Goal: Task Accomplishment & Management: Use online tool/utility

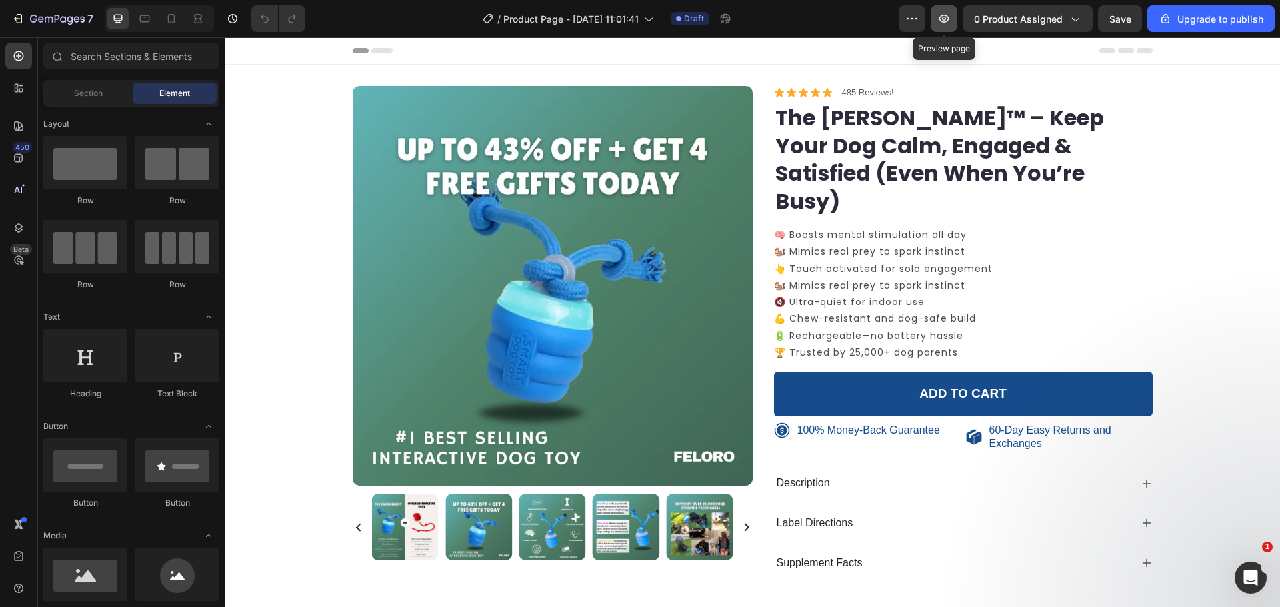
click at [942, 21] on icon "button" at bounding box center [943, 18] width 13 height 13
click at [865, 95] on p "485 Reviews!" at bounding box center [868, 92] width 52 height 11
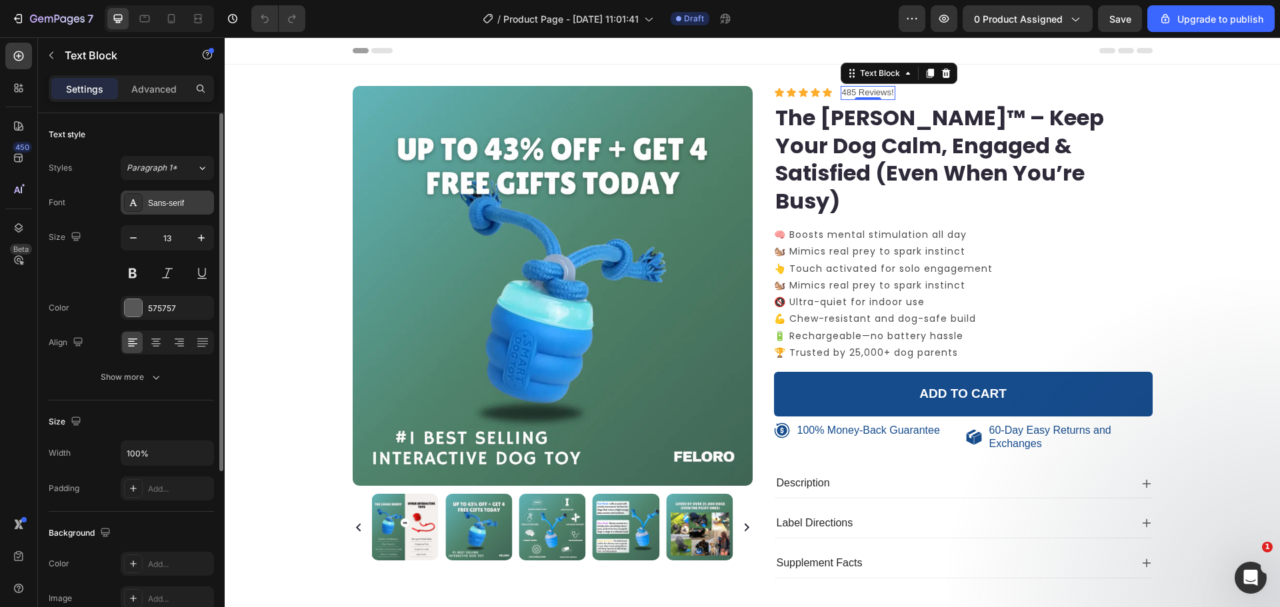
click at [179, 206] on div "Sans-serif" at bounding box center [179, 203] width 63 height 12
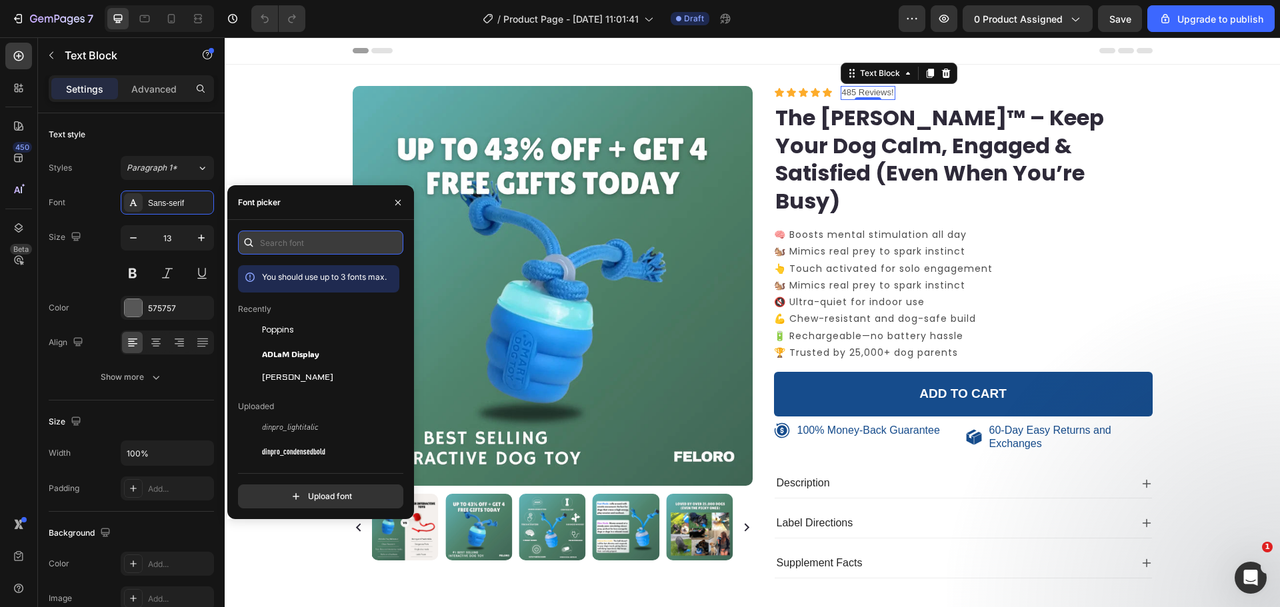
click at [265, 239] on input "text" at bounding box center [320, 243] width 165 height 24
type input "g"
type input "h"
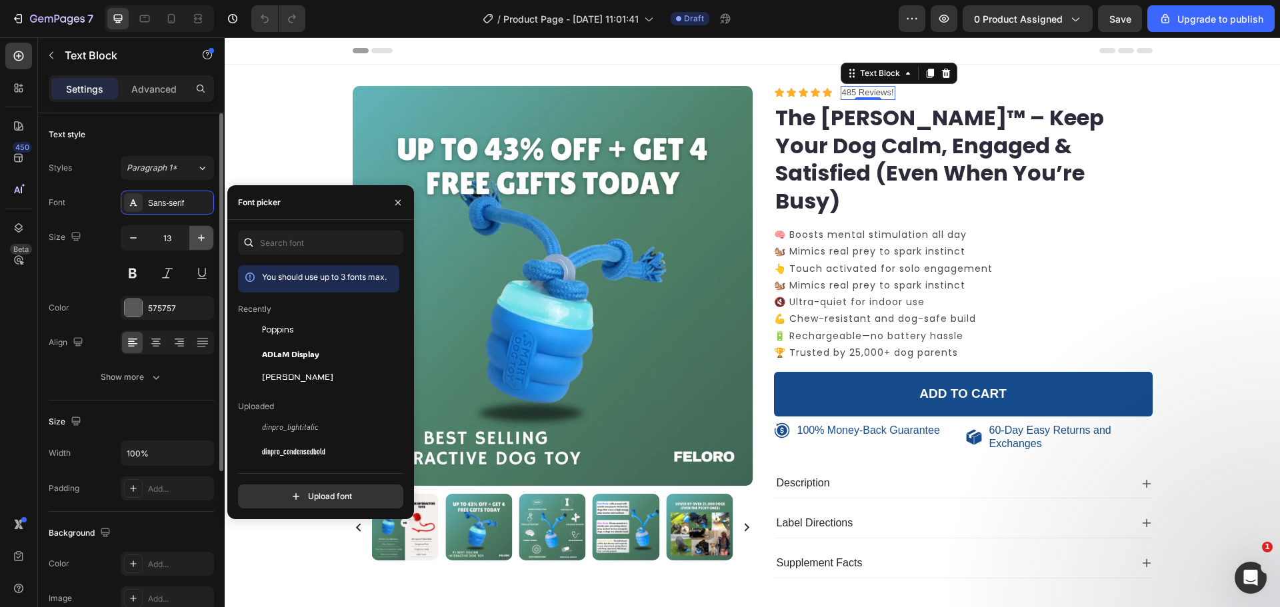
click at [202, 232] on icon "button" at bounding box center [201, 237] width 13 height 13
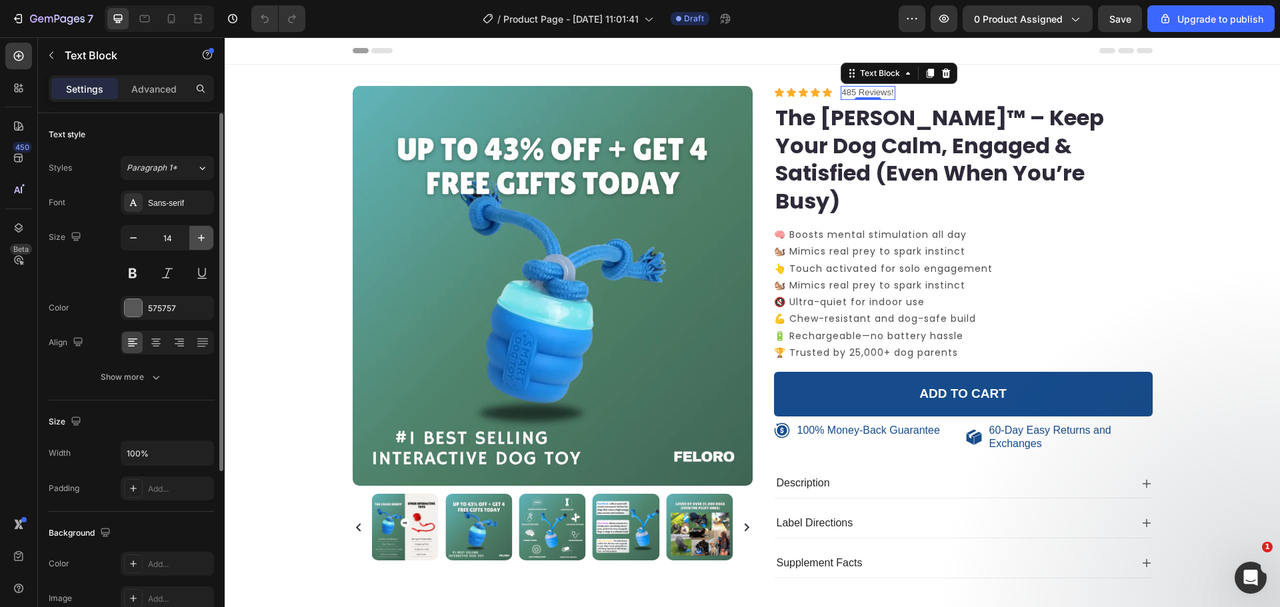
click at [201, 232] on icon "button" at bounding box center [201, 237] width 13 height 13
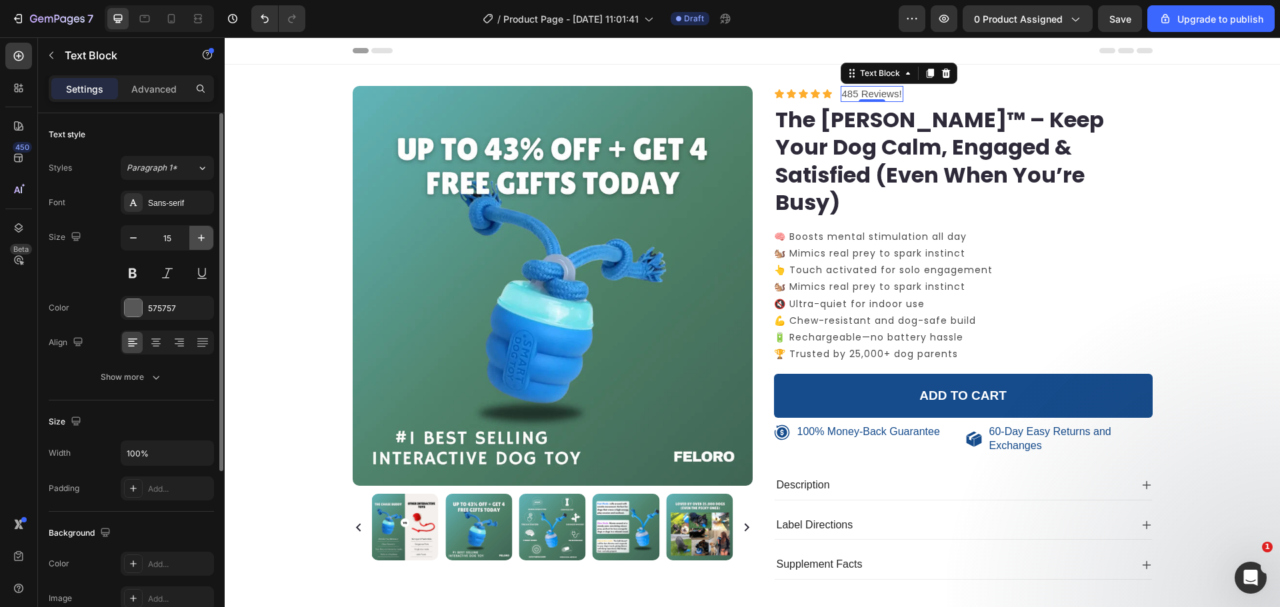
click at [201, 232] on icon "button" at bounding box center [201, 237] width 13 height 13
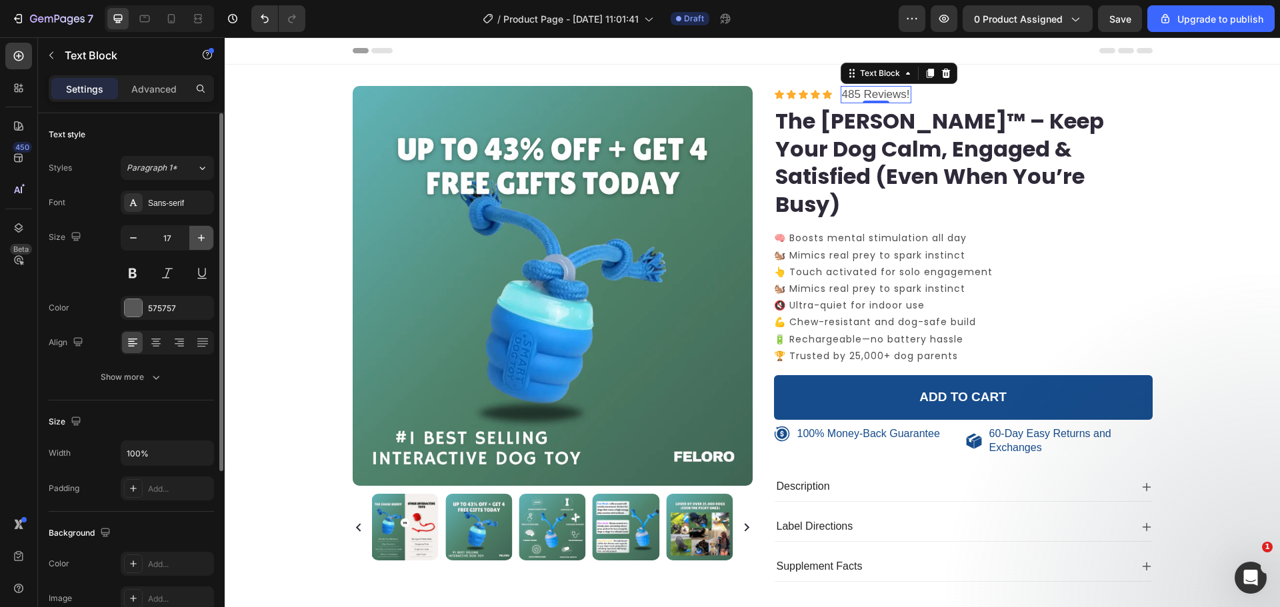
click at [201, 232] on icon "button" at bounding box center [201, 237] width 13 height 13
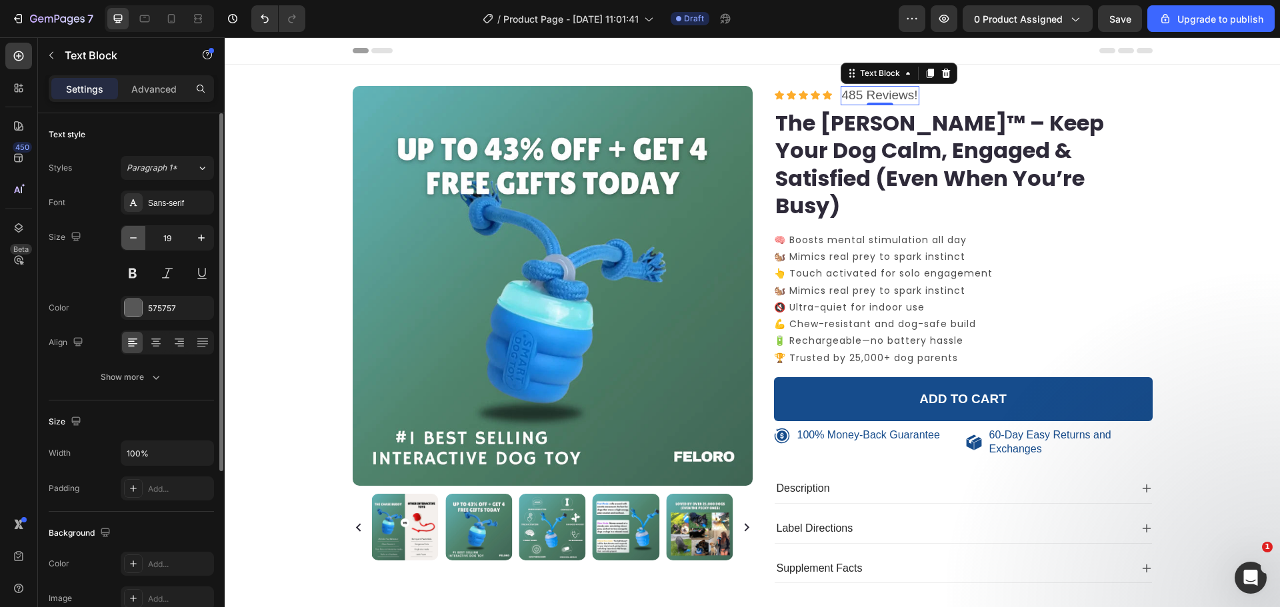
click at [132, 241] on icon "button" at bounding box center [133, 237] width 13 height 13
type input "18"
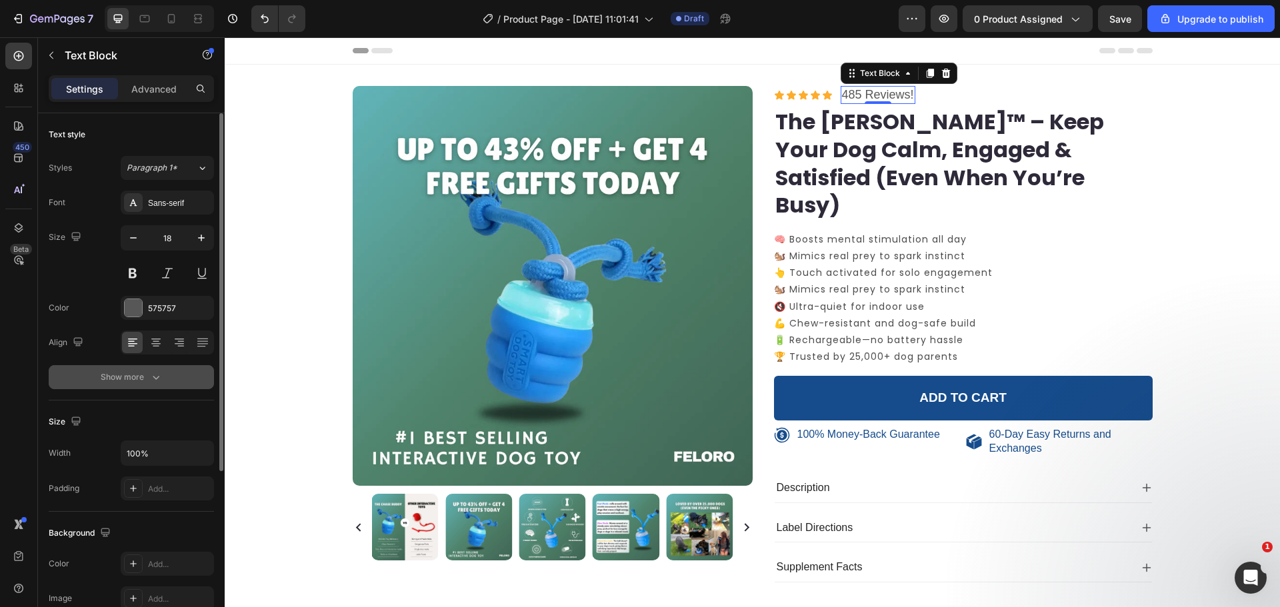
click at [167, 366] on button "Show more" at bounding box center [131, 377] width 165 height 24
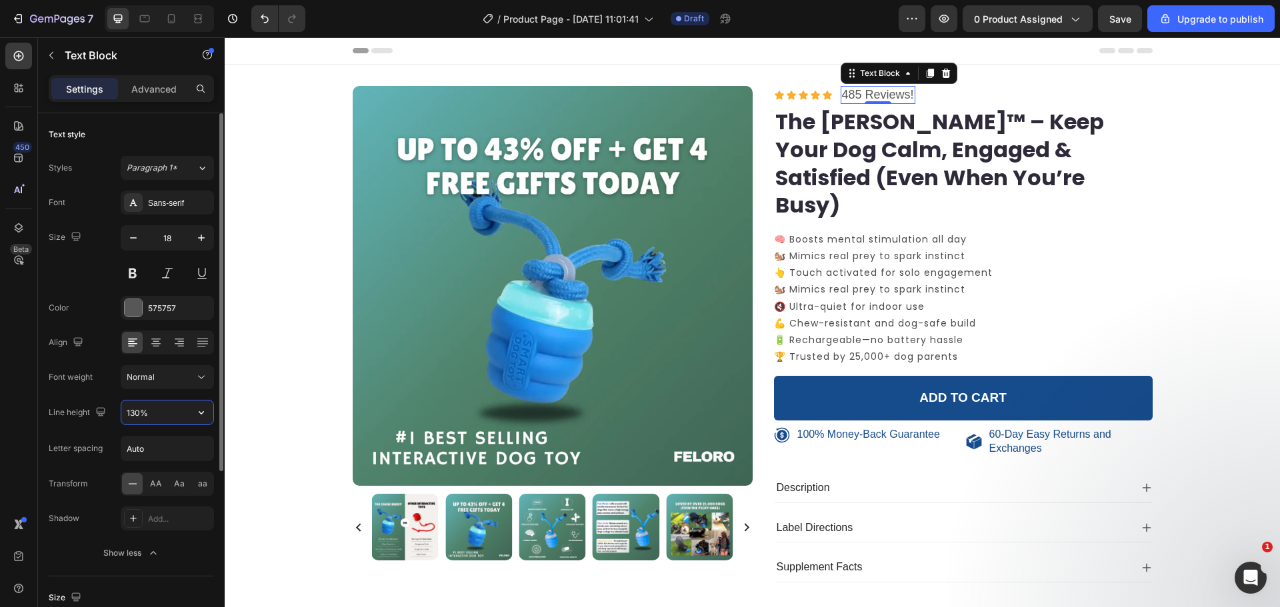
click at [170, 405] on input "130%" at bounding box center [167, 413] width 92 height 24
click at [141, 450] on input "Auto" at bounding box center [167, 449] width 92 height 24
click at [153, 378] on span "Normal" at bounding box center [141, 377] width 28 height 10
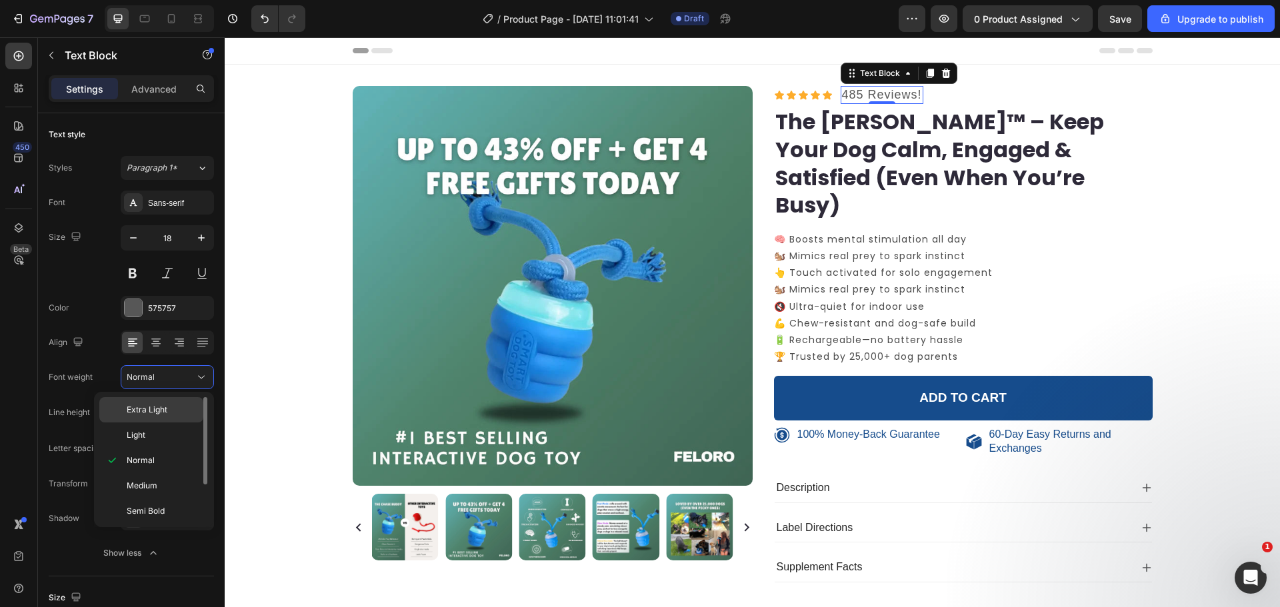
click at [167, 409] on span "Extra Light" at bounding box center [147, 410] width 41 height 12
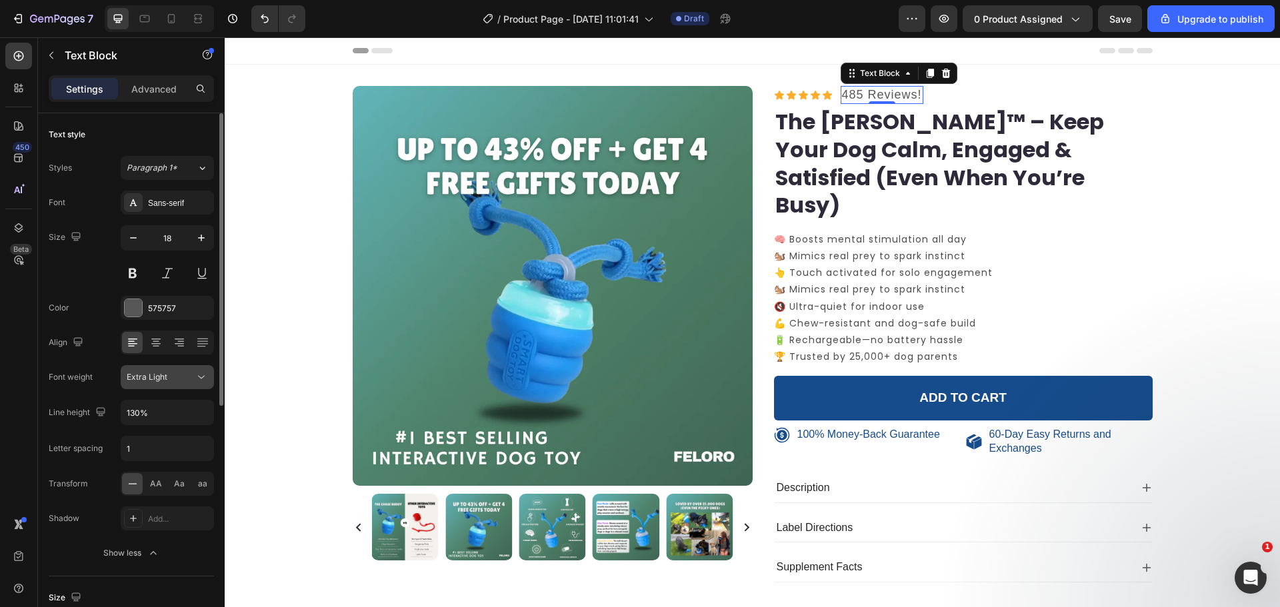
click at [159, 379] on span "Extra Light" at bounding box center [147, 377] width 41 height 10
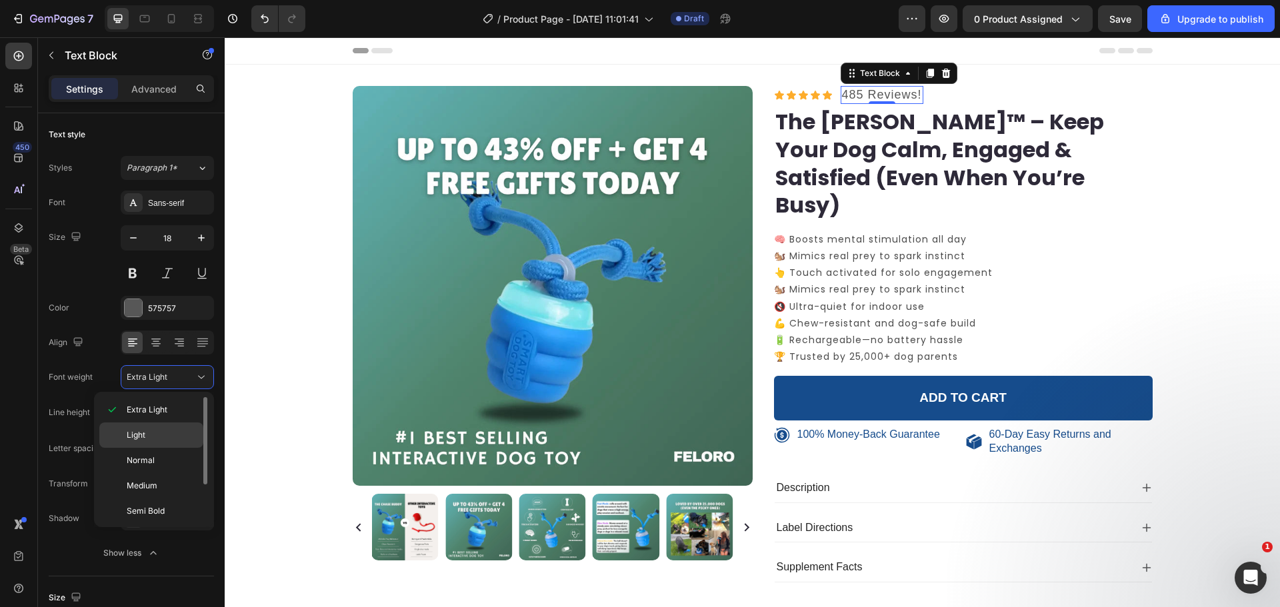
click at [165, 432] on p "Light" at bounding box center [162, 435] width 71 height 12
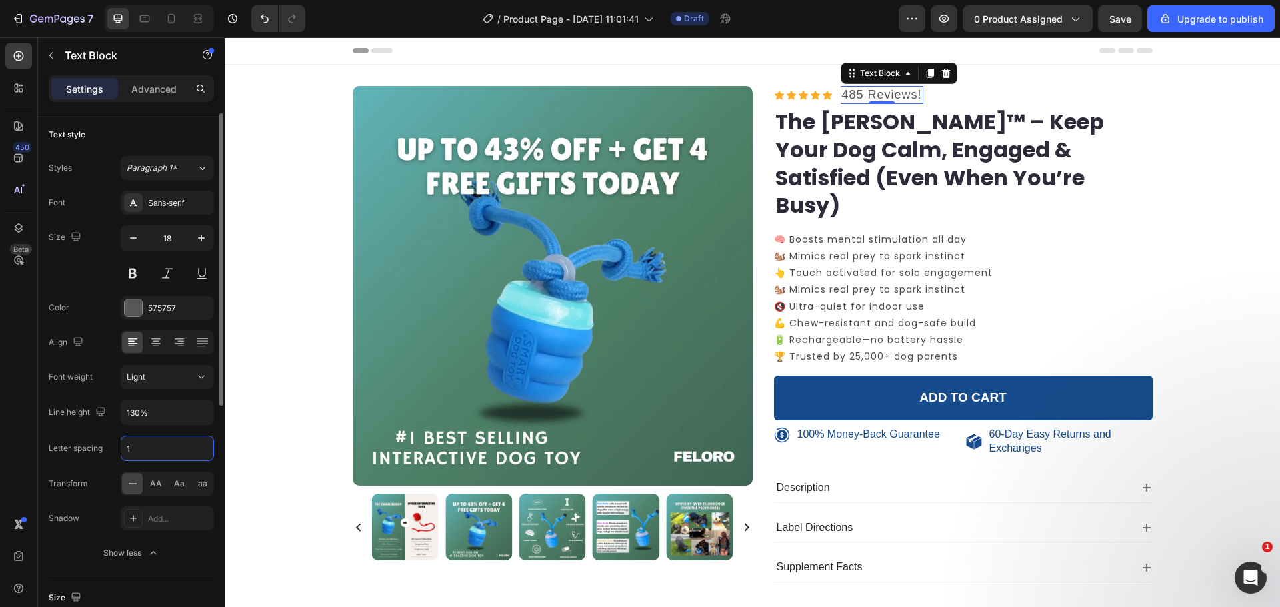
click at [164, 445] on input "1" at bounding box center [167, 449] width 92 height 24
type input "2"
click at [775, 99] on icon at bounding box center [779, 95] width 11 height 11
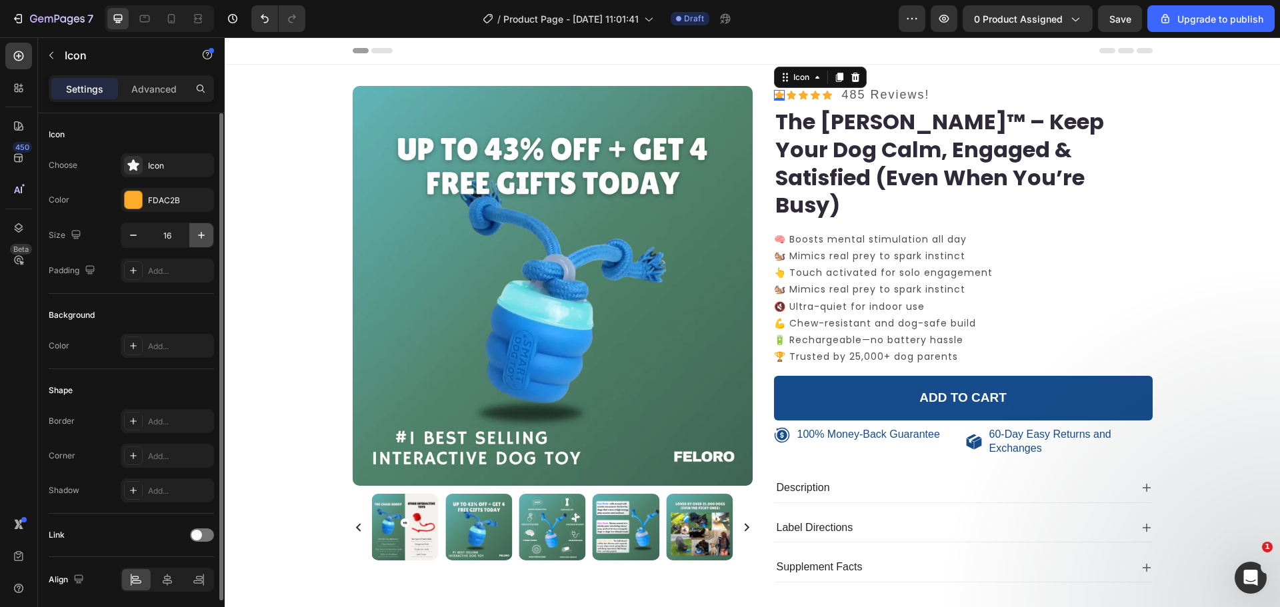
click at [199, 239] on icon "button" at bounding box center [201, 235] width 13 height 13
type input "18"
click at [791, 96] on icon at bounding box center [792, 94] width 11 height 11
click at [195, 238] on icon "button" at bounding box center [201, 235] width 13 height 13
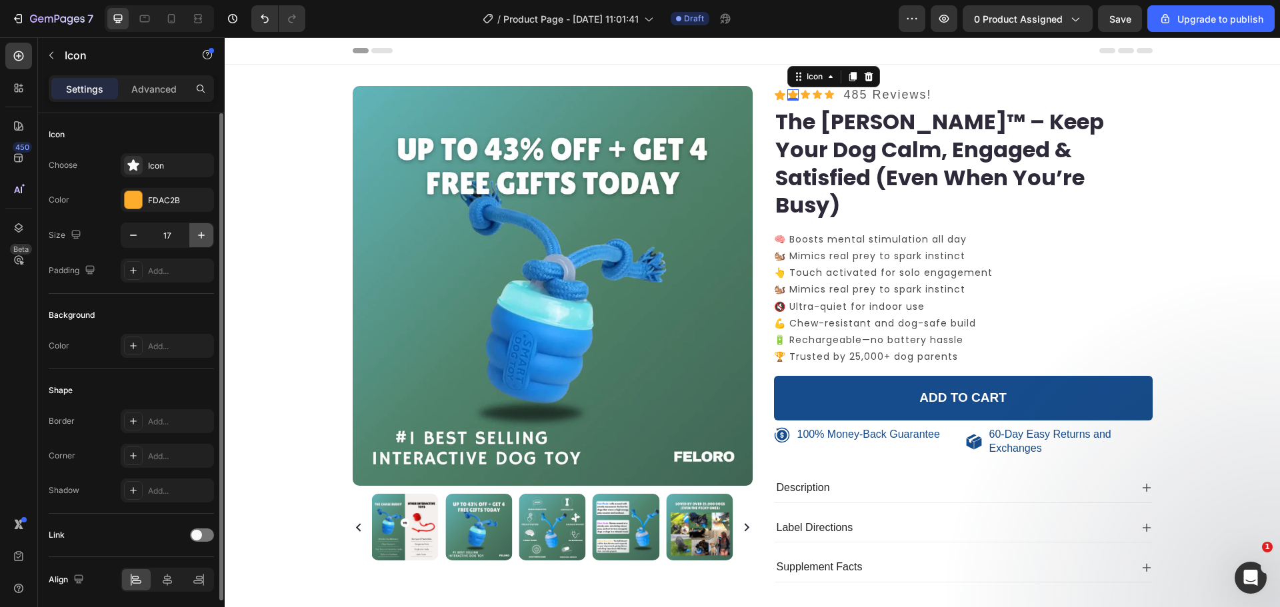
click at [196, 238] on icon "button" at bounding box center [201, 235] width 13 height 13
type input "18"
click at [803, 94] on icon at bounding box center [805, 94] width 9 height 9
click at [207, 231] on icon "button" at bounding box center [201, 235] width 13 height 13
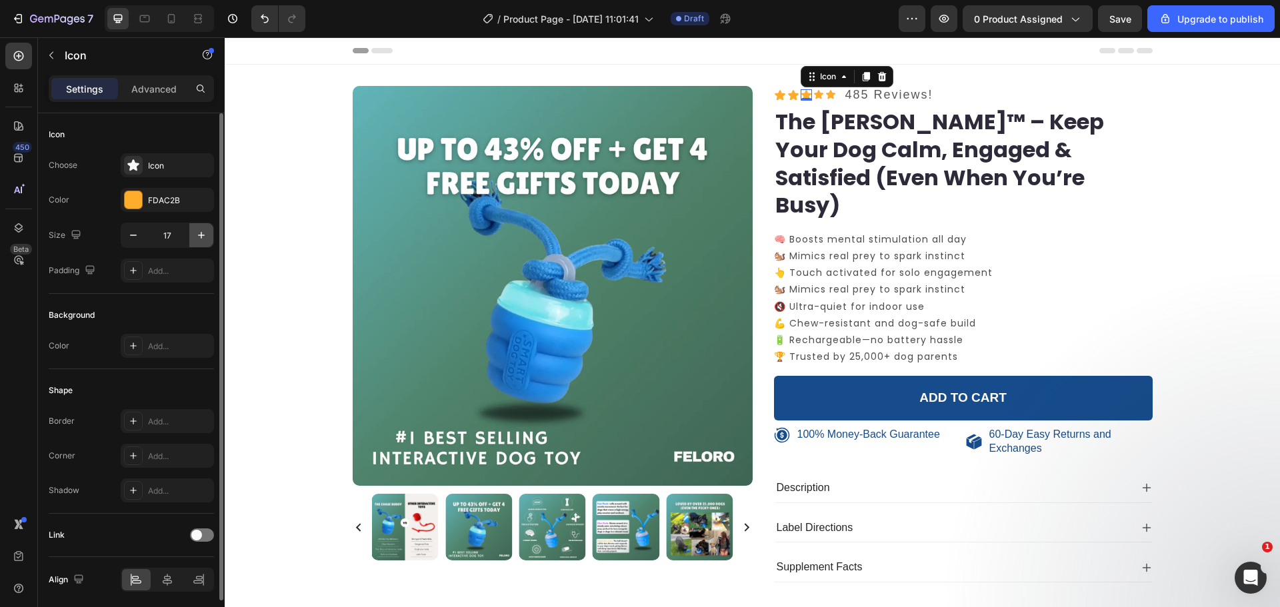
type input "18"
click at [814, 97] on div "Icon" at bounding box center [819, 94] width 11 height 11
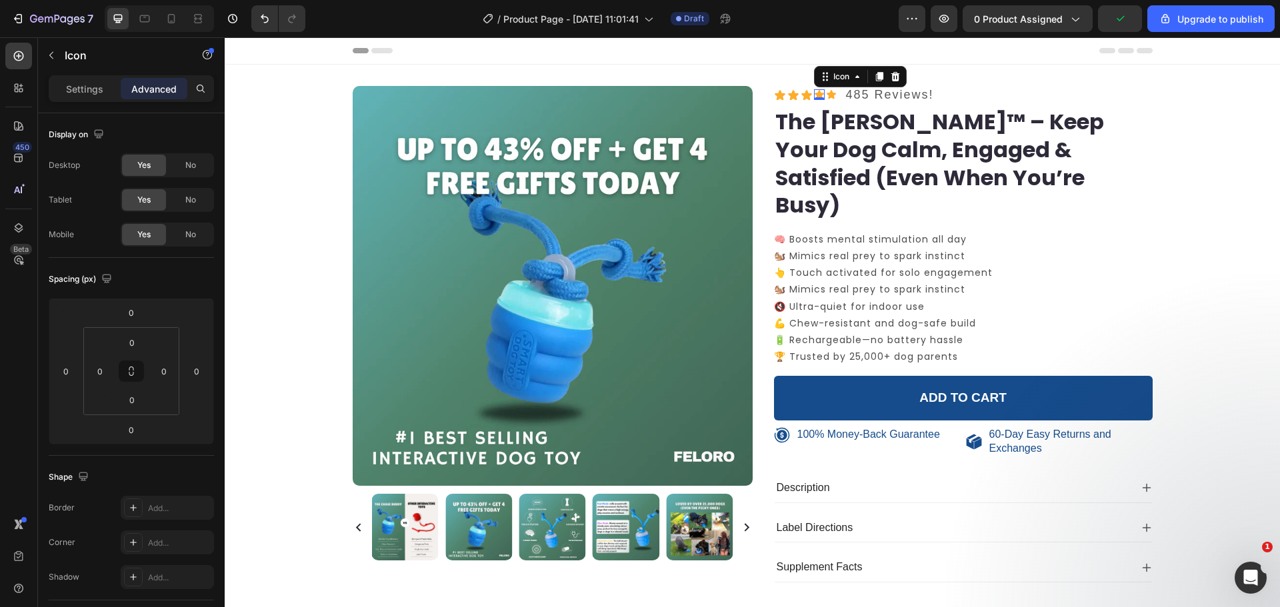
click at [817, 96] on icon at bounding box center [819, 94] width 11 height 11
drag, startPoint x: 101, startPoint y: 83, endPoint x: 101, endPoint y: 91, distance: 8.7
click at [103, 87] on p "Settings" at bounding box center [84, 89] width 37 height 14
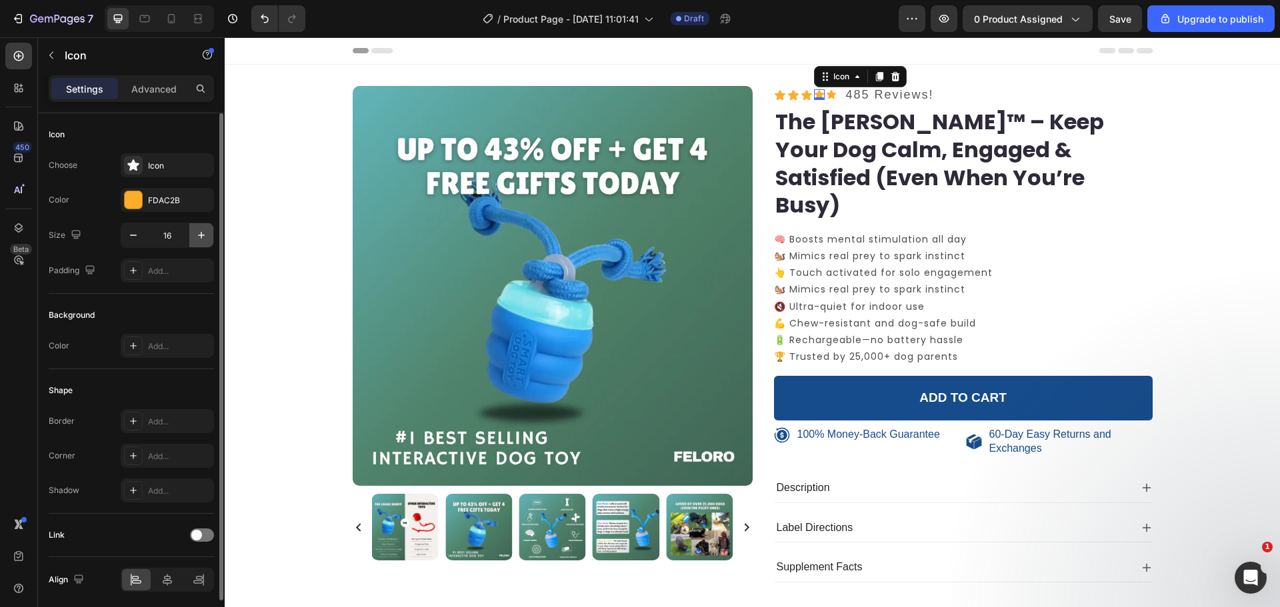
click at [196, 233] on icon "button" at bounding box center [201, 235] width 13 height 13
click at [195, 234] on icon "button" at bounding box center [201, 235] width 13 height 13
type input "19"
click at [775, 97] on icon at bounding box center [780, 94] width 11 height 10
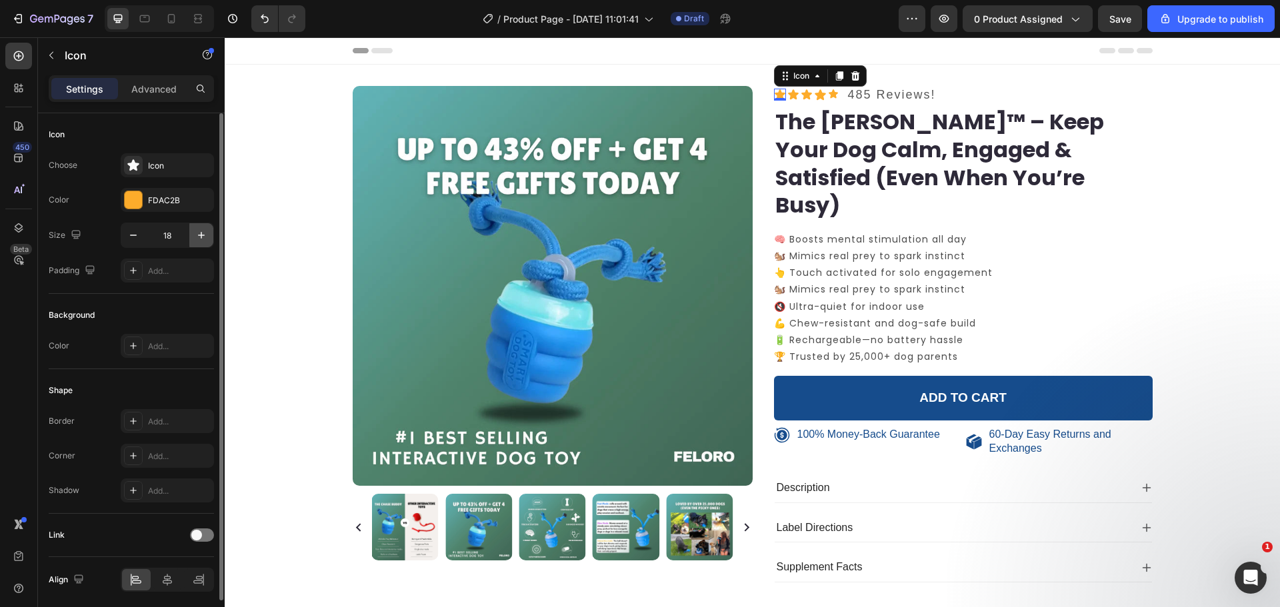
click at [201, 233] on icon "button" at bounding box center [201, 235] width 7 height 7
type input "19"
click at [788, 97] on div "Icon" at bounding box center [794, 95] width 12 height 12
click at [195, 231] on icon "button" at bounding box center [201, 235] width 13 height 13
type input "19"
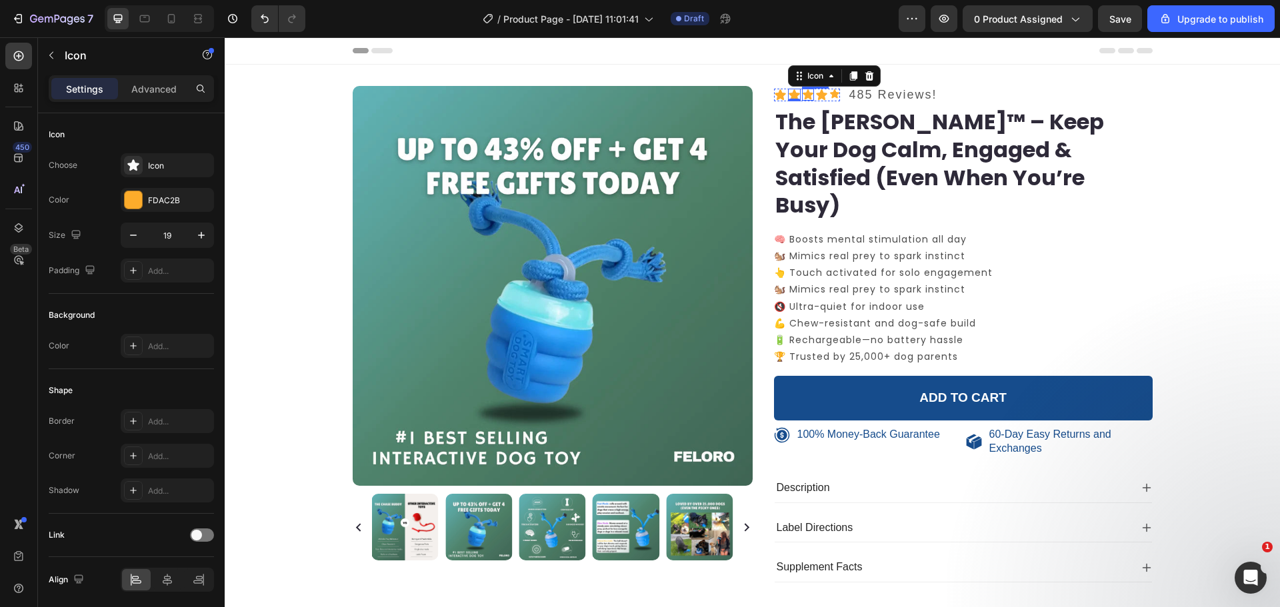
click at [802, 97] on div "Icon" at bounding box center [808, 95] width 12 height 12
click at [199, 238] on icon "button" at bounding box center [201, 235] width 13 height 13
type input "19"
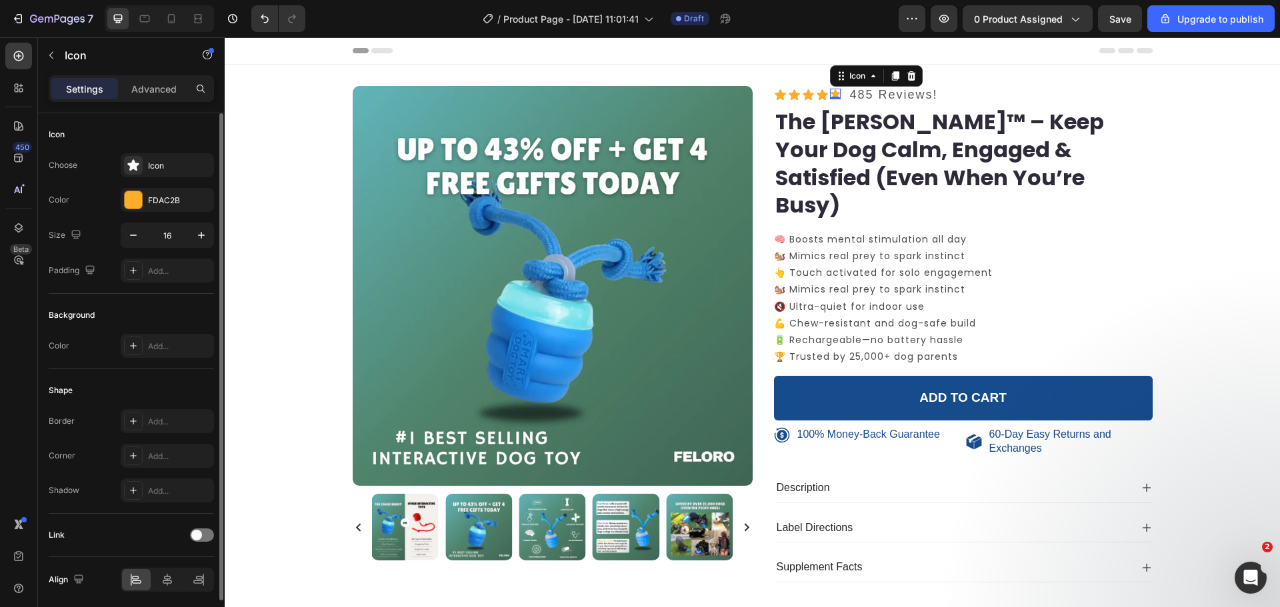
click at [830, 95] on div "Icon 0" at bounding box center [835, 94] width 11 height 11
click at [206, 235] on icon "button" at bounding box center [201, 235] width 13 height 13
click at [205, 235] on icon "button" at bounding box center [201, 235] width 13 height 13
type input "19"
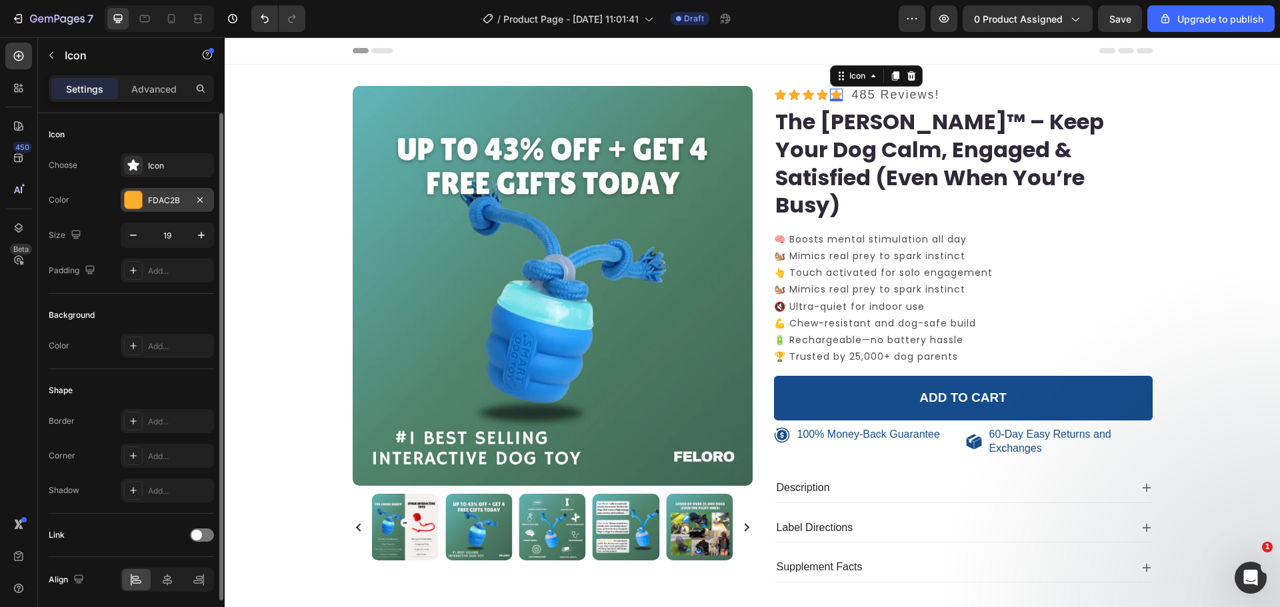
click at [177, 203] on div "FDAC2B" at bounding box center [167, 201] width 39 height 12
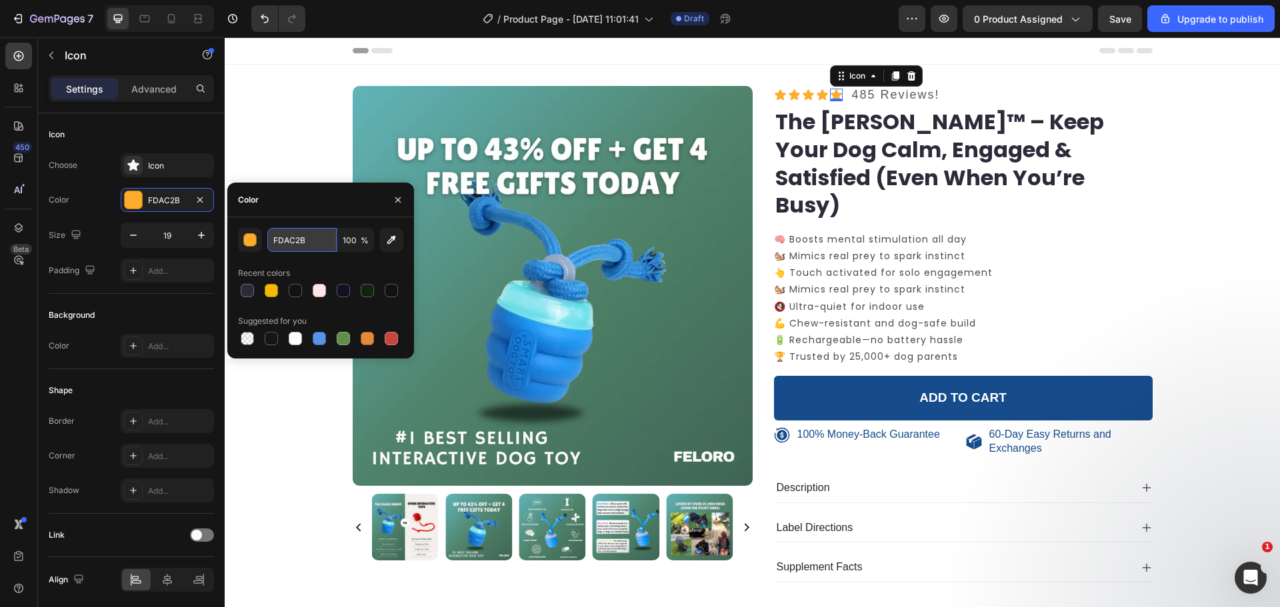
click at [297, 241] on input "FDAC2B" at bounding box center [301, 240] width 69 height 24
type input "FFCC00"
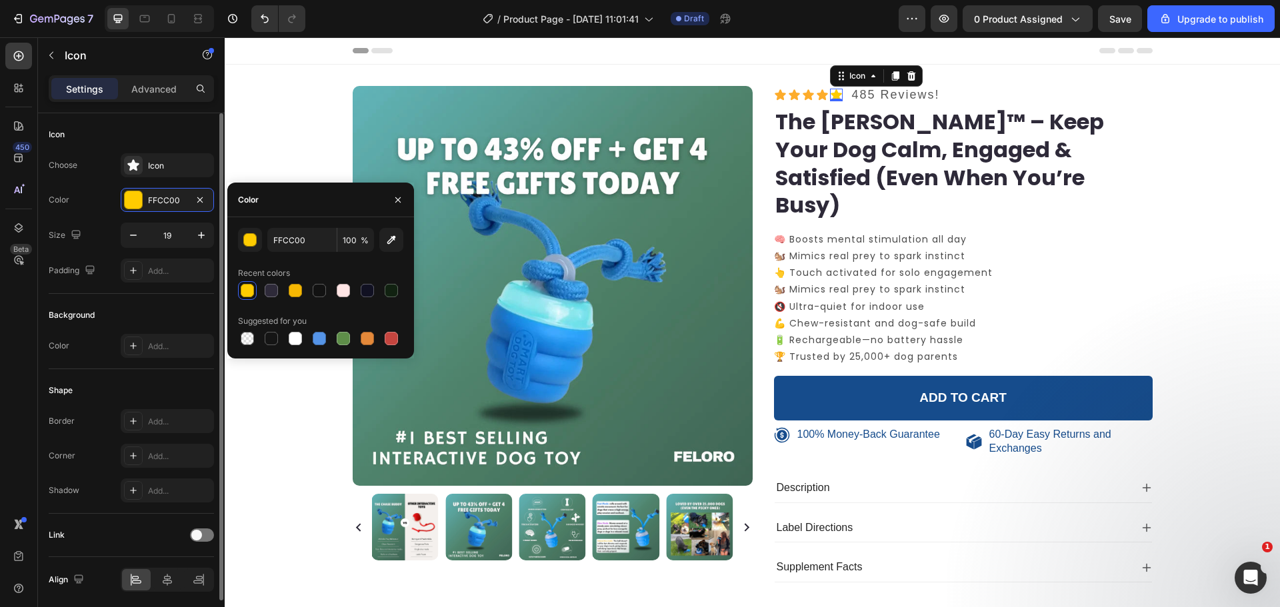
click at [107, 185] on div "Choose Icon Color FFCC00 Size 19 Padding Add..." at bounding box center [131, 217] width 165 height 129
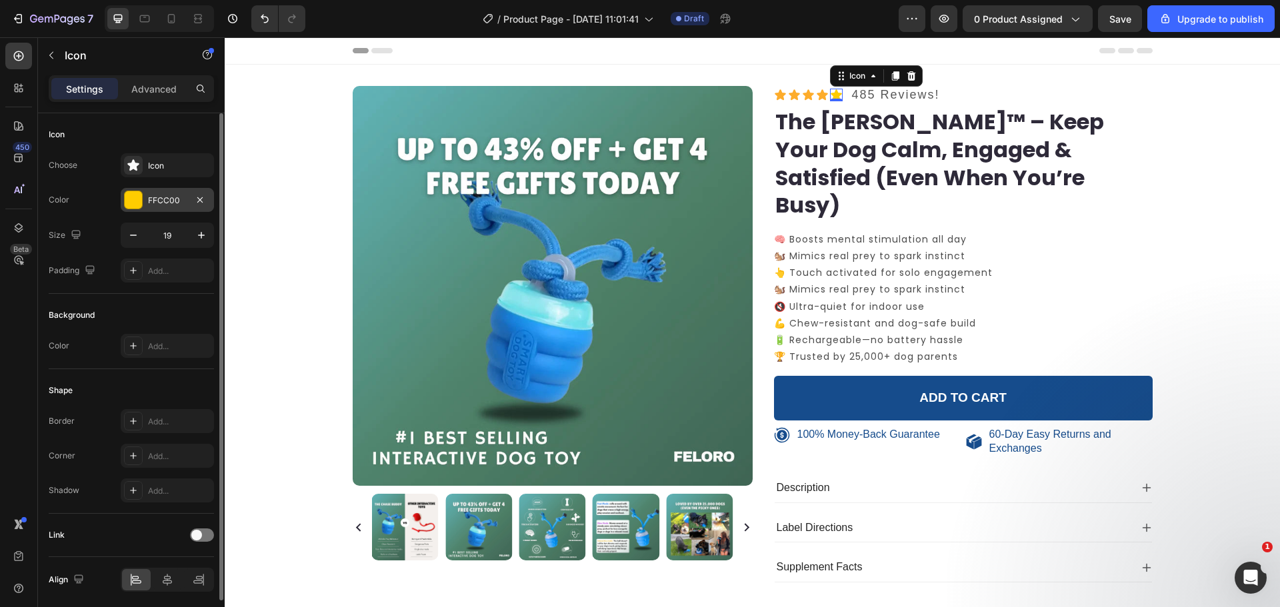
click at [167, 201] on div "FFCC00" at bounding box center [167, 201] width 39 height 12
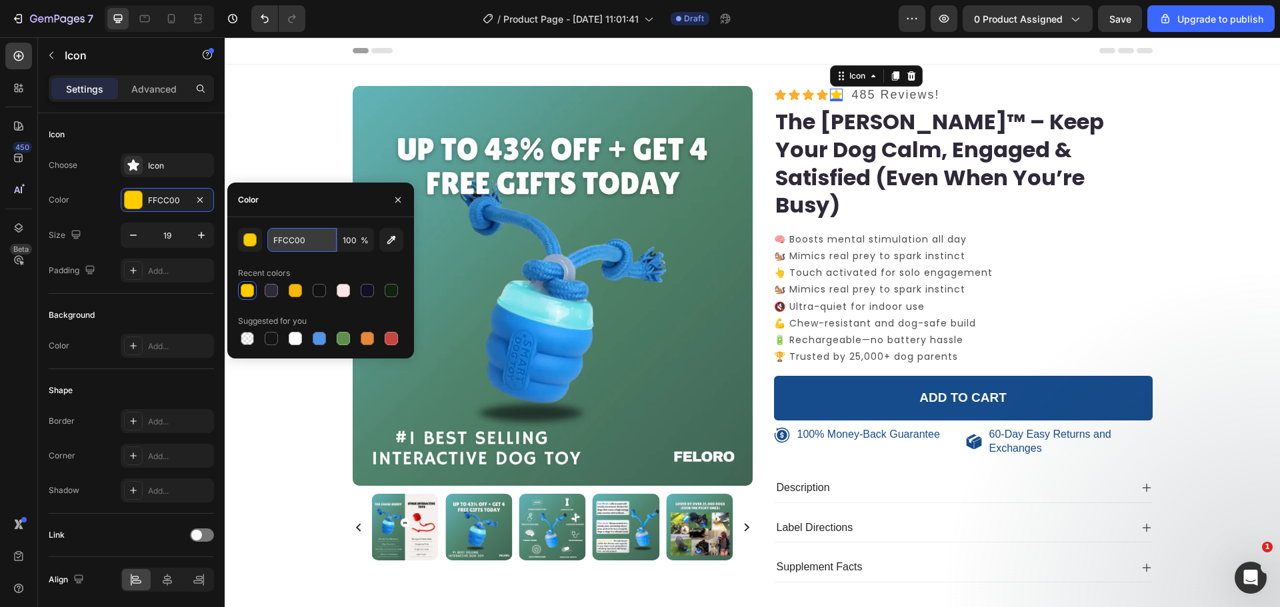
click at [300, 249] on input "FFCC00" at bounding box center [301, 240] width 69 height 24
click at [816, 101] on icon at bounding box center [822, 95] width 13 height 13
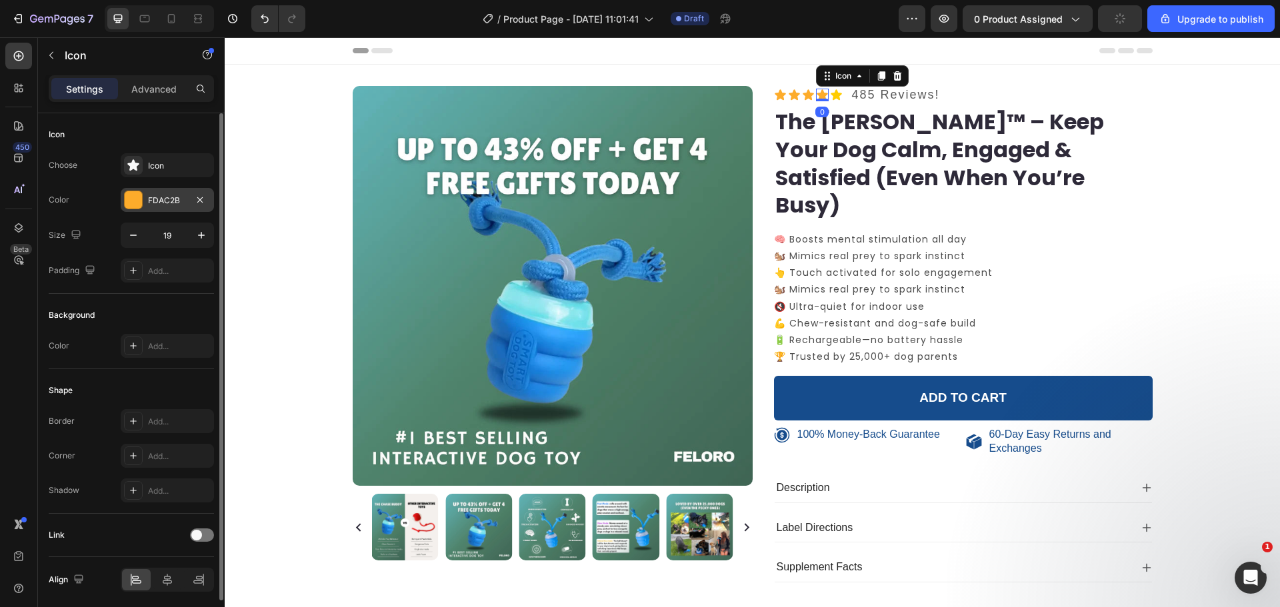
click at [158, 198] on div "FDAC2B" at bounding box center [167, 201] width 39 height 12
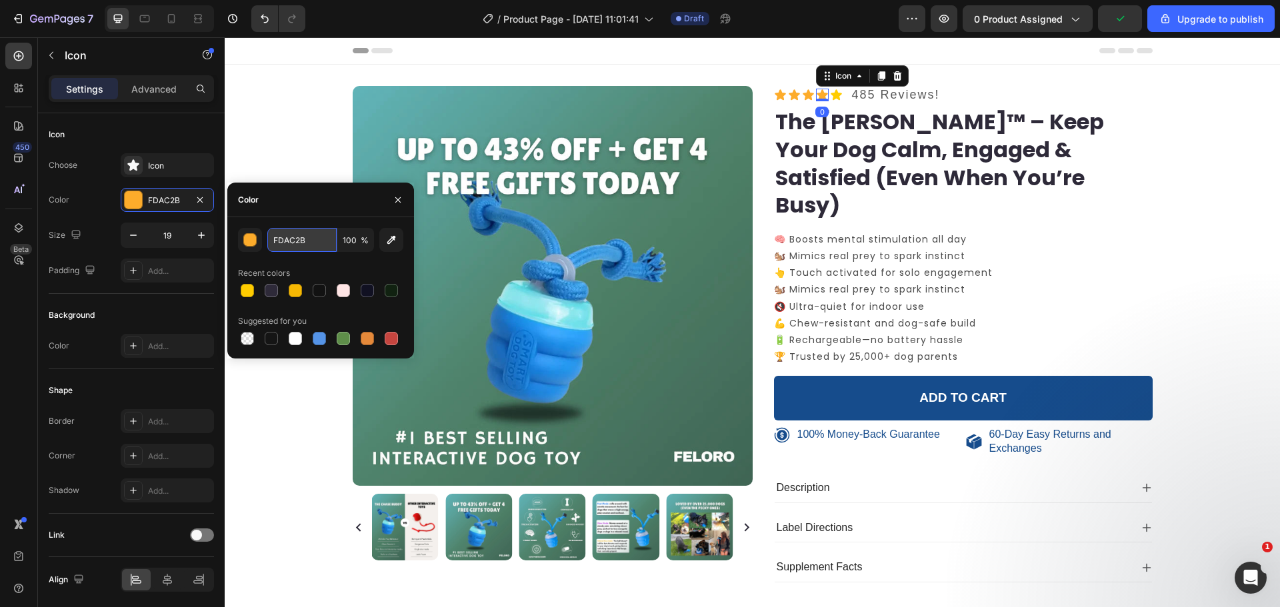
click at [275, 243] on input "FDAC2B" at bounding box center [301, 240] width 69 height 24
paste input "FCC00"
type input "FFCC00"
click at [802, 89] on icon at bounding box center [808, 95] width 13 height 13
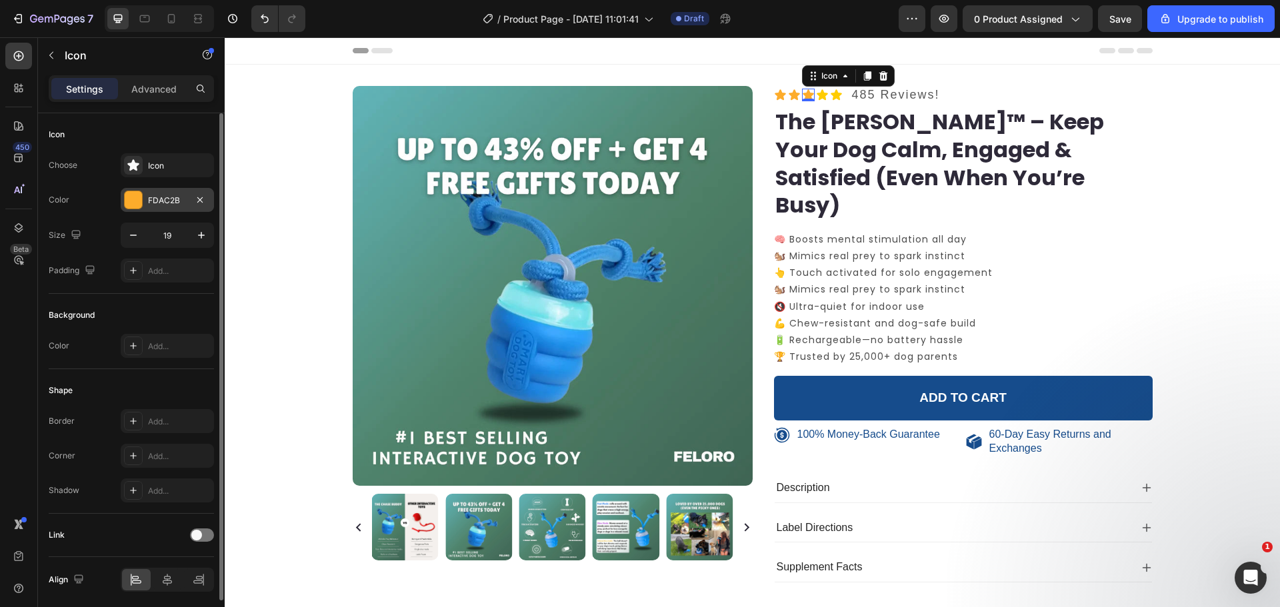
click at [174, 204] on div "FDAC2B" at bounding box center [167, 201] width 39 height 12
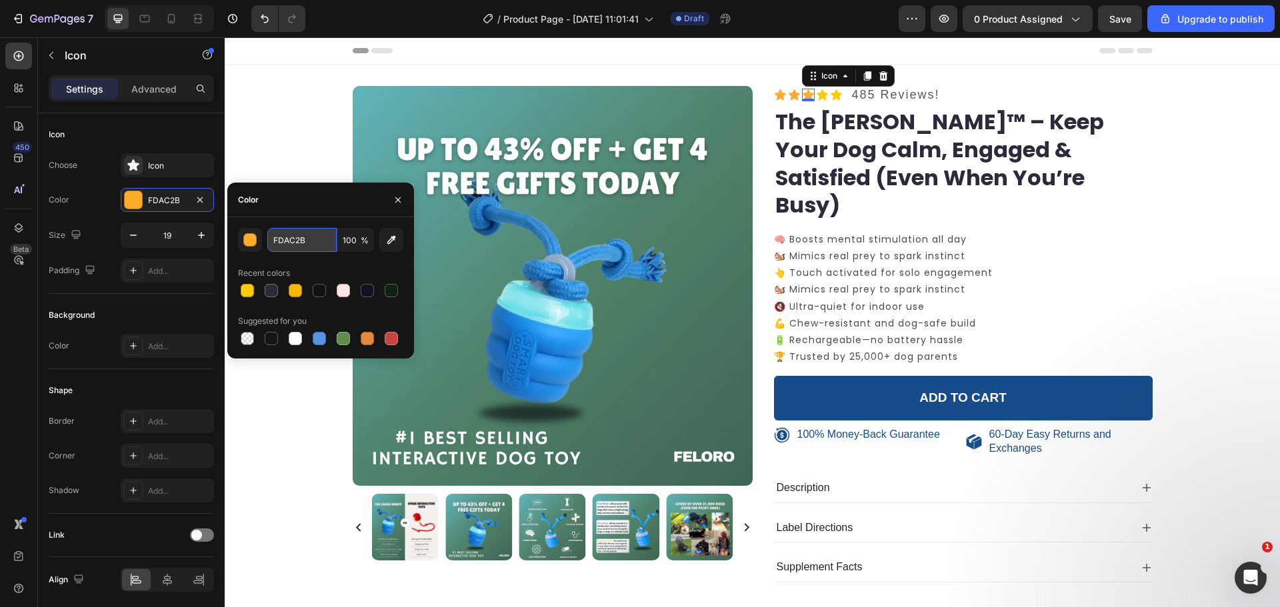
click at [282, 245] on input "FDAC2B" at bounding box center [301, 240] width 69 height 24
paste input "FCC00"
type input "FFCC00"
click at [791, 95] on icon at bounding box center [794, 94] width 11 height 11
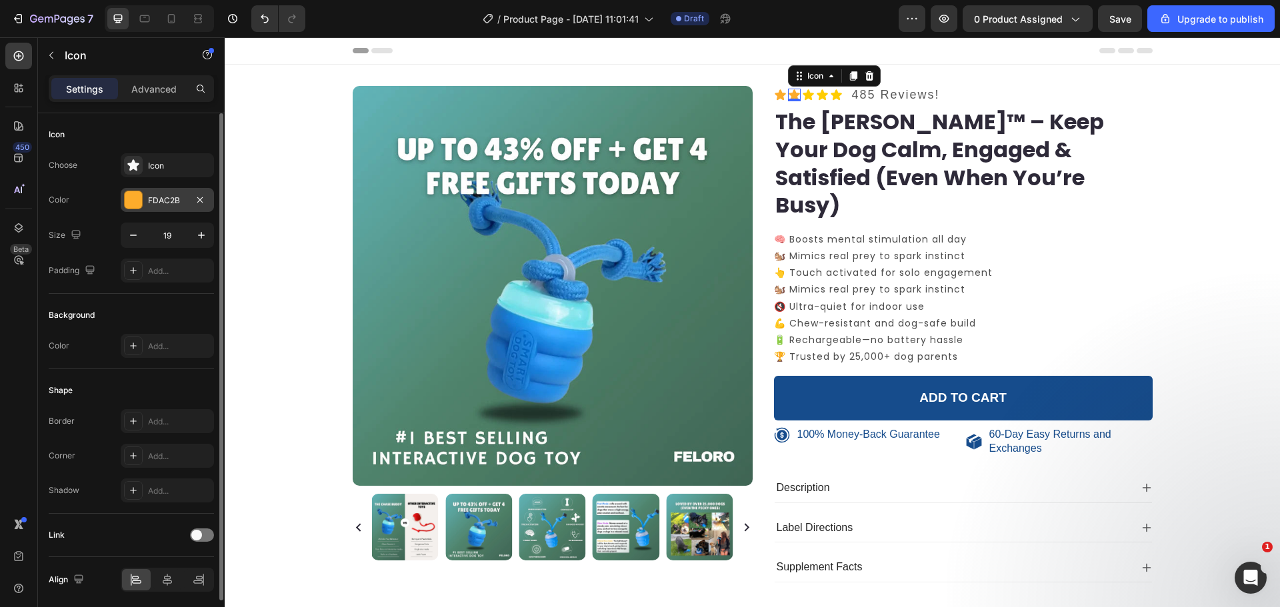
click at [178, 204] on div "FDAC2B" at bounding box center [167, 201] width 39 height 12
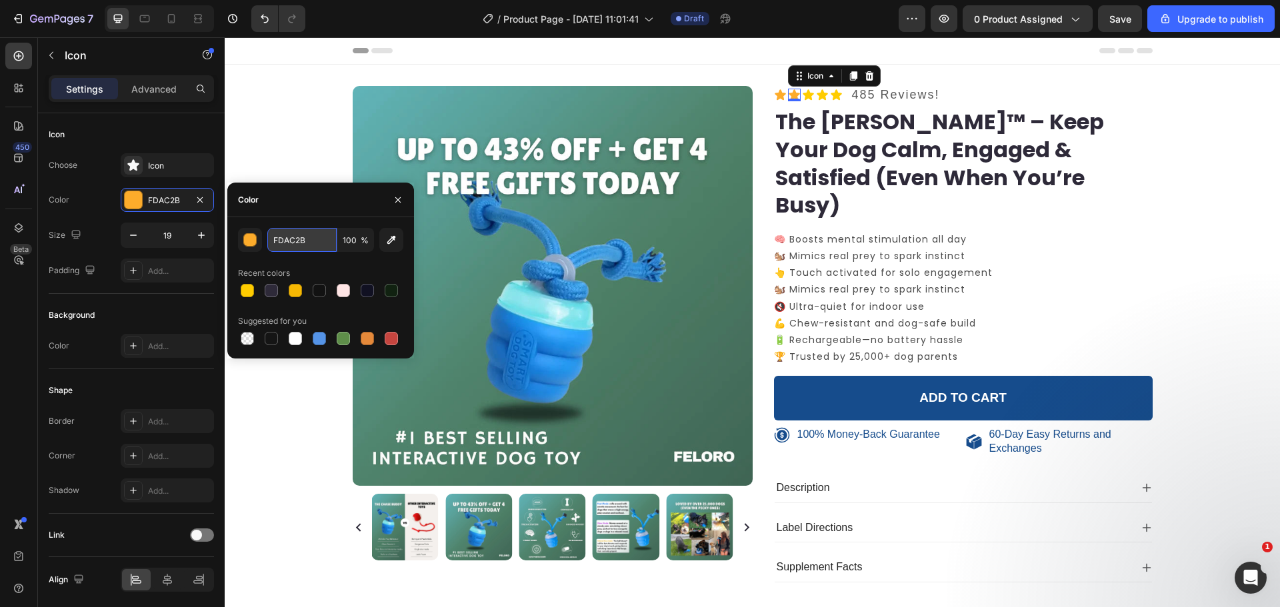
click at [300, 242] on input "FDAC2B" at bounding box center [301, 240] width 69 height 24
paste input "FCC00"
type input "FFCC00"
click at [776, 95] on icon at bounding box center [780, 94] width 11 height 11
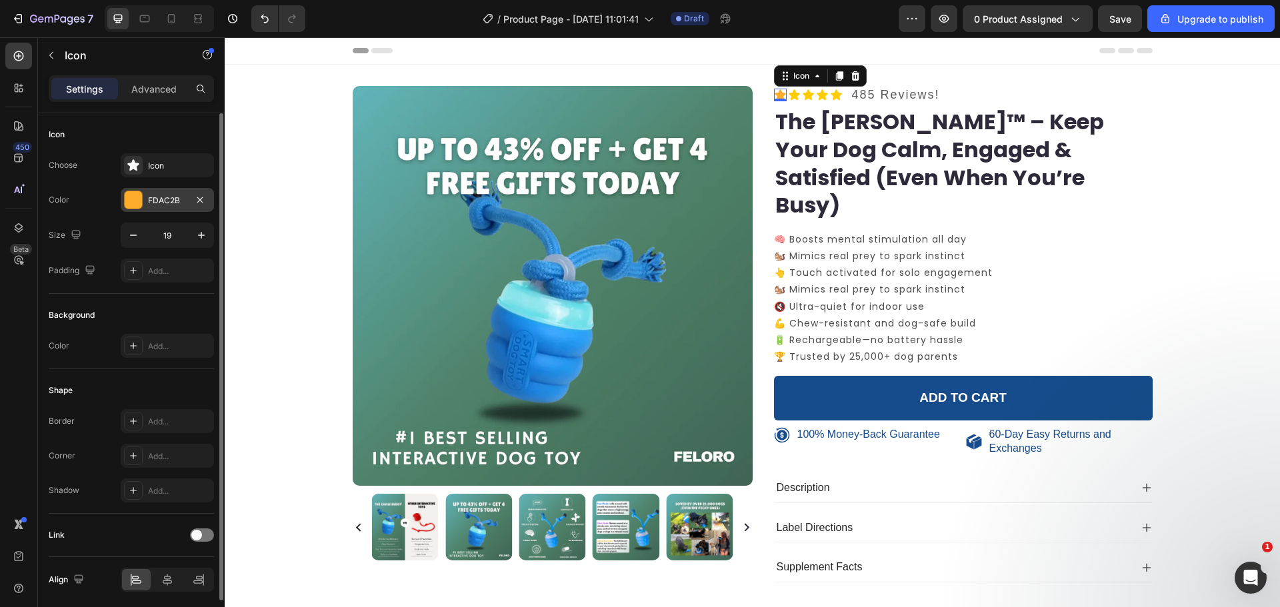
click at [175, 193] on div "FDAC2B" at bounding box center [167, 200] width 93 height 24
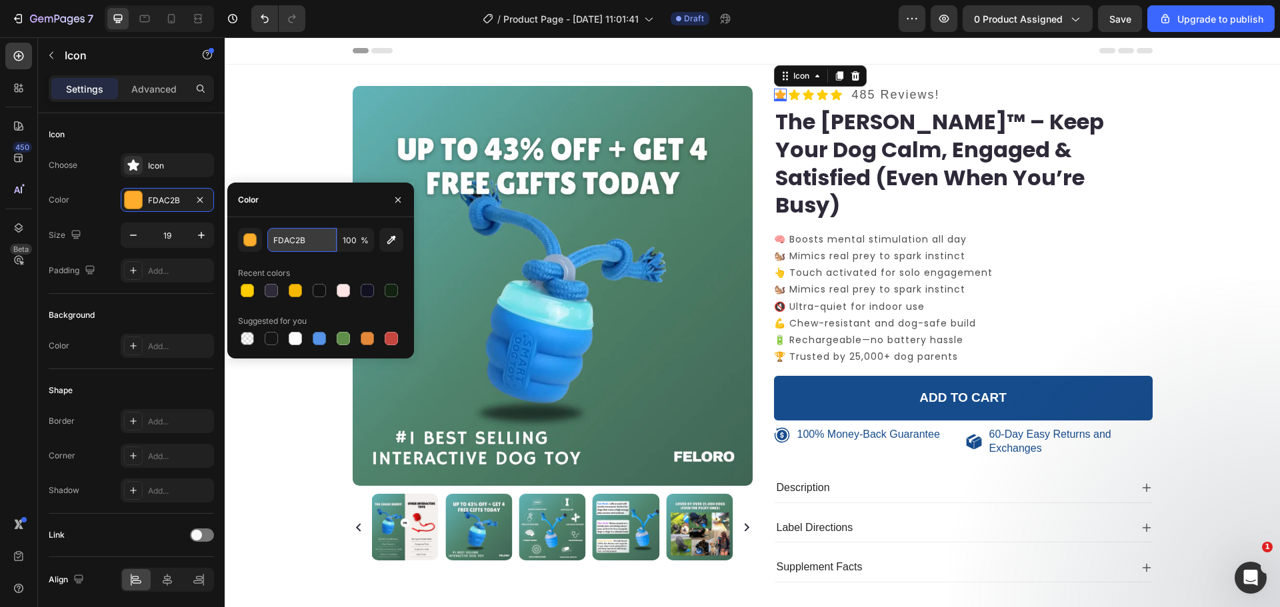
click at [305, 247] on input "FDAC2B" at bounding box center [301, 240] width 69 height 24
paste input "FCC00"
type input "FFCC00"
click at [1015, 95] on div "Icon 0 Icon Icon Icon Icon Icon List 485 Reviews! Text Block Row" at bounding box center [963, 95] width 379 height 18
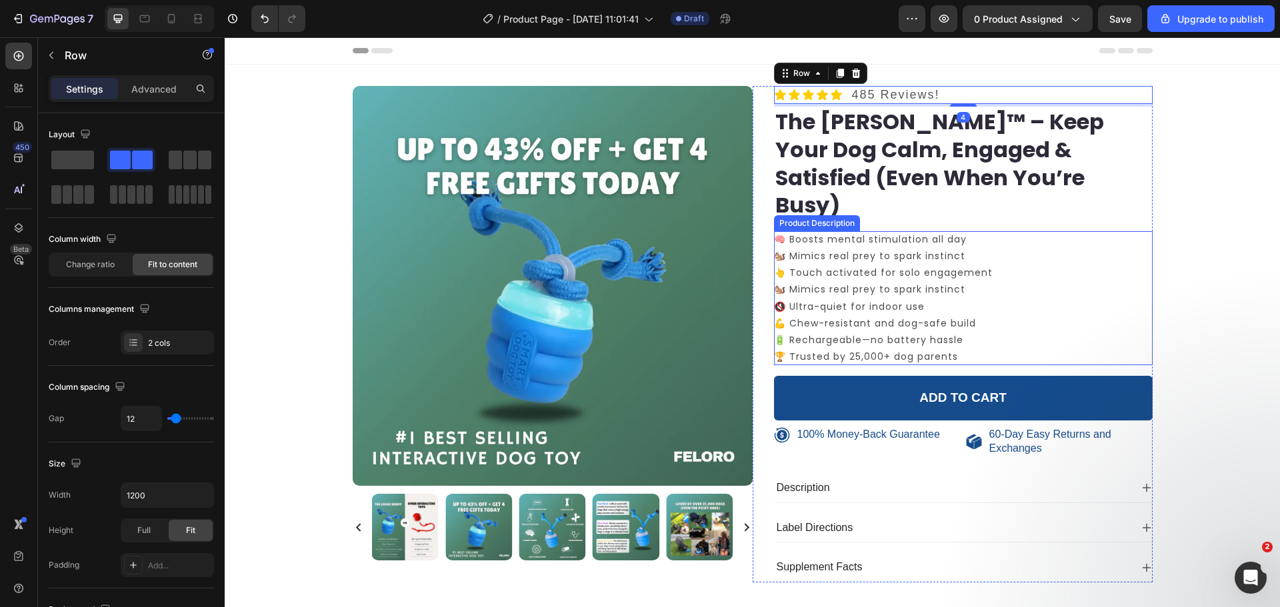
click at [867, 233] on p "🧠 Boosts mental stimulation all day 🐿️ Mimics real prey to spark instinct 👆 Tou…" at bounding box center [883, 298] width 219 height 131
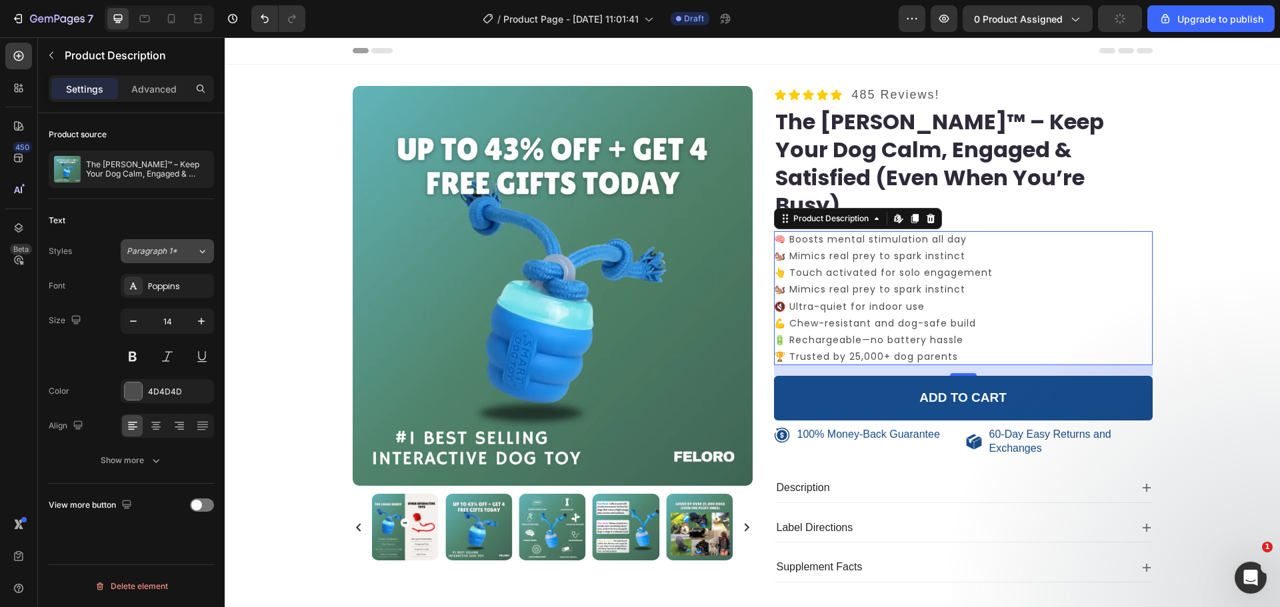
click at [192, 258] on button "Paragraph 1*" at bounding box center [167, 251] width 93 height 24
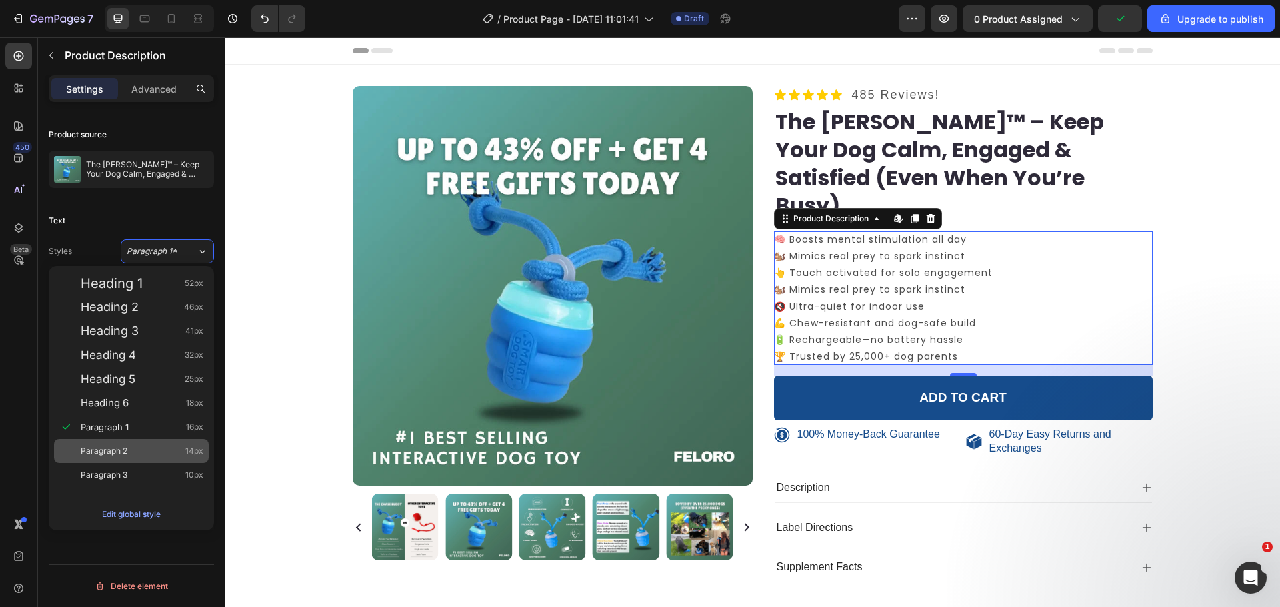
click at [162, 448] on div "Paragraph 2 14px" at bounding box center [142, 451] width 123 height 13
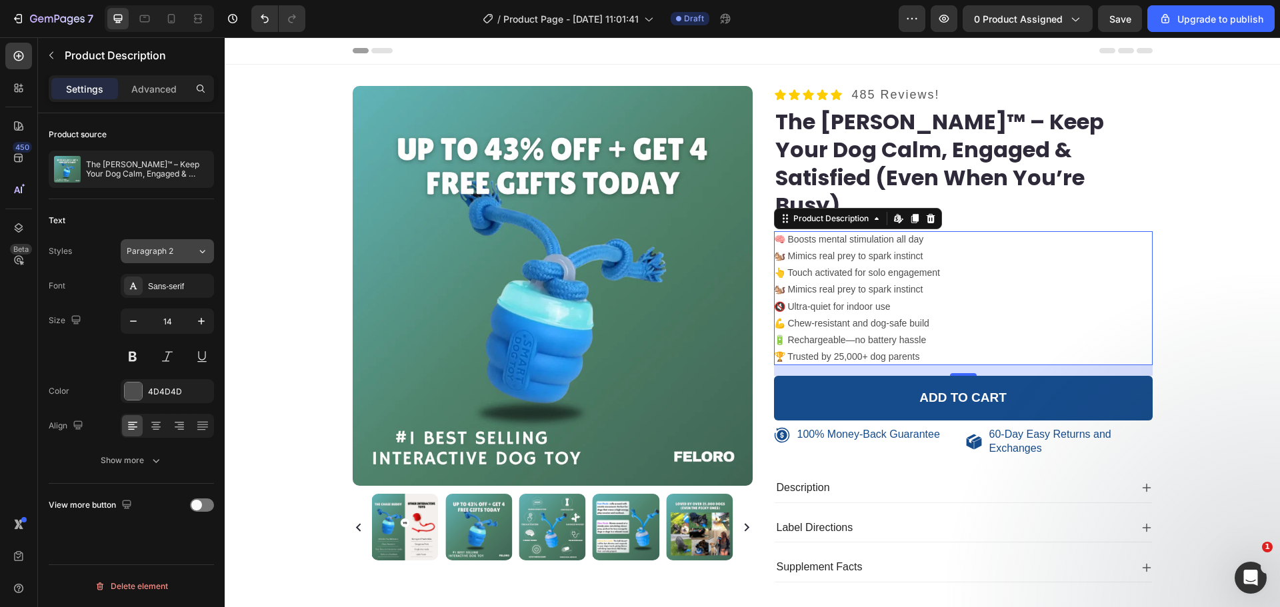
click at [171, 257] on span "Paragraph 2" at bounding box center [150, 251] width 47 height 12
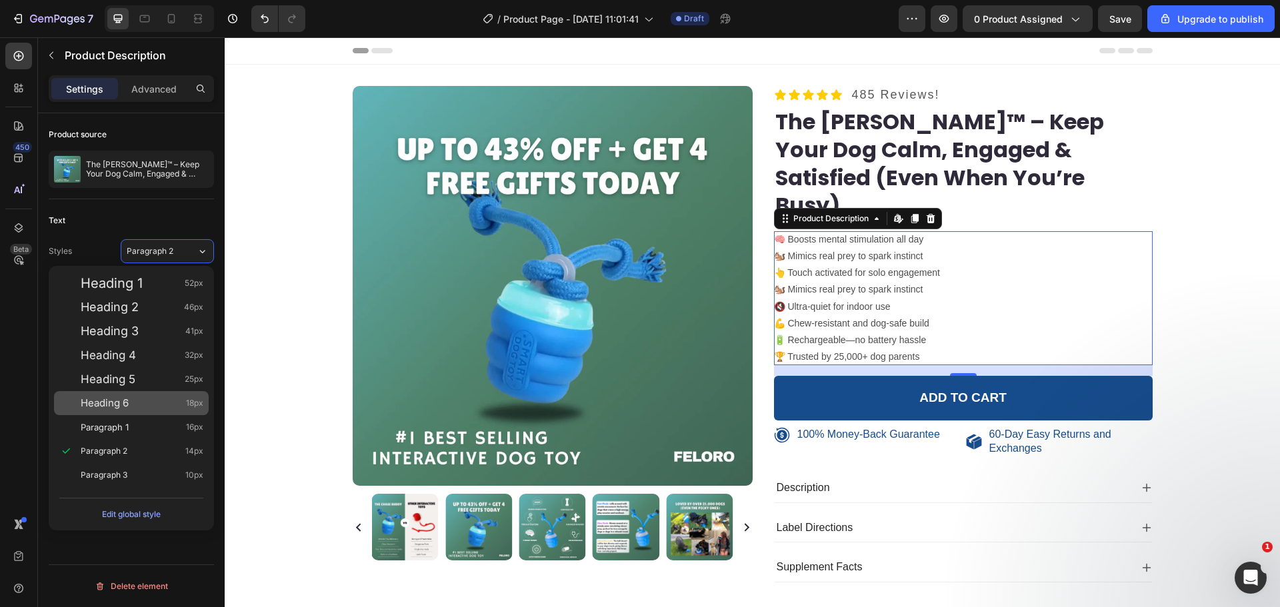
click at [167, 397] on div "Heading 6 18px" at bounding box center [142, 403] width 123 height 13
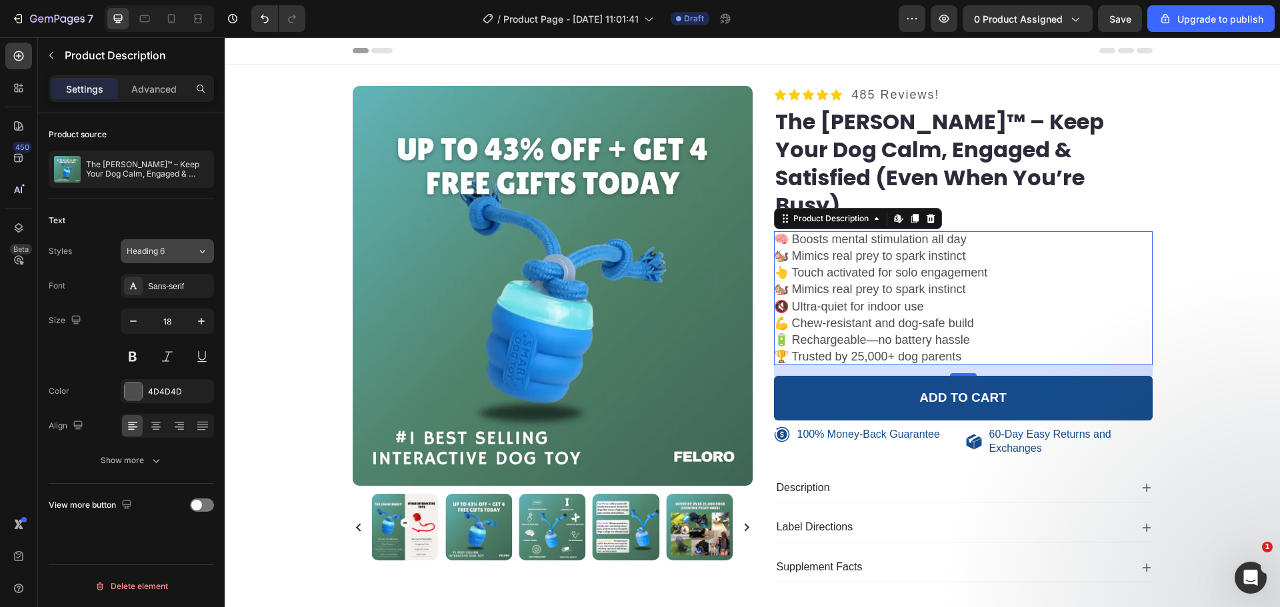
click at [172, 249] on div "Heading 6" at bounding box center [154, 251] width 54 height 12
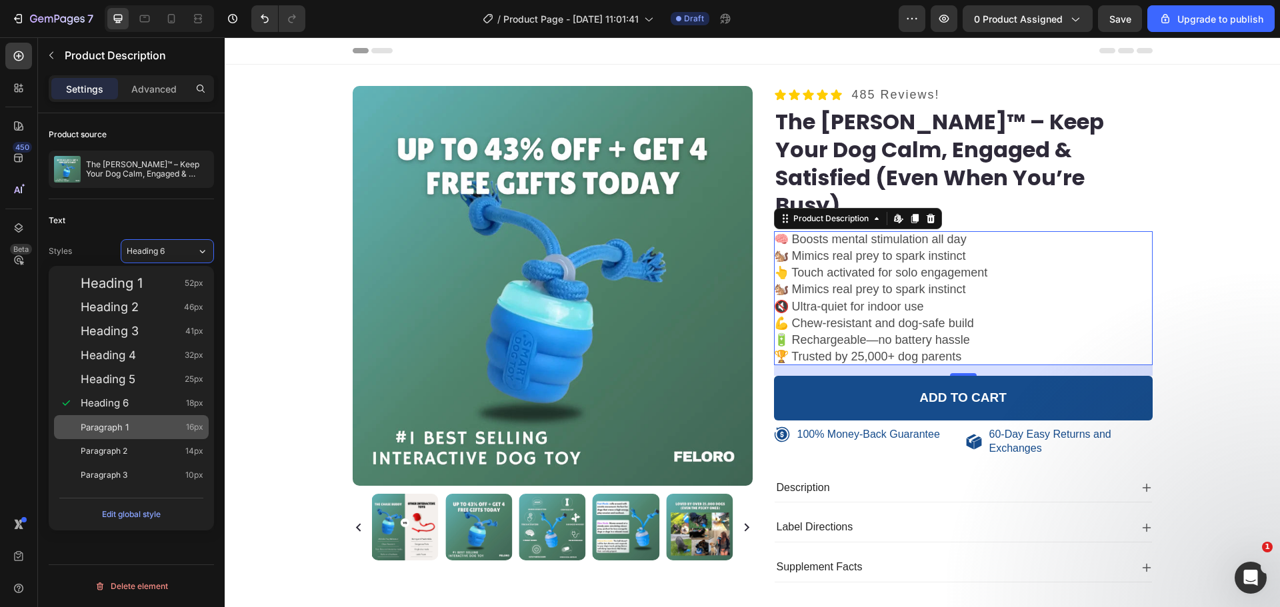
click at [157, 427] on div "Paragraph 1 16px" at bounding box center [142, 427] width 123 height 13
type input "16"
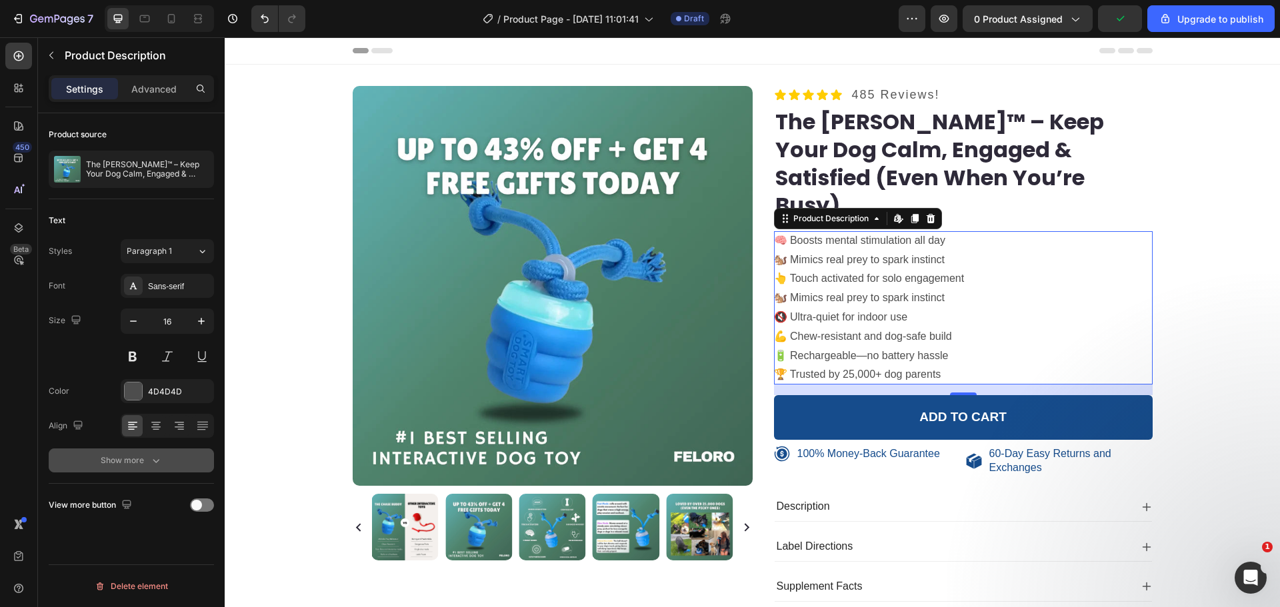
click at [147, 457] on div "Show more" at bounding box center [132, 460] width 62 height 13
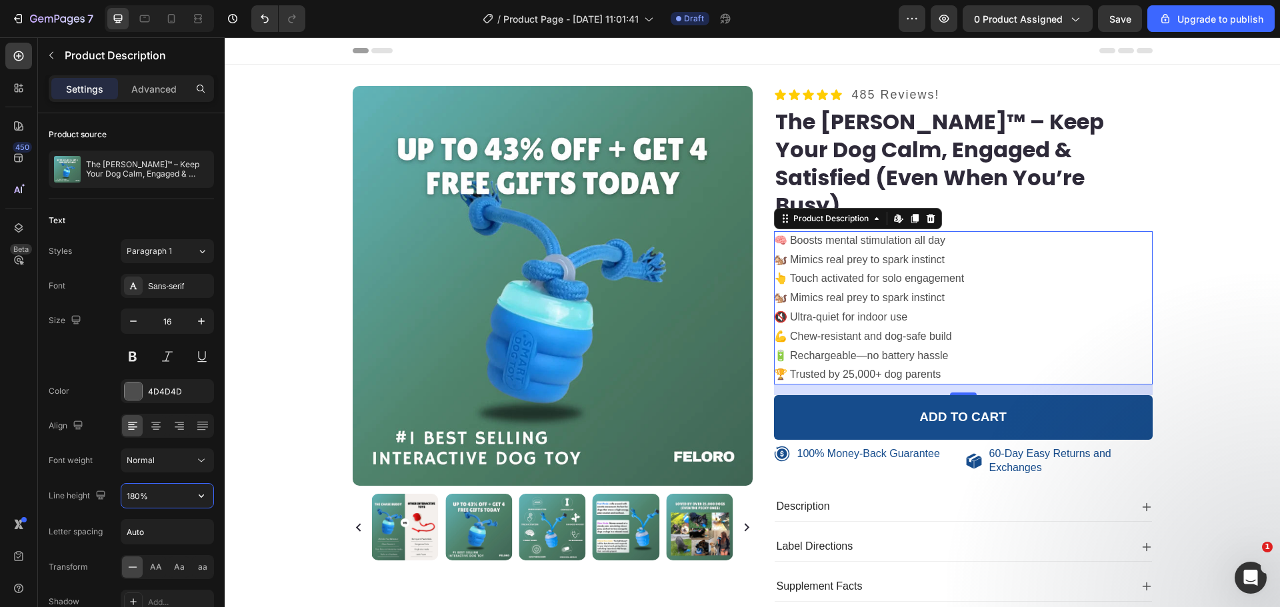
click at [137, 499] on input "180%" at bounding box center [167, 496] width 92 height 24
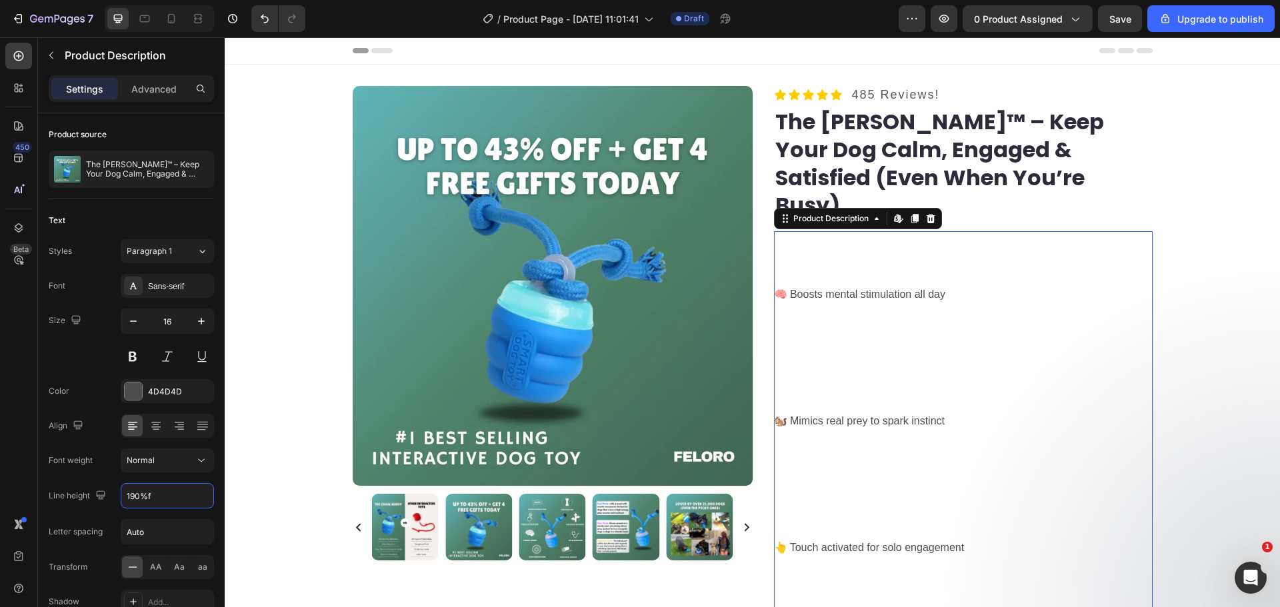
type input "190%"
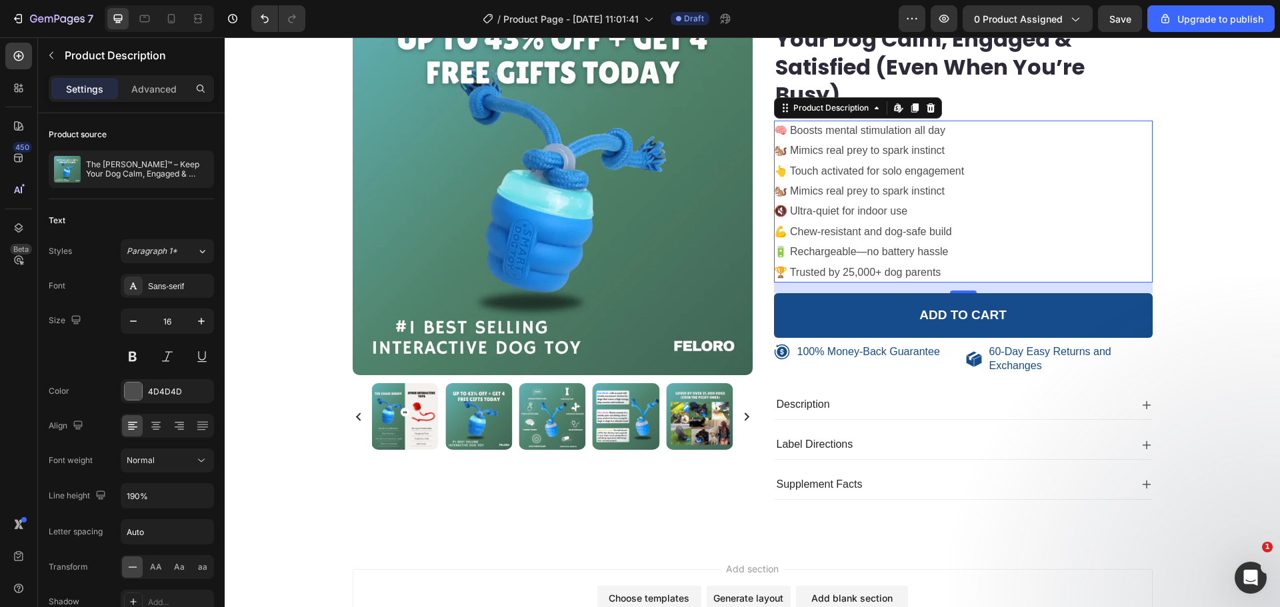
scroll to position [155, 0]
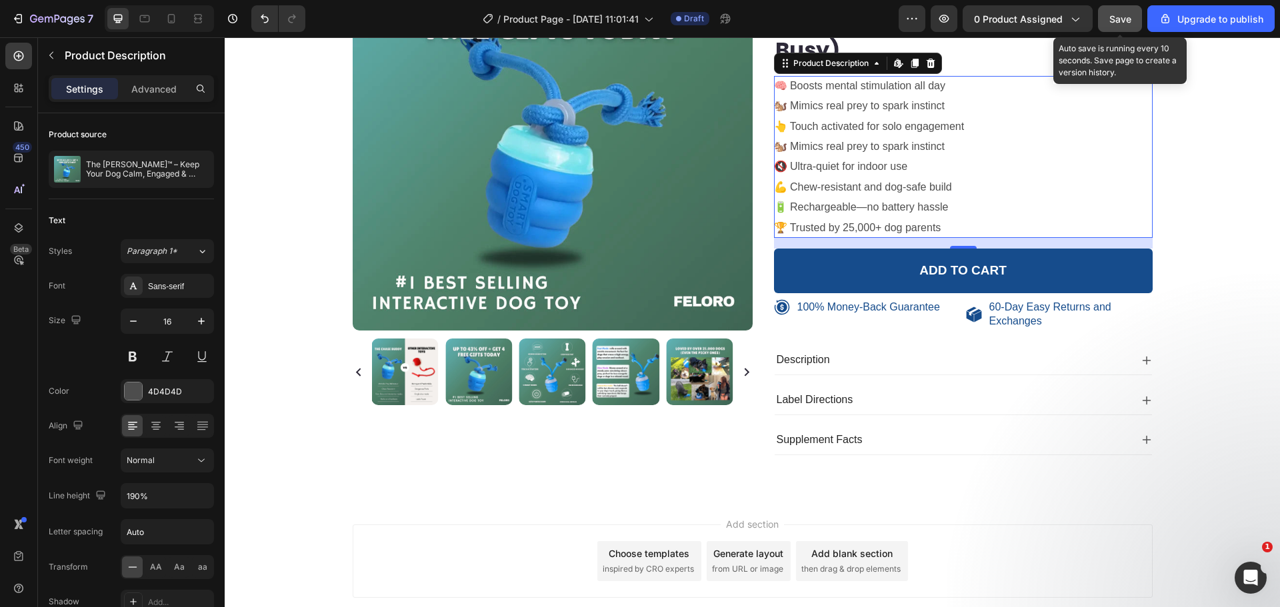
click at [1113, 20] on span "Save" at bounding box center [1120, 18] width 22 height 11
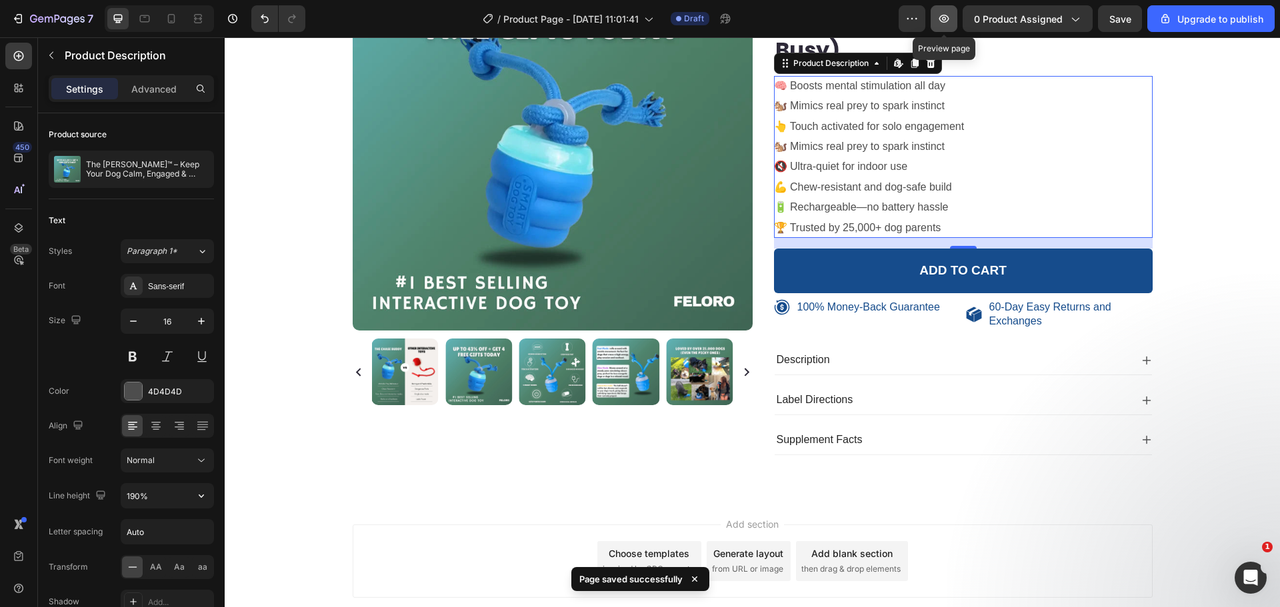
click at [932, 19] on button "button" at bounding box center [944, 18] width 27 height 27
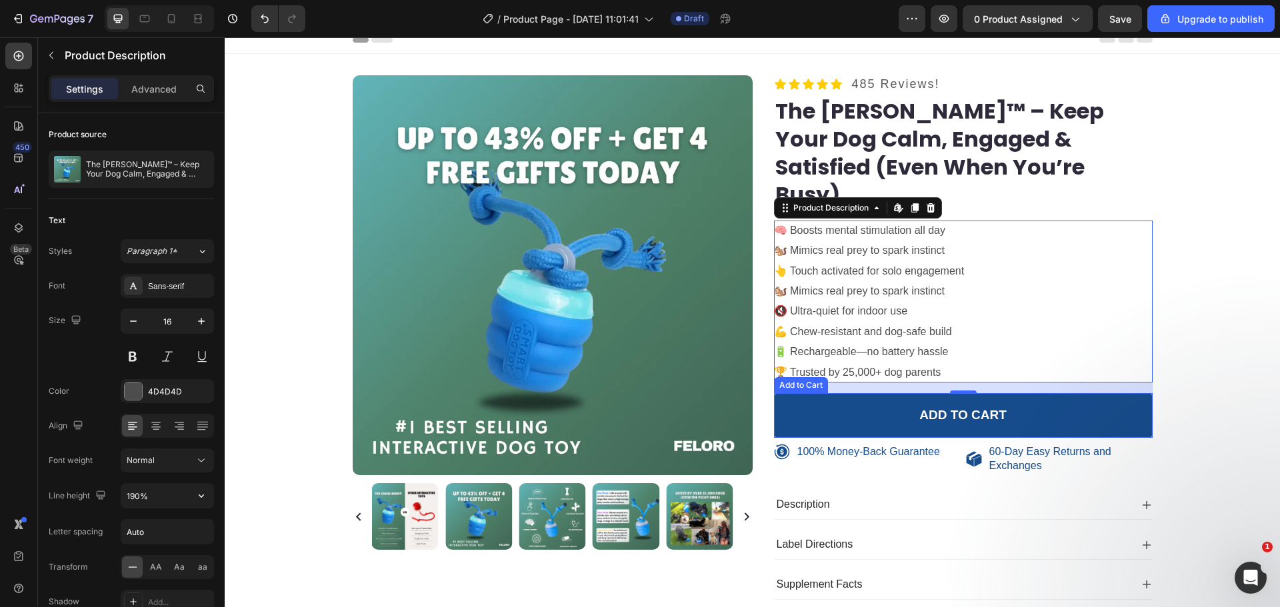
scroll to position [0, 0]
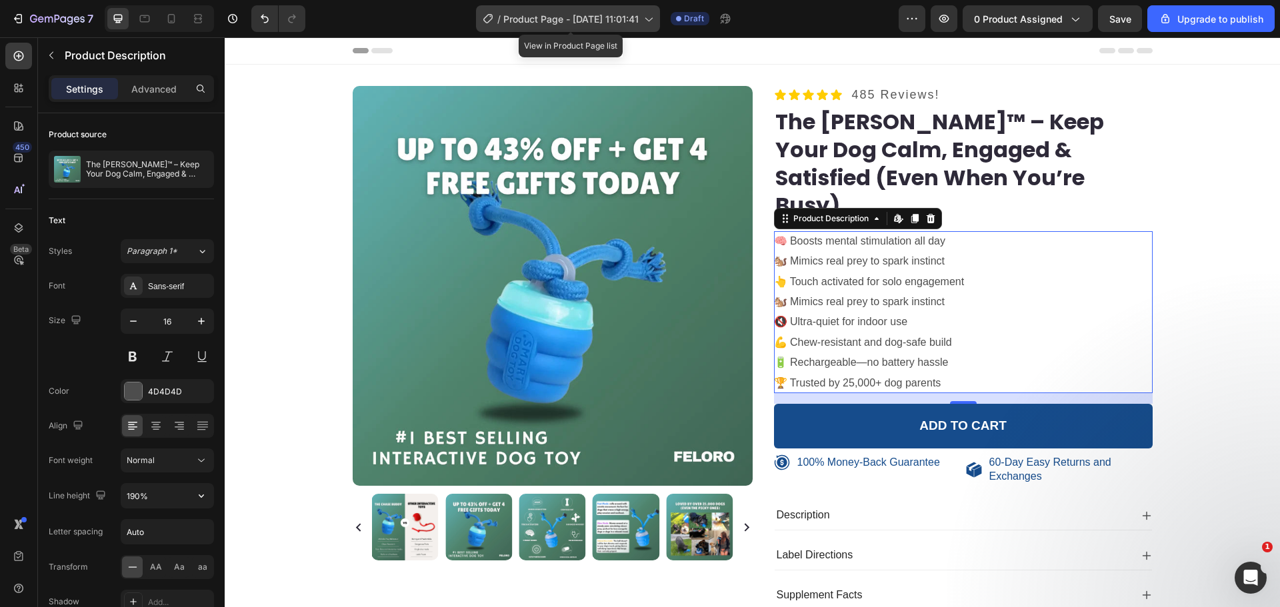
click at [655, 20] on icon at bounding box center [647, 18] width 13 height 13
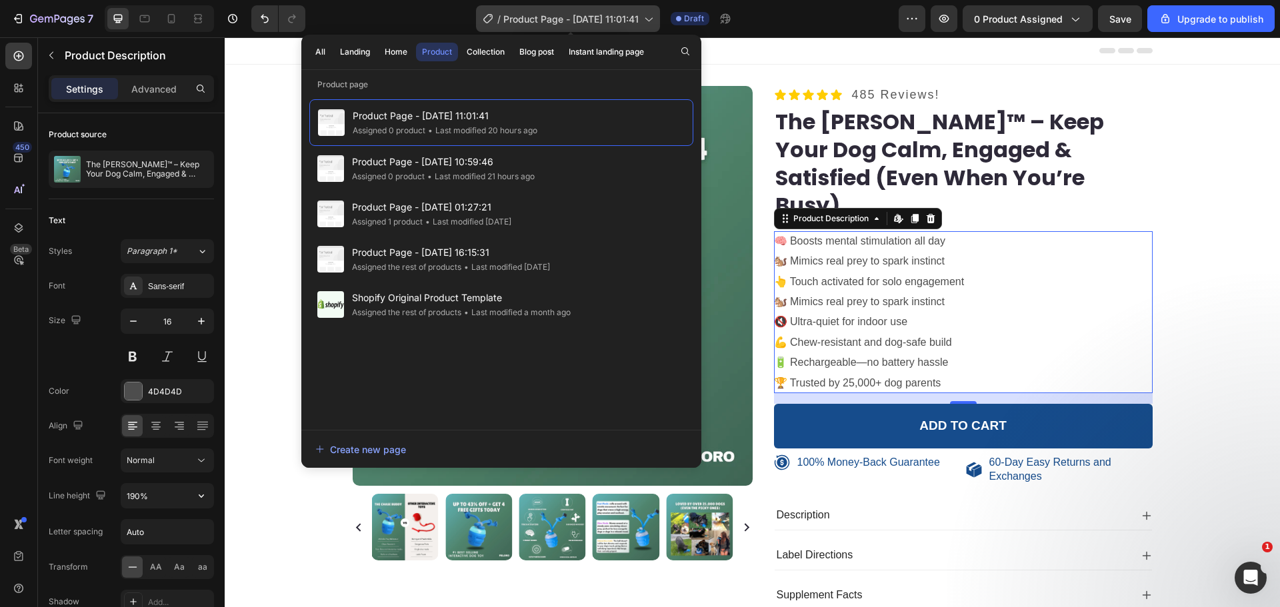
click at [655, 20] on icon at bounding box center [647, 18] width 13 height 13
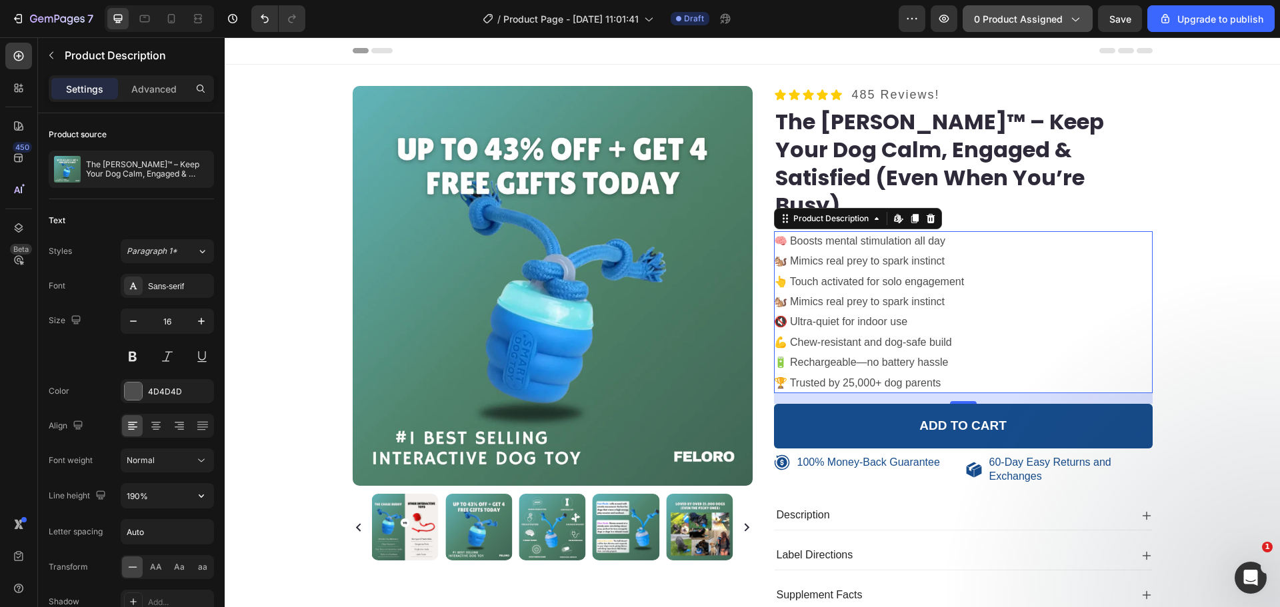
click at [999, 17] on span "0 product assigned" at bounding box center [1018, 19] width 89 height 14
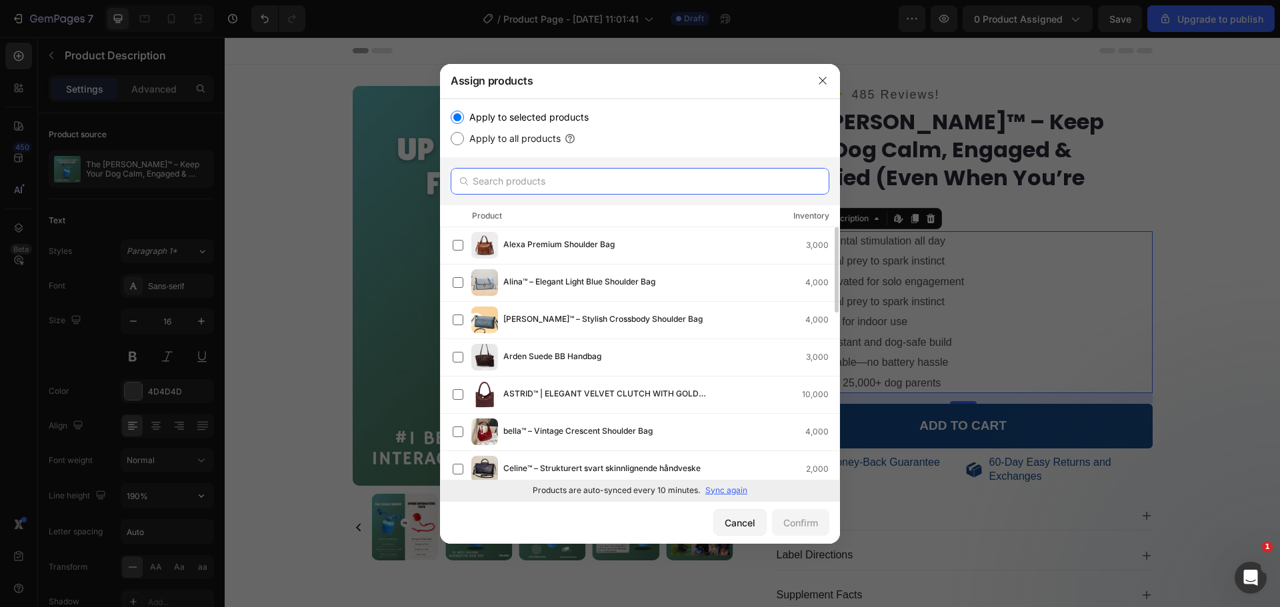
click at [550, 179] on input "text" at bounding box center [640, 181] width 379 height 27
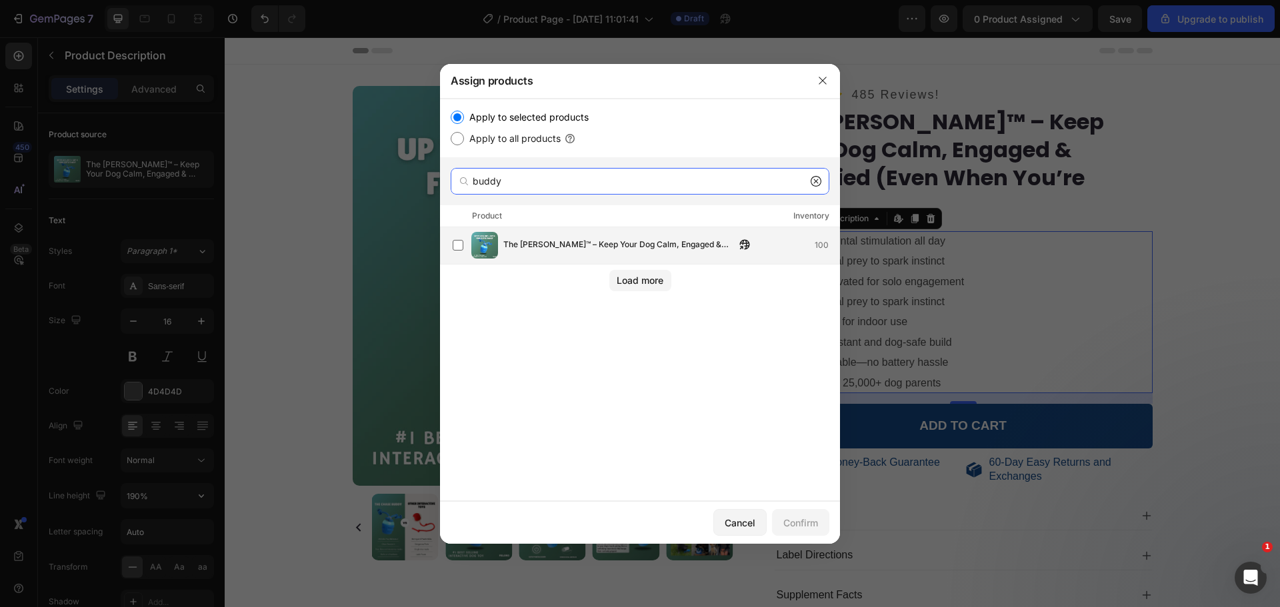
type input "buddy"
click at [548, 241] on span "The [PERSON_NAME]™ – Keep Your Dog Calm, Engaged & Satisfied (Even When You’re …" at bounding box center [619, 245] width 232 height 15
click at [799, 523] on div "Confirm" at bounding box center [800, 523] width 35 height 14
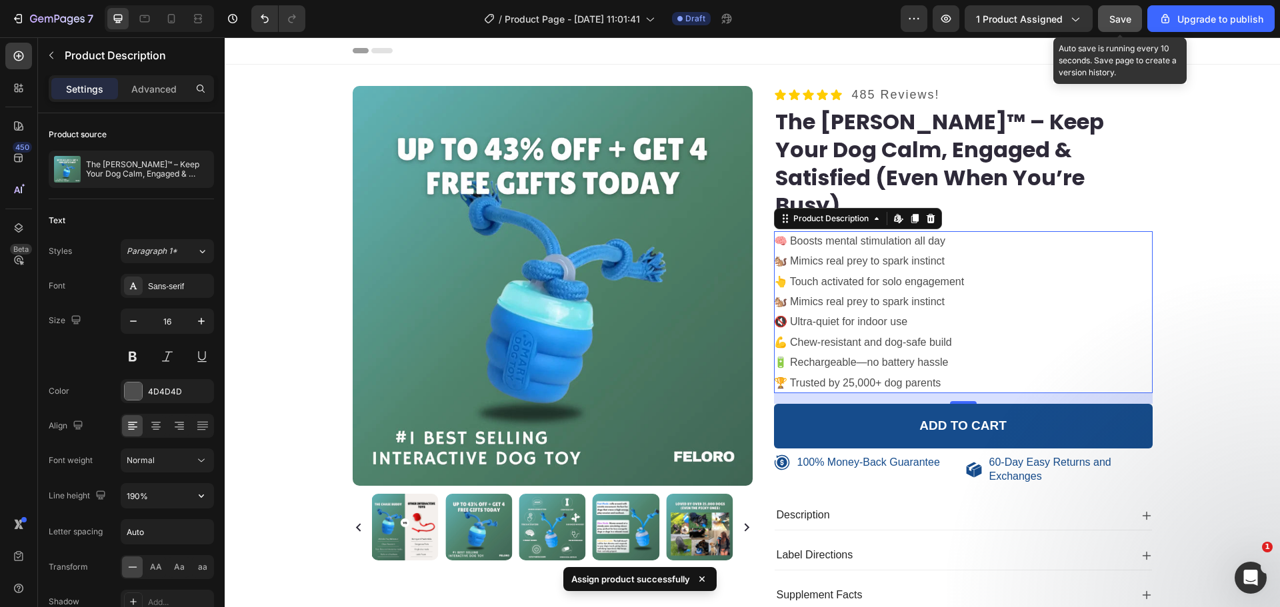
click at [1127, 19] on span "Save" at bounding box center [1120, 18] width 22 height 11
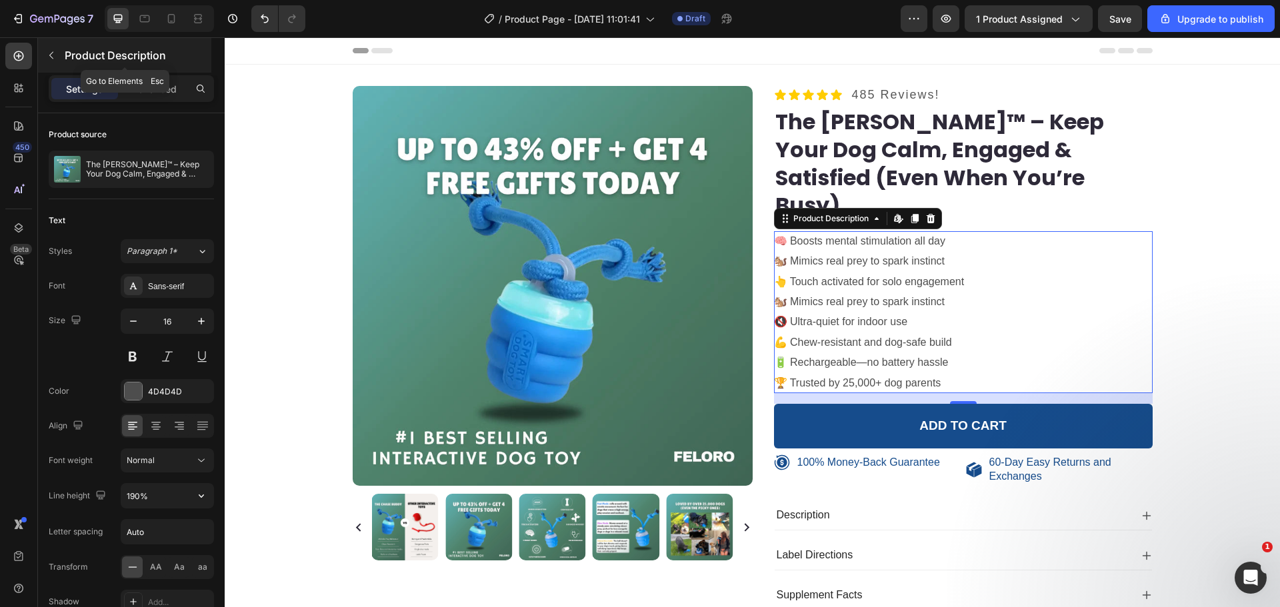
click at [49, 49] on button "button" at bounding box center [51, 55] width 21 height 21
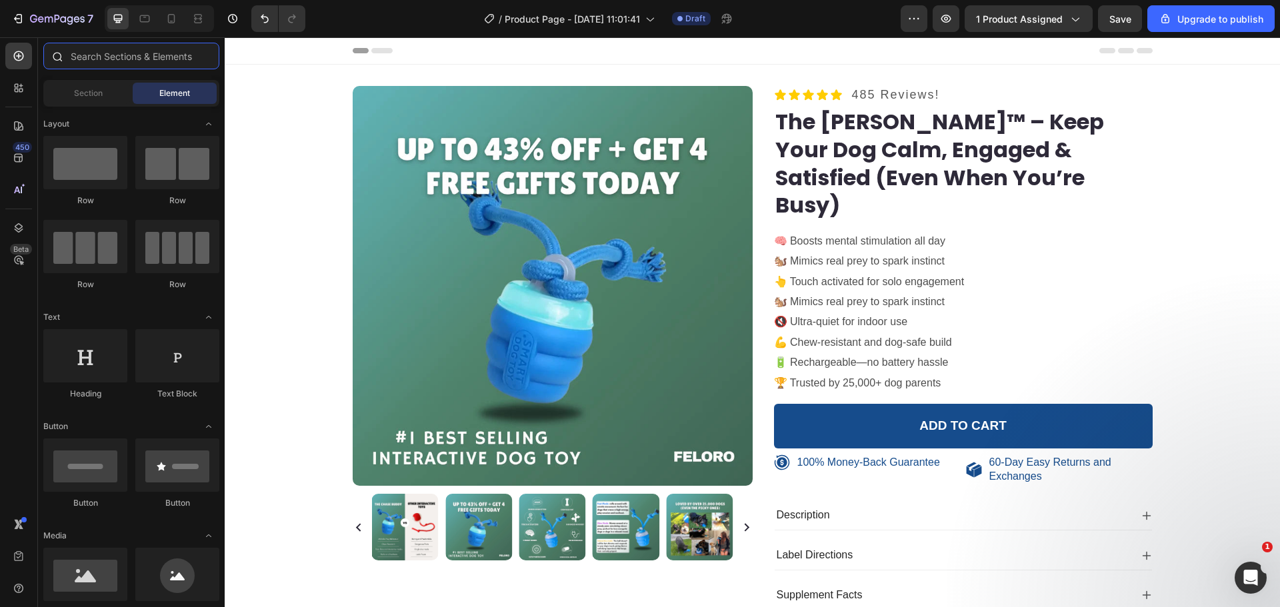
click at [95, 55] on input "text" at bounding box center [131, 56] width 176 height 27
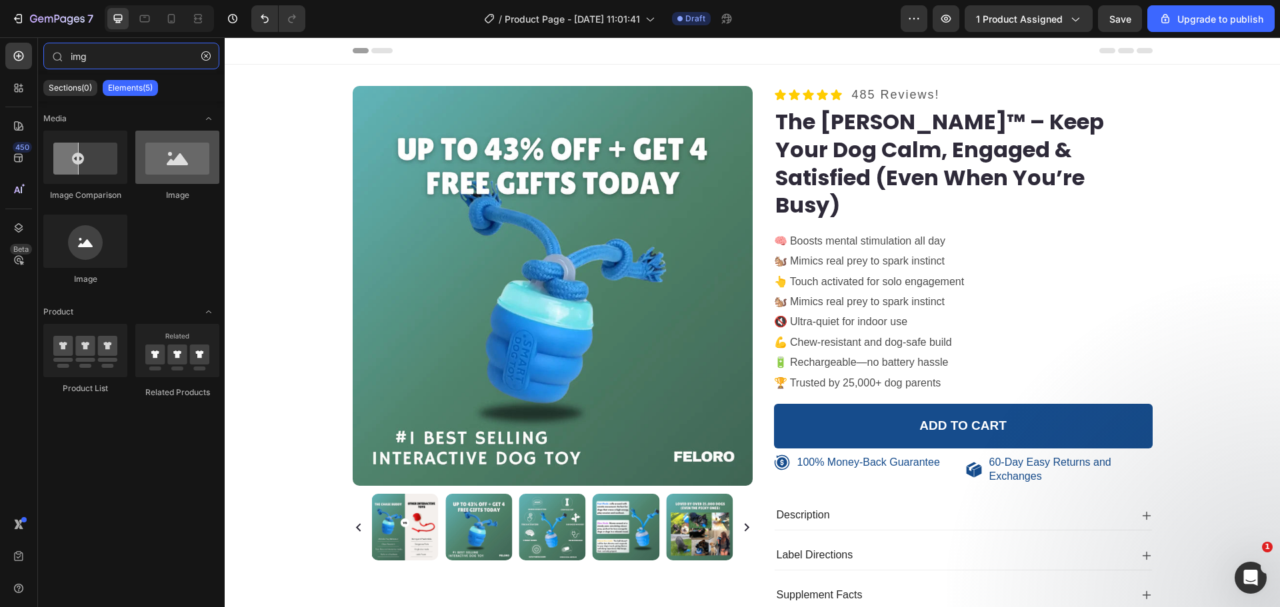
type input "img"
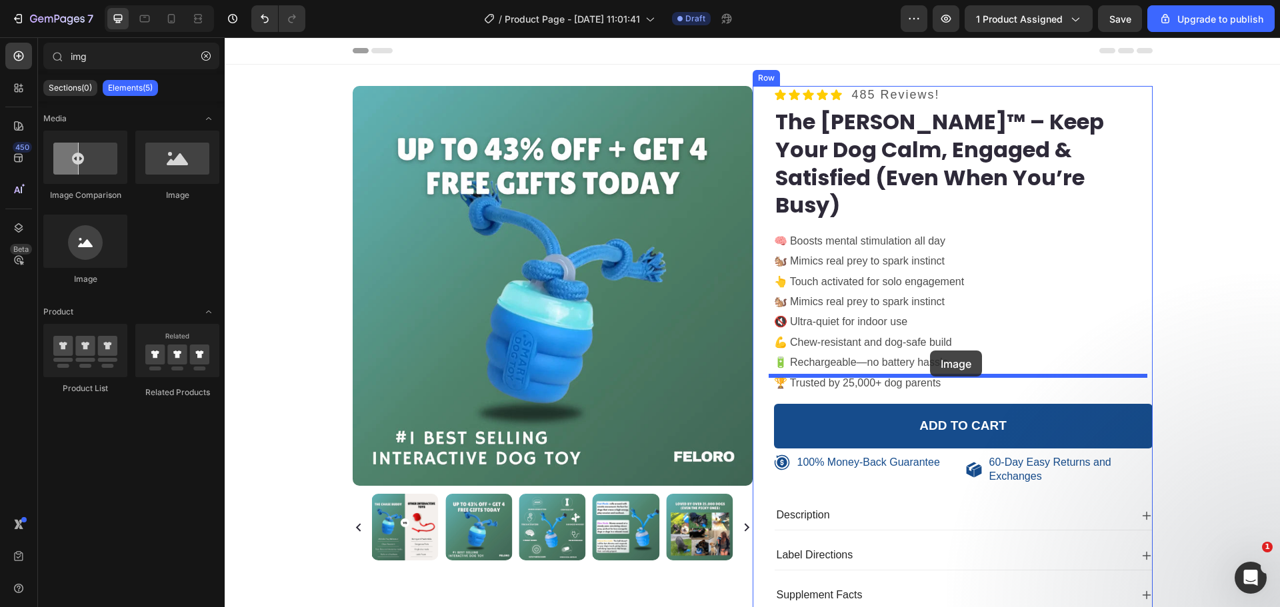
drag, startPoint x: 411, startPoint y: 197, endPoint x: 930, endPoint y: 351, distance: 541.7
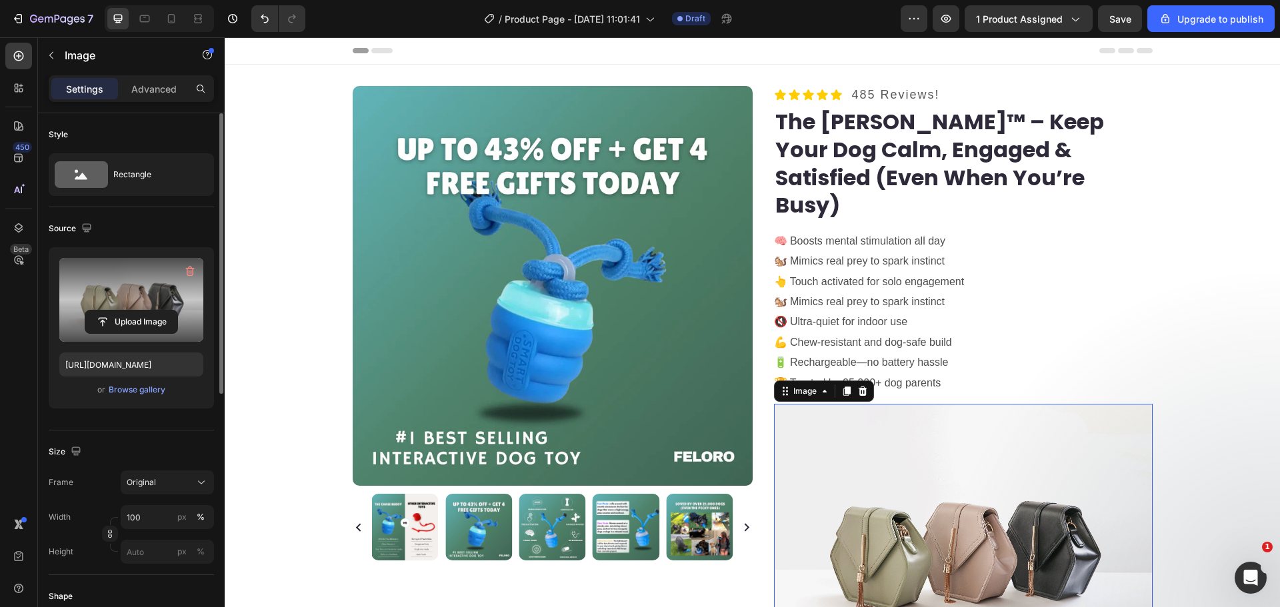
click at [154, 297] on label at bounding box center [131, 300] width 144 height 84
click at [154, 311] on input "file" at bounding box center [131, 322] width 92 height 23
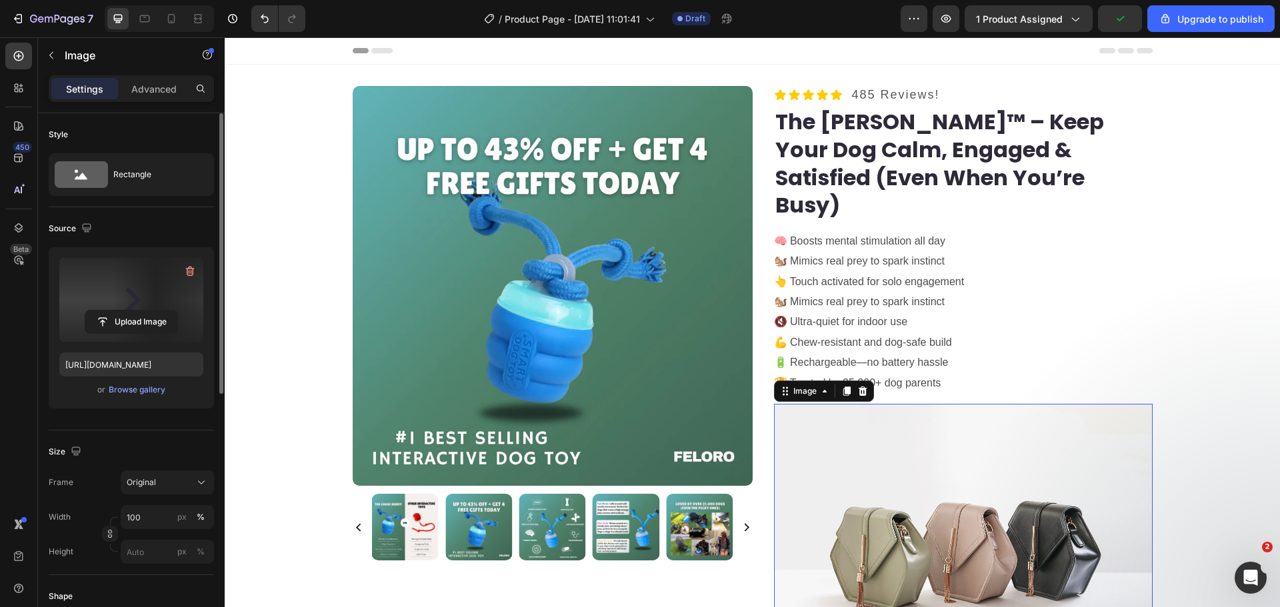
type input "https://cdn.shopify.com/s/files/1/0909/2261/5117/files/gempages_577322349100008…"
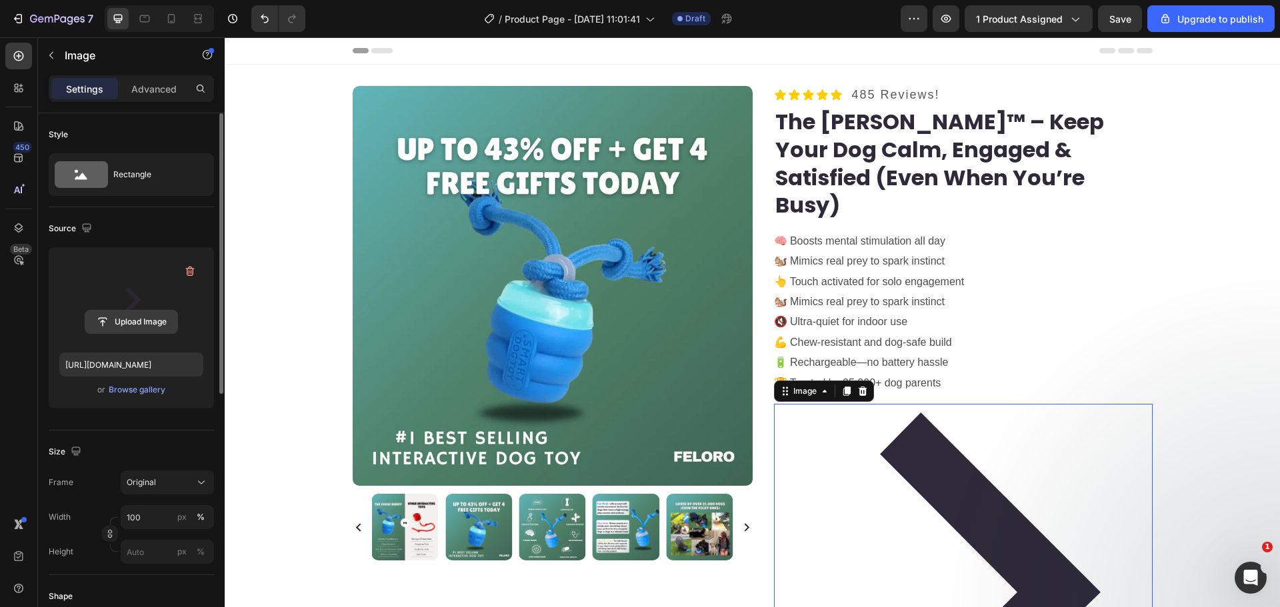
click at [186, 269] on icon "button" at bounding box center [189, 271] width 13 height 13
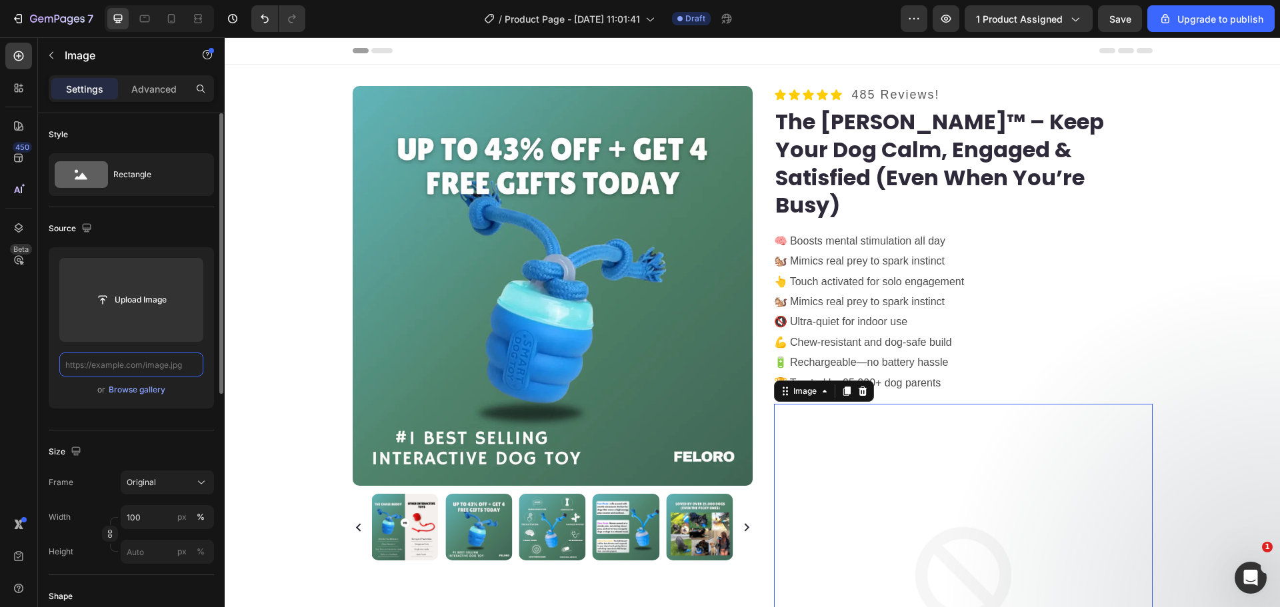
click at [142, 361] on input "text" at bounding box center [131, 365] width 144 height 24
paste input "file:///C:/Users/one/Downloads/product%20page%20project/frsit%20one/2_3%20(1).w…"
type input "file:///C:/Users/one/Downloads/product%20page%20project/frsit%20one/2_3%20(1).w…"
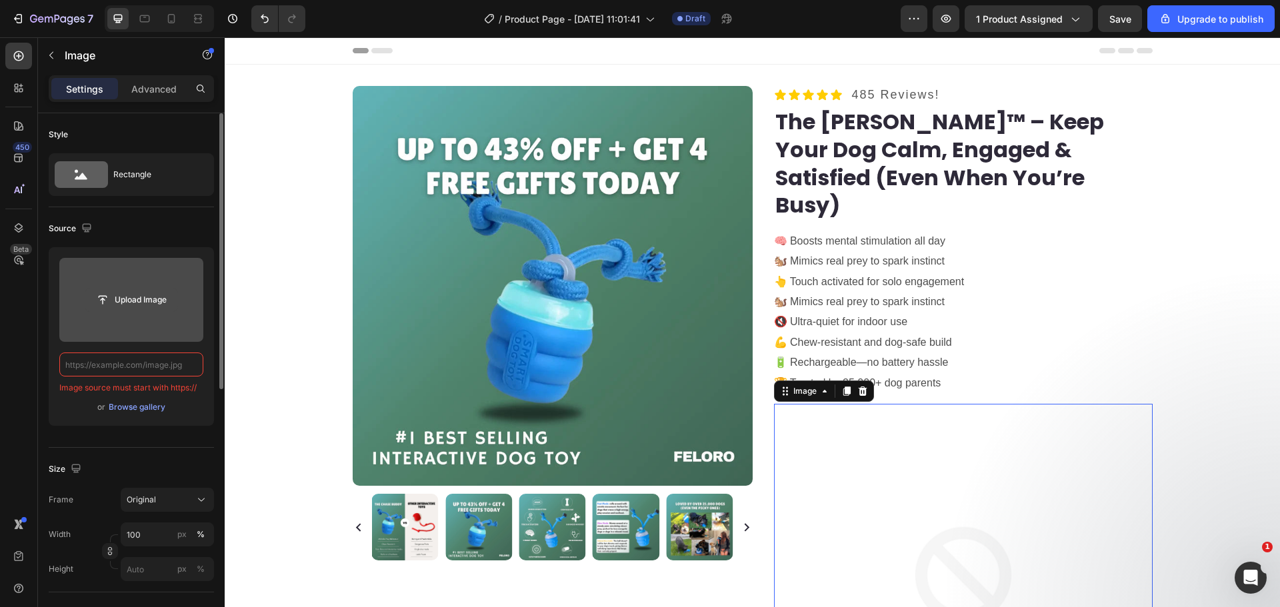
click at [155, 293] on input "file" at bounding box center [131, 300] width 92 height 23
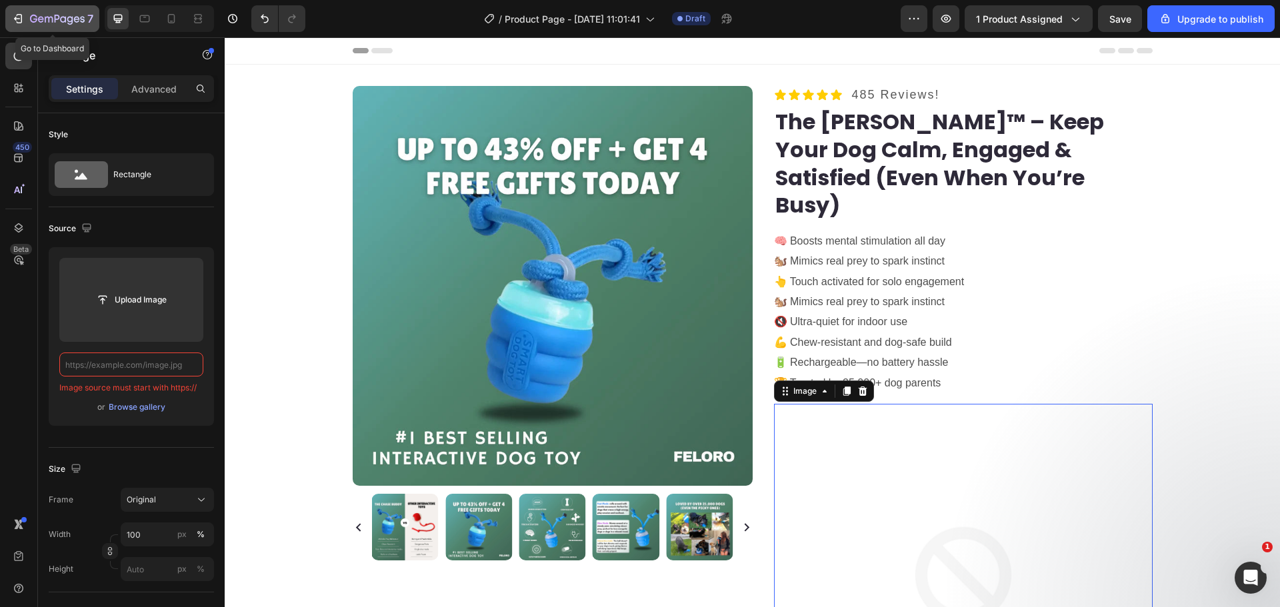
click at [35, 22] on icon "button" at bounding box center [33, 19] width 7 height 8
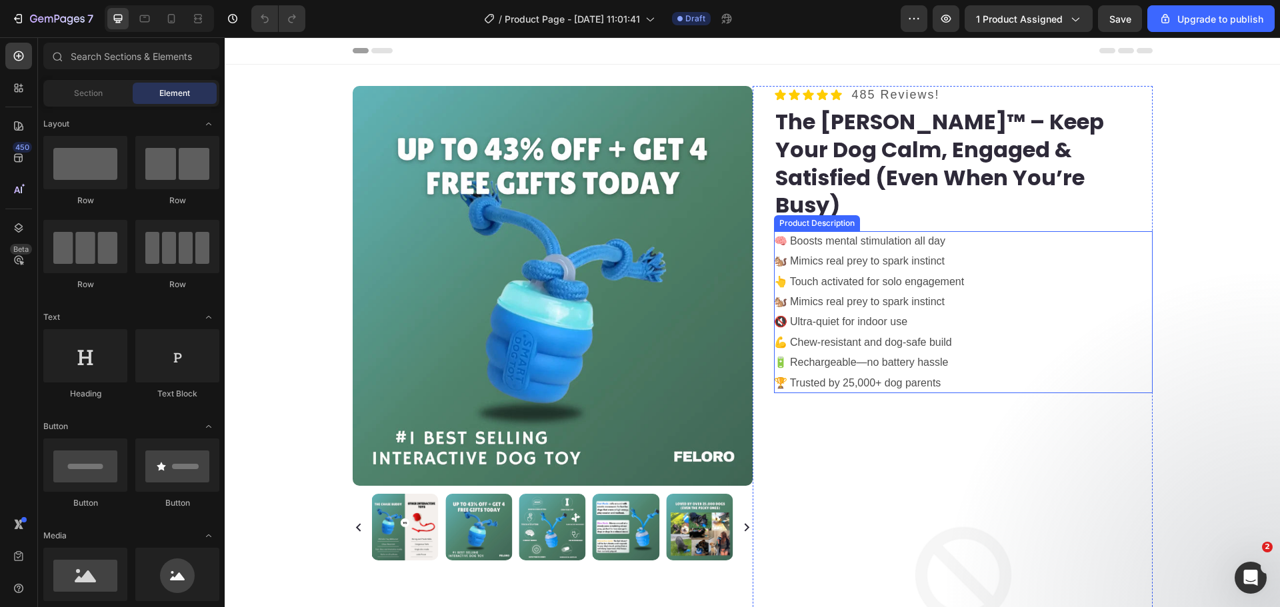
click at [844, 242] on div "🧠 Boosts mental stimulation all day 🐿️ Mimics real prey to spark instinct 👆 Tou…" at bounding box center [963, 312] width 379 height 162
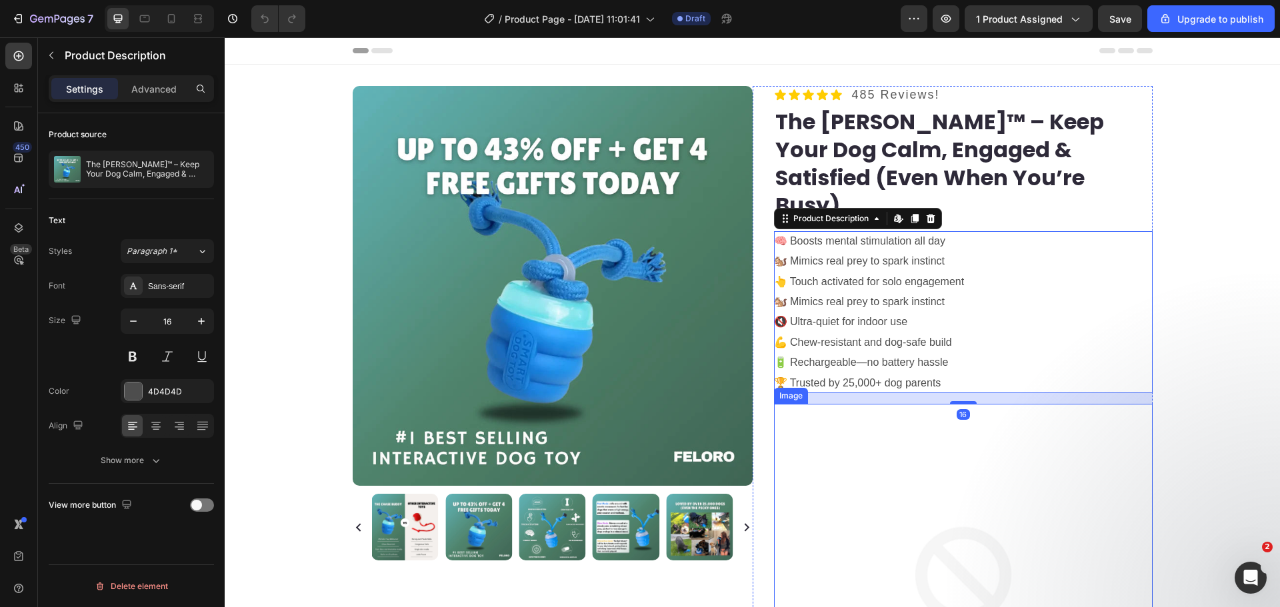
click at [867, 453] on img at bounding box center [963, 593] width 379 height 379
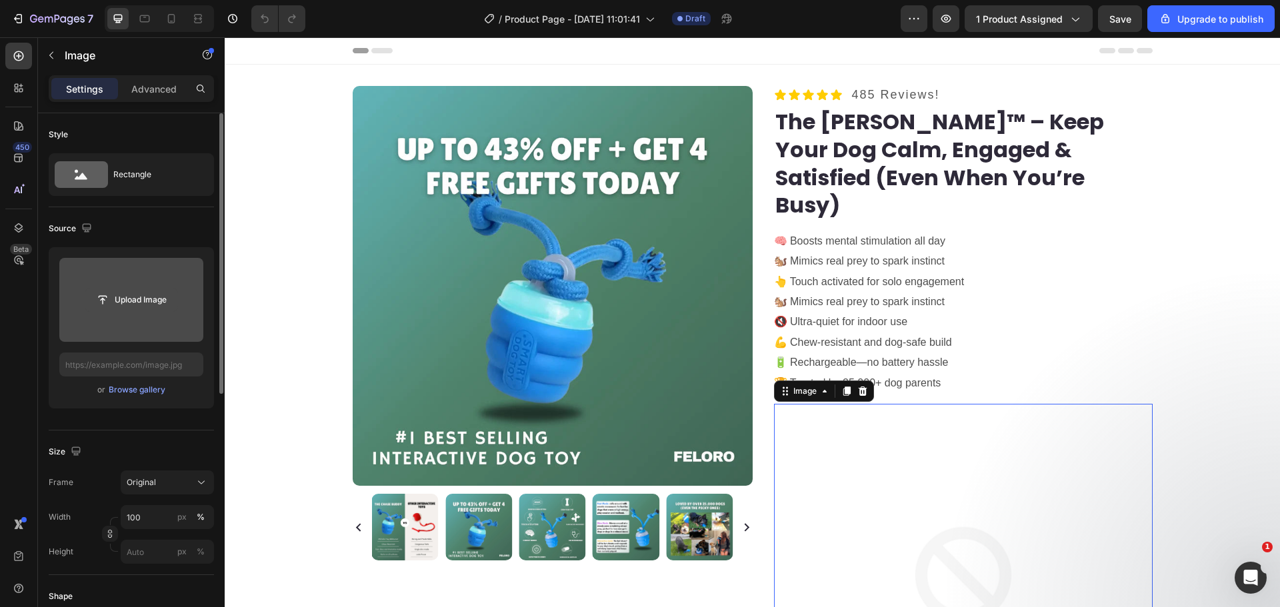
click at [141, 299] on input "file" at bounding box center [131, 300] width 92 height 23
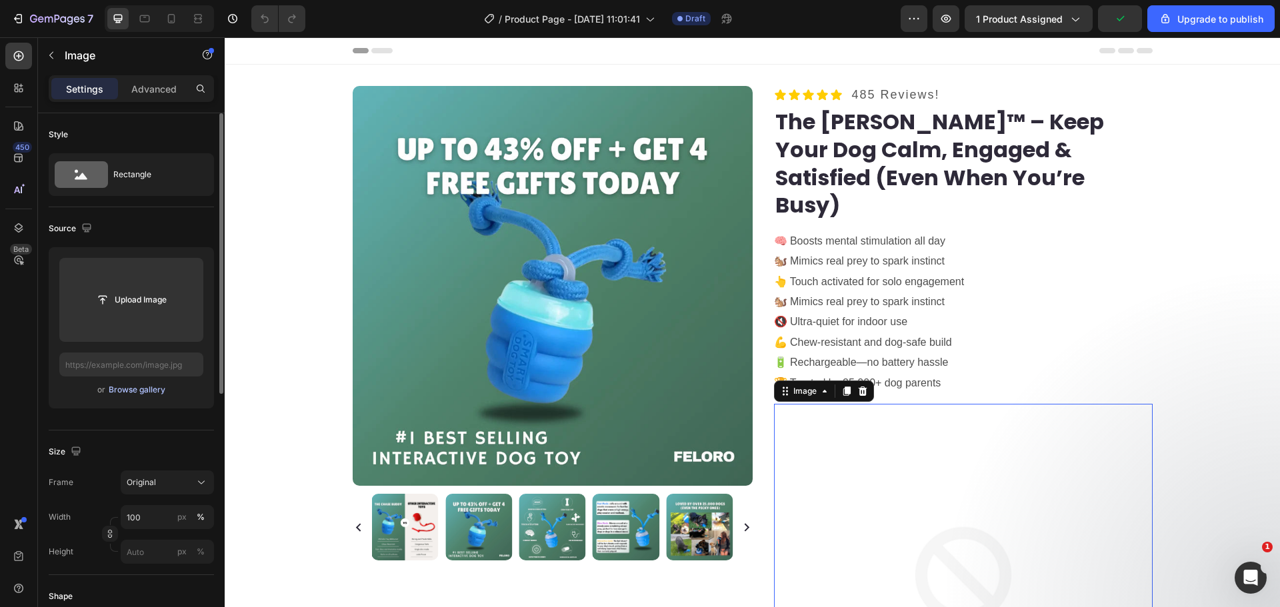
click at [129, 385] on div "Browse gallery" at bounding box center [137, 390] width 57 height 12
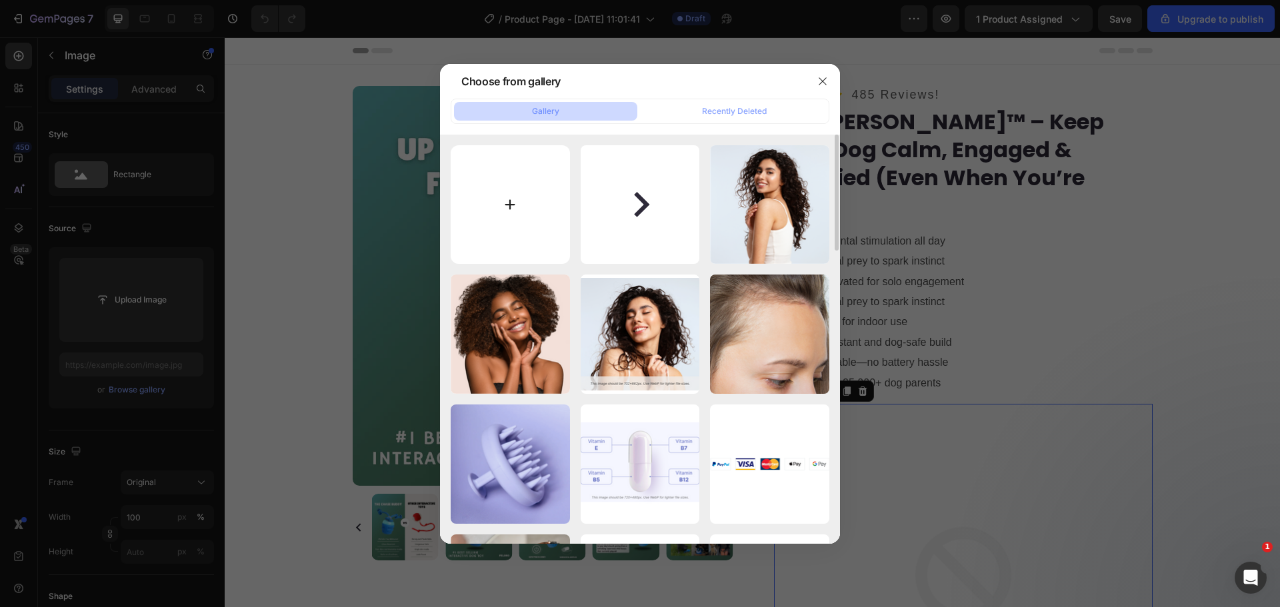
click at [485, 207] on input "file" at bounding box center [510, 204] width 119 height 119
type input "C:\fakepath\2_3 (1).webp"
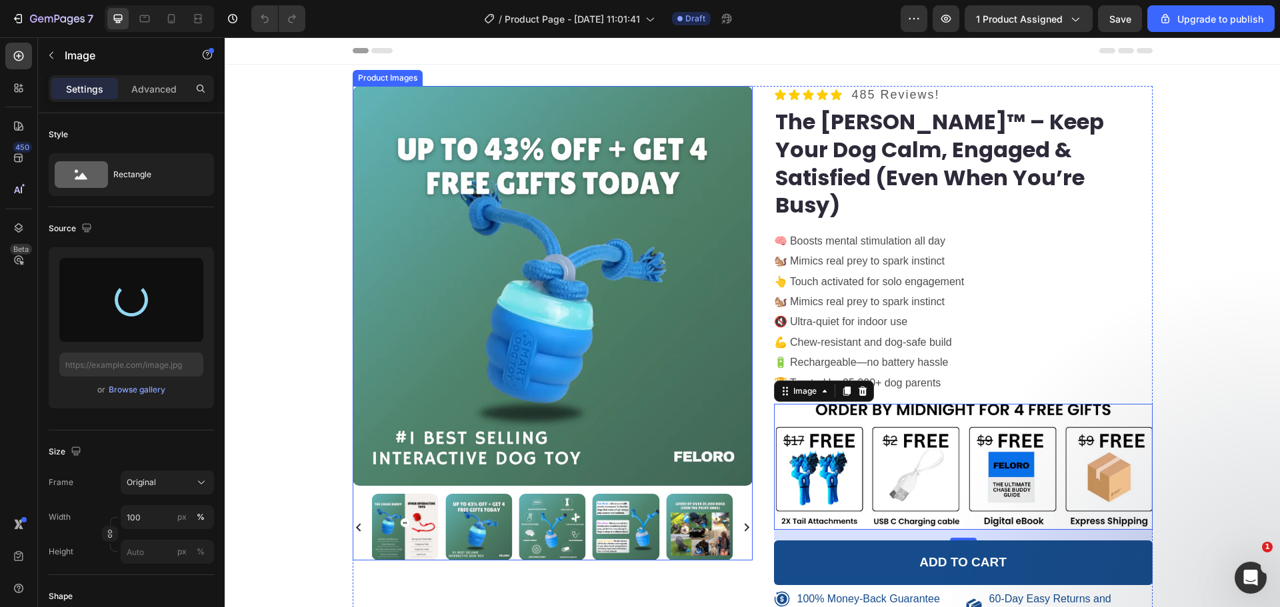
type input "[URL][DOMAIN_NAME]"
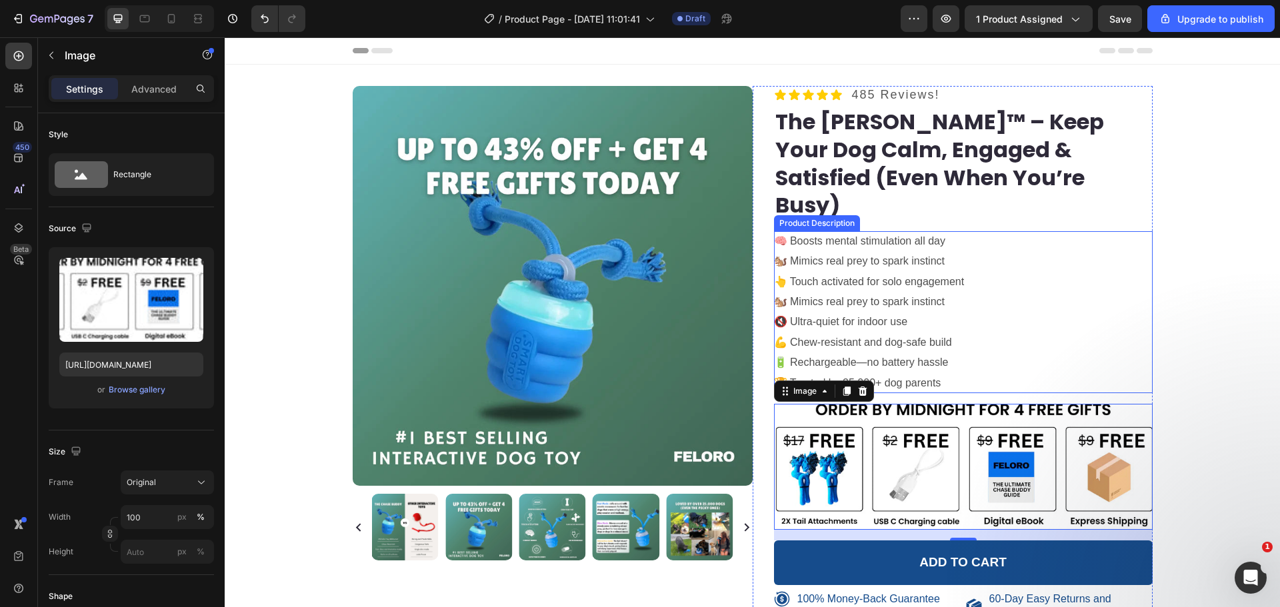
click at [980, 345] on div "🧠 Boosts mental stimulation all day 🐿️ Mimics real prey to spark instinct 👆 Tou…" at bounding box center [963, 312] width 379 height 162
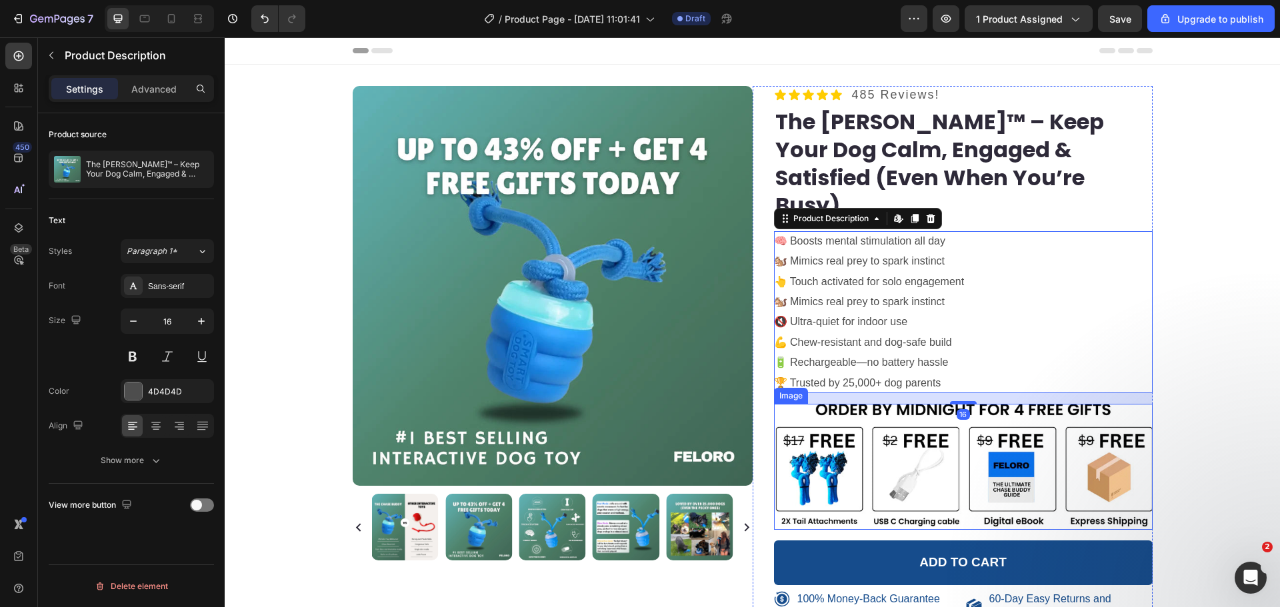
click at [914, 410] on img at bounding box center [963, 467] width 379 height 126
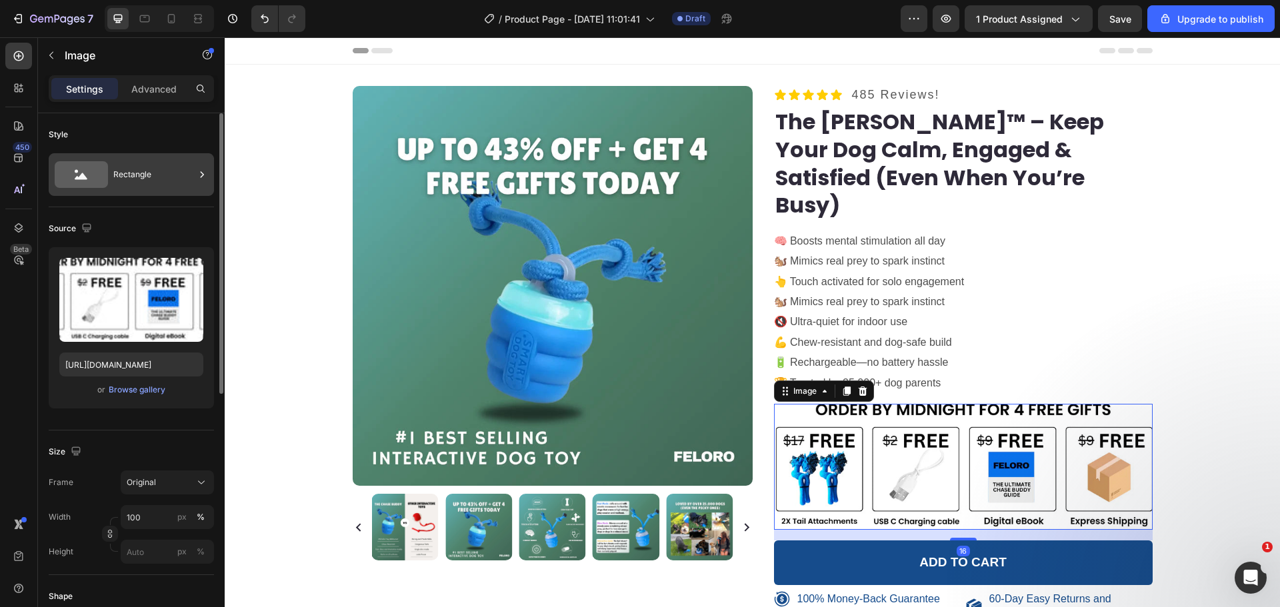
click at [139, 187] on div "Rectangle" at bounding box center [153, 174] width 81 height 31
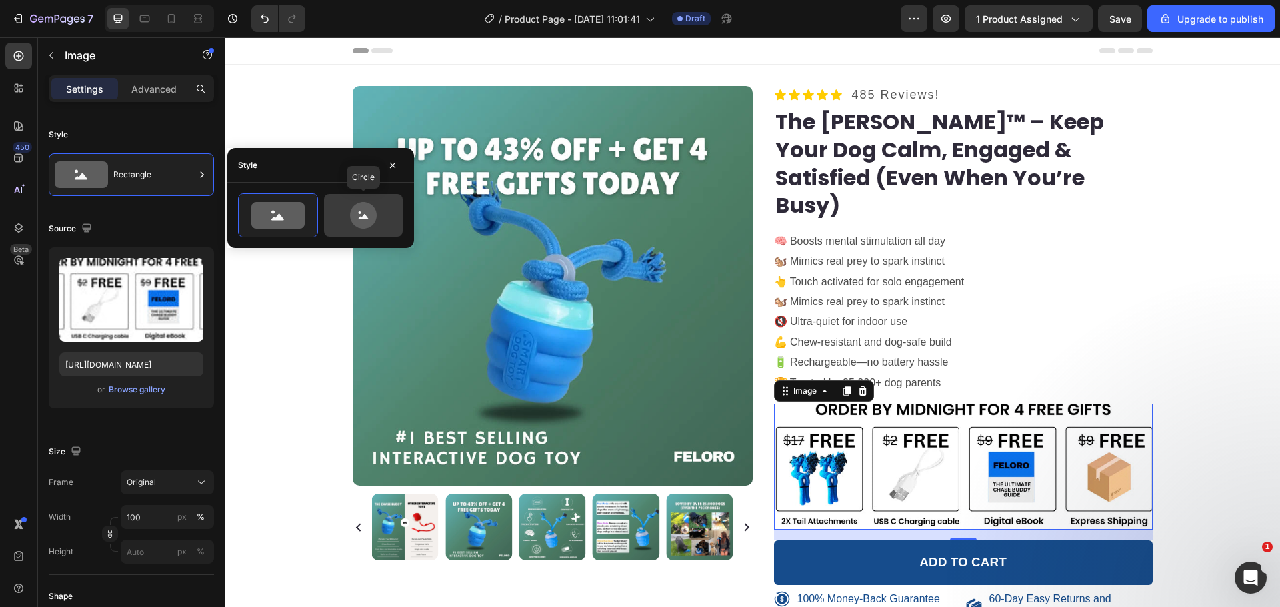
click at [354, 215] on icon at bounding box center [363, 215] width 27 height 27
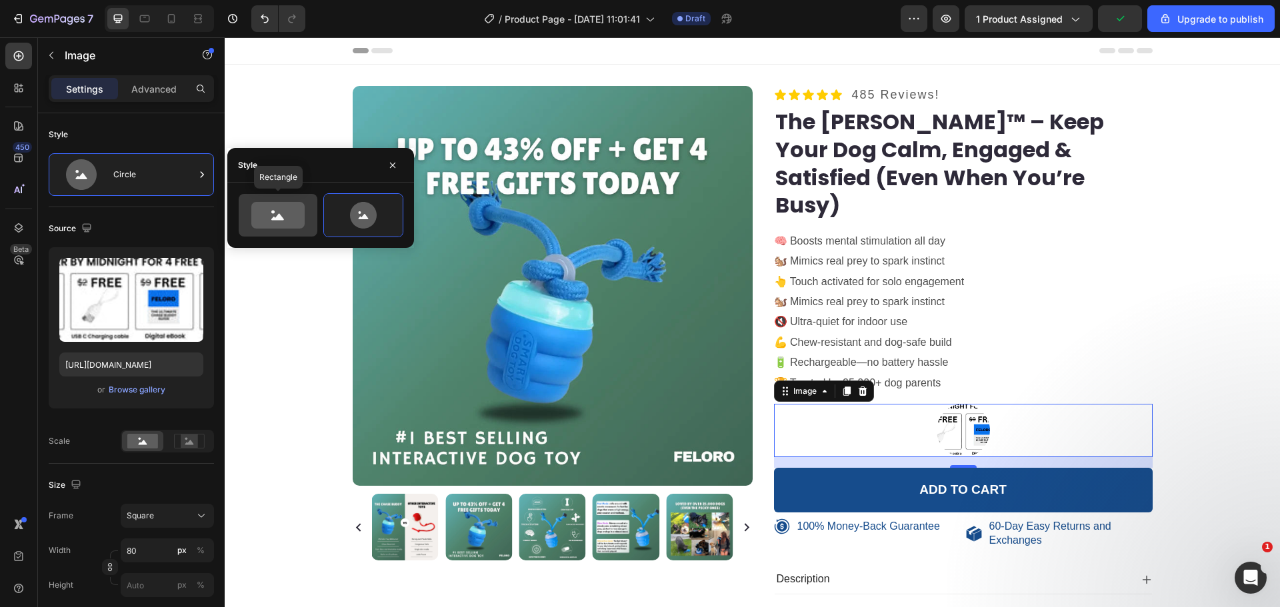
click at [268, 219] on icon at bounding box center [277, 215] width 53 height 27
type input "100"
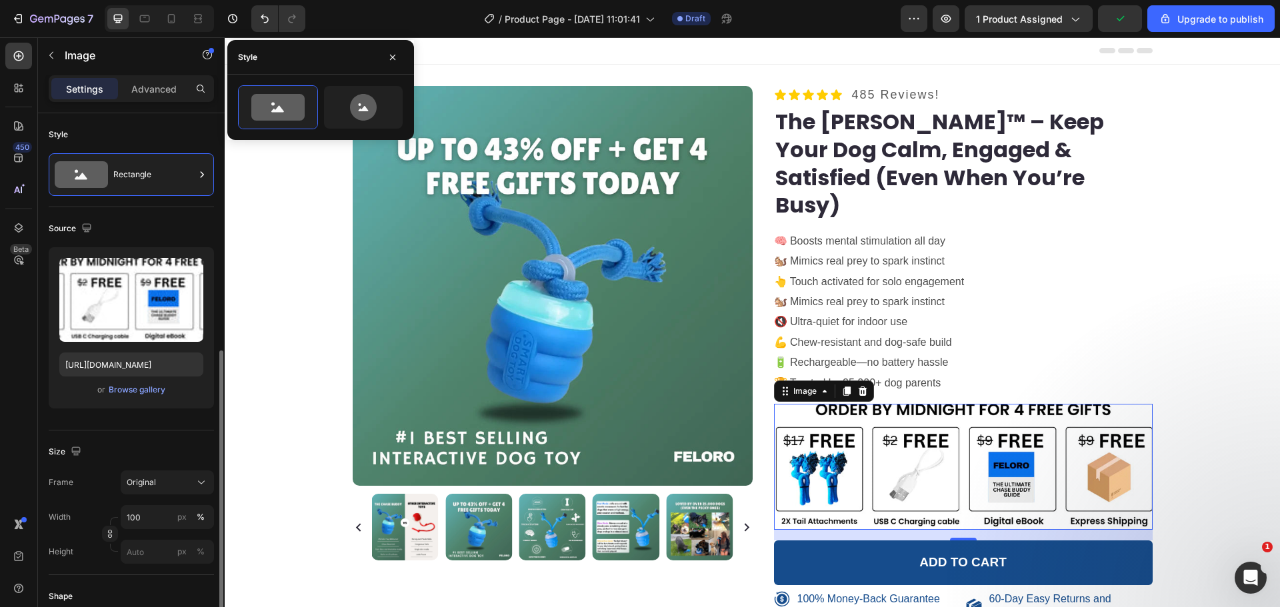
scroll to position [155, 0]
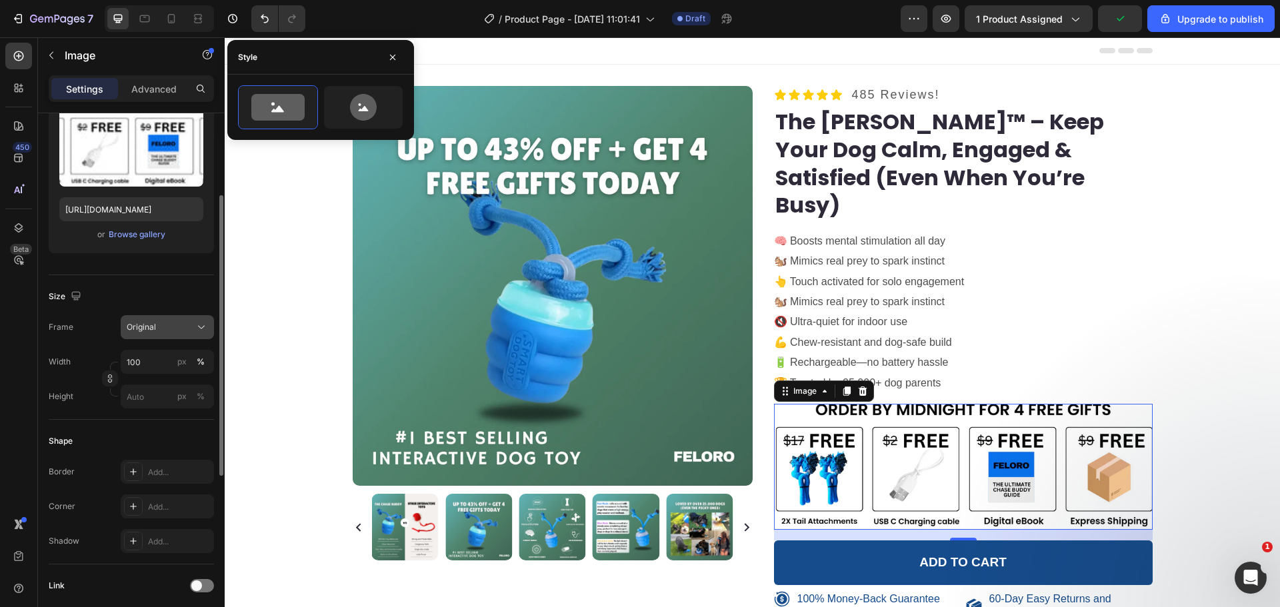
click at [169, 326] on div "Original" at bounding box center [159, 327] width 65 height 12
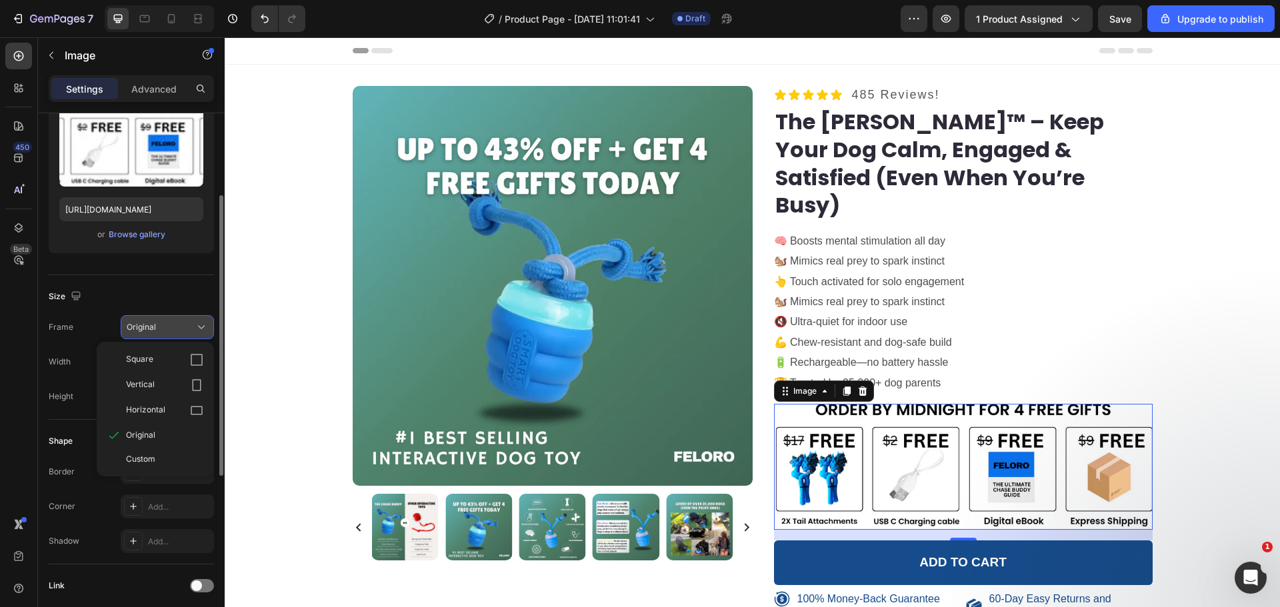
click at [169, 326] on div "Original" at bounding box center [159, 327] width 65 height 12
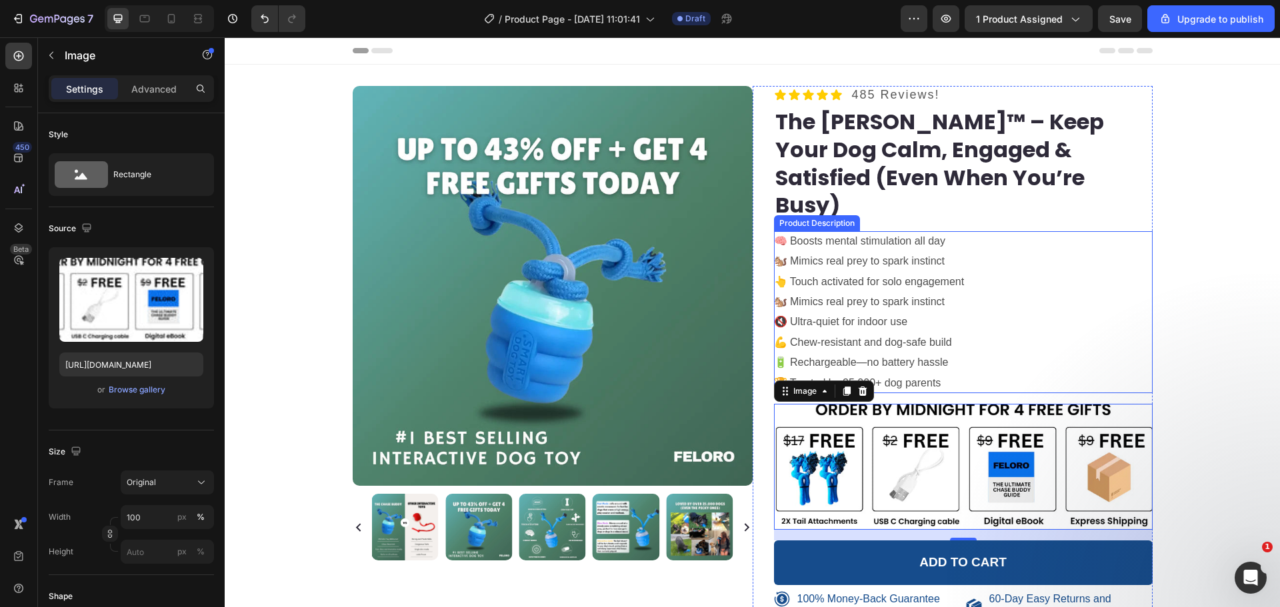
click at [1003, 323] on div "🧠 Boosts mental stimulation all day 🐿️ Mimics real prey to spark instinct 👆 Tou…" at bounding box center [963, 312] width 379 height 162
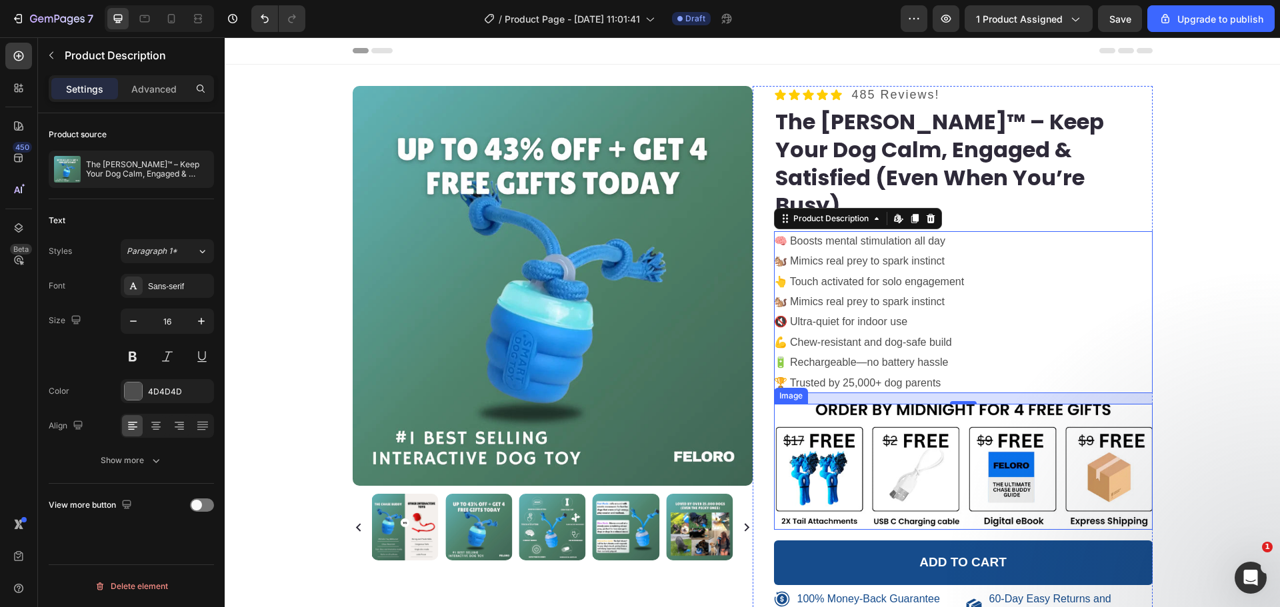
click at [837, 417] on img at bounding box center [963, 467] width 379 height 126
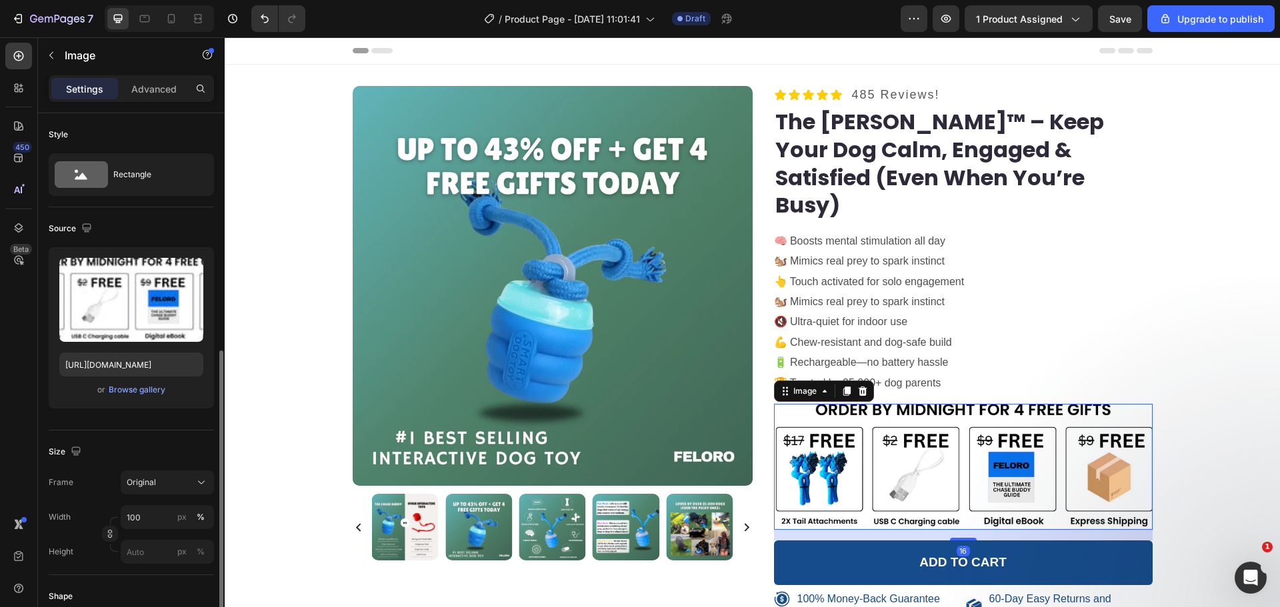
scroll to position [155, 0]
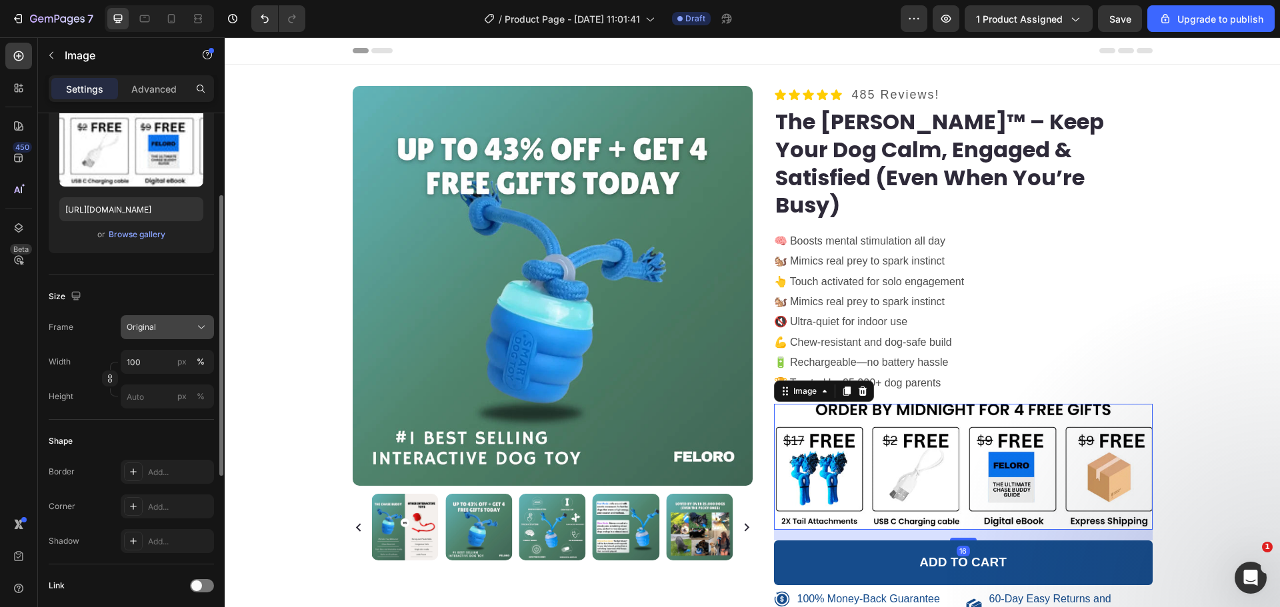
click at [179, 328] on div "Original" at bounding box center [159, 327] width 65 height 12
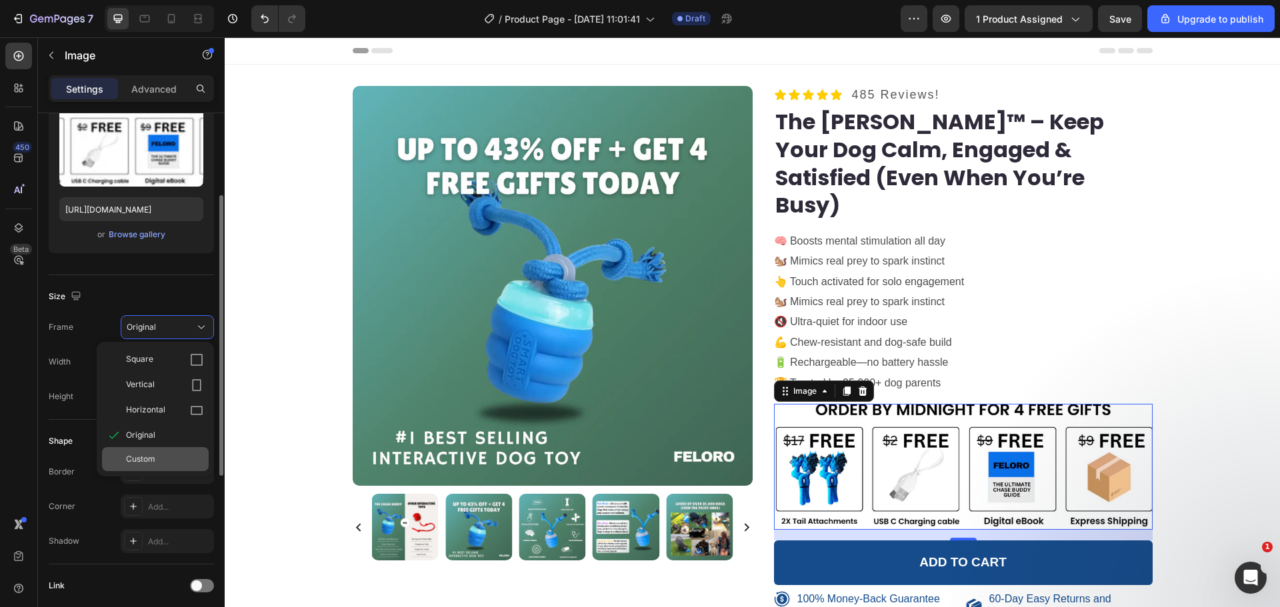
click at [162, 448] on div "Custom" at bounding box center [155, 459] width 107 height 24
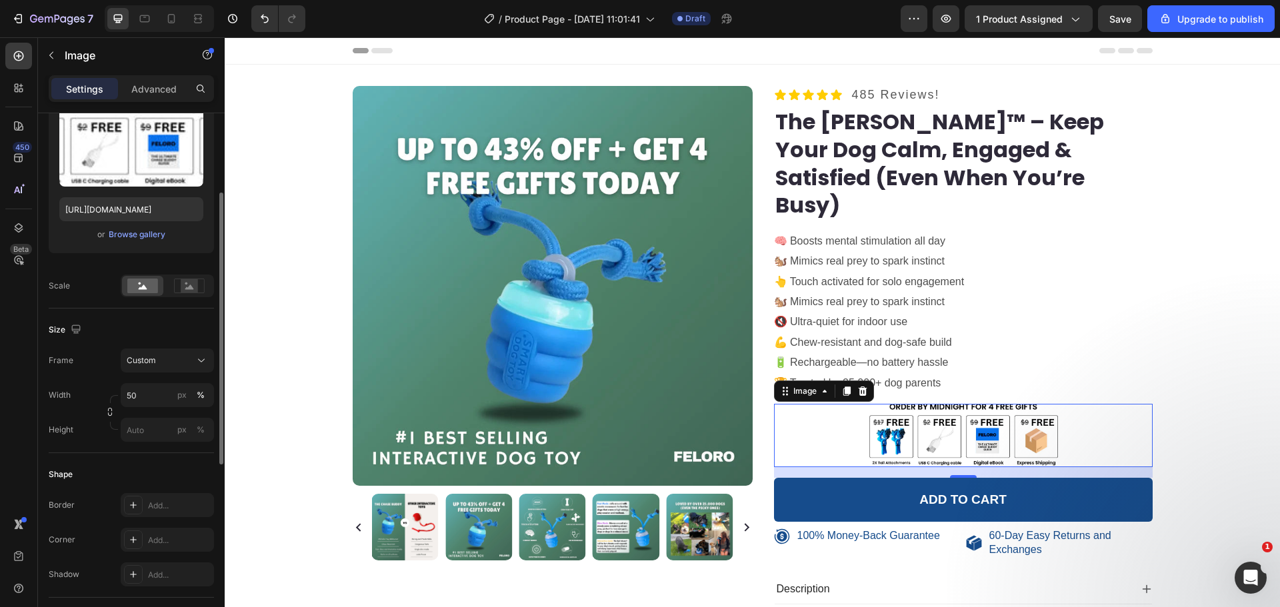
click at [1121, 29] on button "Save" at bounding box center [1120, 18] width 44 height 27
click at [127, 400] on input "50" at bounding box center [167, 395] width 93 height 24
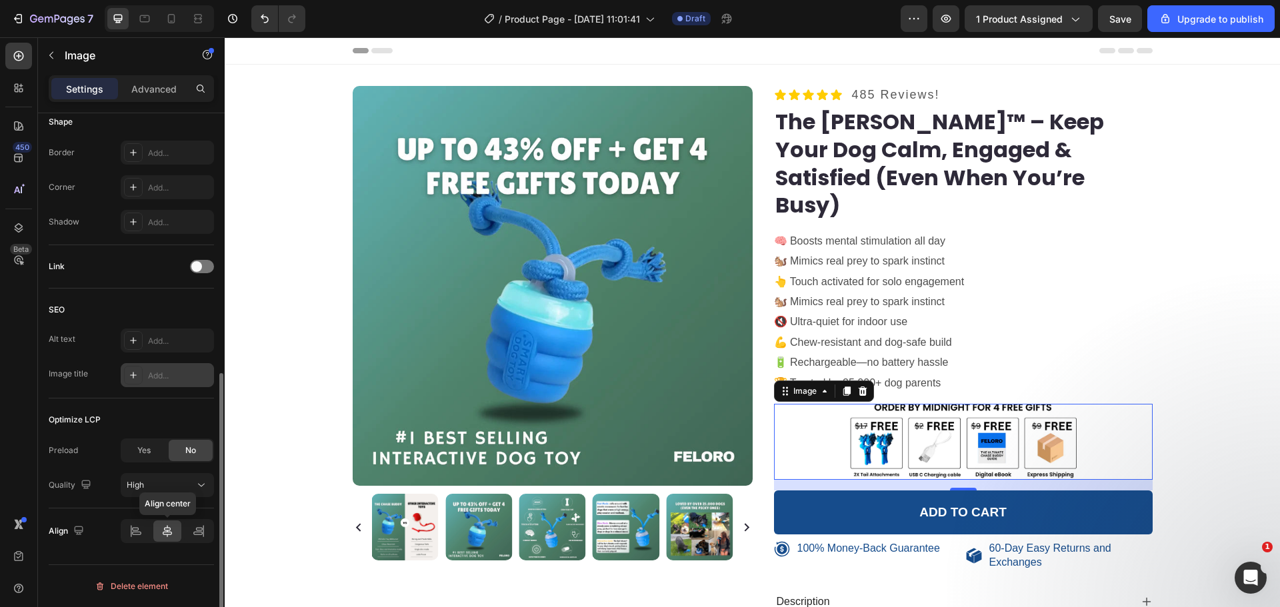
scroll to position [0, 0]
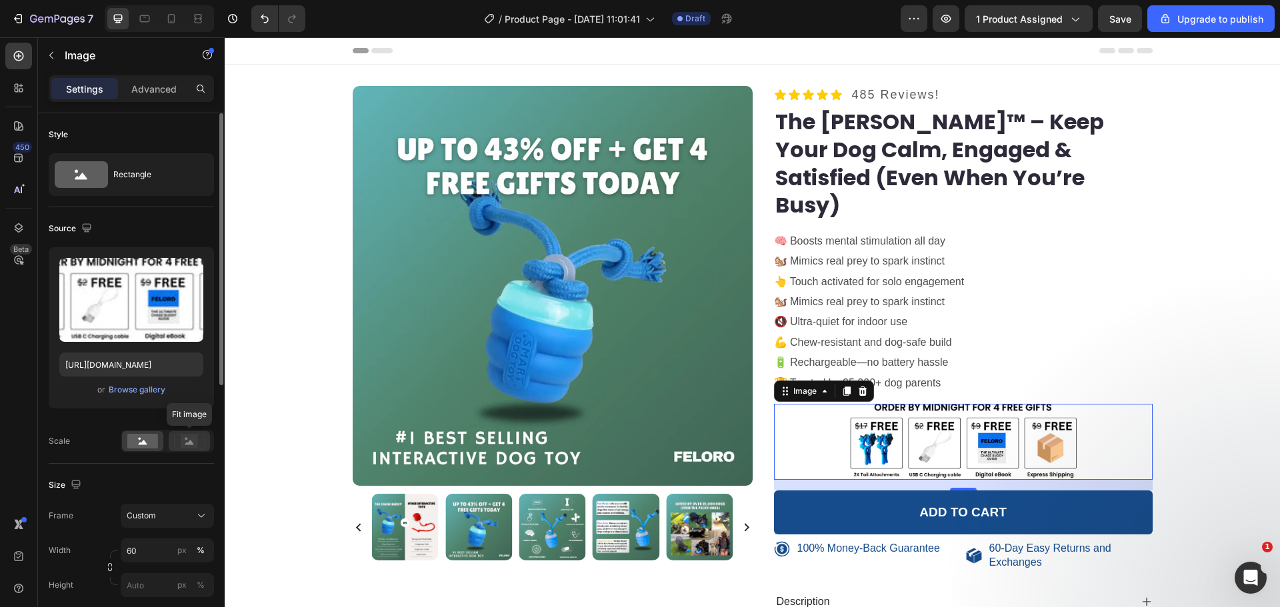
click at [192, 439] on rect at bounding box center [189, 441] width 17 height 13
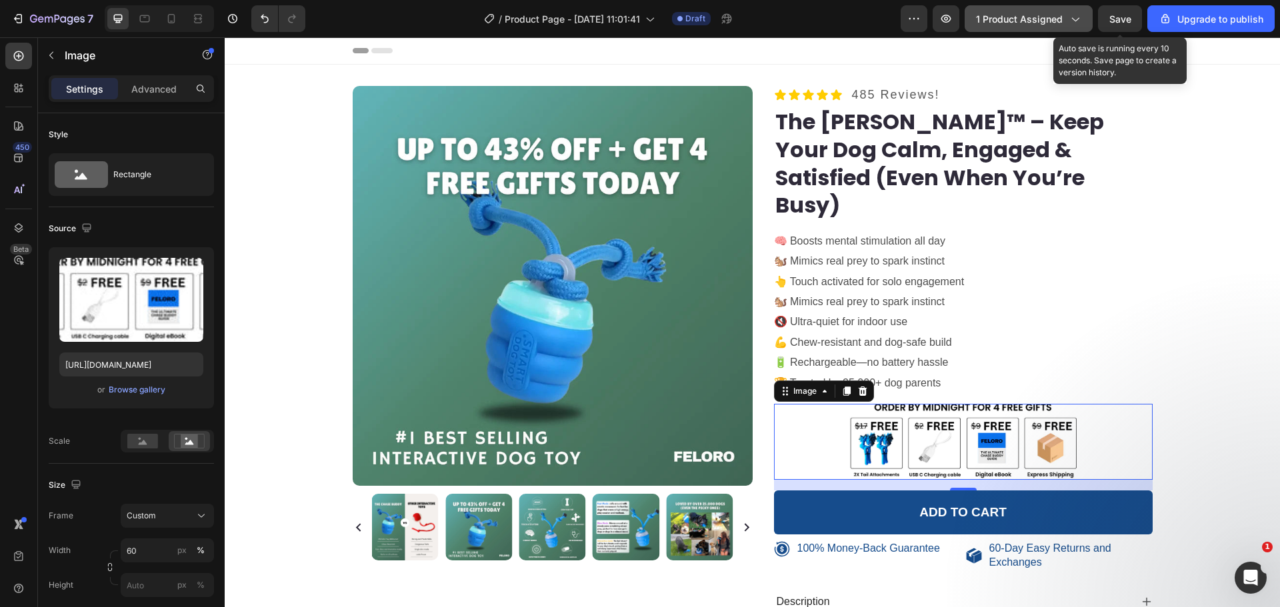
drag, startPoint x: 1109, startPoint y: 16, endPoint x: 1033, endPoint y: 27, distance: 76.2
click at [1109, 16] on button "Save" at bounding box center [1120, 18] width 44 height 27
click at [1116, 15] on span "Save" at bounding box center [1120, 18] width 22 height 11
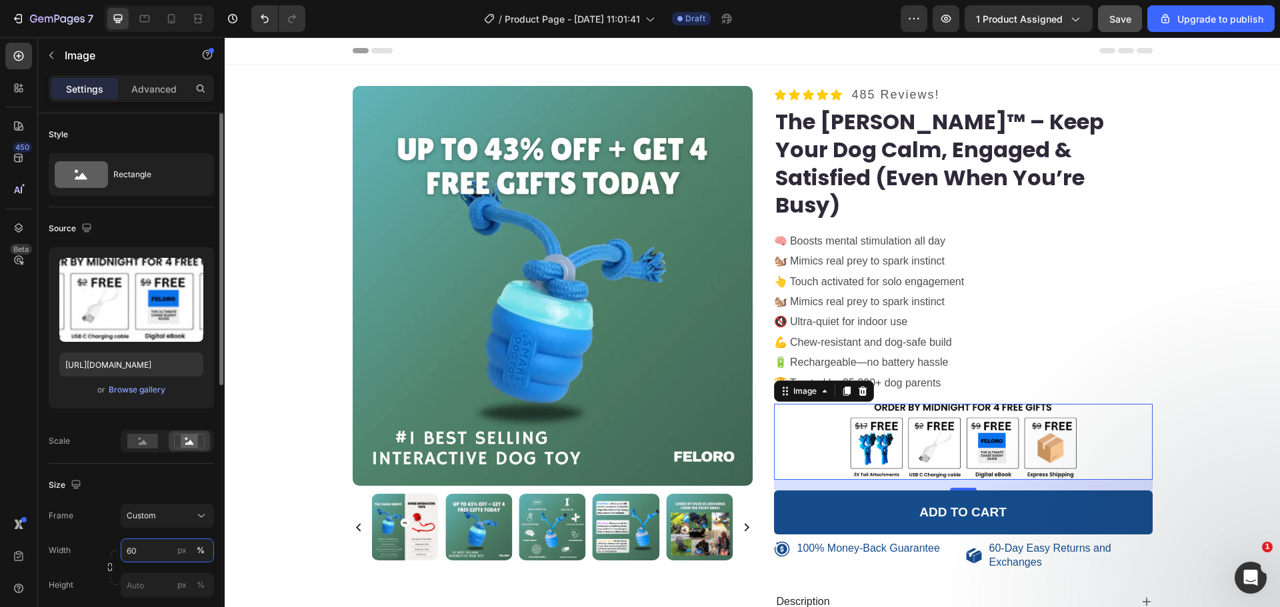
click at [144, 545] on input "60" at bounding box center [167, 551] width 93 height 24
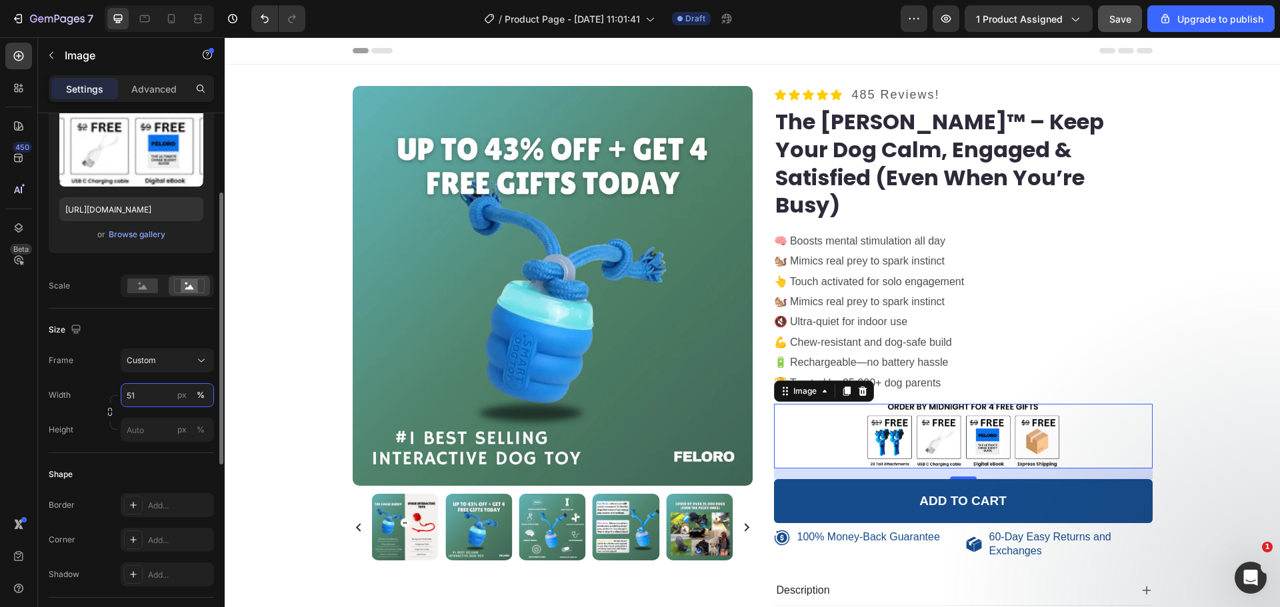
click at [147, 397] on input "51" at bounding box center [167, 395] width 93 height 24
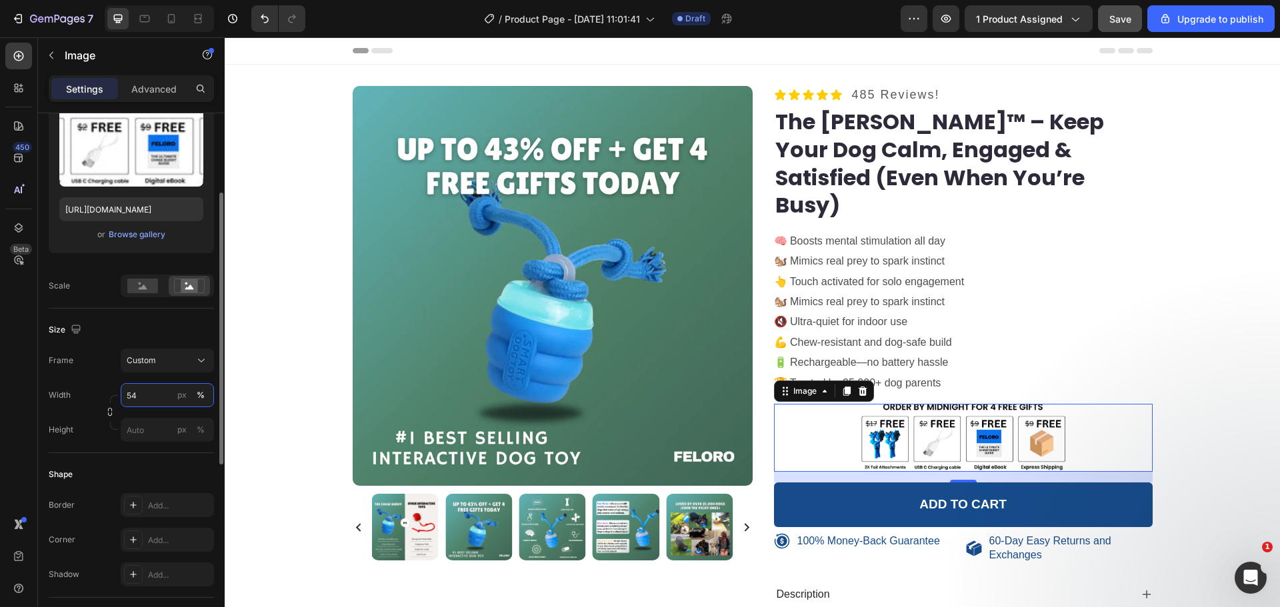
type input "55"
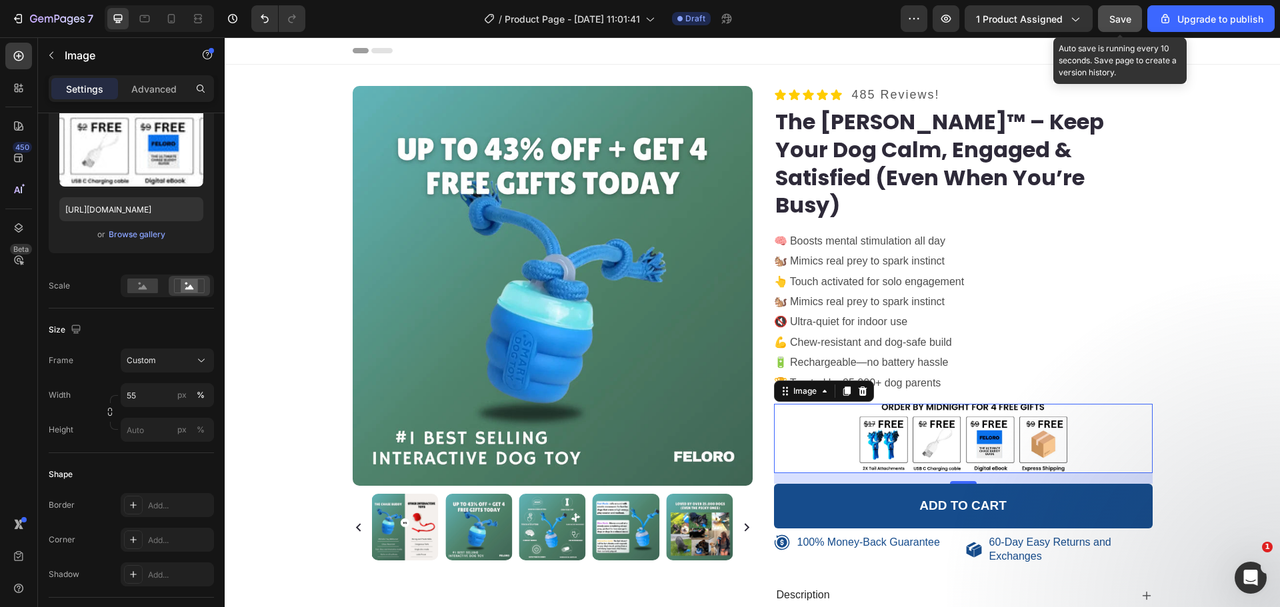
click at [1135, 19] on button "Save" at bounding box center [1120, 18] width 44 height 27
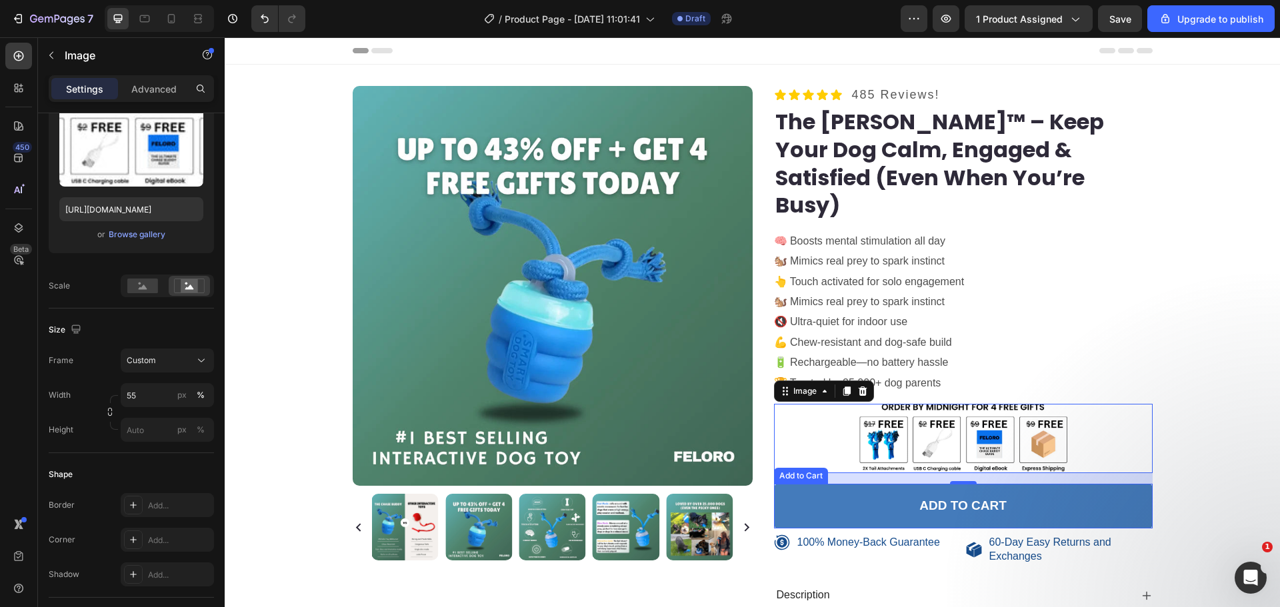
click at [790, 489] on button "Add to cart" at bounding box center [963, 506] width 379 height 45
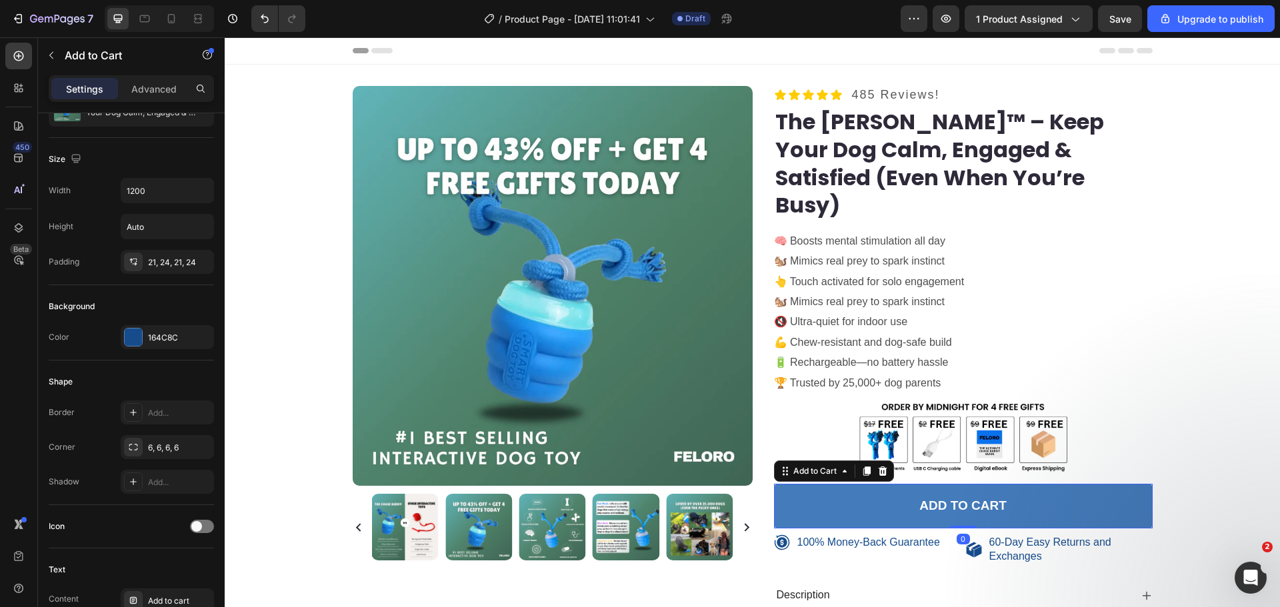
scroll to position [0, 0]
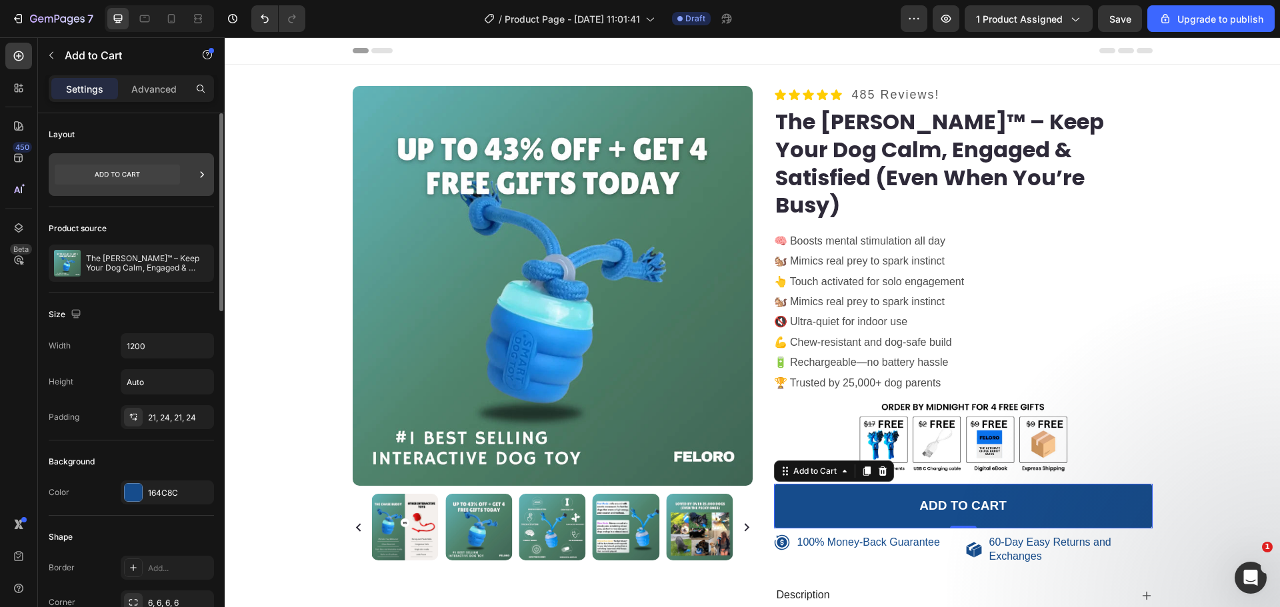
click at [157, 171] on icon at bounding box center [117, 175] width 125 height 20
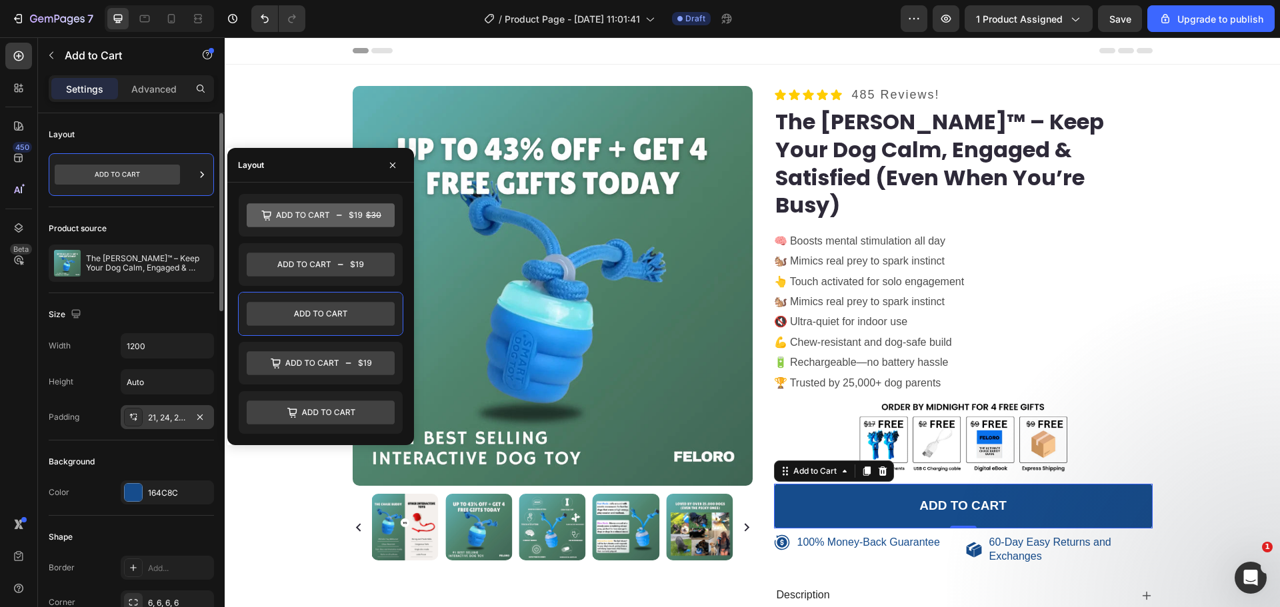
click at [171, 412] on div "21, 24, 21, 24" at bounding box center [167, 418] width 39 height 12
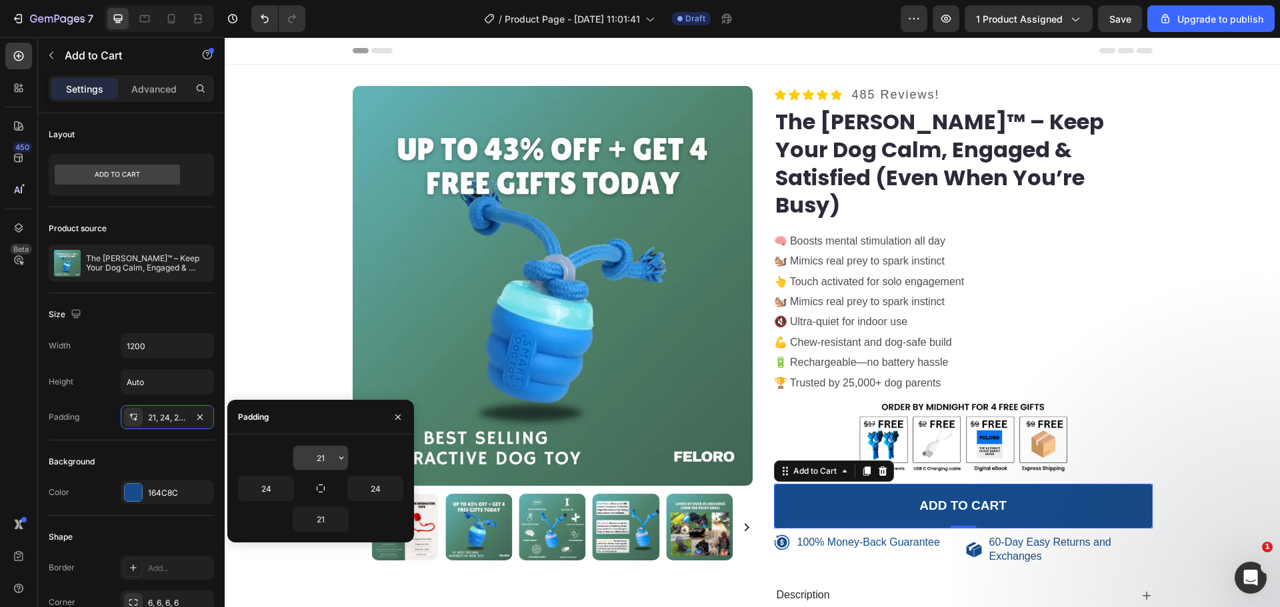
click at [323, 464] on input "21" at bounding box center [320, 458] width 55 height 24
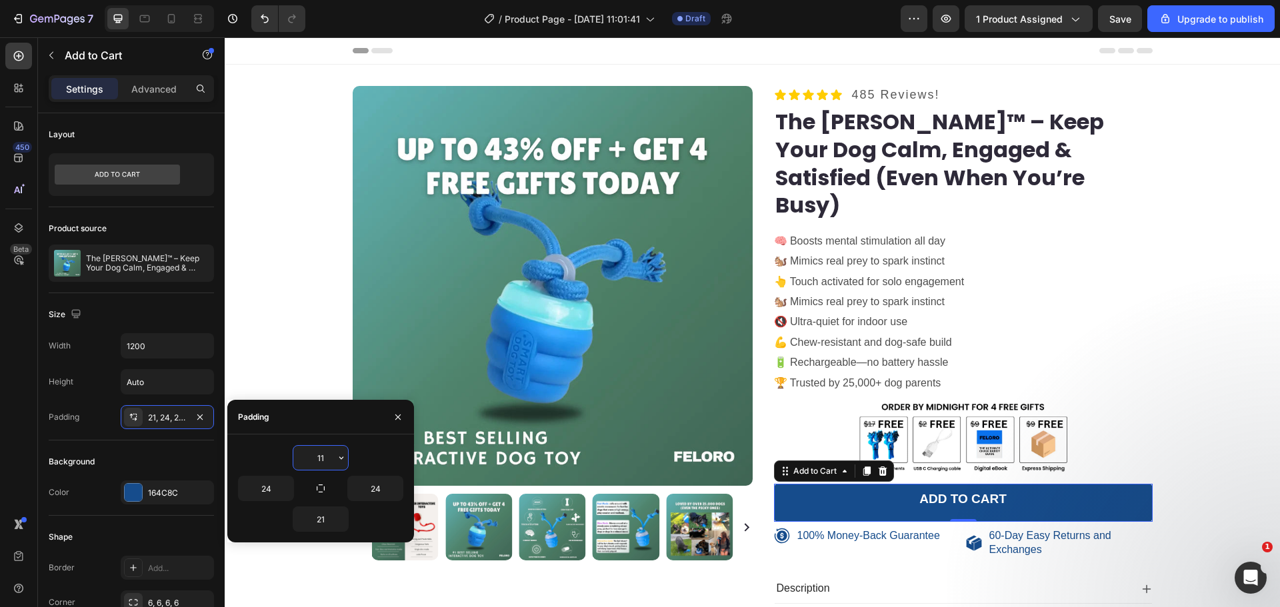
type input "10"
click at [342, 525] on button "button" at bounding box center [341, 519] width 13 height 24
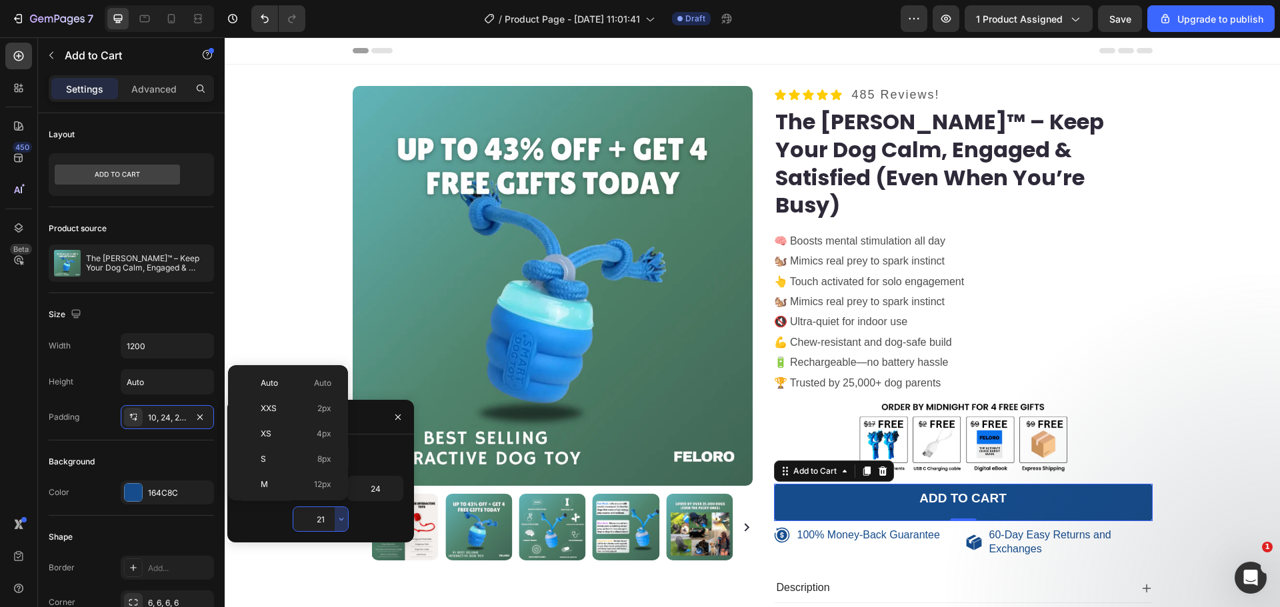
click at [321, 462] on span "8px" at bounding box center [324, 459] width 14 height 12
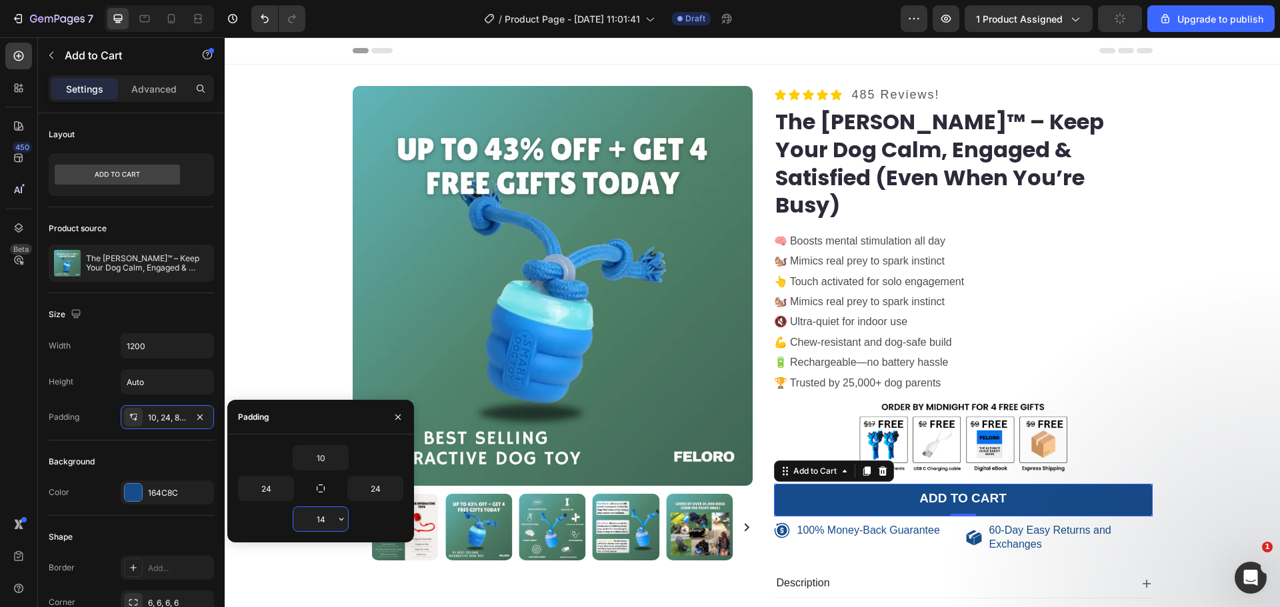
type input "15"
click at [339, 455] on icon "button" at bounding box center [341, 458] width 11 height 11
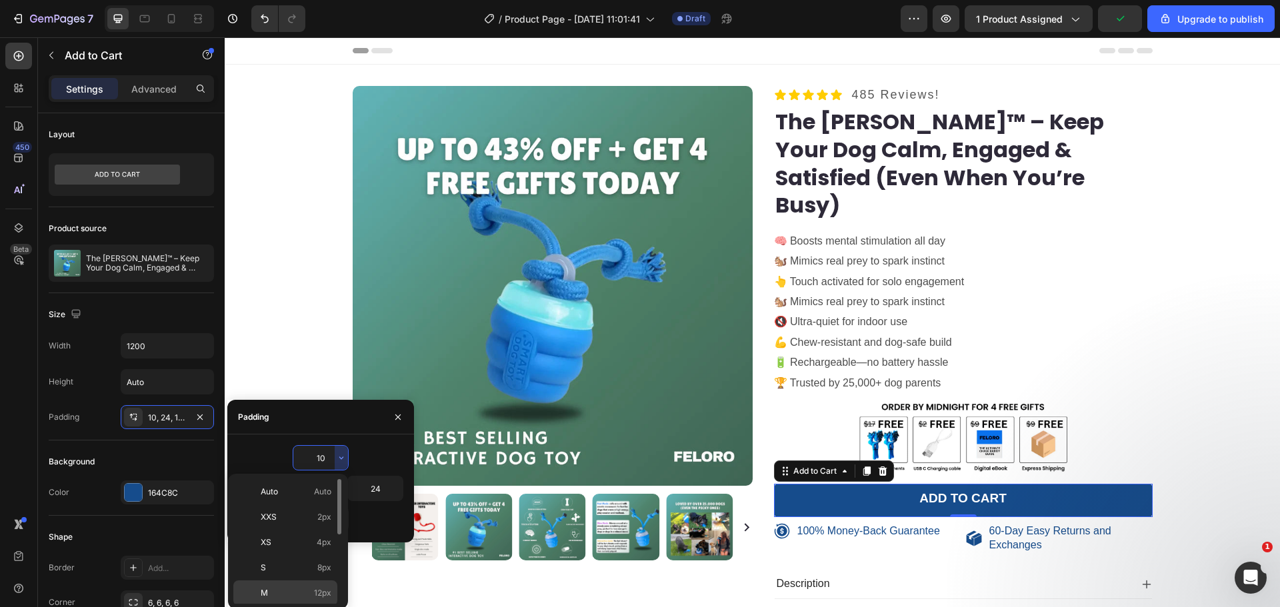
click at [322, 590] on span "12px" at bounding box center [322, 593] width 17 height 12
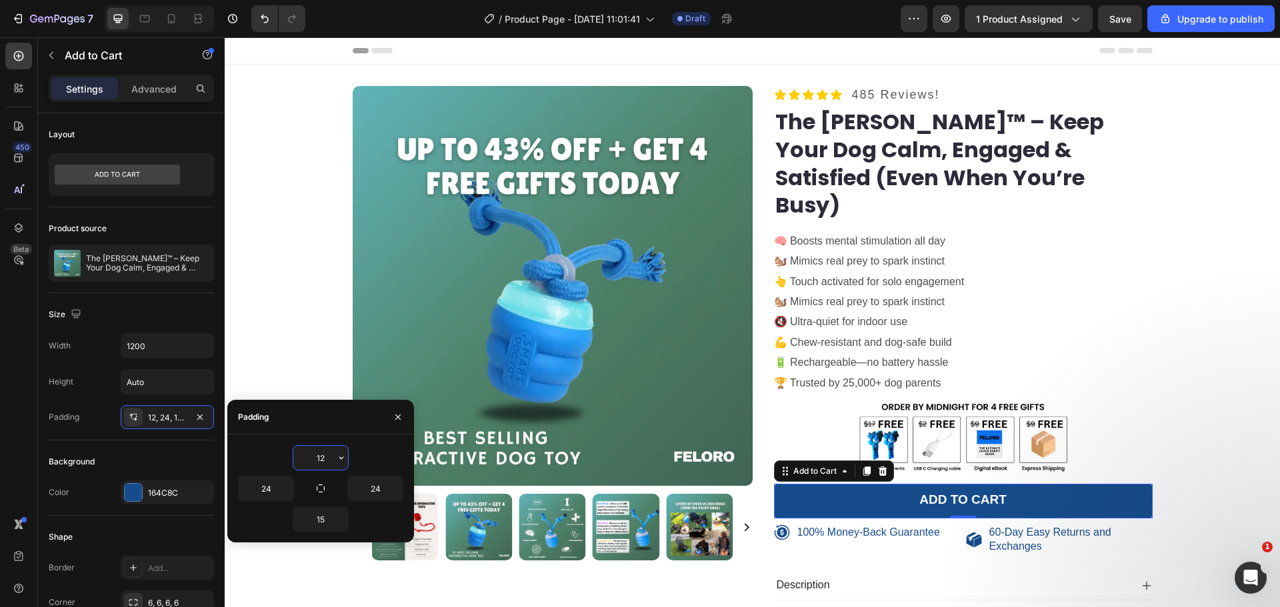
click at [325, 458] on input "12" at bounding box center [320, 458] width 55 height 24
type input "15"
click at [137, 458] on div "Background" at bounding box center [131, 461] width 165 height 21
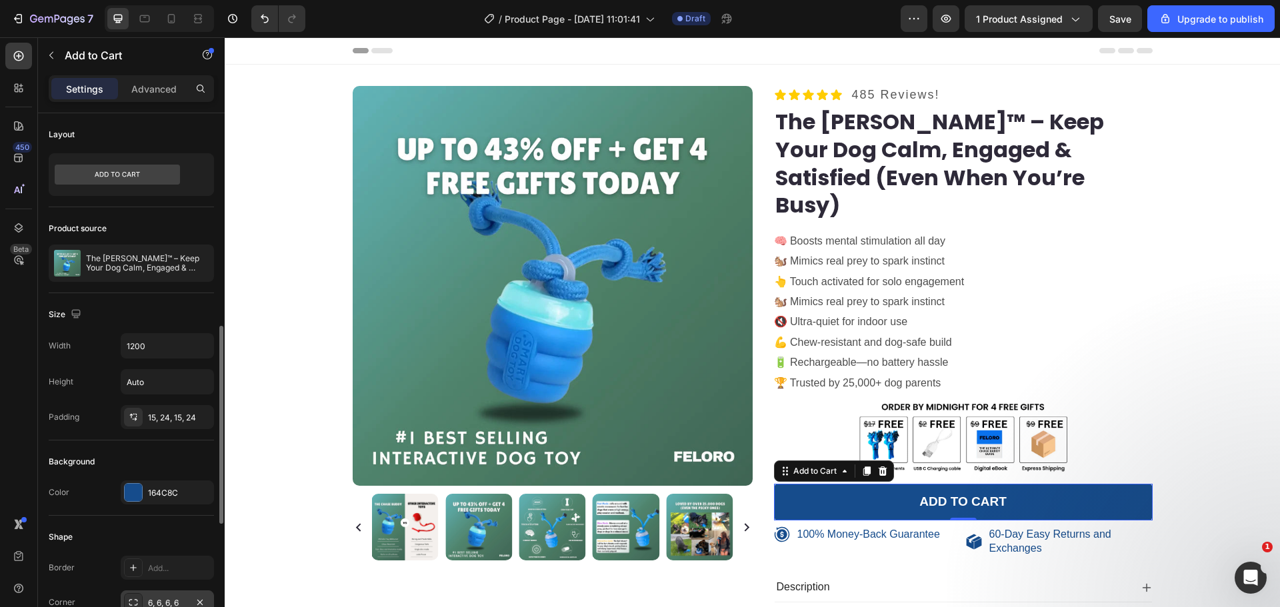
scroll to position [155, 0]
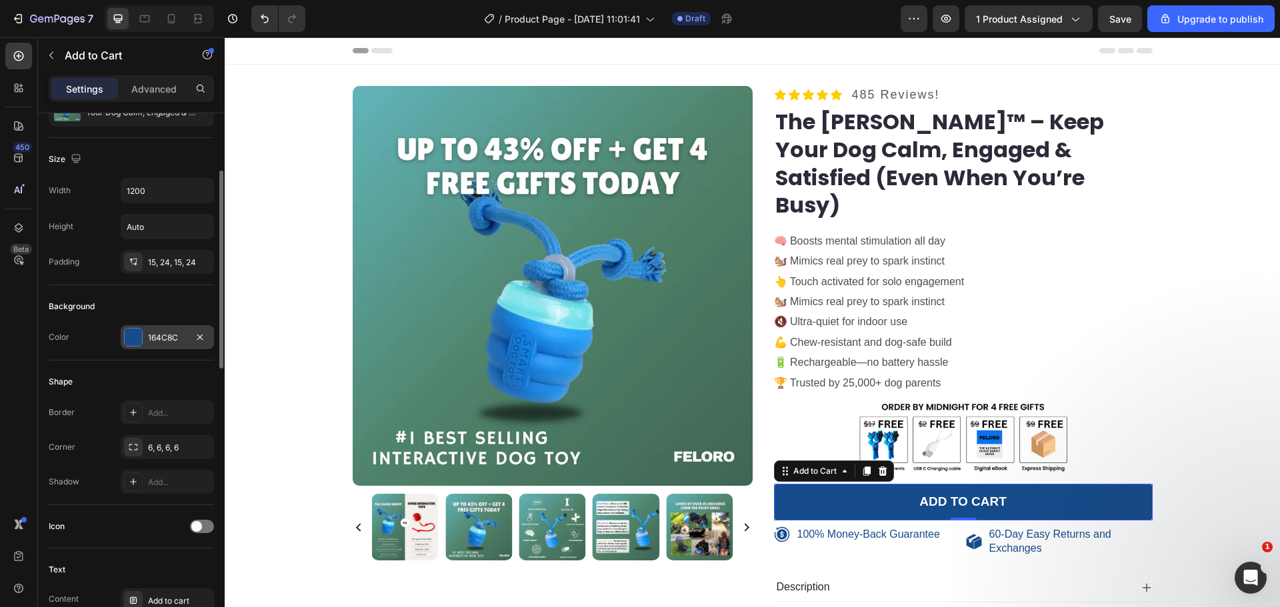
click at [133, 339] on div at bounding box center [133, 337] width 17 height 17
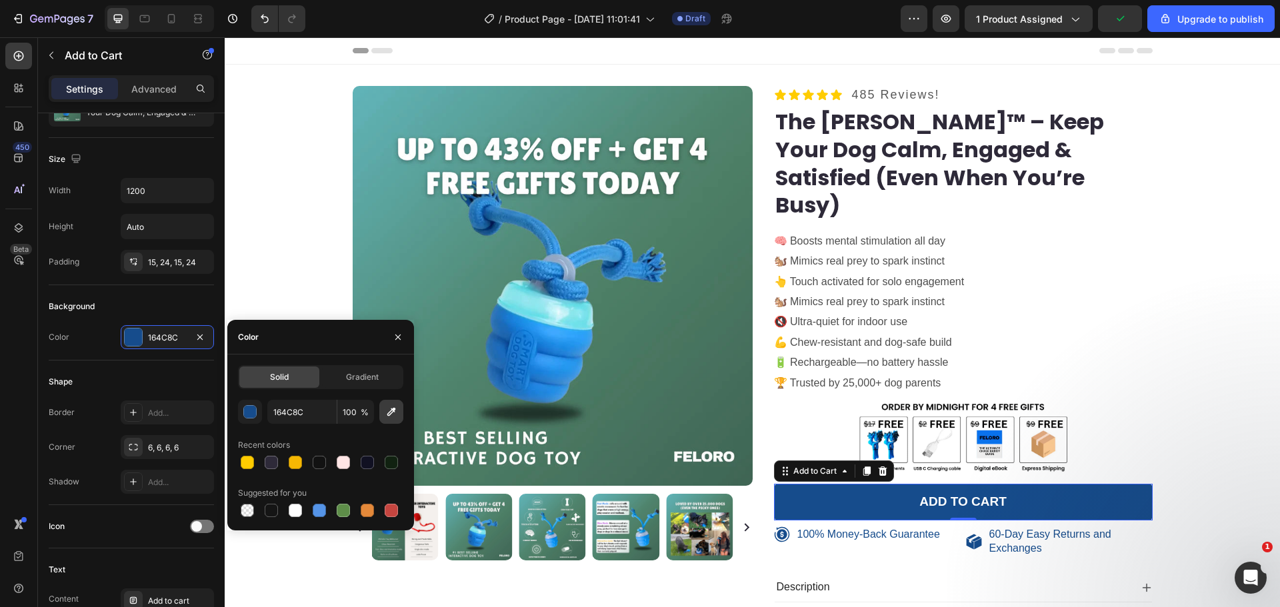
click at [385, 415] on icon "button" at bounding box center [391, 411] width 13 height 13
type input "436C59"
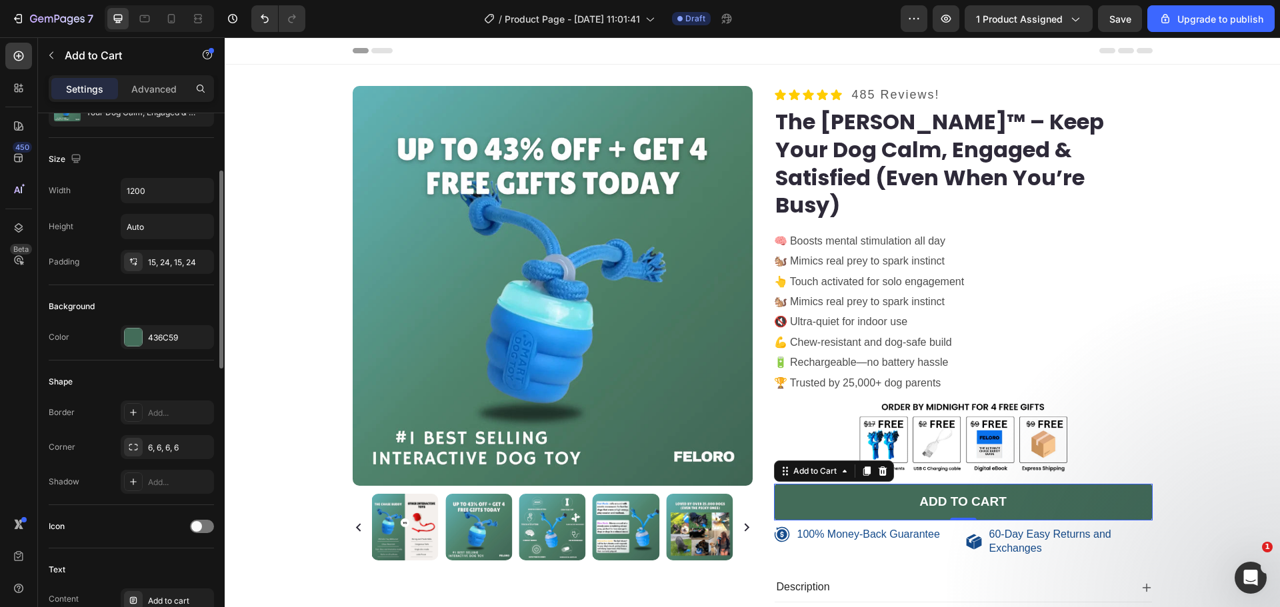
click at [170, 369] on div "Shape Border Add... Corner 6, 6, 6, 6 Shadow Add..." at bounding box center [131, 433] width 165 height 145
click at [150, 417] on div "Add..." at bounding box center [179, 413] width 63 height 12
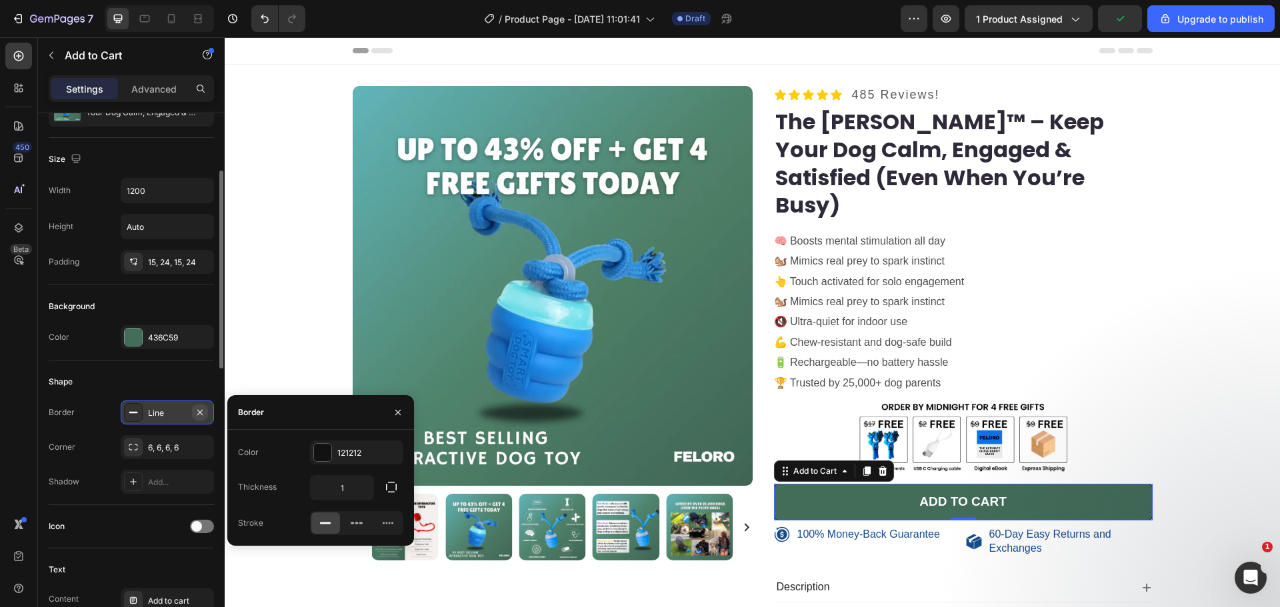
click at [197, 413] on icon "button" at bounding box center [200, 412] width 11 height 11
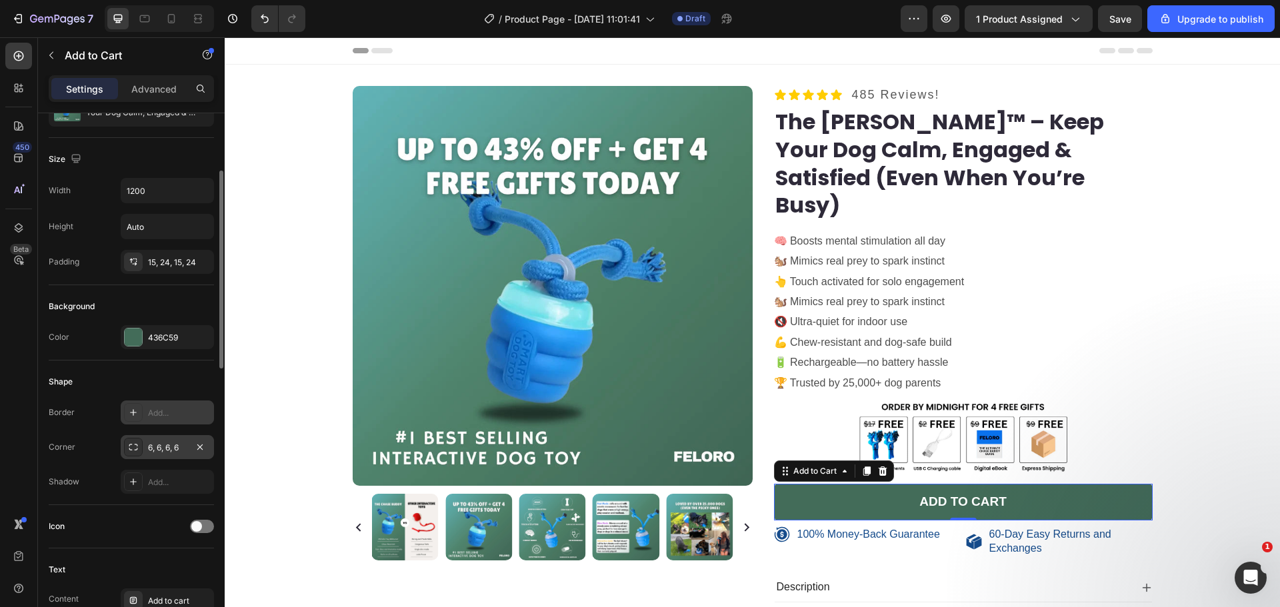
click at [177, 447] on div "6, 6, 6, 6" at bounding box center [167, 448] width 39 height 12
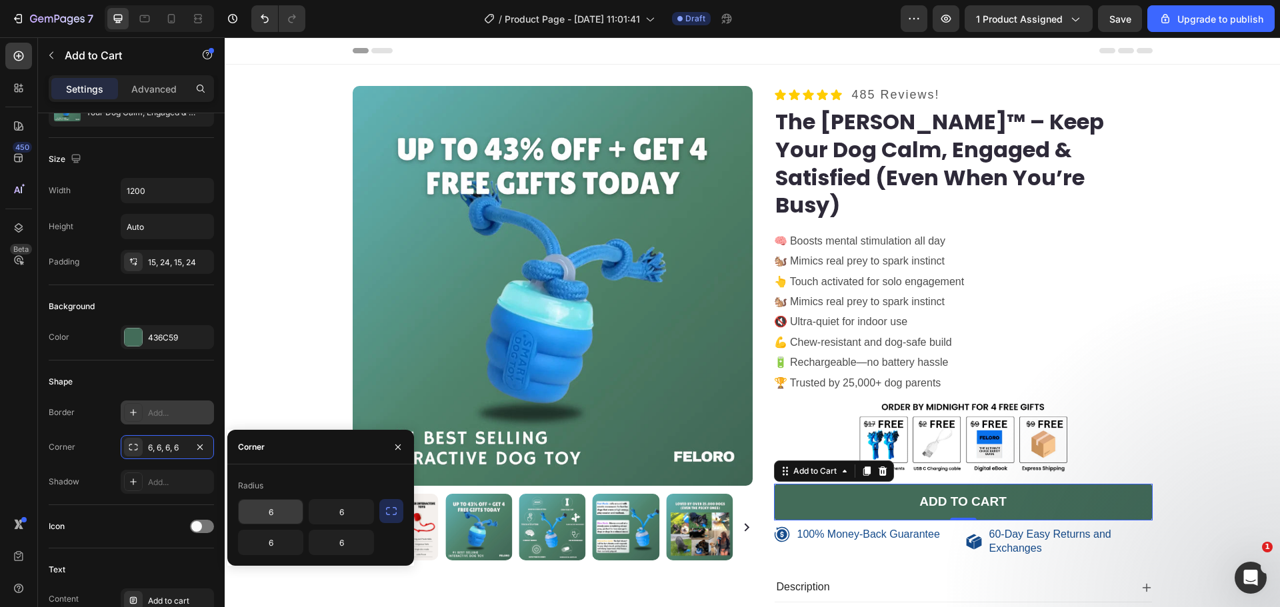
click at [265, 517] on input "6" at bounding box center [271, 512] width 64 height 24
type input "15"
click at [273, 537] on input "6" at bounding box center [271, 543] width 64 height 24
type input "15"
click at [339, 547] on input "6" at bounding box center [341, 543] width 64 height 24
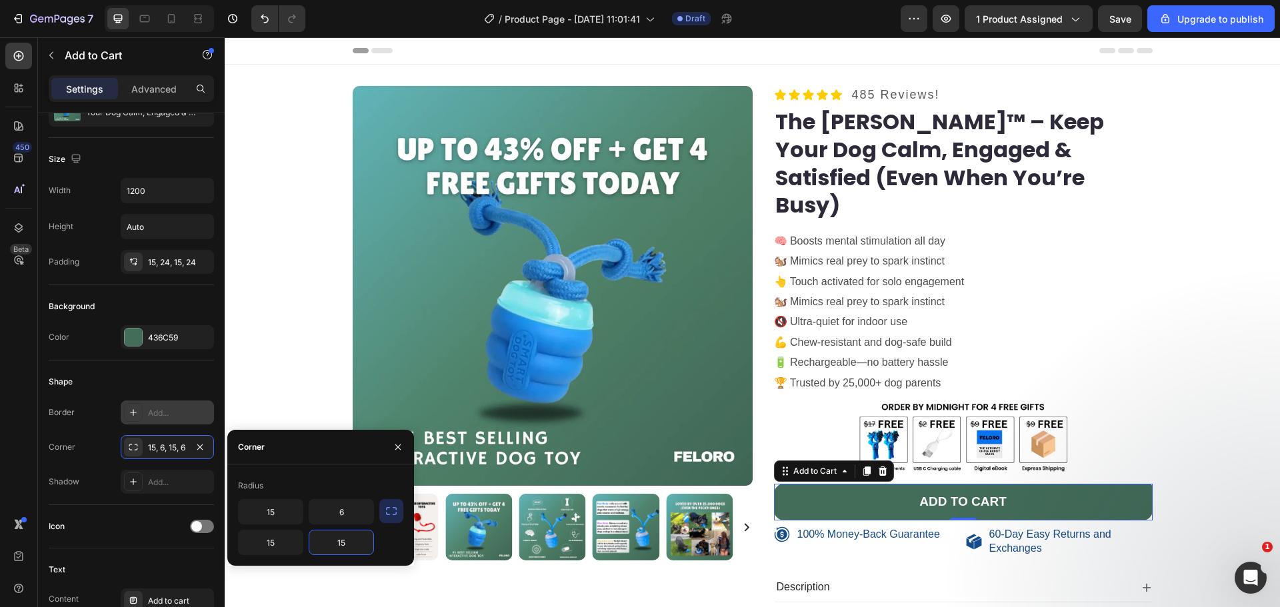
click at [343, 546] on input "15" at bounding box center [341, 543] width 64 height 24
type input "10"
click at [401, 513] on button "button" at bounding box center [391, 511] width 24 height 24
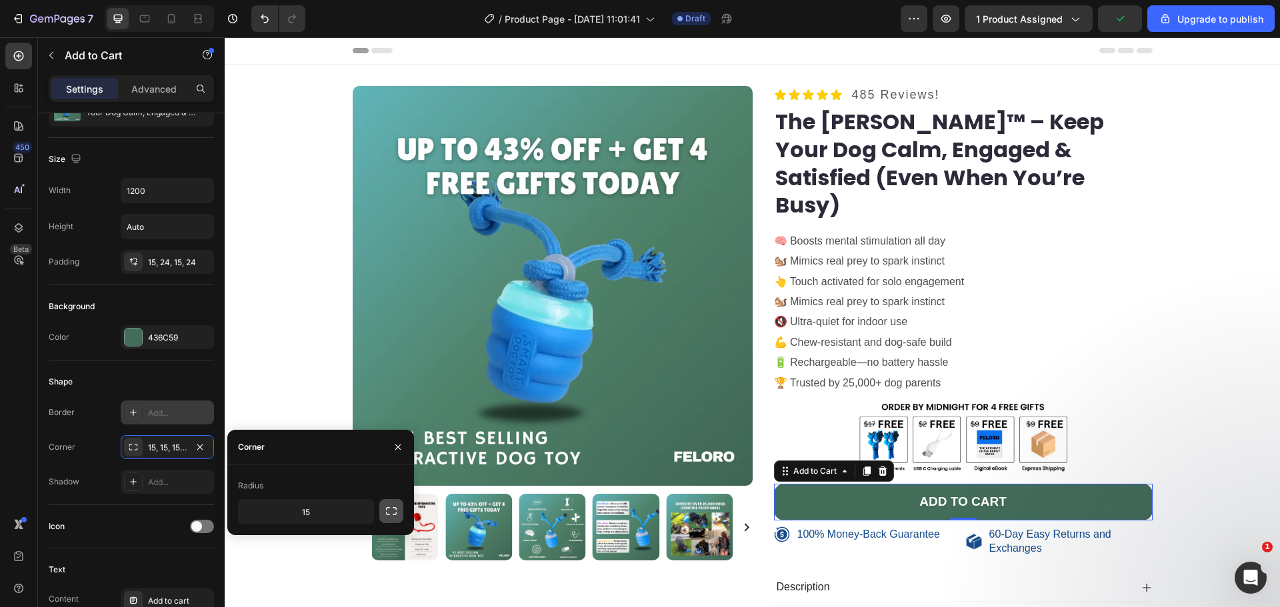
click at [401, 513] on button "button" at bounding box center [391, 511] width 24 height 24
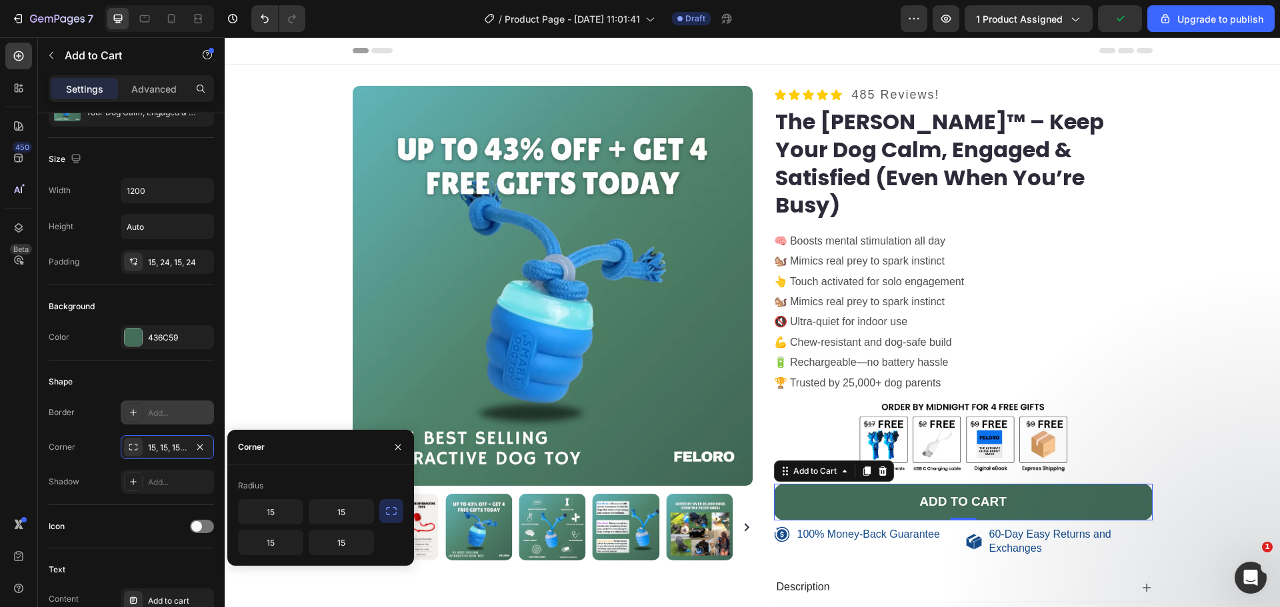
click at [401, 513] on button "button" at bounding box center [391, 511] width 24 height 24
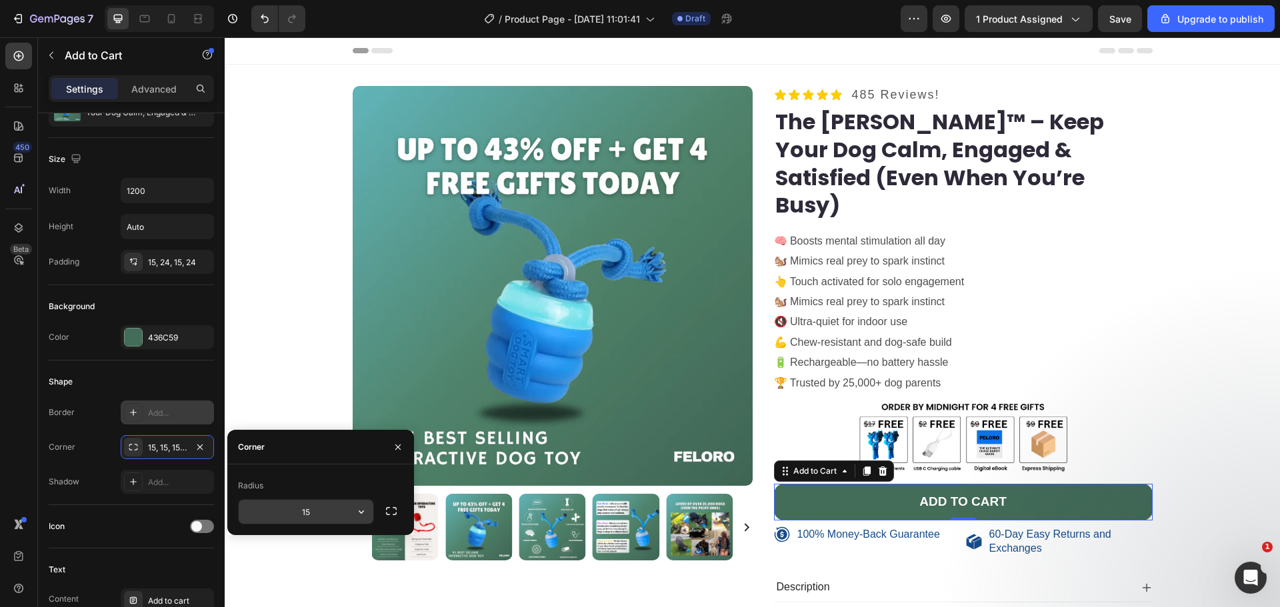
click at [323, 513] on input "15" at bounding box center [306, 512] width 135 height 24
type input "10"
click at [325, 489] on div "Radius" at bounding box center [320, 485] width 165 height 21
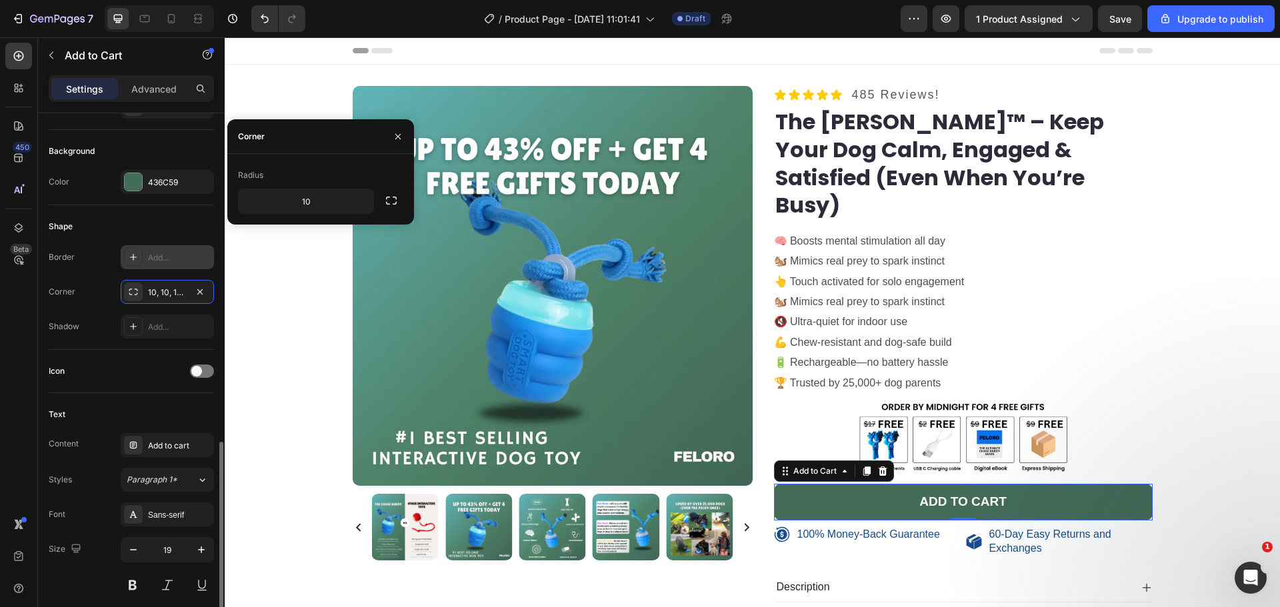
scroll to position [466, 0]
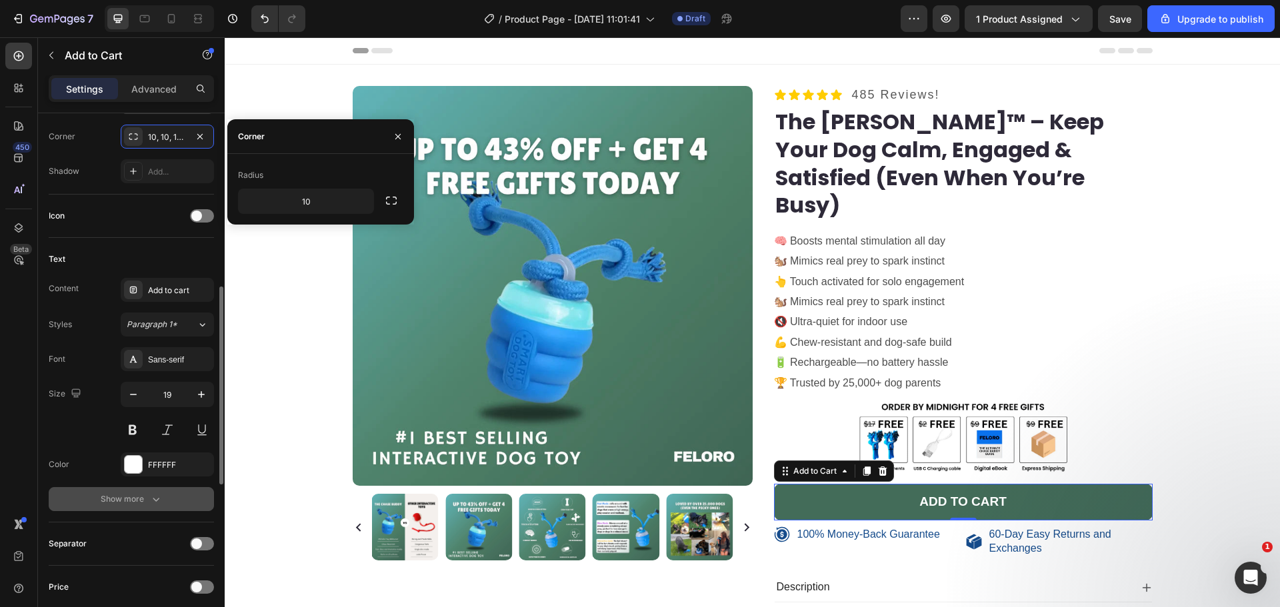
click at [160, 498] on icon "button" at bounding box center [155, 499] width 13 height 13
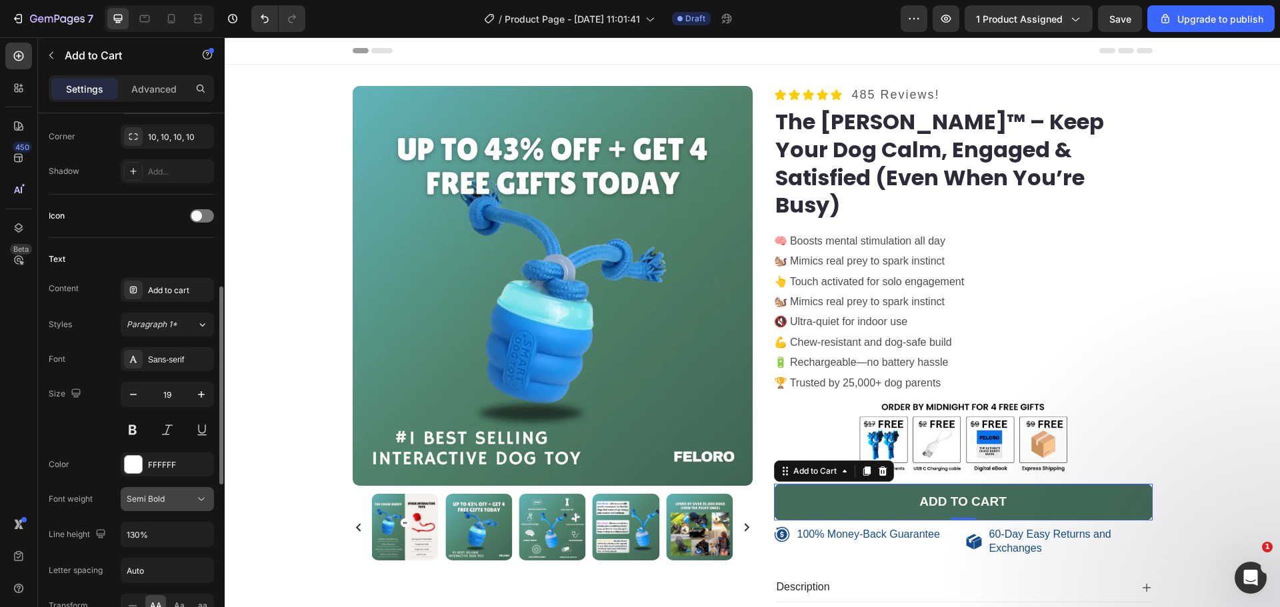
click at [163, 503] on span "Semi Bold" at bounding box center [146, 499] width 38 height 10
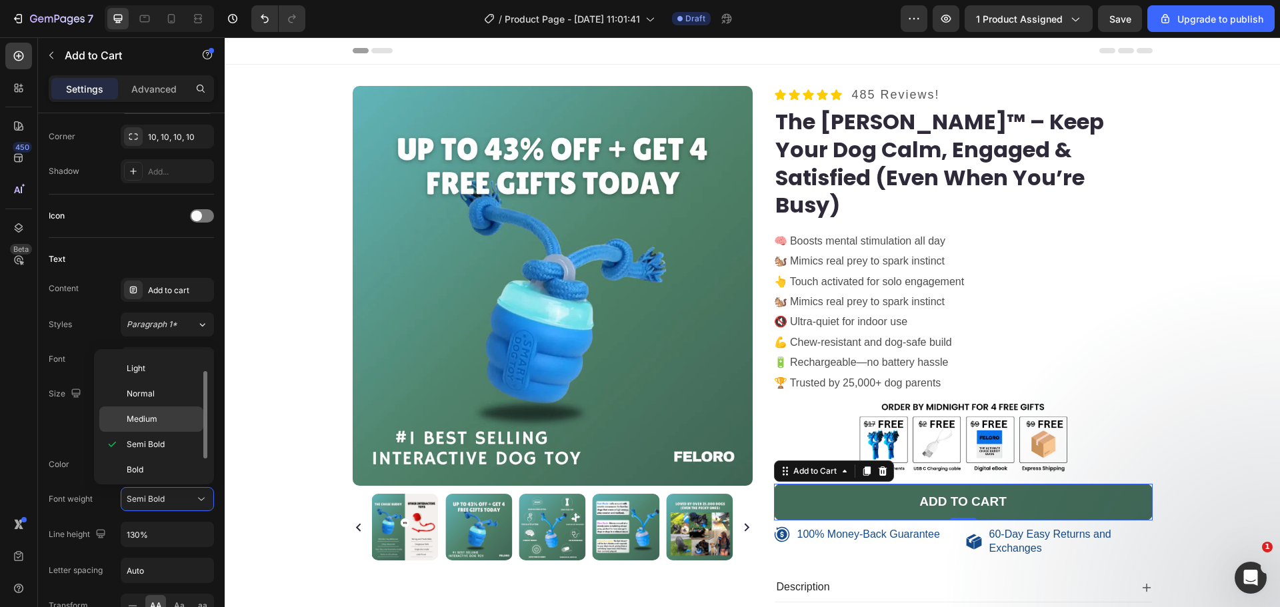
click at [158, 411] on div "Medium" at bounding box center [151, 419] width 104 height 25
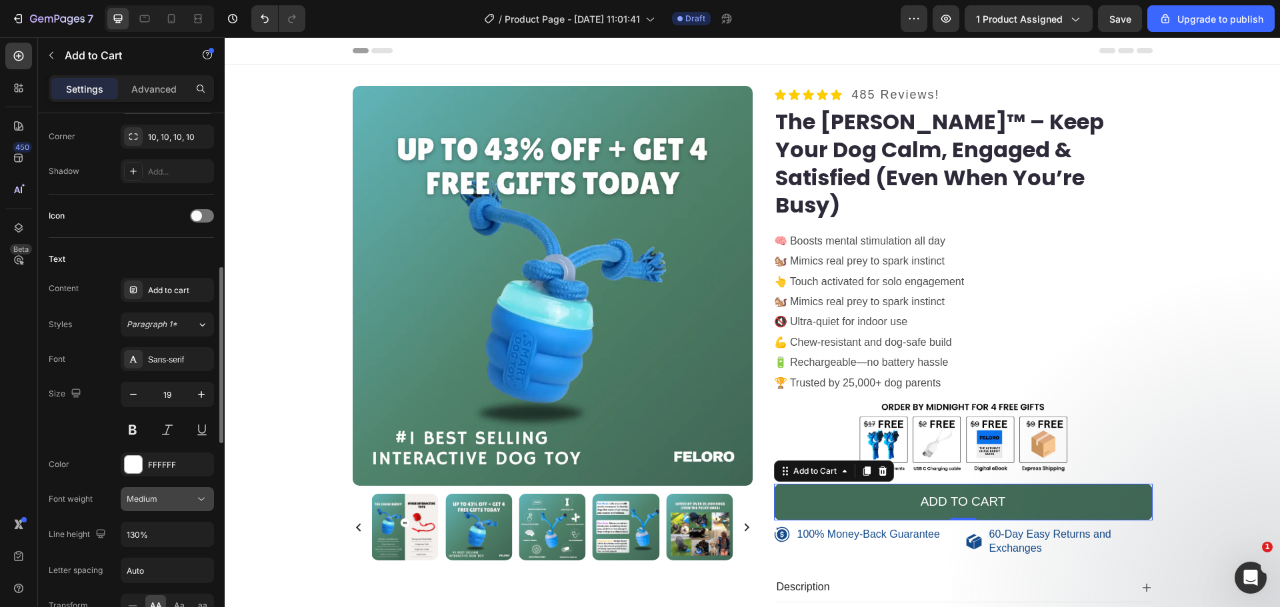
click at [181, 506] on button "Medium" at bounding box center [167, 499] width 93 height 24
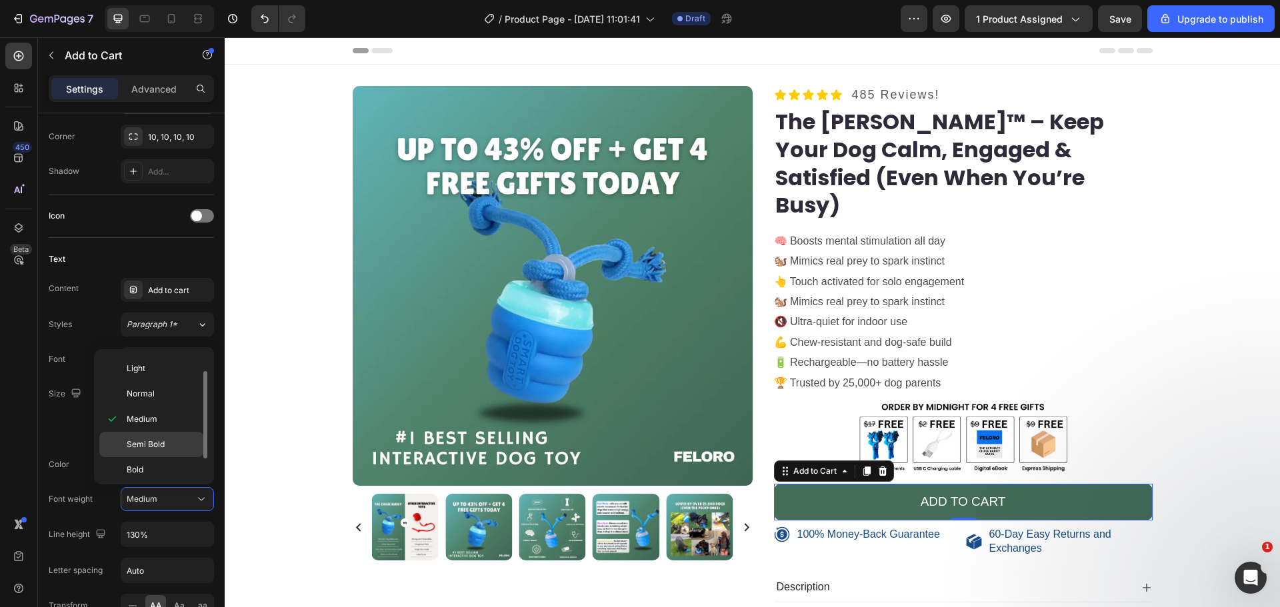
click at [165, 447] on p "Semi Bold" at bounding box center [162, 445] width 71 height 12
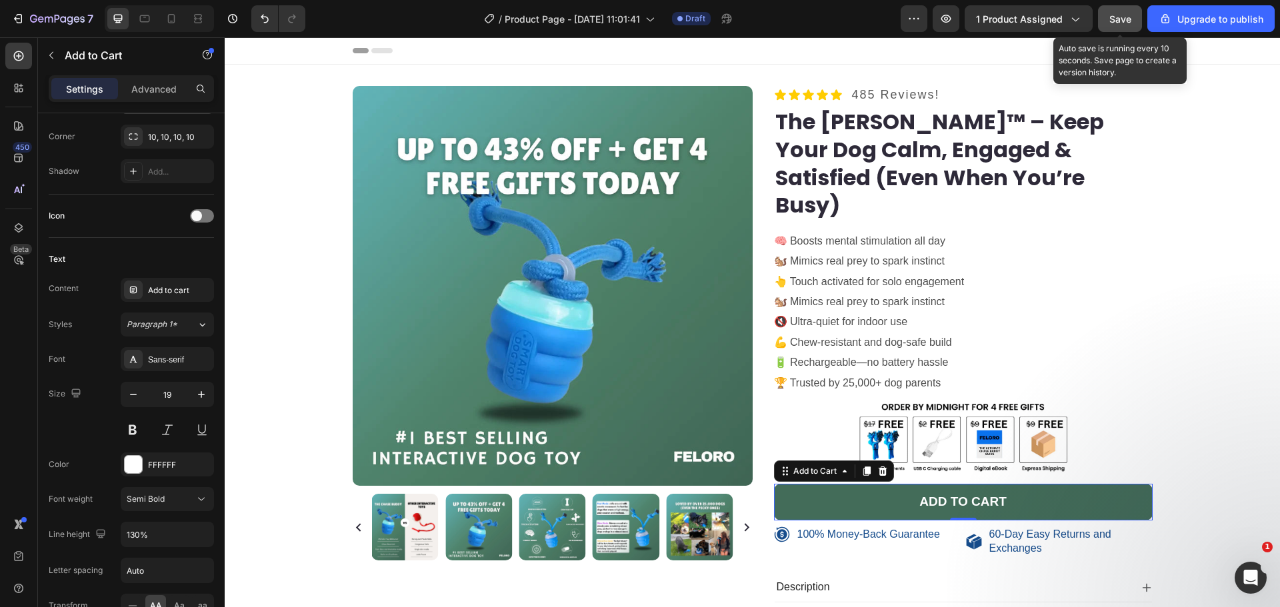
drag, startPoint x: 1113, startPoint y: 27, endPoint x: 857, endPoint y: 3, distance: 257.2
click at [1113, 27] on button "Save" at bounding box center [1120, 18] width 44 height 27
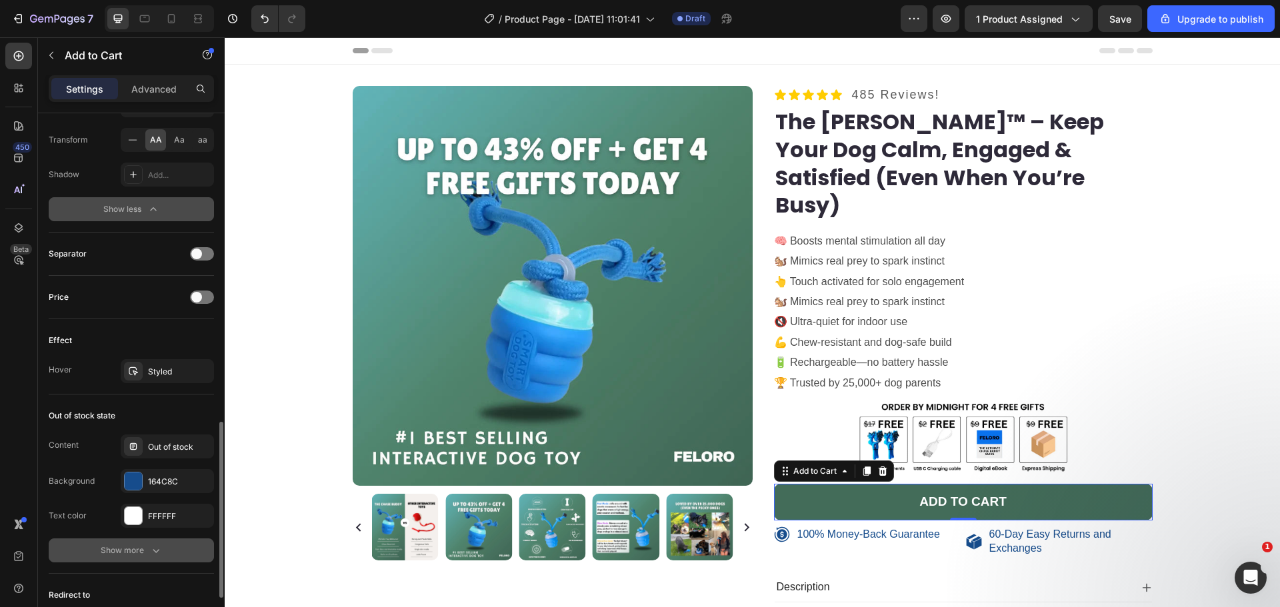
scroll to position [1073, 0]
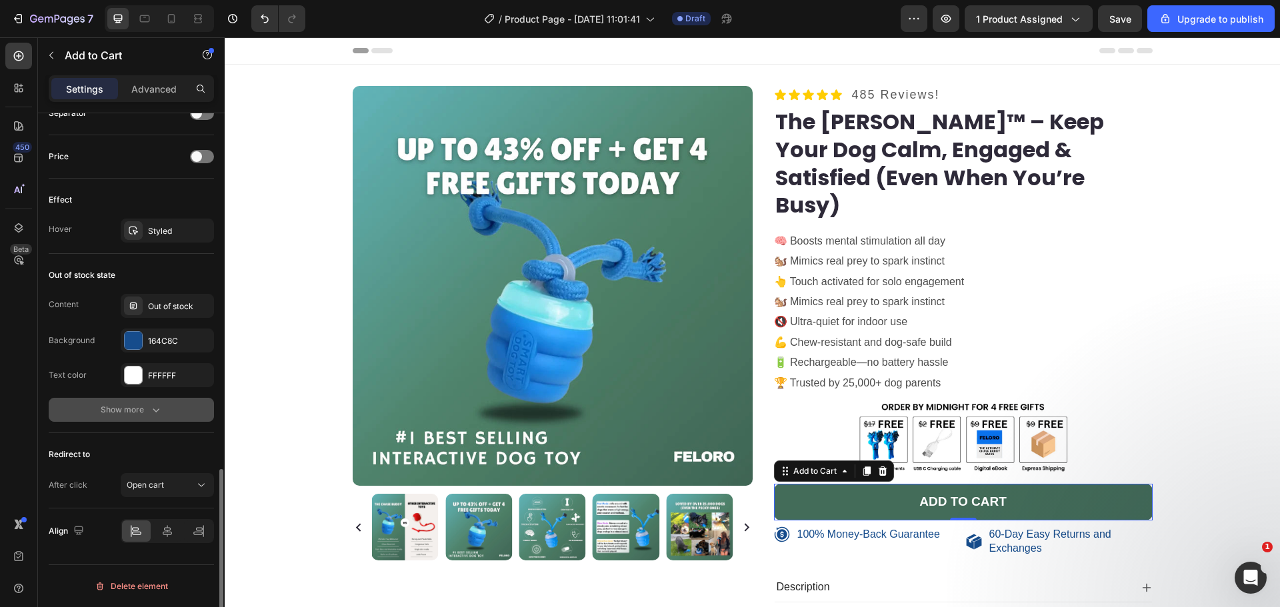
click at [161, 413] on icon "button" at bounding box center [155, 409] width 13 height 13
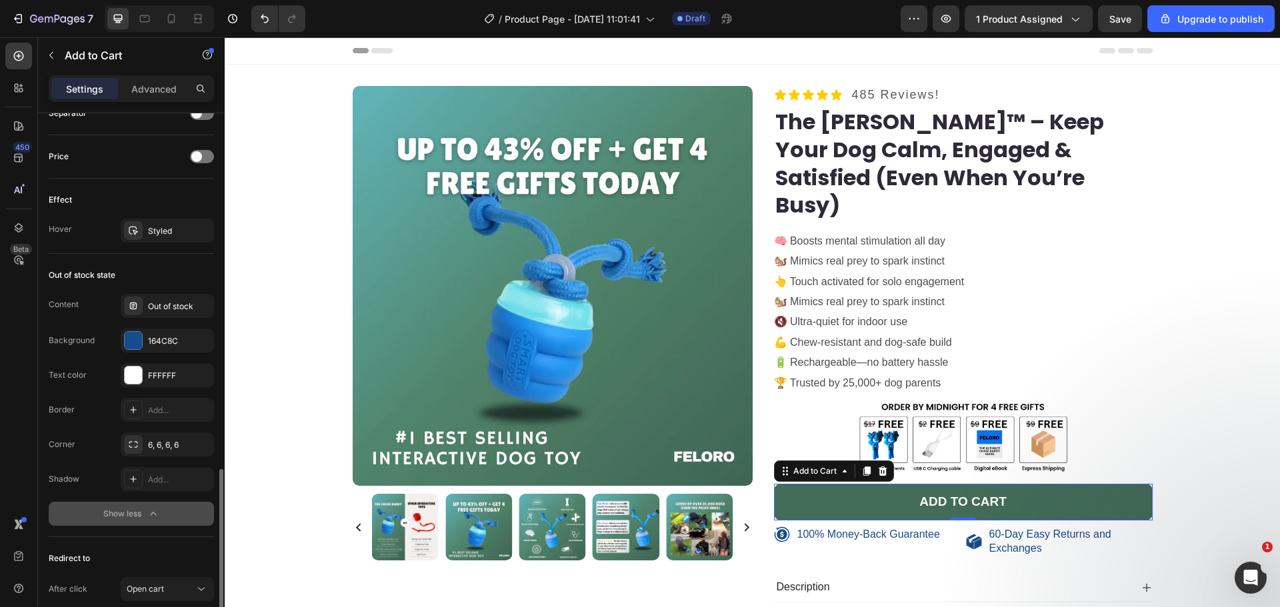
scroll to position [1177, 0]
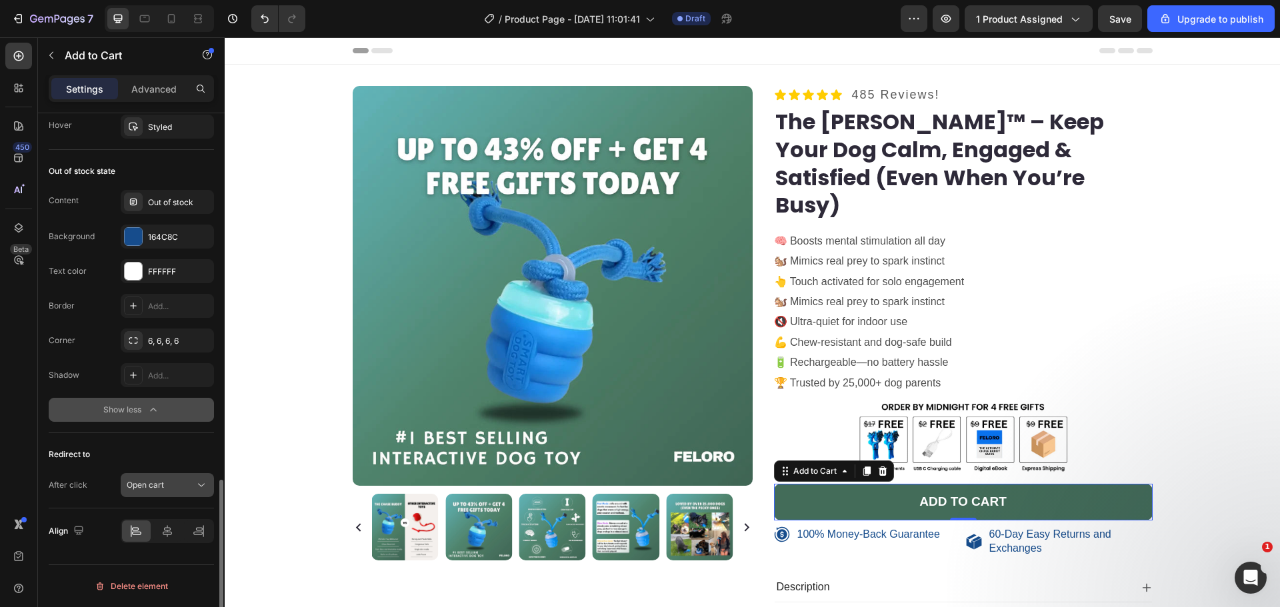
click at [155, 491] on button "Open cart" at bounding box center [167, 485] width 93 height 24
click at [175, 485] on div "Open cart" at bounding box center [161, 485] width 68 height 12
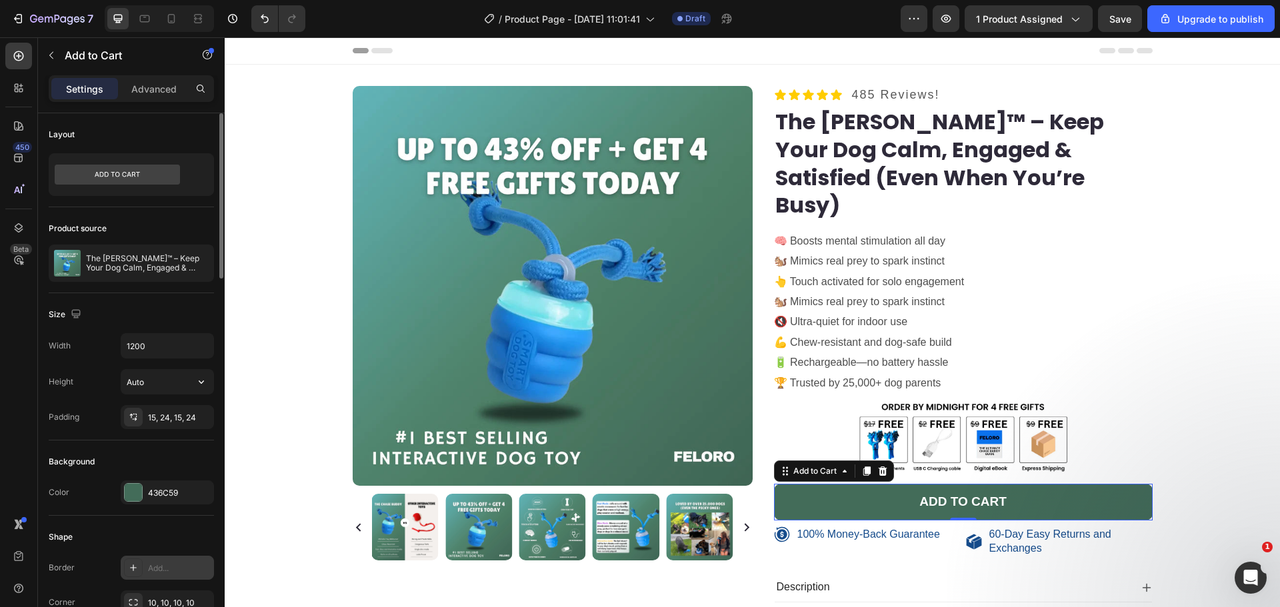
scroll to position [155, 0]
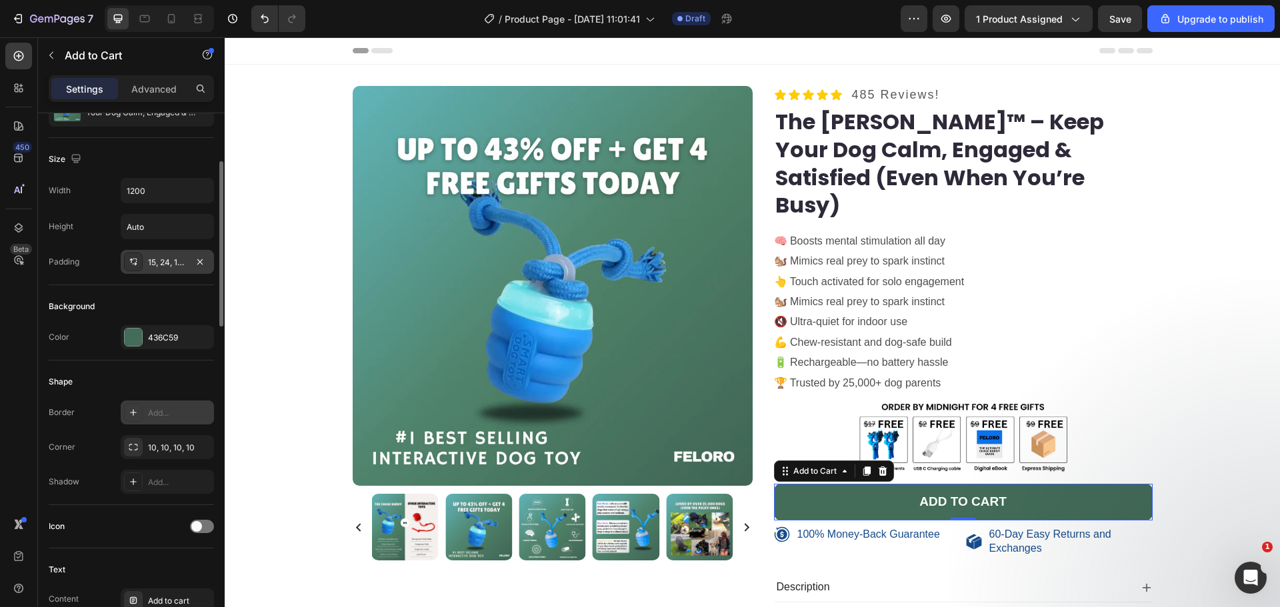
click at [165, 267] on div "15, 24, 15, 24" at bounding box center [167, 263] width 39 height 12
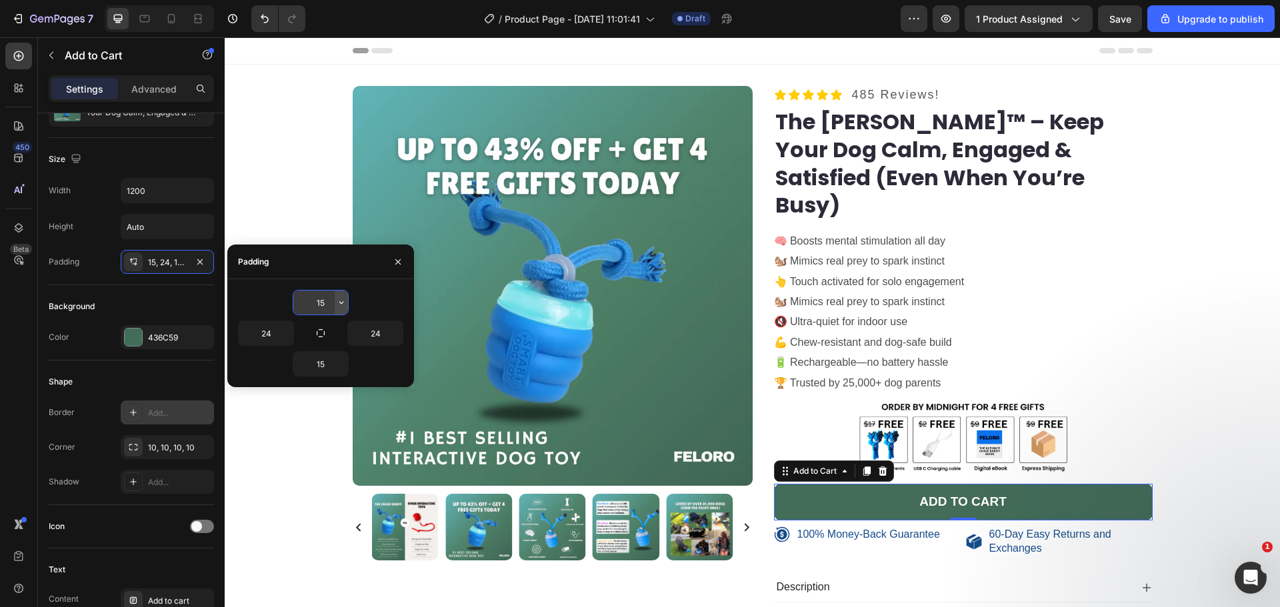
click at [337, 306] on icon "button" at bounding box center [341, 302] width 11 height 11
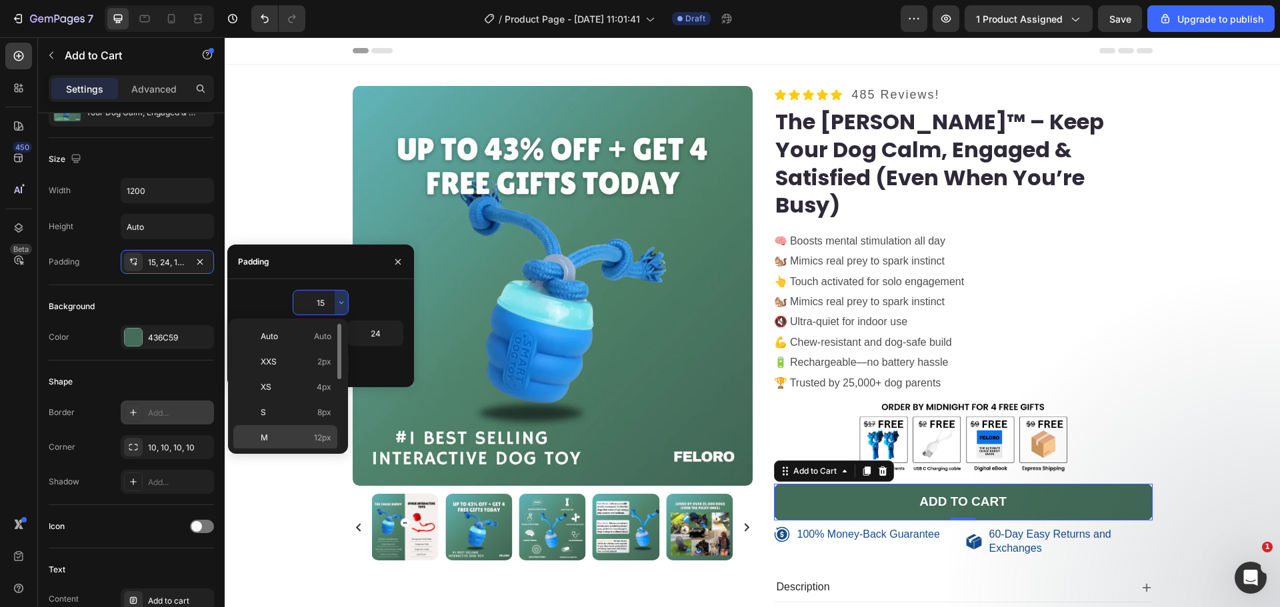
click at [314, 435] on span "12px" at bounding box center [322, 438] width 17 height 12
type input "12"
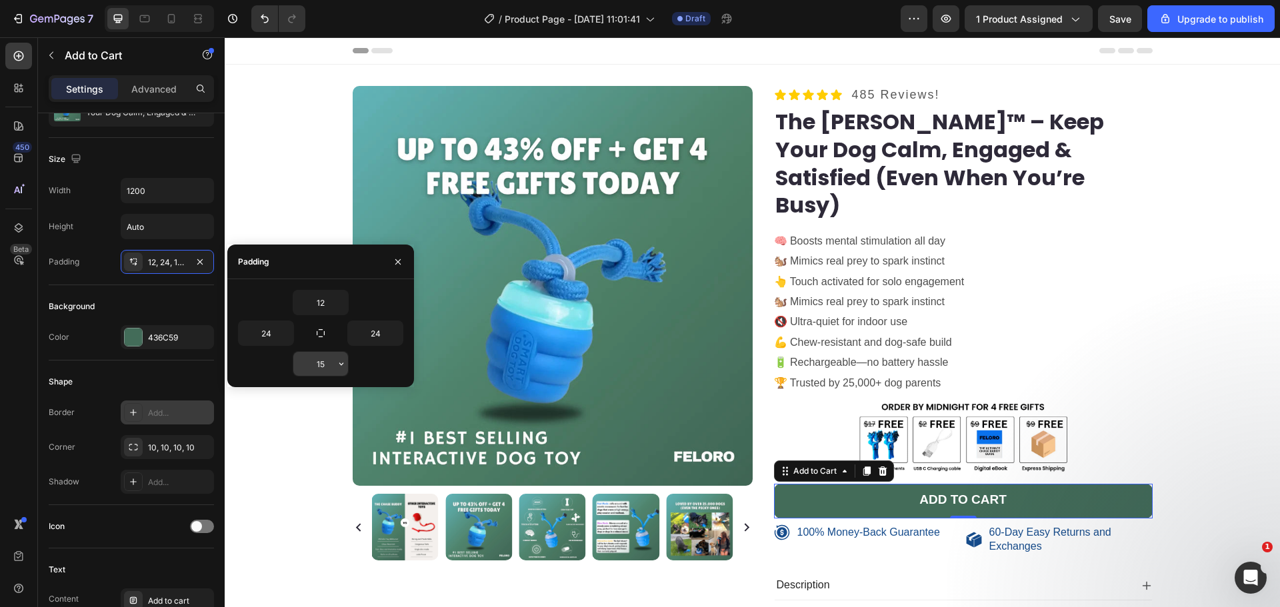
click at [329, 368] on input "15" at bounding box center [320, 364] width 55 height 24
click at [344, 367] on icon "button" at bounding box center [341, 364] width 11 height 11
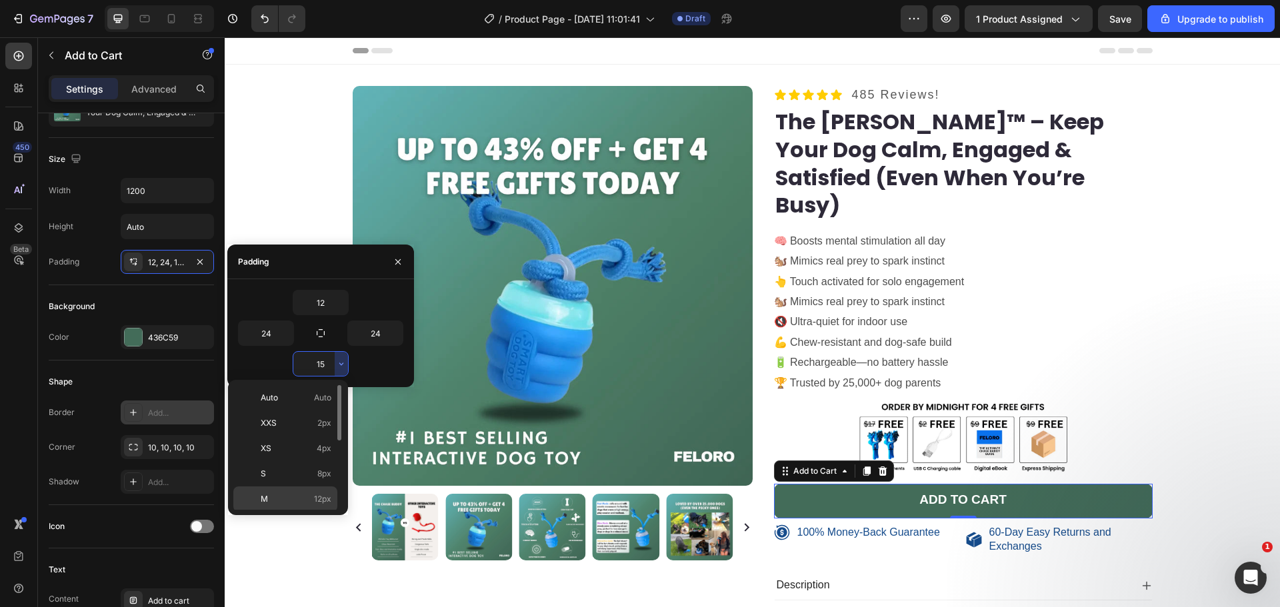
drag, startPoint x: 322, startPoint y: 499, endPoint x: 97, endPoint y: 460, distance: 228.0
click at [322, 499] on span "12px" at bounding box center [322, 499] width 17 height 12
type input "12"
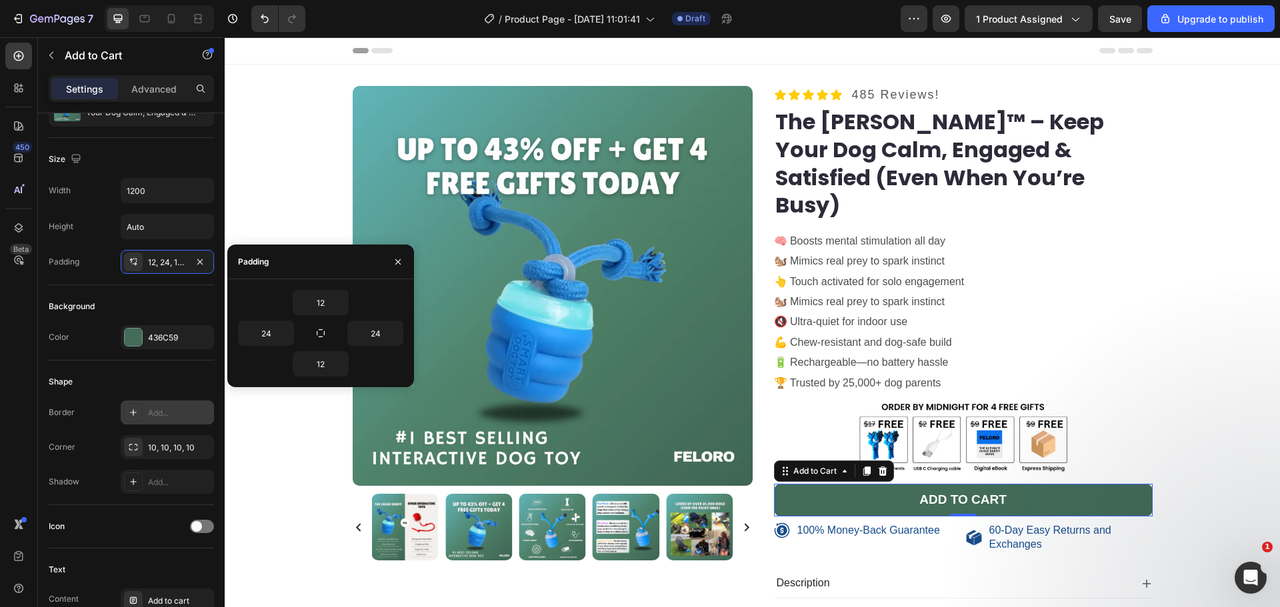
click at [1115, 21] on span "Save" at bounding box center [1120, 18] width 22 height 11
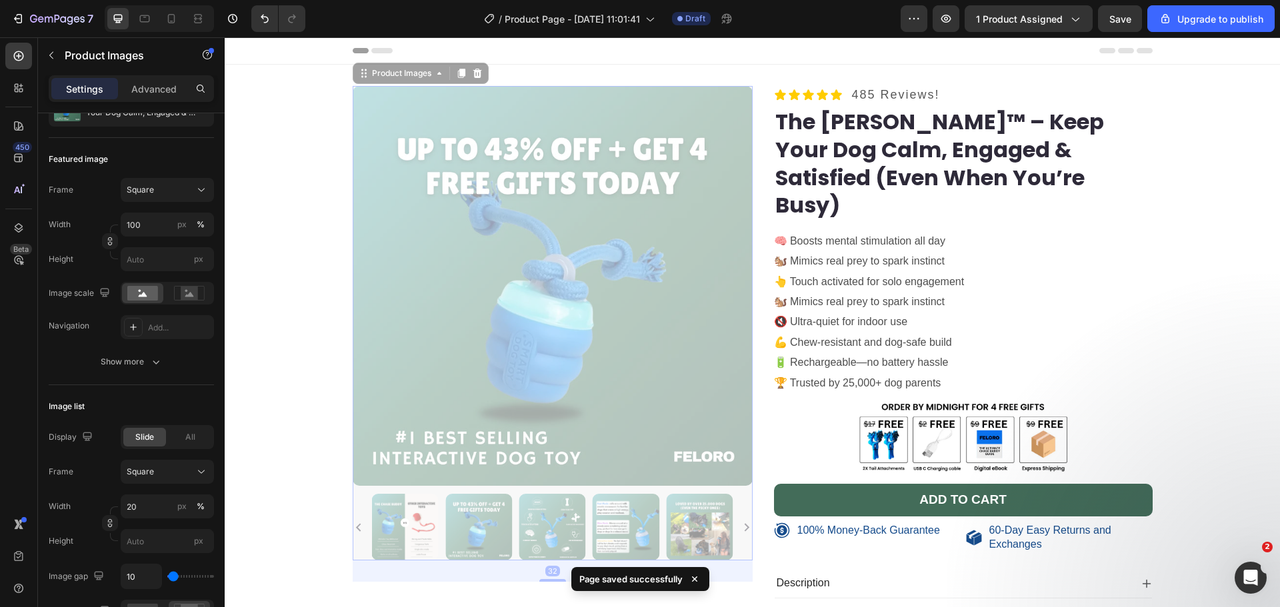
scroll to position [0, 0]
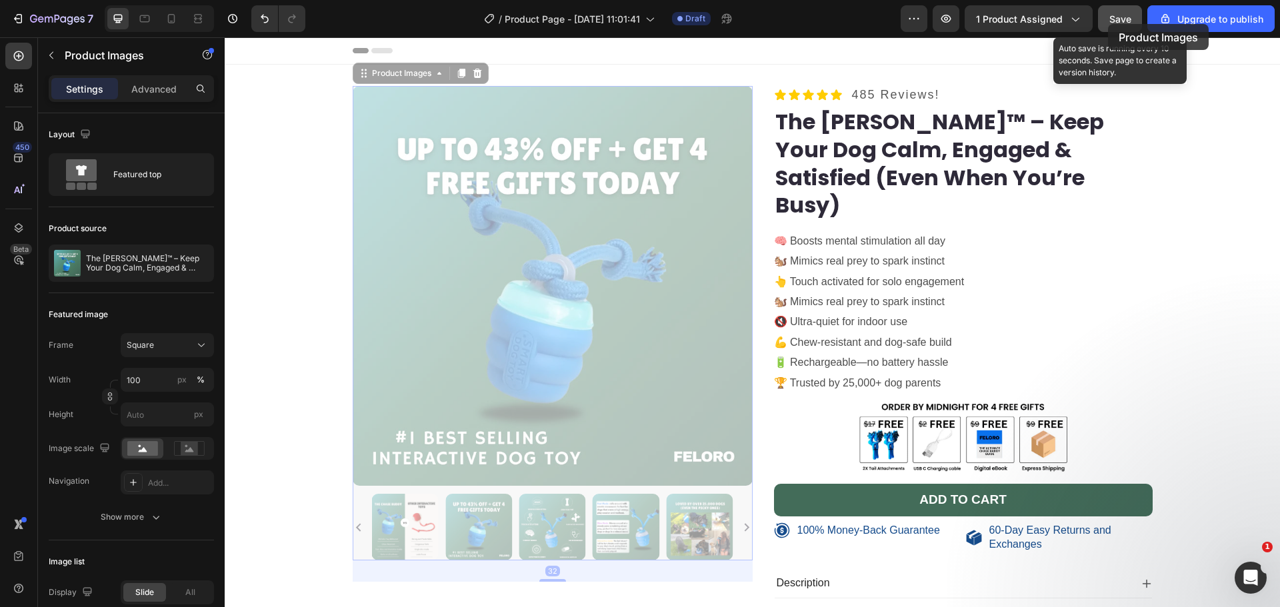
click at [1108, 24] on button "Save" at bounding box center [1120, 18] width 44 height 27
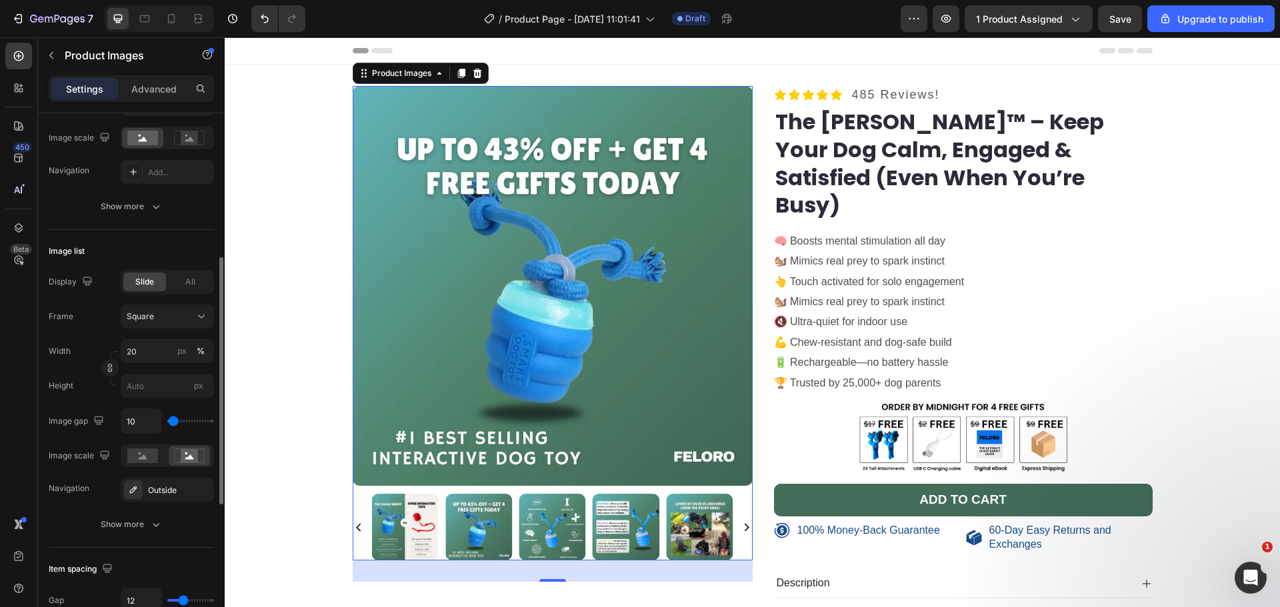
scroll to position [612, 0]
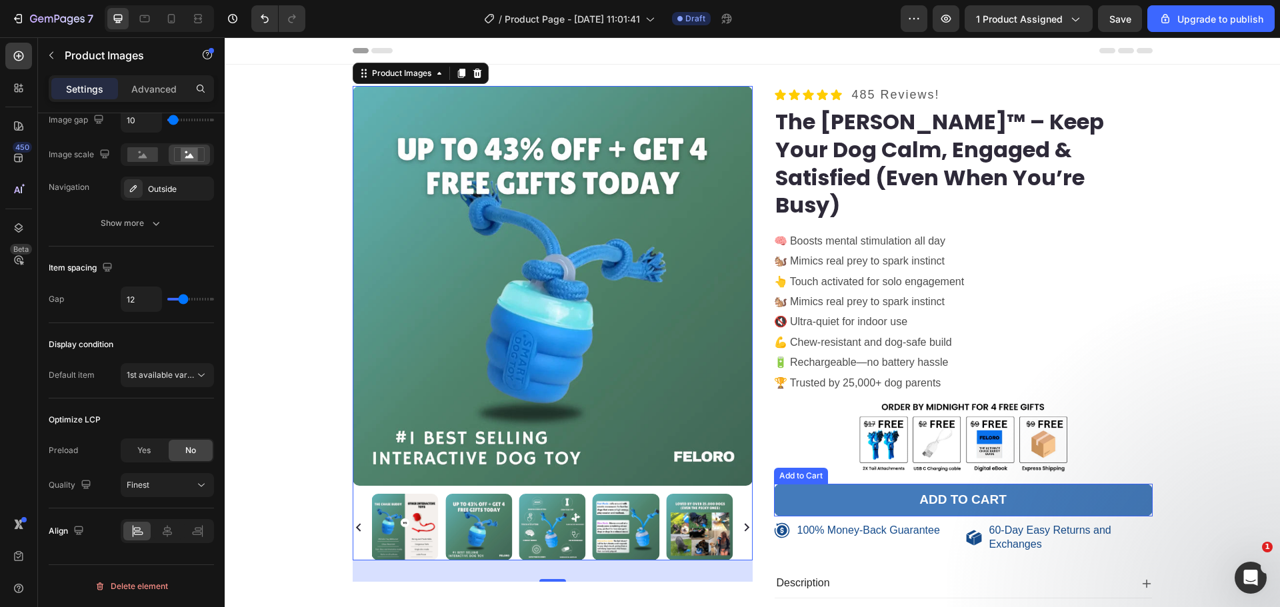
click at [924, 484] on button "Add to cart" at bounding box center [963, 500] width 379 height 33
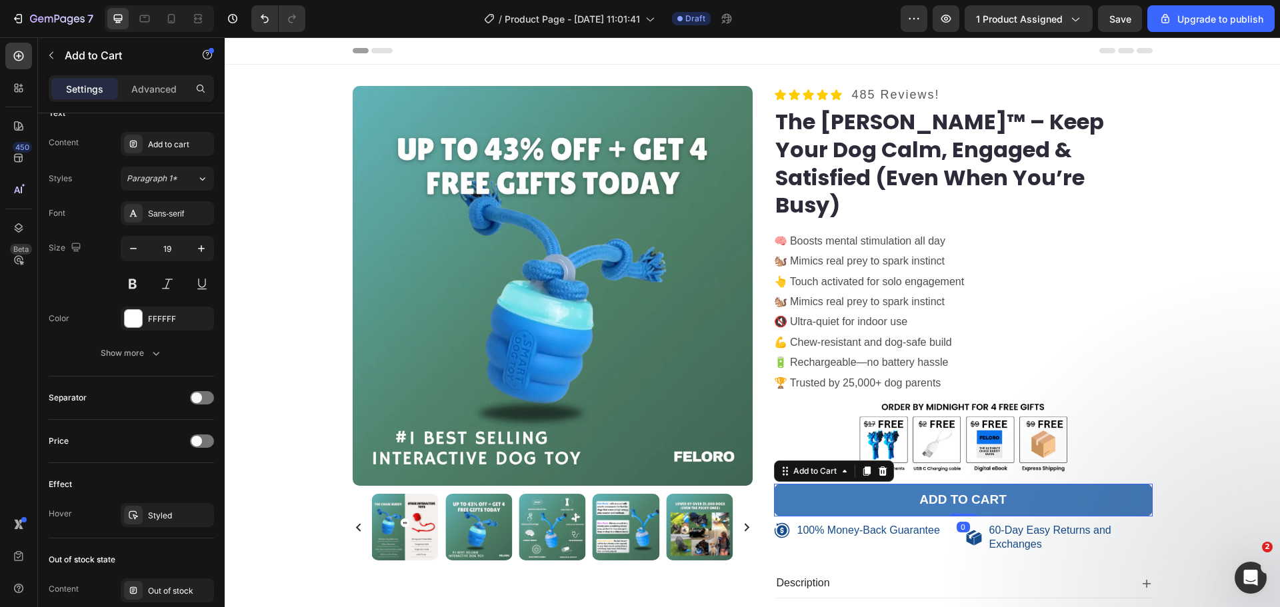
scroll to position [0, 0]
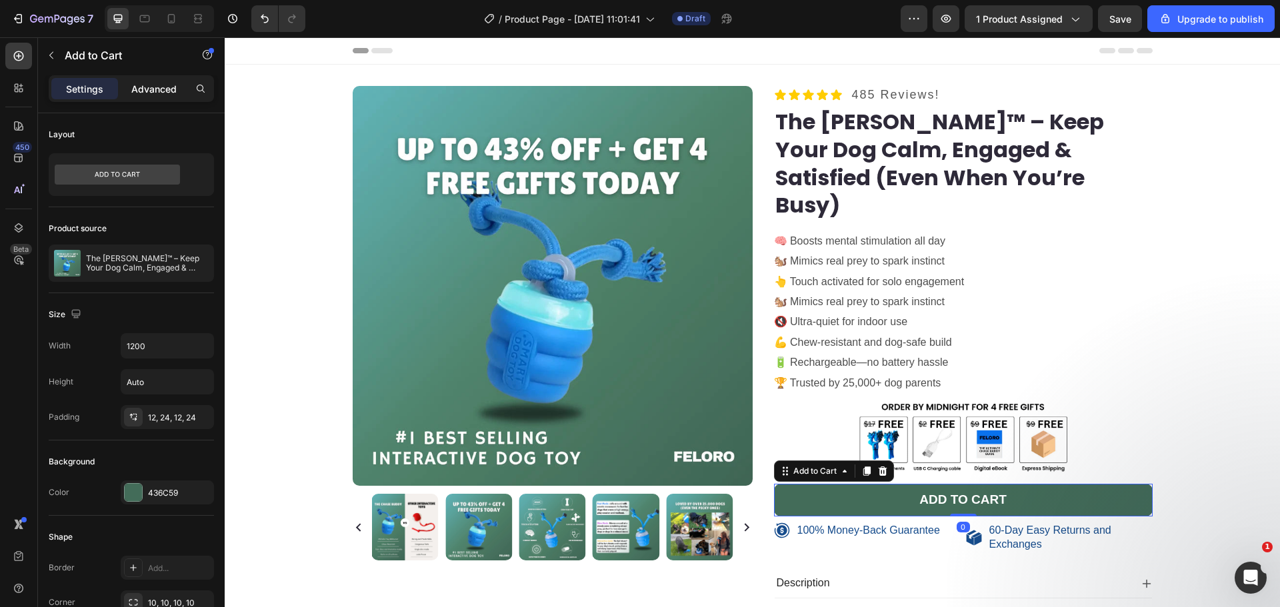
click at [157, 82] on p "Advanced" at bounding box center [153, 89] width 45 height 14
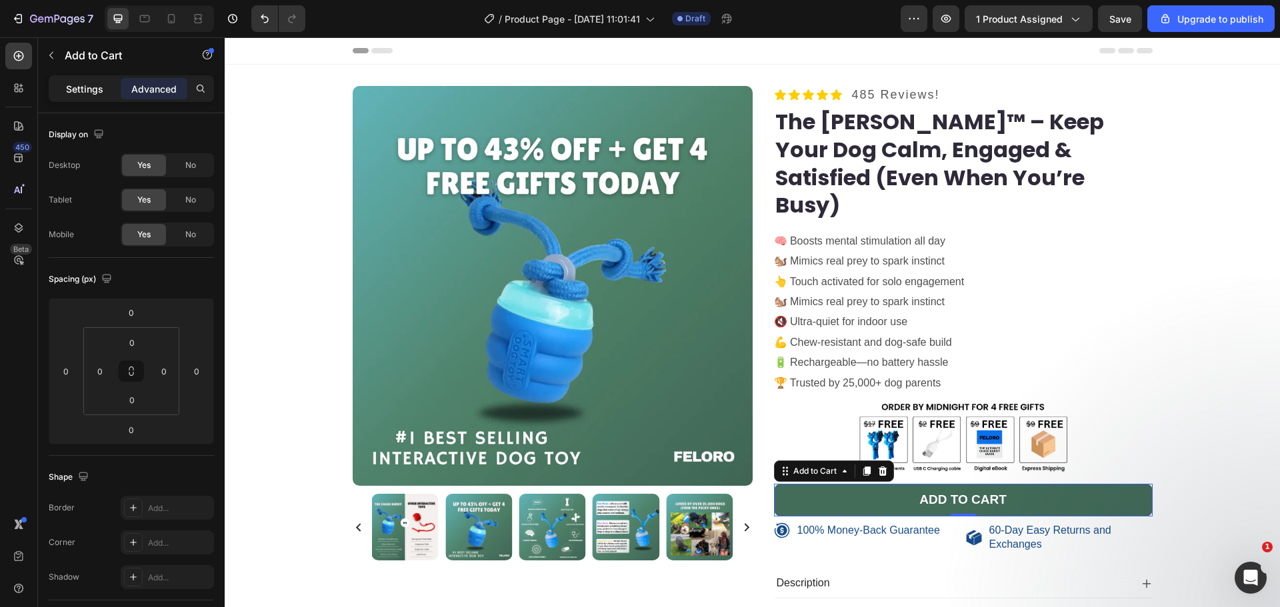
click at [101, 86] on p "Settings" at bounding box center [84, 89] width 37 height 14
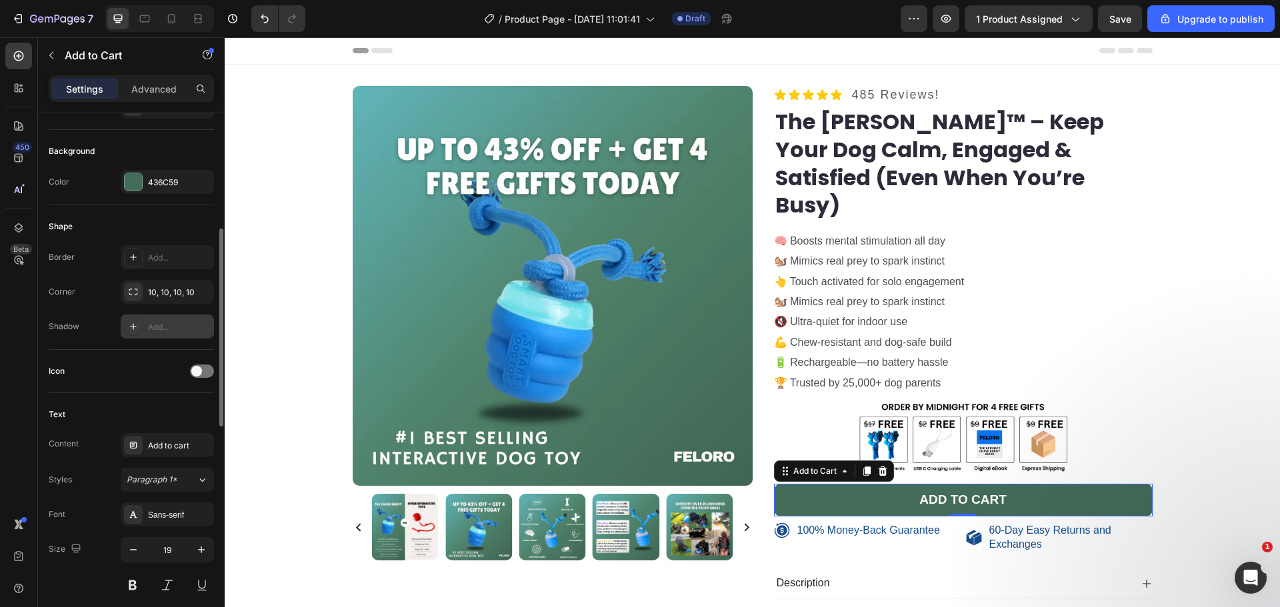
scroll to position [466, 0]
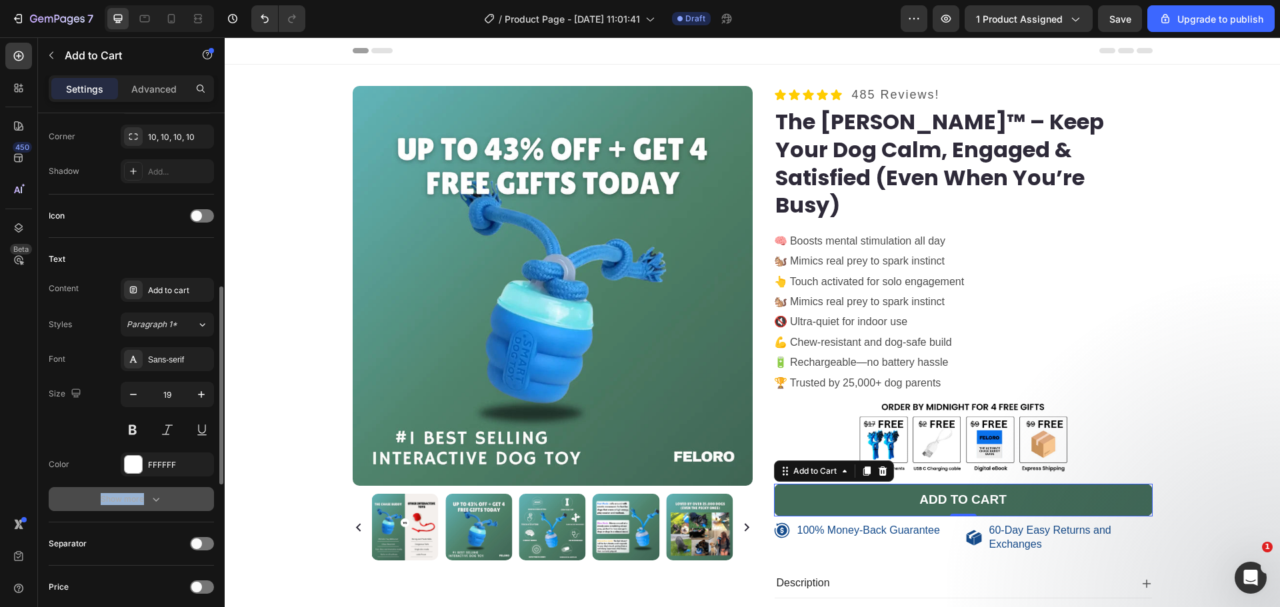
drag, startPoint x: 171, startPoint y: 481, endPoint x: 167, endPoint y: 501, distance: 19.7
click at [167, 501] on div "Font Sans-serif Size 19 Color FFFFFF Show more" at bounding box center [131, 429] width 165 height 164
click at [167, 501] on button "Show more" at bounding box center [131, 499] width 165 height 24
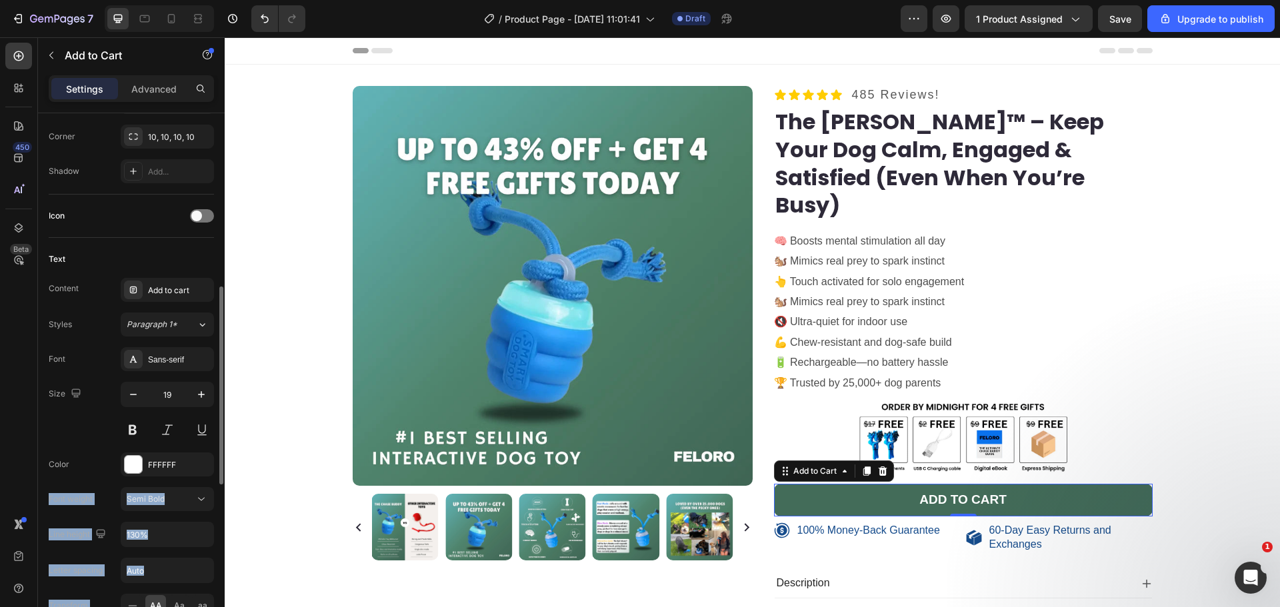
scroll to position [621, 0]
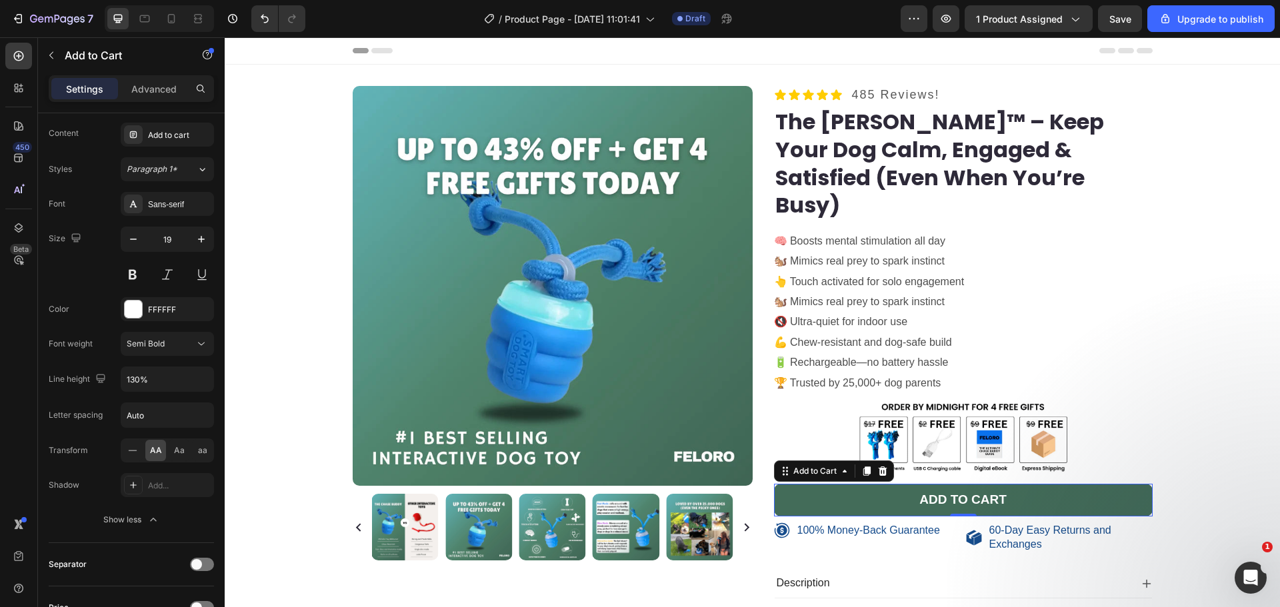
click at [31, 449] on div "450 Beta" at bounding box center [18, 277] width 27 height 469
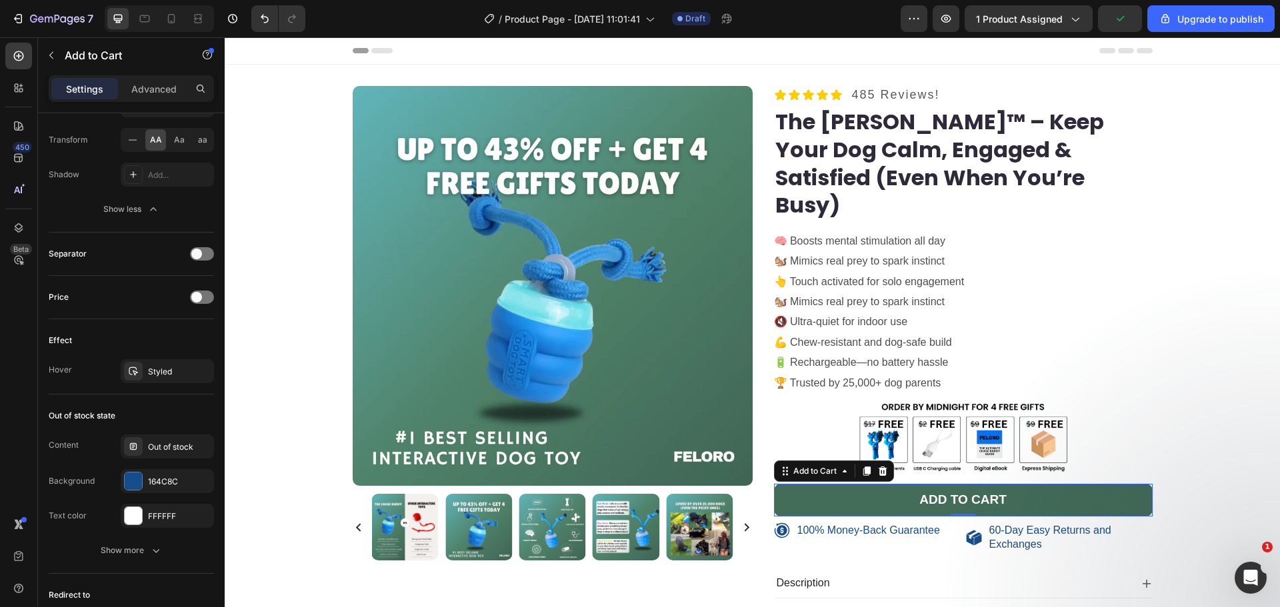
scroll to position [1073, 0]
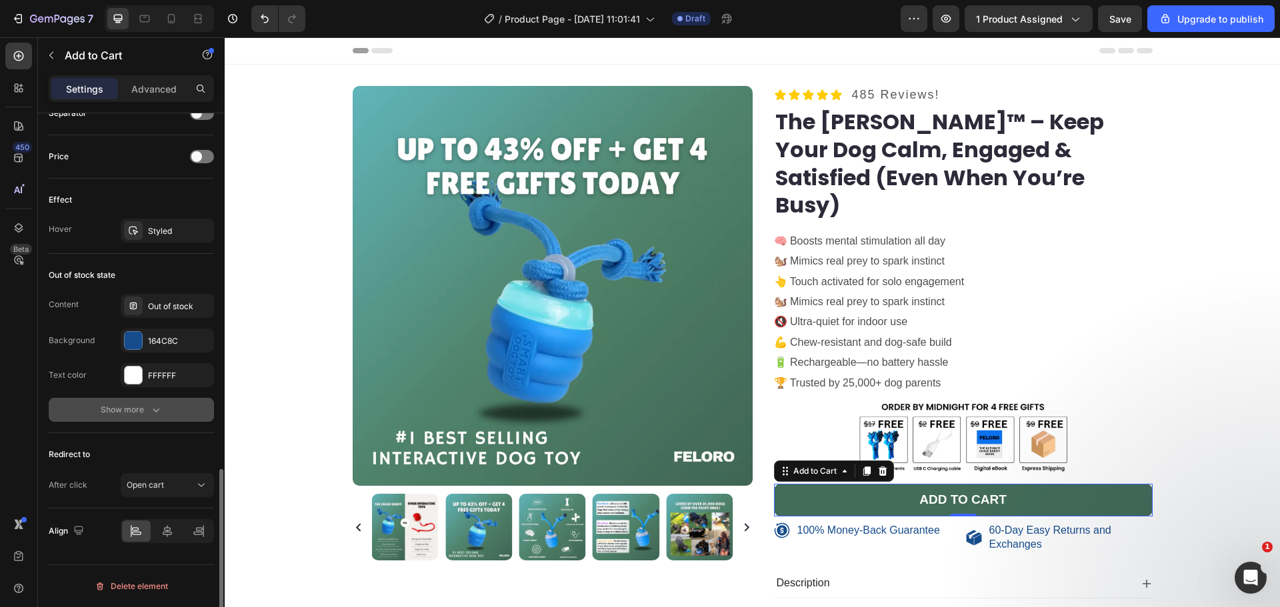
click at [111, 413] on div "Show more" at bounding box center [132, 409] width 62 height 13
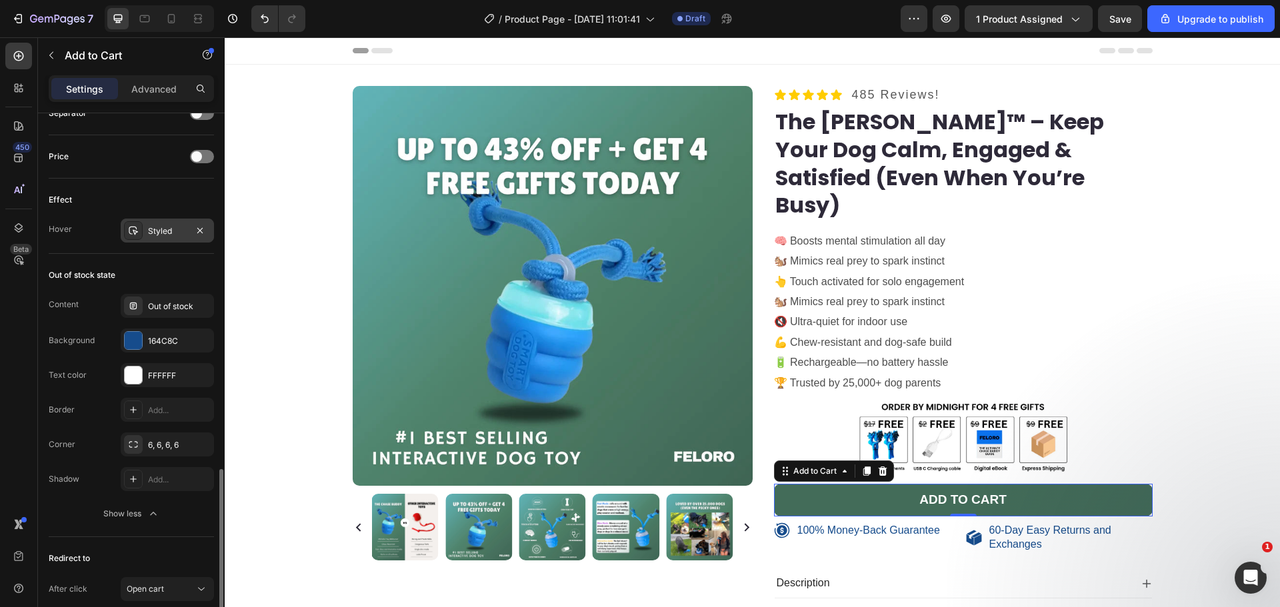
click at [171, 231] on div "Styled" at bounding box center [167, 231] width 39 height 12
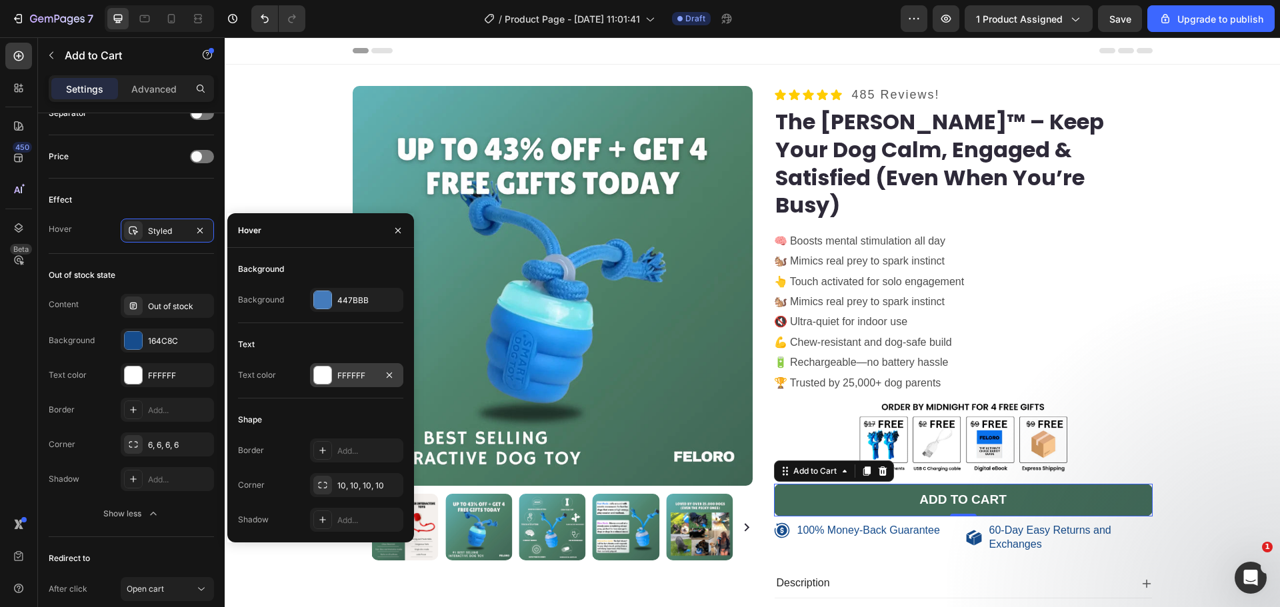
click at [325, 375] on div at bounding box center [322, 375] width 17 height 17
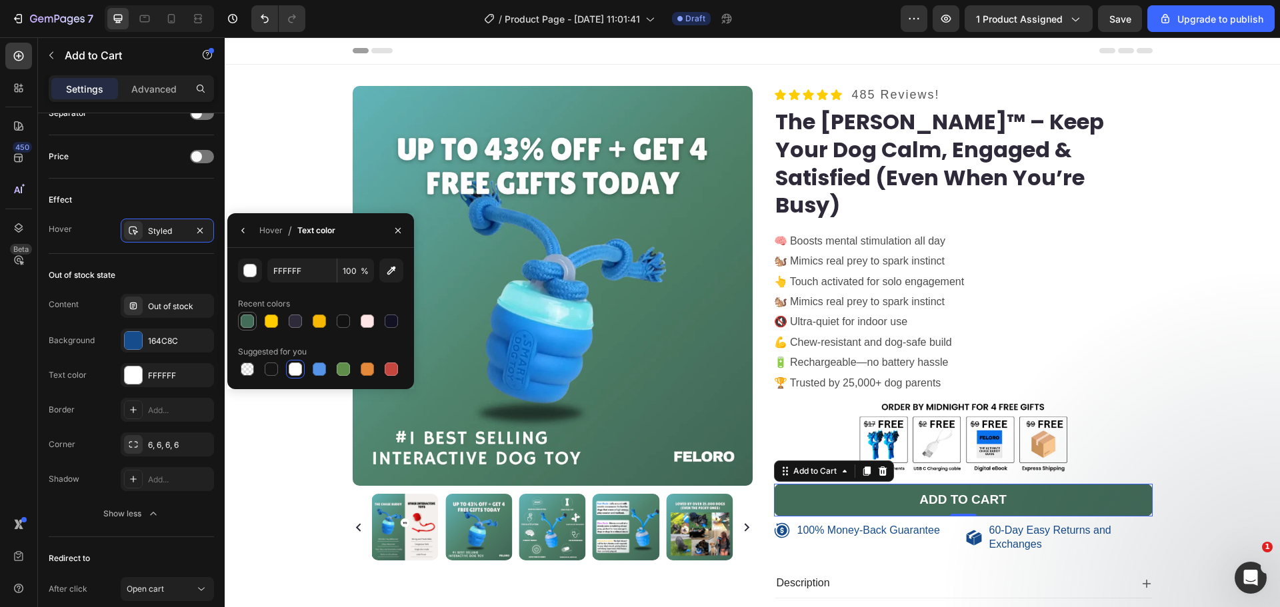
click at [241, 317] on div at bounding box center [247, 321] width 13 height 13
type input "436C59"
click at [243, 231] on icon "button" at bounding box center [242, 230] width 3 height 5
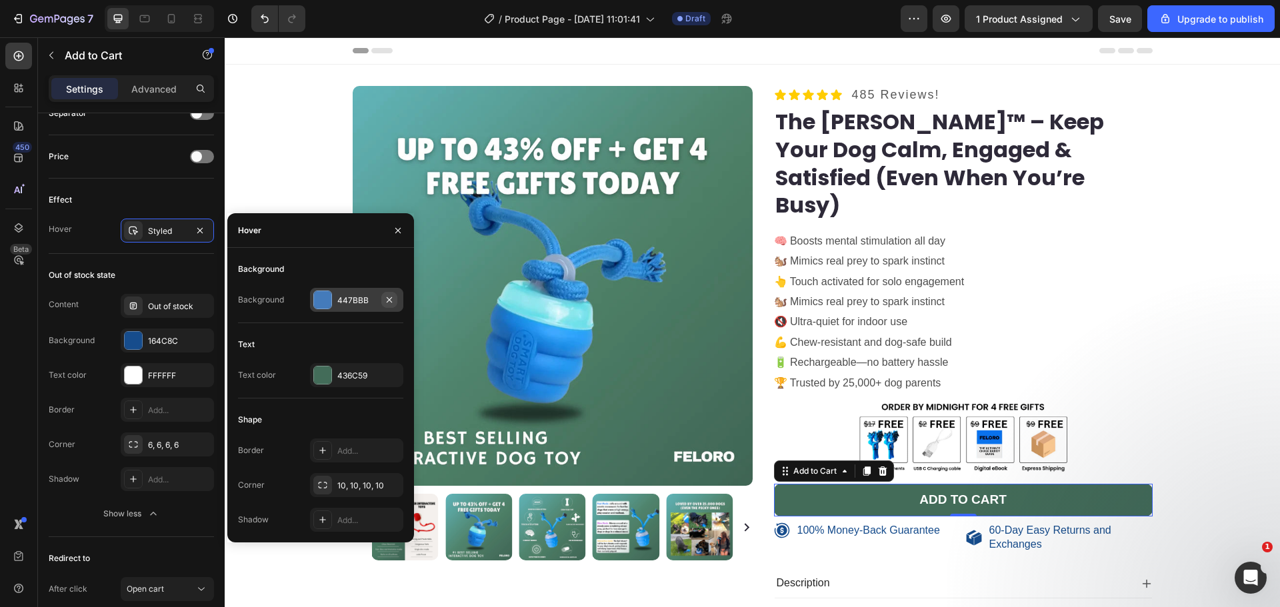
click at [387, 300] on icon "button" at bounding box center [389, 300] width 11 height 11
click at [357, 446] on div "Add..." at bounding box center [368, 451] width 63 height 12
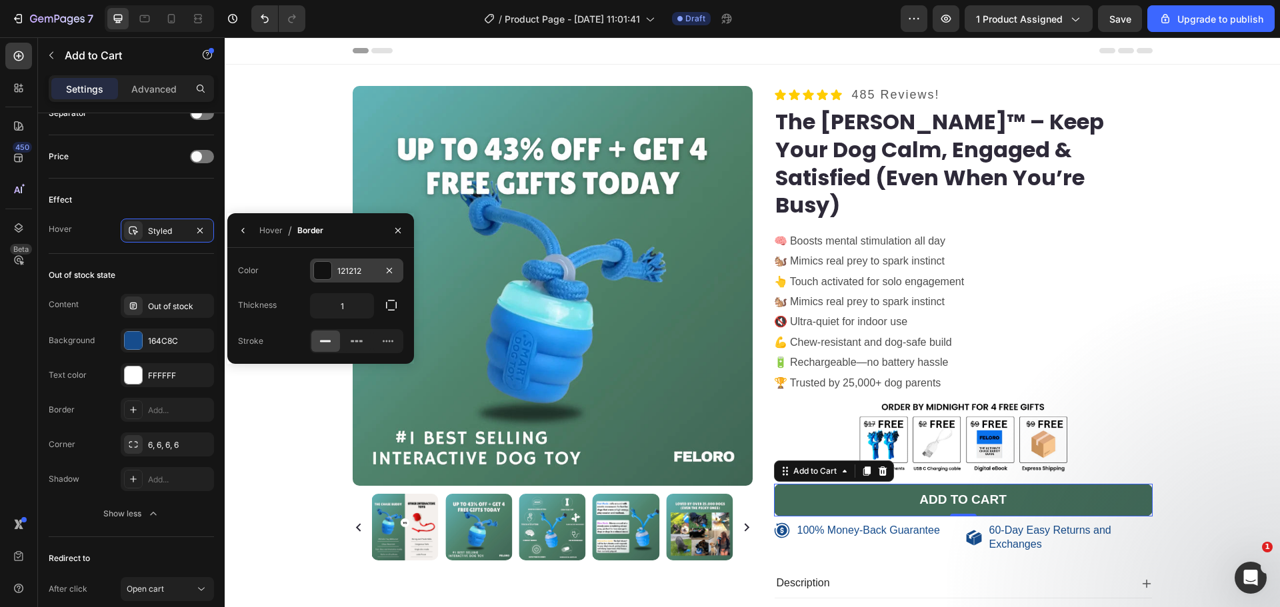
click at [333, 267] on div "121212" at bounding box center [356, 271] width 93 height 24
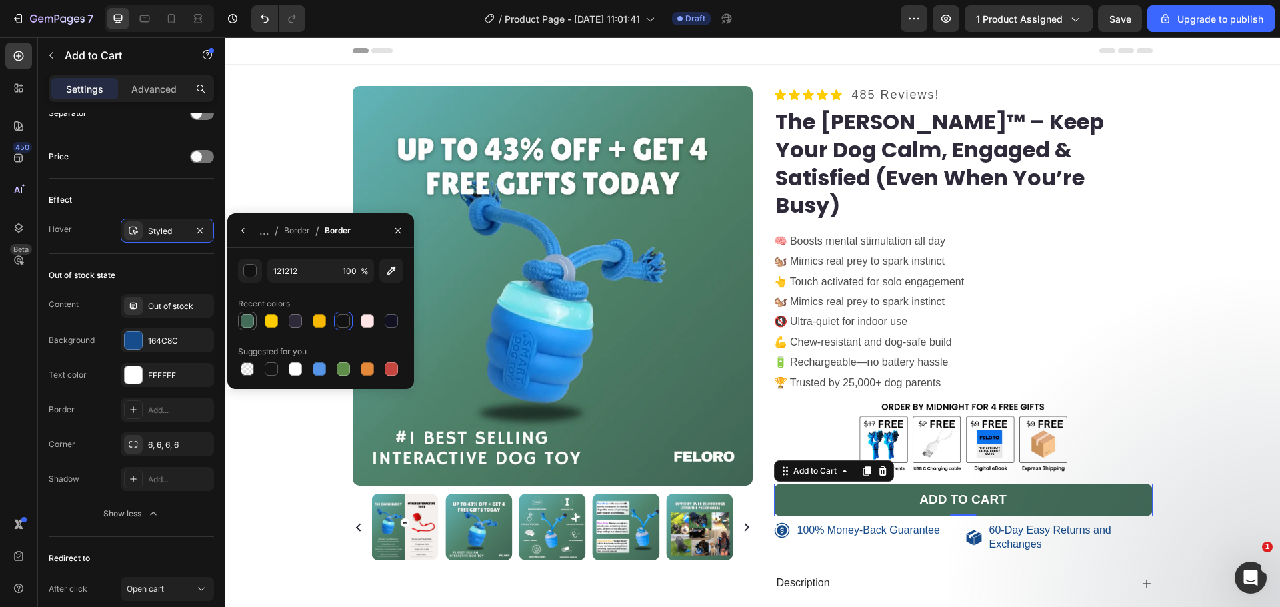
click at [251, 317] on div at bounding box center [247, 321] width 13 height 13
type input "436C59"
click at [291, 231] on div "Border" at bounding box center [297, 231] width 26 height 12
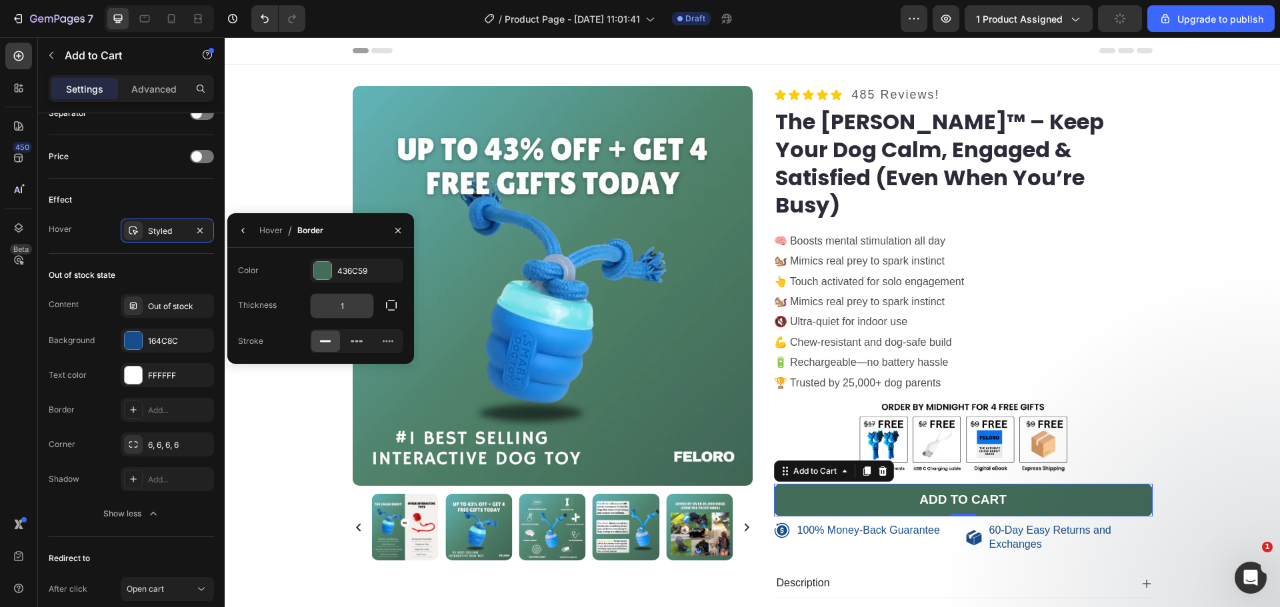
click at [337, 303] on input "1" at bounding box center [342, 306] width 63 height 24
type input "3"
click at [237, 229] on button "button" at bounding box center [243, 230] width 21 height 21
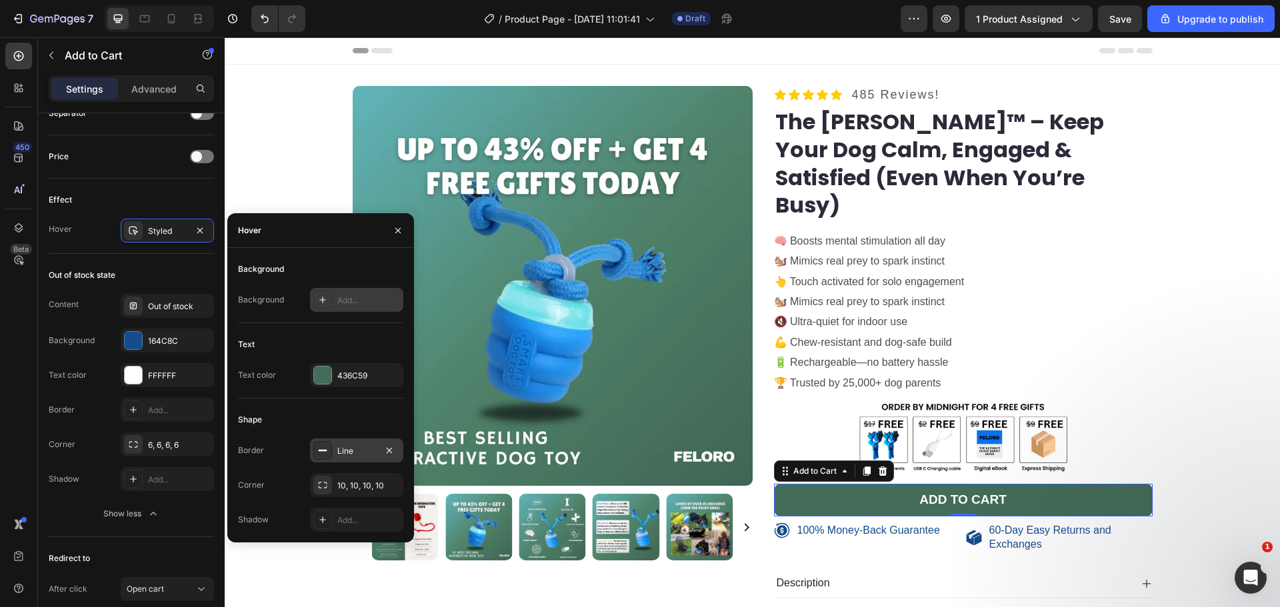
drag, startPoint x: 395, startPoint y: 233, endPoint x: 373, endPoint y: 275, distance: 47.4
click at [373, 265] on div "Hover Background Background Add... Text Text color 436C59 Shape Border Line Cor…" at bounding box center [320, 377] width 187 height 329
click at [393, 233] on icon "button" at bounding box center [398, 230] width 11 height 11
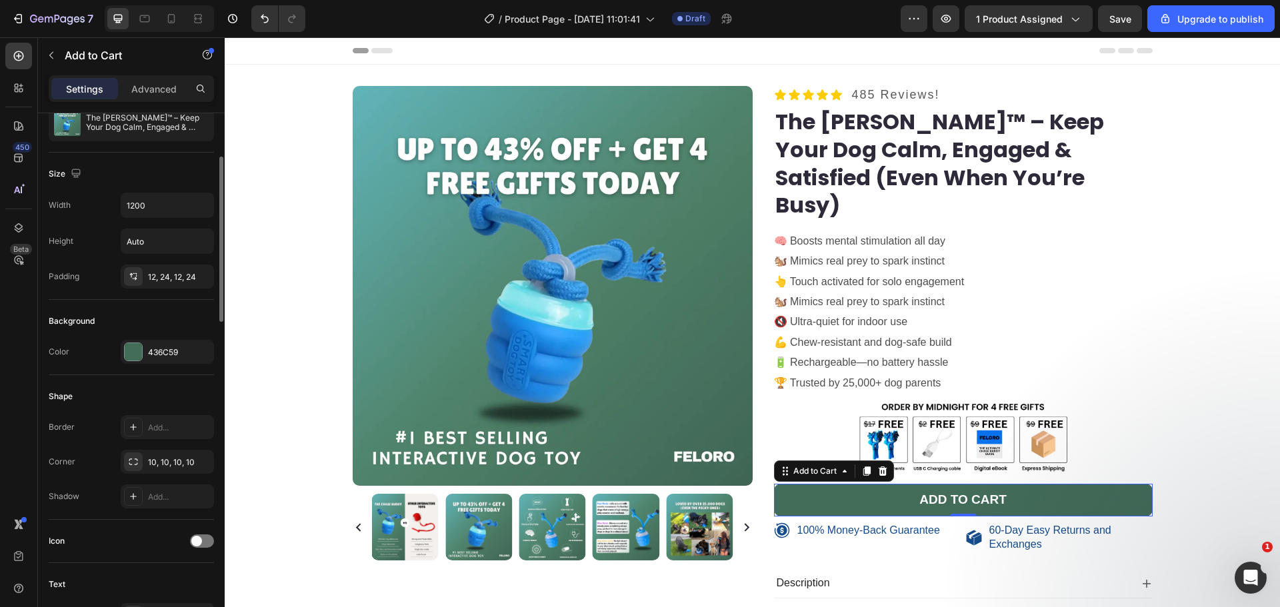
scroll to position [0, 0]
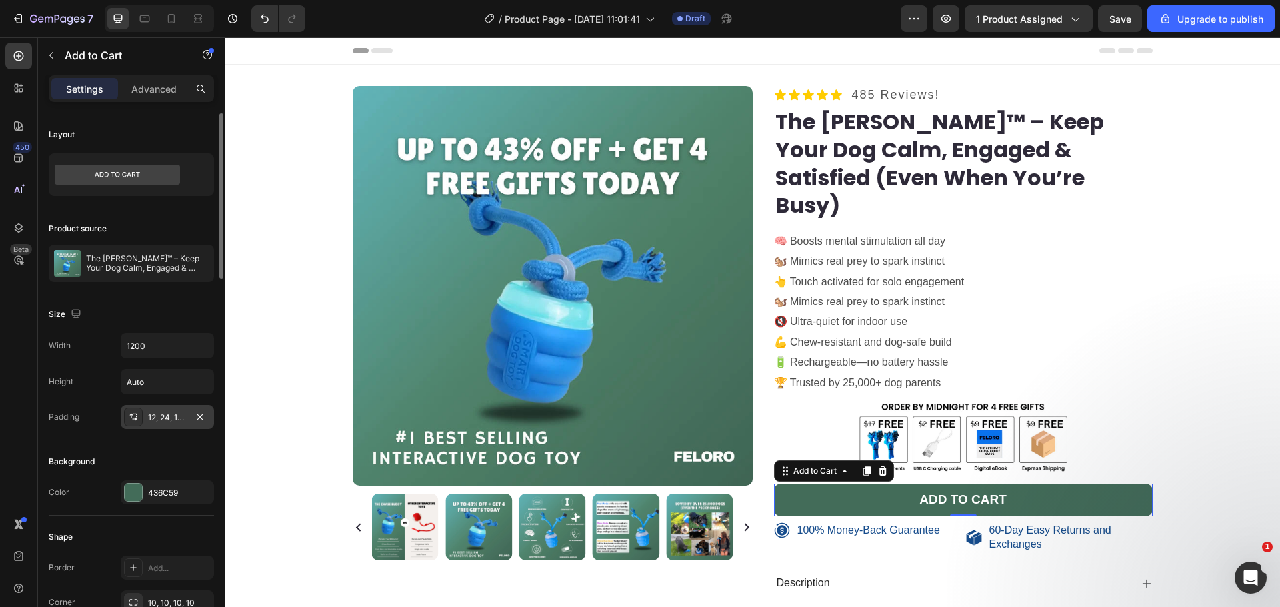
click at [181, 412] on div "12, 24, 12, 24" at bounding box center [167, 418] width 39 height 12
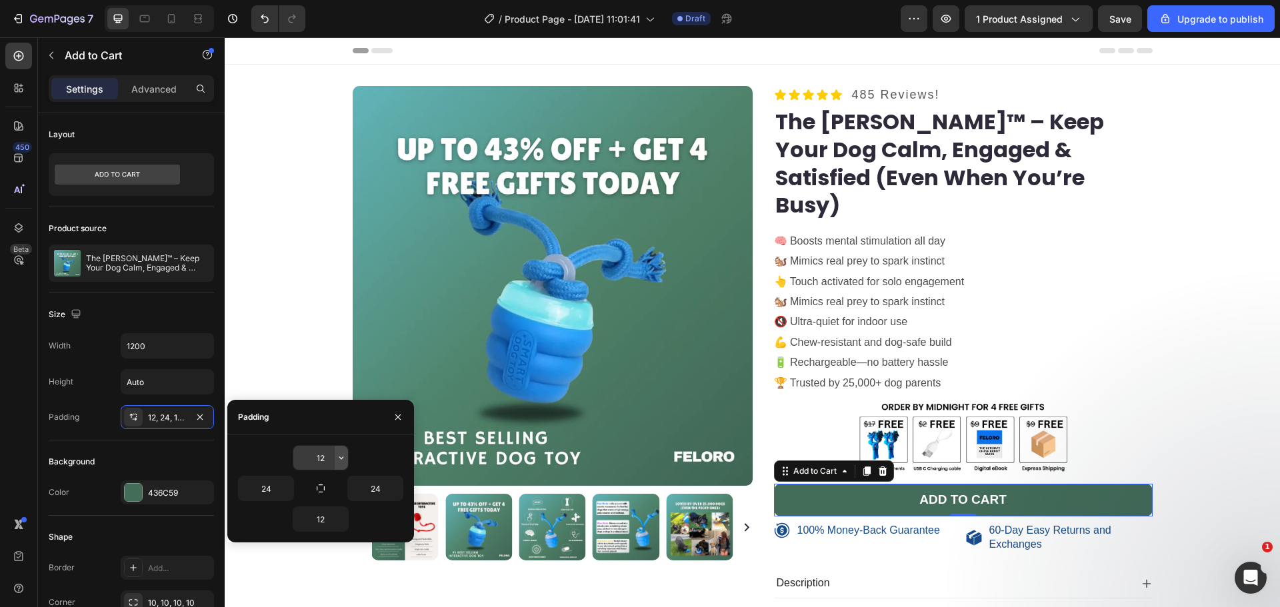
click at [339, 459] on icon "button" at bounding box center [341, 458] width 11 height 11
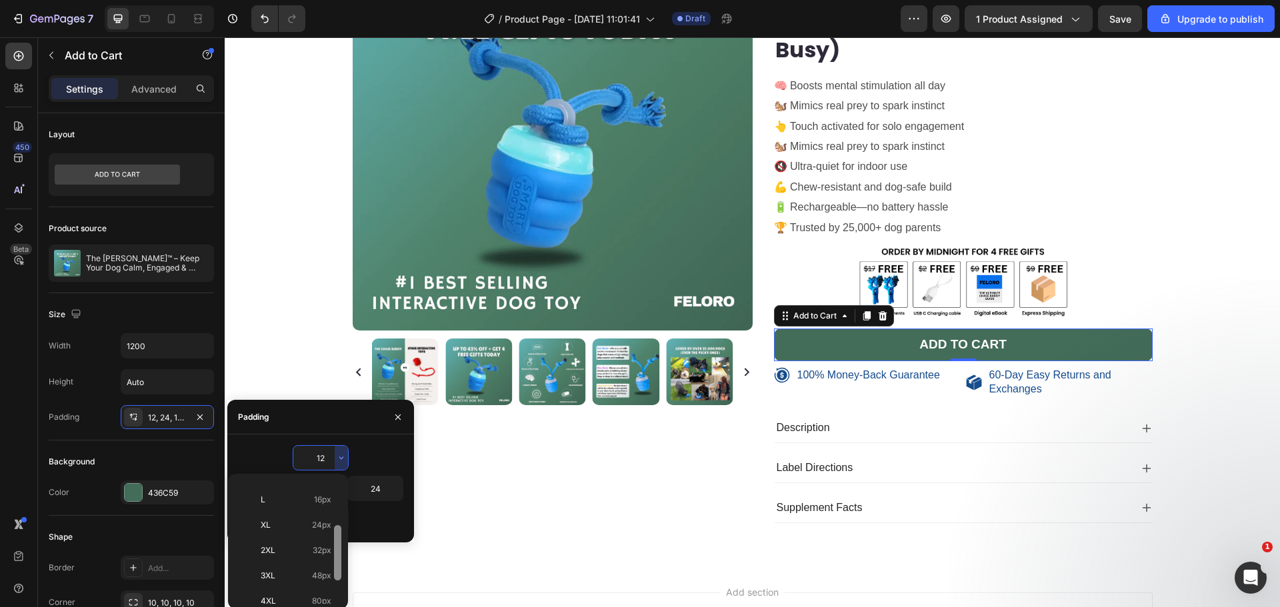
scroll to position [111, 0]
drag, startPoint x: 336, startPoint y: 558, endPoint x: 343, endPoint y: 539, distance: 20.5
click at [343, 539] on div "Auto Auto XXS 2px XS 4px S 8px M 12px L 16px XL 24px 2XL 32px 3XL 48px 4XL 80px…" at bounding box center [288, 541] width 120 height 135
click at [320, 520] on div "L 16px" at bounding box center [285, 532] width 104 height 25
type input "16"
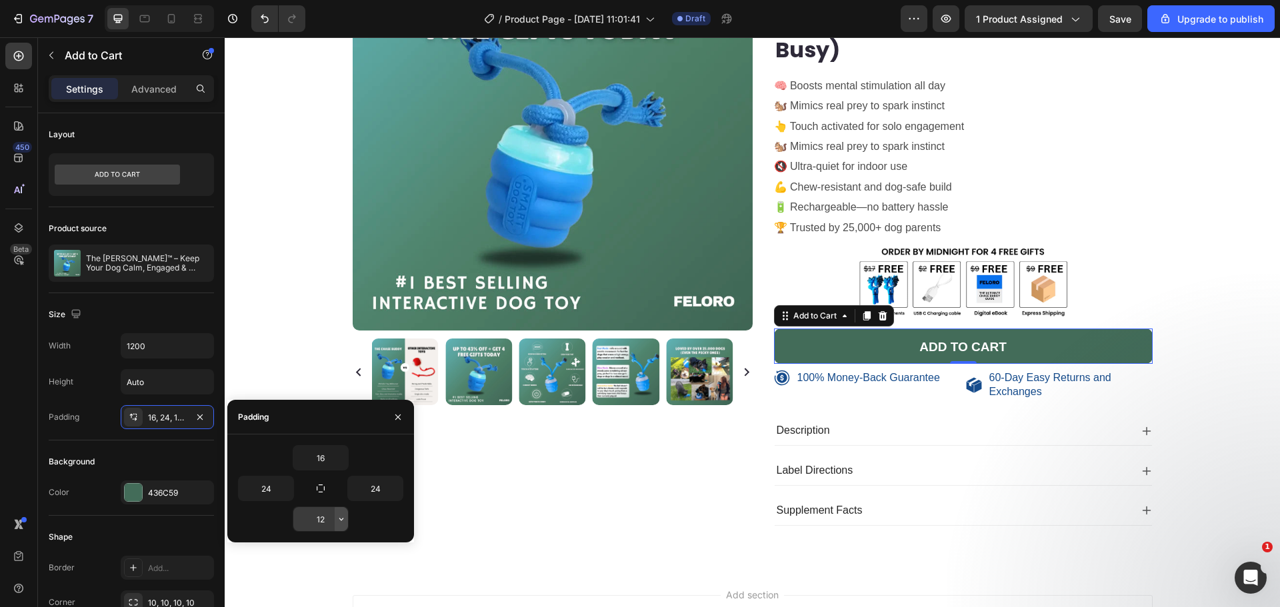
click at [340, 523] on icon "button" at bounding box center [341, 519] width 11 height 11
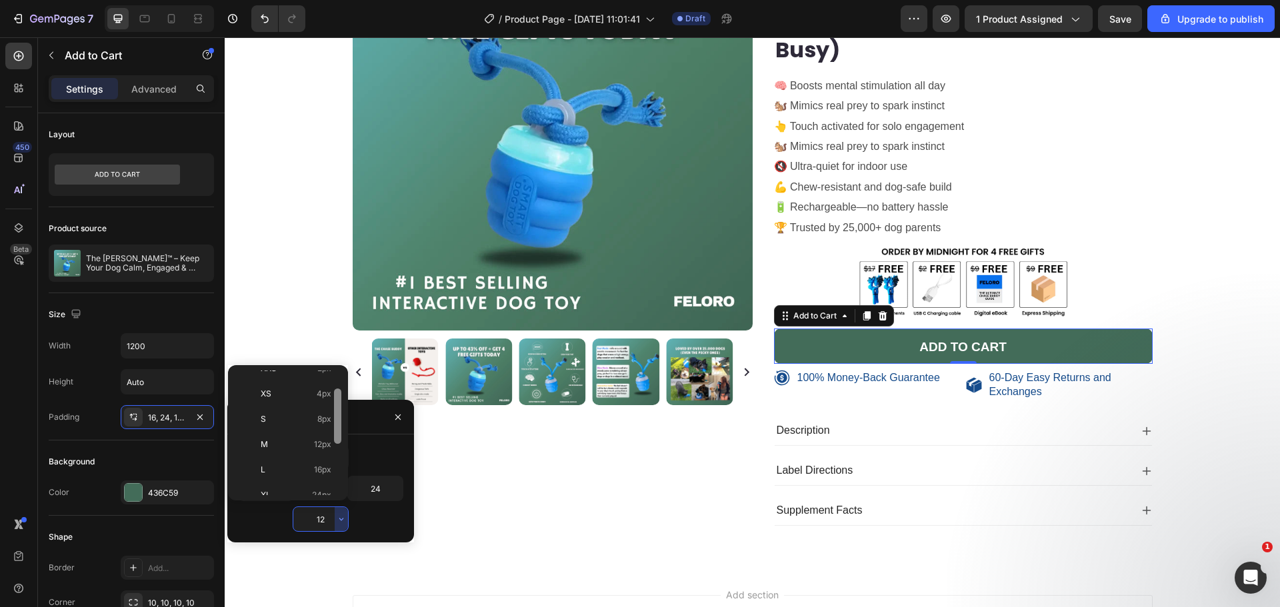
drag, startPoint x: 338, startPoint y: 419, endPoint x: 336, endPoint y: 443, distance: 24.7
click at [338, 438] on div at bounding box center [337, 416] width 7 height 55
click at [329, 461] on span "16px" at bounding box center [322, 467] width 17 height 12
type input "16"
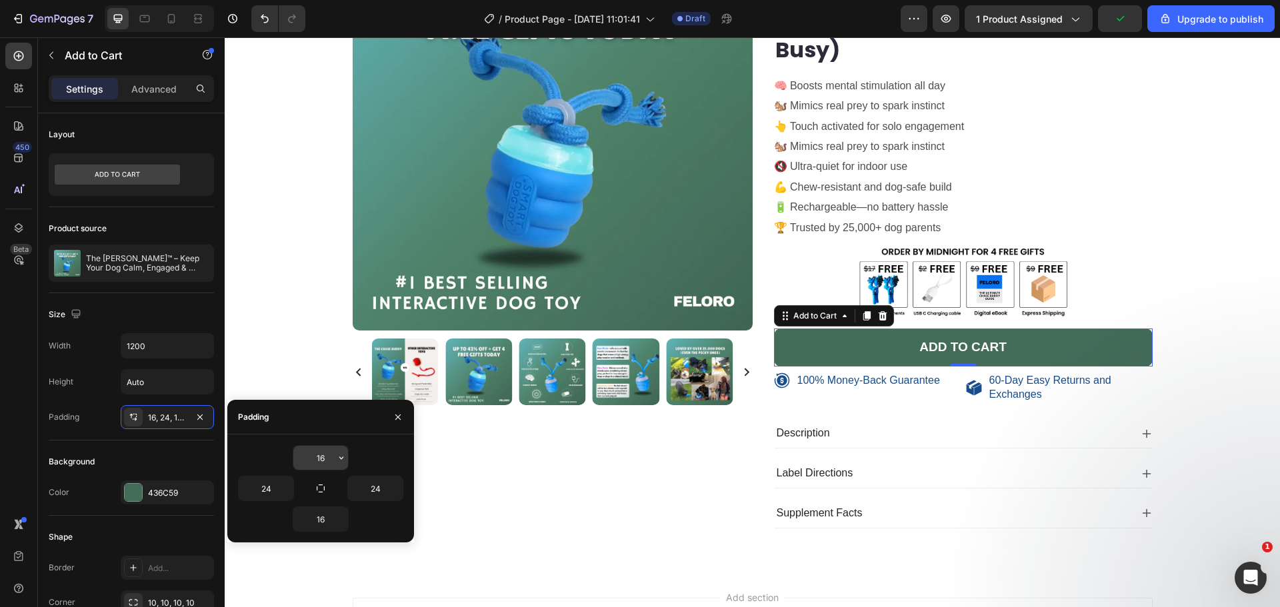
click at [329, 461] on input "16" at bounding box center [320, 458] width 55 height 24
type input "14"
click at [324, 515] on input "16" at bounding box center [320, 519] width 55 height 24
type input "14"
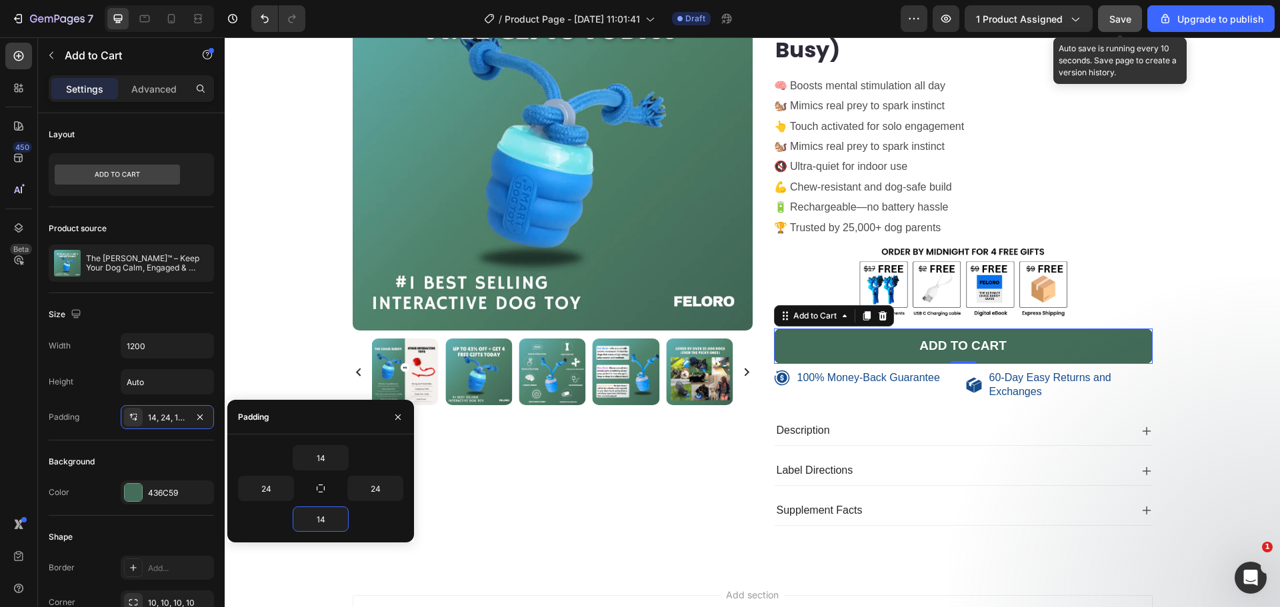
click at [1119, 18] on span "Save" at bounding box center [1120, 18] width 22 height 11
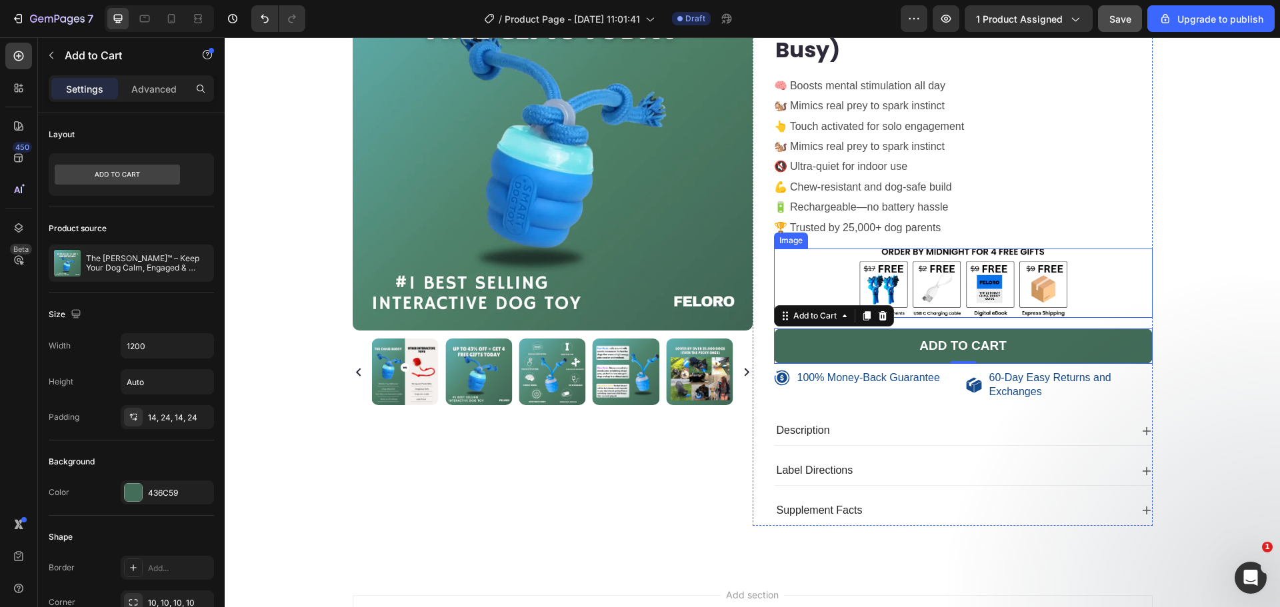
scroll to position [0, 0]
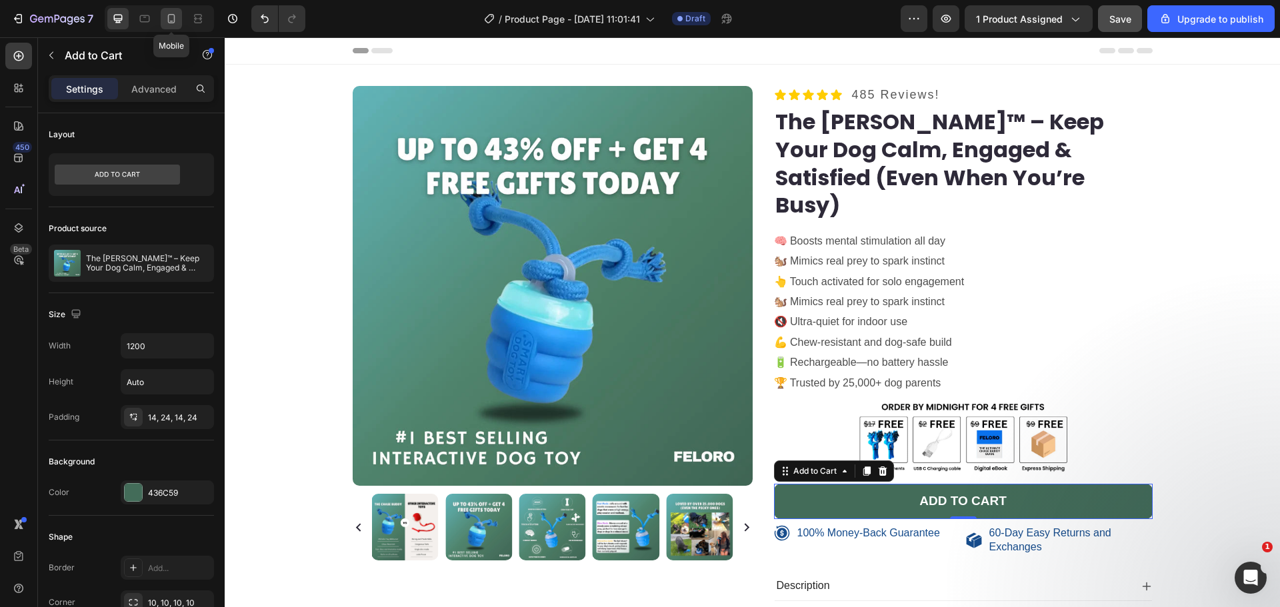
click at [169, 17] on icon at bounding box center [171, 18] width 13 height 13
type input "100%"
type input "14"
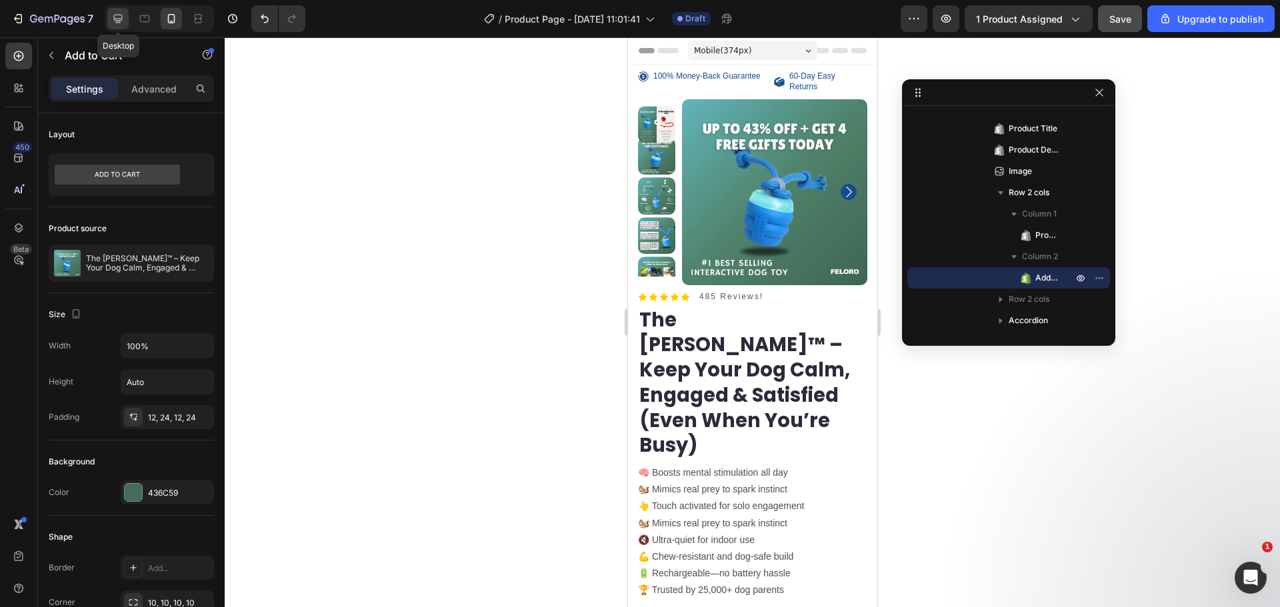
click at [120, 24] on icon at bounding box center [117, 18] width 13 height 13
type input "1200"
type input "19"
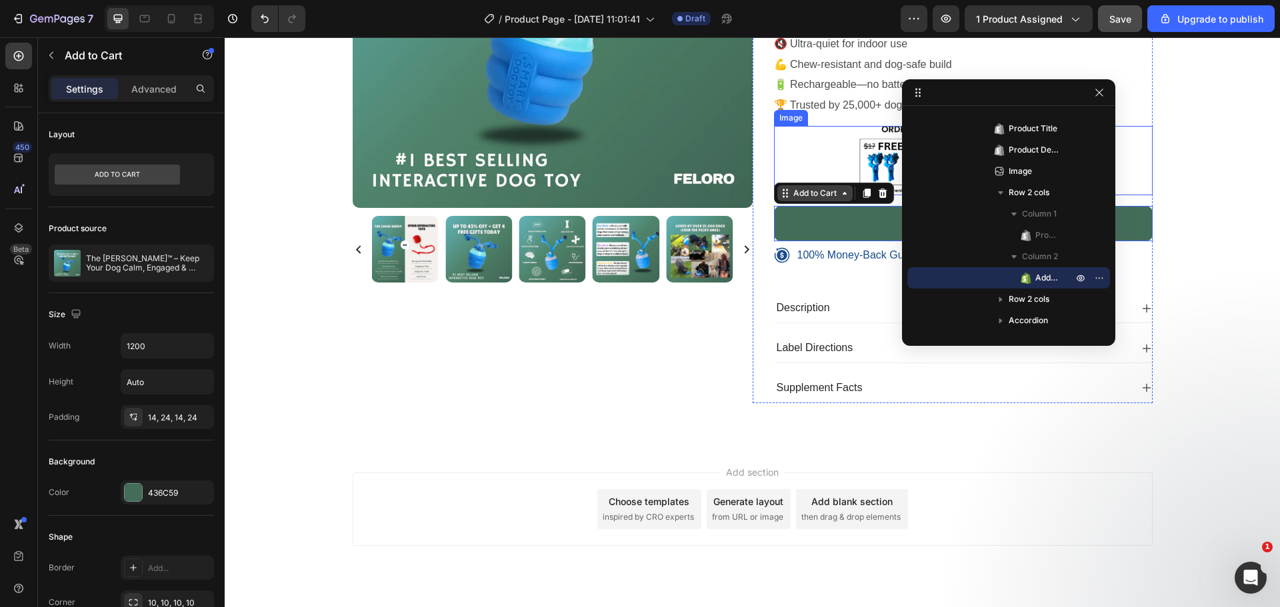
scroll to position [281, 0]
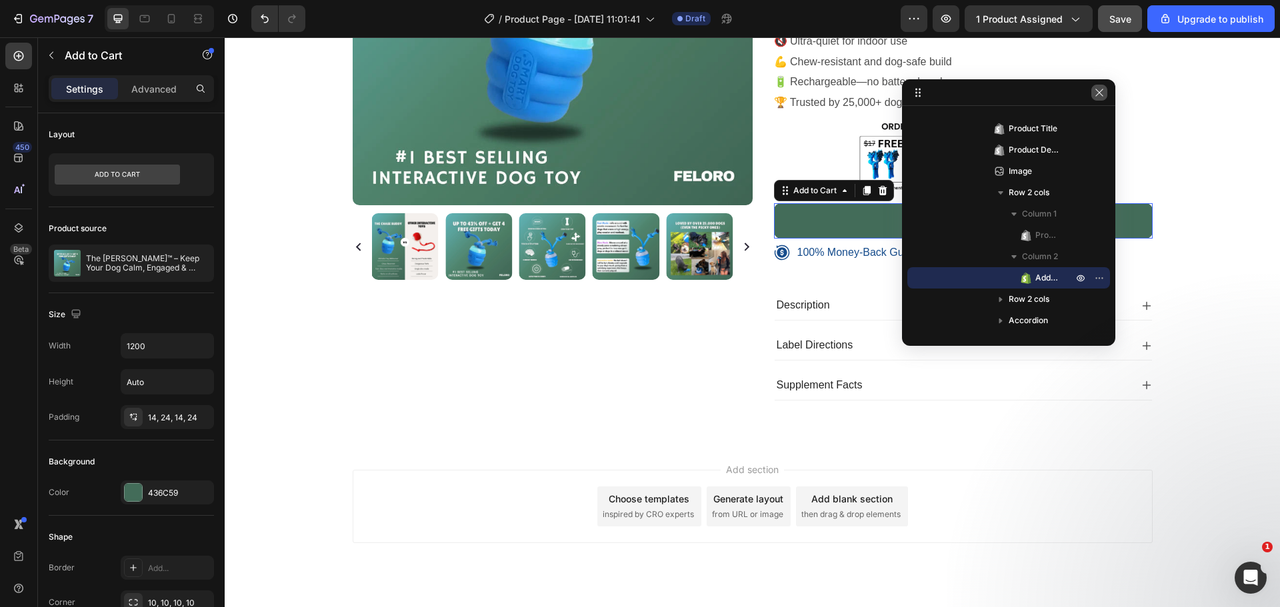
click at [1102, 91] on icon "button" at bounding box center [1099, 92] width 11 height 11
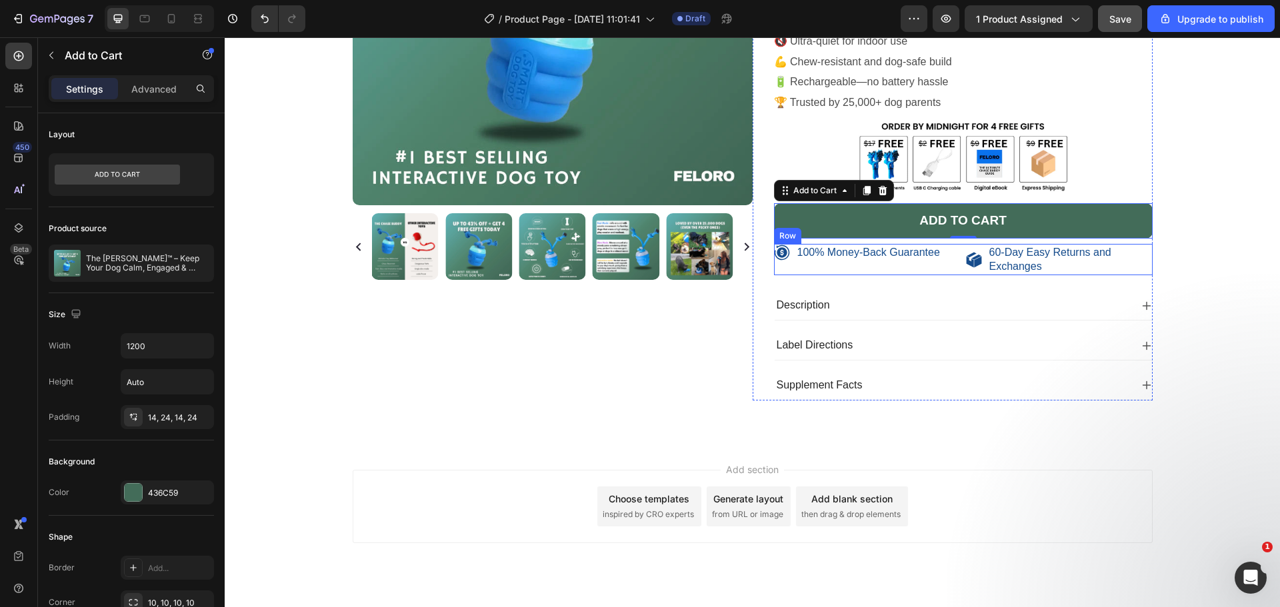
click at [939, 244] on div "100% Money-Back Guarantee Item List" at bounding box center [867, 260] width 187 height 32
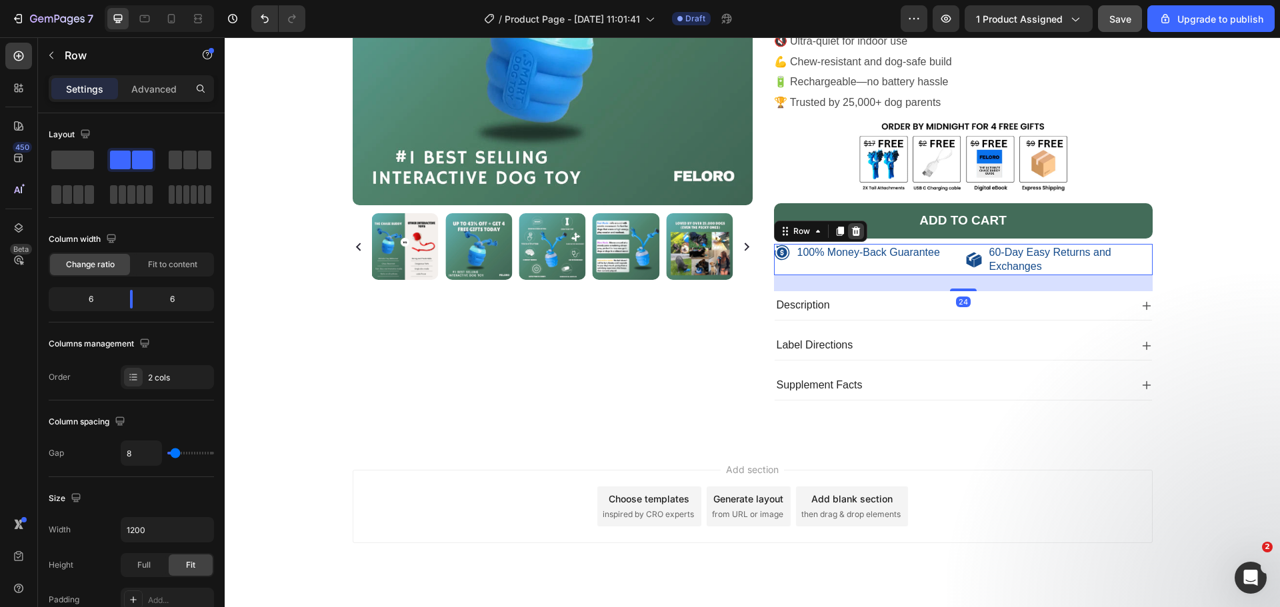
click at [851, 226] on icon at bounding box center [856, 231] width 11 height 11
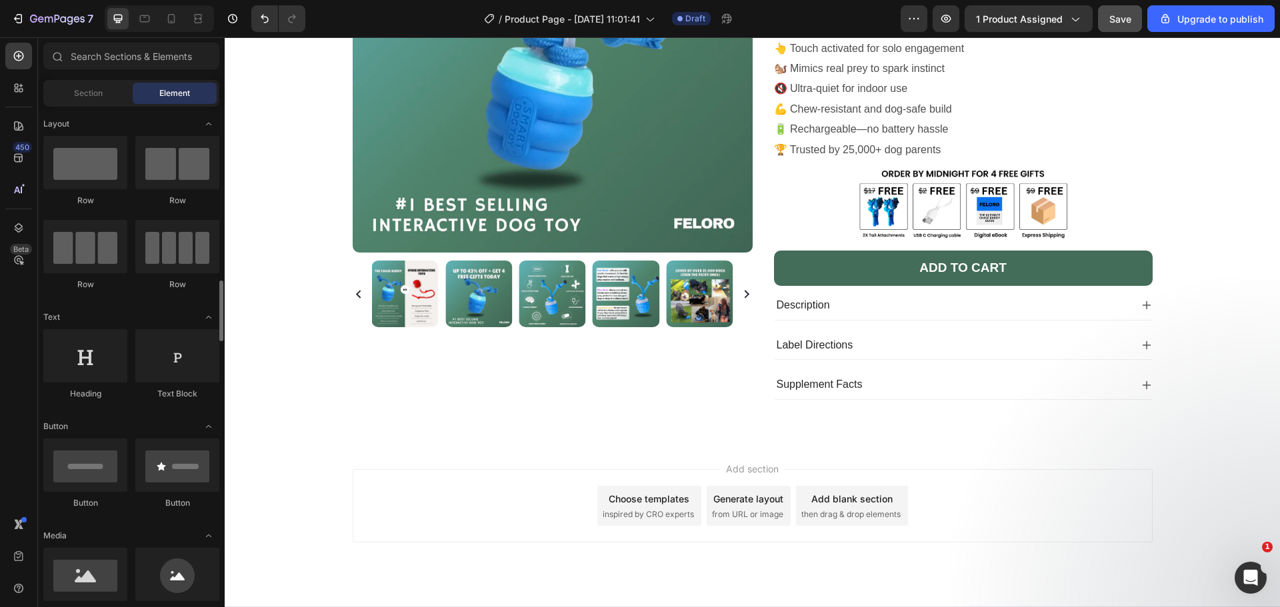
scroll to position [155, 0]
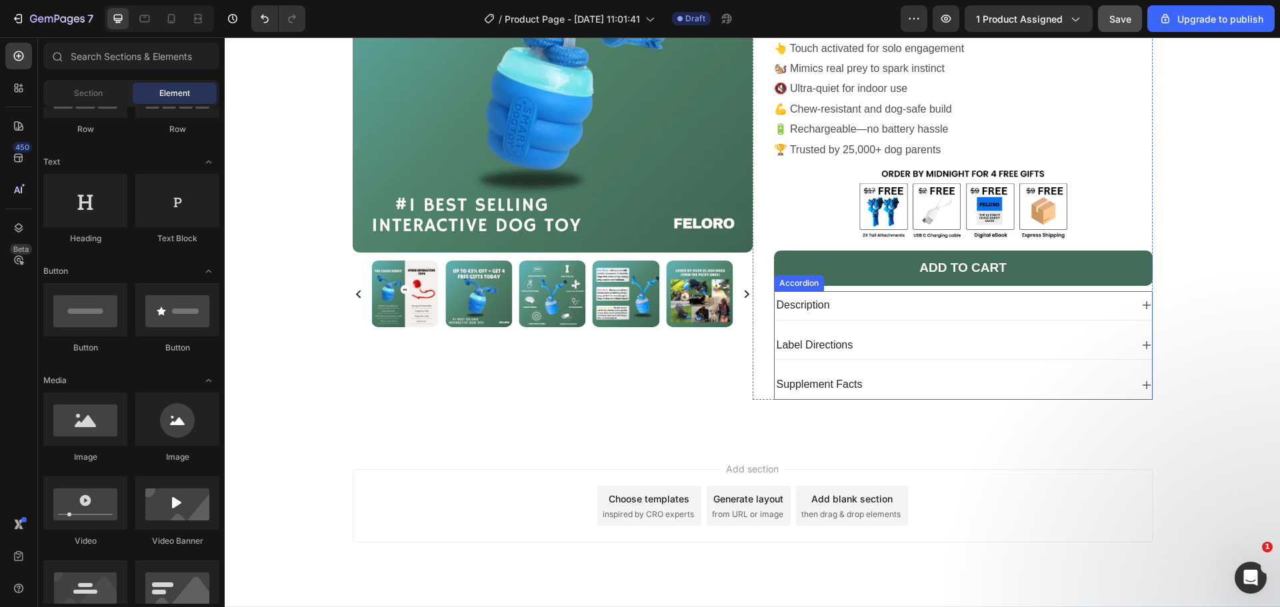
click at [833, 297] on div "Description" at bounding box center [953, 306] width 356 height 18
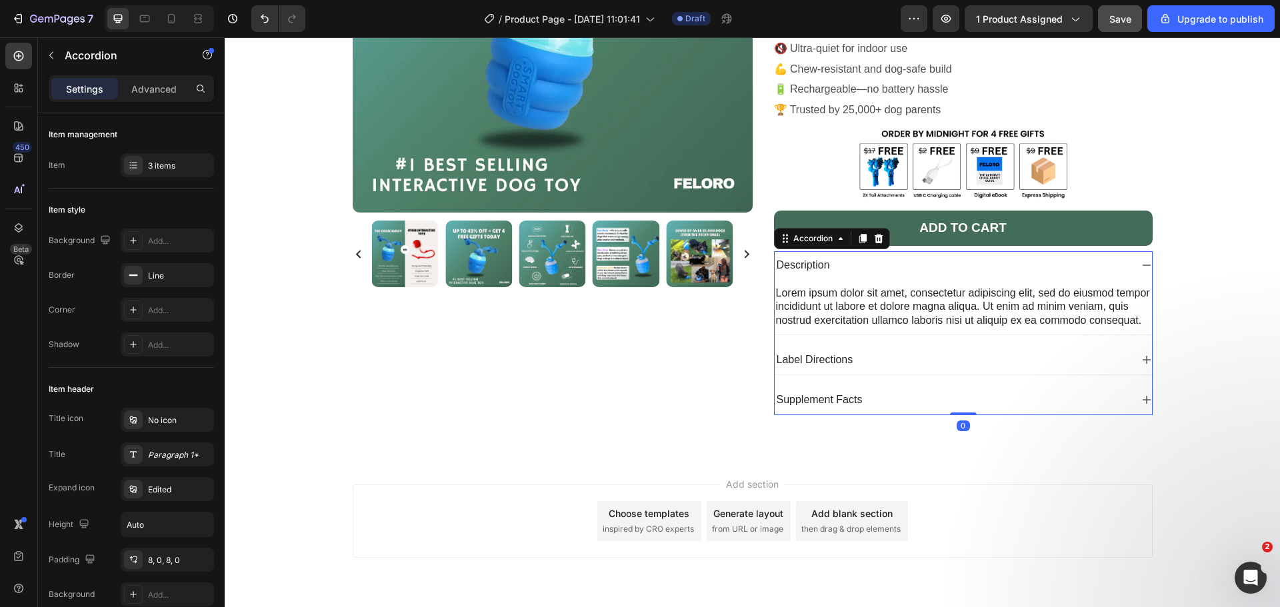
scroll to position [281, 0]
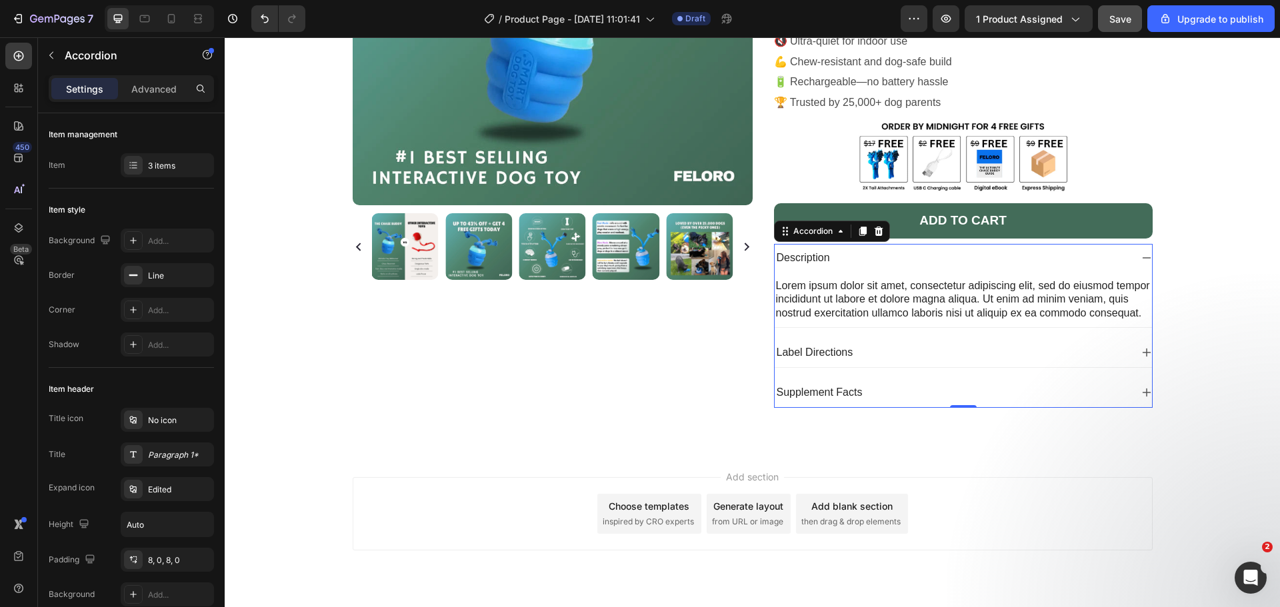
click at [879, 249] on div "Description" at bounding box center [953, 258] width 356 height 18
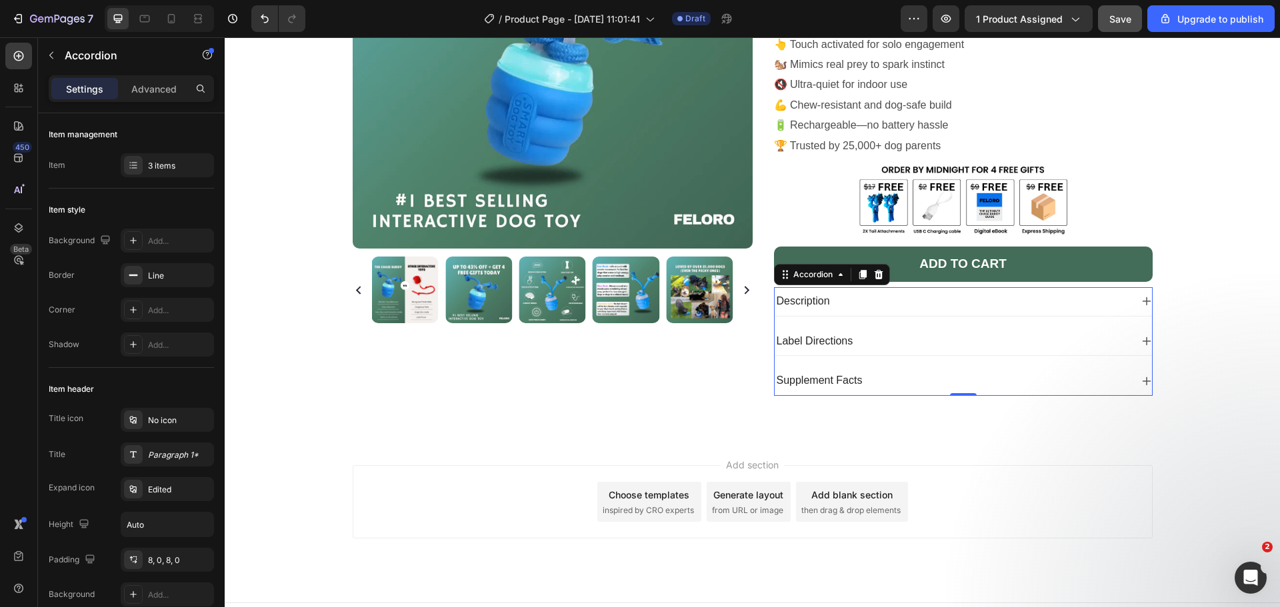
scroll to position [233, 0]
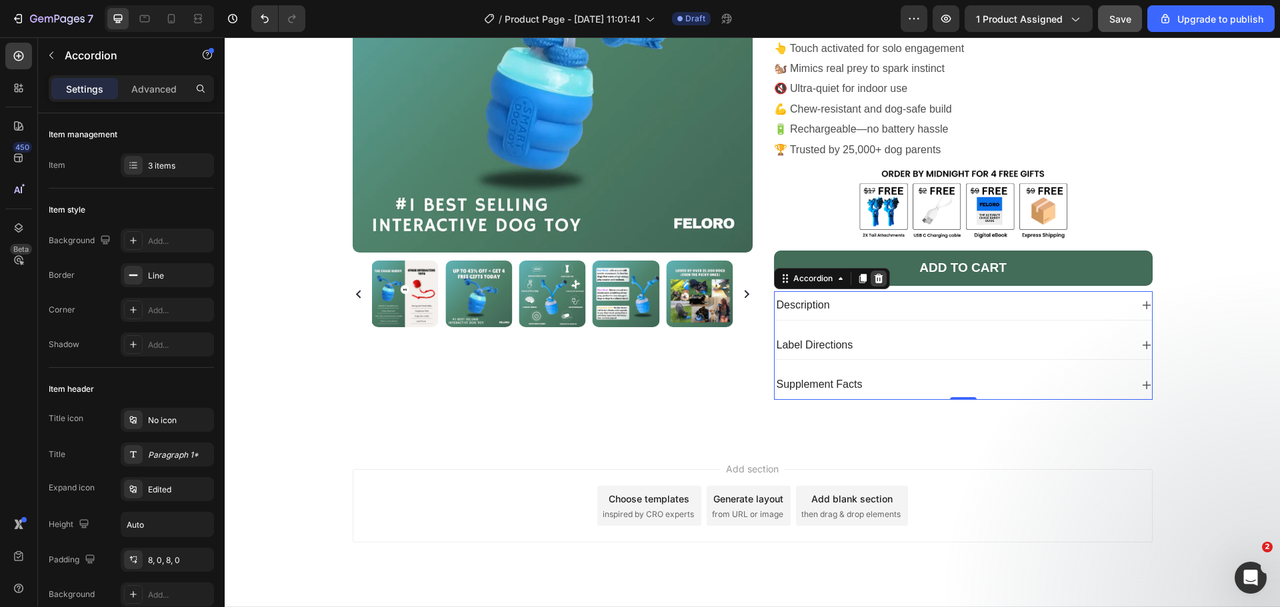
click at [876, 273] on icon at bounding box center [878, 278] width 11 height 11
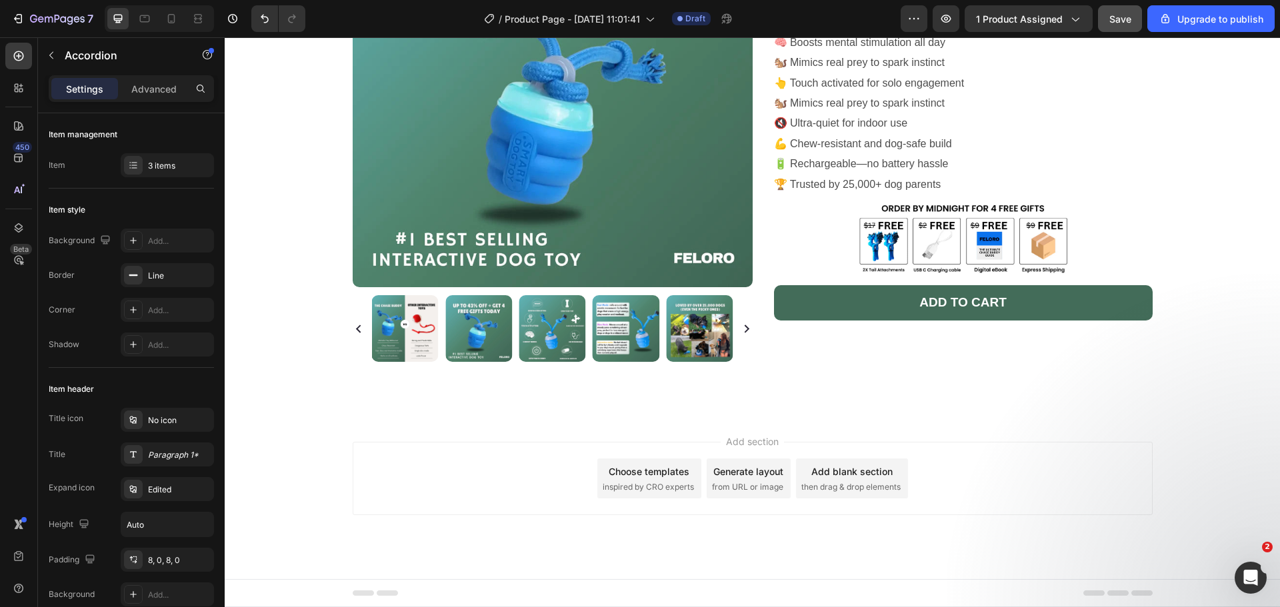
scroll to position [199, 0]
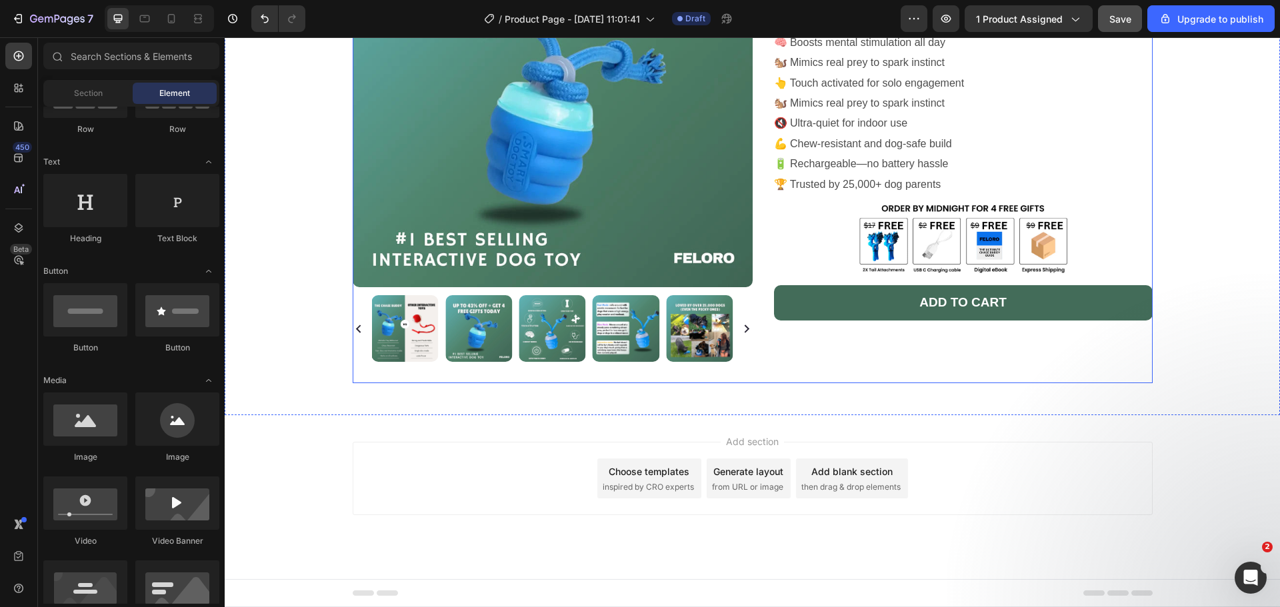
click at [869, 301] on div "Icon Icon Icon Icon Icon Icon List 485 Reviews! Text Block Row the chase buddy™…" at bounding box center [953, 135] width 400 height 496
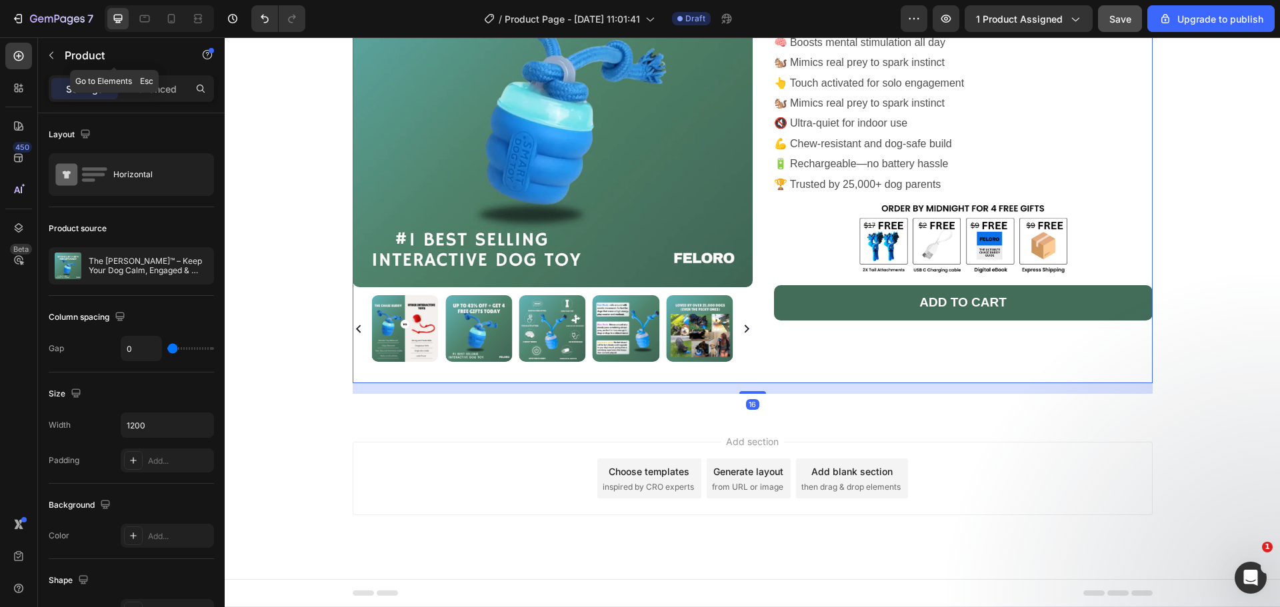
click at [48, 63] on button "button" at bounding box center [51, 55] width 21 height 21
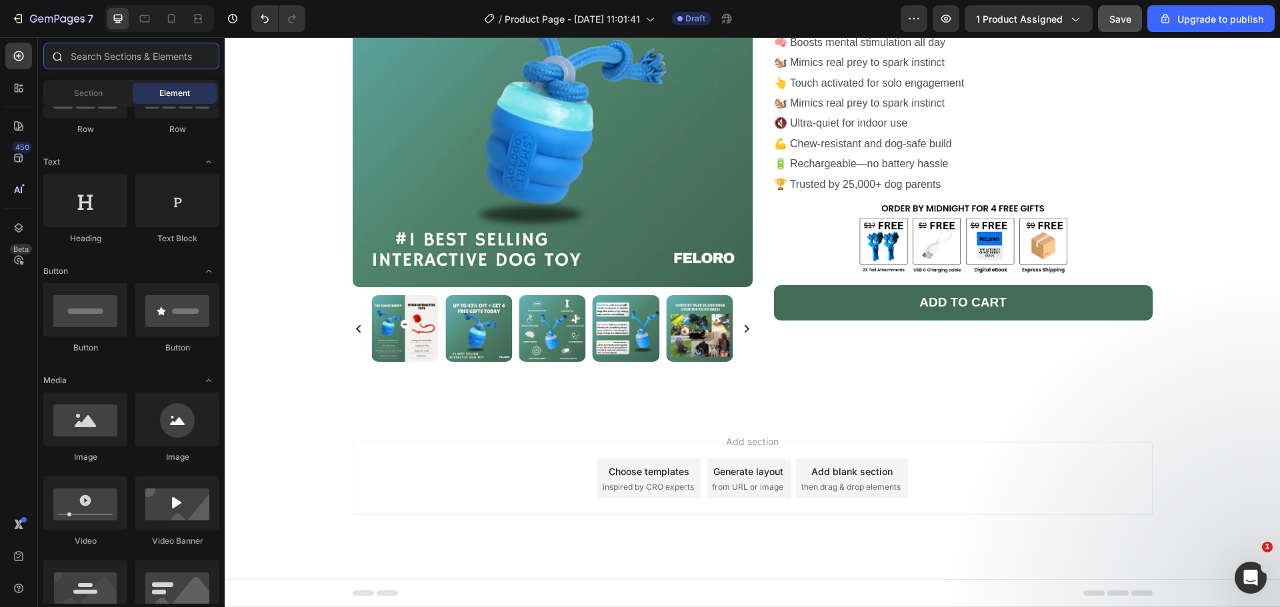
click at [81, 58] on input "text" at bounding box center [131, 56] width 176 height 27
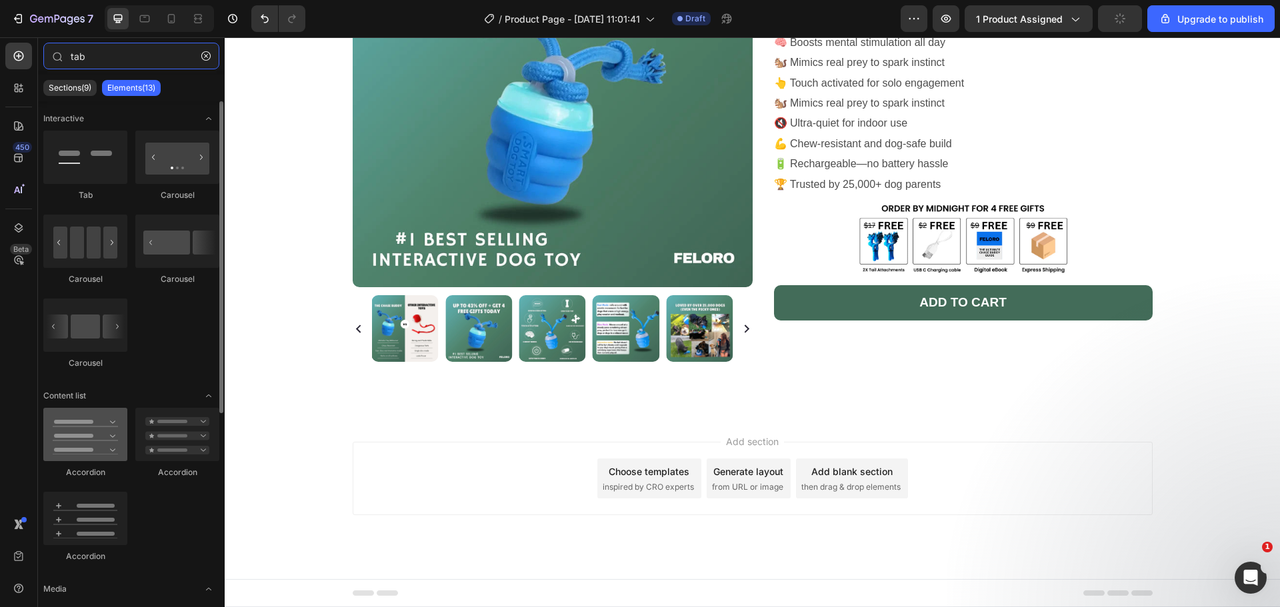
type input "tab"
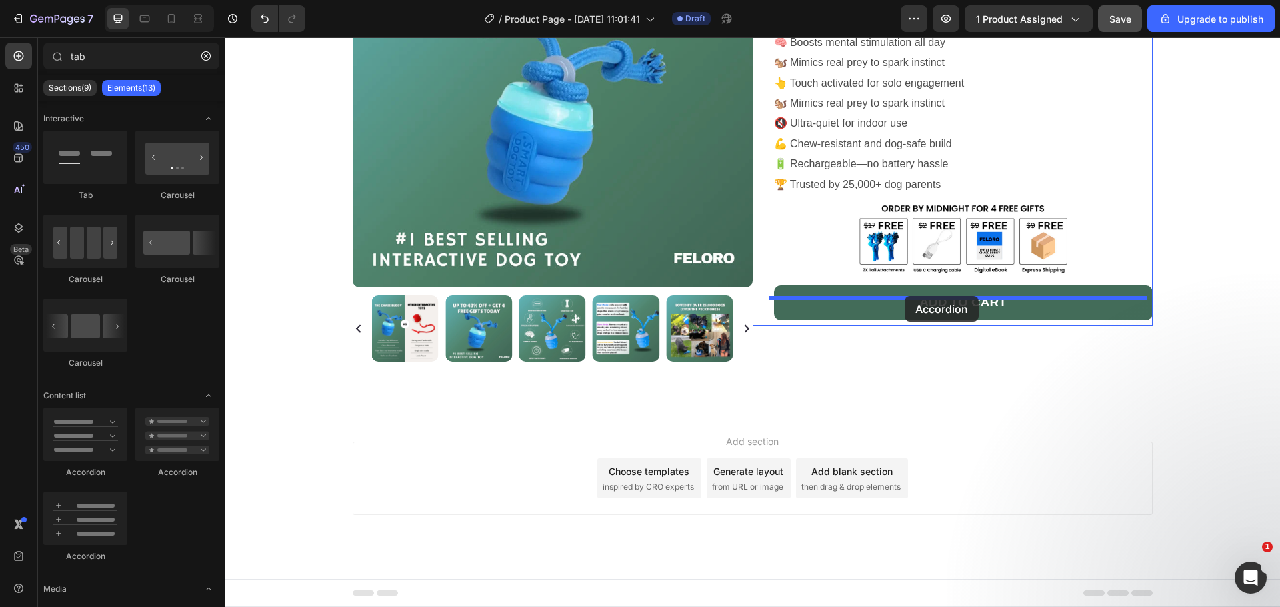
drag, startPoint x: 292, startPoint y: 469, endPoint x: 905, endPoint y: 296, distance: 636.7
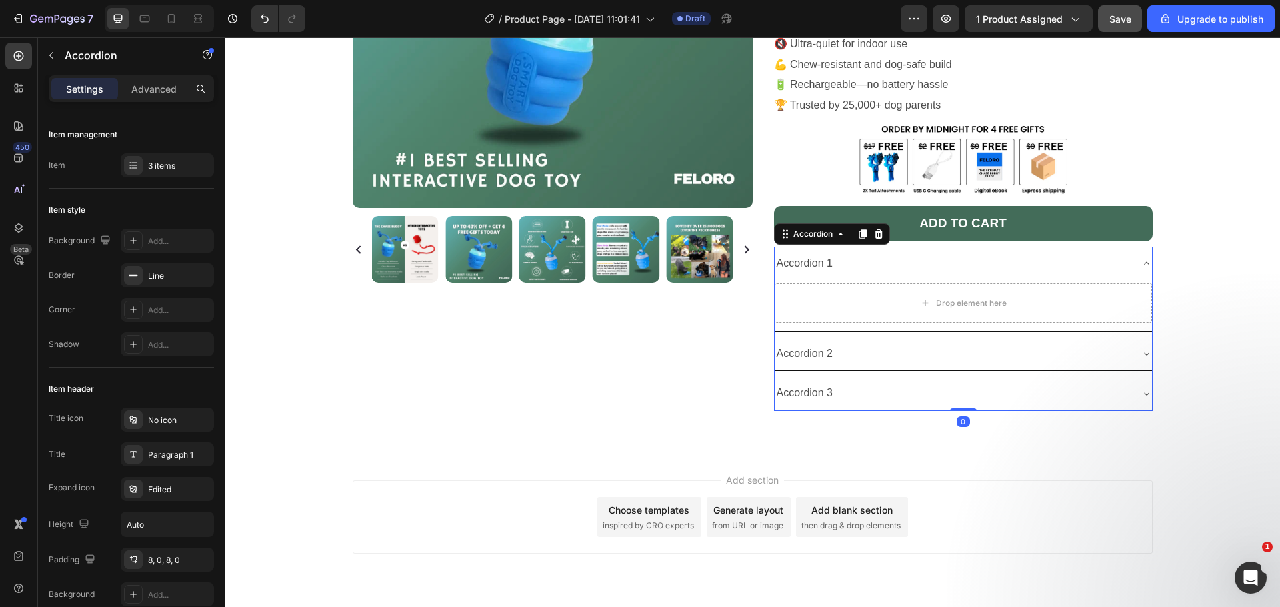
scroll to position [281, 0]
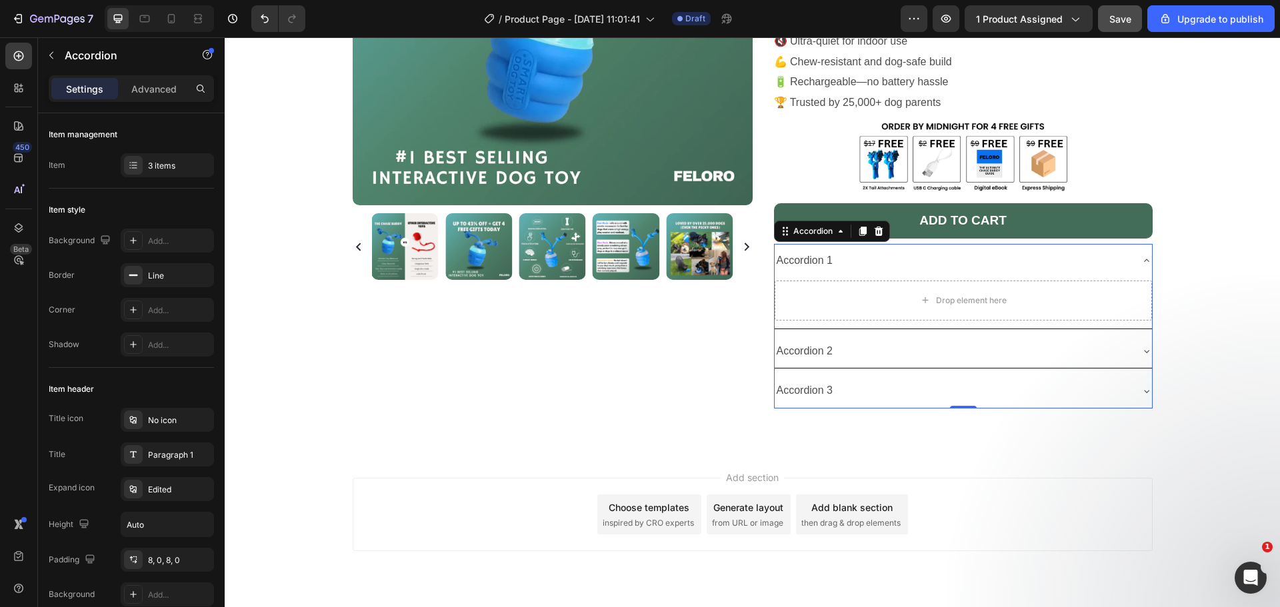
click at [847, 249] on div "Accordion 1" at bounding box center [953, 260] width 356 height 23
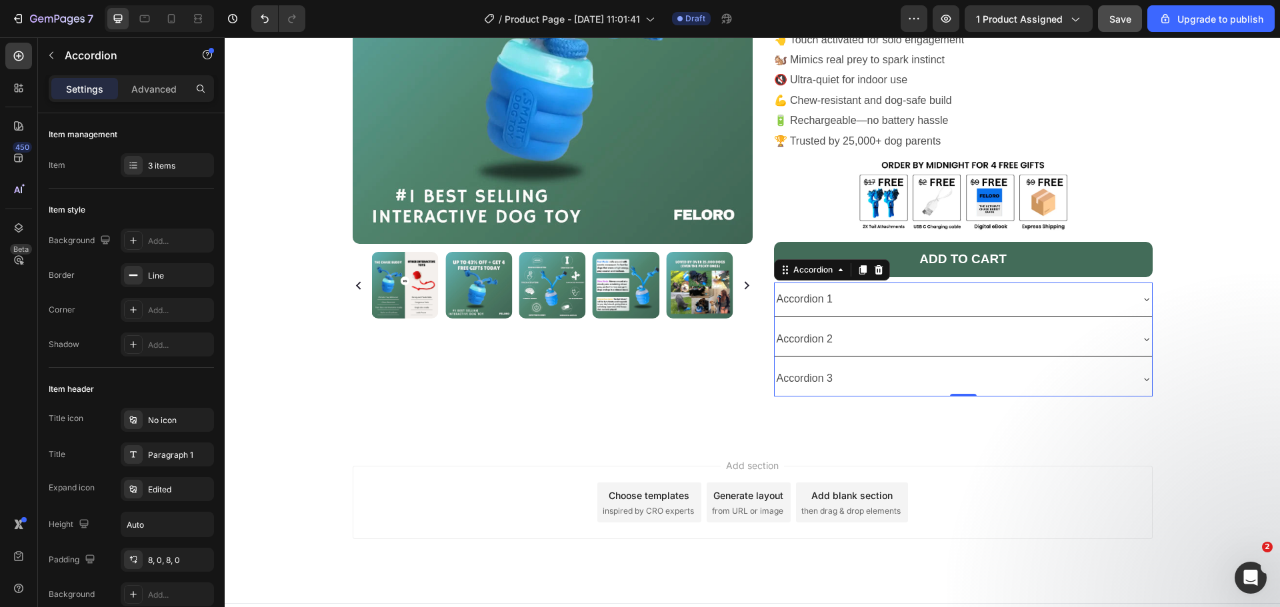
scroll to position [239, 0]
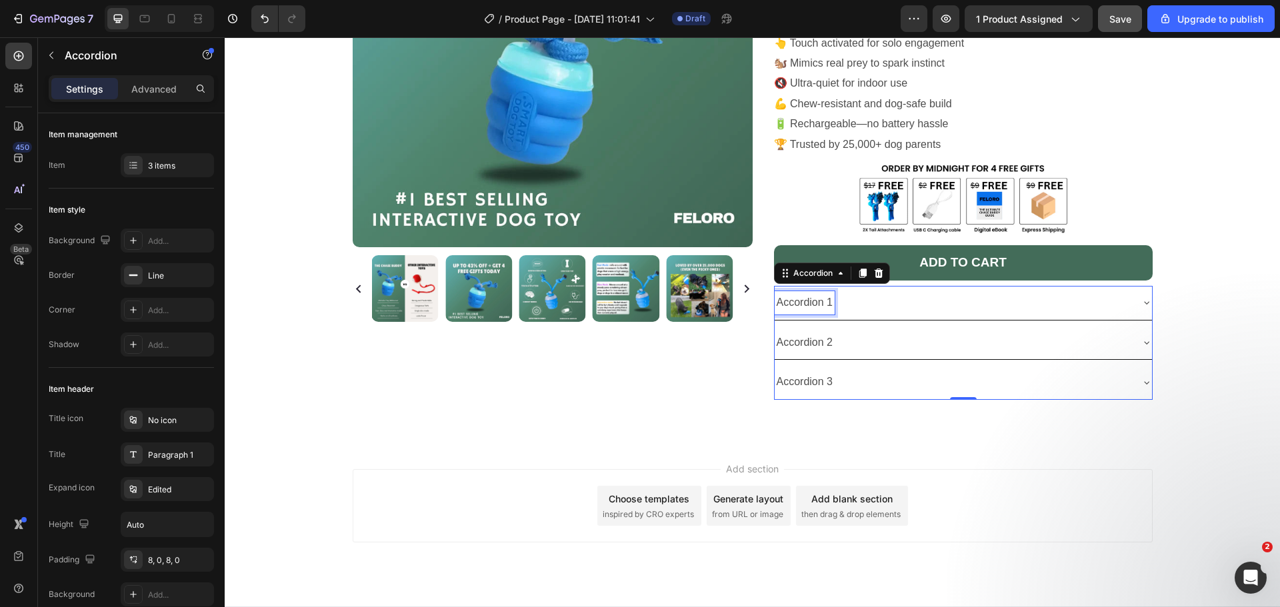
click at [809, 291] on div "Accordion 1" at bounding box center [805, 302] width 61 height 23
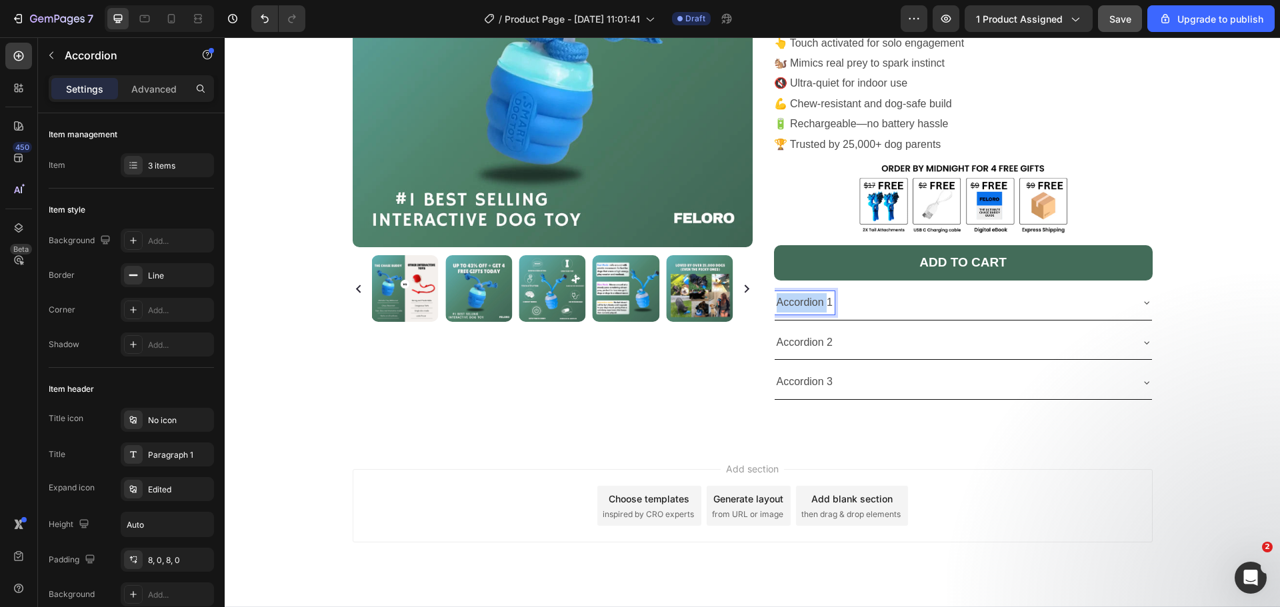
click at [809, 293] on p "Accordion 1" at bounding box center [805, 302] width 57 height 19
click at [1018, 291] on div "What size dogs is the [PERSON_NAME] suitable for?1" at bounding box center [953, 302] width 356 height 23
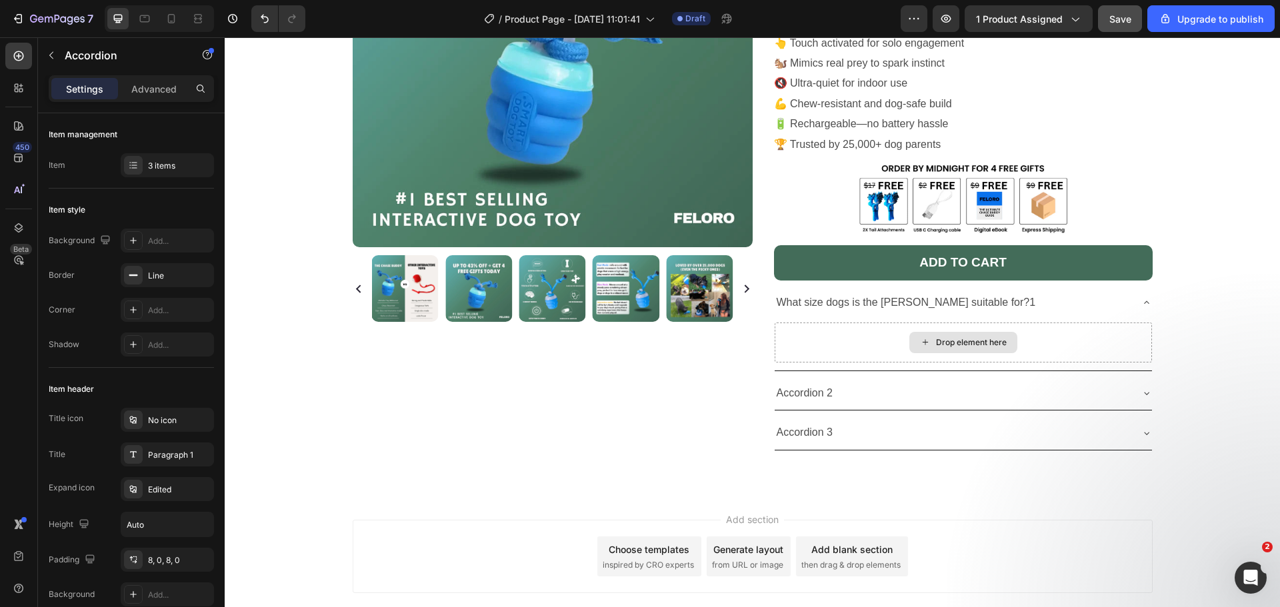
click at [931, 332] on div "Drop element here" at bounding box center [963, 342] width 108 height 21
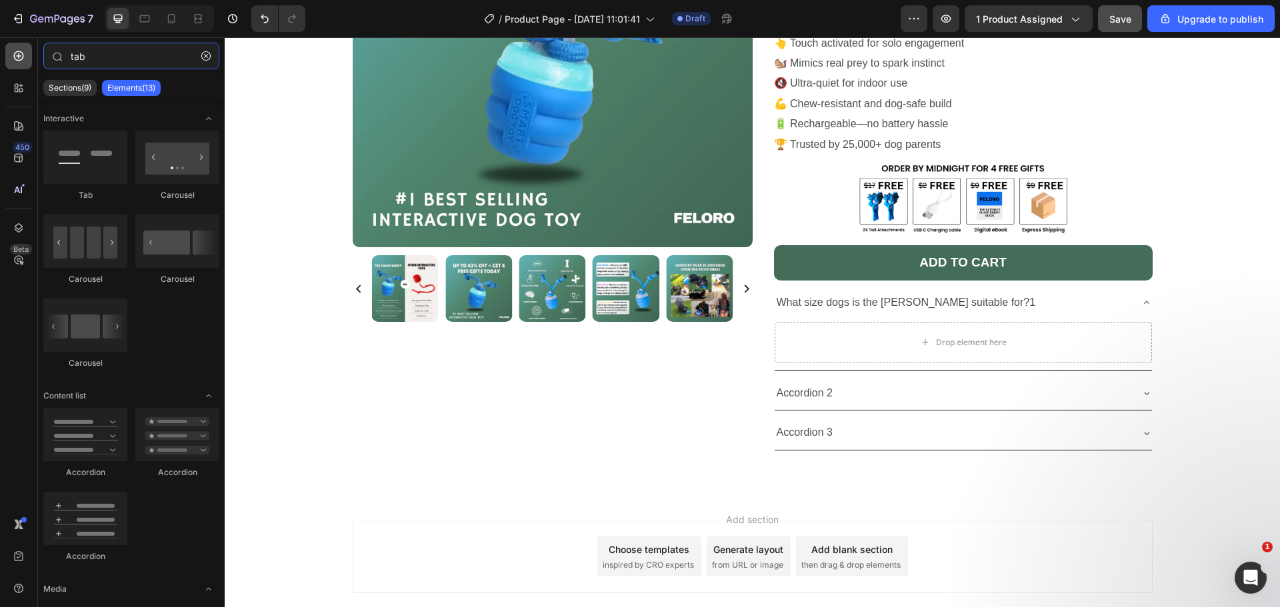
drag, startPoint x: 92, startPoint y: 62, endPoint x: 27, endPoint y: 60, distance: 65.4
click at [27, 60] on div "450 Beta tab Sections(9) Elements(13) Interactive Tab Carousel Carousel Carouse…" at bounding box center [112, 322] width 225 height 570
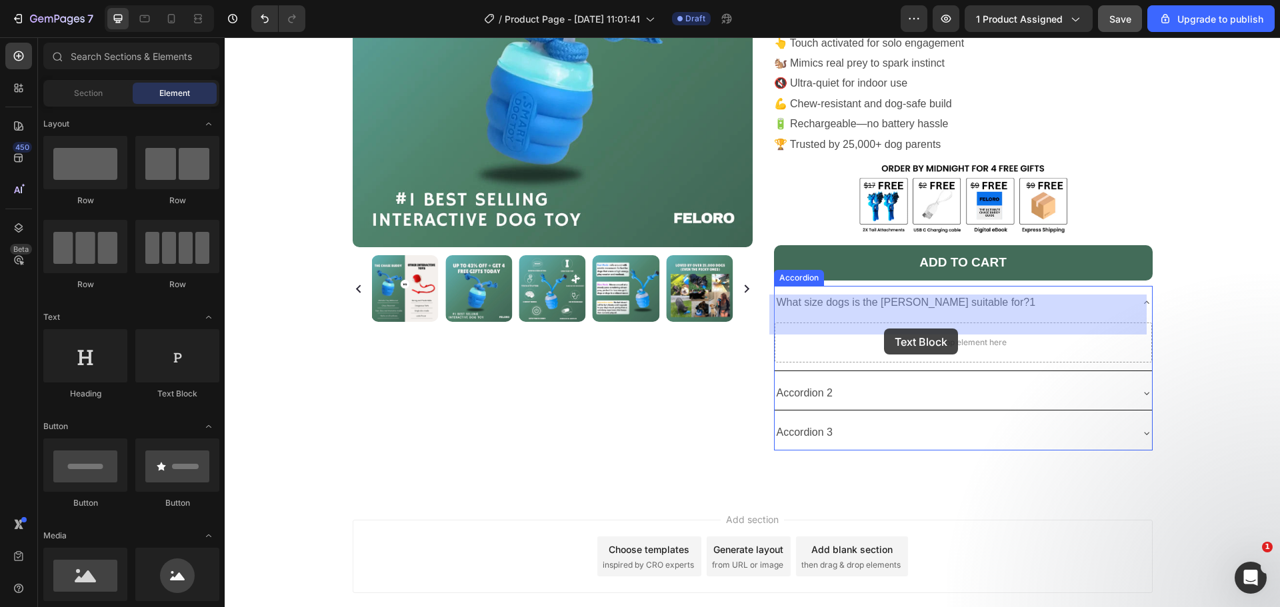
drag, startPoint x: 403, startPoint y: 405, endPoint x: 884, endPoint y: 329, distance: 486.6
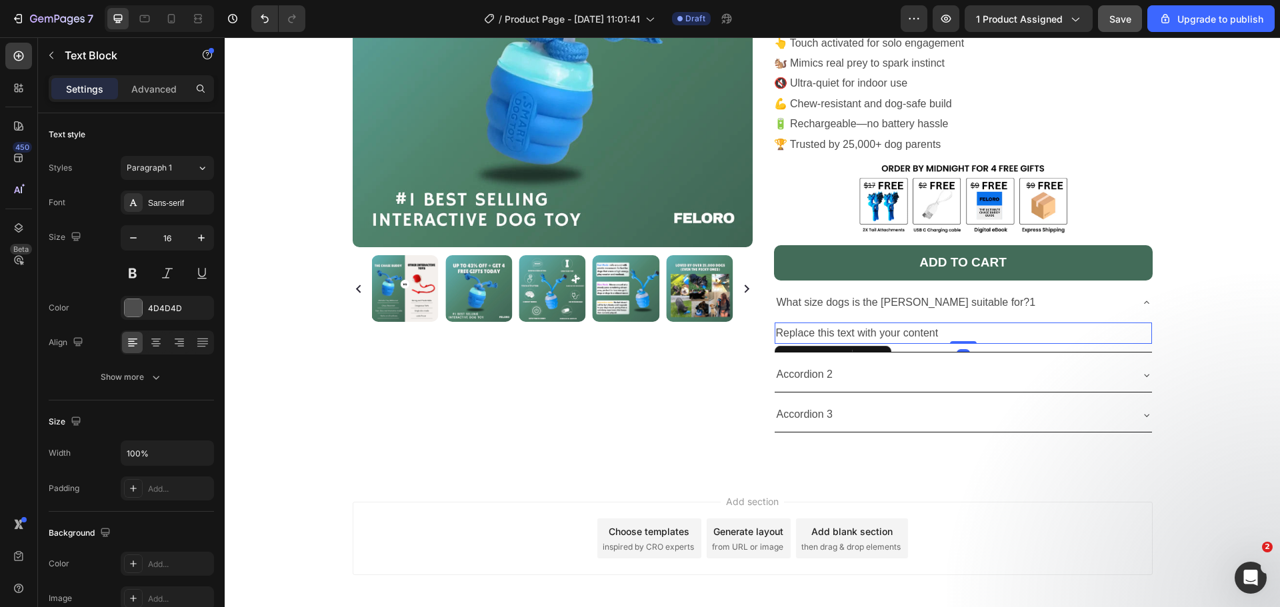
click at [907, 323] on div "Replace this text with your content" at bounding box center [963, 334] width 377 height 22
click at [907, 324] on p "Replace this text with your content" at bounding box center [963, 333] width 375 height 19
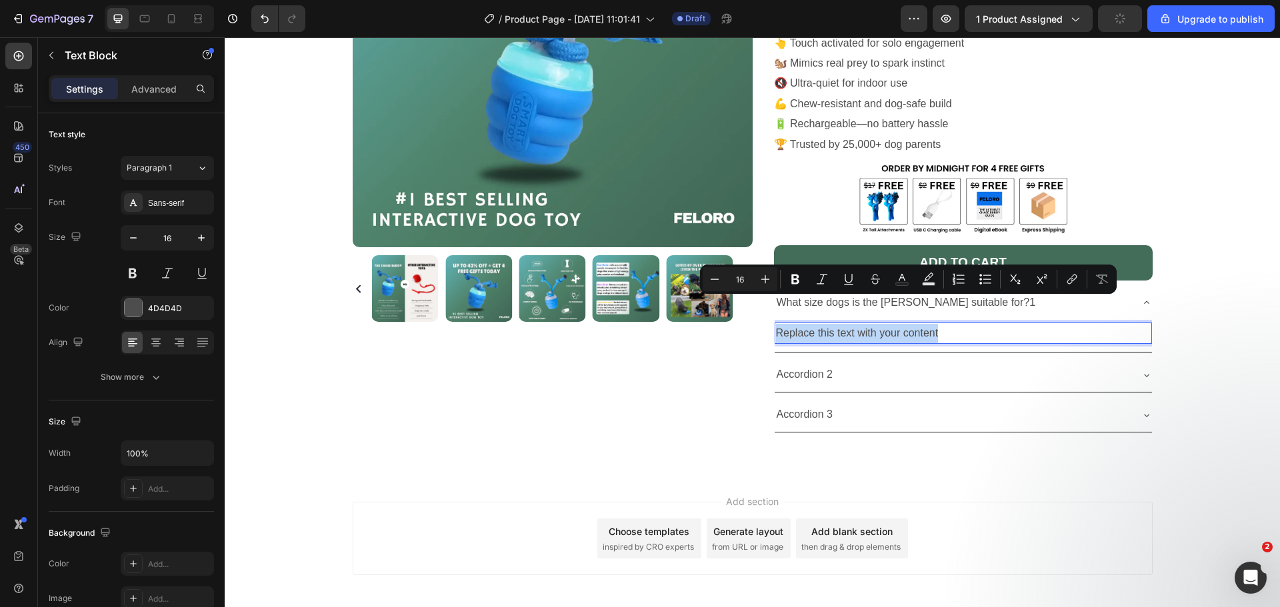
click at [907, 324] on p "Replace this text with your content" at bounding box center [963, 333] width 375 height 19
click at [804, 324] on p "Replace this text with your content" at bounding box center [963, 333] width 375 height 19
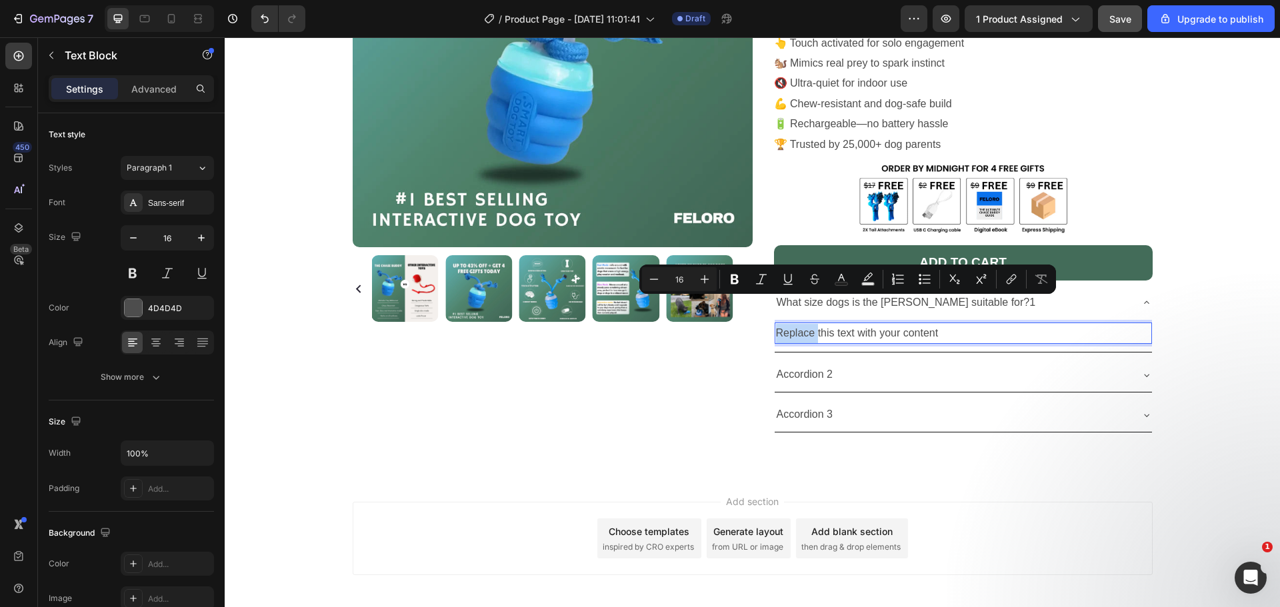
click at [804, 324] on p "Replace this text with your content" at bounding box center [963, 333] width 375 height 19
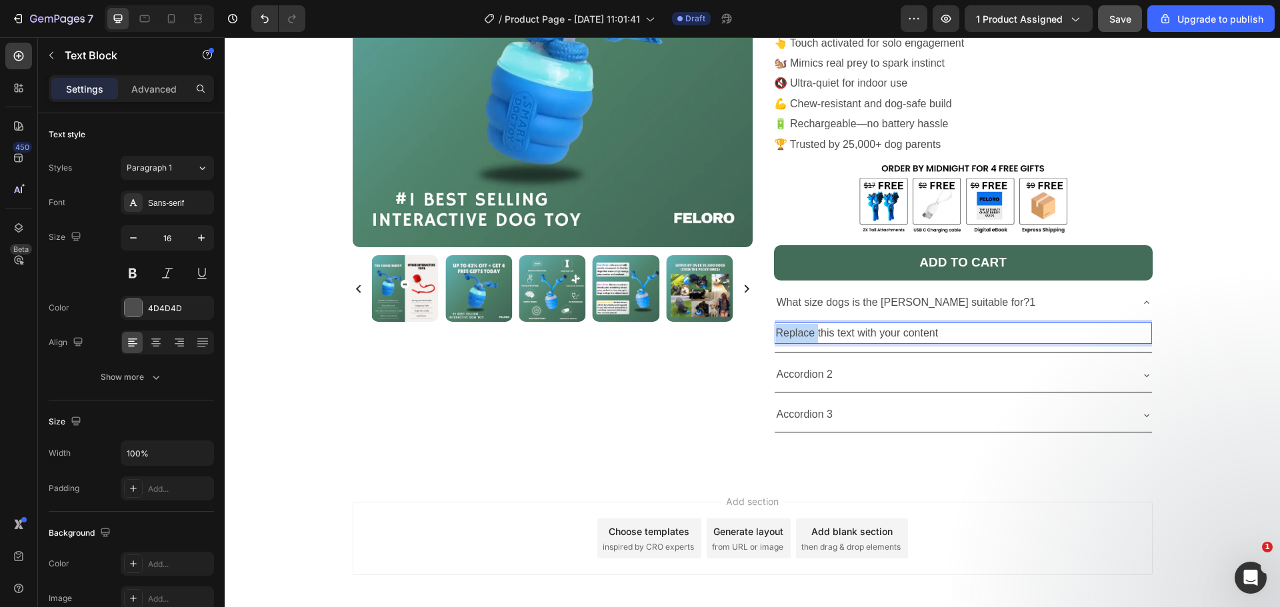
click at [804, 324] on p "Replace this text with your content" at bounding box center [963, 333] width 375 height 19
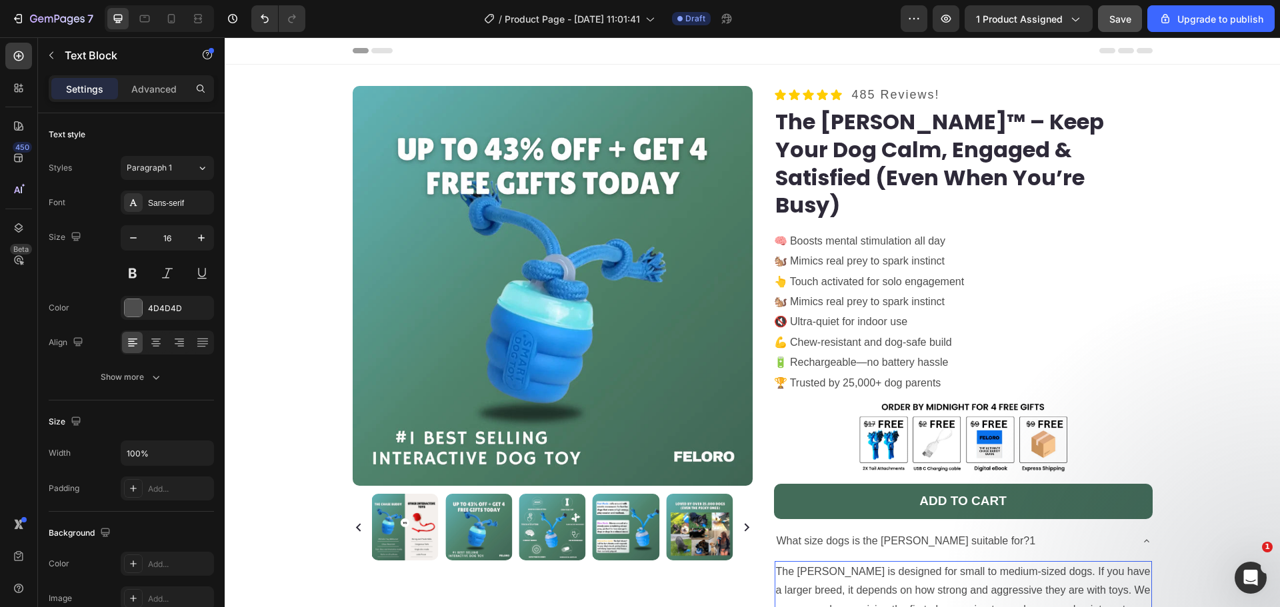
scroll to position [155, 0]
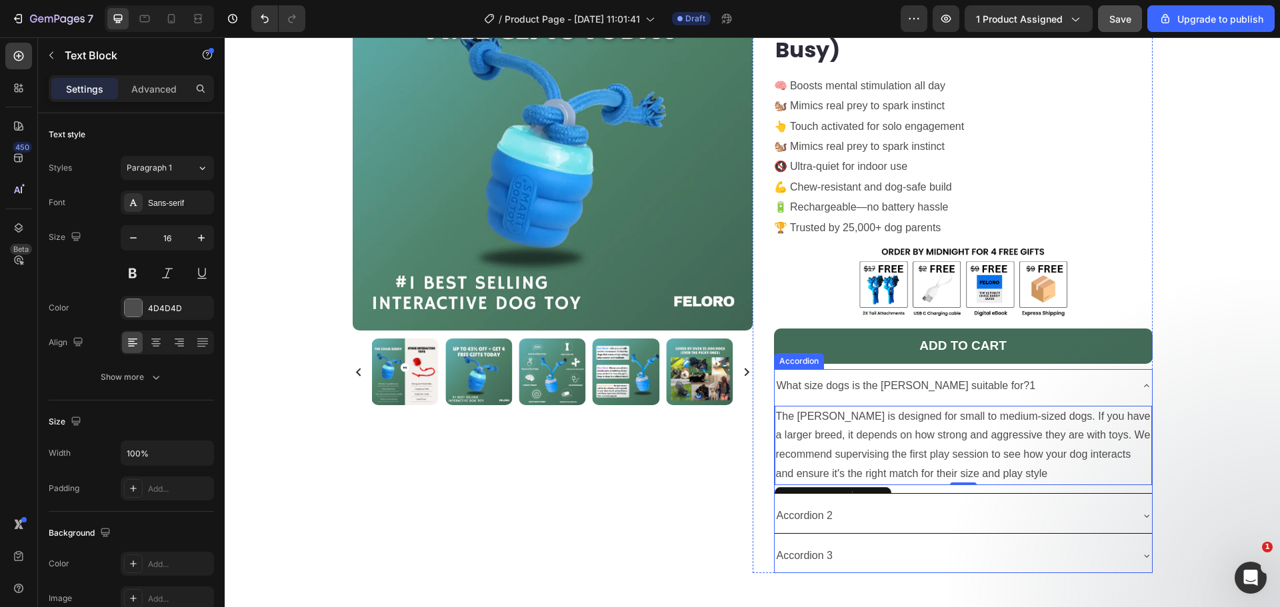
click at [885, 377] on p "What size dogs is the [PERSON_NAME] suitable for?1" at bounding box center [906, 386] width 259 height 19
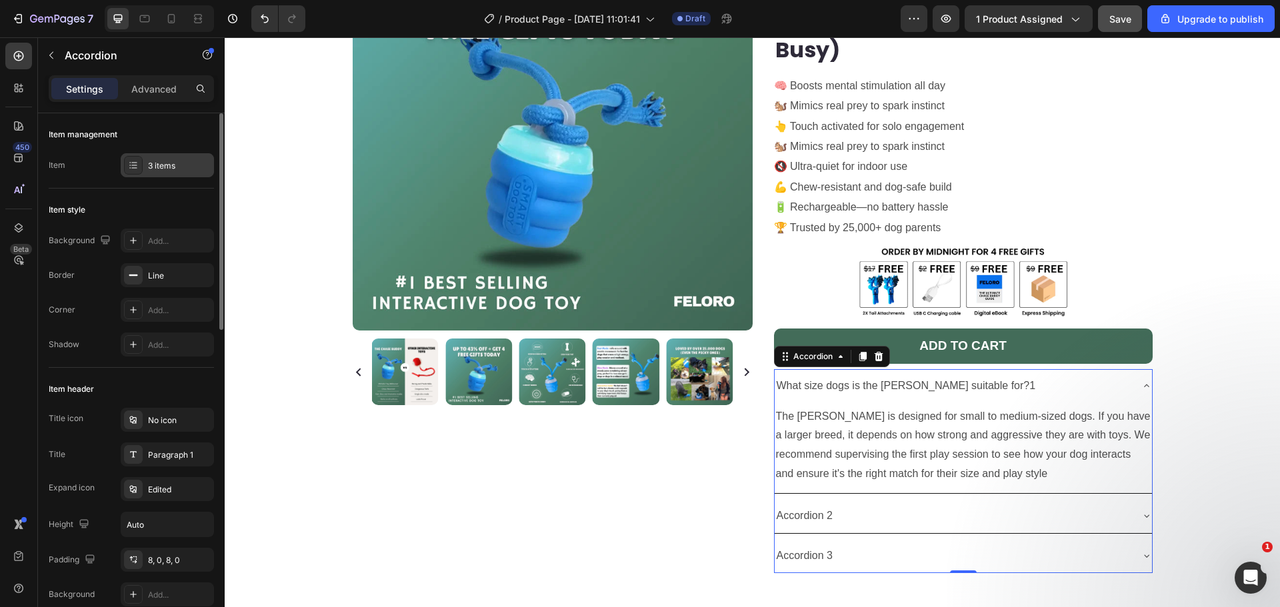
click at [159, 176] on div "3 items" at bounding box center [167, 165] width 93 height 24
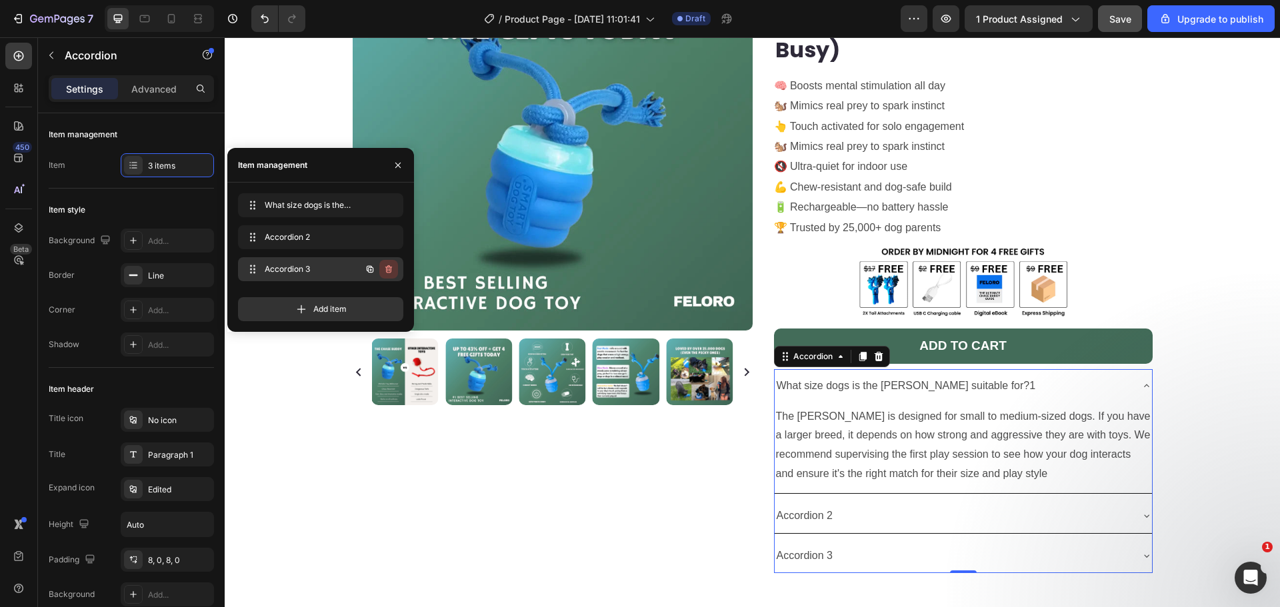
click at [391, 270] on icon "button" at bounding box center [388, 269] width 7 height 8
click at [385, 268] on div "Delete" at bounding box center [379, 269] width 25 height 12
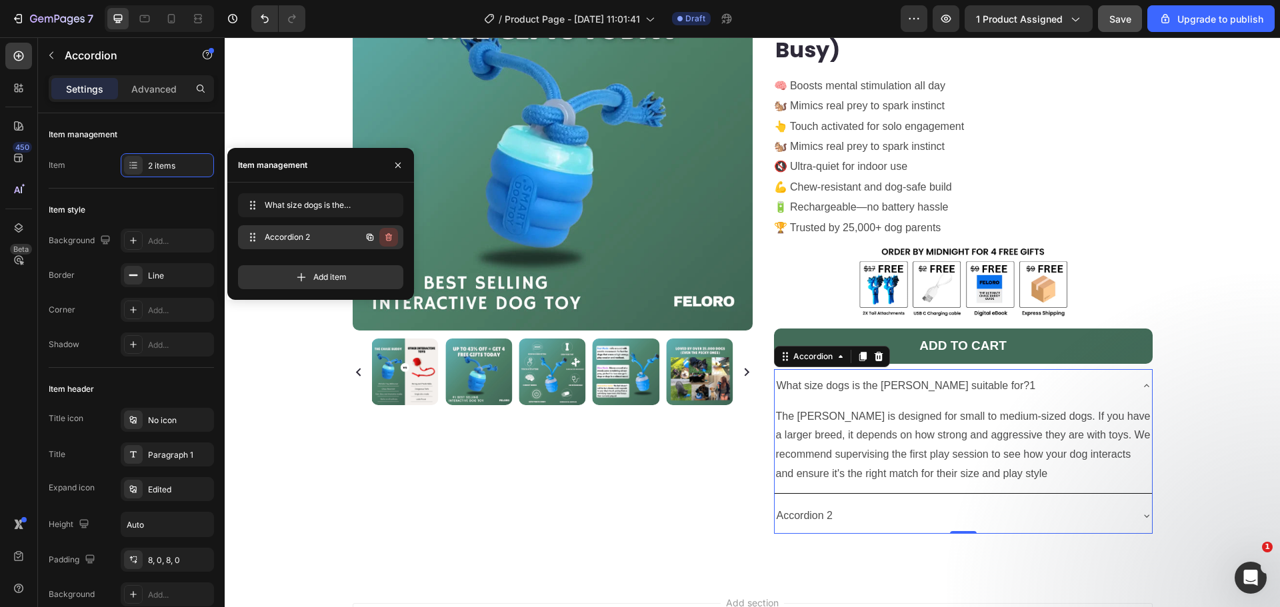
click at [381, 239] on button "button" at bounding box center [388, 237] width 19 height 19
click at [381, 235] on div "Delete" at bounding box center [379, 237] width 25 height 12
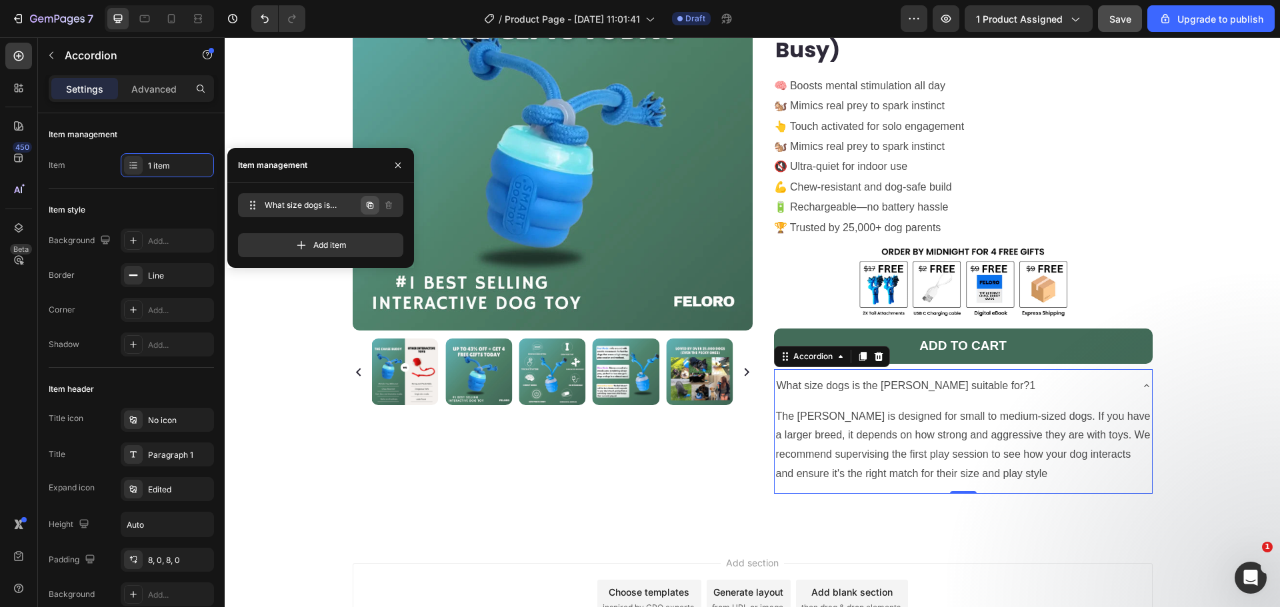
click at [372, 210] on icon "button" at bounding box center [370, 205] width 11 height 11
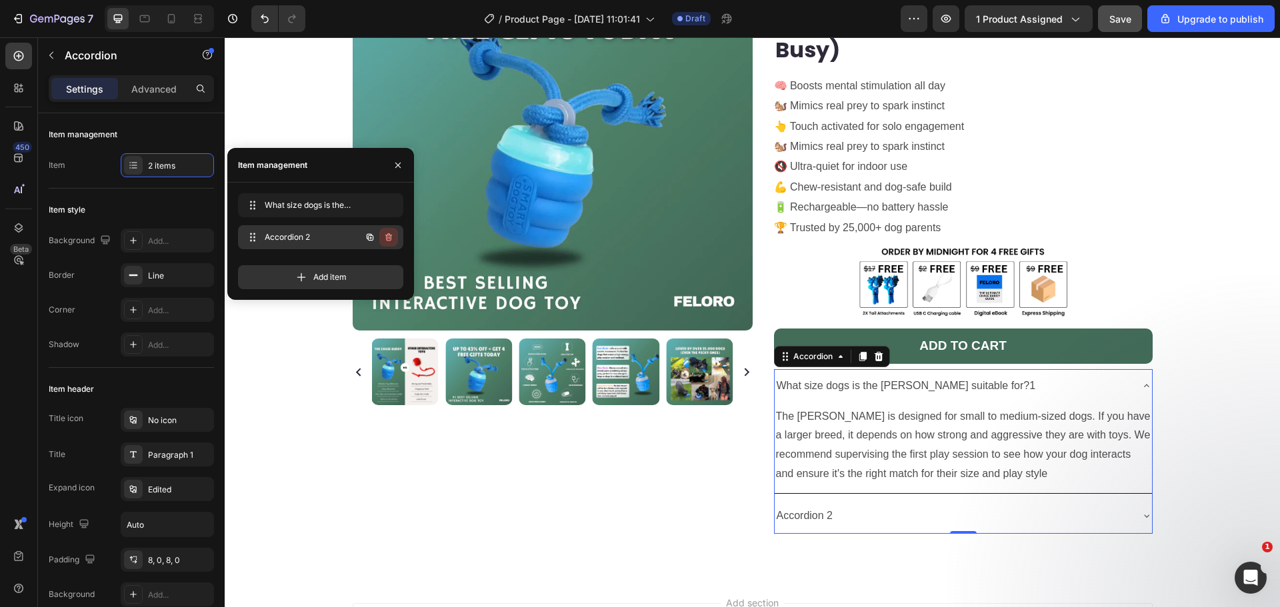
click at [386, 237] on icon "button" at bounding box center [388, 237] width 11 height 11
click at [371, 235] on div "Delete" at bounding box center [379, 237] width 25 height 12
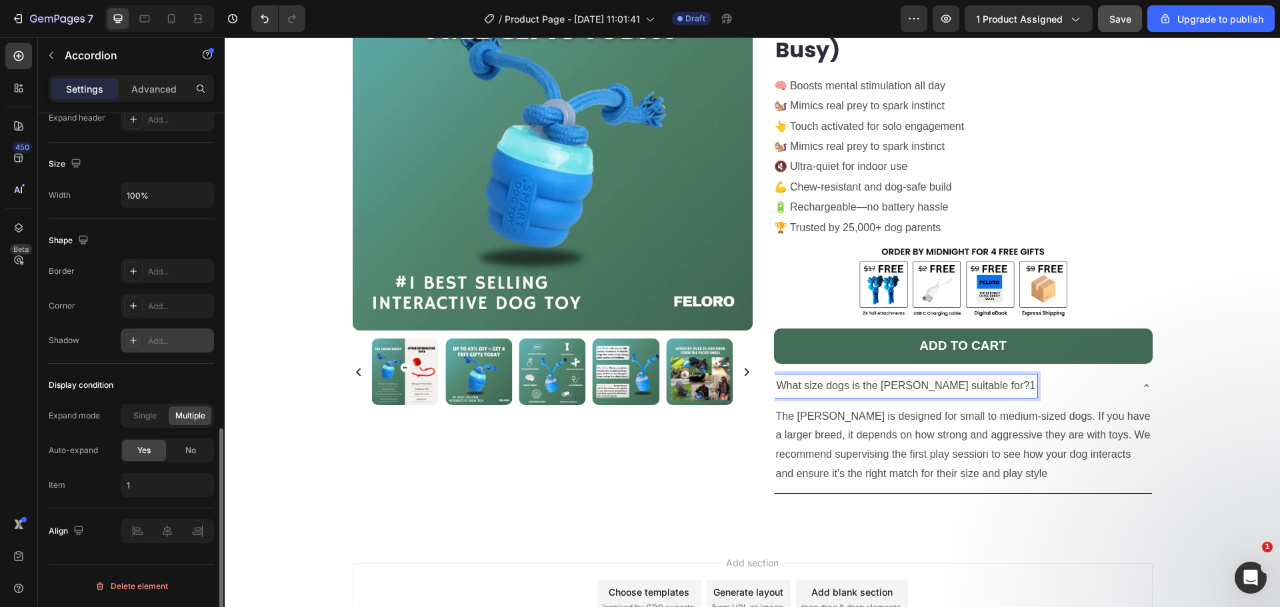
scroll to position [0, 0]
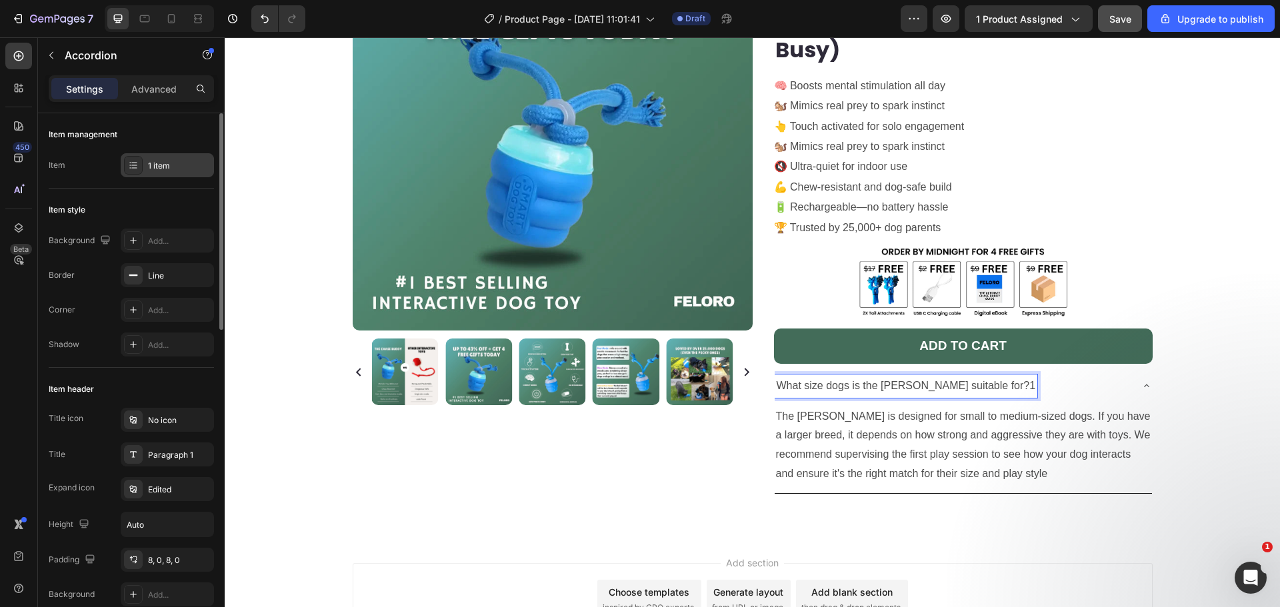
click at [157, 167] on div "1 item" at bounding box center [179, 166] width 63 height 12
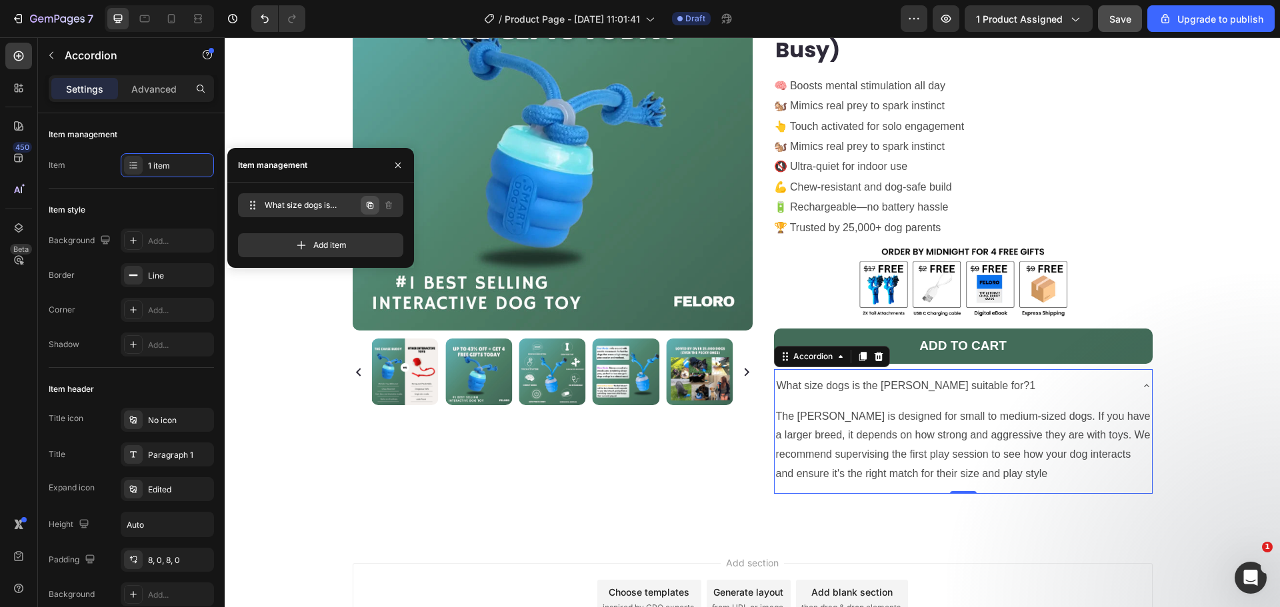
click at [368, 203] on icon "button" at bounding box center [370, 205] width 11 height 11
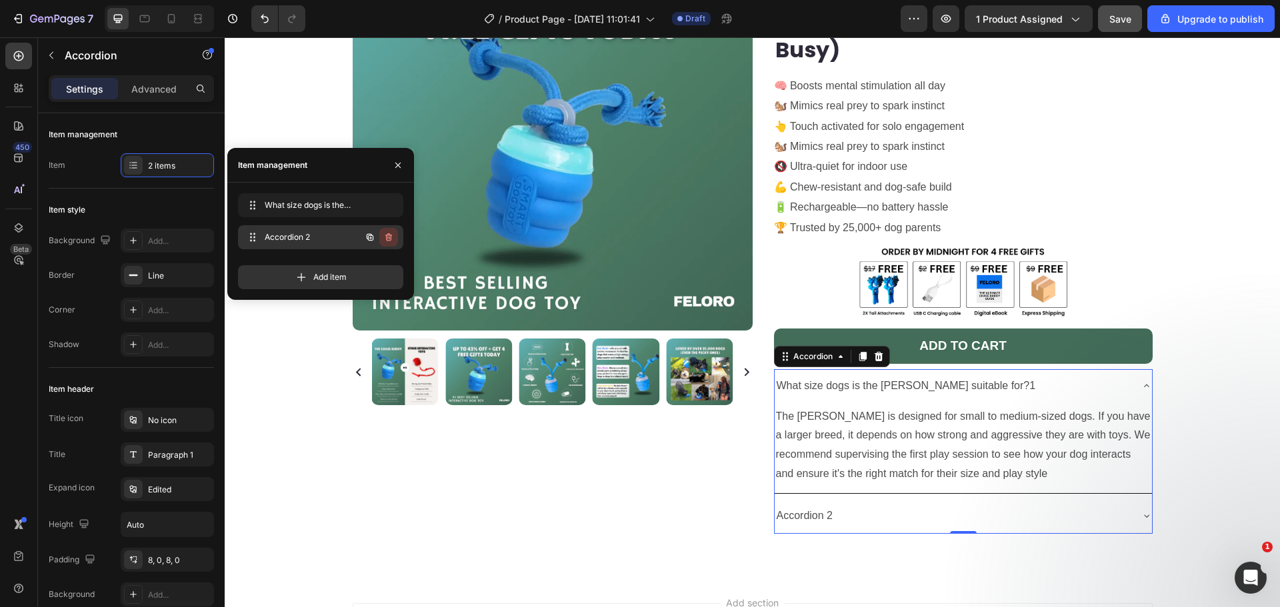
click at [385, 239] on icon "button" at bounding box center [388, 237] width 11 height 11
click at [367, 239] on button "Delete" at bounding box center [379, 237] width 37 height 19
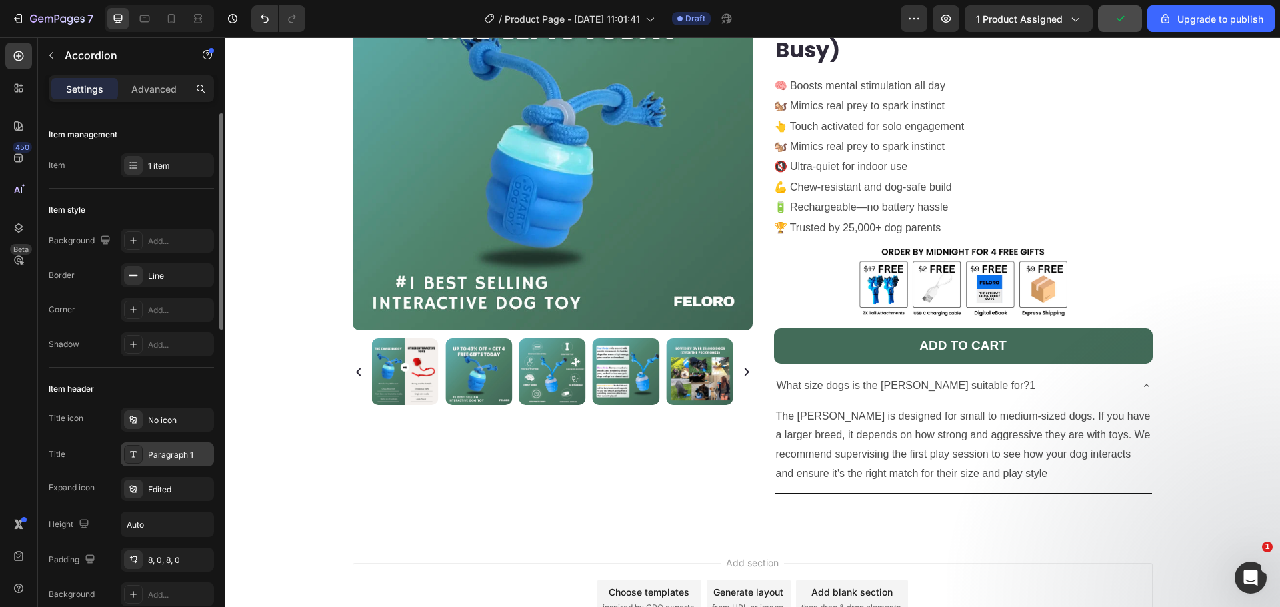
click at [175, 449] on div "Paragraph 1" at bounding box center [179, 455] width 63 height 12
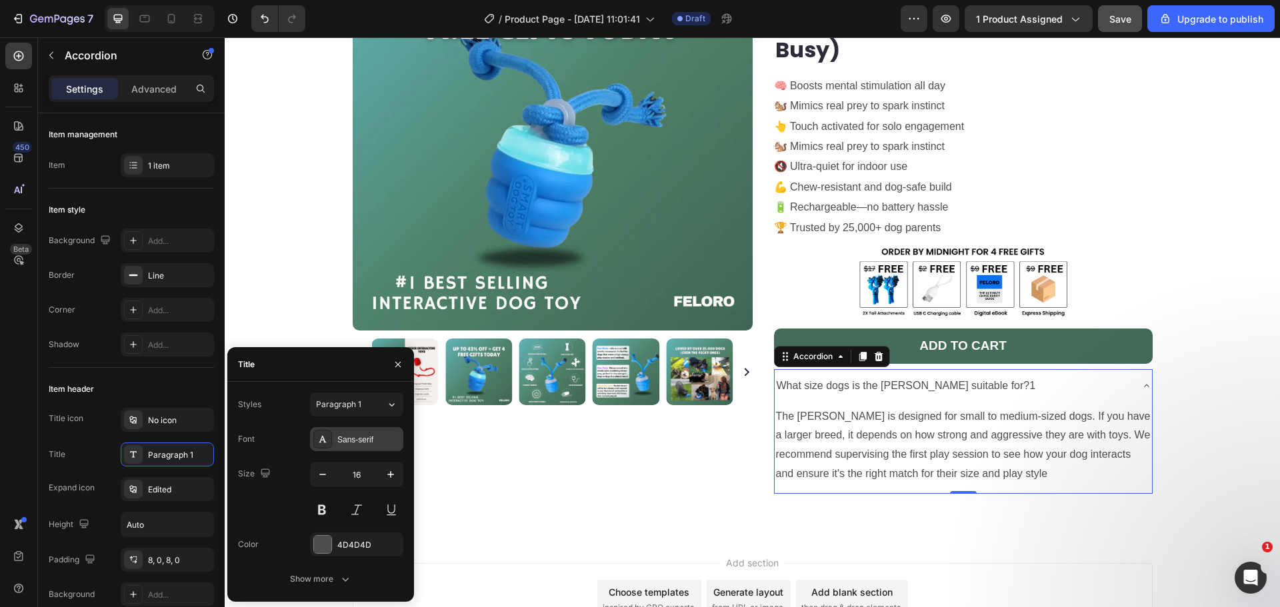
click at [353, 443] on div "Sans-serif" at bounding box center [368, 440] width 63 height 12
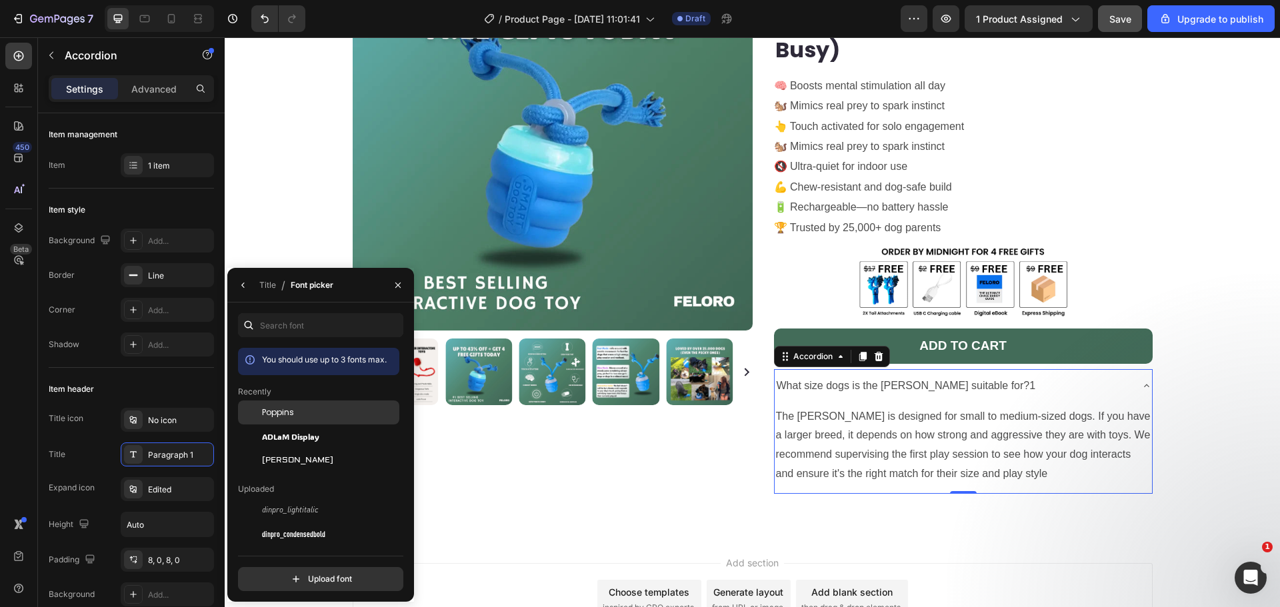
click at [310, 498] on div "Poppins" at bounding box center [318, 510] width 161 height 24
click at [327, 309] on div "You should use up to 3 fonts max. Recently Poppins ADLaM Display Aldrich Upload…" at bounding box center [320, 452] width 187 height 299
click at [269, 289] on div "Title" at bounding box center [267, 285] width 17 height 12
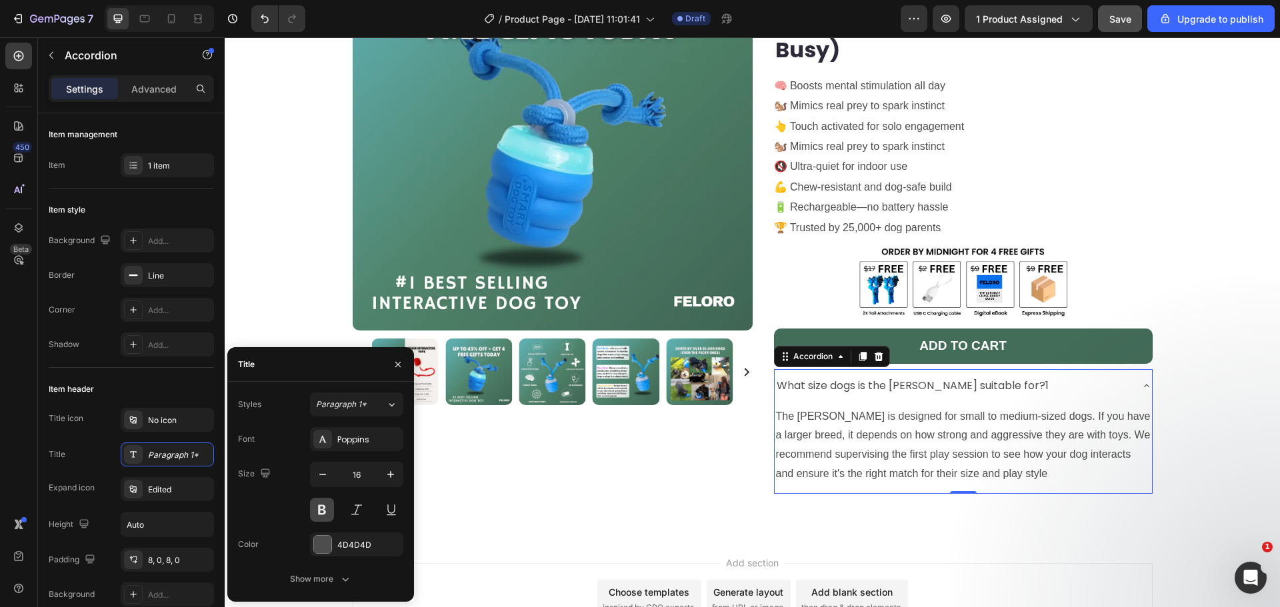
click at [329, 502] on button at bounding box center [322, 510] width 24 height 24
click at [323, 543] on div at bounding box center [322, 544] width 17 height 17
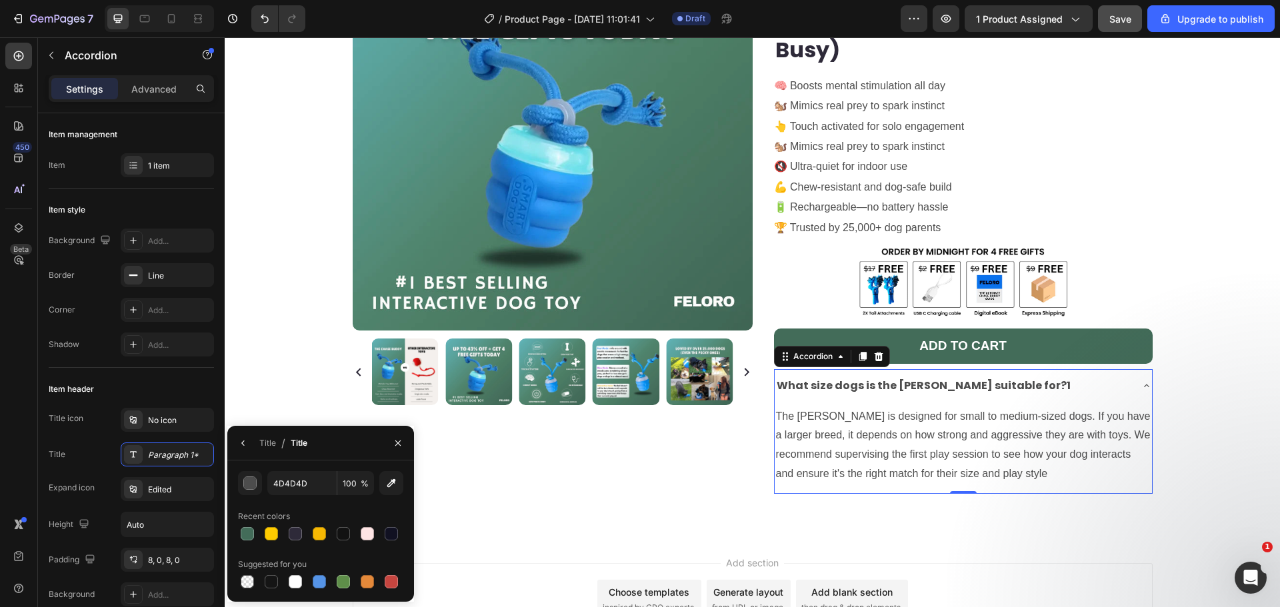
click at [401, 538] on div at bounding box center [320, 534] width 165 height 19
click at [395, 537] on div at bounding box center [391, 533] width 13 height 13
click at [391, 482] on icon "button" at bounding box center [391, 483] width 9 height 9
type input "2E2A39"
click at [183, 451] on div "Paragraph 1*" at bounding box center [179, 455] width 63 height 12
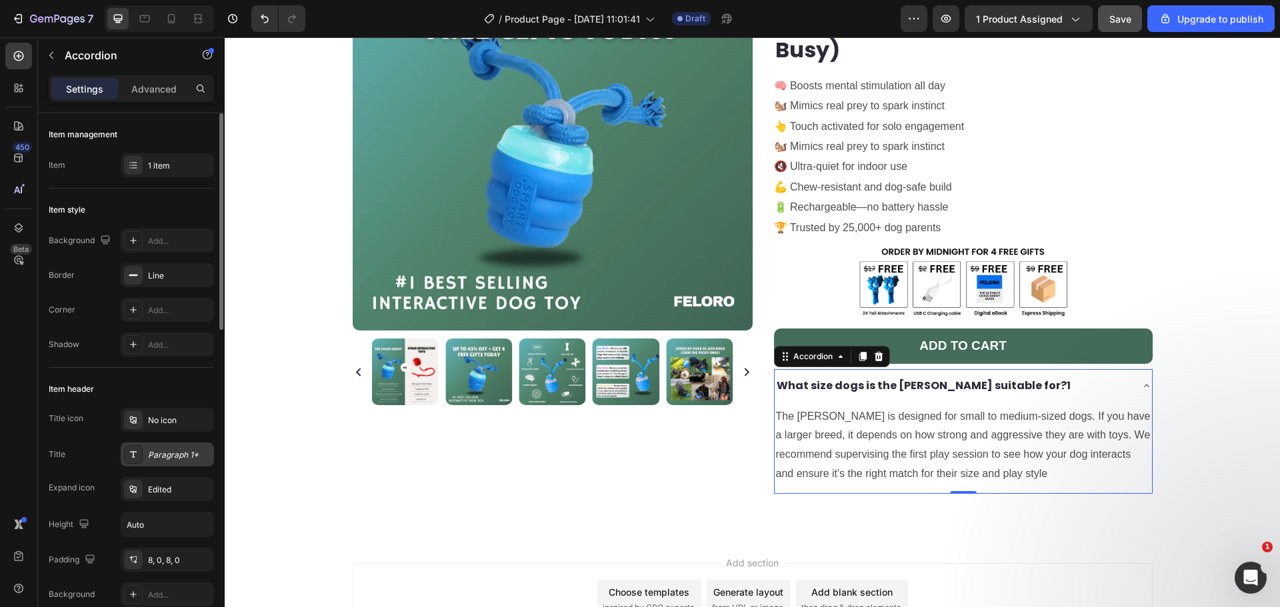
click at [183, 451] on div "Paragraph 1*" at bounding box center [179, 455] width 63 height 12
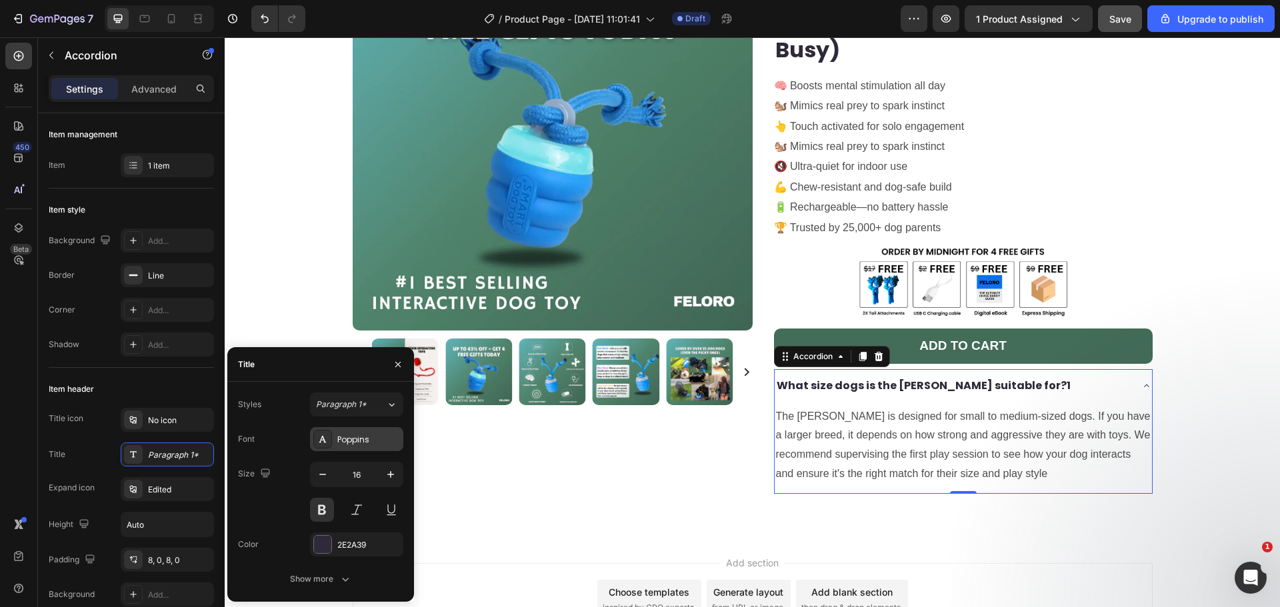
click at [345, 442] on div "Poppins" at bounding box center [368, 440] width 63 height 12
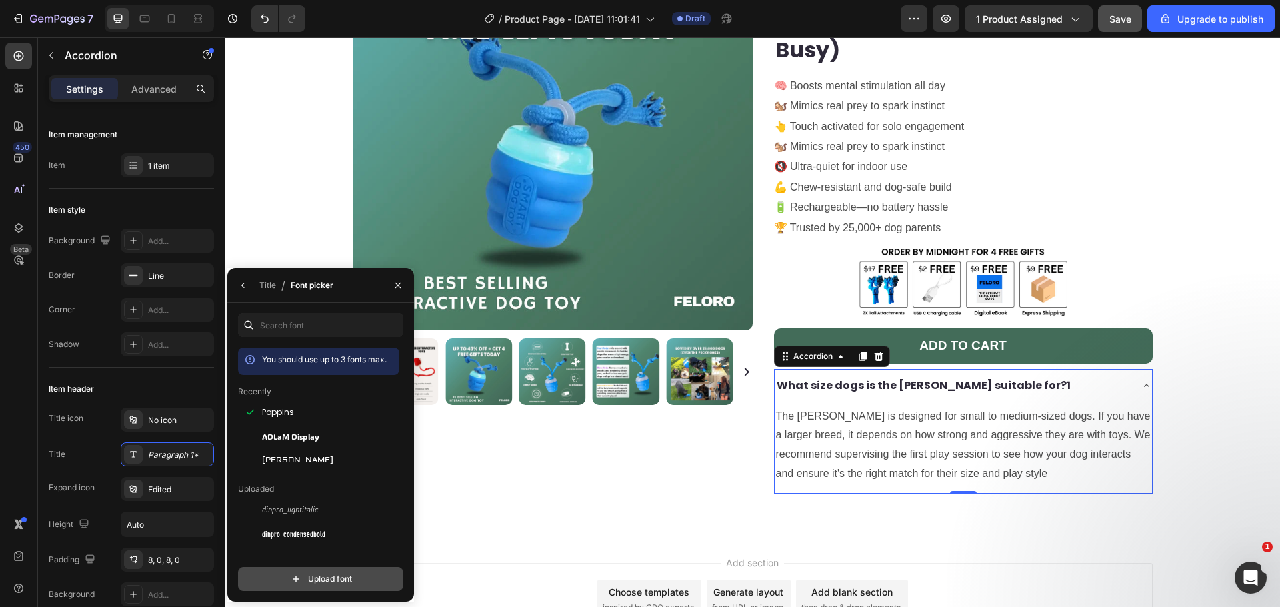
click at [341, 582] on input "file" at bounding box center [349, 579] width 333 height 23
type input "C:\fakepath\Harmonia Sans W01 Bold.otf"
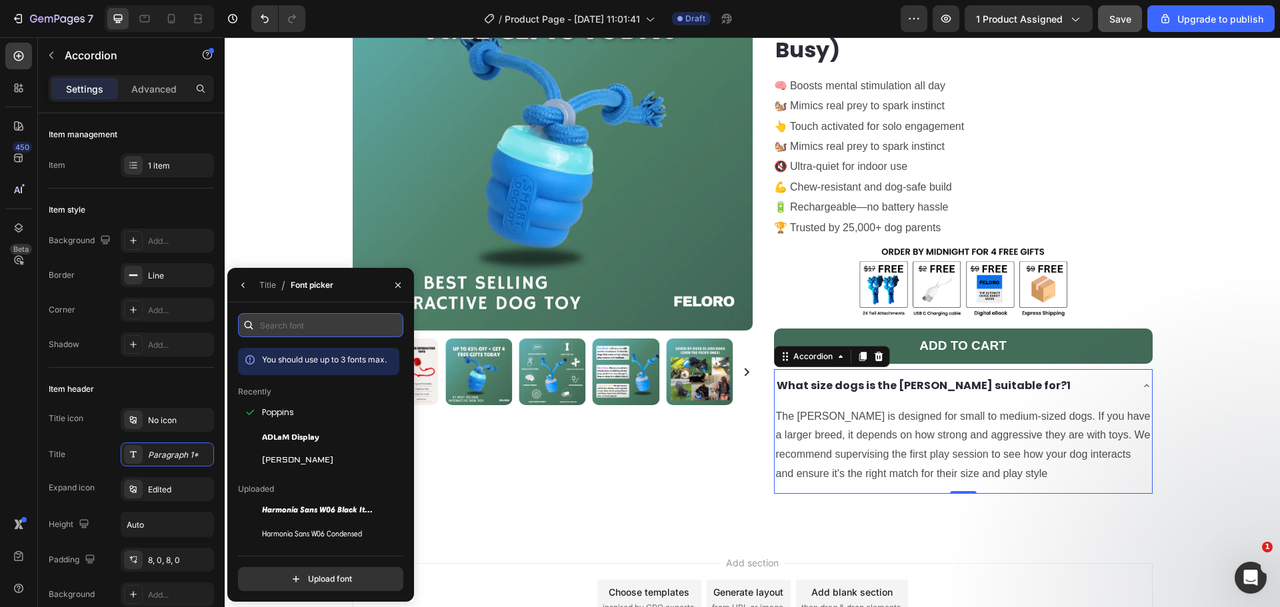
click at [287, 330] on input "text" at bounding box center [320, 325] width 165 height 24
type input "har"
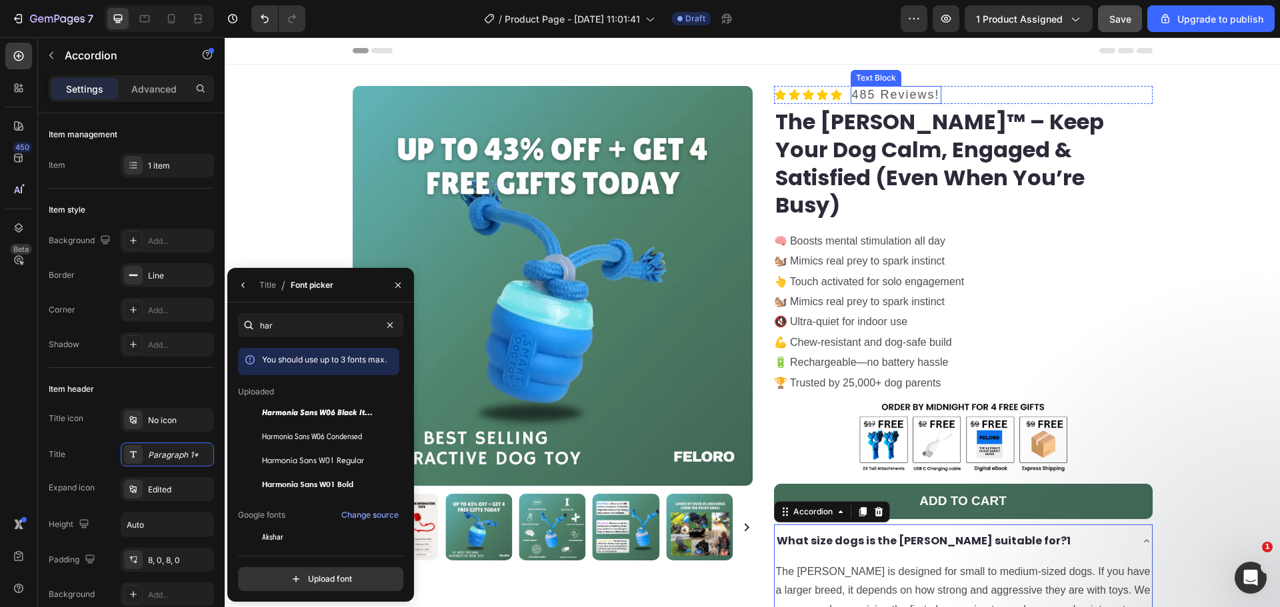
click at [899, 95] on p "485 Reviews!" at bounding box center [896, 94] width 88 height 15
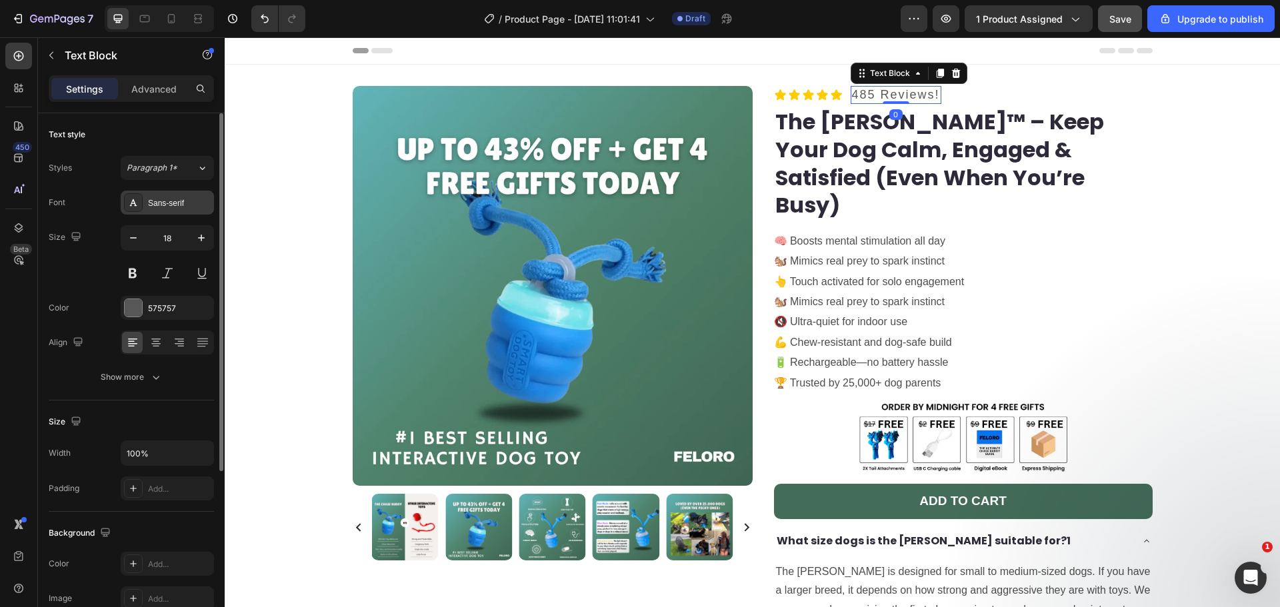
click at [177, 200] on div "Sans-serif" at bounding box center [179, 203] width 63 height 12
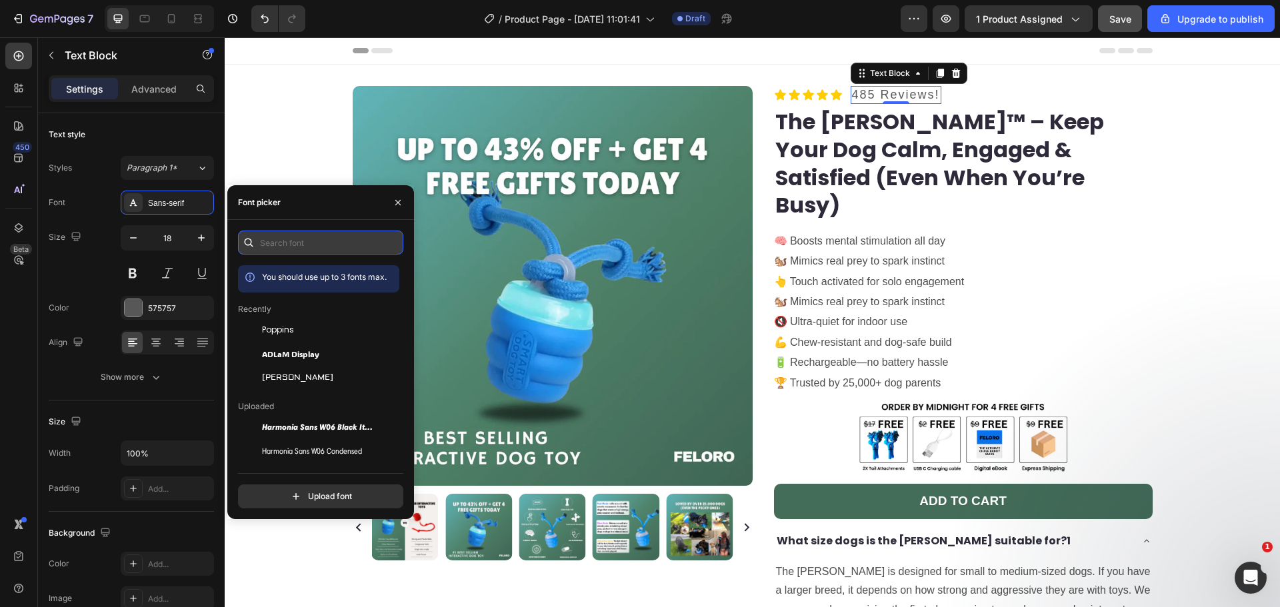
click at [279, 235] on input "text" at bounding box center [320, 243] width 165 height 24
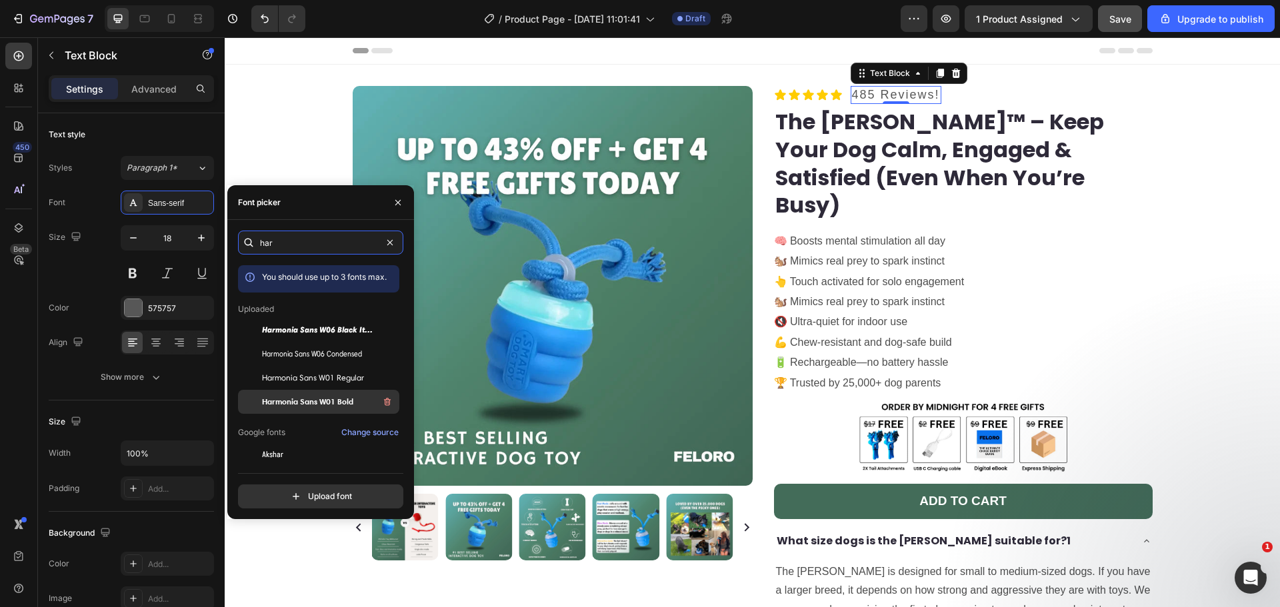
type input "har"
click at [321, 401] on span "Harmonia Sans W01 Bold" at bounding box center [307, 402] width 91 height 12
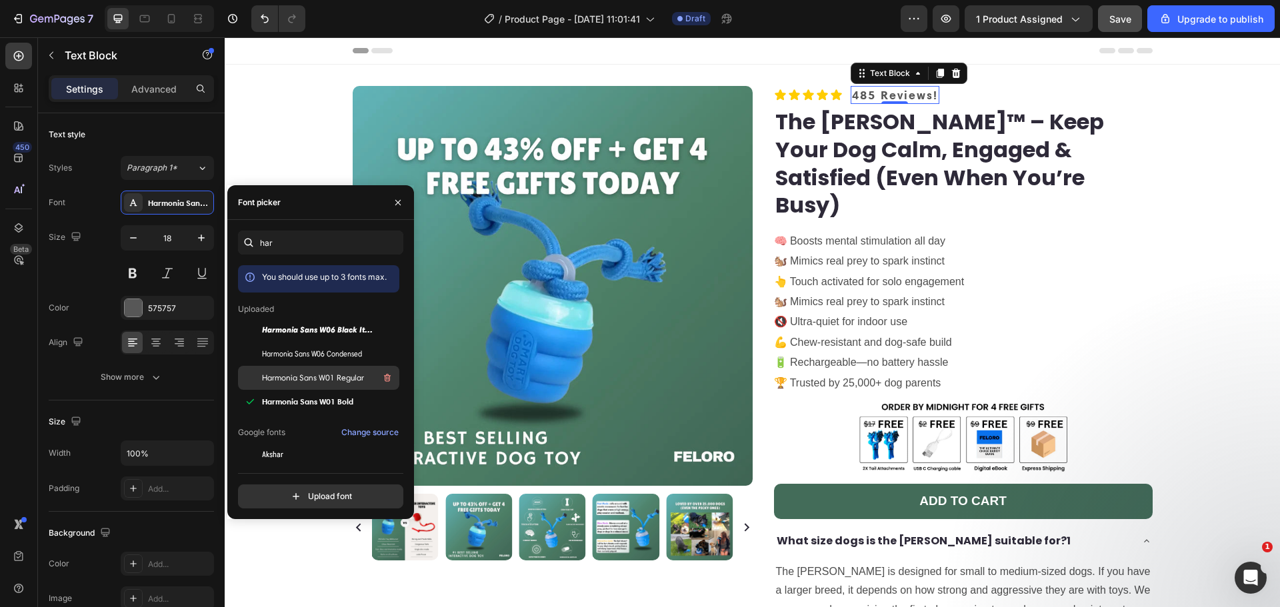
click at [316, 379] on span "Harmonia Sans W01 Regular" at bounding box center [313, 378] width 102 height 12
click at [317, 357] on span "Harmonia Sans W06 Condensed" at bounding box center [312, 354] width 100 height 12
click at [319, 373] on span "Harmonia Sans W01 Regular" at bounding box center [313, 378] width 102 height 12
click at [321, 397] on span "Harmonia Sans W01 Bold" at bounding box center [307, 402] width 91 height 12
click at [315, 379] on span "Harmonia Sans W01 Regular" at bounding box center [313, 378] width 102 height 12
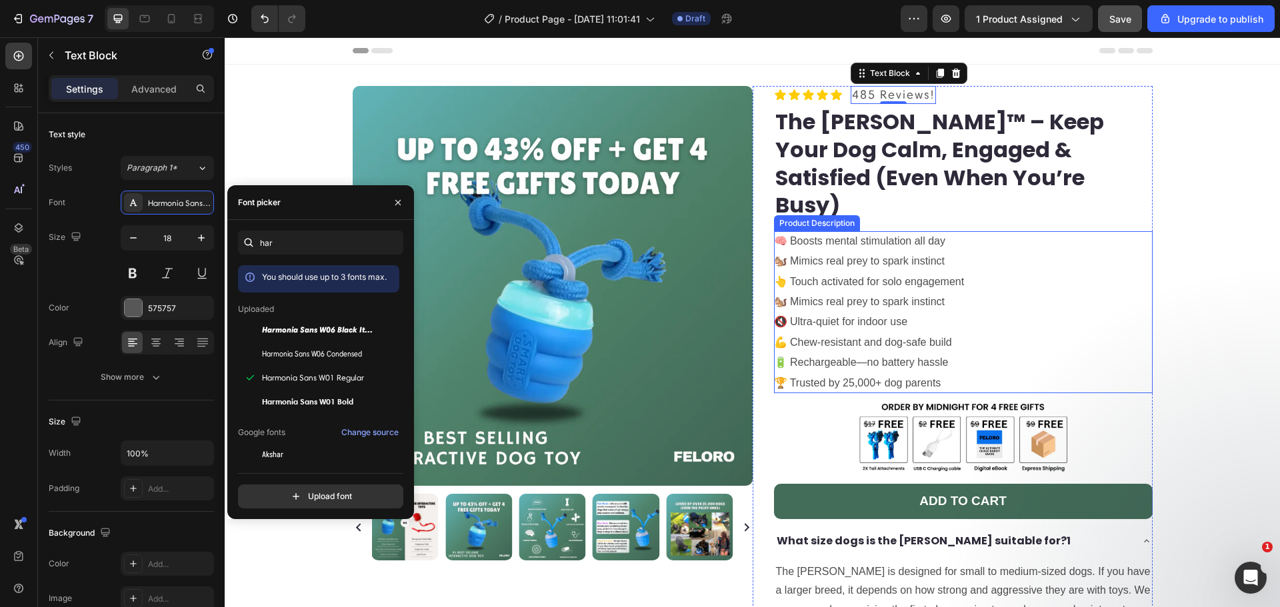
click at [833, 231] on div "🧠 Boosts mental stimulation all day 🐿️ Mimics real prey to spark instinct 👆 Tou…" at bounding box center [963, 312] width 379 height 162
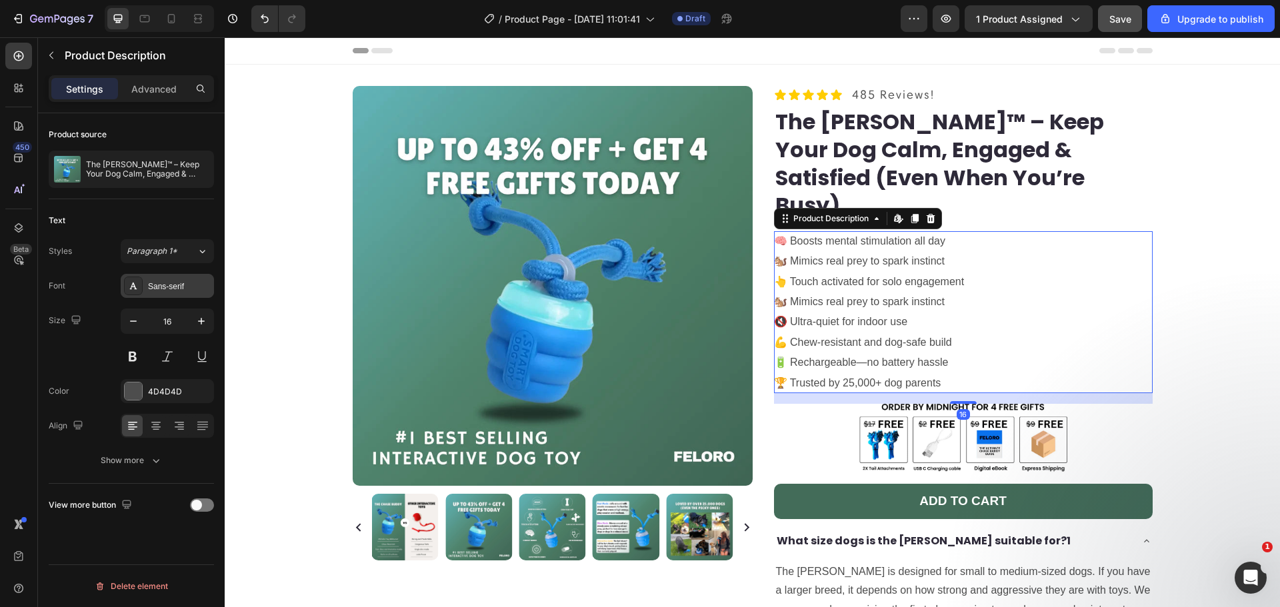
click at [173, 287] on div "Sans-serif" at bounding box center [179, 287] width 63 height 12
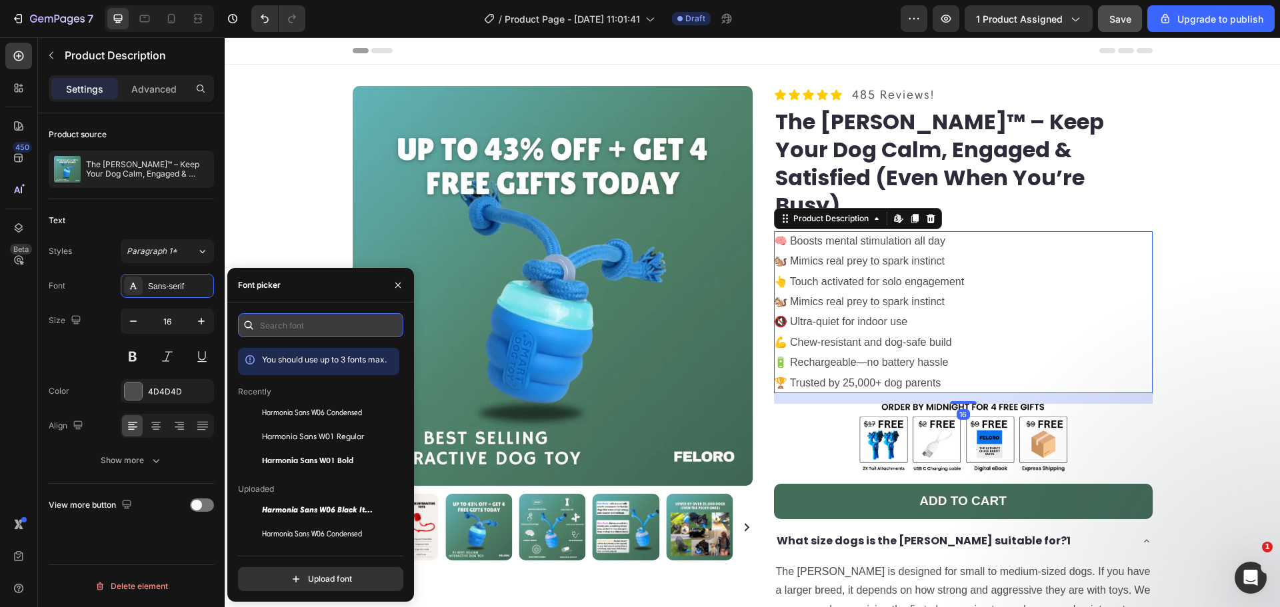
click at [283, 323] on input "text" at bounding box center [320, 325] width 165 height 24
click at [304, 435] on span "Harmonia Sans W01 Regular" at bounding box center [313, 437] width 102 height 12
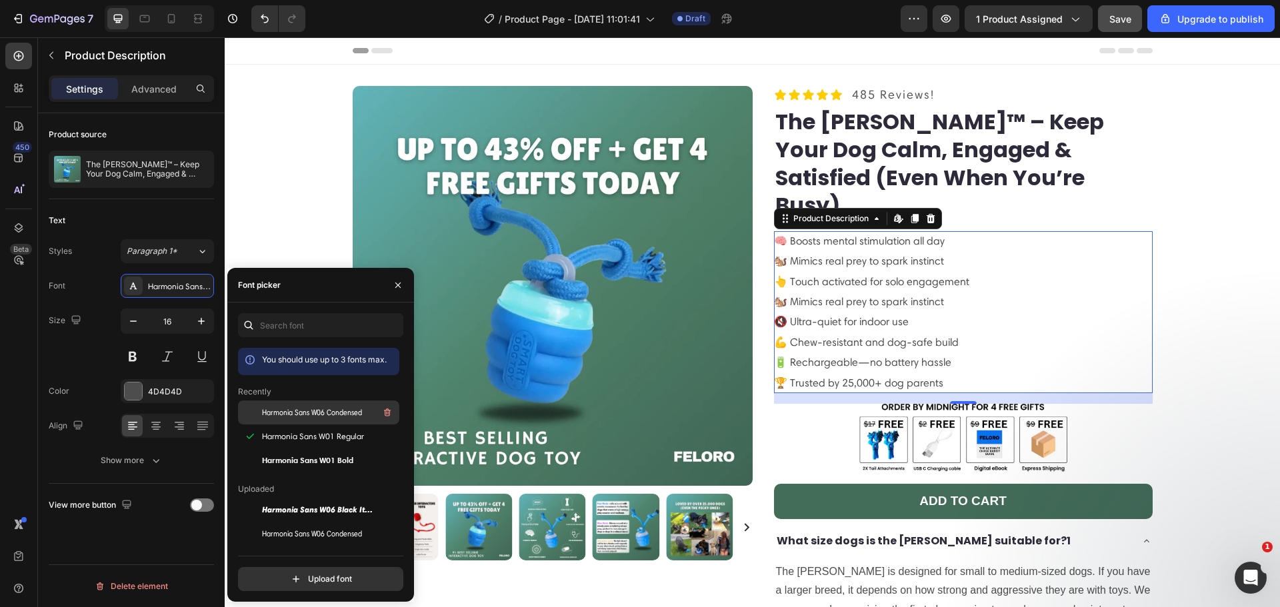
click at [303, 415] on span "Harmonia Sans W06 Condensed" at bounding box center [312, 413] width 100 height 12
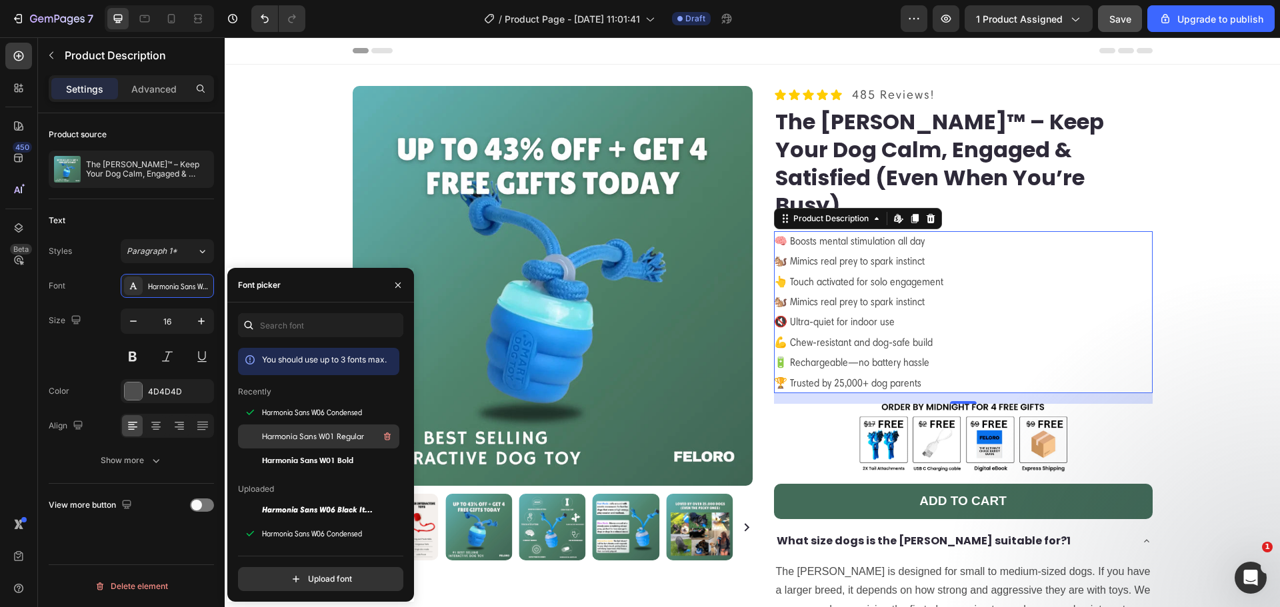
click at [307, 429] on div "Harmonia Sans W01 Regular" at bounding box center [329, 437] width 135 height 16
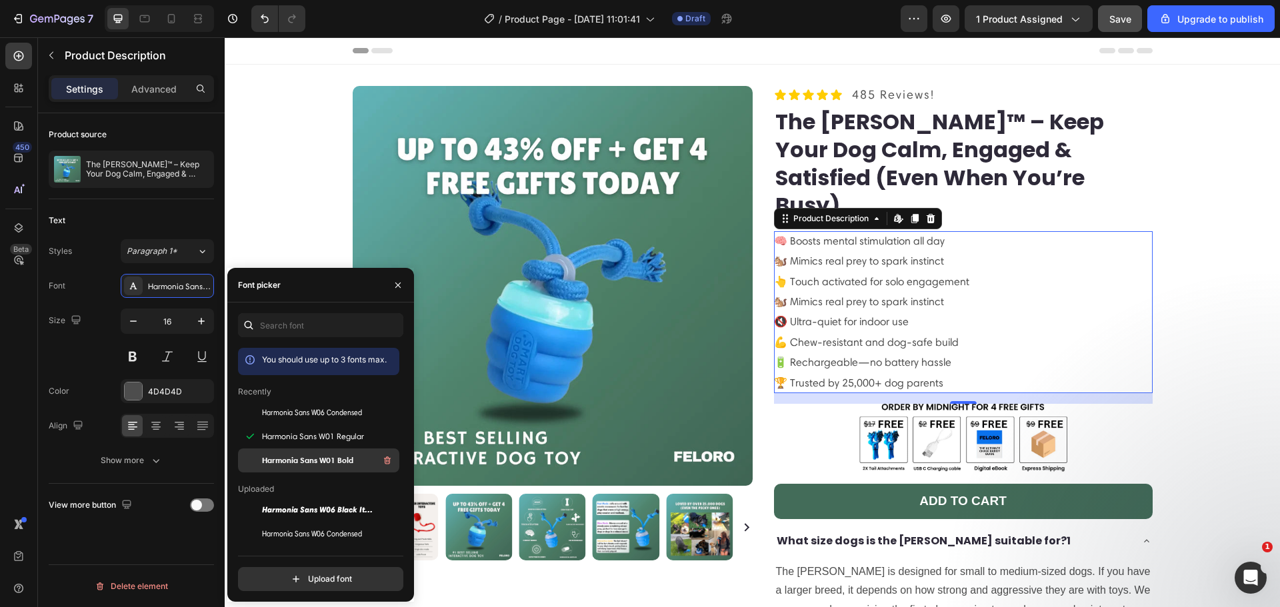
click at [307, 458] on span "Harmonia Sans W01 Bold" at bounding box center [307, 461] width 91 height 12
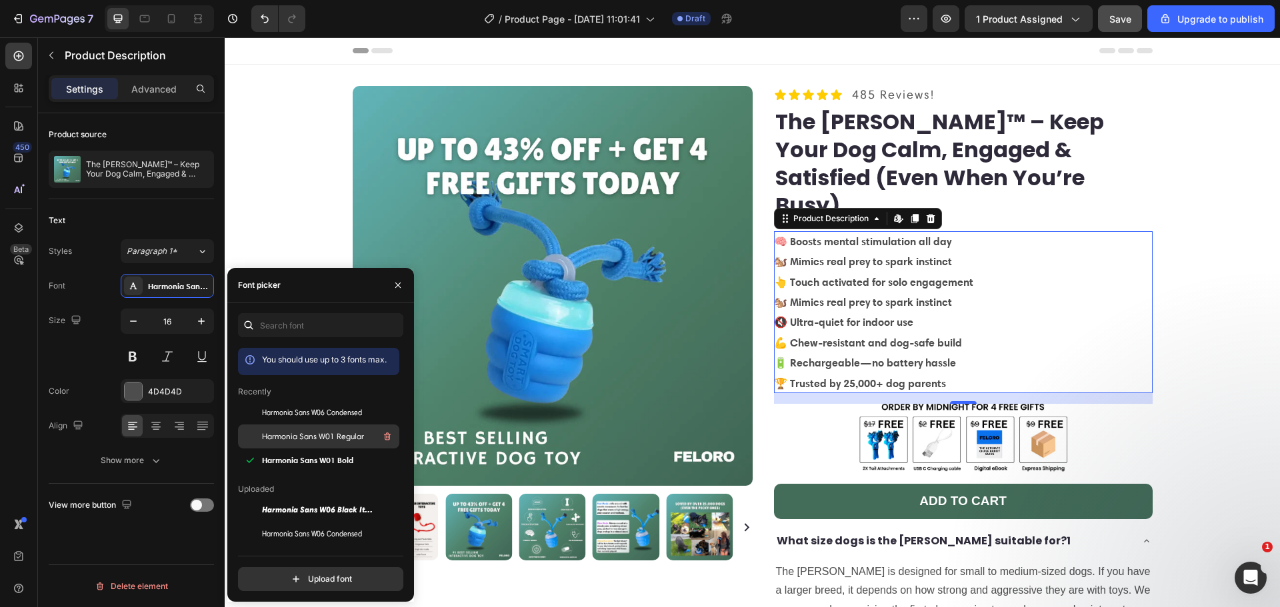
click at [307, 438] on span "Harmonia Sans W01 Regular" at bounding box center [313, 437] width 102 height 12
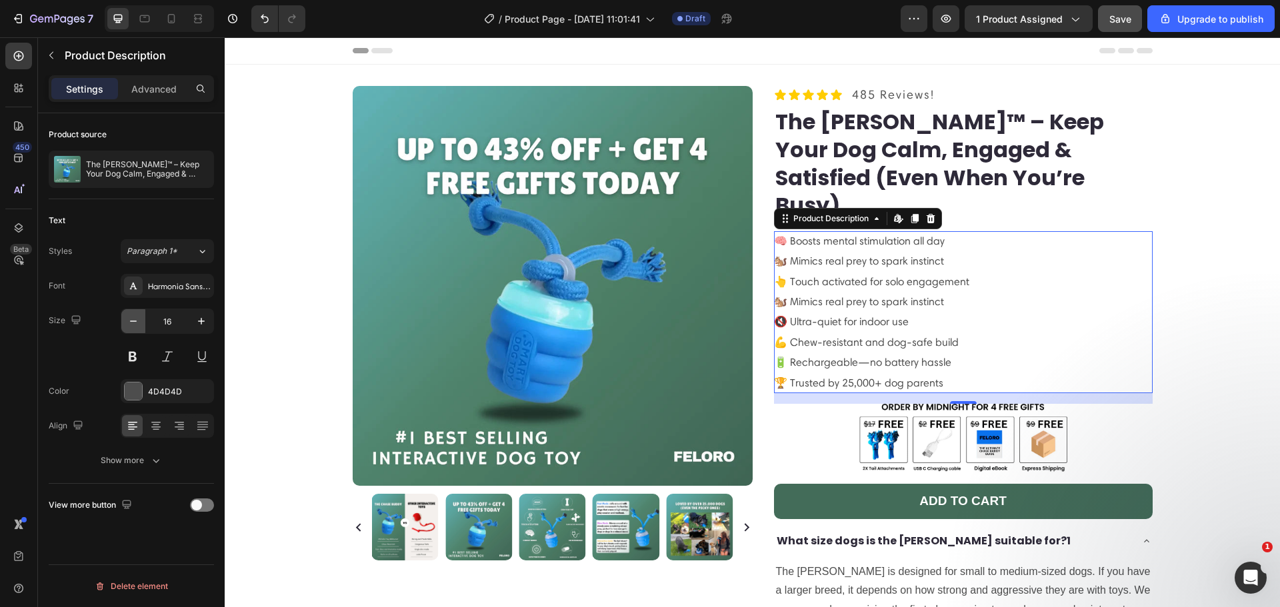
click at [128, 321] on icon "button" at bounding box center [133, 321] width 13 height 13
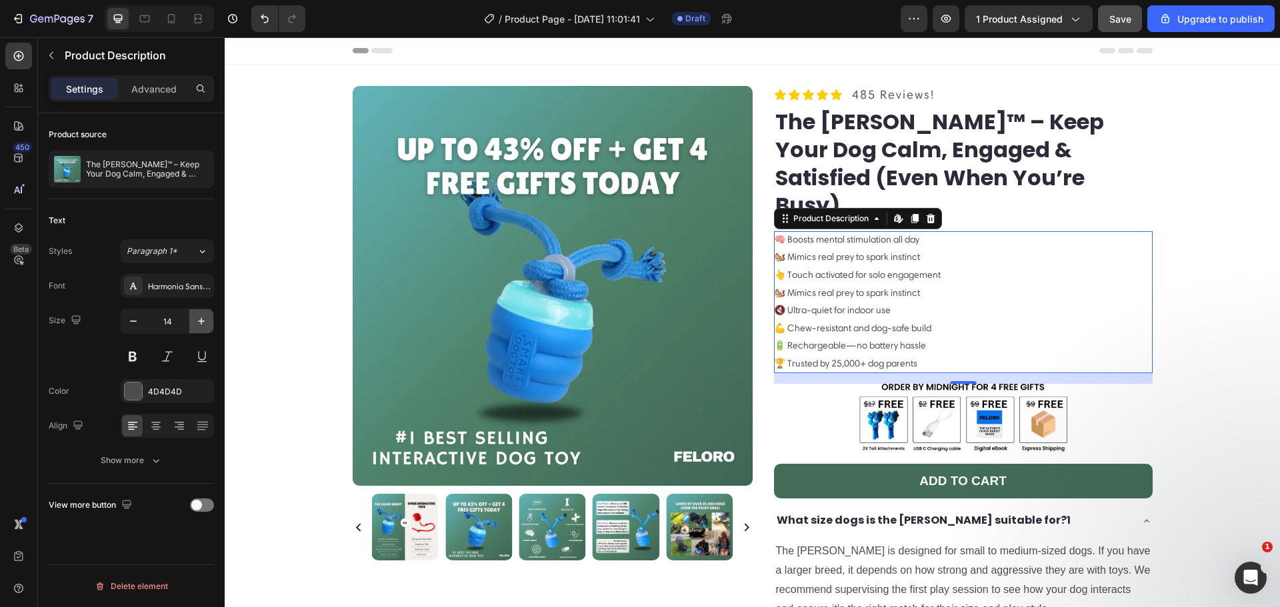
click at [199, 323] on icon "button" at bounding box center [201, 321] width 13 height 13
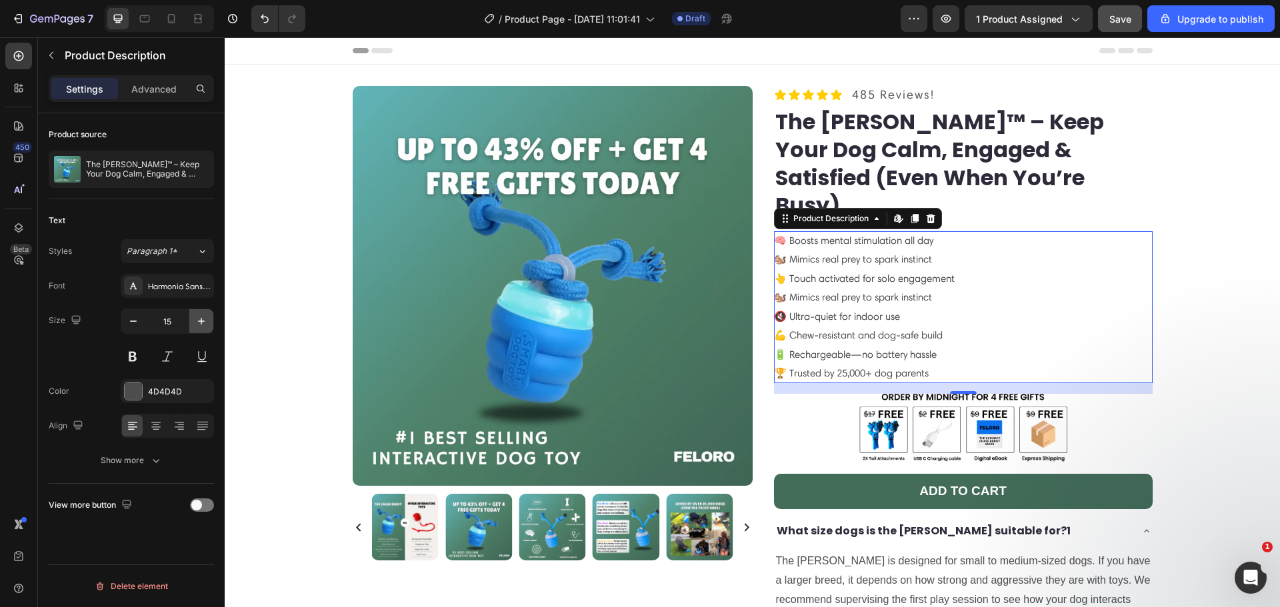
type input "16"
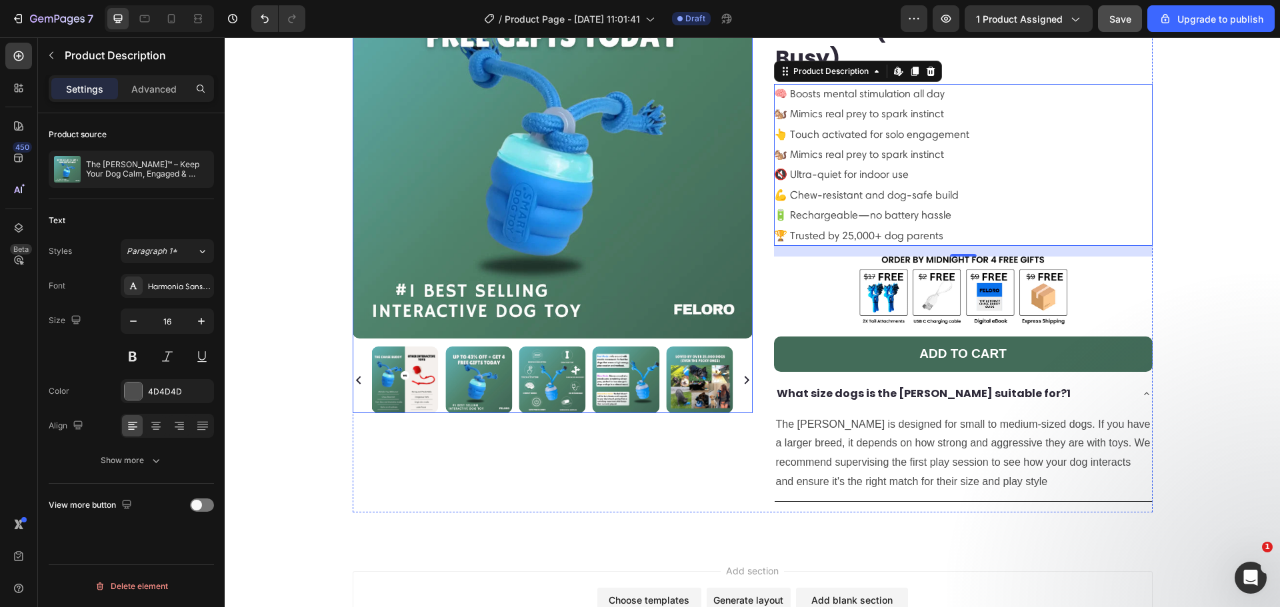
scroll to position [155, 0]
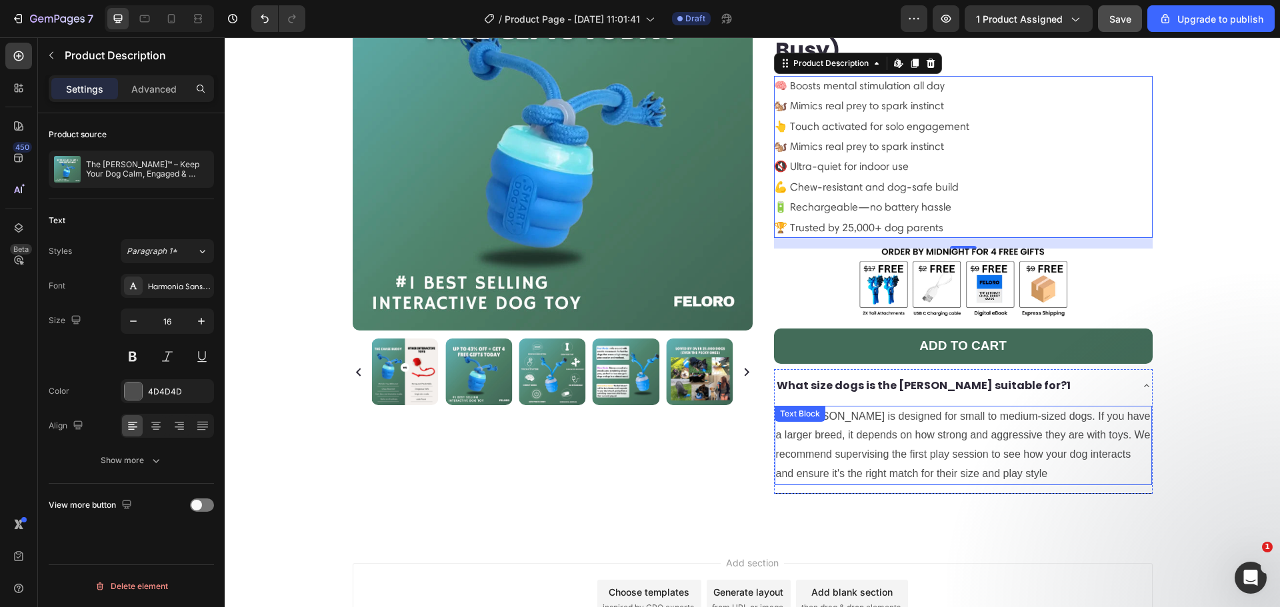
click at [839, 407] on p "The Chase Buddy is designed for small to medium-sized dogs. If you have a large…" at bounding box center [963, 445] width 375 height 77
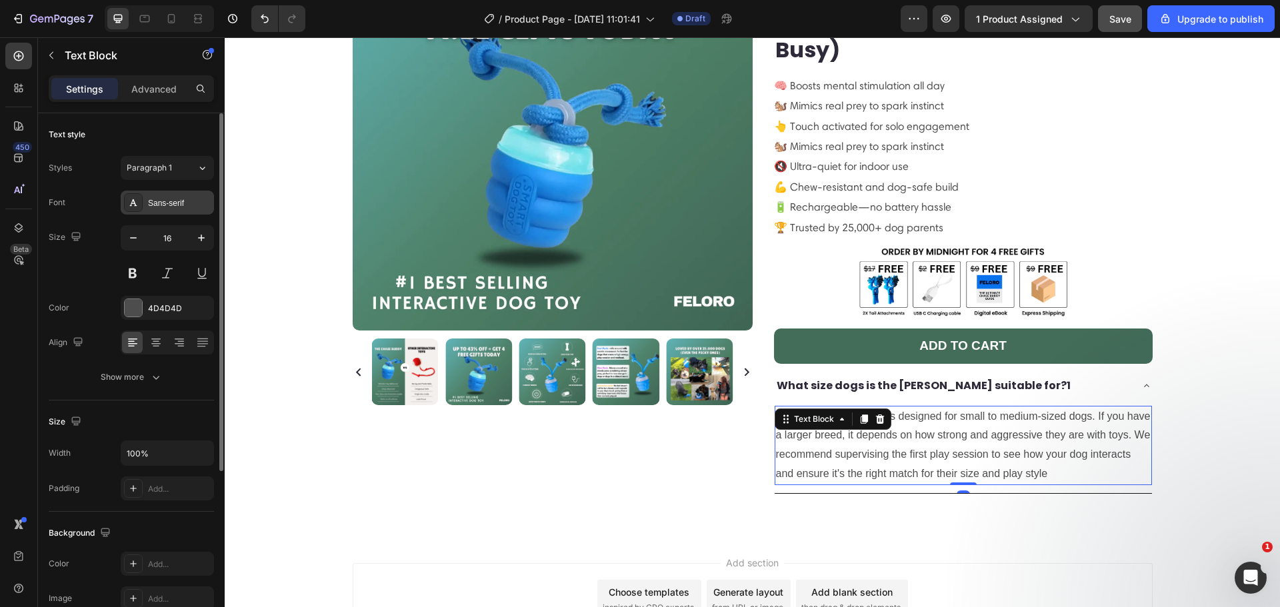
click at [185, 197] on div "Sans-serif" at bounding box center [179, 203] width 63 height 12
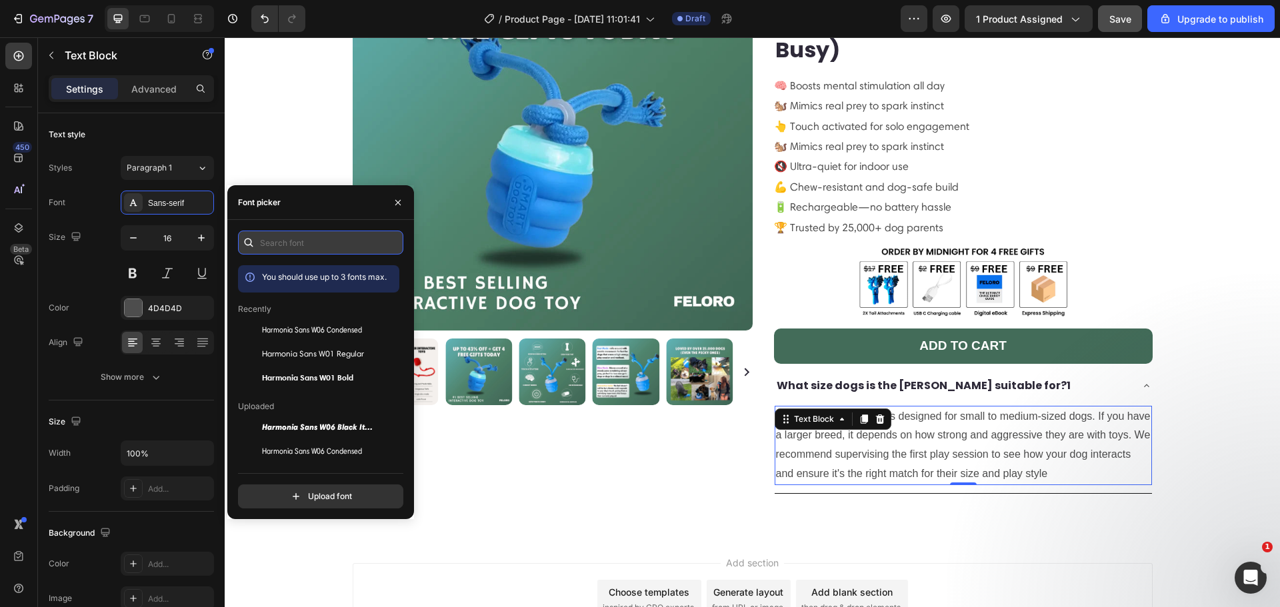
click at [312, 235] on input "text" at bounding box center [320, 243] width 165 height 24
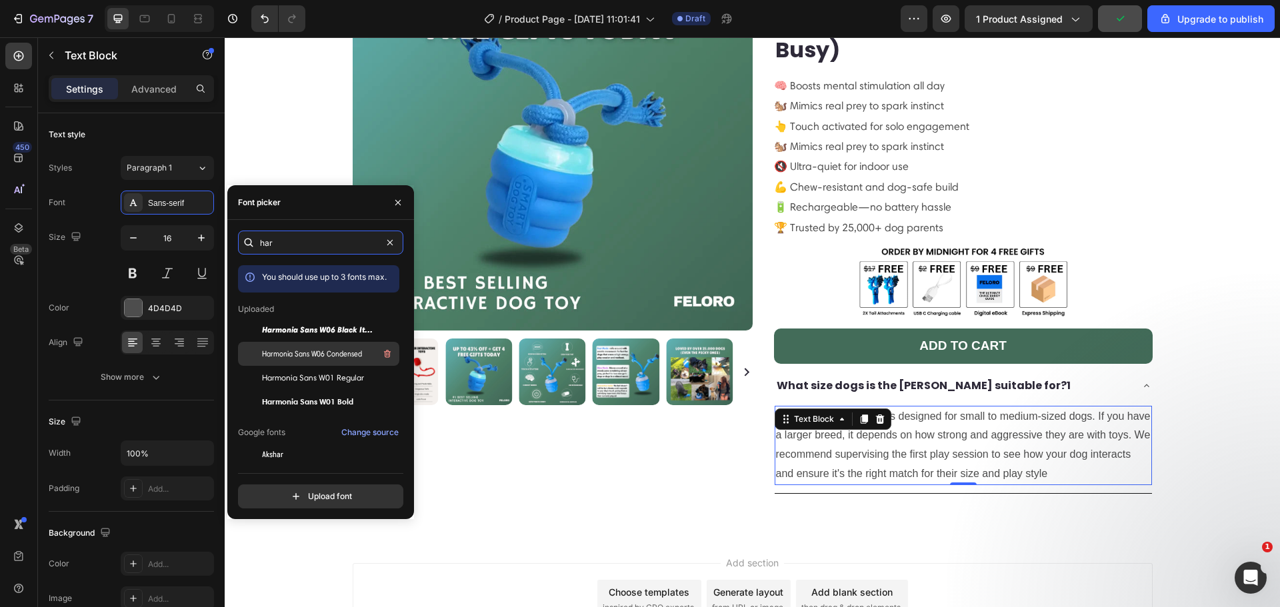
type input "har"
click at [329, 358] on span "Harmonia Sans W06 Condensed" at bounding box center [312, 354] width 100 height 12
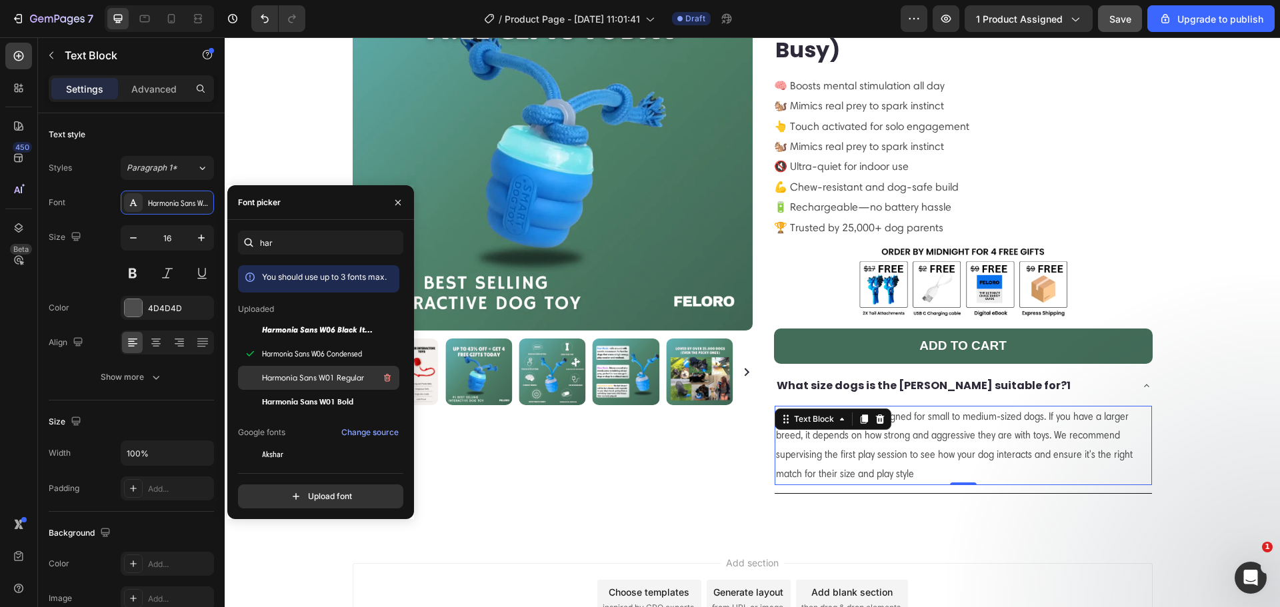
click at [337, 377] on span "Harmonia Sans W01 Regular" at bounding box center [313, 378] width 102 height 12
click at [393, 204] on icon "button" at bounding box center [398, 202] width 11 height 11
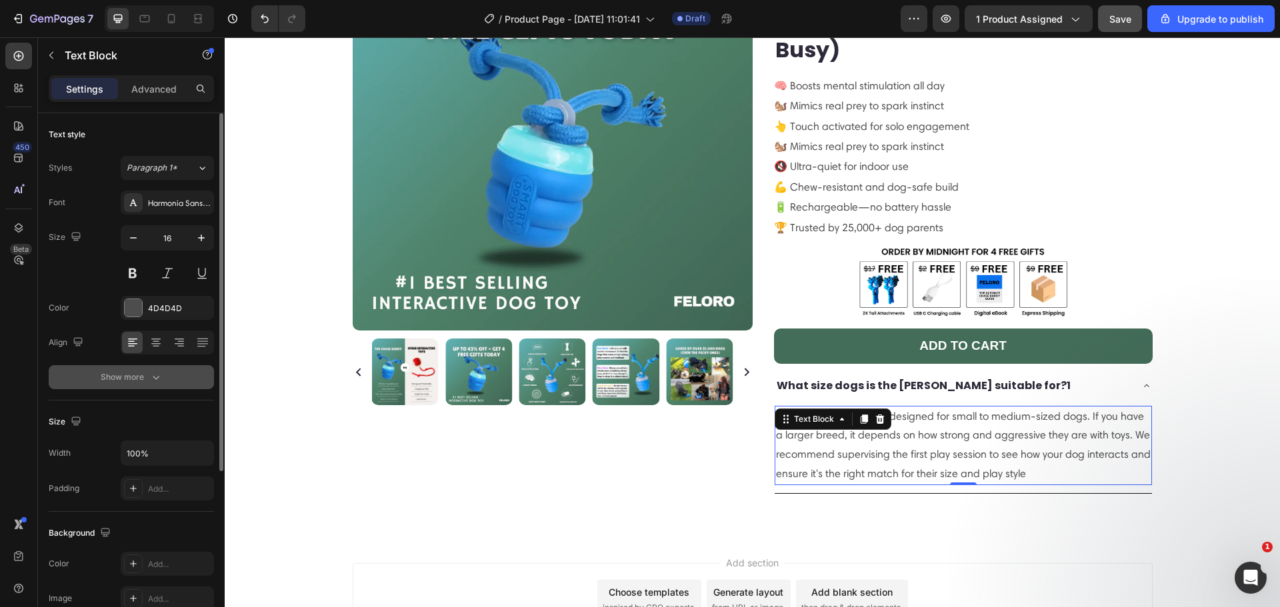
click at [169, 366] on button "Show more" at bounding box center [131, 377] width 165 height 24
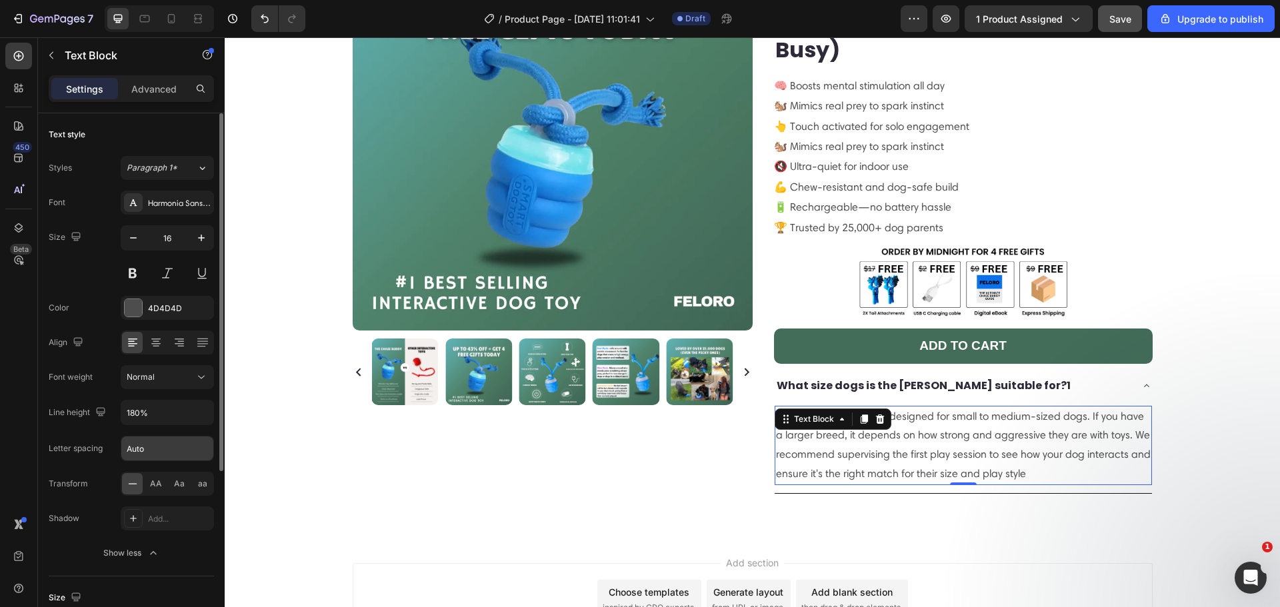
click at [179, 447] on input "Auto" at bounding box center [167, 449] width 92 height 24
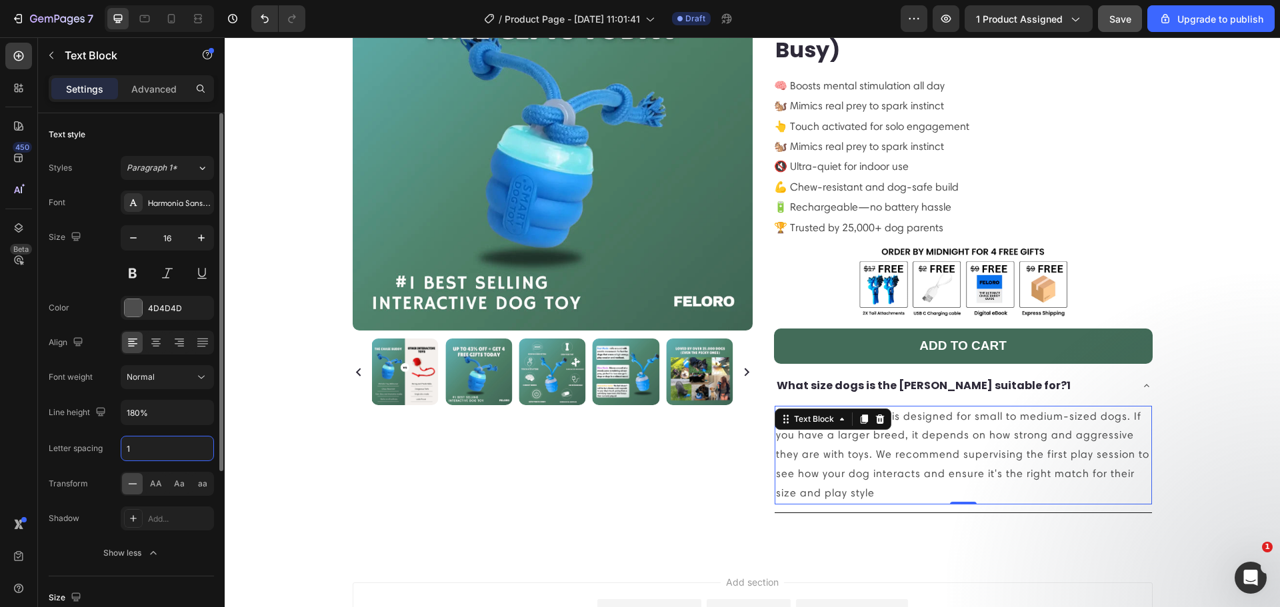
type input "2"
click at [137, 277] on button at bounding box center [133, 273] width 24 height 24
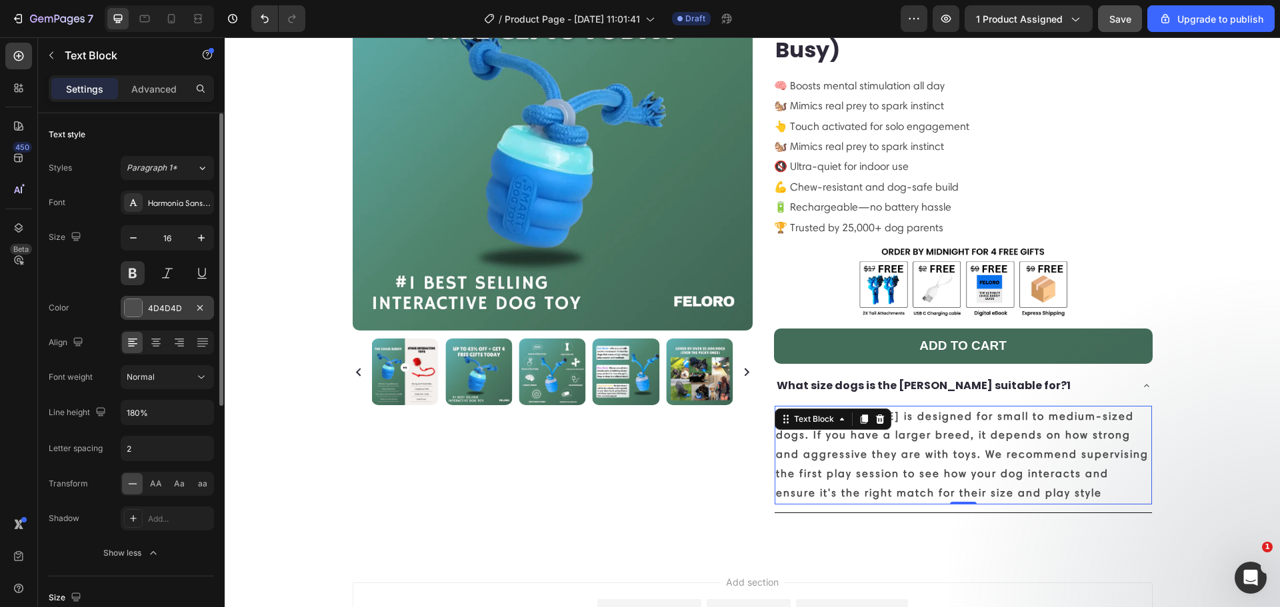
click at [132, 299] on div at bounding box center [133, 308] width 19 height 19
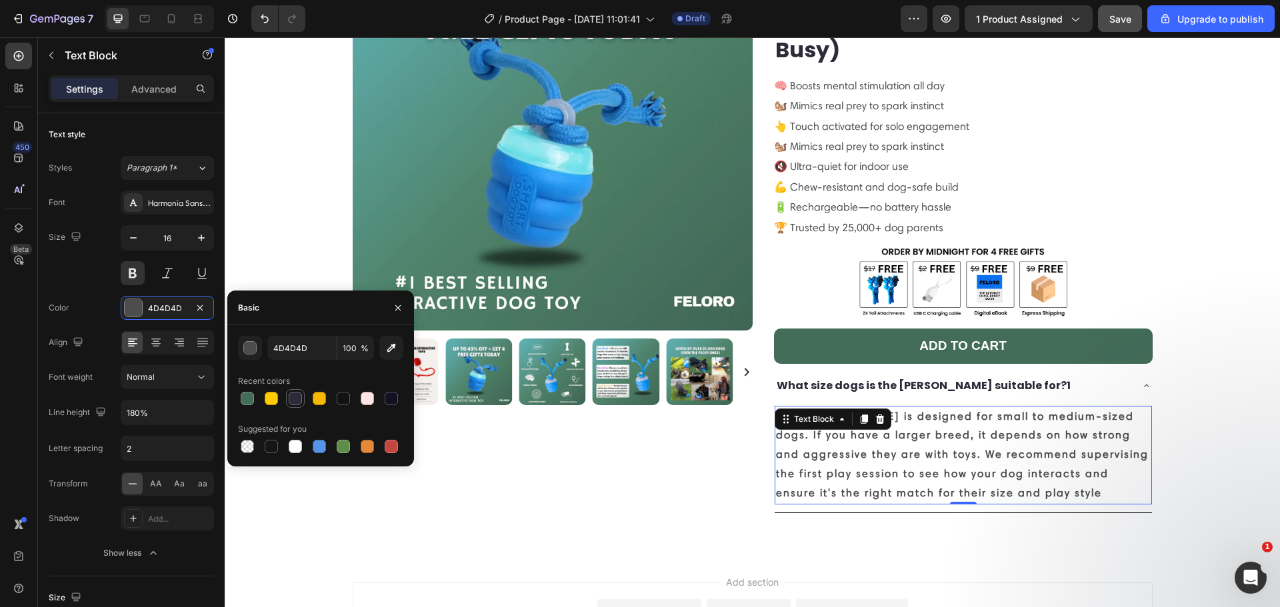
click at [290, 406] on div at bounding box center [295, 399] width 16 height 16
type input "2E2A39"
click at [140, 413] on input "180%" at bounding box center [167, 413] width 92 height 24
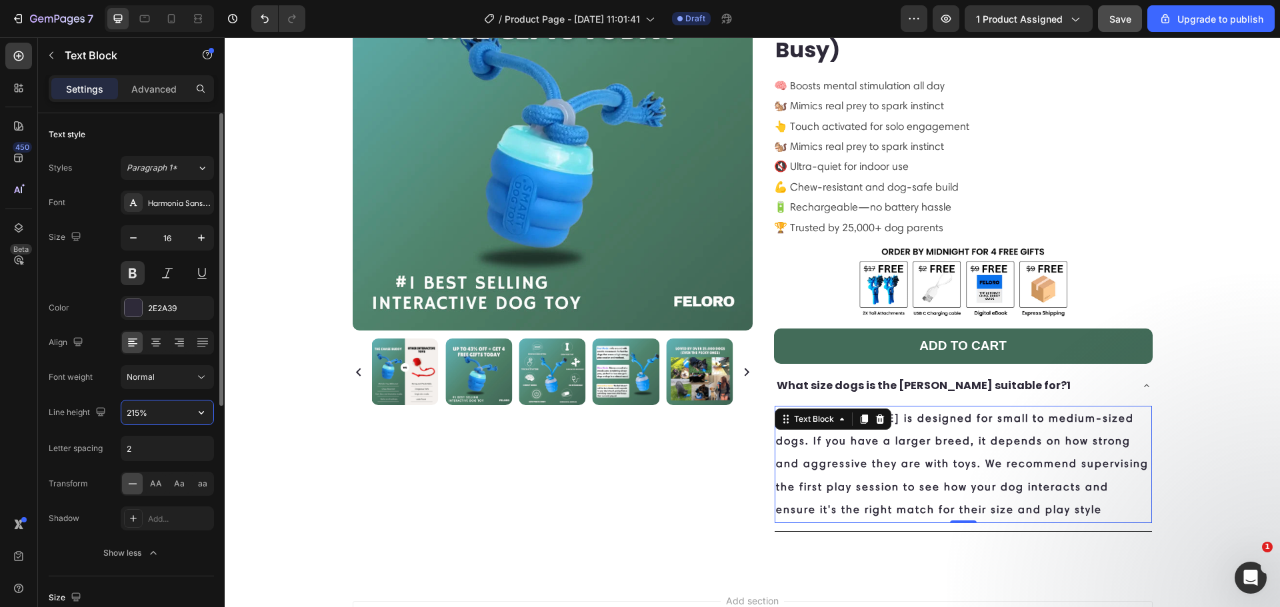
type input "214%"
click at [133, 309] on div at bounding box center [133, 307] width 17 height 17
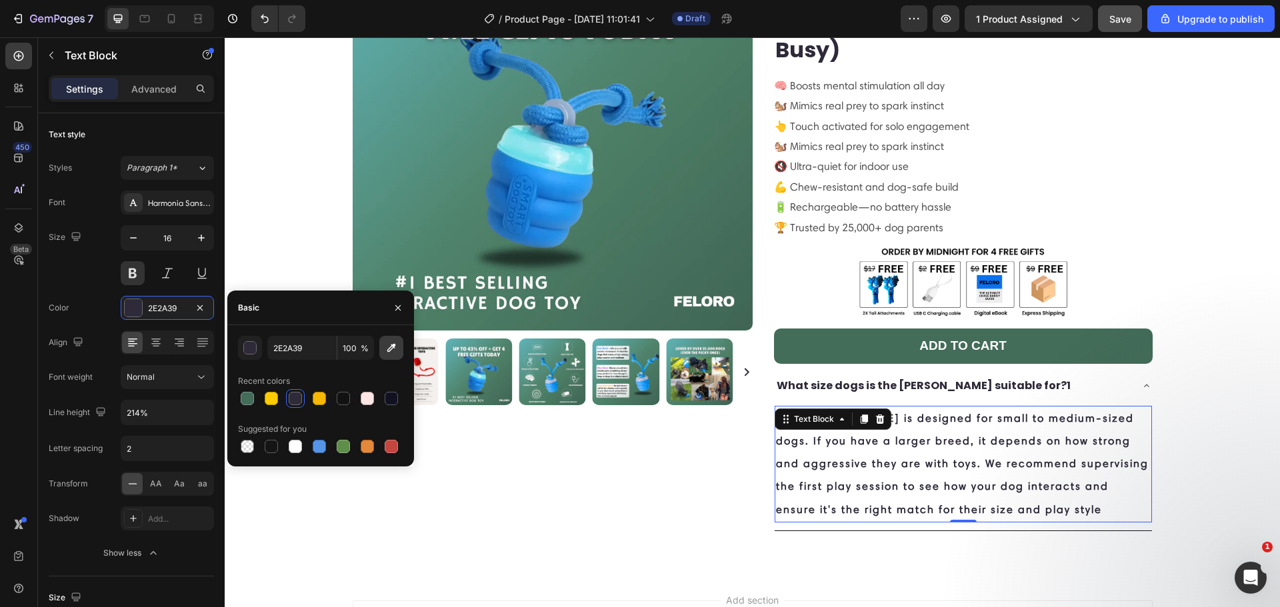
click at [391, 351] on icon "button" at bounding box center [391, 348] width 9 height 9
type input "423F4C"
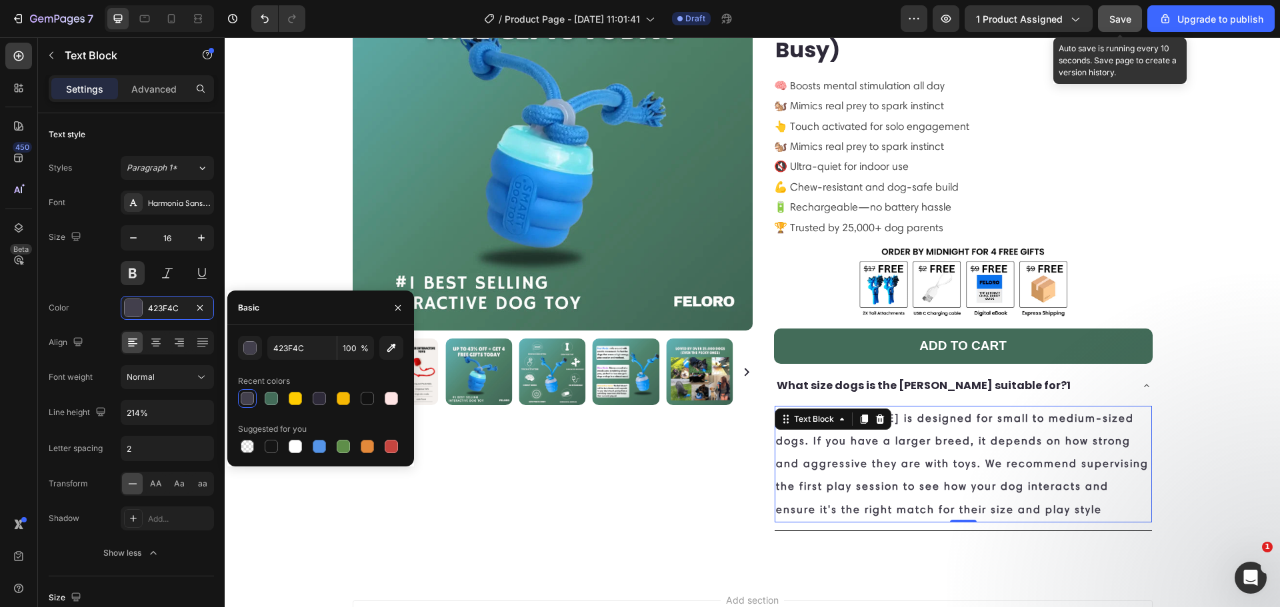
click at [1124, 23] on span "Save" at bounding box center [1120, 18] width 22 height 11
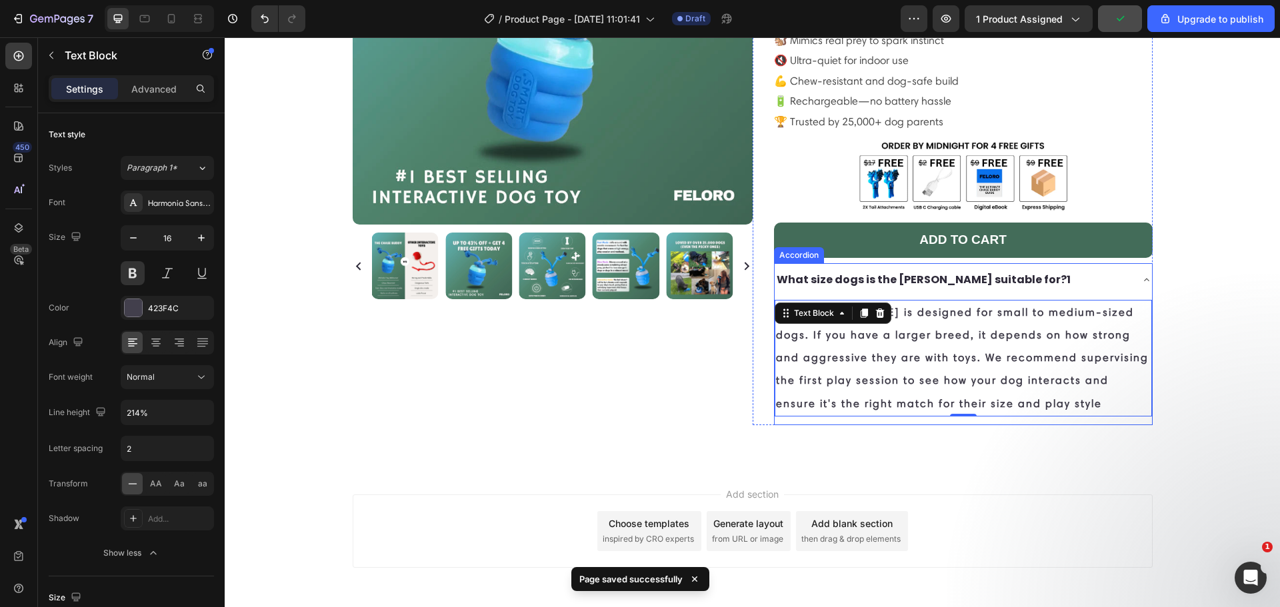
scroll to position [286, 0]
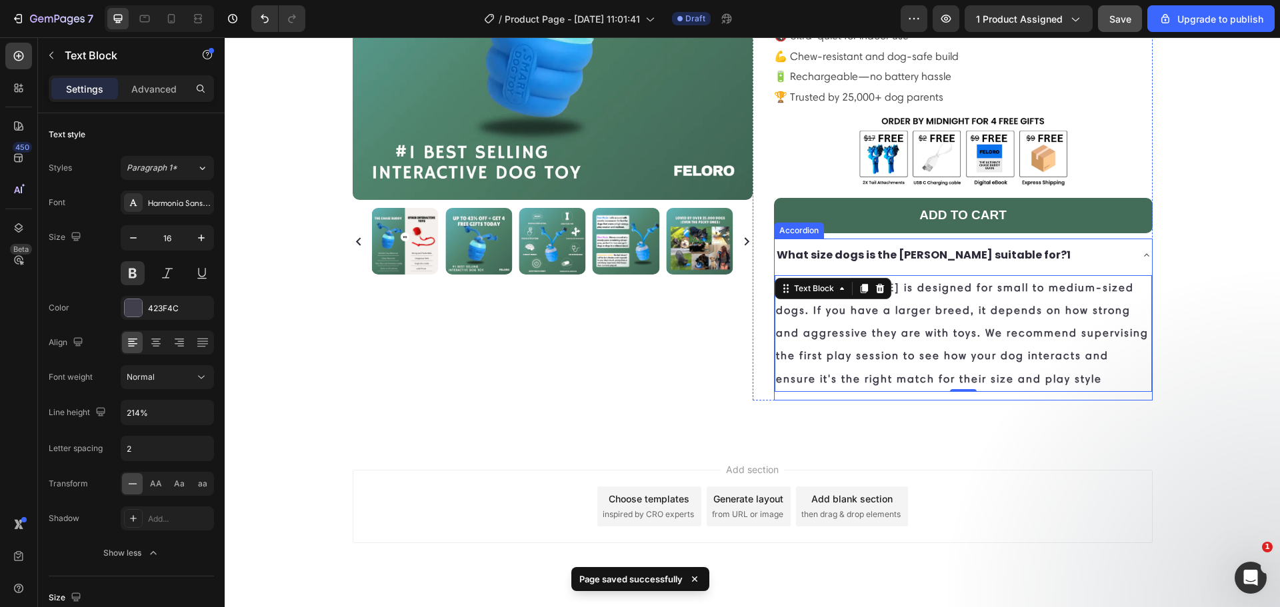
click at [1126, 239] on div "What size dogs is the [PERSON_NAME] suitable for?1" at bounding box center [963, 256] width 377 height 34
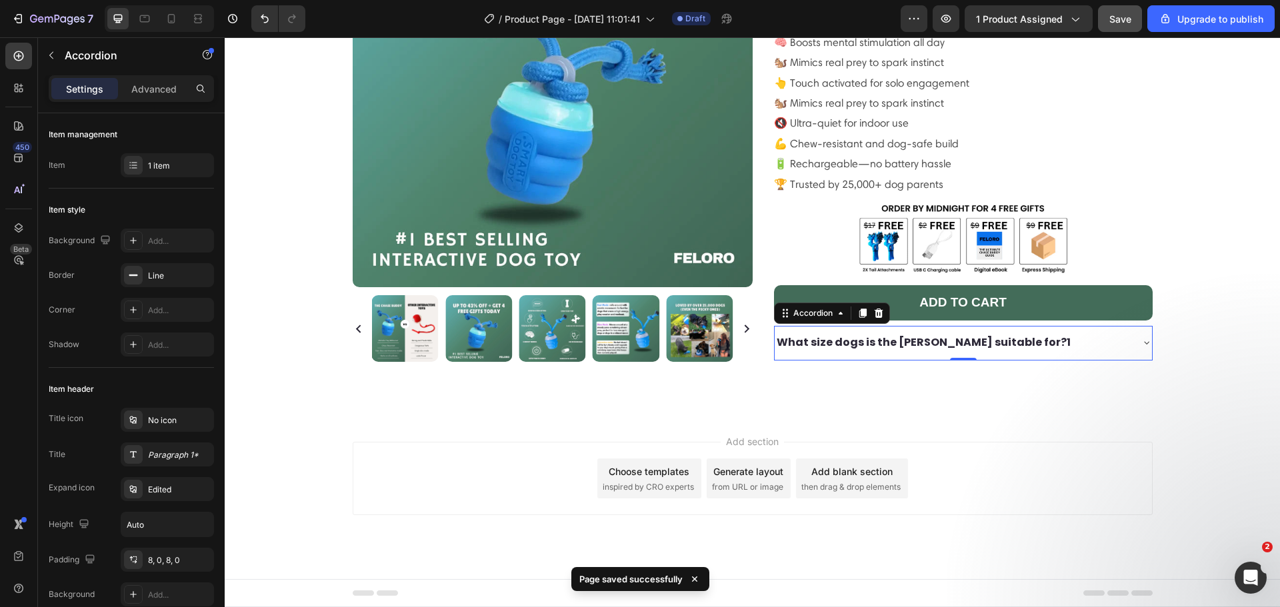
scroll to position [199, 0]
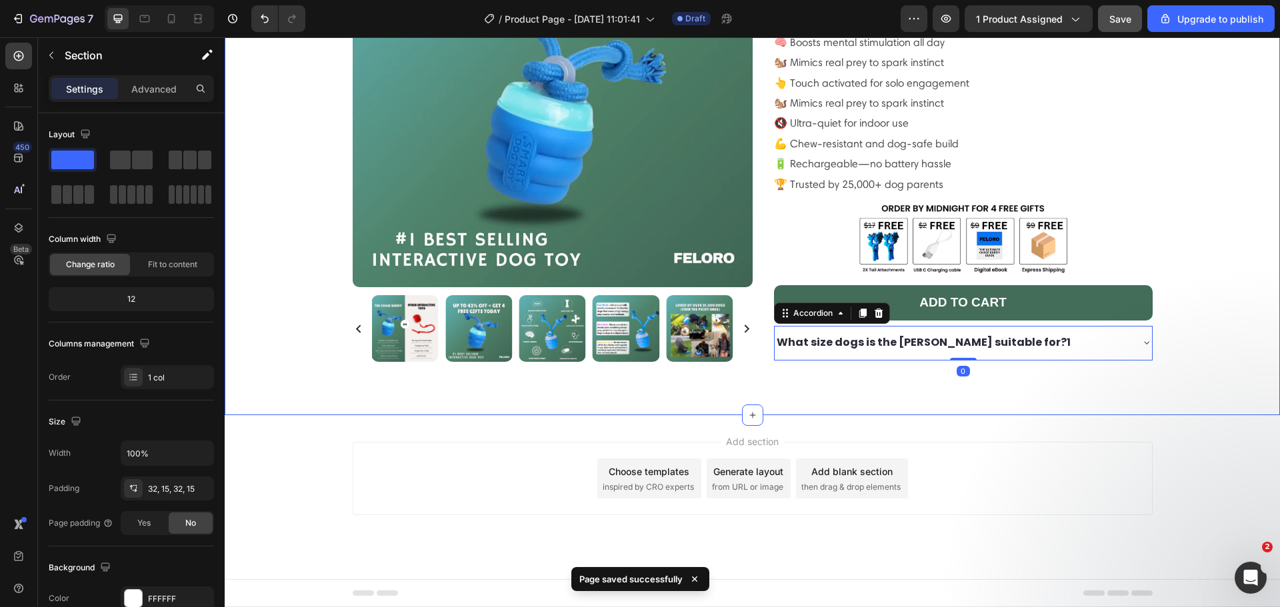
click at [1192, 278] on div "100% Money-Back Guarantee Item List 60-Day Easy Returns Item List Row Product I…" at bounding box center [752, 140] width 1035 height 507
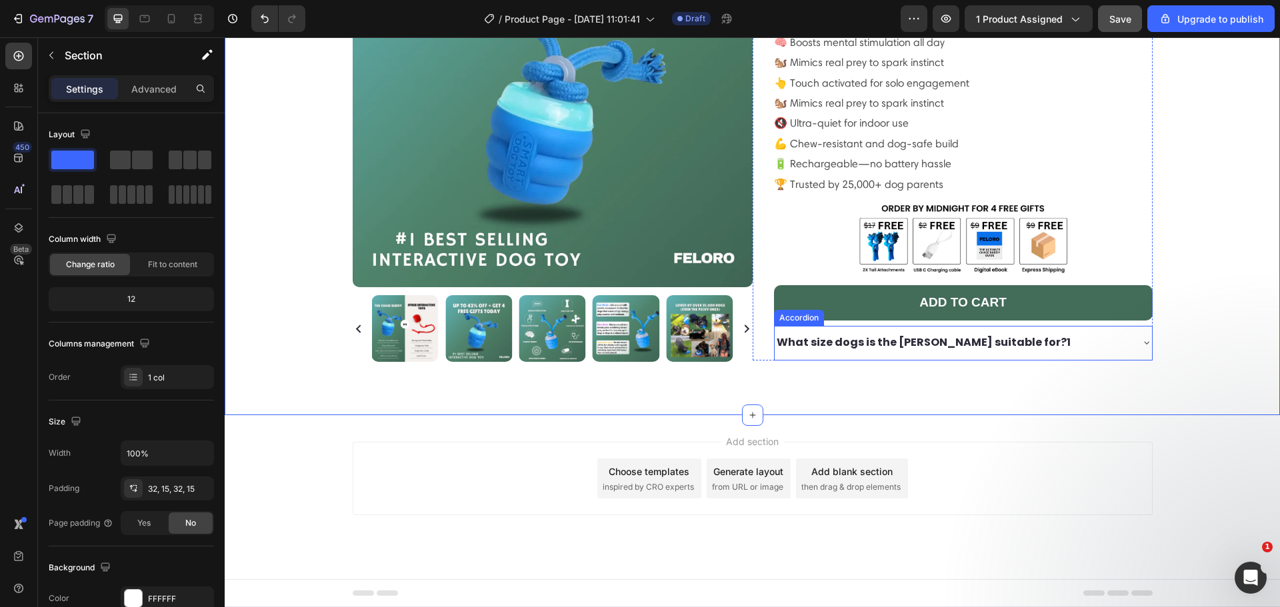
click at [818, 329] on div "What size dogs is the [PERSON_NAME] suitable for?1" at bounding box center [963, 343] width 377 height 34
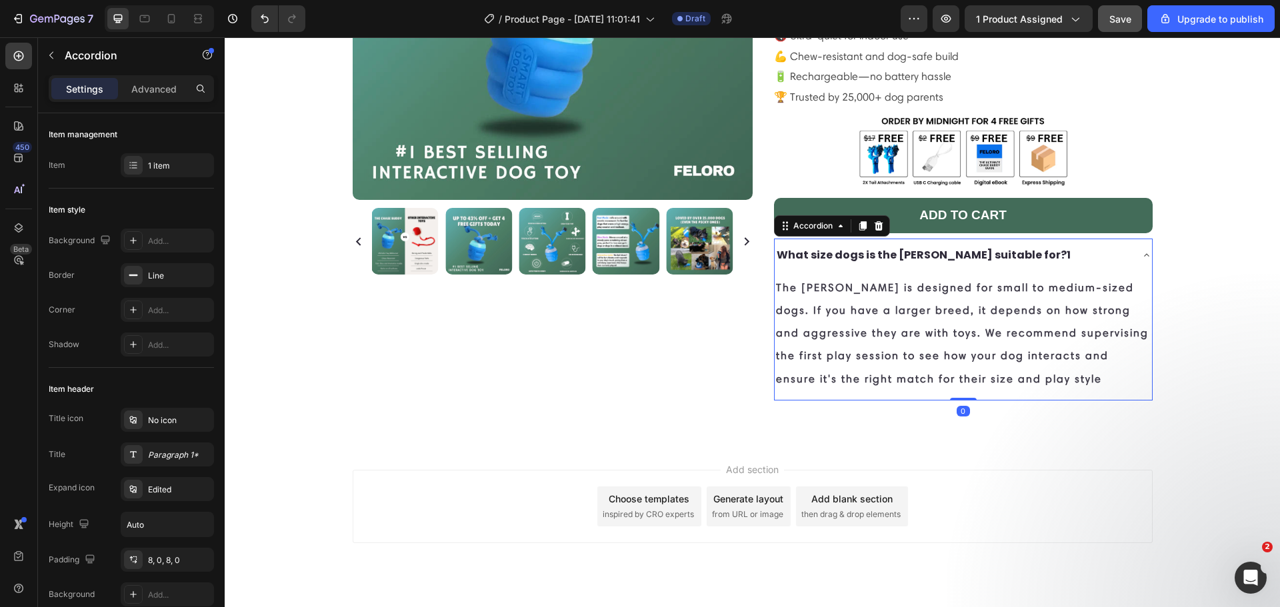
click at [1054, 244] on div "What size dogs is the [PERSON_NAME] suitable for?1" at bounding box center [953, 255] width 356 height 23
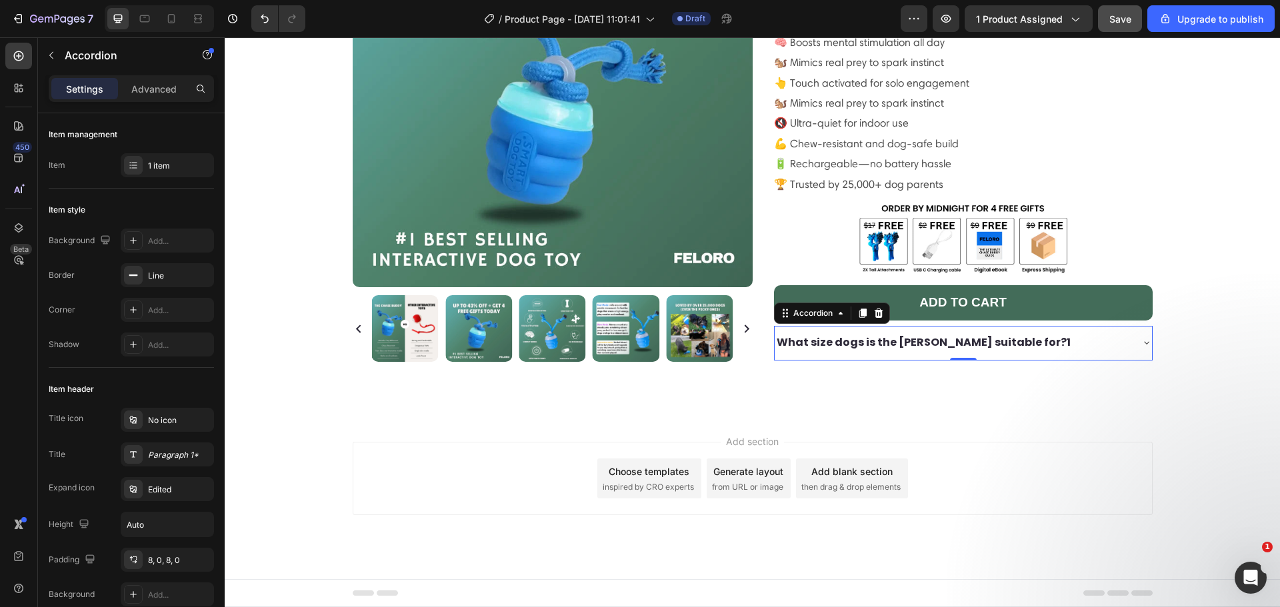
click at [1141, 337] on icon at bounding box center [1146, 342] width 11 height 11
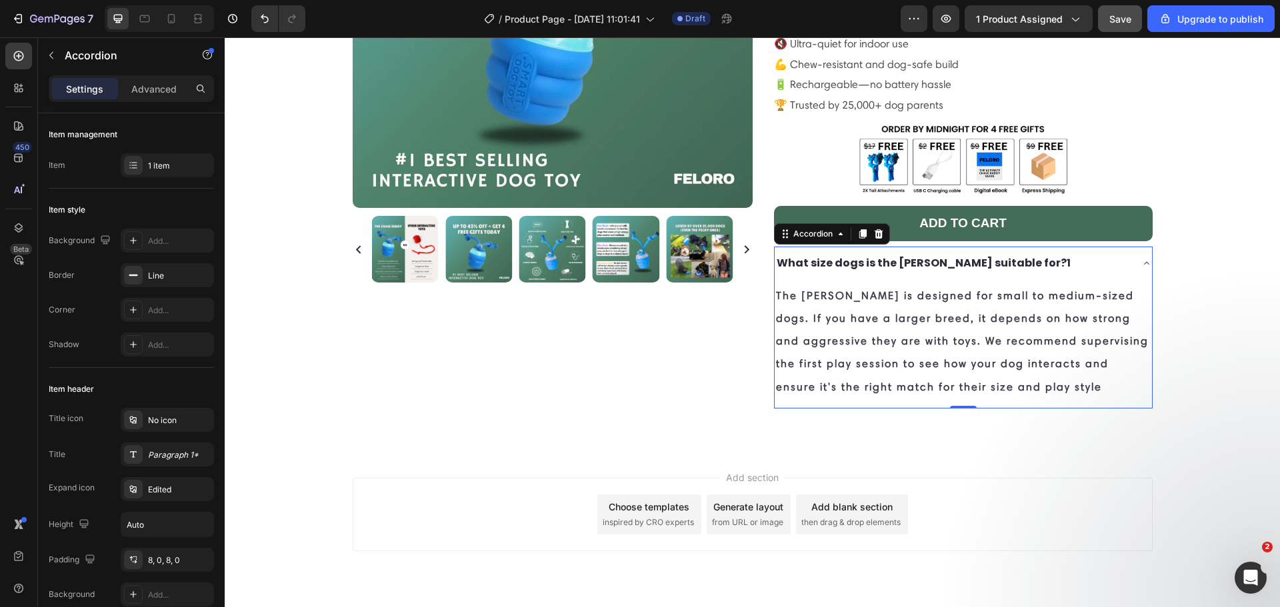
scroll to position [286, 0]
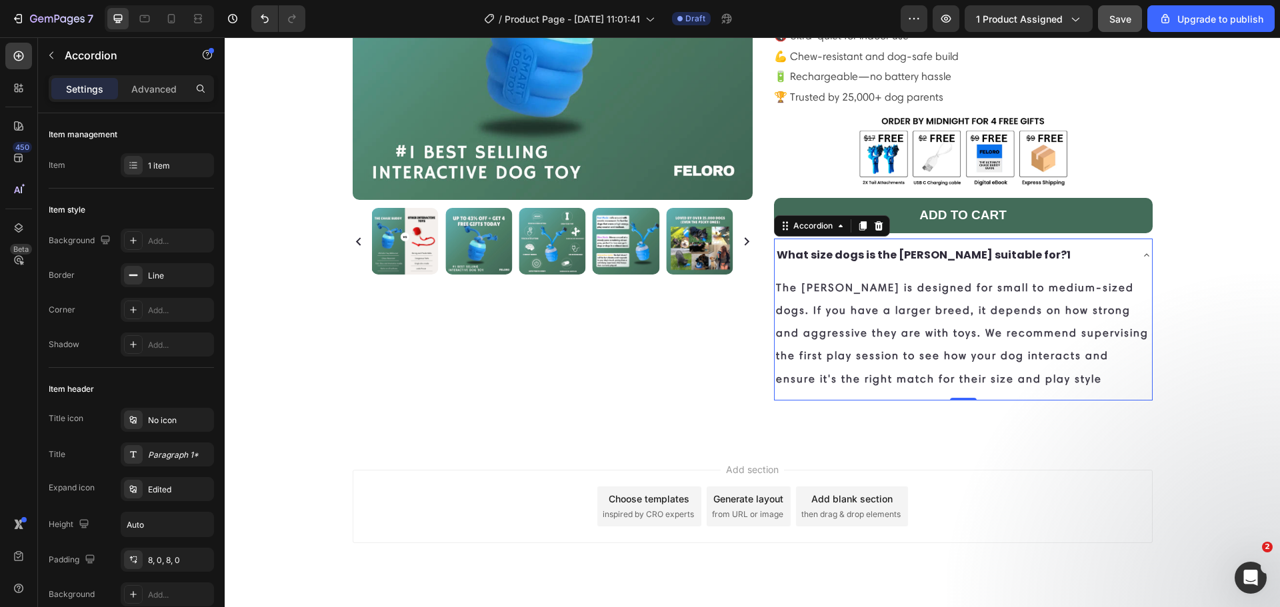
click at [1141, 250] on icon at bounding box center [1146, 255] width 11 height 11
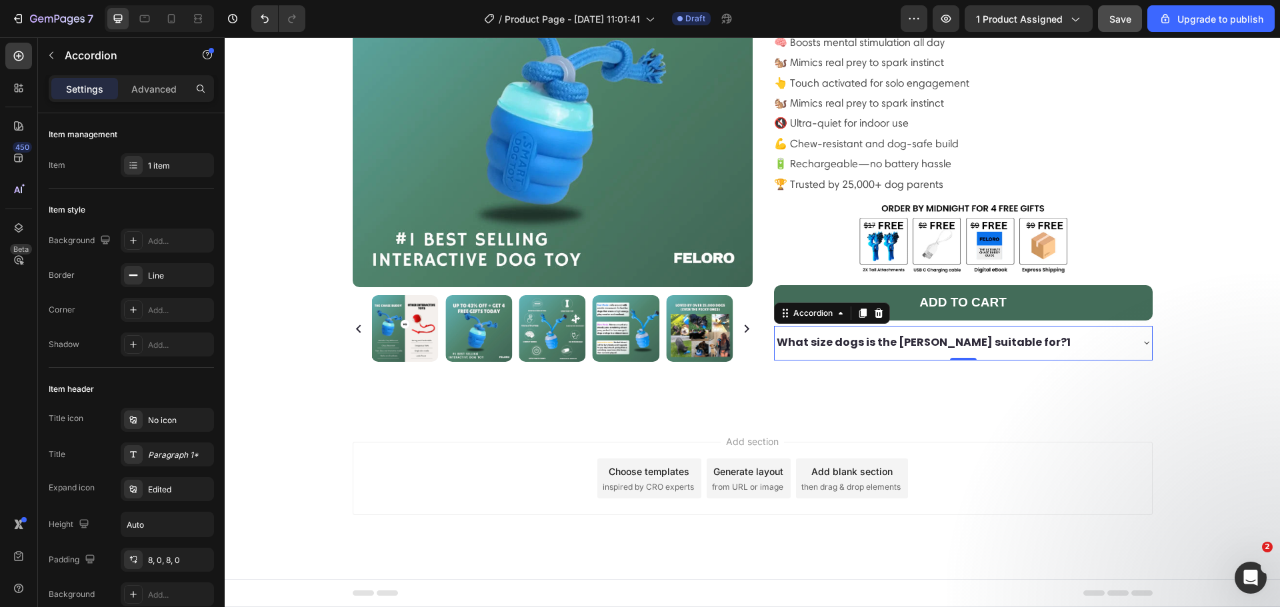
scroll to position [199, 0]
click at [1141, 337] on icon at bounding box center [1146, 342] width 11 height 11
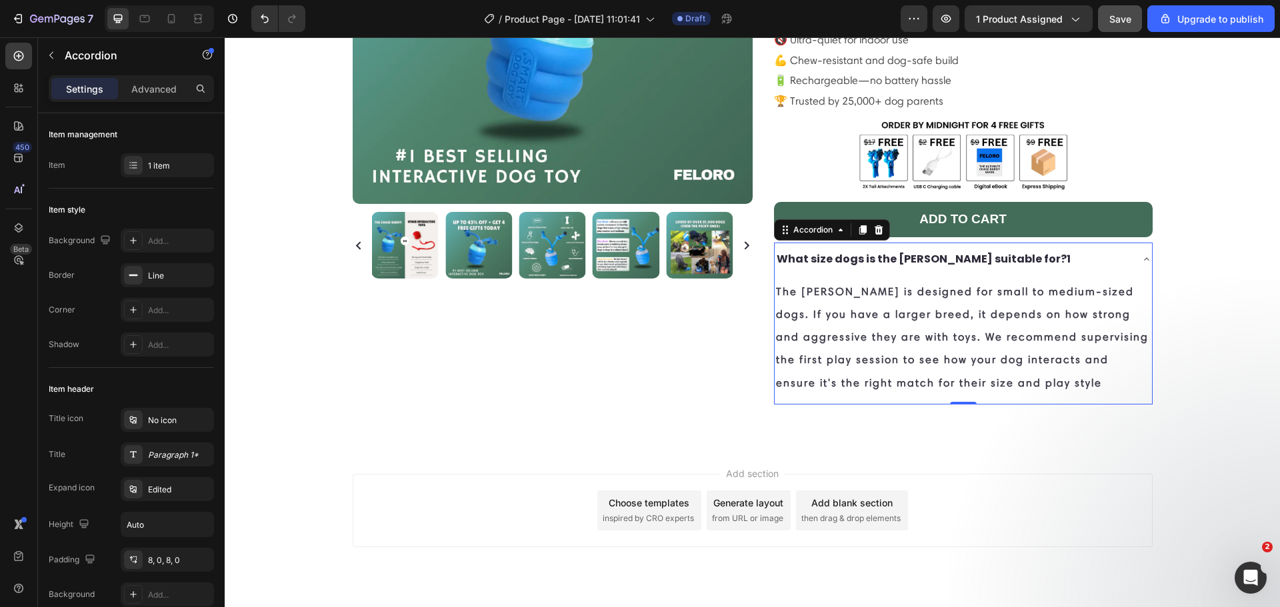
scroll to position [286, 0]
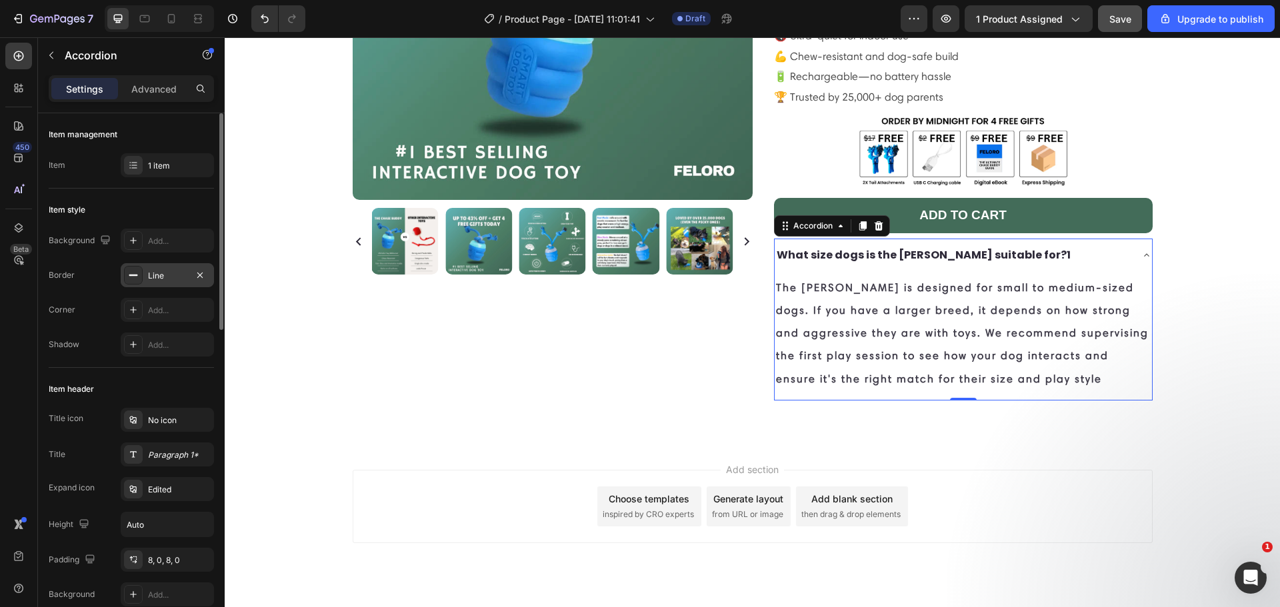
click at [163, 284] on div "Line" at bounding box center [167, 275] width 93 height 24
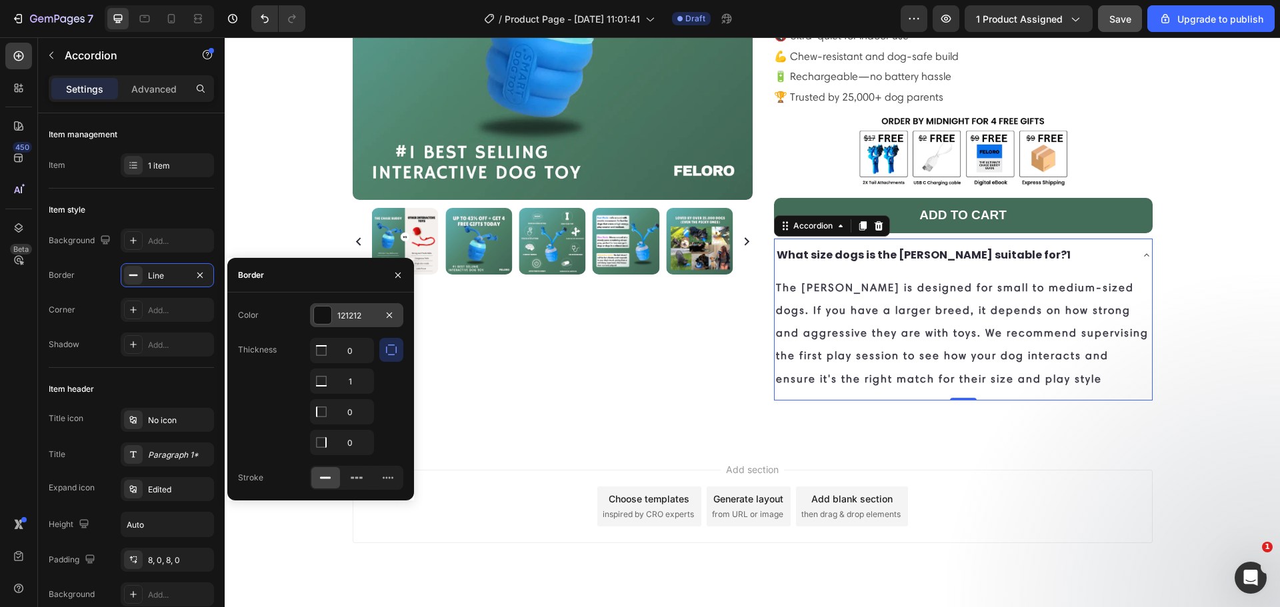
click at [317, 320] on div at bounding box center [322, 315] width 17 height 17
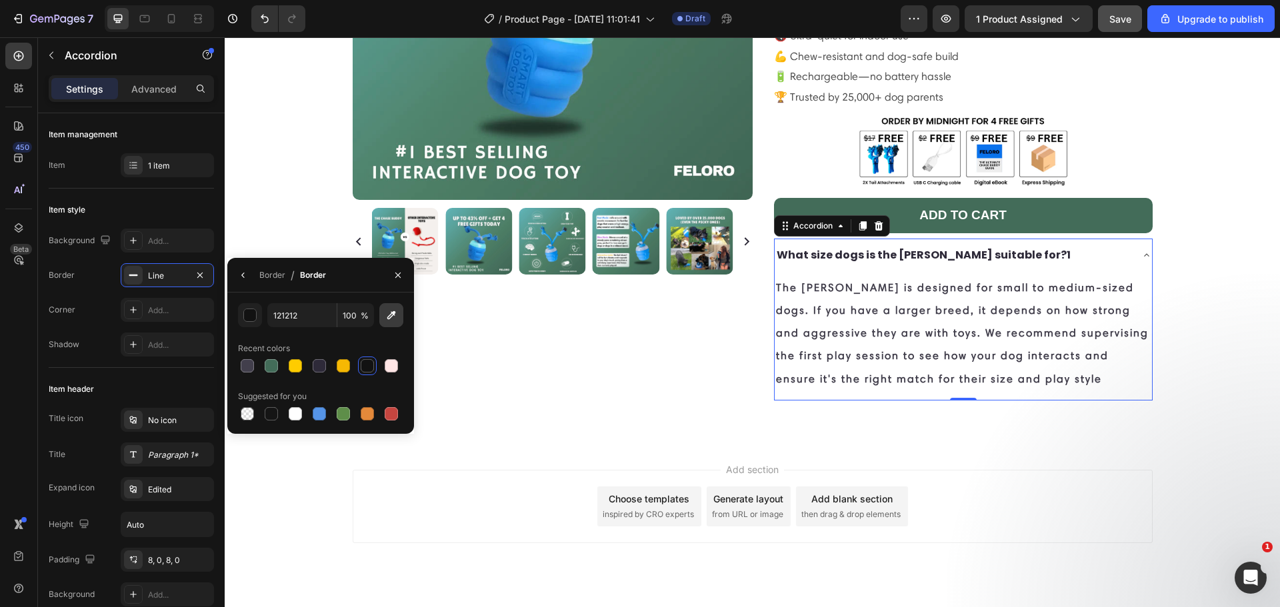
click at [387, 312] on icon "button" at bounding box center [391, 315] width 13 height 13
click at [345, 361] on div at bounding box center [343, 365] width 13 height 13
type input "2E2A39"
click at [347, 319] on input "100" at bounding box center [355, 315] width 37 height 24
type input "99"
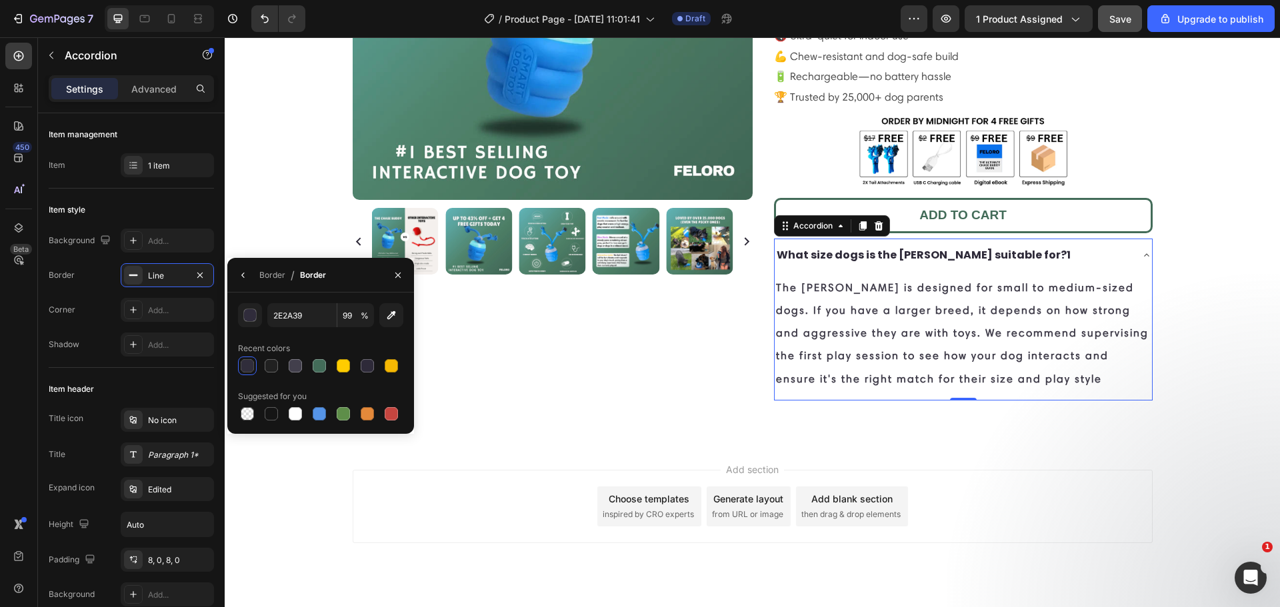
click at [1141, 250] on icon at bounding box center [1146, 255] width 11 height 11
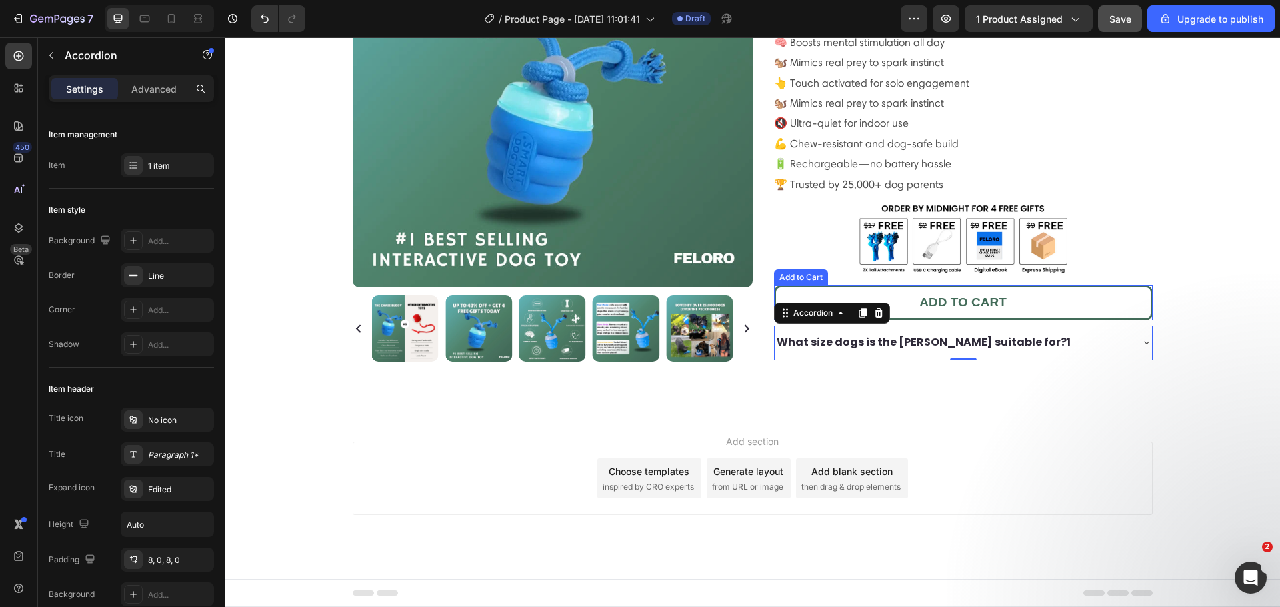
scroll to position [199, 0]
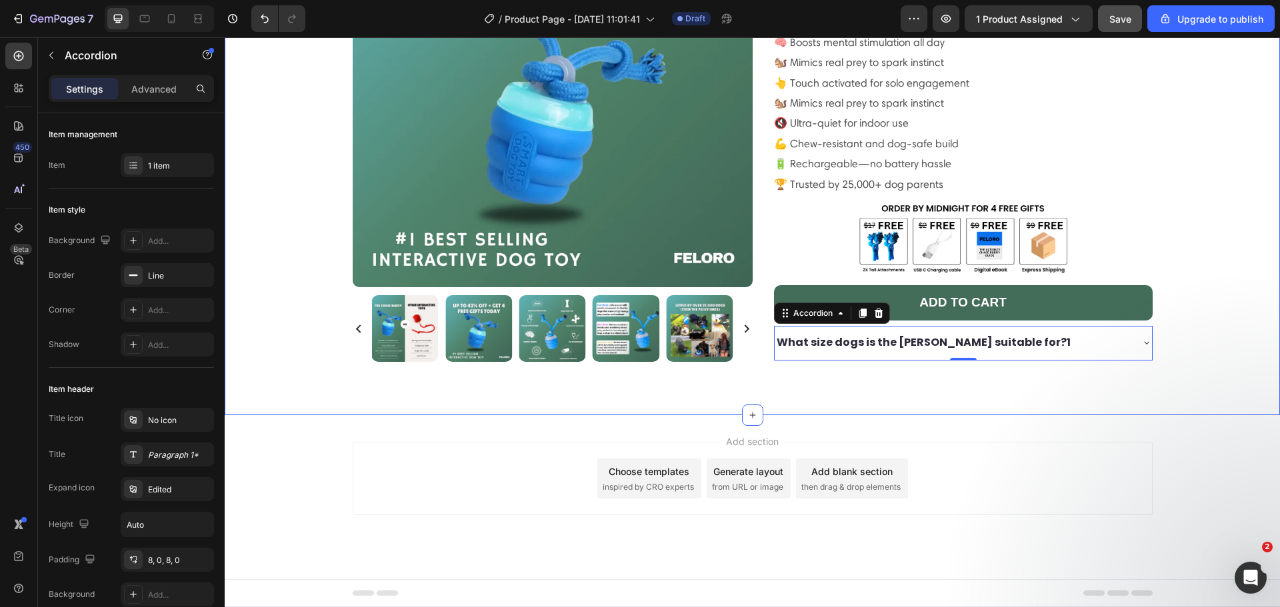
click at [921, 377] on div "Icon Icon Icon Icon Icon Icon List 485 Reviews! Text Block Row the chase buddy™…" at bounding box center [953, 135] width 400 height 496
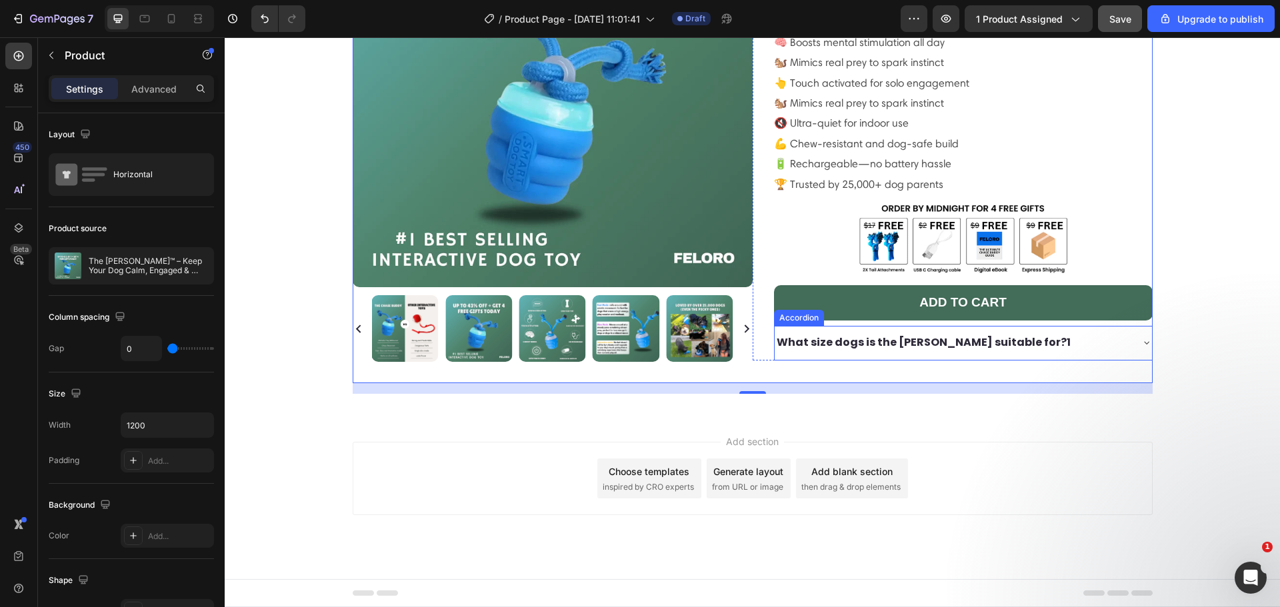
click at [831, 331] on div "What size dogs is the [PERSON_NAME] suitable for?1" at bounding box center [924, 342] width 298 height 23
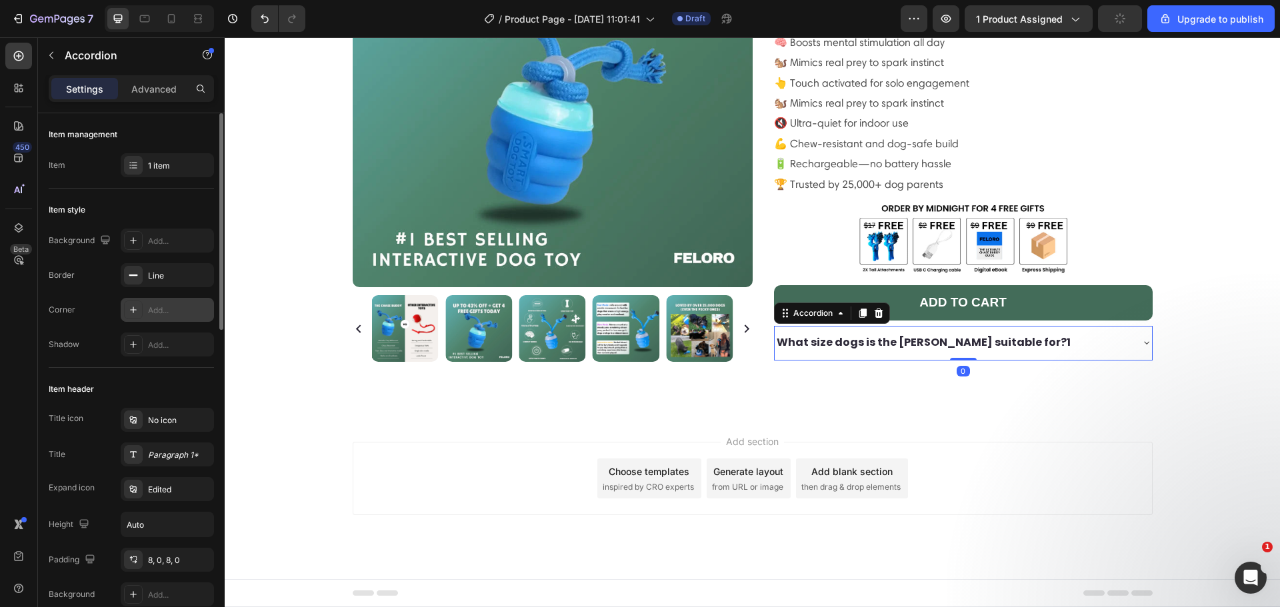
click at [157, 300] on div "Add..." at bounding box center [167, 310] width 93 height 24
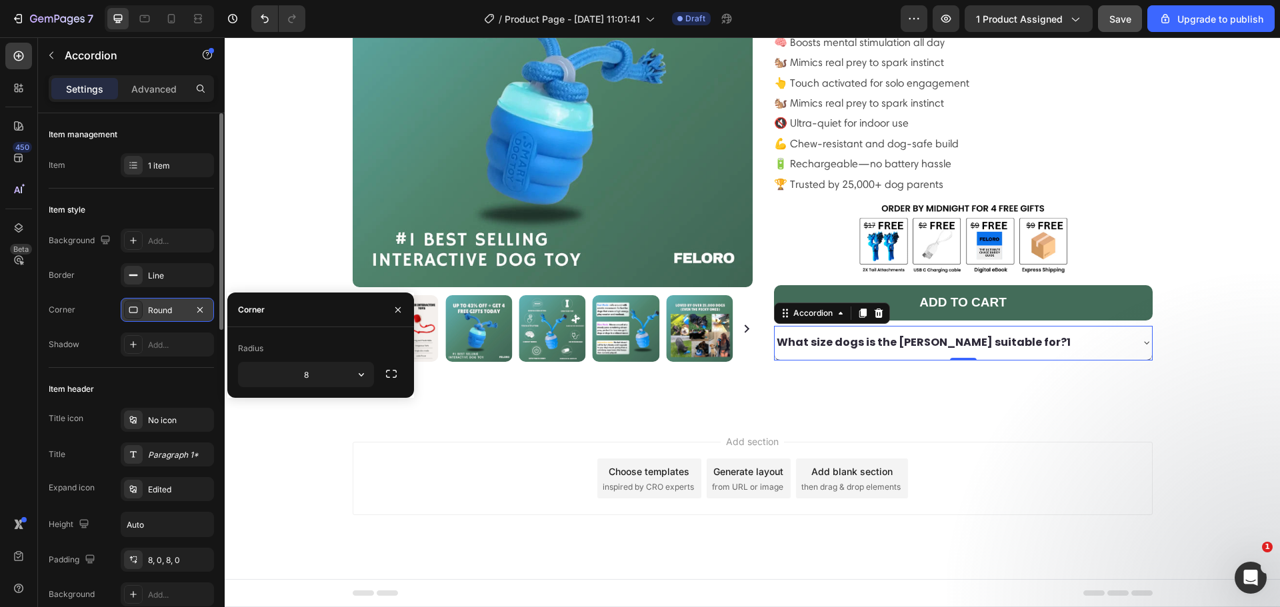
drag, startPoint x: 197, startPoint y: 309, endPoint x: 193, endPoint y: 303, distance: 7.8
click at [197, 309] on icon "button" at bounding box center [200, 310] width 11 height 11
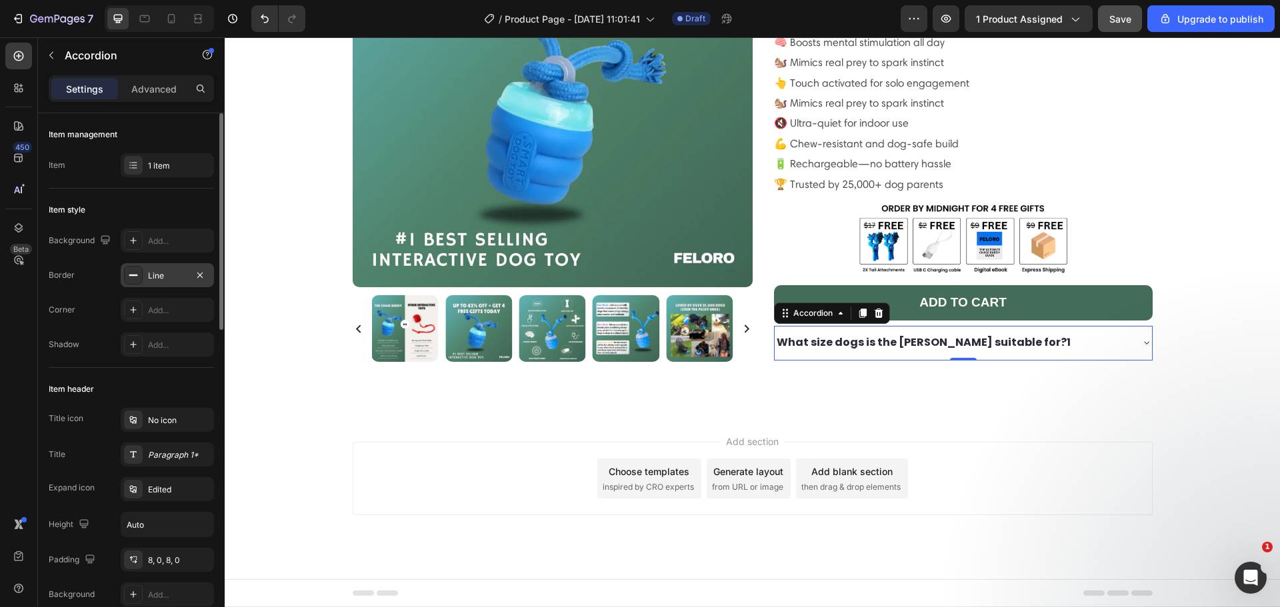
click at [175, 283] on div "Line" at bounding box center [167, 275] width 93 height 24
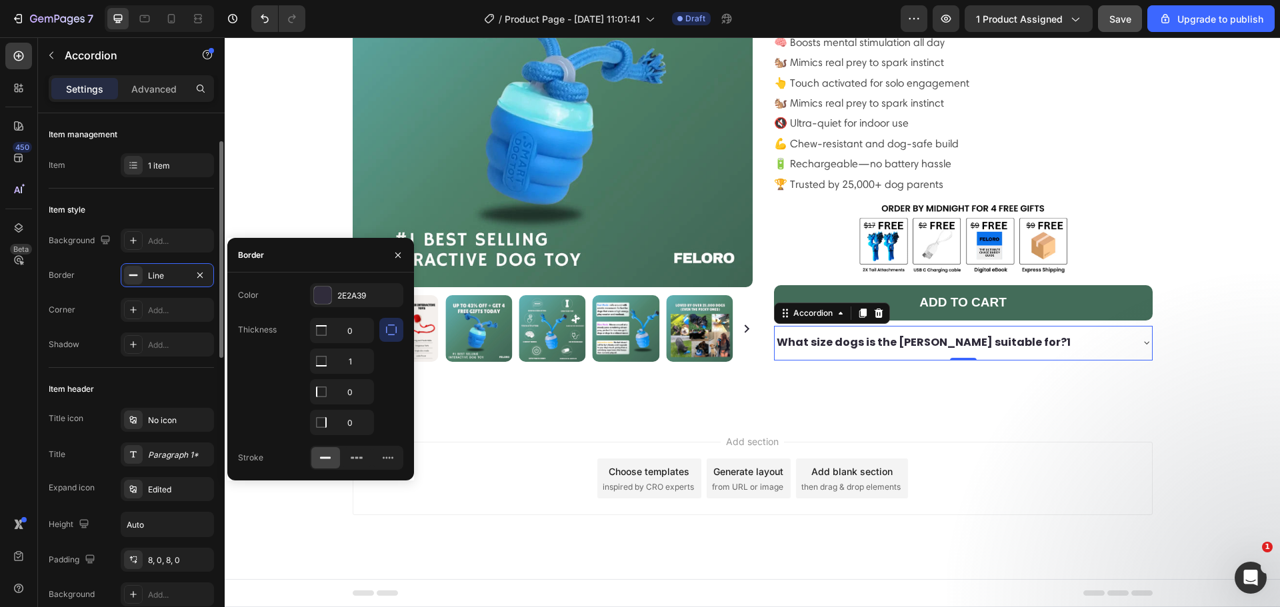
scroll to position [20, 0]
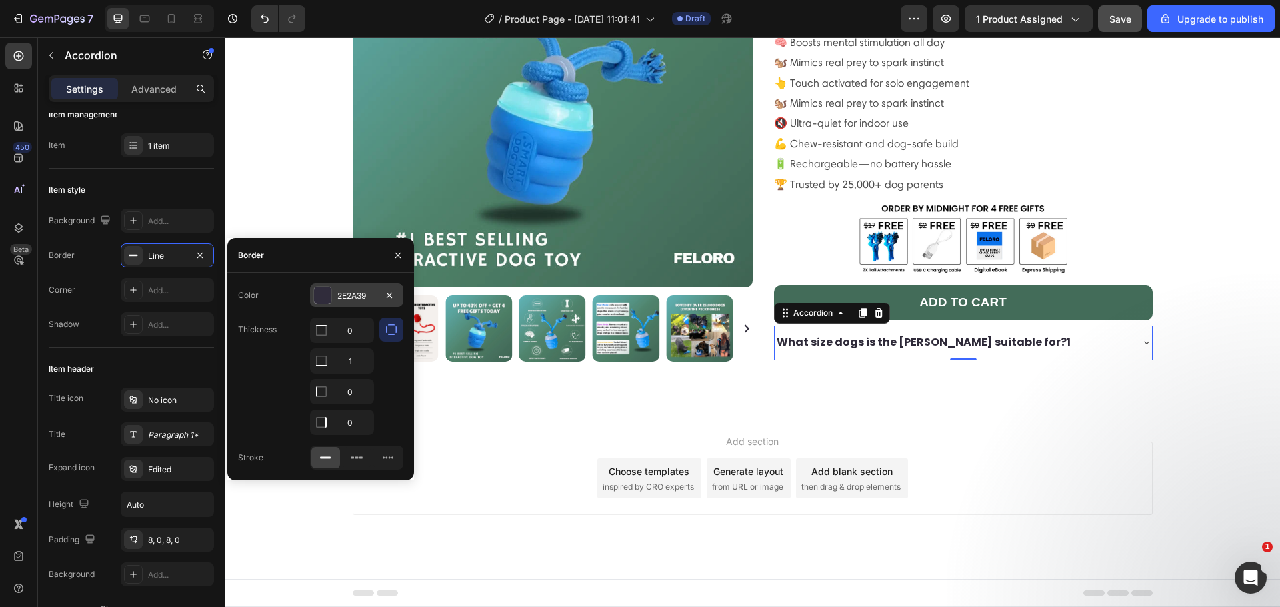
click at [335, 296] on div "2E2A39" at bounding box center [356, 295] width 93 height 24
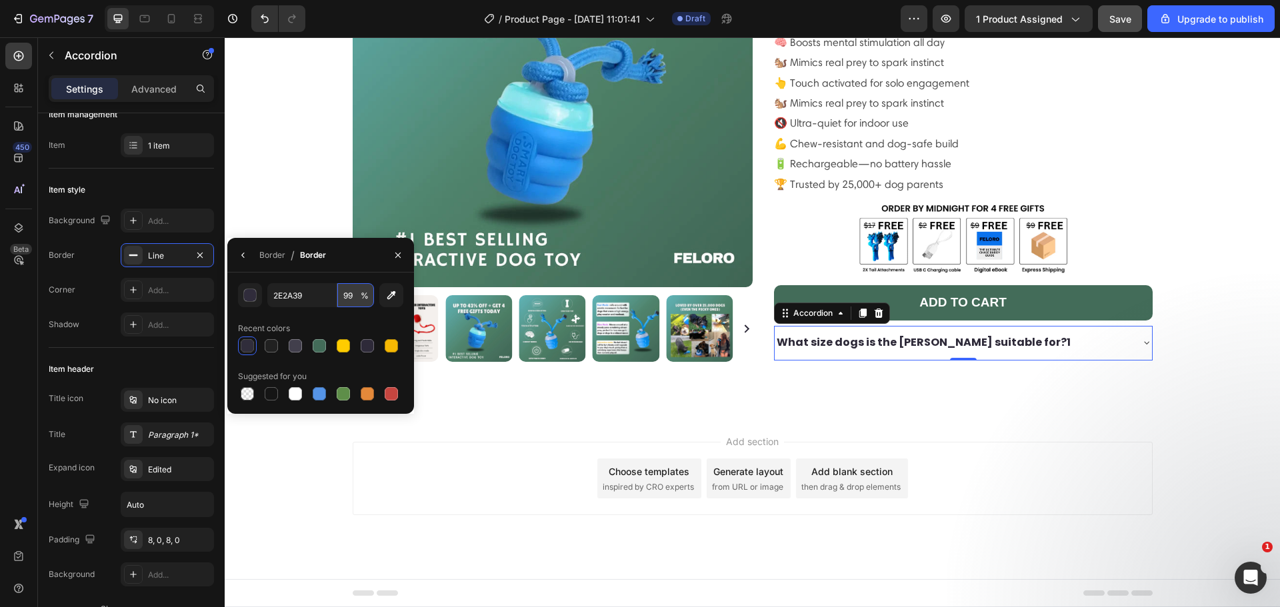
click at [356, 296] on input "99" at bounding box center [355, 295] width 37 height 24
type input "70"
click at [1001, 367] on div "Icon Icon Icon Icon Icon Icon List 485 Reviews! Text Block Row the chase buddy™…" at bounding box center [953, 135] width 400 height 496
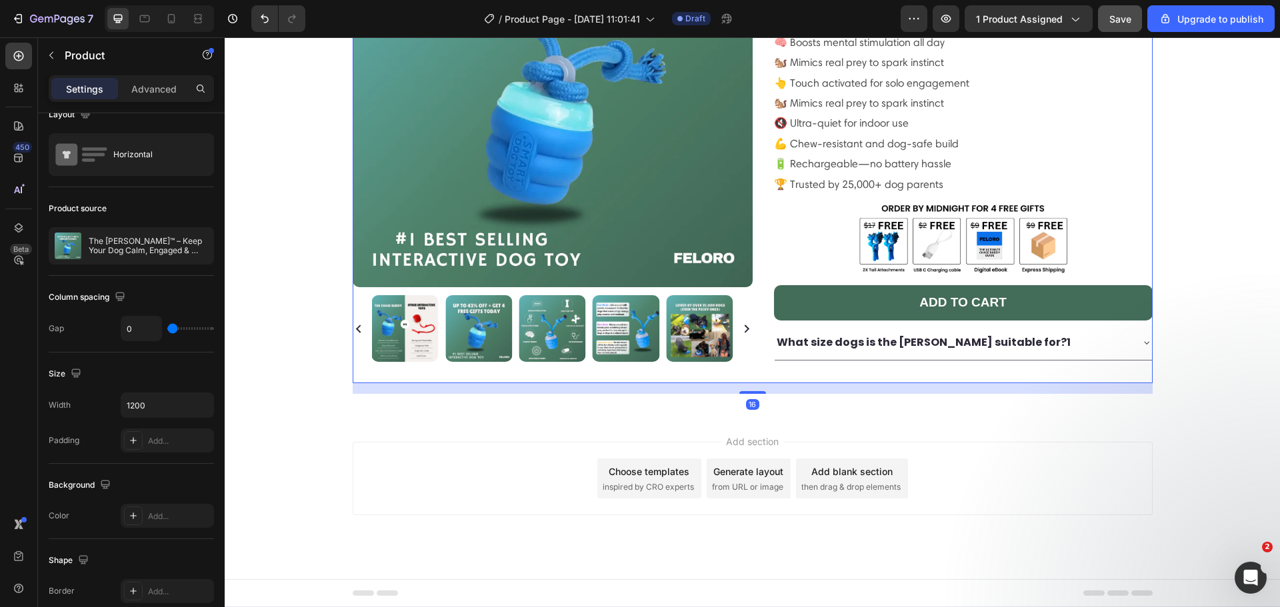
scroll to position [0, 0]
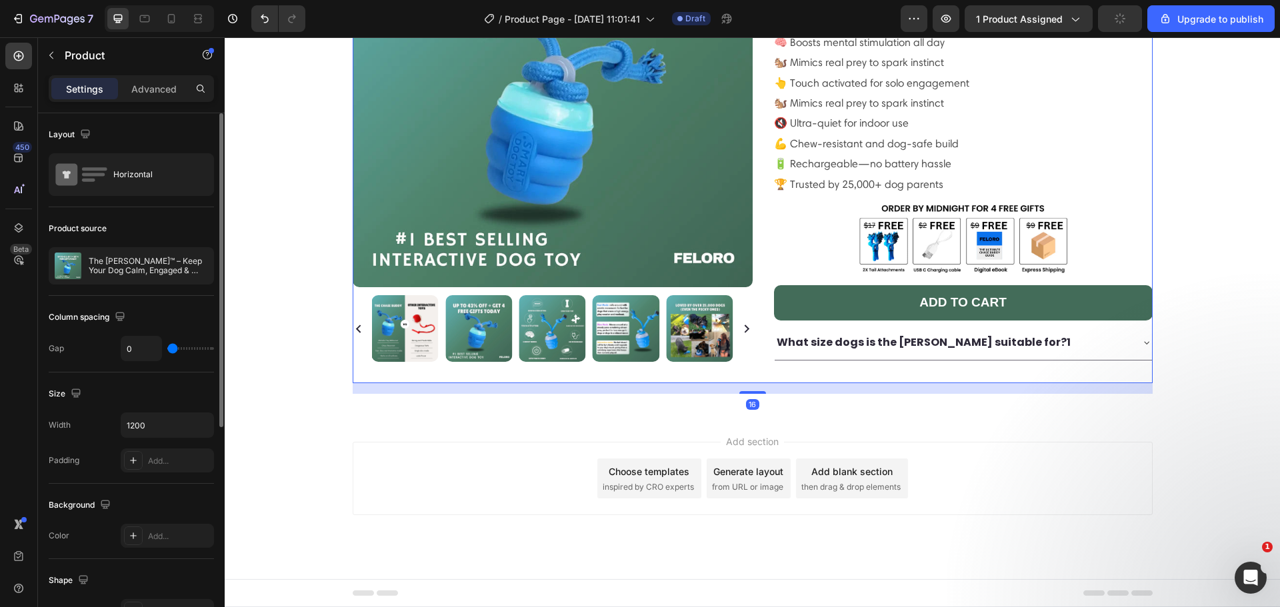
click at [990, 330] on div "What size dogs is the [PERSON_NAME] suitable for?1" at bounding box center [963, 343] width 377 height 34
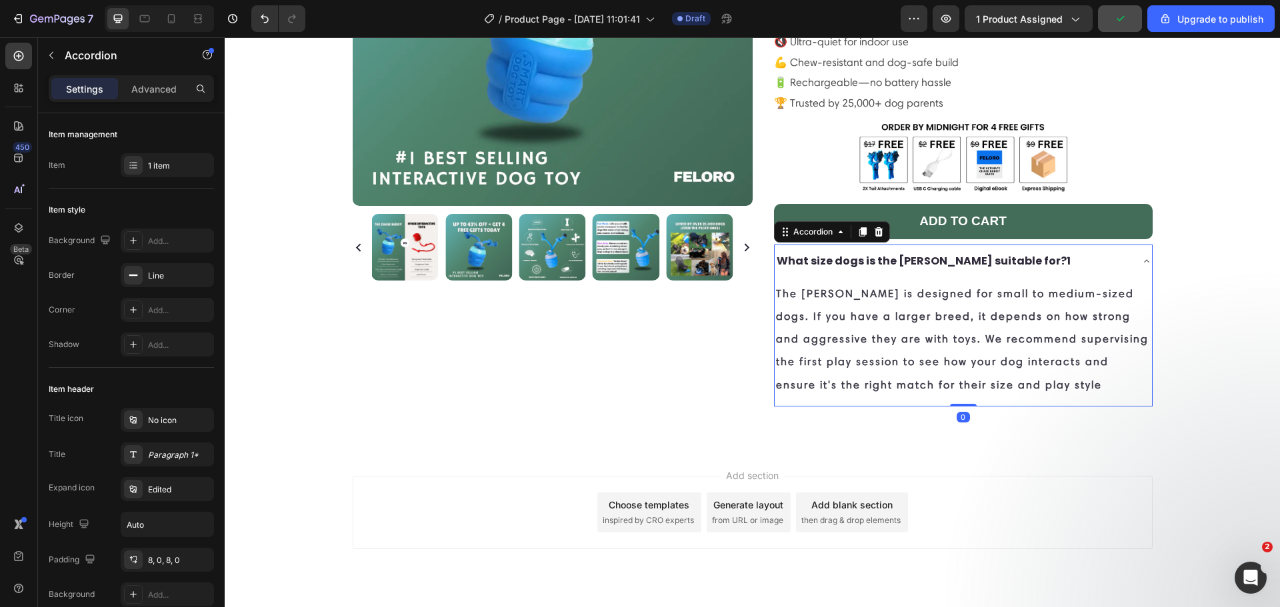
scroll to position [286, 0]
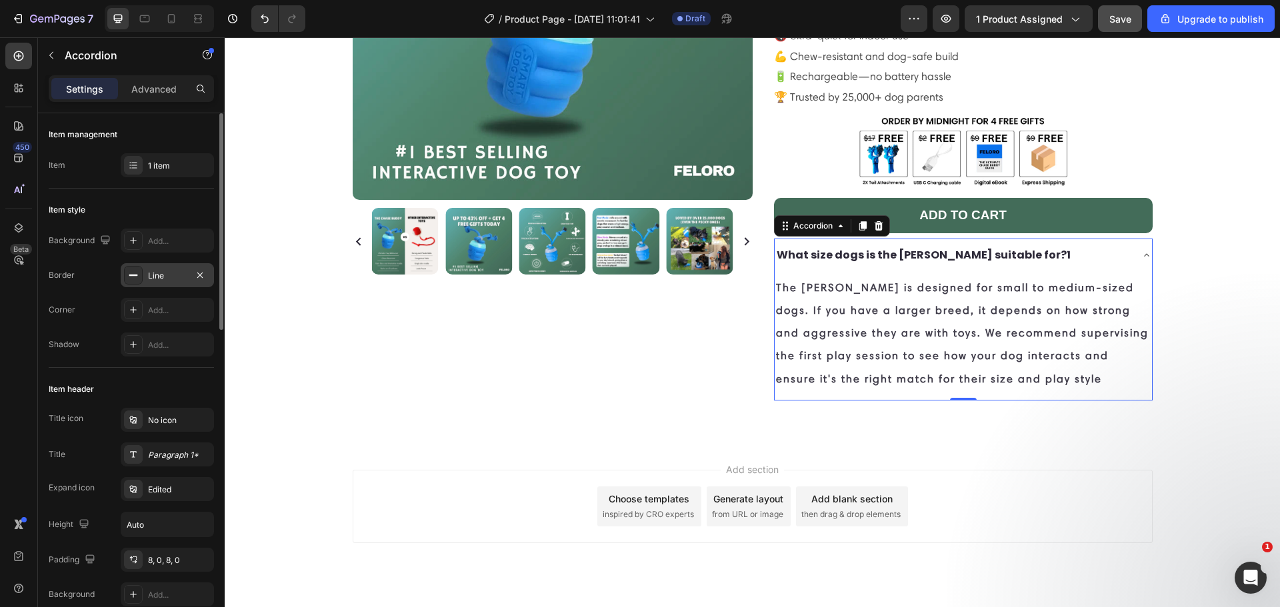
click at [178, 272] on div "Line" at bounding box center [167, 276] width 39 height 12
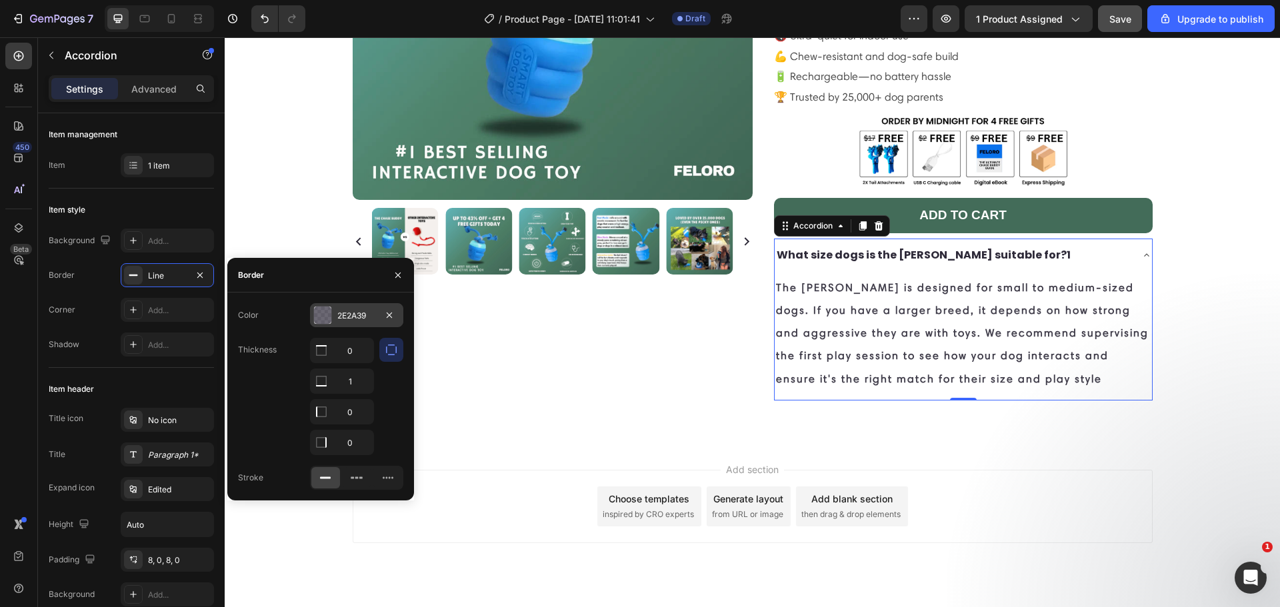
click at [327, 315] on div at bounding box center [322, 315] width 17 height 17
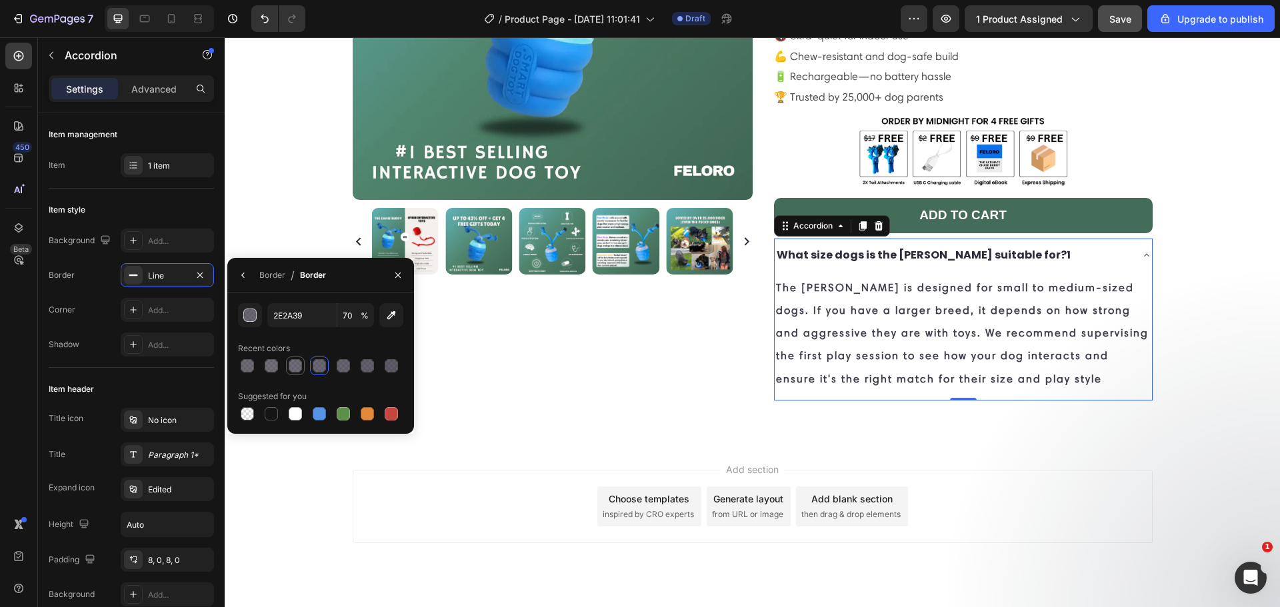
click at [287, 366] on div at bounding box center [295, 366] width 19 height 19
click at [270, 365] on div at bounding box center [271, 365] width 13 height 13
click at [248, 363] on div at bounding box center [247, 365] width 13 height 13
click at [297, 314] on input "2E2A39" at bounding box center [301, 315] width 69 height 24
click at [299, 315] on input "2E2A39" at bounding box center [301, 315] width 69 height 24
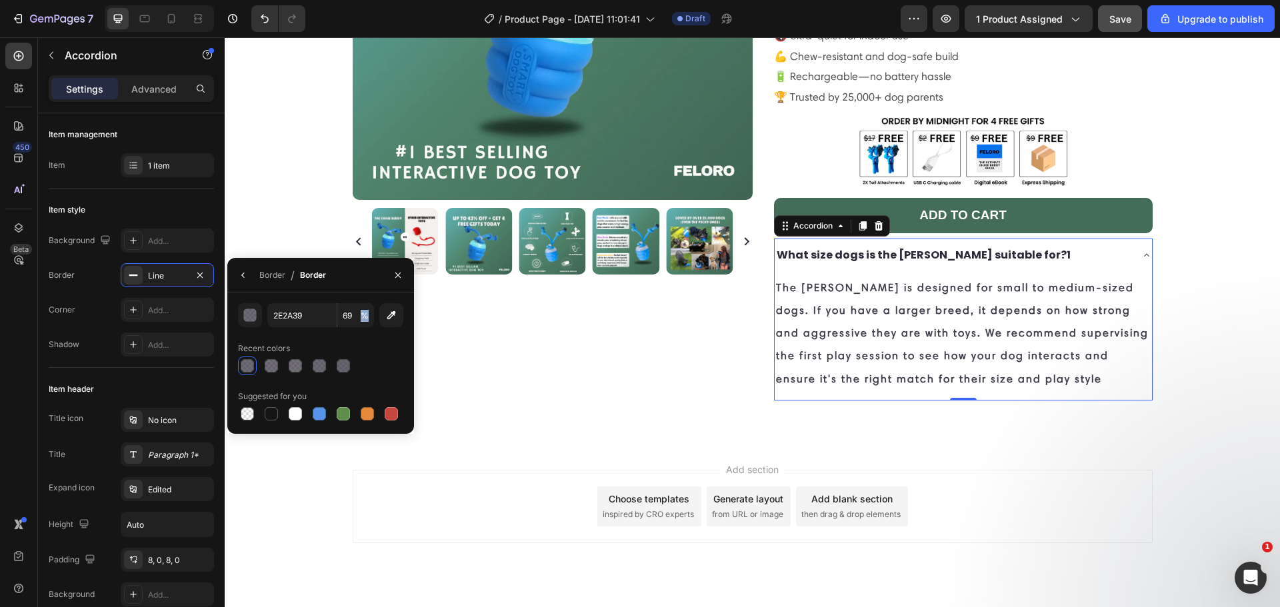
click at [365, 311] on span "%" at bounding box center [365, 316] width 8 height 12
click at [350, 317] on input "69" at bounding box center [355, 315] width 37 height 24
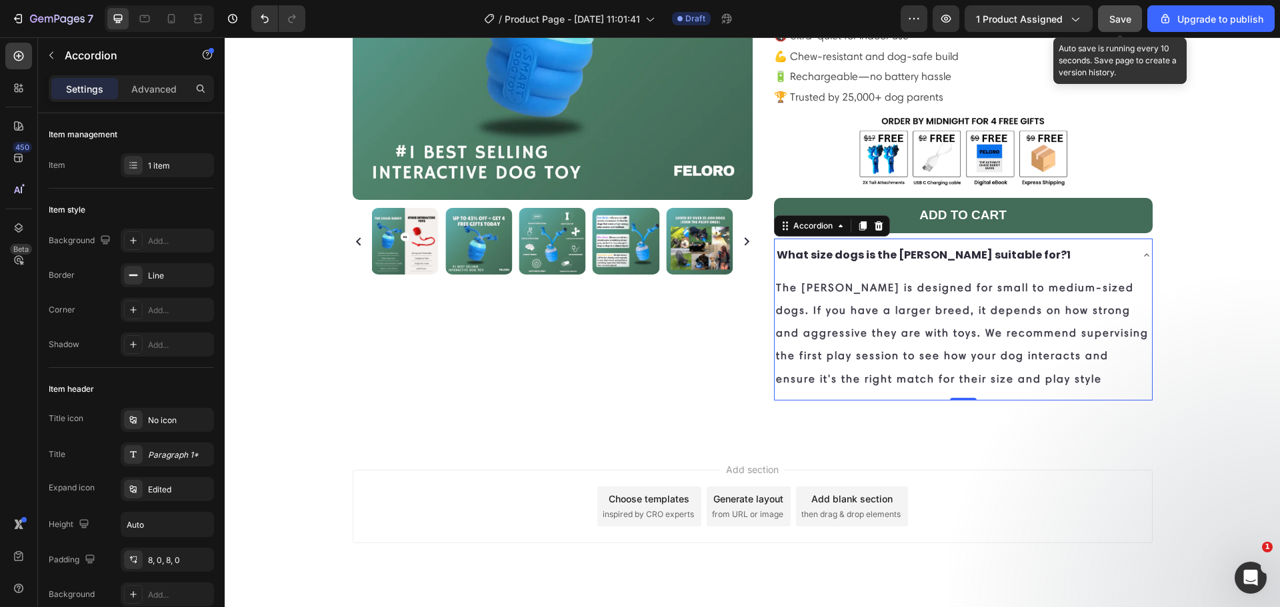
drag, startPoint x: 1110, startPoint y: 16, endPoint x: 481, endPoint y: 117, distance: 636.8
click at [1110, 16] on span "Save" at bounding box center [1120, 18] width 22 height 11
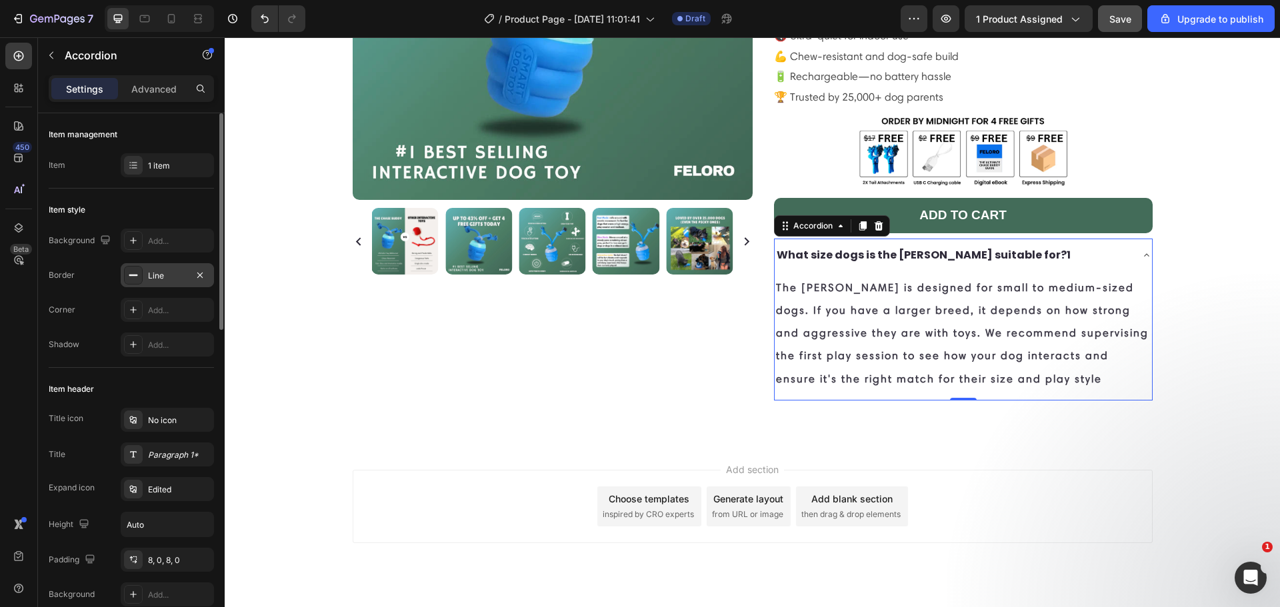
click at [160, 278] on div "Line" at bounding box center [167, 276] width 39 height 12
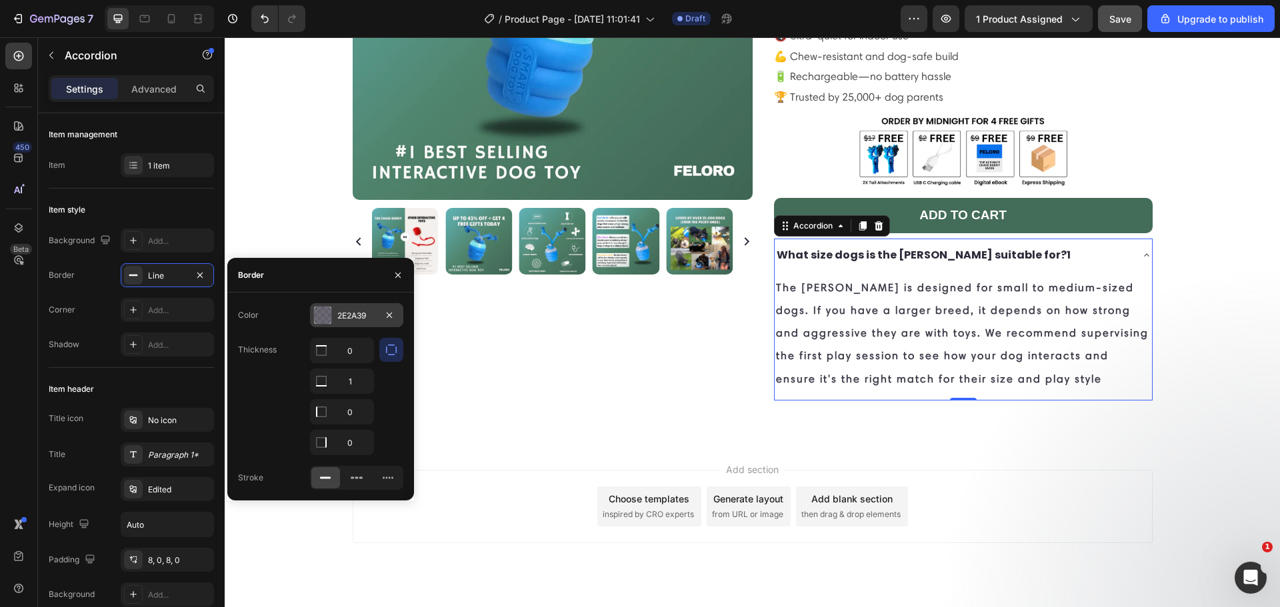
click at [341, 315] on div "2E2A39" at bounding box center [356, 316] width 39 height 12
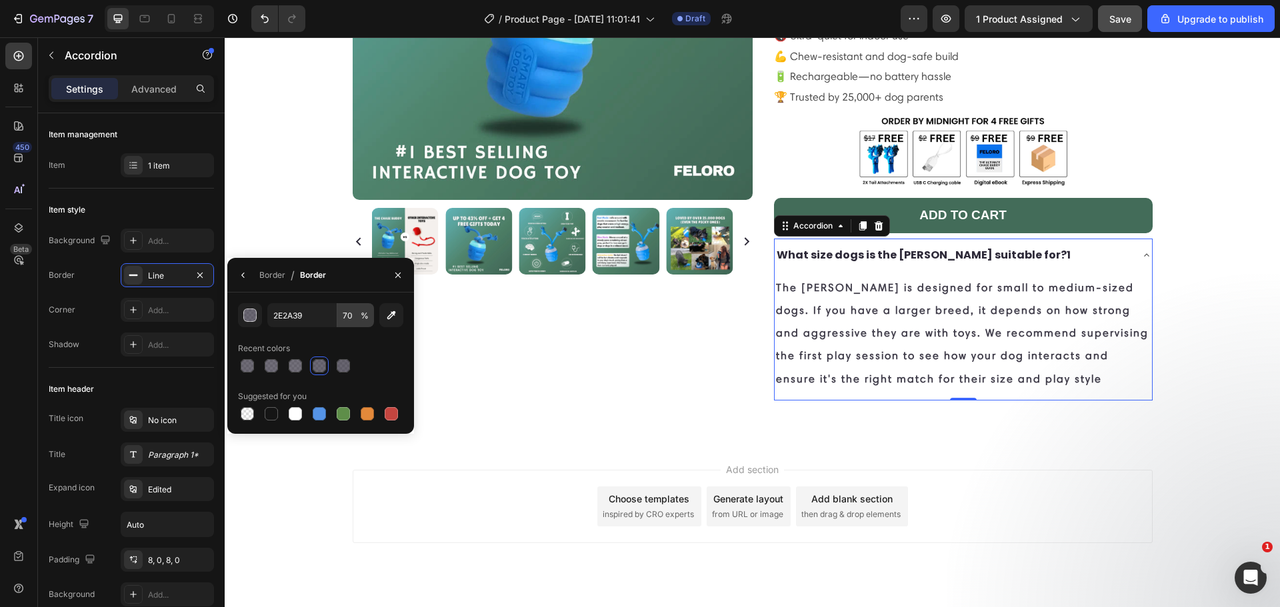
click at [337, 315] on div "2E2A39 70 %" at bounding box center [320, 315] width 107 height 24
click at [339, 316] on input "70" at bounding box center [355, 315] width 37 height 24
click at [1115, 14] on span "Save" at bounding box center [1120, 18] width 22 height 11
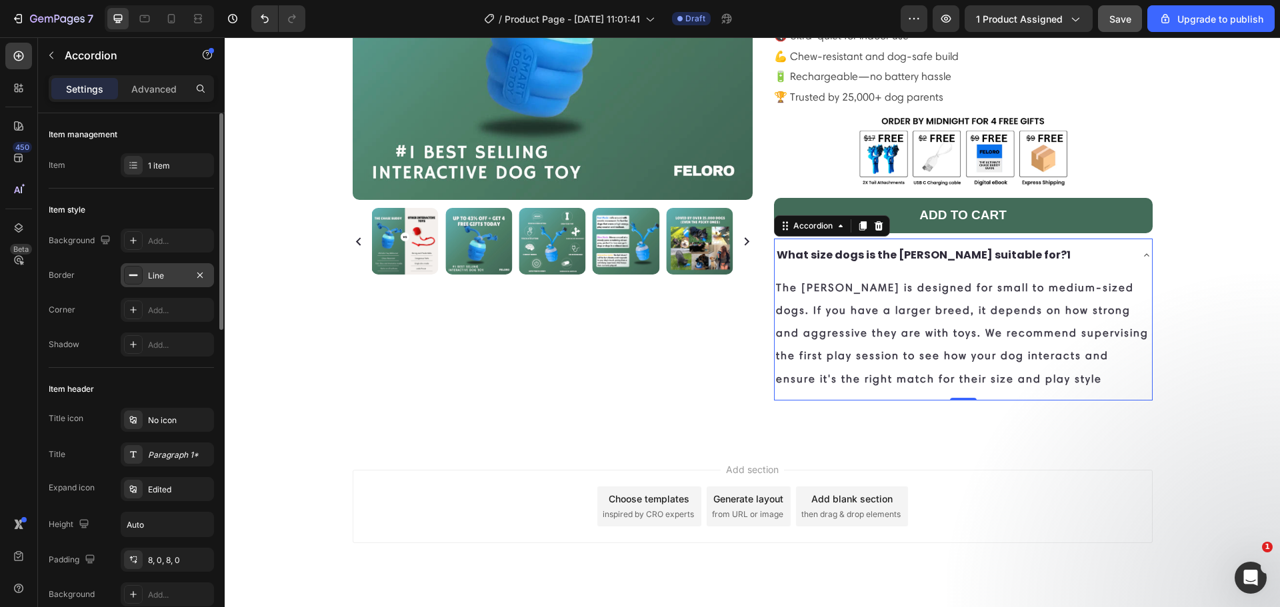
click at [159, 277] on div "Line" at bounding box center [167, 276] width 39 height 12
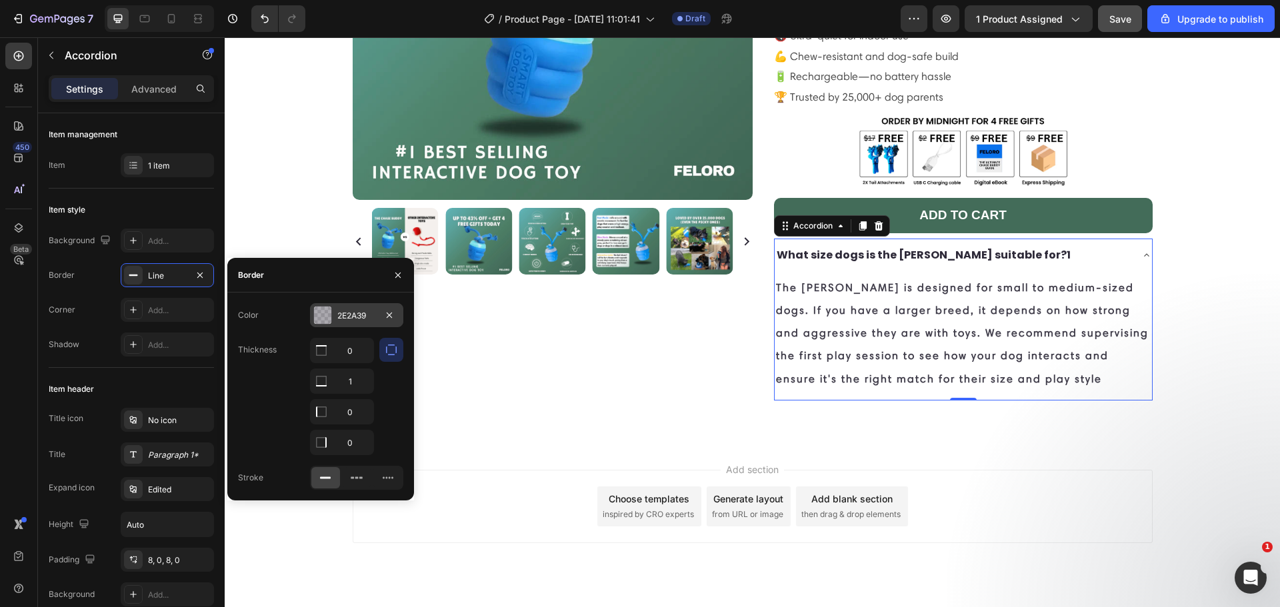
click at [335, 322] on div "2E2A39" at bounding box center [356, 315] width 93 height 24
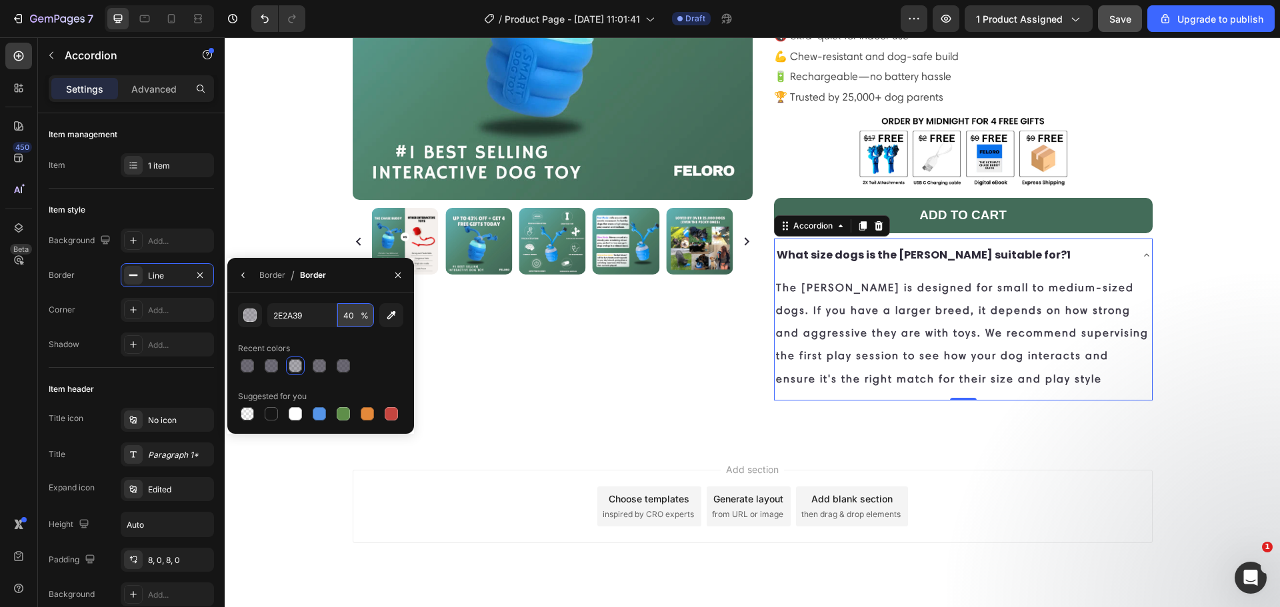
click at [348, 320] on input "40" at bounding box center [355, 315] width 37 height 24
type input "35"
click at [363, 350] on div "Recent colors" at bounding box center [320, 348] width 165 height 21
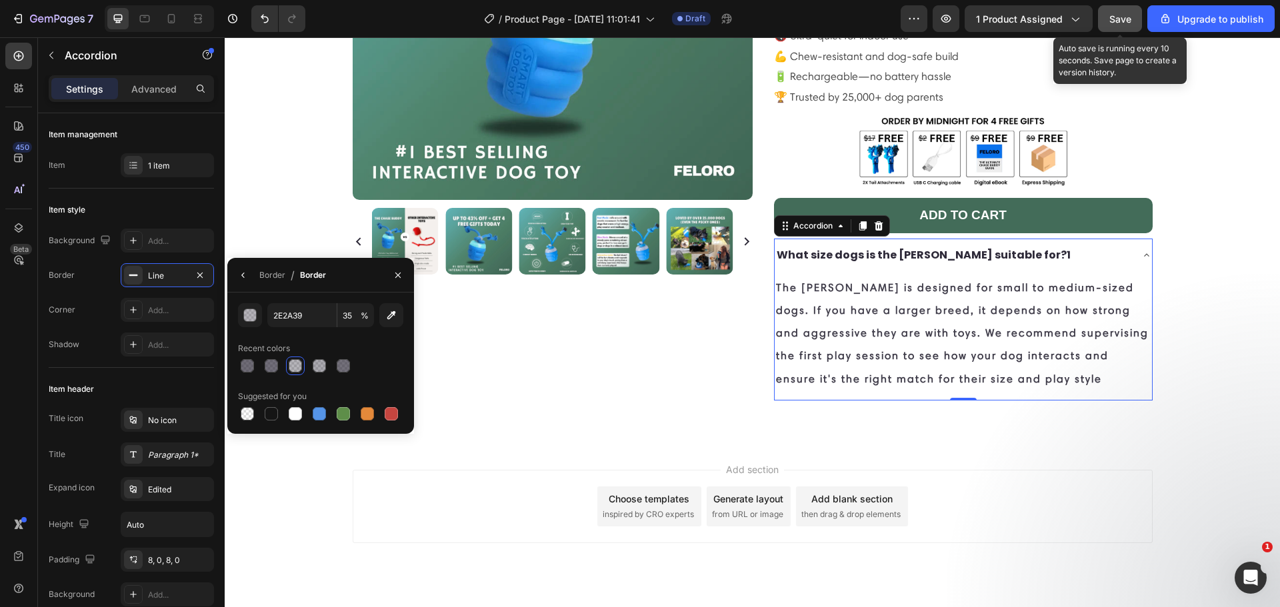
click at [1125, 21] on span "Save" at bounding box center [1120, 18] width 22 height 11
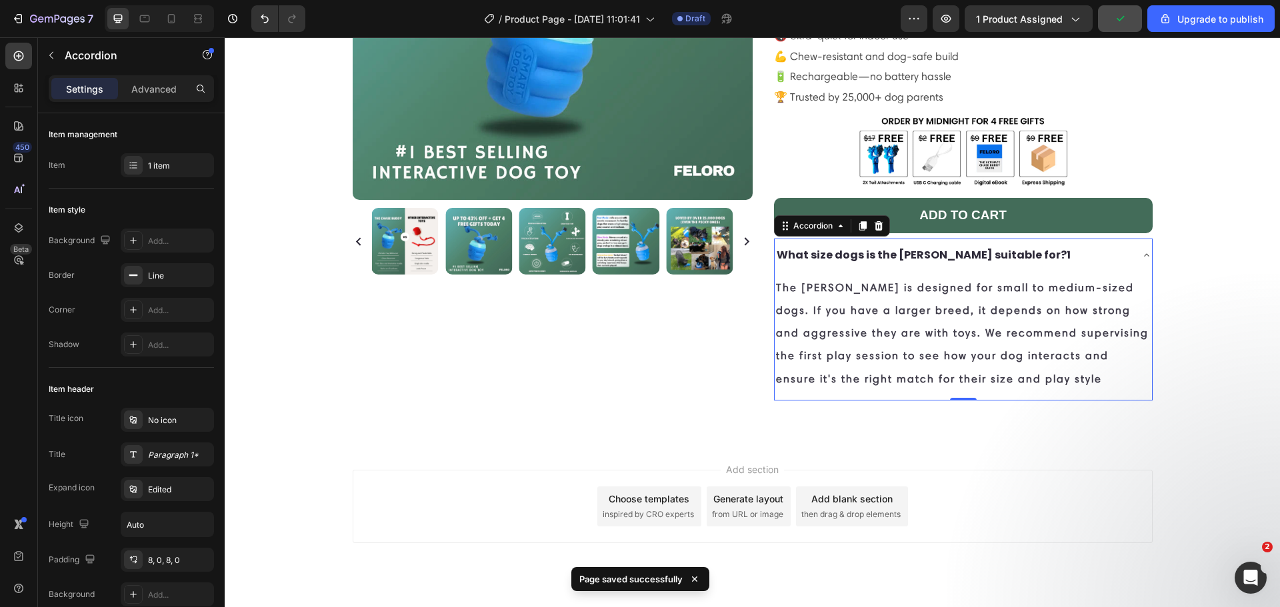
click at [1087, 244] on div "What size dogs is the [PERSON_NAME] suitable for?1" at bounding box center [953, 255] width 356 height 23
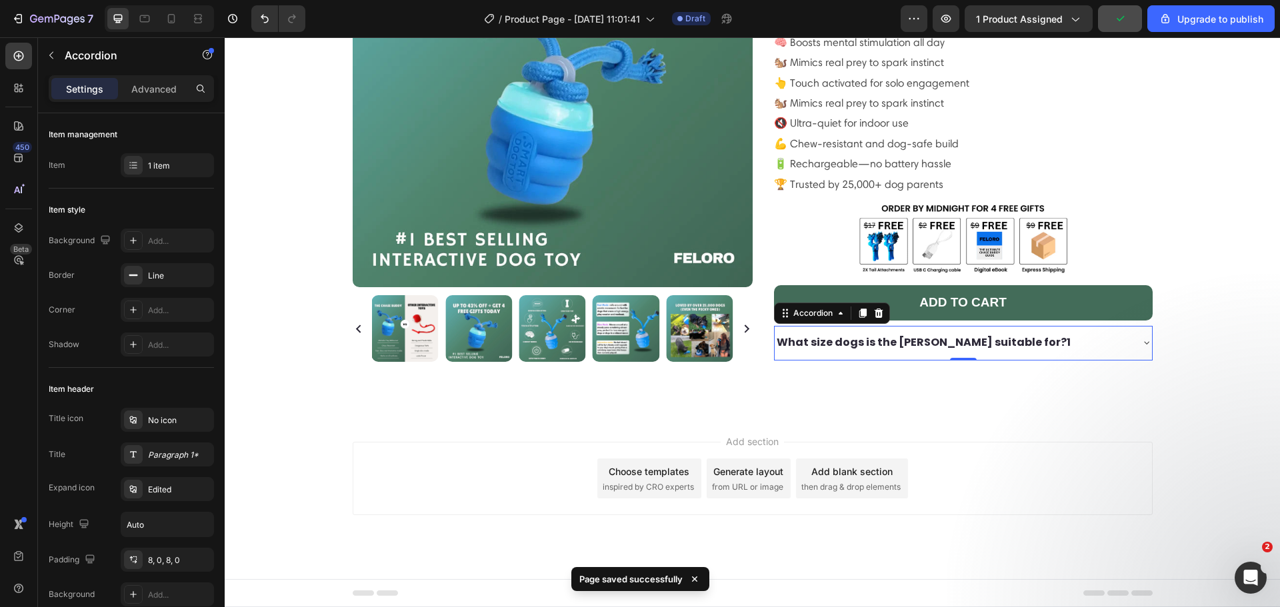
scroll to position [199, 0]
click at [1068, 359] on div "Icon Icon Icon Icon Icon Icon List 485 Reviews! Text Block Row the chase buddy™…" at bounding box center [953, 135] width 400 height 496
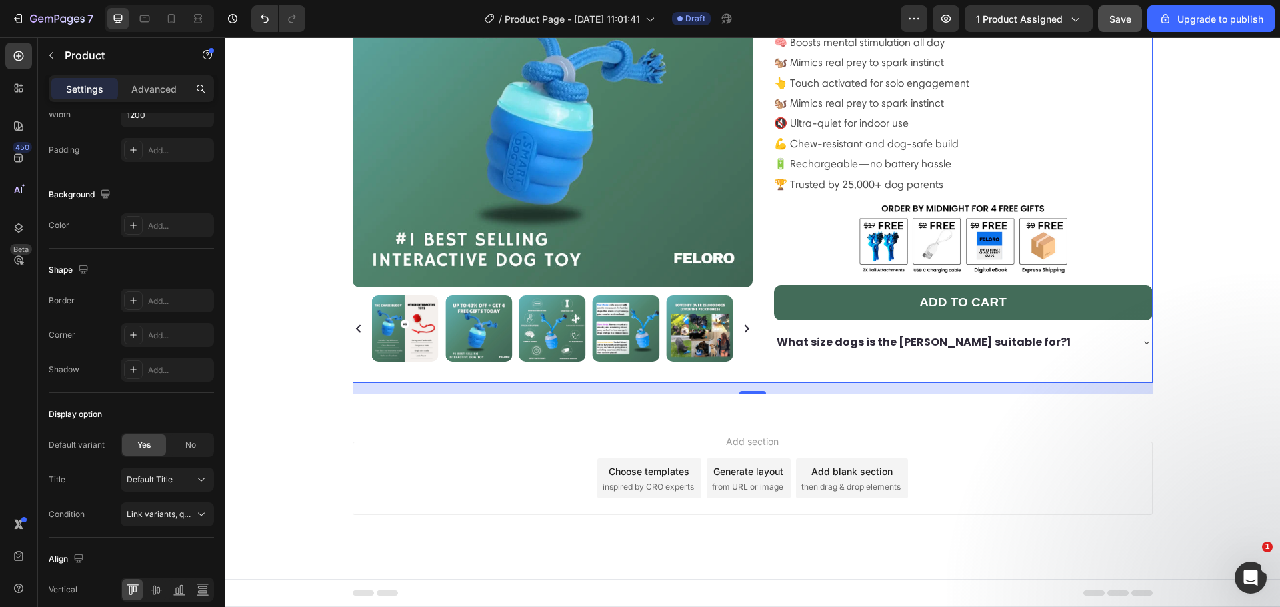
click at [790, 337] on div "Icon Icon Icon Icon Icon Icon List 485 Reviews! Text Block Row the chase buddy™…" at bounding box center [953, 135] width 400 height 496
click at [790, 328] on div "What size dogs is the [PERSON_NAME] suitable for?1" at bounding box center [963, 343] width 377 height 34
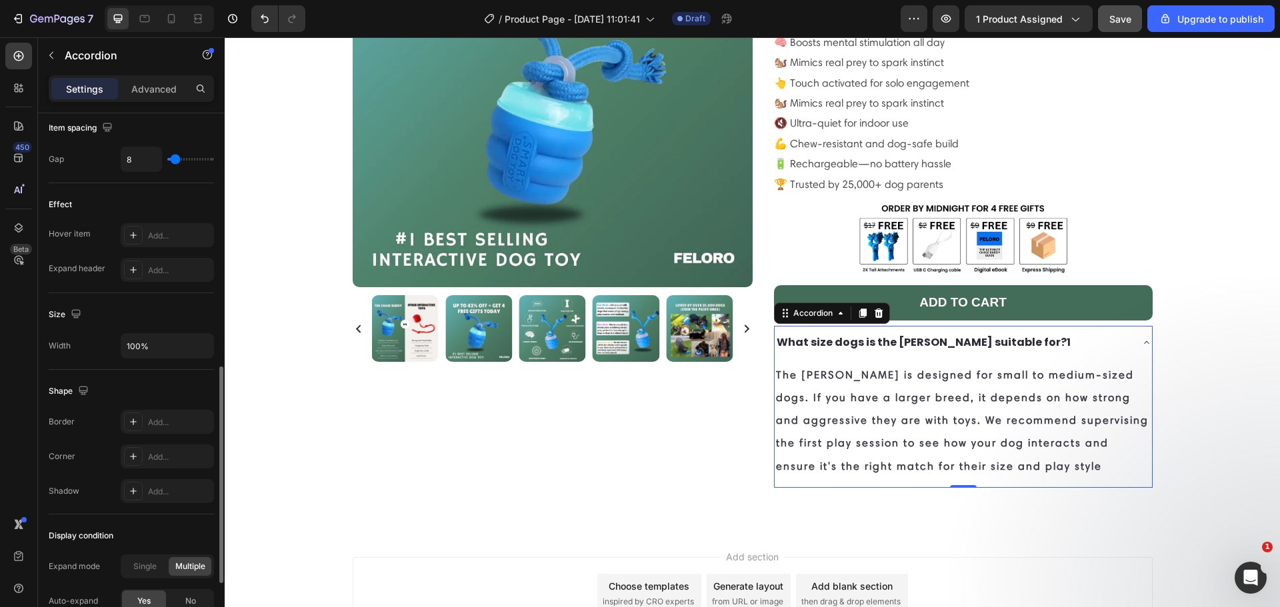
scroll to position [772, 0]
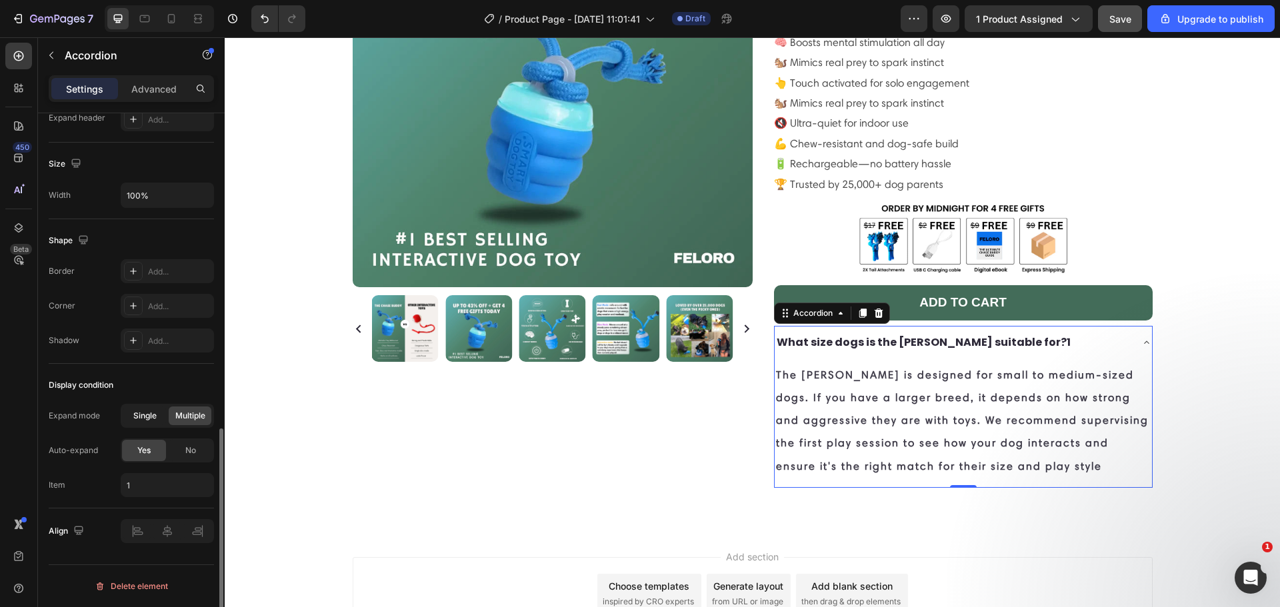
click at [159, 417] on div "Single" at bounding box center [144, 416] width 43 height 19
click at [180, 456] on div "No" at bounding box center [191, 450] width 44 height 21
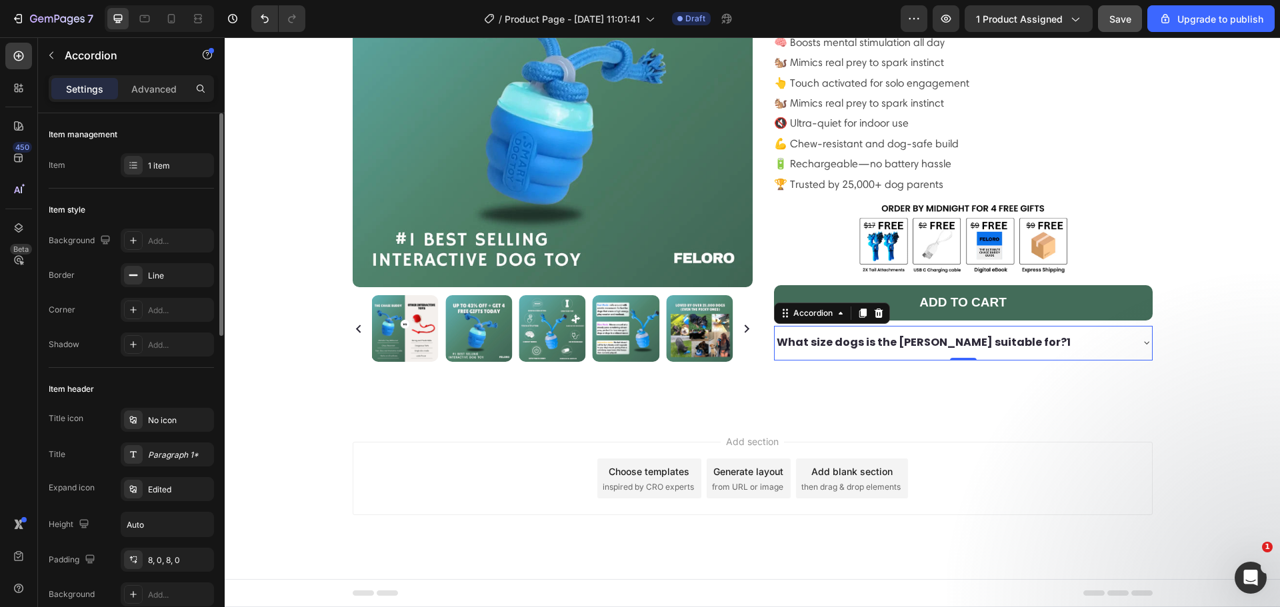
scroll to position [0, 0]
click at [159, 175] on div "1 item" at bounding box center [167, 165] width 93 height 24
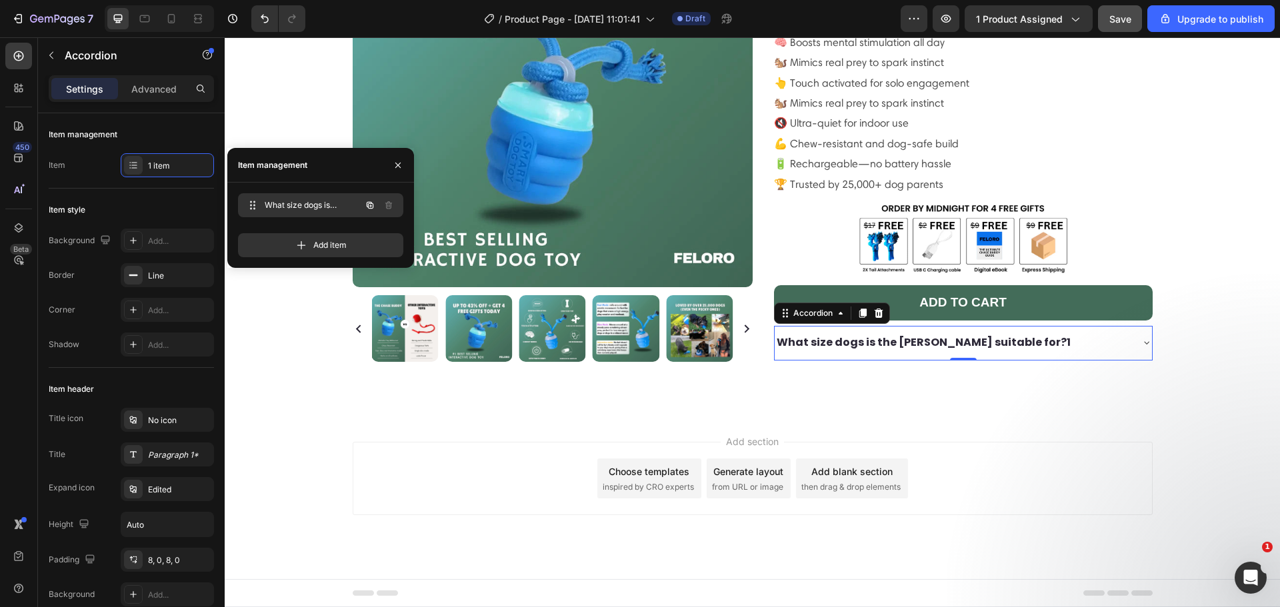
click at [289, 205] on span "What size dogs is the [PERSON_NAME] suitable for?1" at bounding box center [302, 205] width 75 height 12
click at [369, 200] on icon "button" at bounding box center [370, 205] width 11 height 11
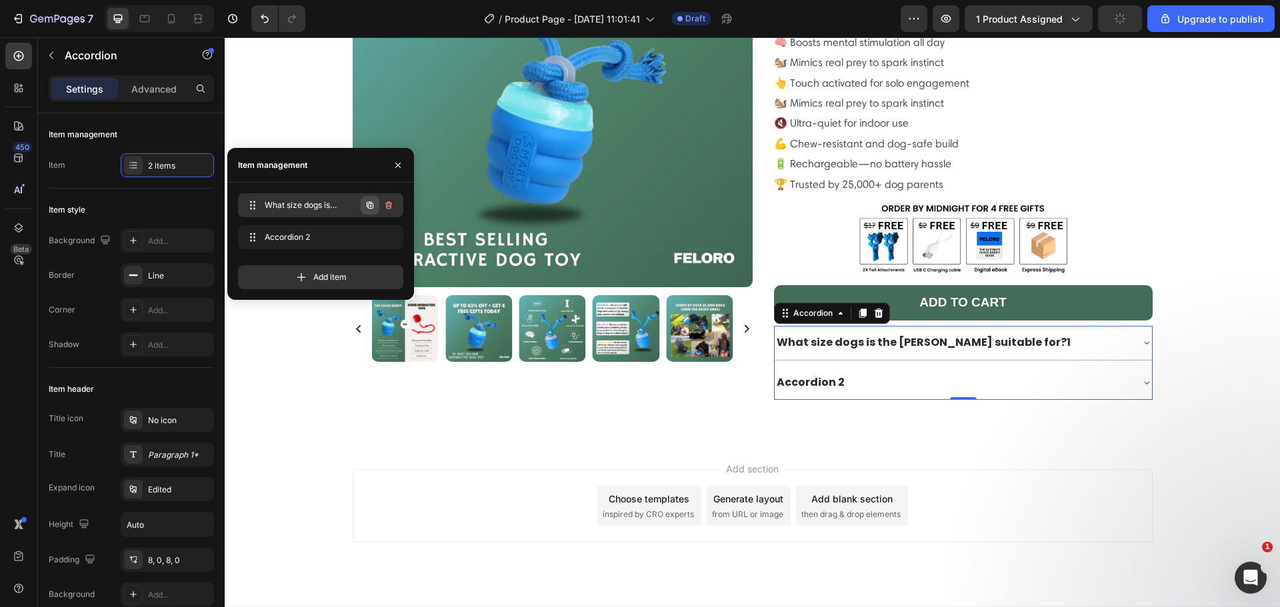
click at [369, 202] on icon "button" at bounding box center [370, 205] width 7 height 7
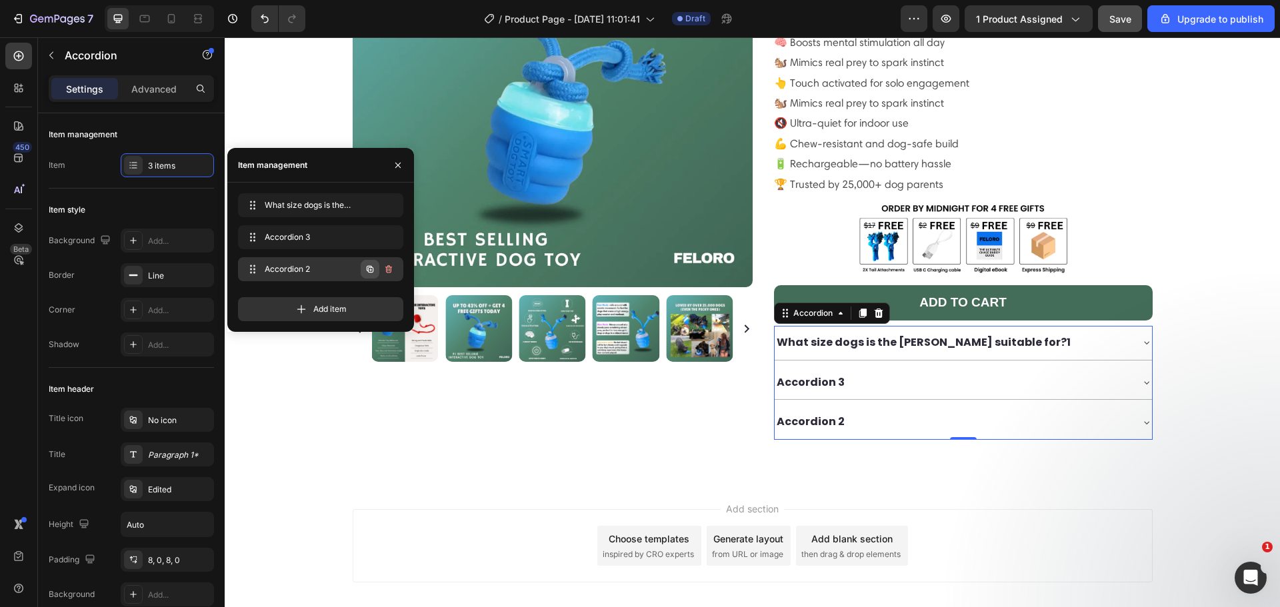
click at [371, 273] on icon "button" at bounding box center [370, 269] width 11 height 11
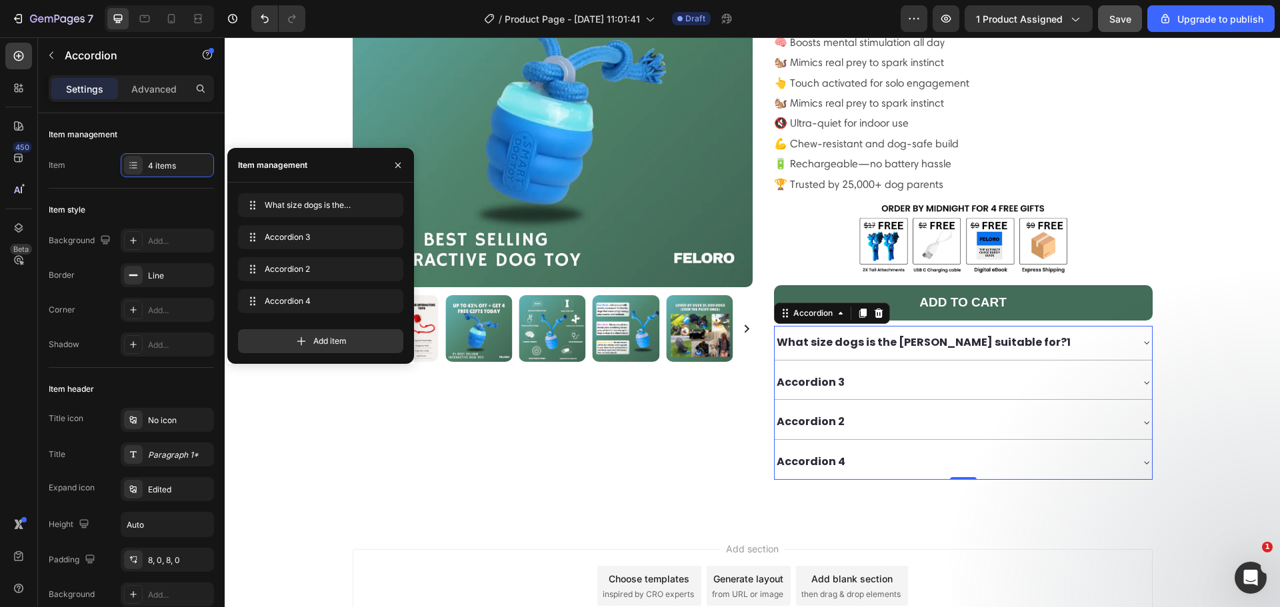
click at [857, 371] on div "Accordion 3" at bounding box center [953, 382] width 356 height 23
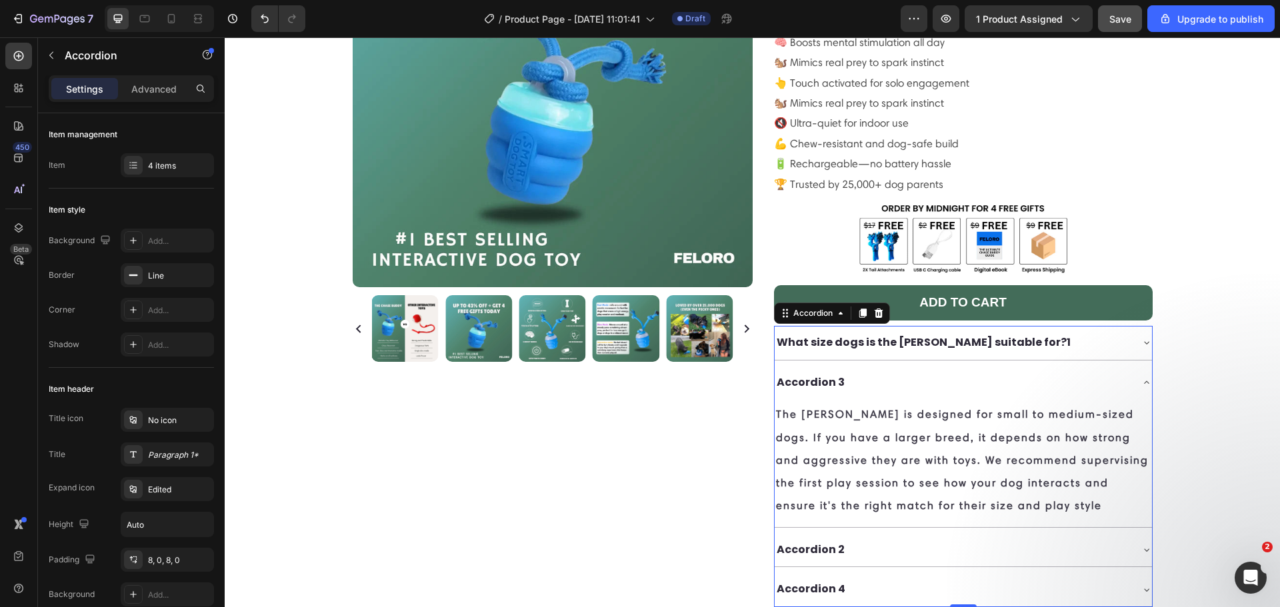
click at [819, 366] on div "Accordion 3" at bounding box center [963, 383] width 377 height 34
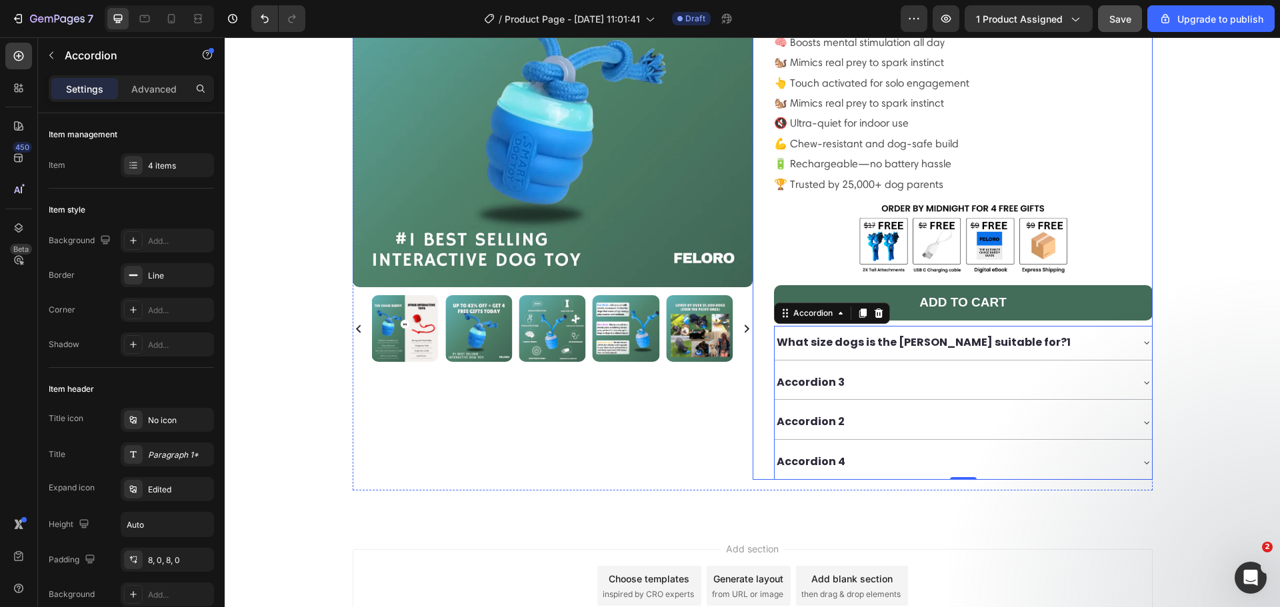
click at [721, 428] on div "100% Money-Back Guarantee Item List 60-Day Easy Returns Item List Row Product I…" at bounding box center [553, 188] width 400 height 603
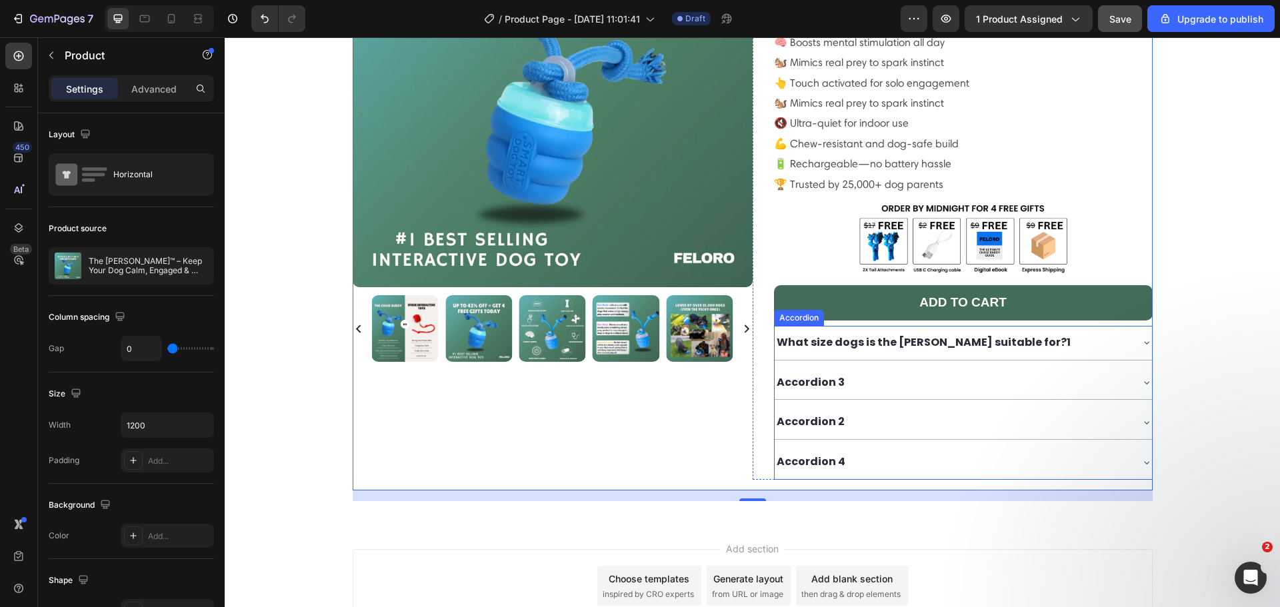
click at [853, 327] on div "What size dogs is the [PERSON_NAME] suitable for?1" at bounding box center [963, 343] width 377 height 34
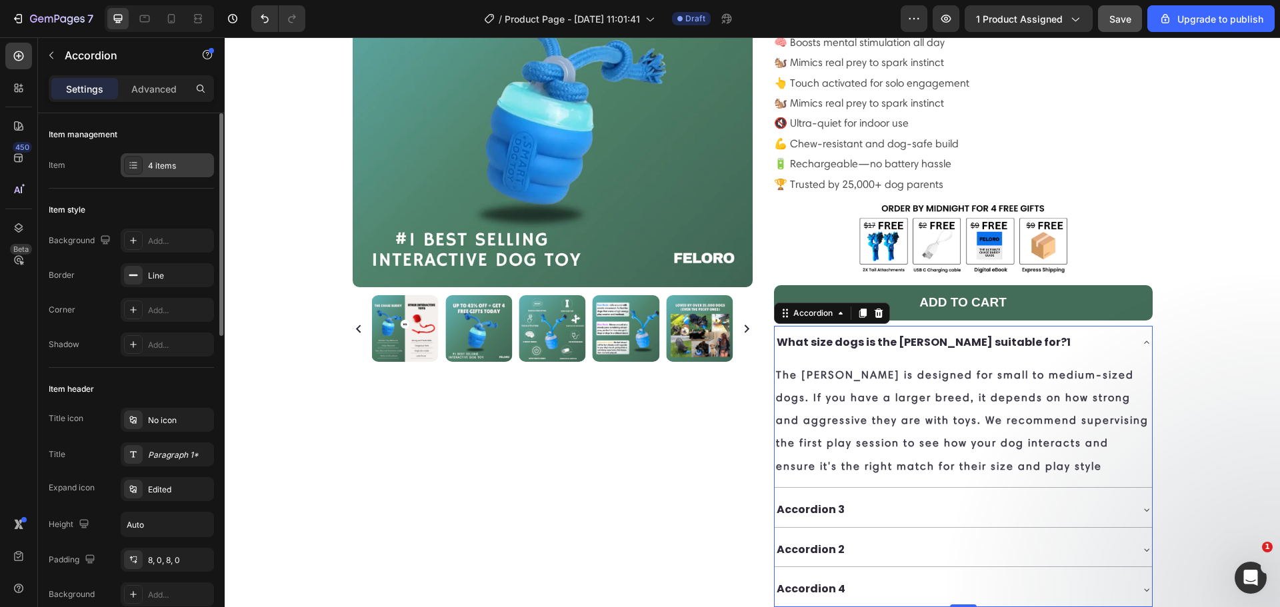
click at [180, 172] on div "4 items" at bounding box center [167, 165] width 93 height 24
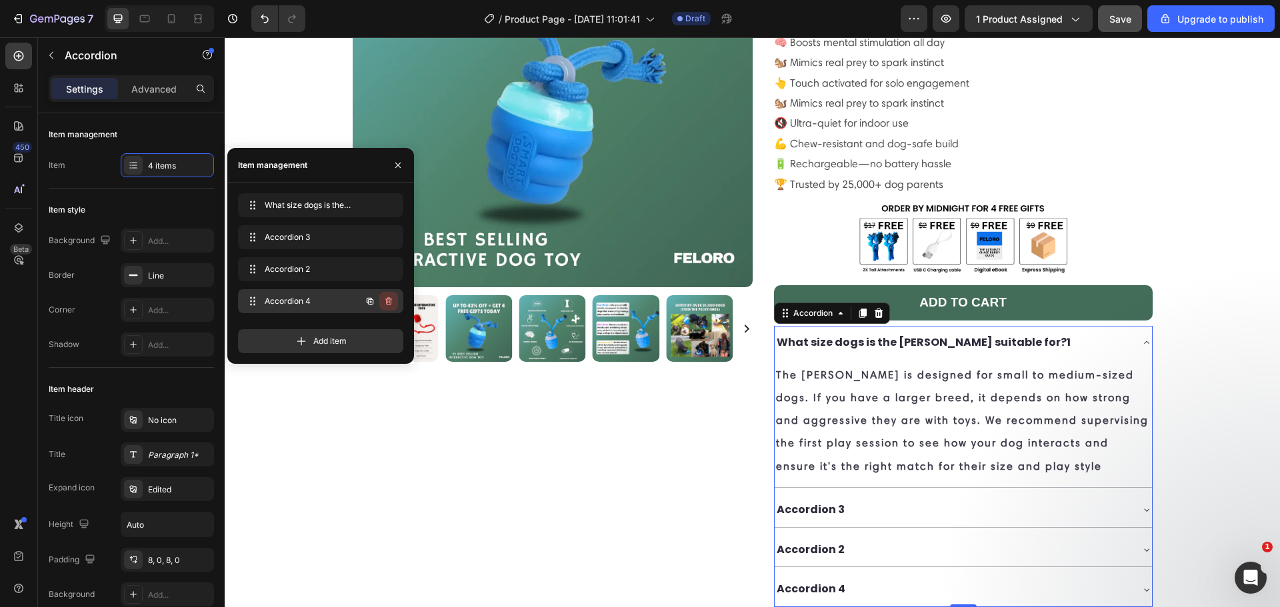
click at [389, 296] on icon "button" at bounding box center [388, 301] width 11 height 11
click at [379, 300] on div "Delete" at bounding box center [379, 301] width 25 height 12
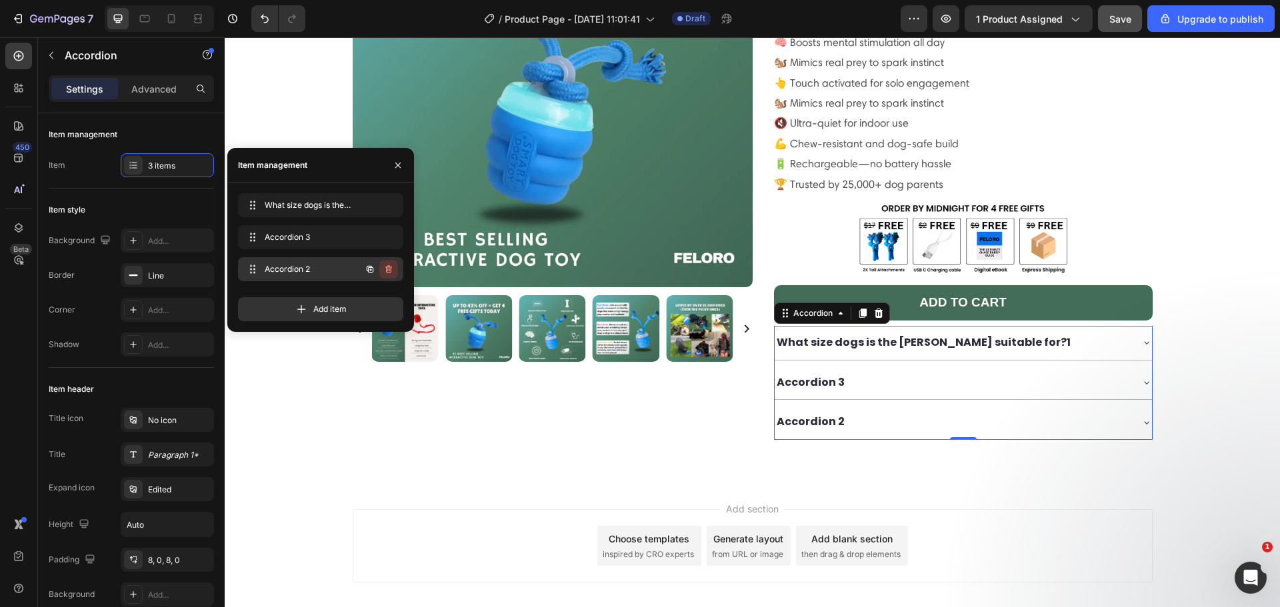
click at [387, 270] on icon "button" at bounding box center [388, 269] width 7 height 8
click at [386, 264] on div "Delete" at bounding box center [379, 269] width 25 height 12
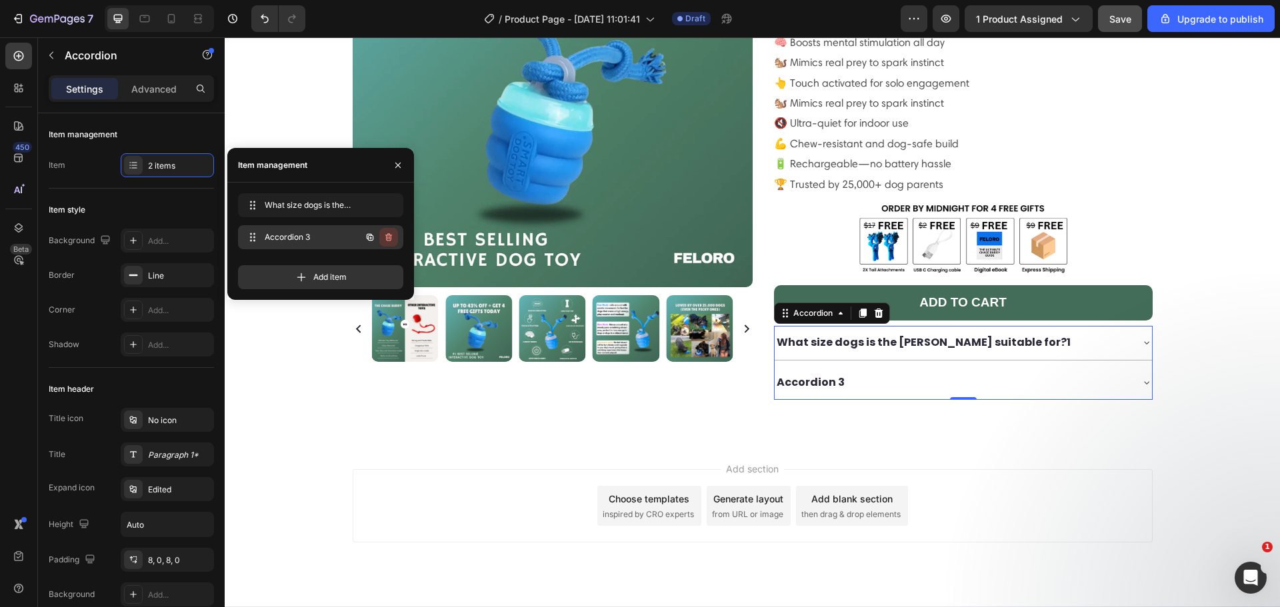
click at [390, 243] on button "button" at bounding box center [388, 237] width 19 height 19
click at [382, 240] on div "Delete" at bounding box center [379, 237] width 25 height 12
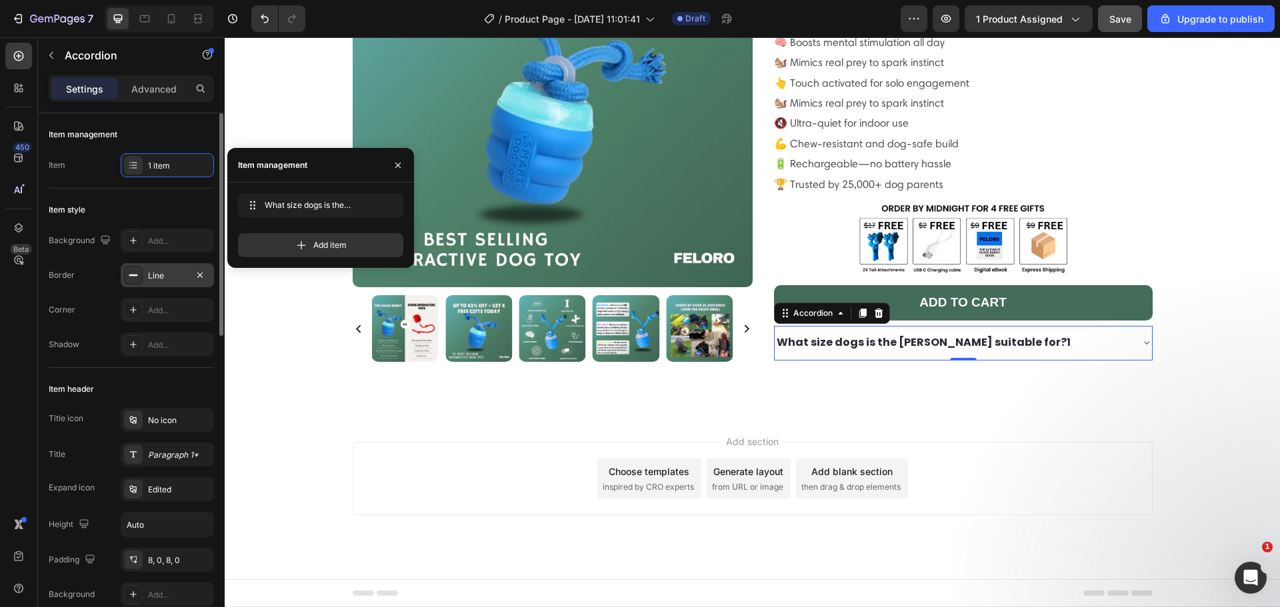
click at [161, 274] on div "Line" at bounding box center [167, 276] width 39 height 12
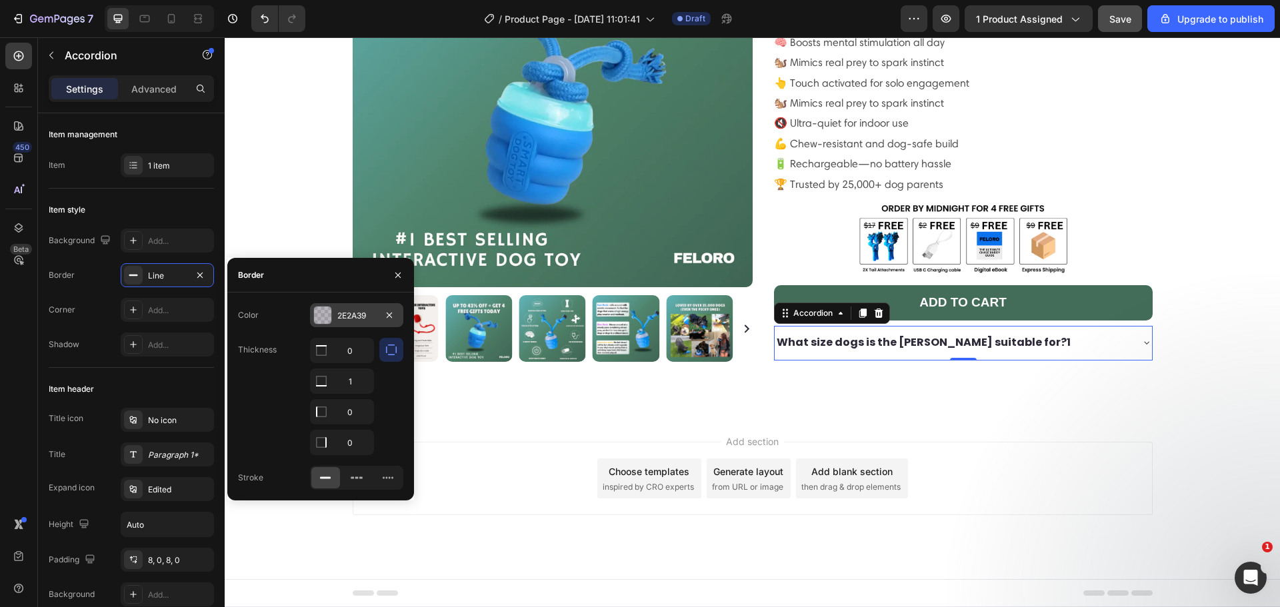
click at [353, 320] on div "2E2A39" at bounding box center [356, 316] width 39 height 12
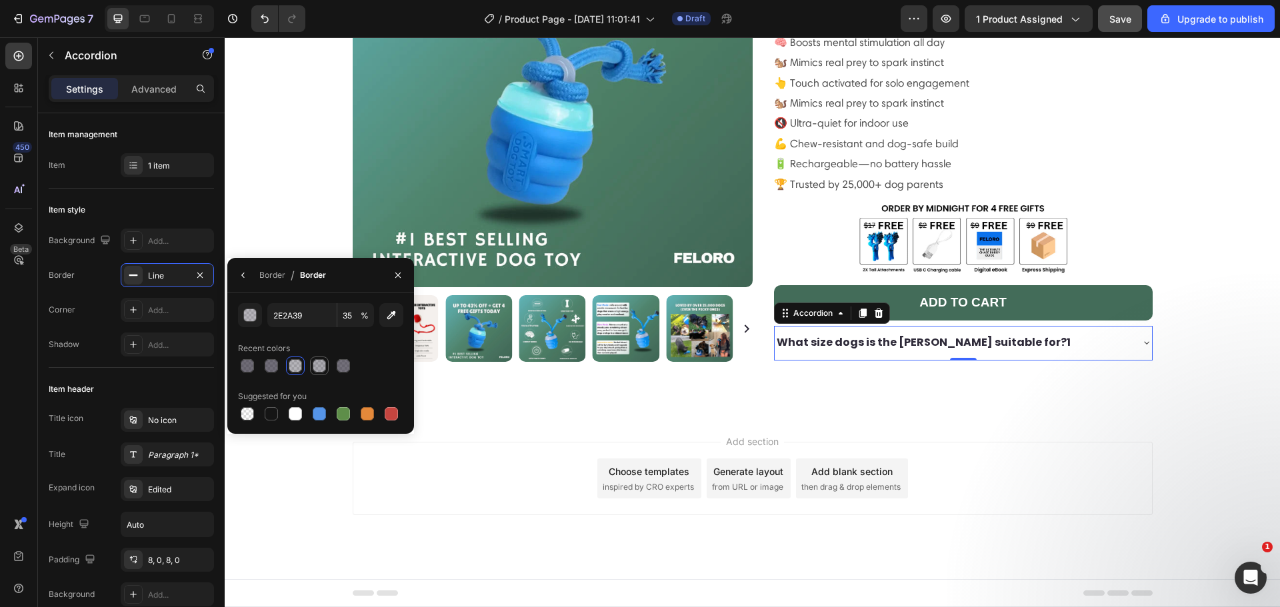
click at [323, 369] on div at bounding box center [319, 365] width 13 height 13
click at [349, 371] on div at bounding box center [343, 365] width 13 height 13
click at [273, 363] on div at bounding box center [271, 365] width 13 height 13
click at [347, 315] on input "69" at bounding box center [355, 315] width 37 height 24
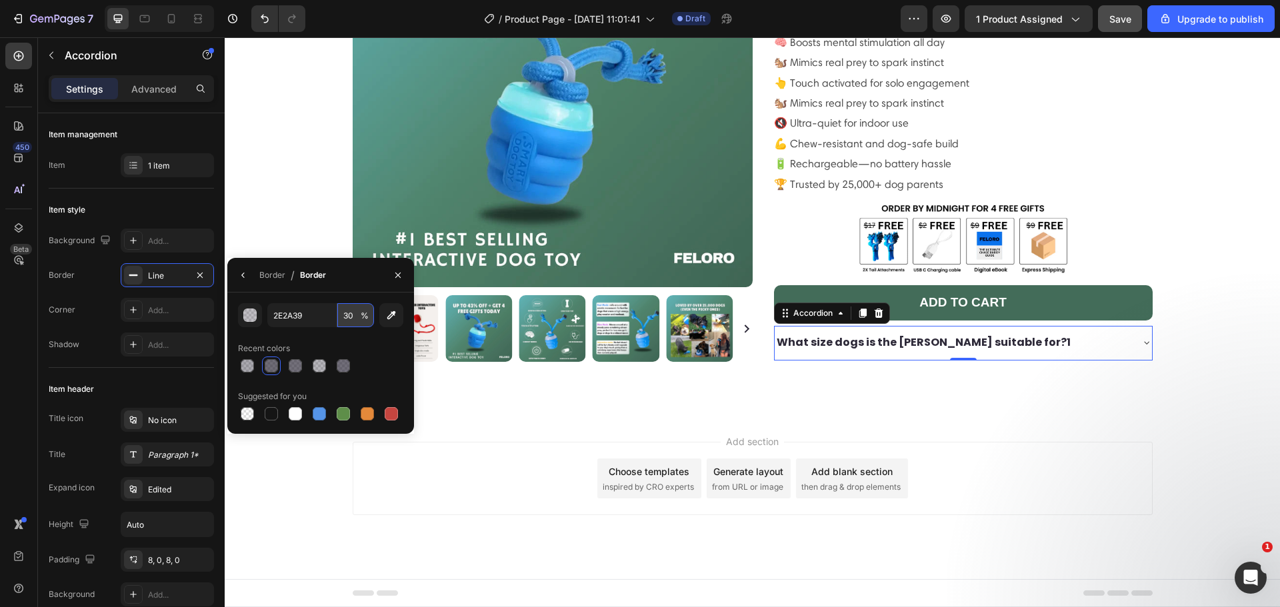
click at [342, 322] on input "30" at bounding box center [355, 315] width 37 height 24
type input "25"
click at [162, 275] on div "Line" at bounding box center [167, 276] width 39 height 12
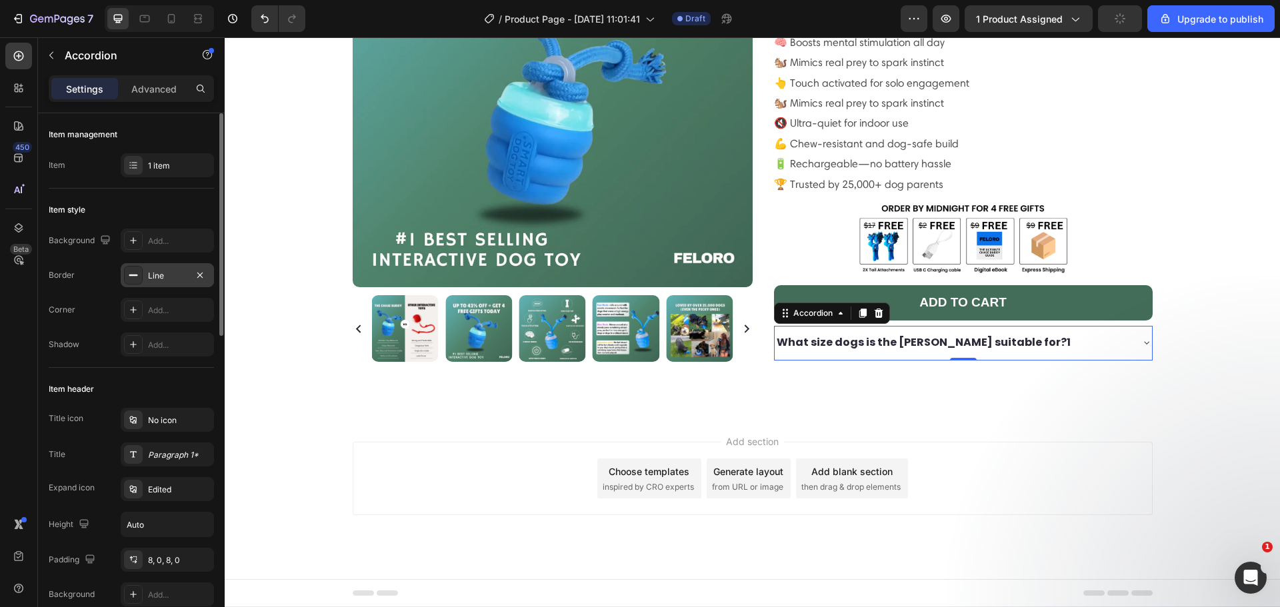
click at [165, 275] on div "Line" at bounding box center [167, 276] width 39 height 12
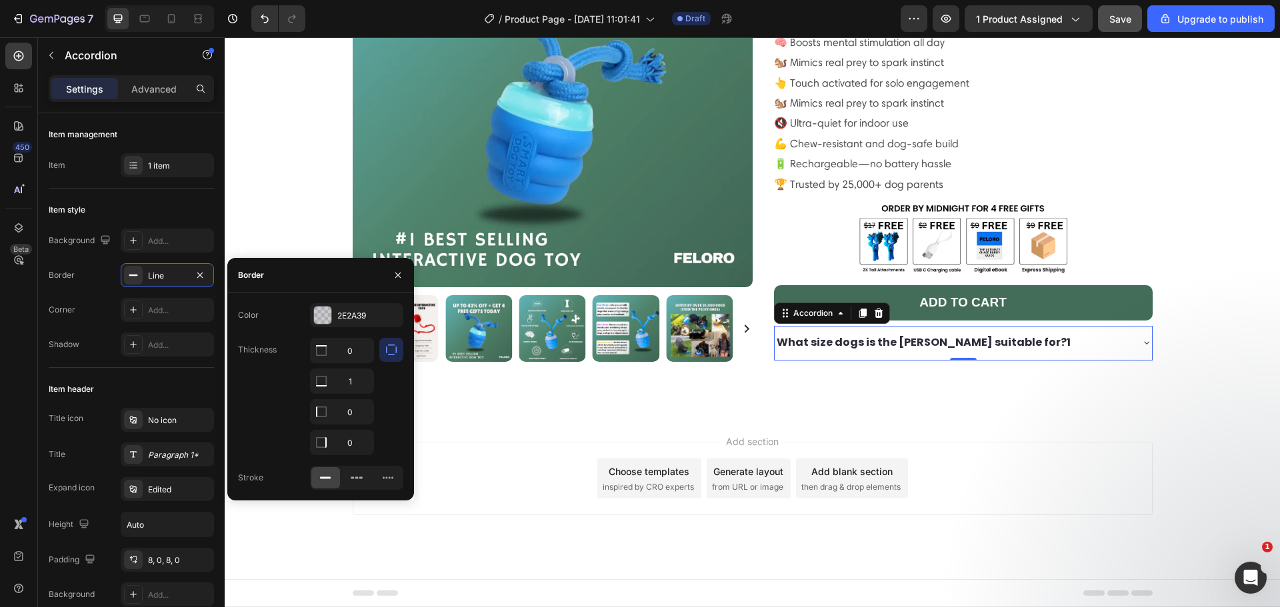
click at [1144, 342] on icon at bounding box center [1146, 343] width 5 height 3
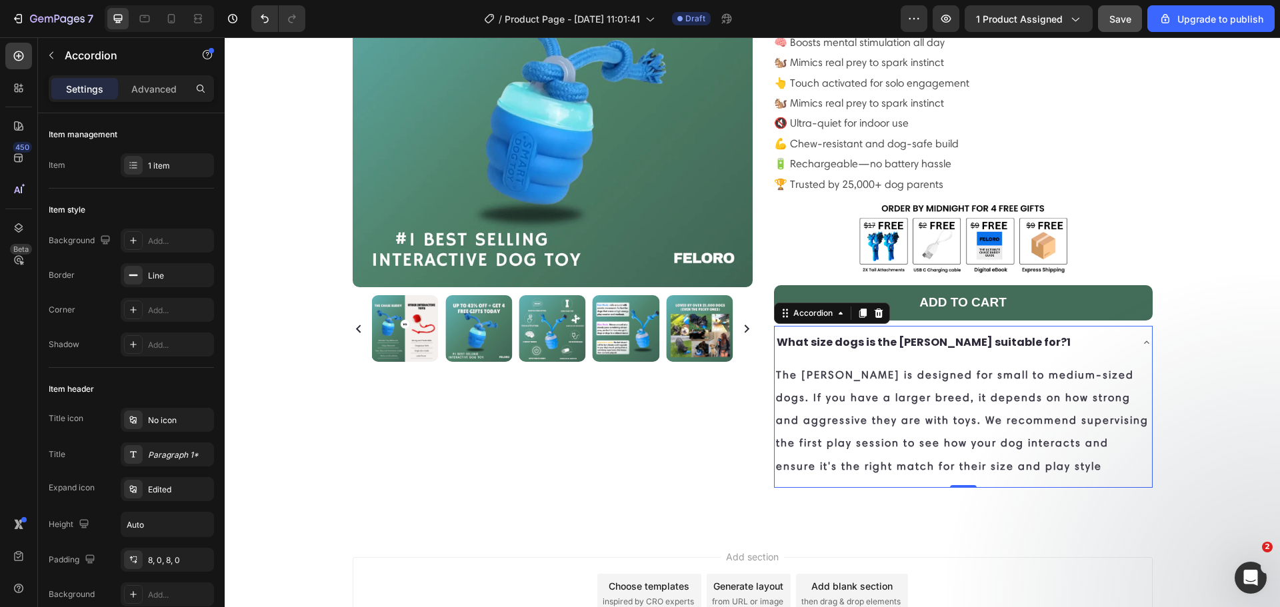
click at [1142, 337] on icon at bounding box center [1146, 342] width 11 height 11
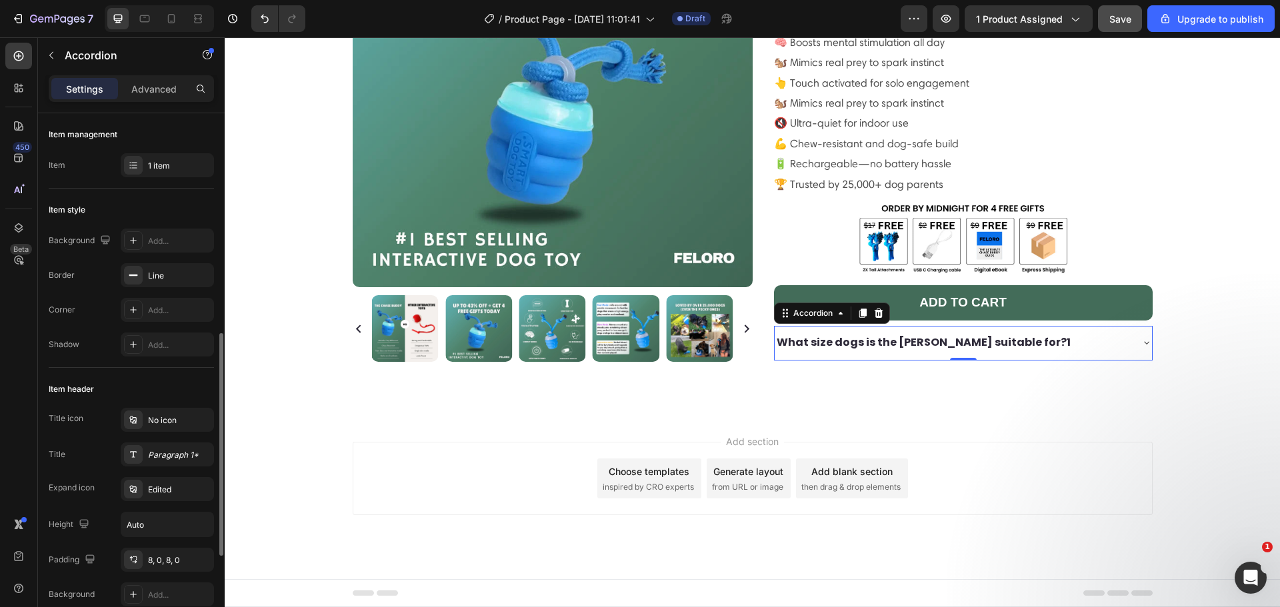
scroll to position [155, 0]
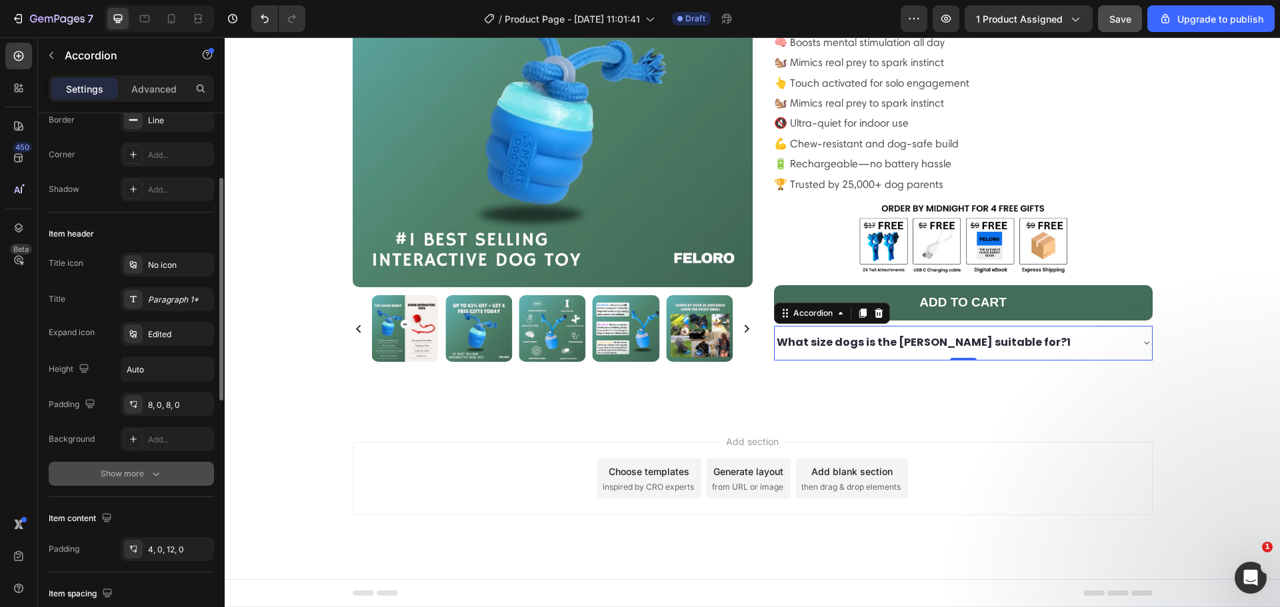
click at [162, 466] on button "Show more" at bounding box center [131, 474] width 165 height 24
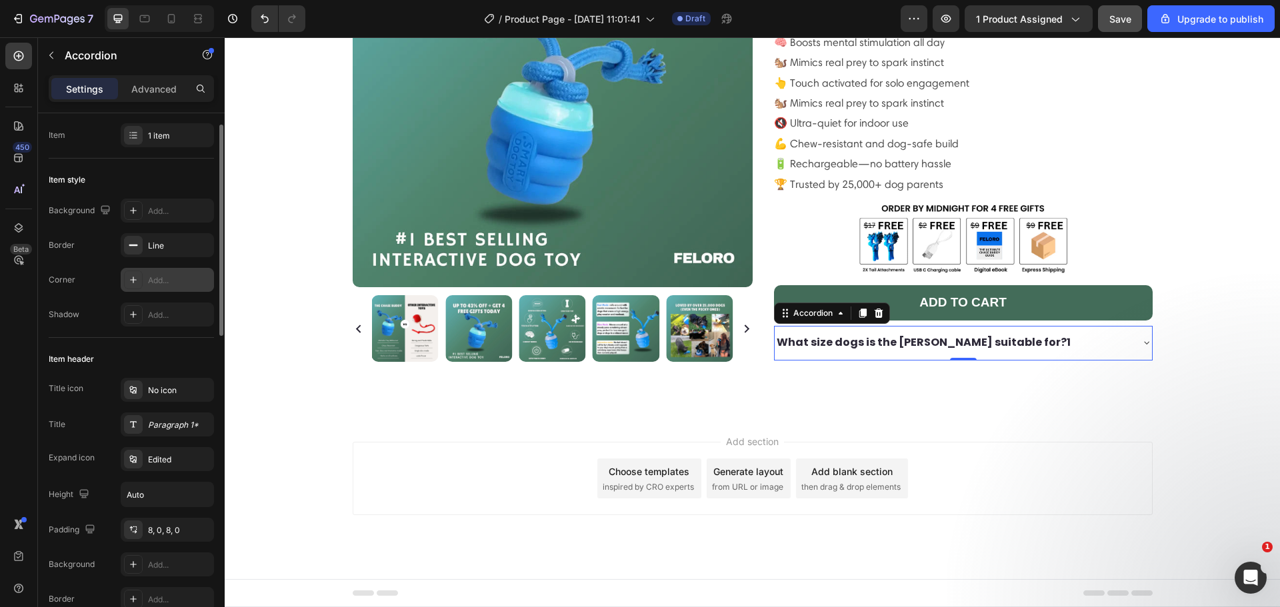
scroll to position [0, 0]
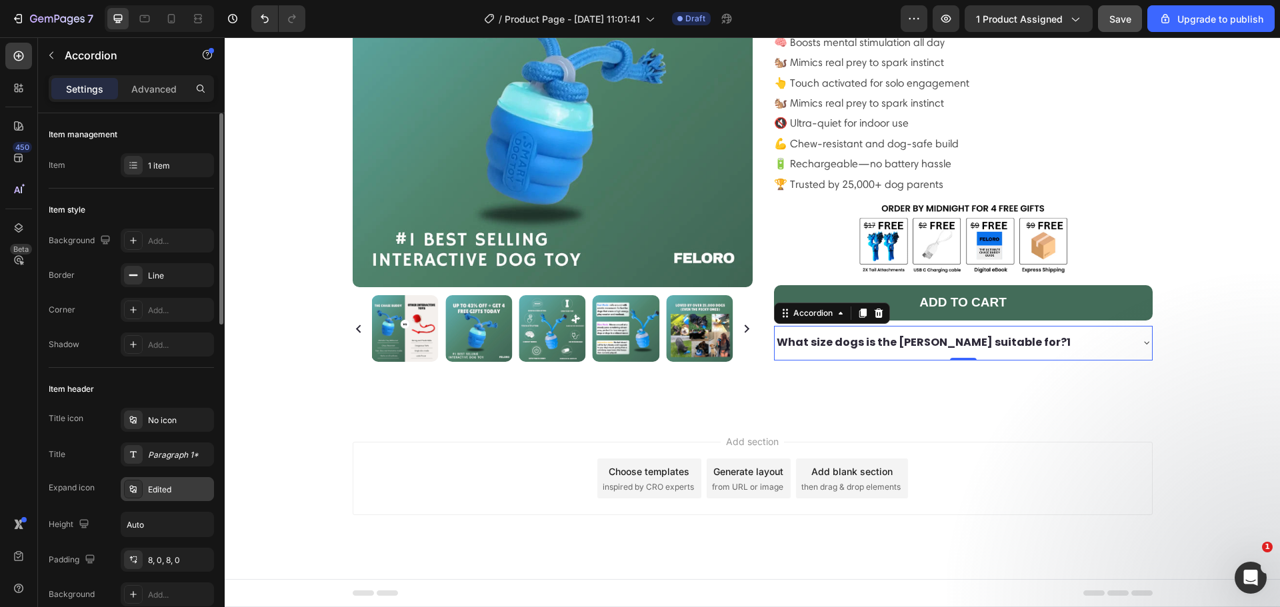
click at [159, 489] on div "Edited" at bounding box center [179, 490] width 63 height 12
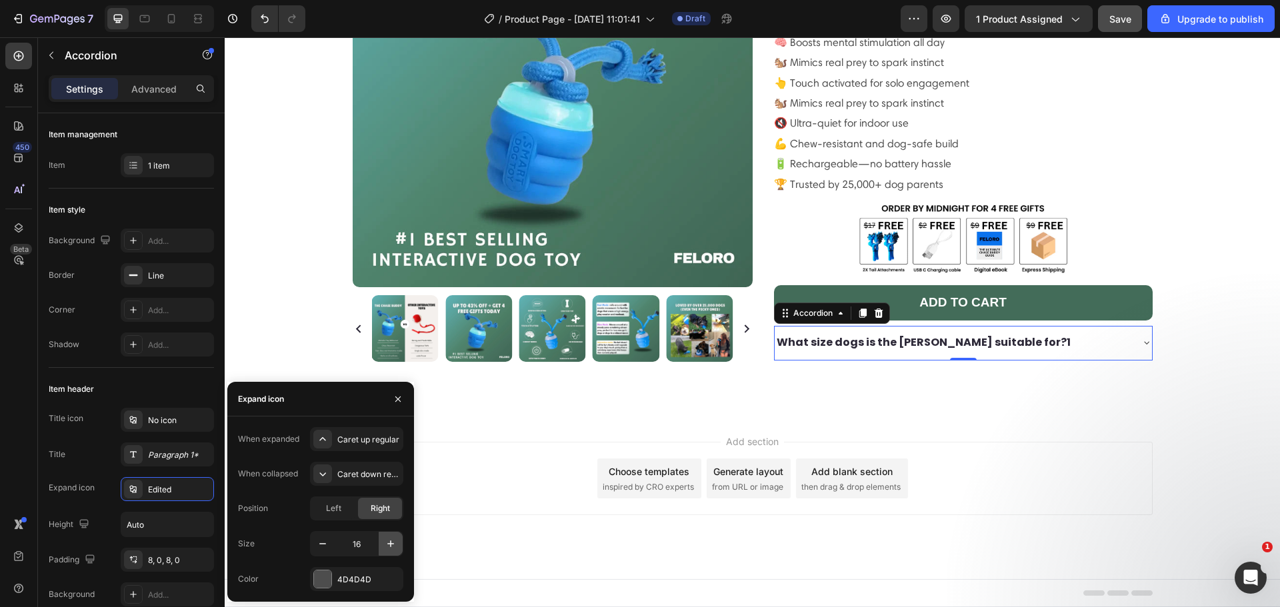
click at [390, 543] on icon "button" at bounding box center [390, 543] width 13 height 13
click at [391, 543] on icon "button" at bounding box center [390, 543] width 13 height 13
click at [391, 542] on icon "button" at bounding box center [390, 544] width 7 height 7
click at [391, 541] on icon "button" at bounding box center [390, 544] width 7 height 7
click at [391, 541] on icon "button" at bounding box center [390, 543] width 13 height 13
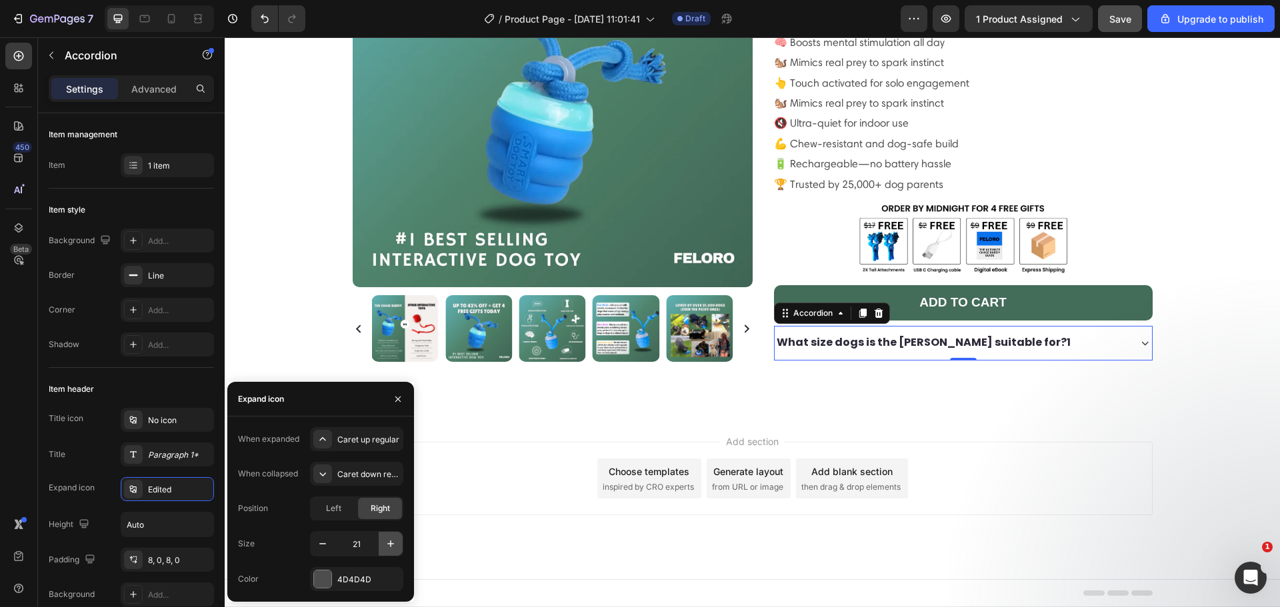
click at [392, 540] on icon "button" at bounding box center [390, 543] width 13 height 13
click at [392, 541] on icon "button" at bounding box center [390, 543] width 13 height 13
click at [393, 541] on icon "button" at bounding box center [390, 543] width 13 height 13
click at [392, 541] on icon "button" at bounding box center [390, 543] width 13 height 13
type input "25"
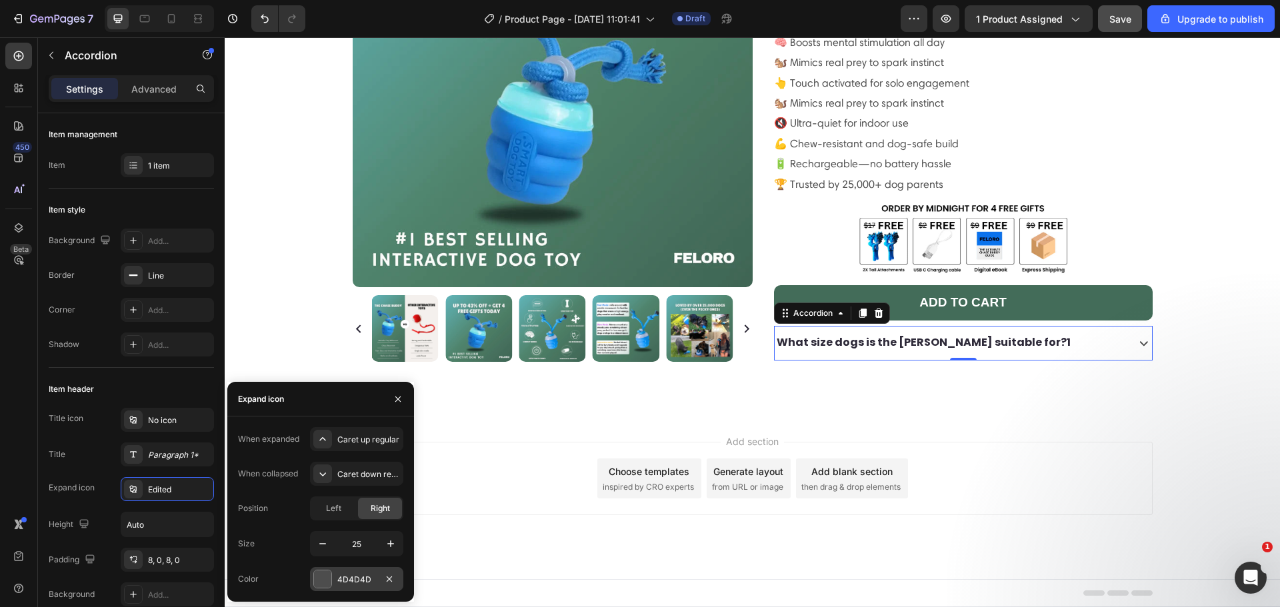
click at [325, 574] on div at bounding box center [322, 579] width 17 height 17
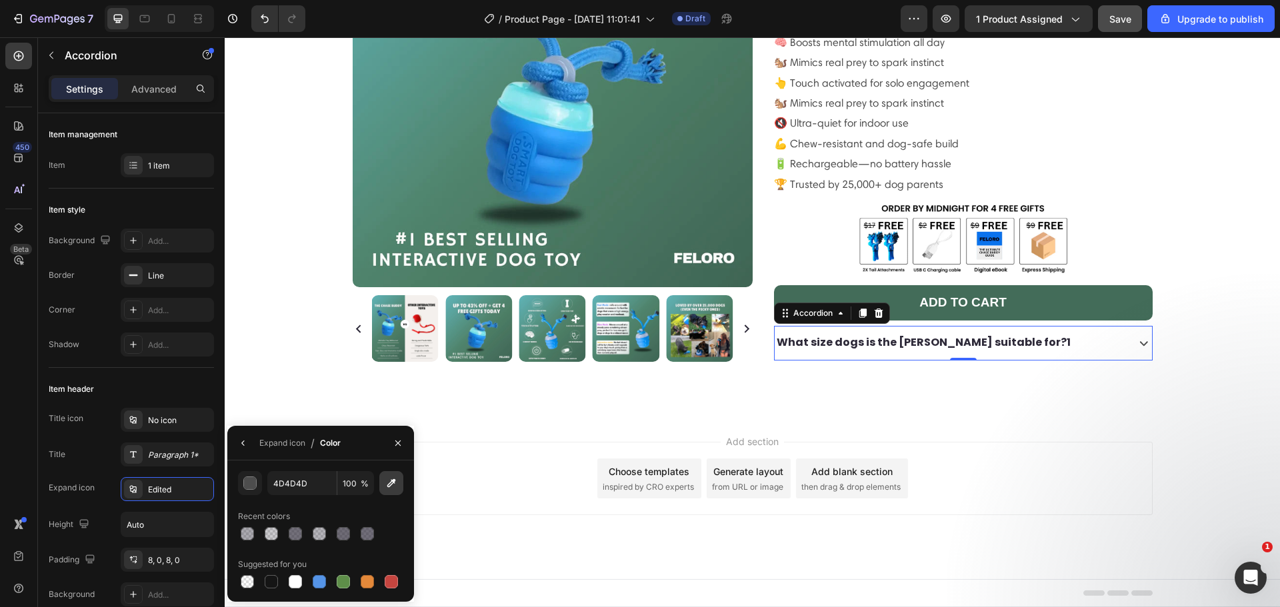
click at [387, 487] on icon "button" at bounding box center [391, 483] width 13 height 13
type input "4D4B57"
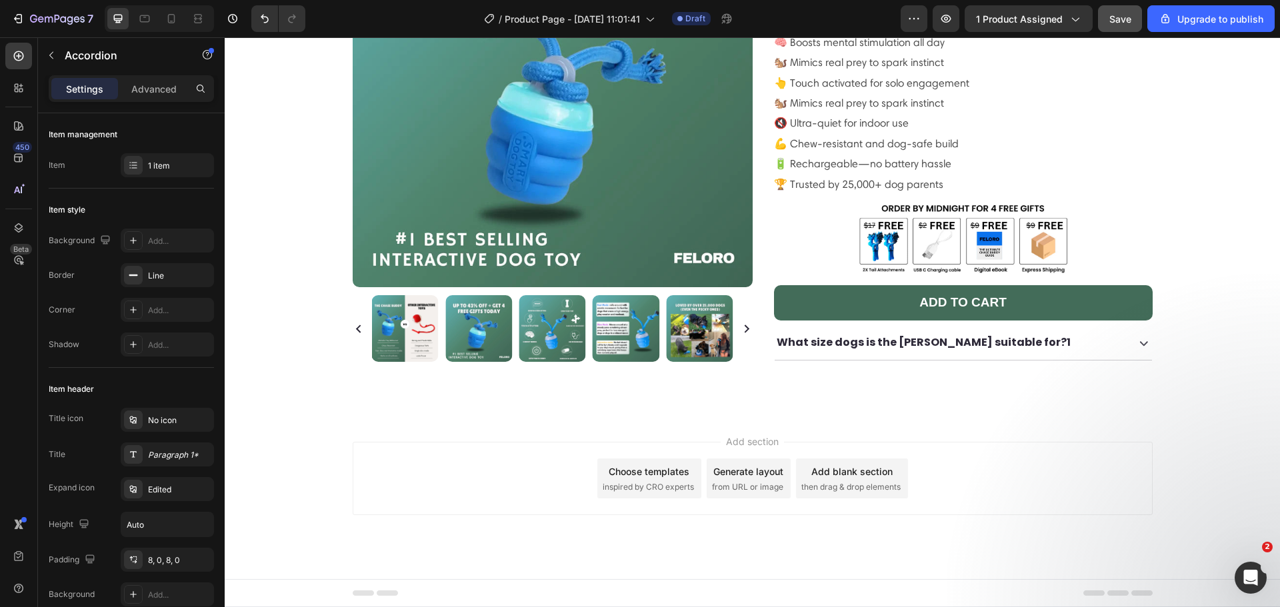
click at [1079, 331] on div "What size dogs is the [PERSON_NAME] suitable for?1" at bounding box center [950, 342] width 350 height 23
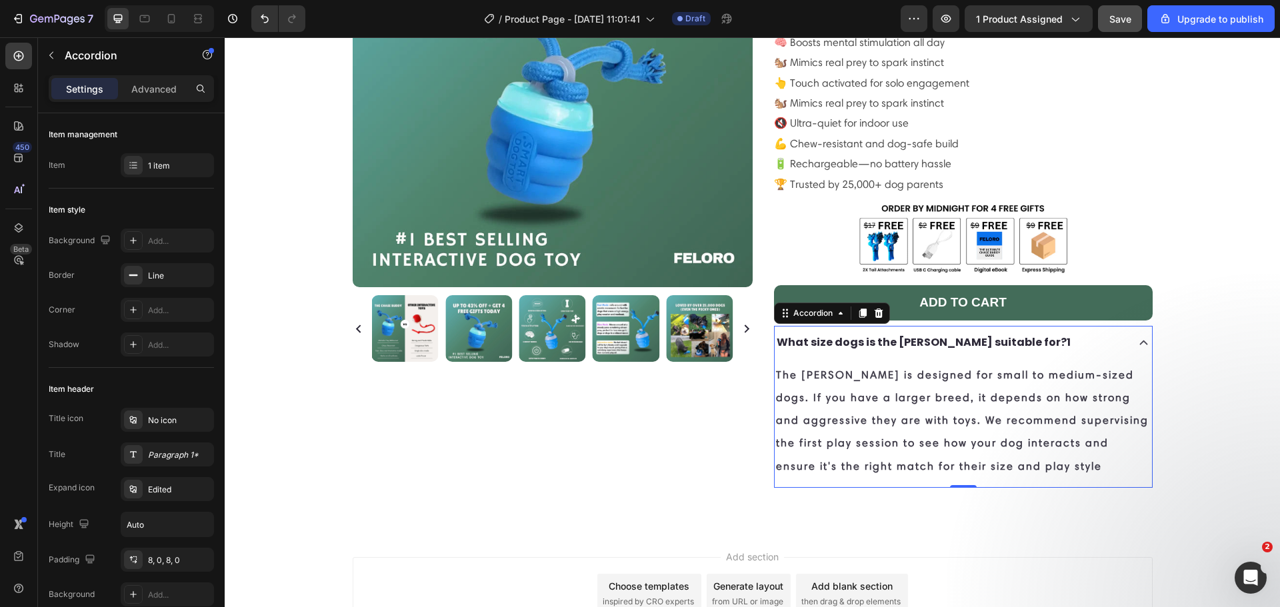
click at [1079, 331] on div "What size dogs is the [PERSON_NAME] suitable for?1" at bounding box center [950, 342] width 350 height 23
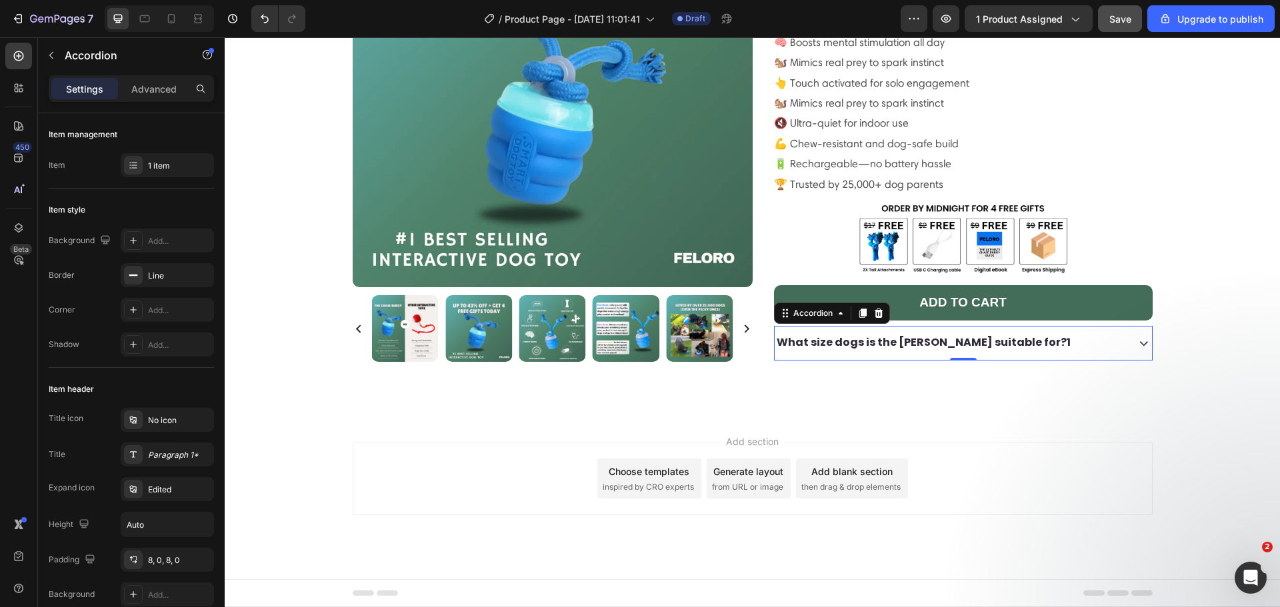
click at [1077, 331] on div "What size dogs is the [PERSON_NAME] suitable for?1" at bounding box center [950, 342] width 350 height 23
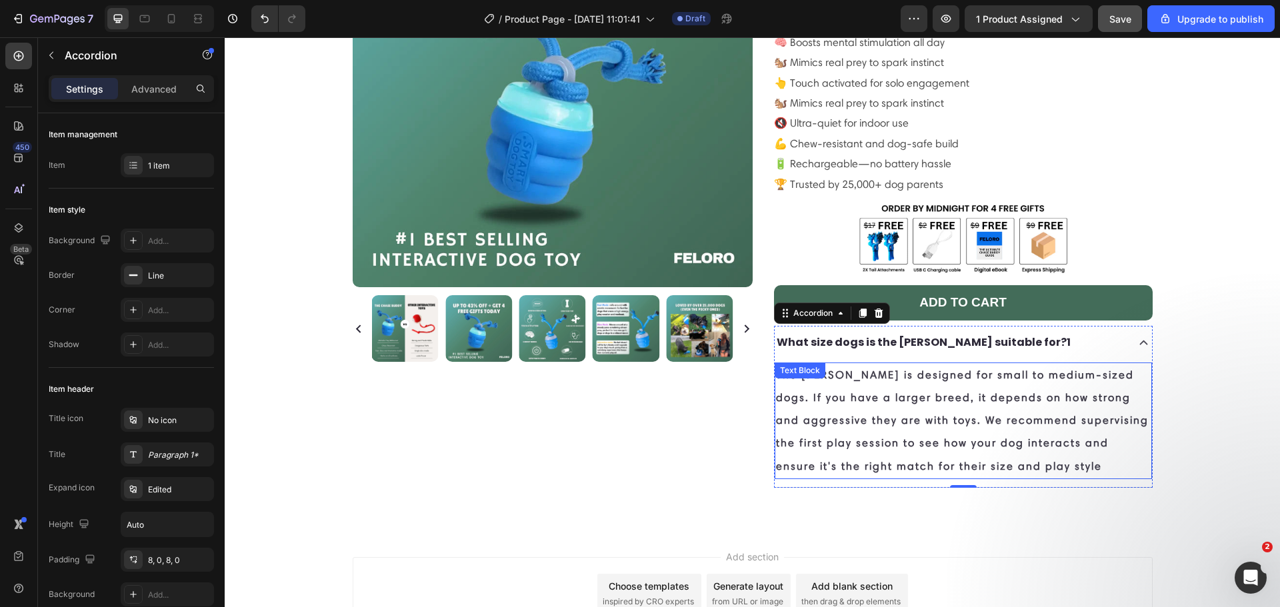
click at [1027, 369] on p "The Chase Buddy is designed for small to medium-sized dogs. If you have a large…" at bounding box center [963, 421] width 375 height 114
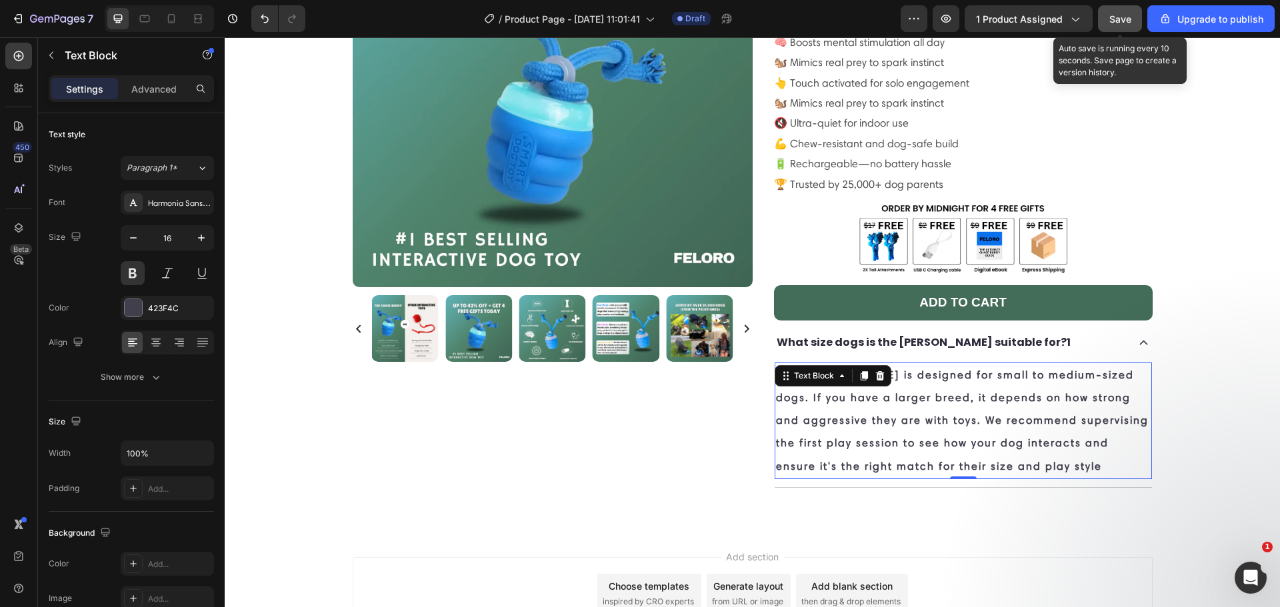
drag, startPoint x: 1115, startPoint y: 15, endPoint x: 1107, endPoint y: 28, distance: 15.5
click at [1115, 15] on span "Save" at bounding box center [1120, 18] width 22 height 11
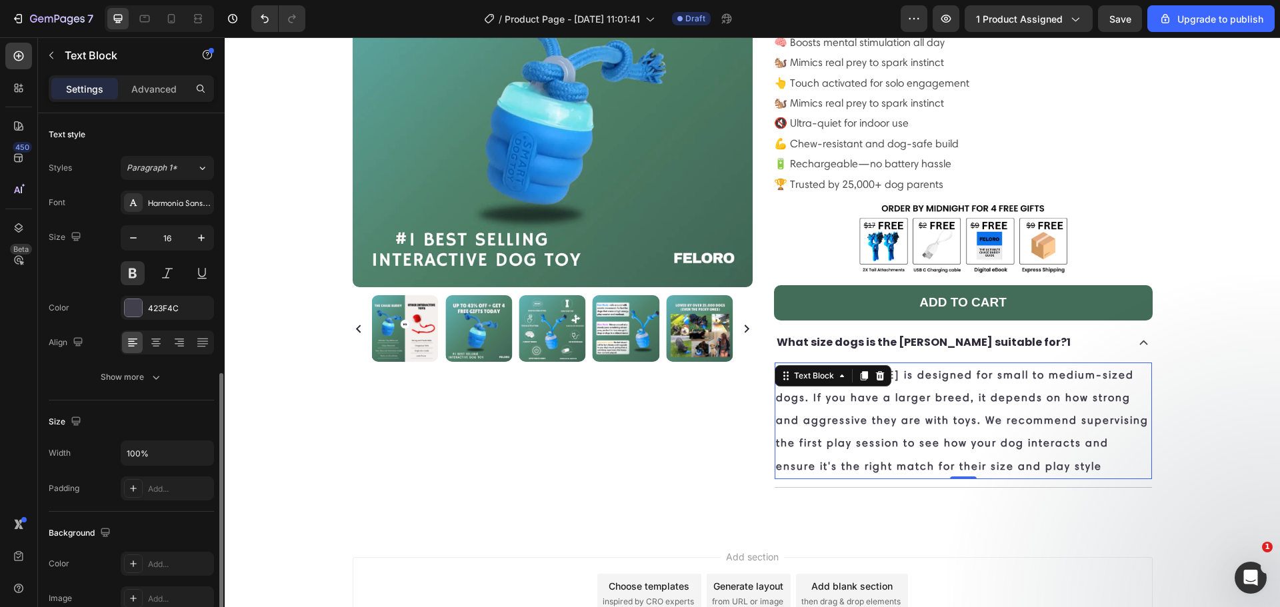
scroll to position [258, 0]
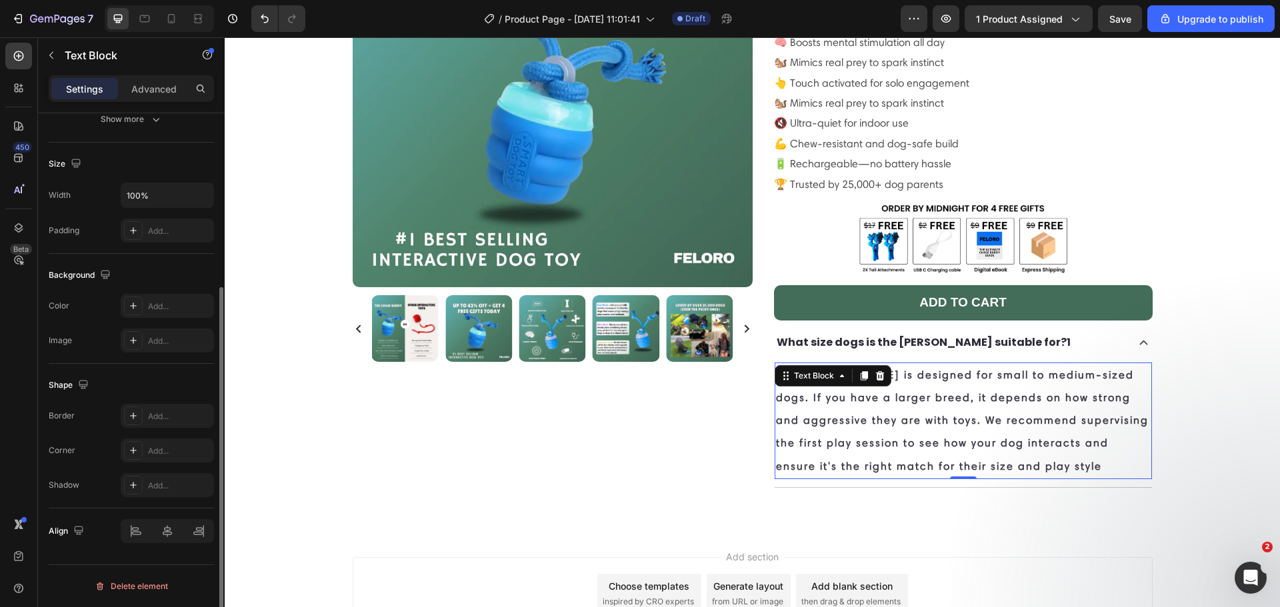
click at [921, 408] on p "The Chase Buddy is designed for small to medium-sized dogs. If you have a large…" at bounding box center [963, 421] width 375 height 114
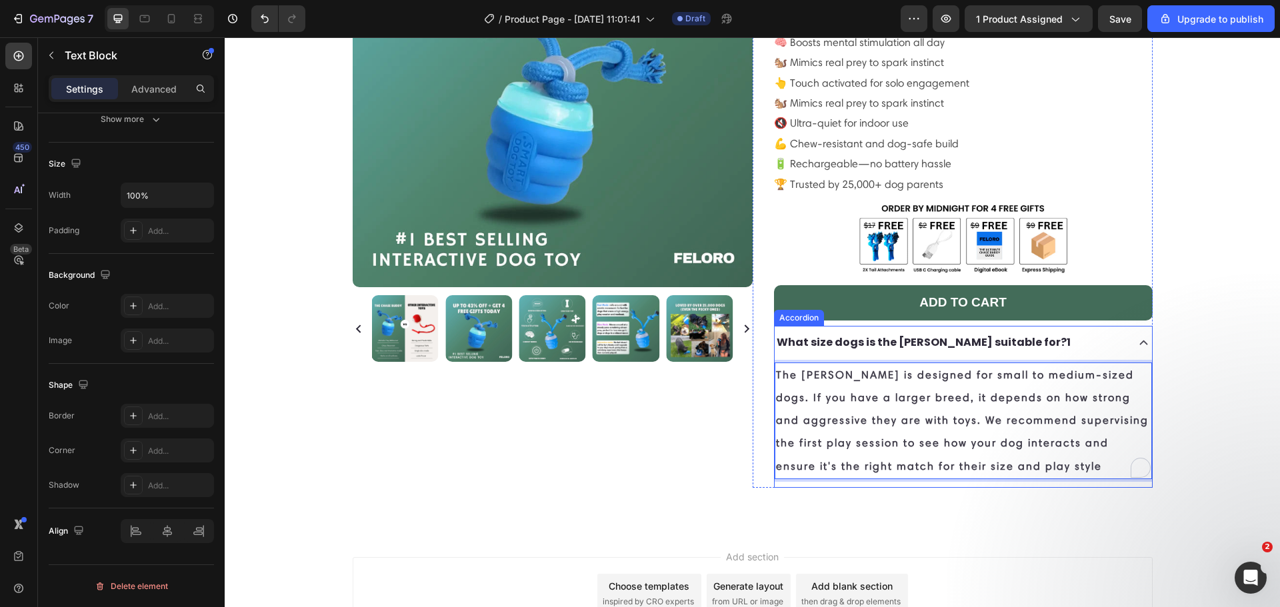
click at [899, 333] on p "What size dogs is the [PERSON_NAME] suitable for?1" at bounding box center [924, 342] width 294 height 19
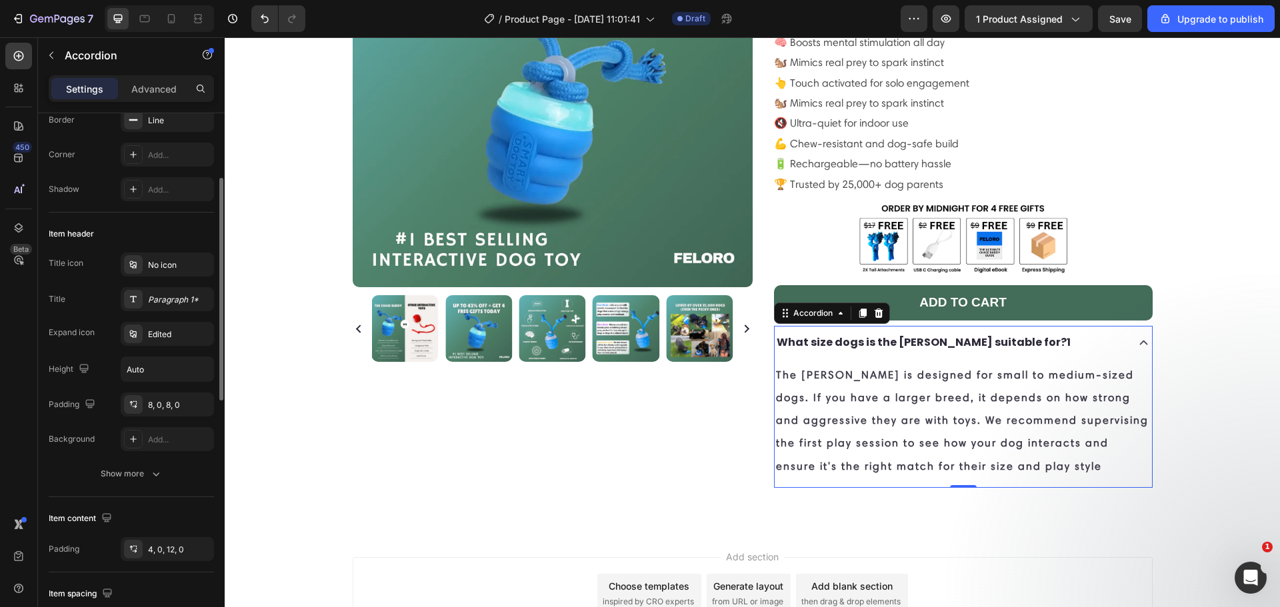
scroll to position [0, 0]
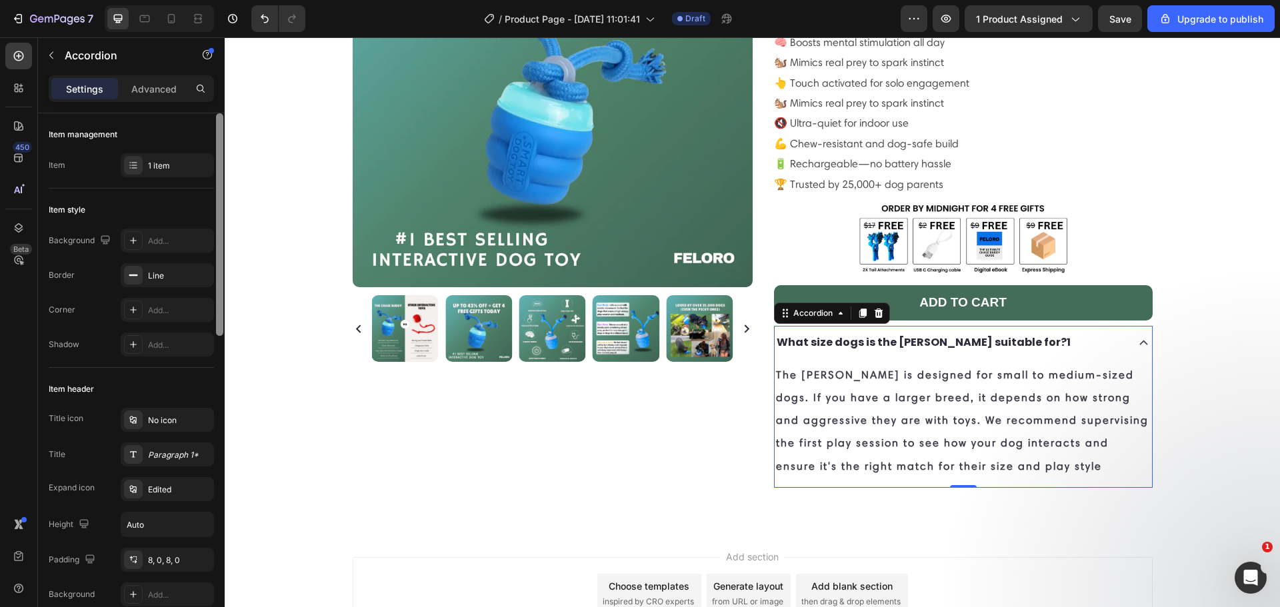
drag, startPoint x: 171, startPoint y: 273, endPoint x: 216, endPoint y: 278, distance: 45.0
click at [169, 272] on div "Line" at bounding box center [179, 276] width 63 height 12
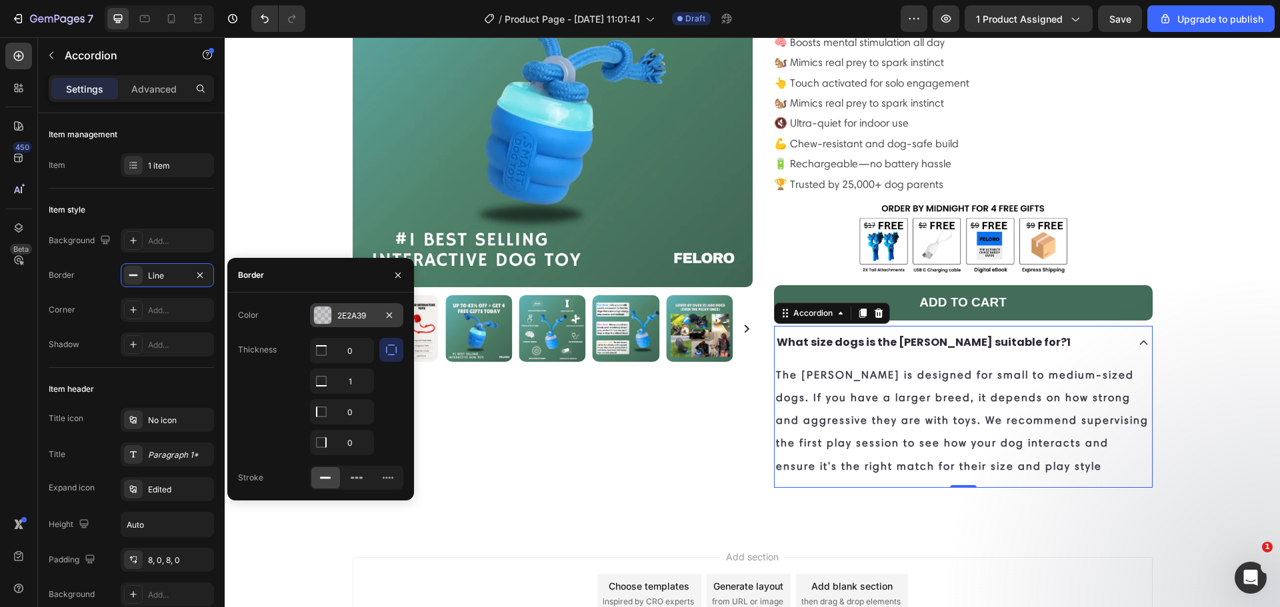
click at [318, 325] on div "2E2A39" at bounding box center [356, 315] width 93 height 24
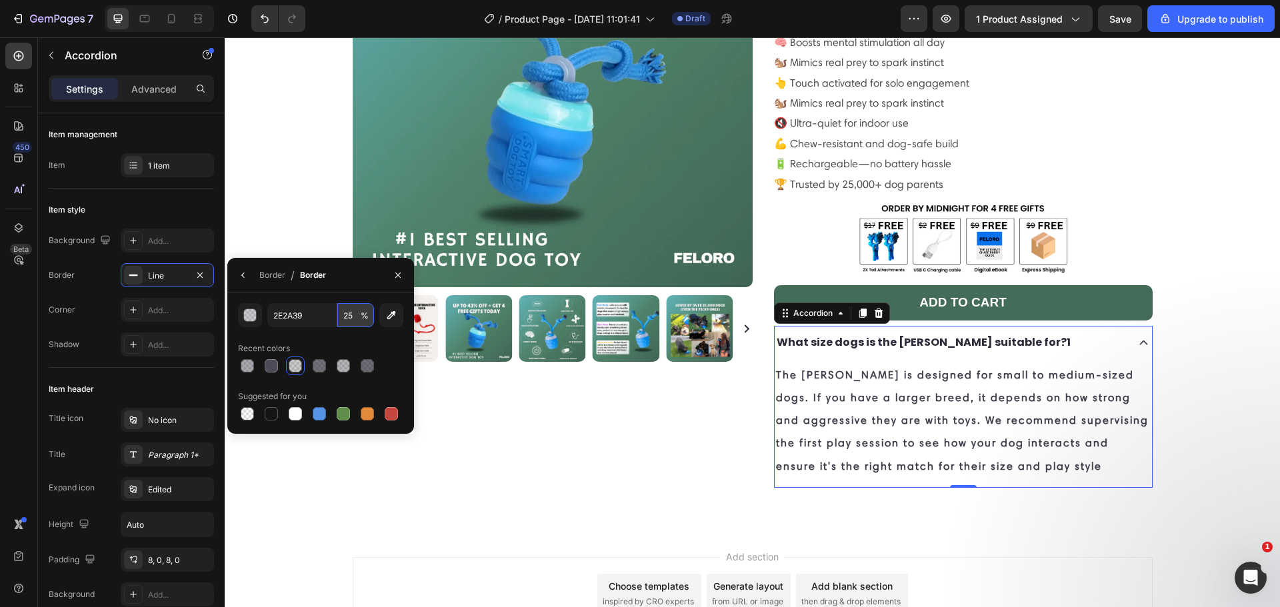
click at [351, 312] on input "25" at bounding box center [355, 315] width 37 height 24
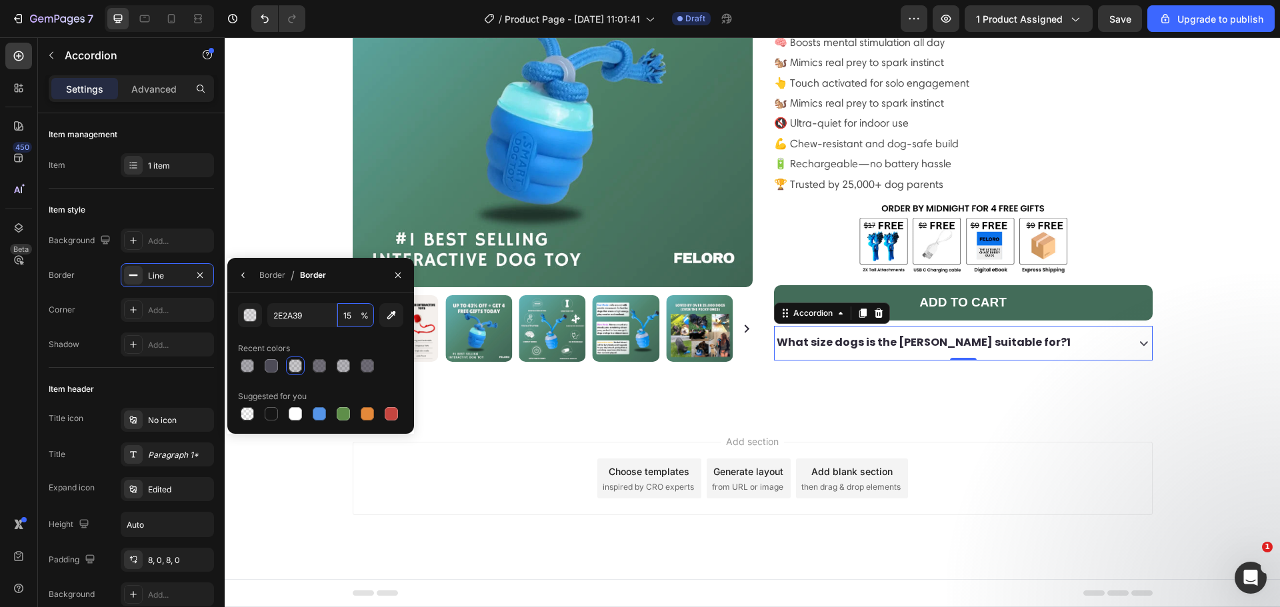
type input "15"
click at [335, 339] on div "Recent colors" at bounding box center [320, 348] width 165 height 21
click at [161, 275] on div "Line" at bounding box center [167, 276] width 39 height 12
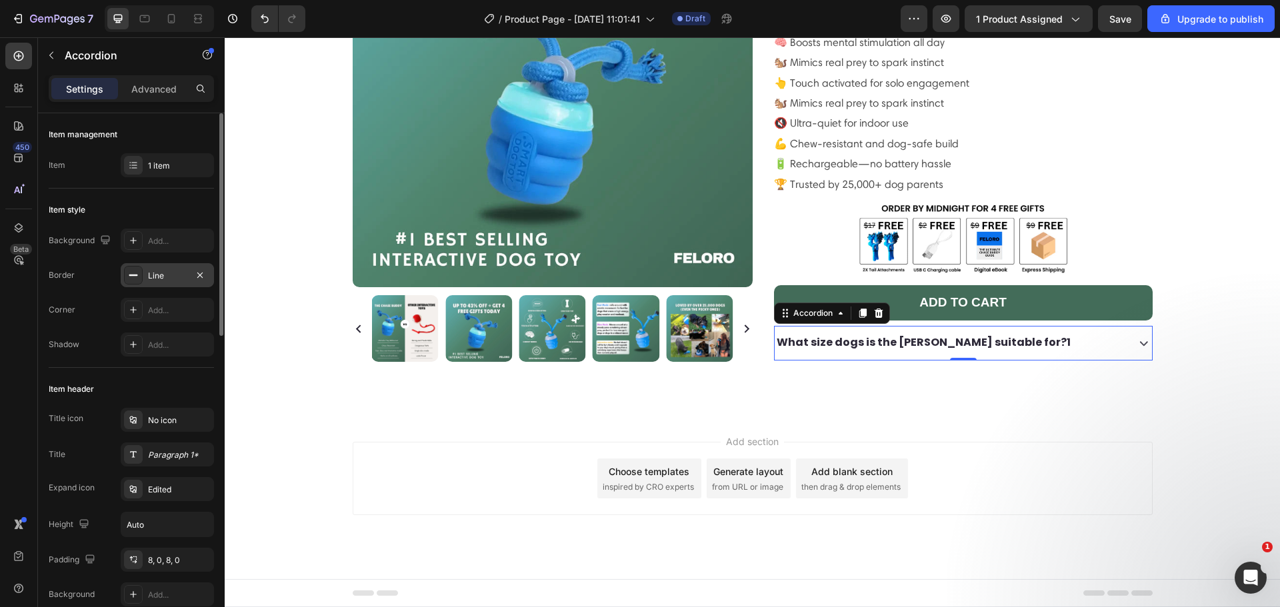
click at [161, 274] on div "Line" at bounding box center [167, 276] width 39 height 12
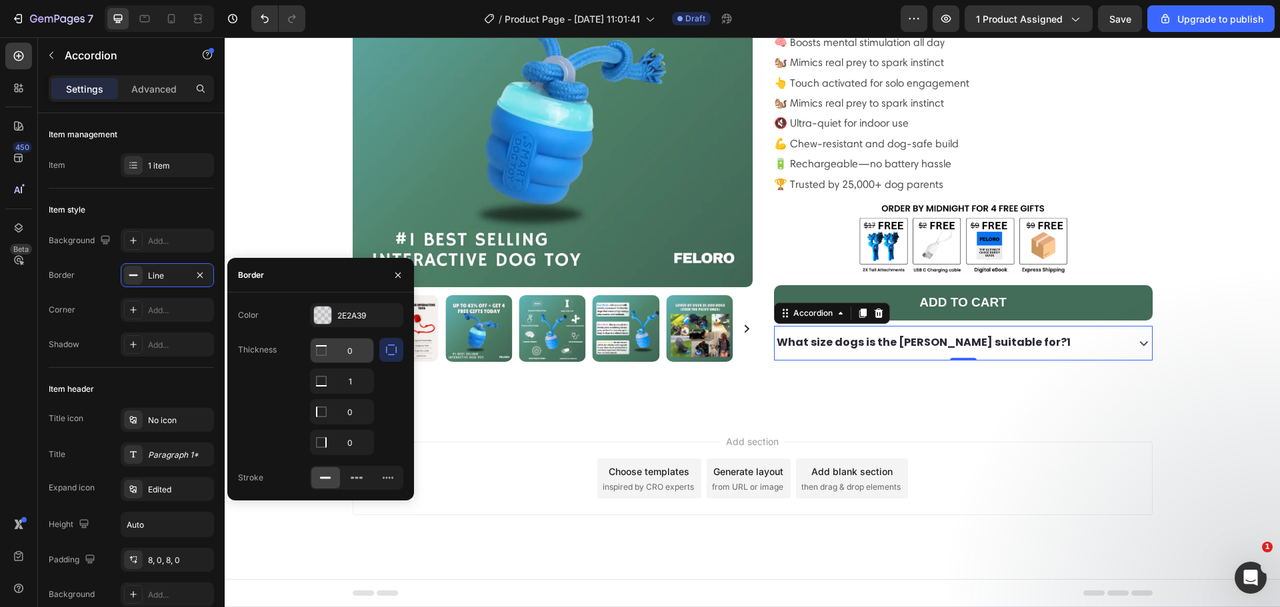
click at [316, 352] on icon at bounding box center [321, 350] width 11 height 11
click at [353, 353] on input "0" at bounding box center [342, 351] width 63 height 24
type input "1"
click at [285, 370] on div "Thickness 1 1 0 0" at bounding box center [320, 396] width 165 height 117
click at [851, 375] on div "Icon Icon Icon Icon Icon Icon List 485 Reviews! Text Block Row the chase buddy™…" at bounding box center [953, 135] width 400 height 496
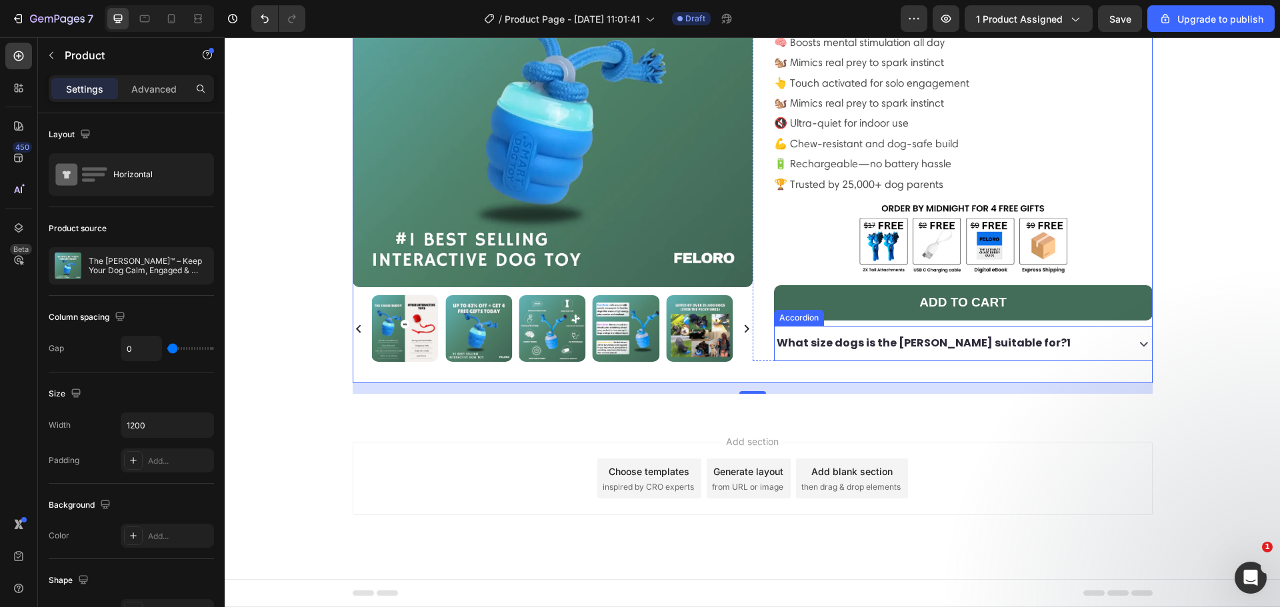
click at [836, 334] on p "What size dogs is the [PERSON_NAME] suitable for?1" at bounding box center [924, 343] width 294 height 19
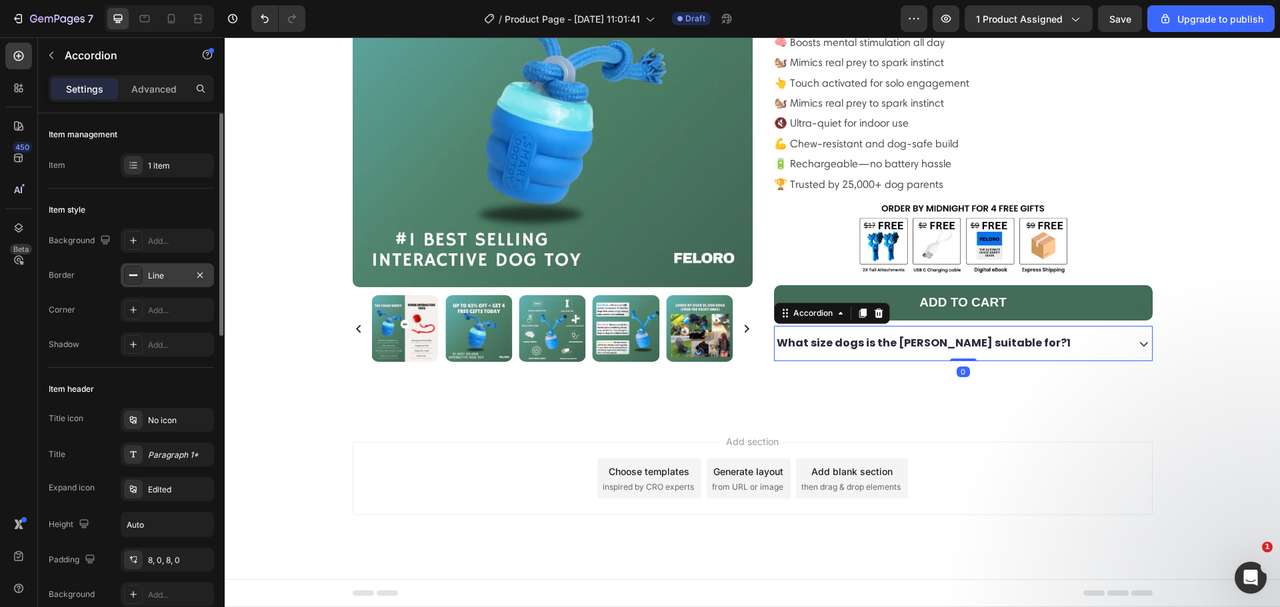
click at [186, 282] on div "Line" at bounding box center [167, 275] width 93 height 24
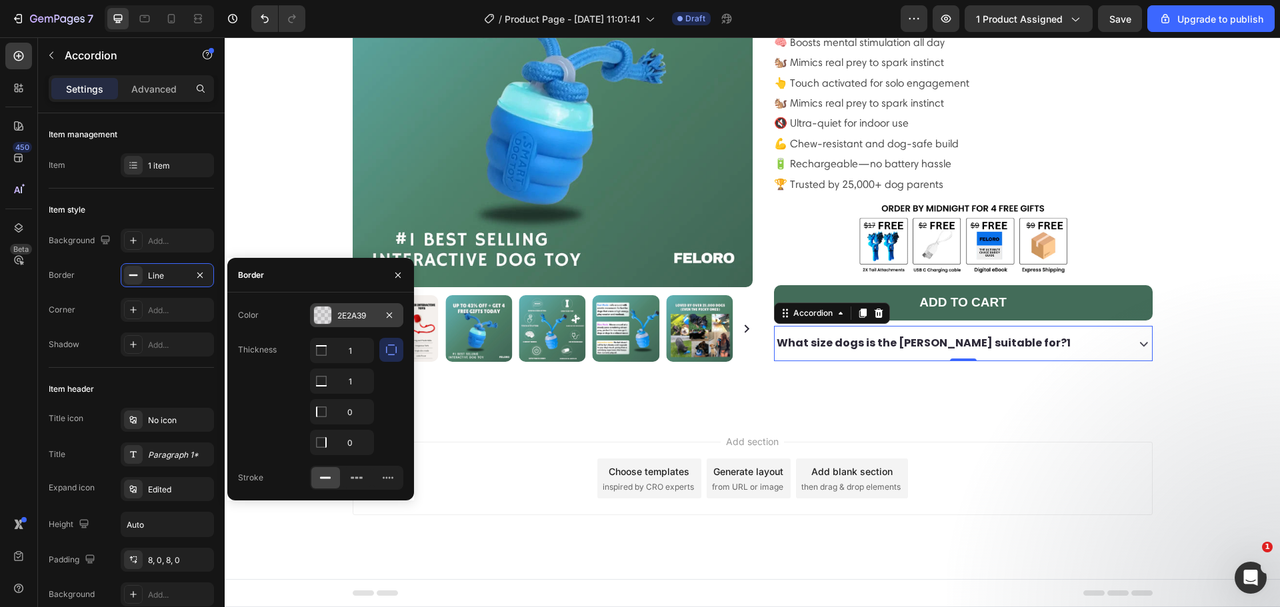
click at [340, 312] on div "2E2A39" at bounding box center [356, 316] width 39 height 12
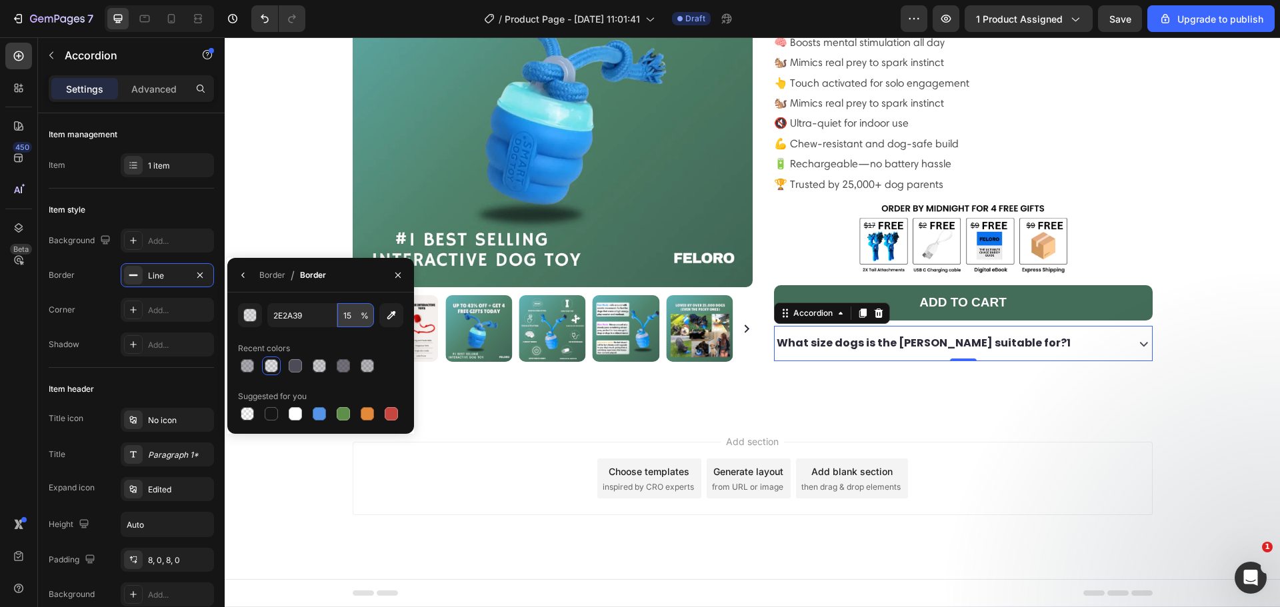
click at [345, 318] on input "15" at bounding box center [355, 315] width 37 height 24
type input "10"
click at [357, 345] on div "Recent colors" at bounding box center [320, 348] width 165 height 21
click at [265, 277] on div "Border" at bounding box center [272, 275] width 26 height 12
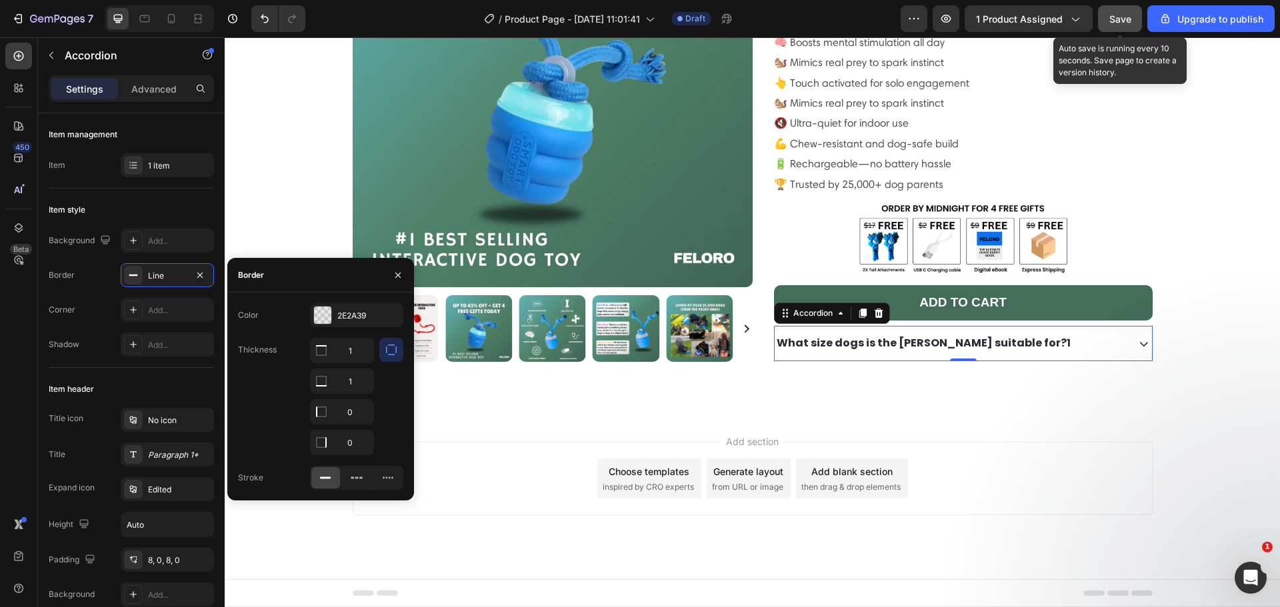
click at [1125, 15] on span "Save" at bounding box center [1120, 18] width 22 height 11
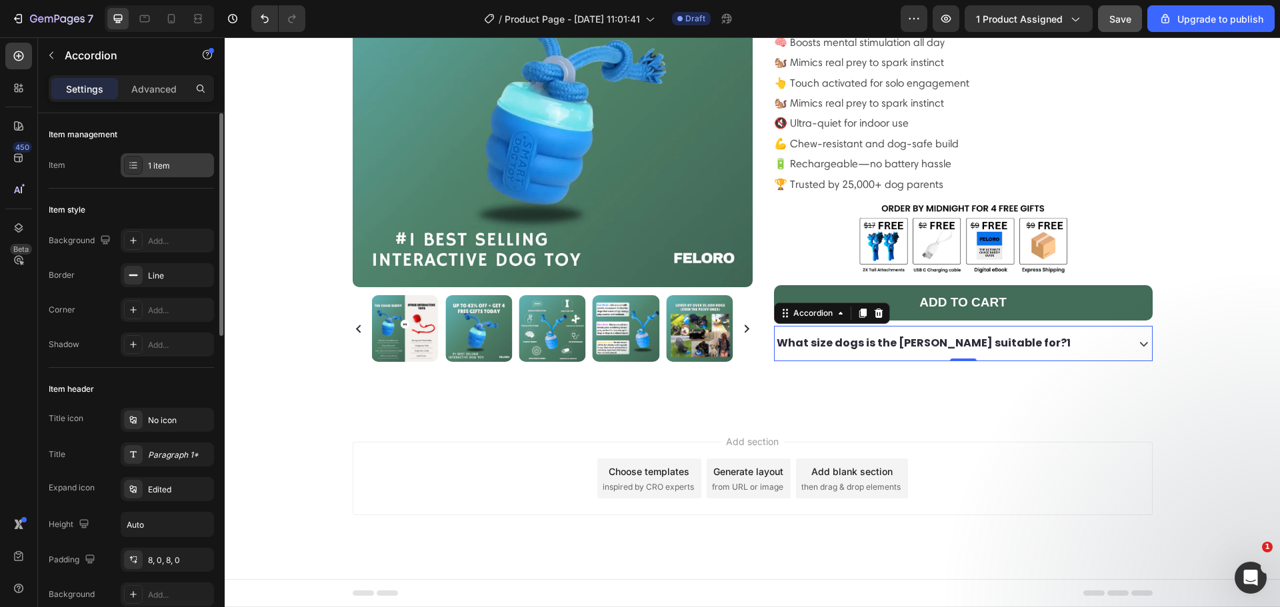
click at [178, 165] on div "1 item" at bounding box center [179, 166] width 63 height 12
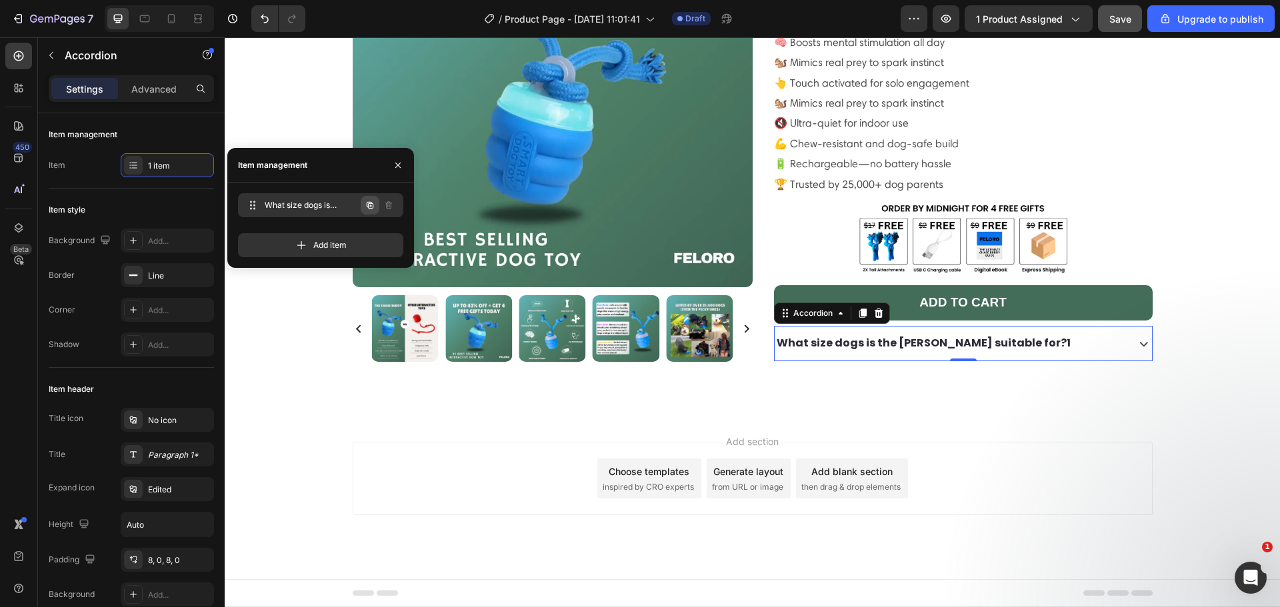
click at [370, 207] on icon "button" at bounding box center [370, 205] width 11 height 11
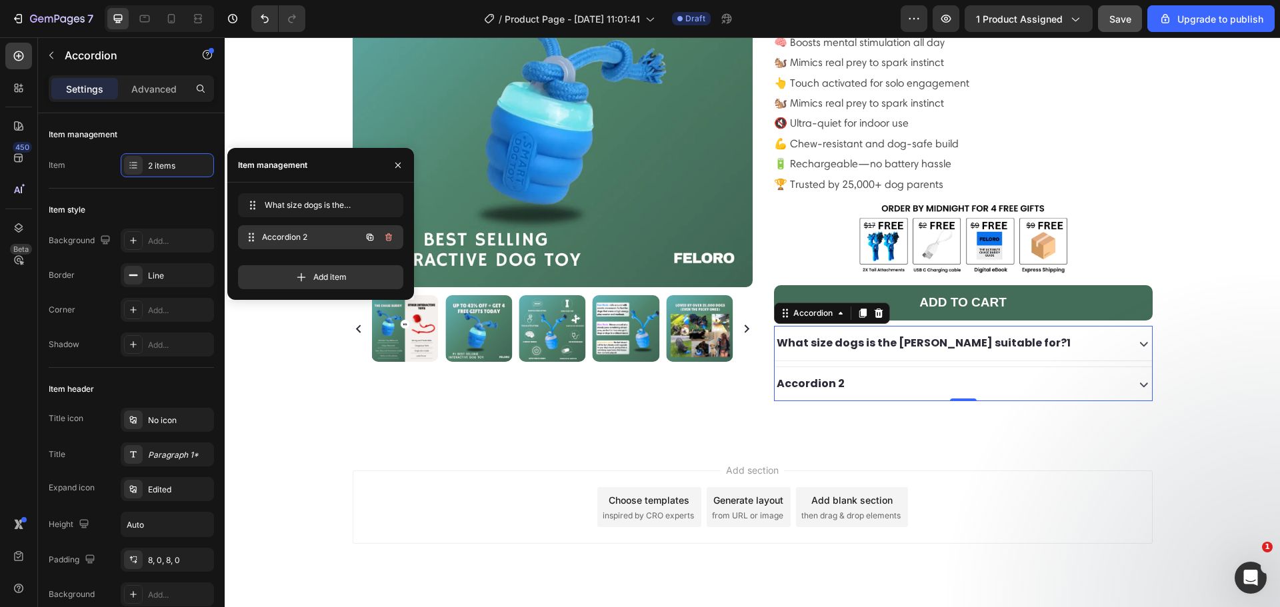
click at [305, 233] on span "Accordion 2" at bounding box center [311, 237] width 99 height 12
click at [301, 236] on span "Accordion 2" at bounding box center [302, 237] width 75 height 12
click at [301, 239] on span "Accordion 2" at bounding box center [302, 237] width 75 height 12
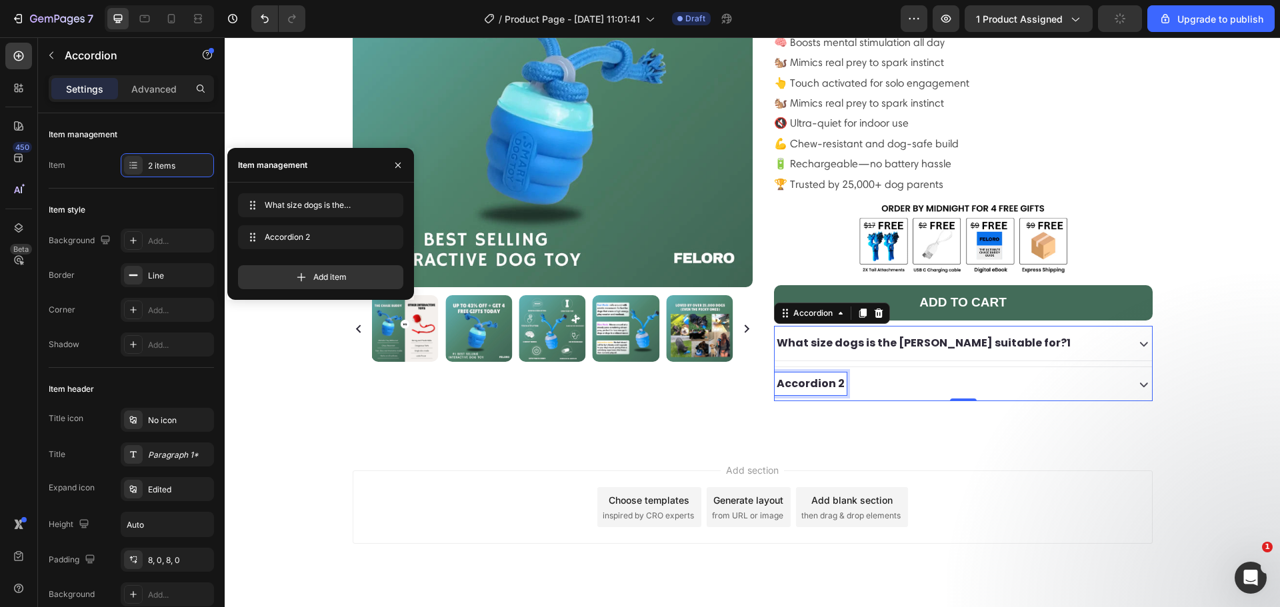
click at [829, 373] on div "Accordion 2" at bounding box center [811, 384] width 72 height 23
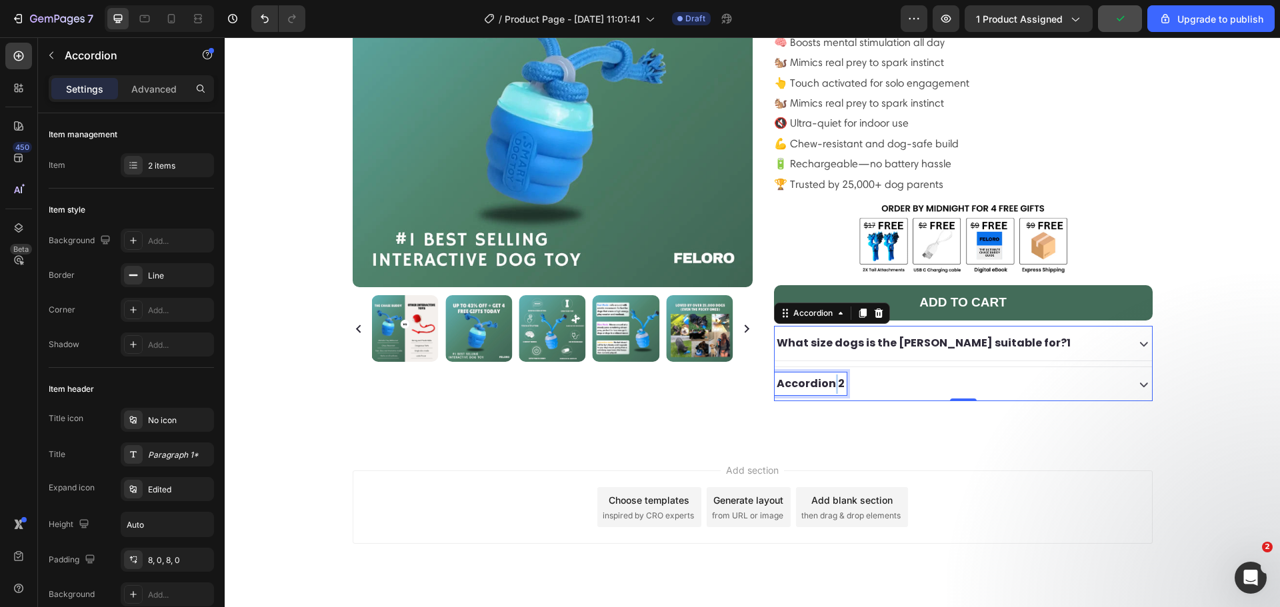
click at [829, 375] on p "Accordion 2" at bounding box center [811, 384] width 68 height 19
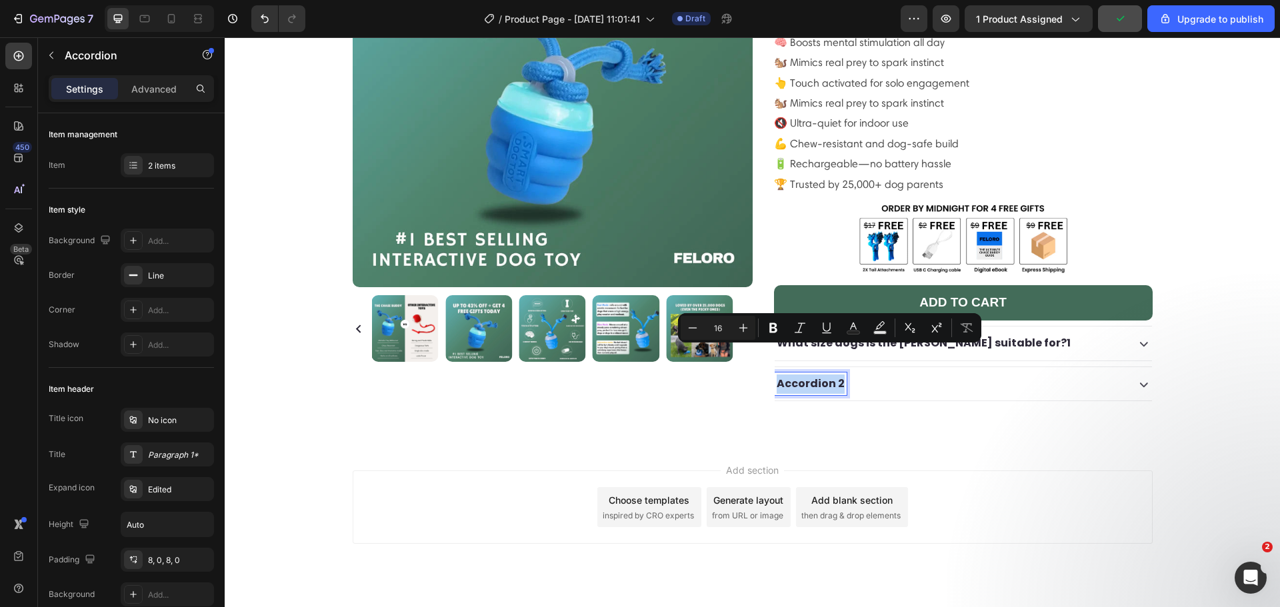
click at [829, 375] on p "Accordion 2" at bounding box center [811, 384] width 68 height 19
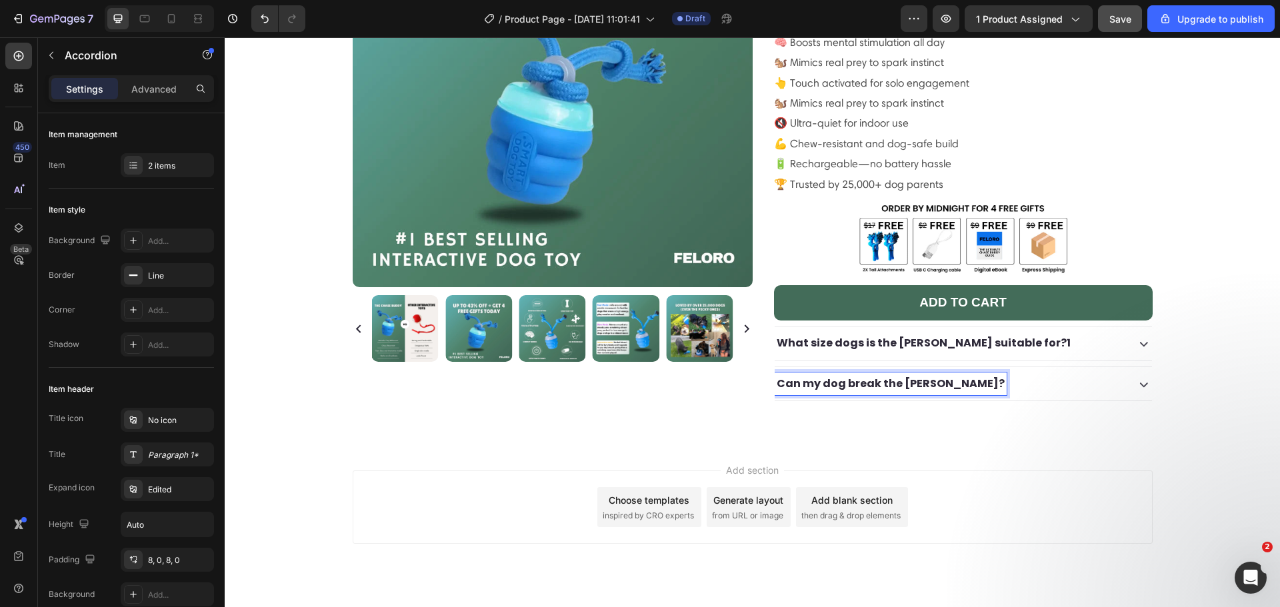
click at [991, 373] on div "Can my dog break the [PERSON_NAME]?" at bounding box center [950, 384] width 350 height 23
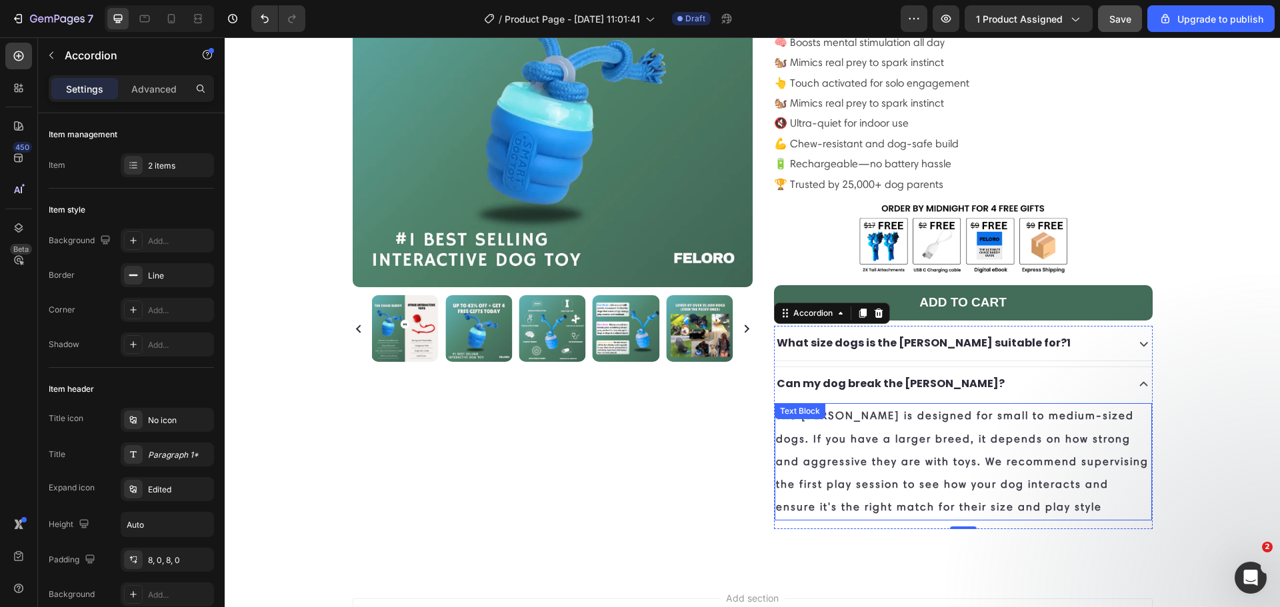
click at [916, 405] on p "The Chase Buddy is designed for small to medium-sized dogs. If you have a large…" at bounding box center [963, 462] width 375 height 114
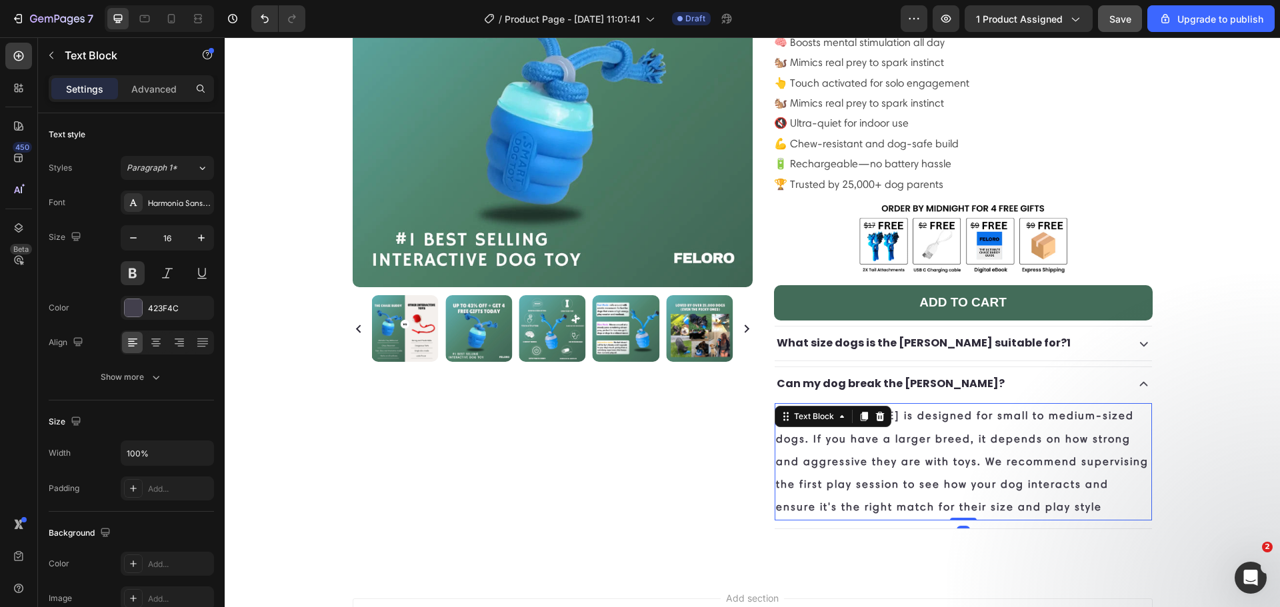
click at [916, 405] on p "The Chase Buddy is designed for small to medium-sized dogs. If you have a large…" at bounding box center [963, 462] width 375 height 114
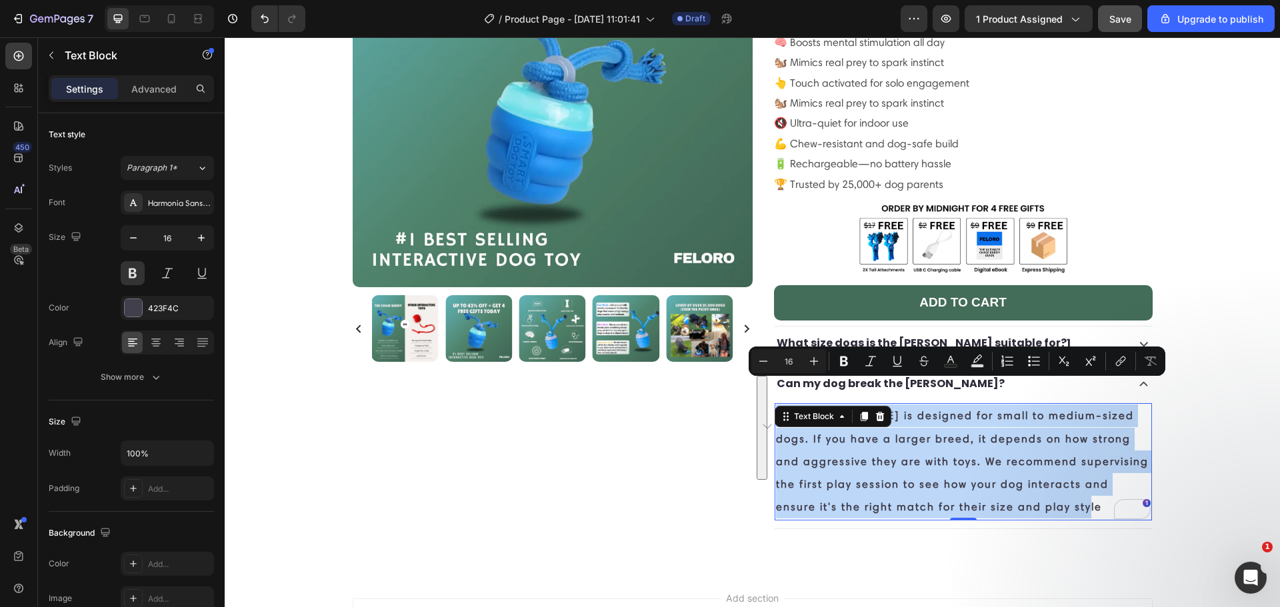
click at [857, 448] on p "The Chase Buddy is designed for small to medium-sized dogs. If you have a large…" at bounding box center [963, 462] width 375 height 114
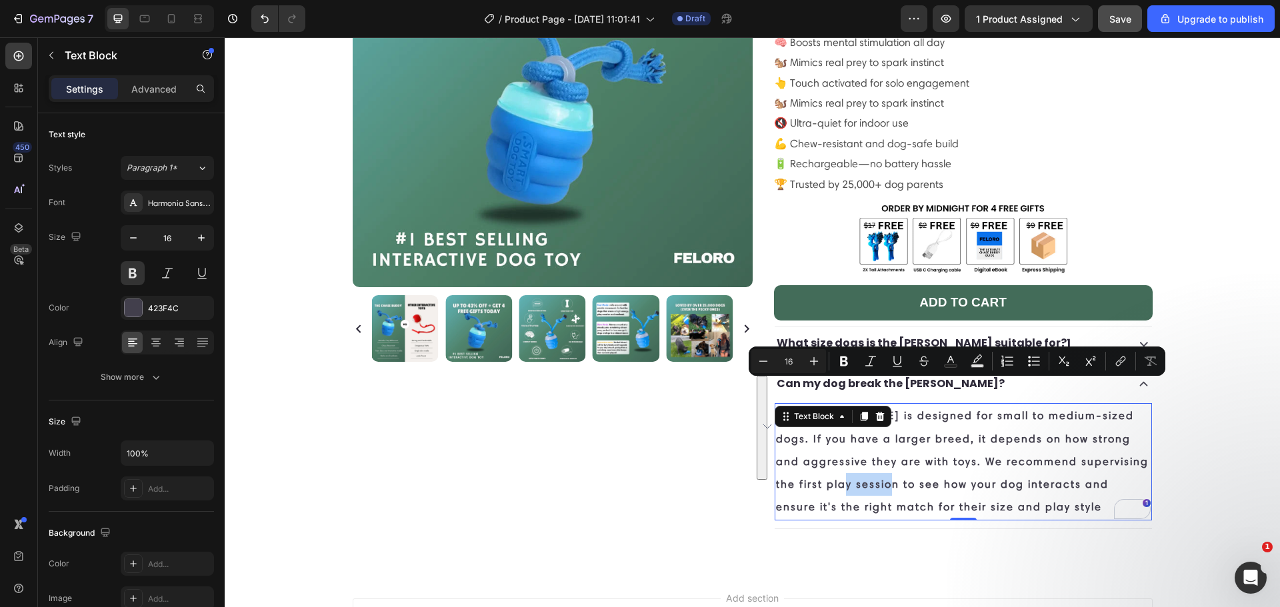
click at [856, 447] on p "The Chase Buddy is designed for small to medium-sized dogs. If you have a large…" at bounding box center [963, 462] width 375 height 114
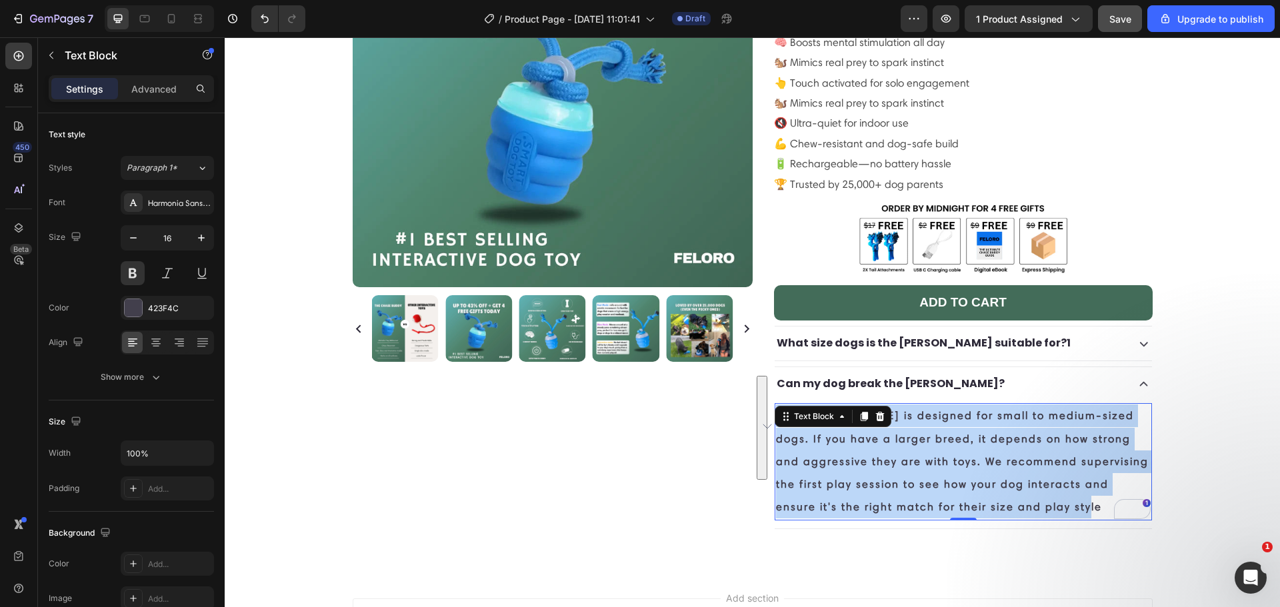
click at [856, 447] on p "The Chase Buddy is designed for small to medium-sized dogs. If you have a large…" at bounding box center [963, 462] width 375 height 114
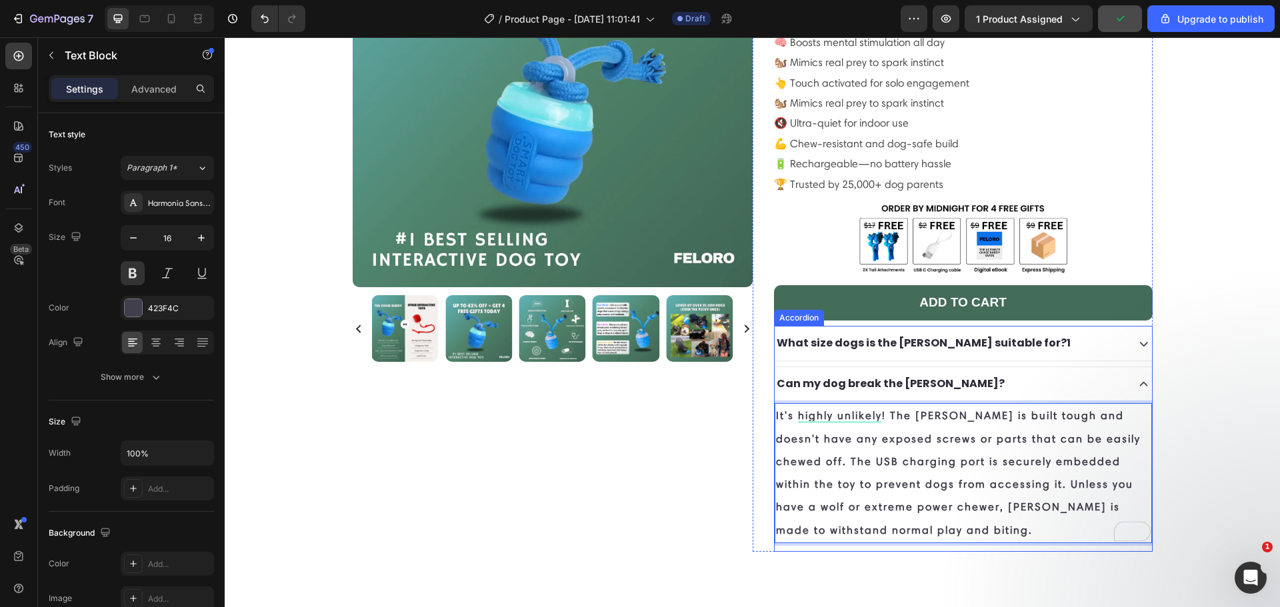
click at [1003, 373] on div "Can my dog break the [PERSON_NAME]?" at bounding box center [950, 384] width 350 height 23
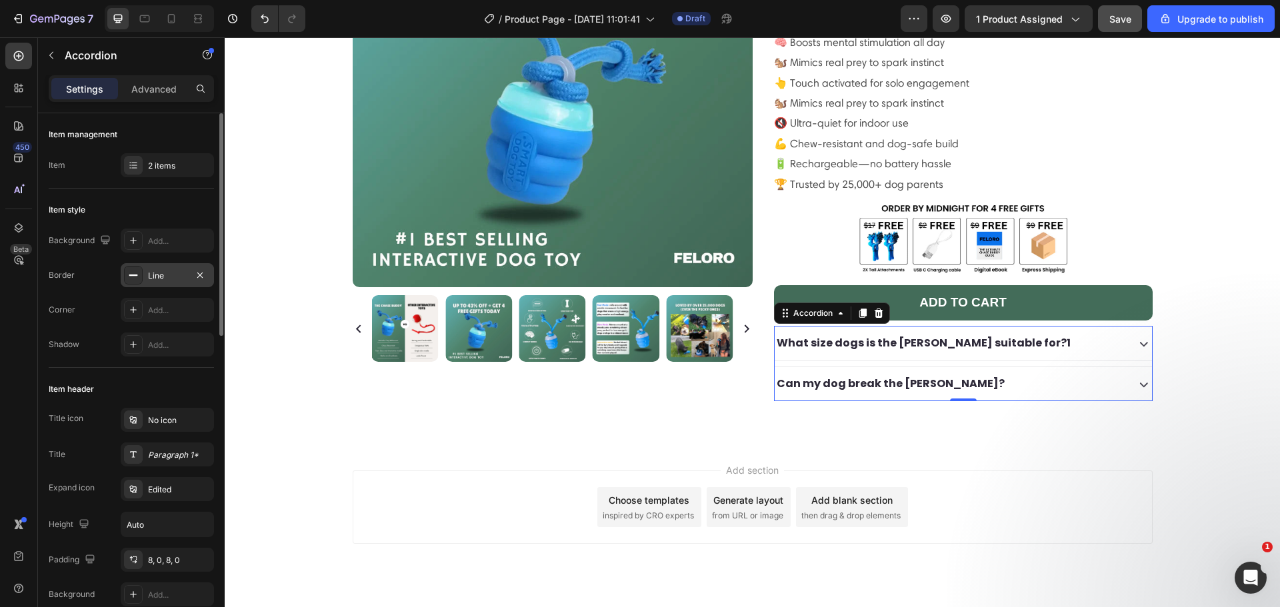
click at [179, 277] on div "Line" at bounding box center [167, 276] width 39 height 12
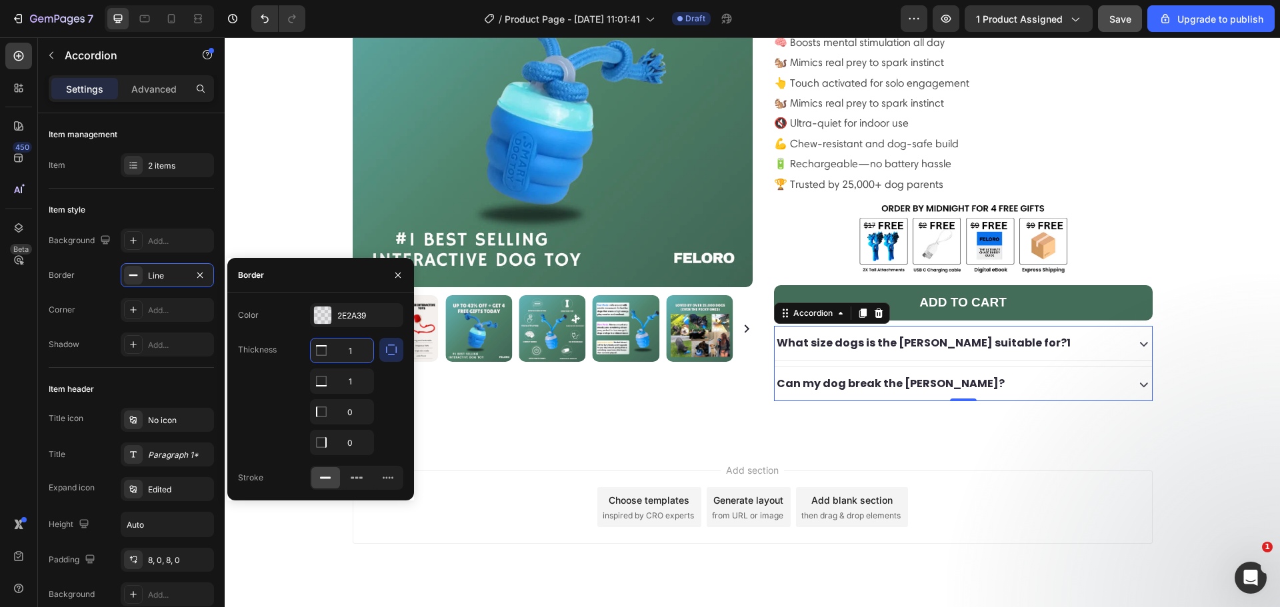
click at [355, 347] on input "1" at bounding box center [342, 351] width 63 height 24
type input "0"
click at [348, 378] on input "1" at bounding box center [342, 381] width 63 height 24
click at [352, 382] on input "1" at bounding box center [342, 381] width 63 height 24
click at [898, 366] on div "Can my dog break the [PERSON_NAME]?" at bounding box center [963, 383] width 377 height 34
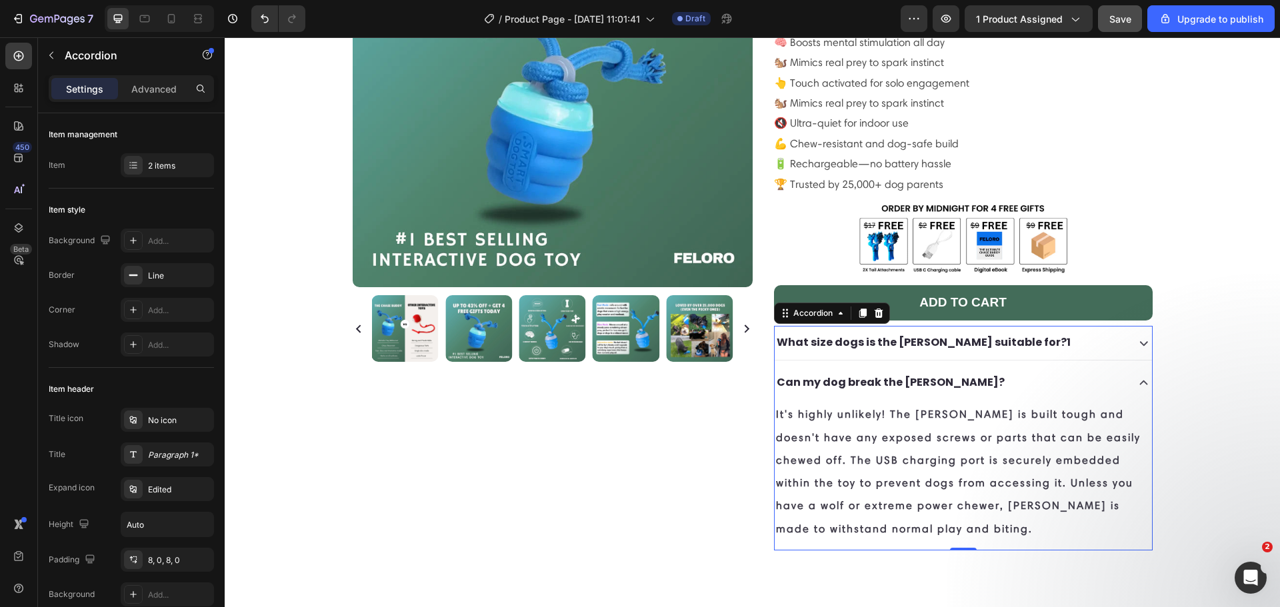
click at [898, 366] on div "Can my dog break the [PERSON_NAME]?" at bounding box center [963, 383] width 377 height 34
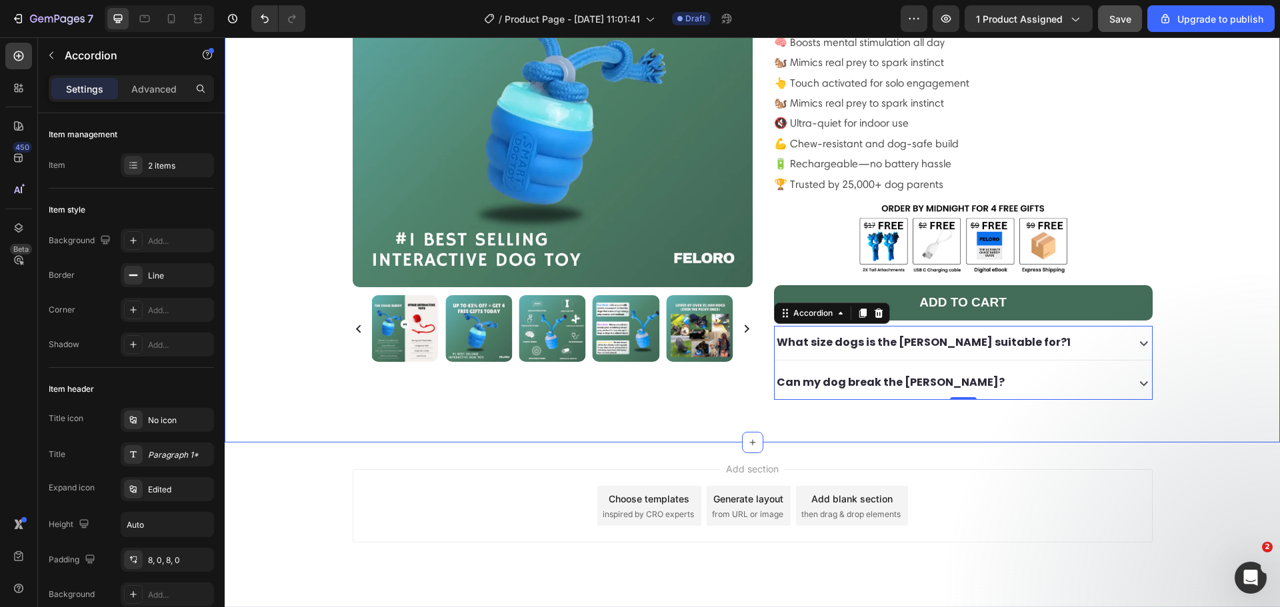
click at [915, 395] on div "100% Money-Back Guarantee Item List 60-Day Easy Returns Item List Row Product I…" at bounding box center [752, 154] width 1055 height 577
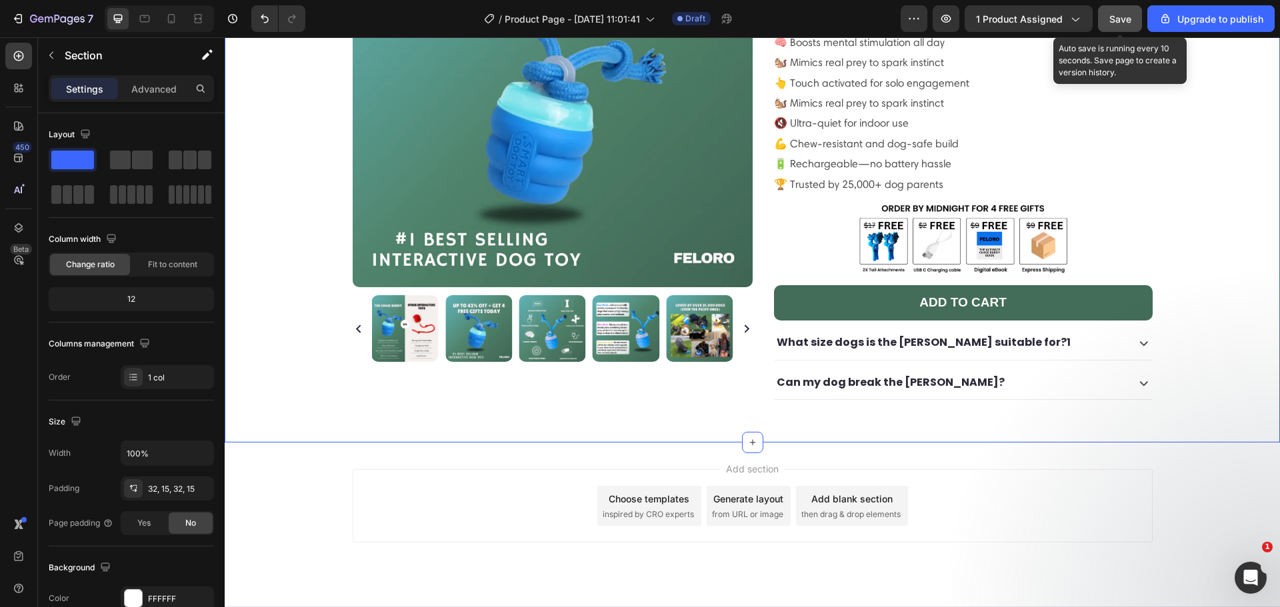
click at [1109, 23] on button "Save" at bounding box center [1120, 18] width 44 height 27
click at [759, 247] on div "Icon Icon Icon Icon Icon Icon List 485 Reviews! Text Block Row the chase buddy™…" at bounding box center [953, 143] width 400 height 513
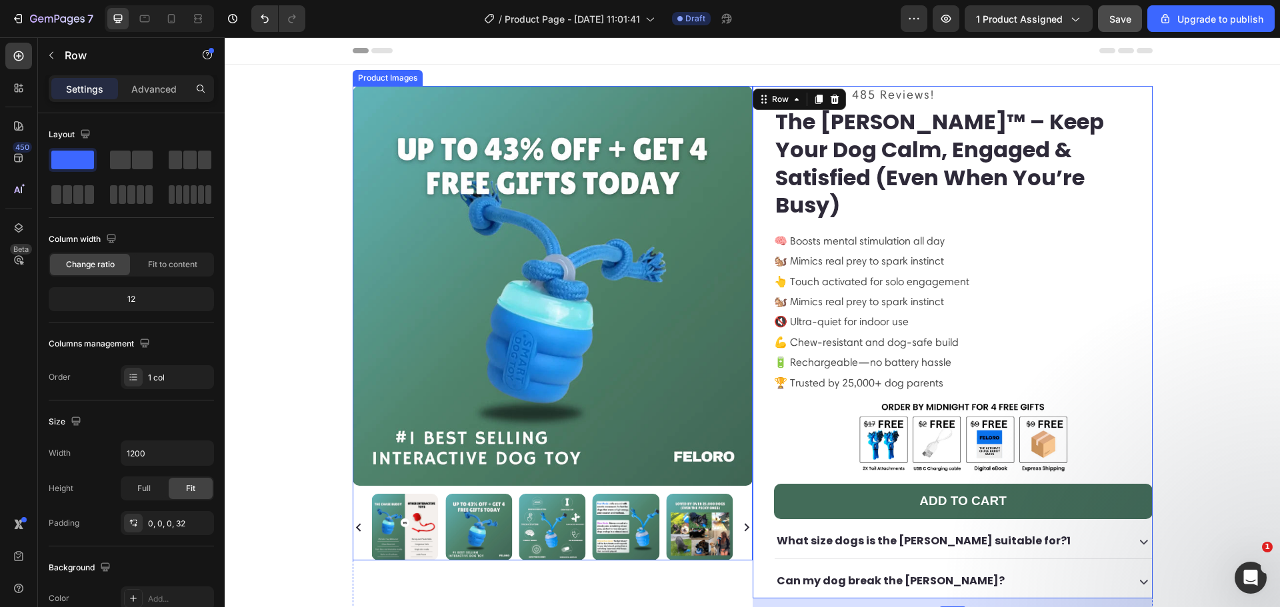
click at [745, 87] on img at bounding box center [553, 286] width 400 height 400
click at [753, 87] on div "Icon Icon Icon Icon Icon Icon List 485 Reviews! Text Block Row the chase buddy™…" at bounding box center [953, 342] width 400 height 513
click at [741, 573] on div "100% Money-Back Guarantee Item List 60-Day Easy Returns Item List Row Product I…" at bounding box center [553, 347] width 400 height 523
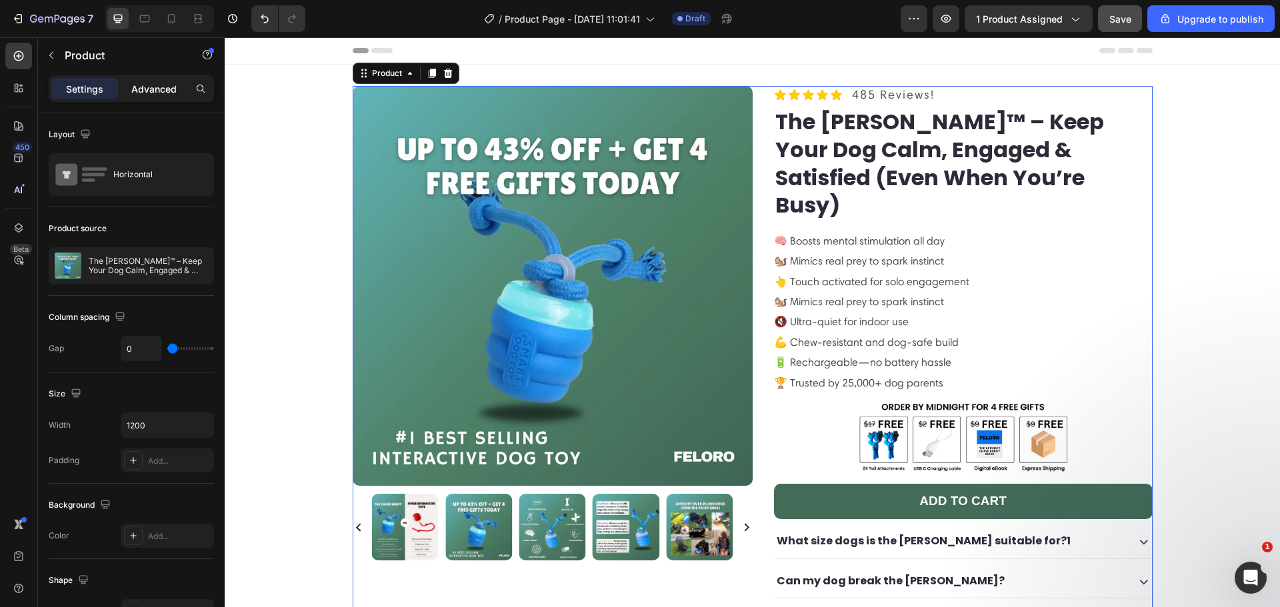
click at [181, 89] on div "Advanced" at bounding box center [154, 88] width 67 height 21
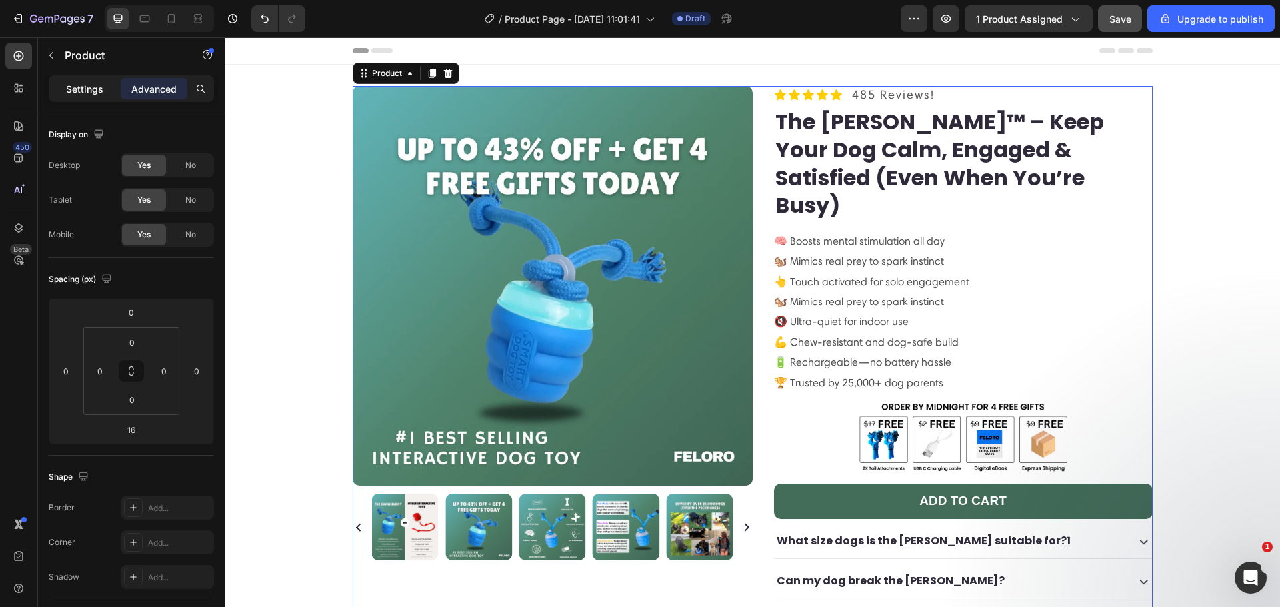
click at [83, 93] on p "Settings" at bounding box center [84, 89] width 37 height 14
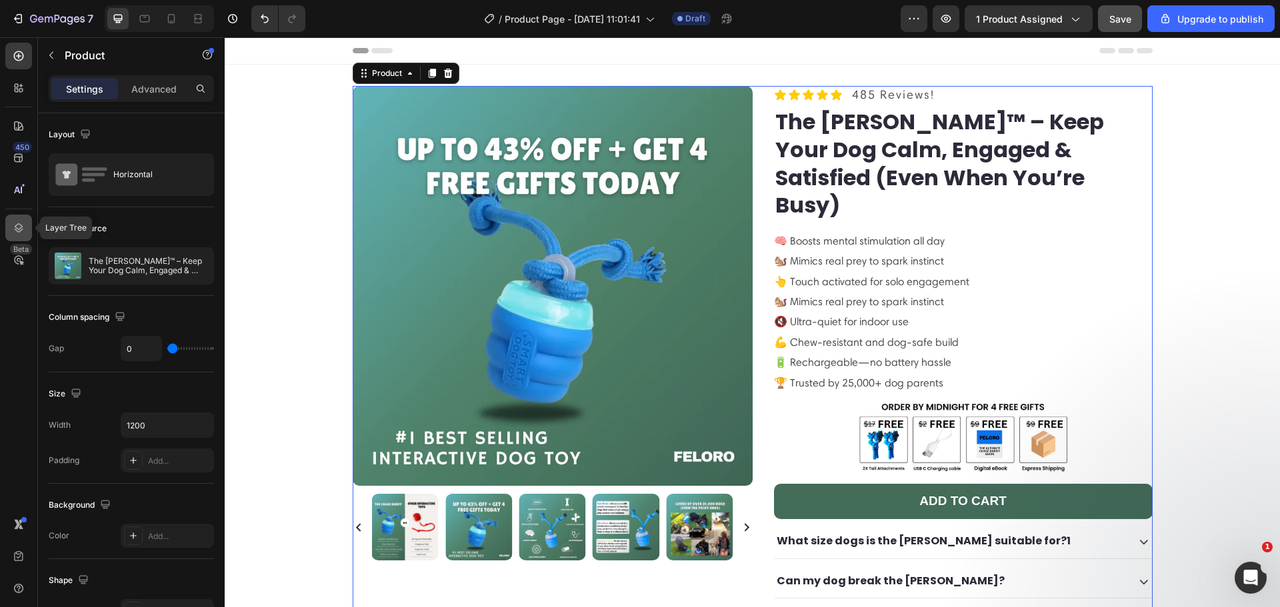
click at [29, 225] on div at bounding box center [18, 228] width 27 height 27
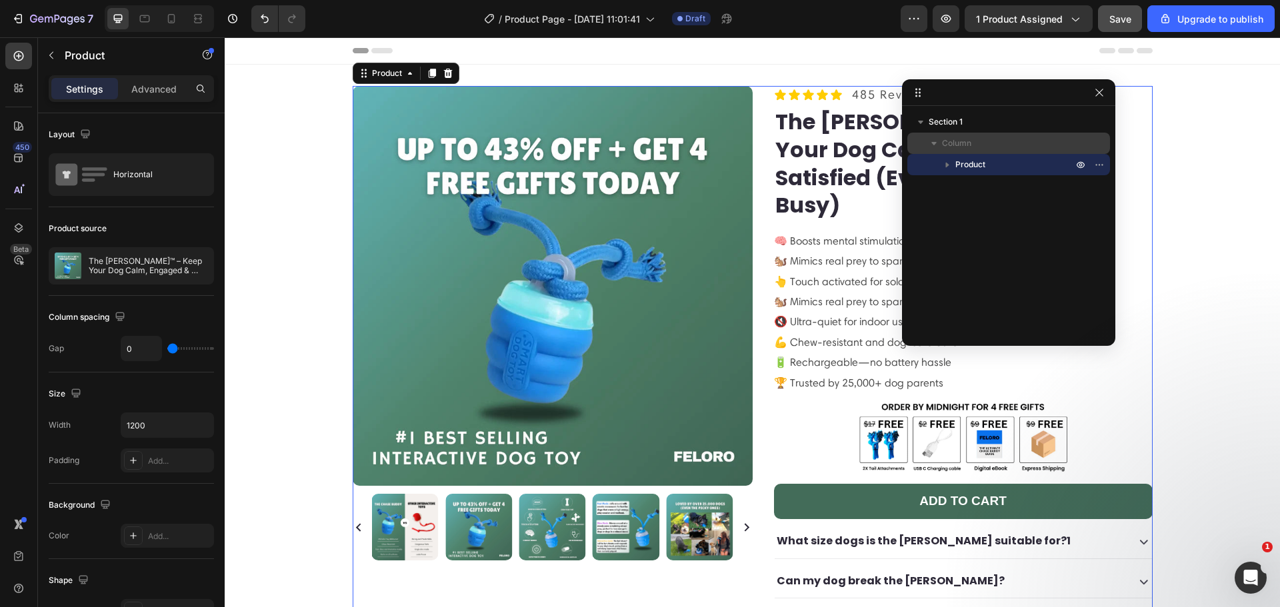
click at [1037, 137] on p "Column" at bounding box center [1008, 143] width 133 height 13
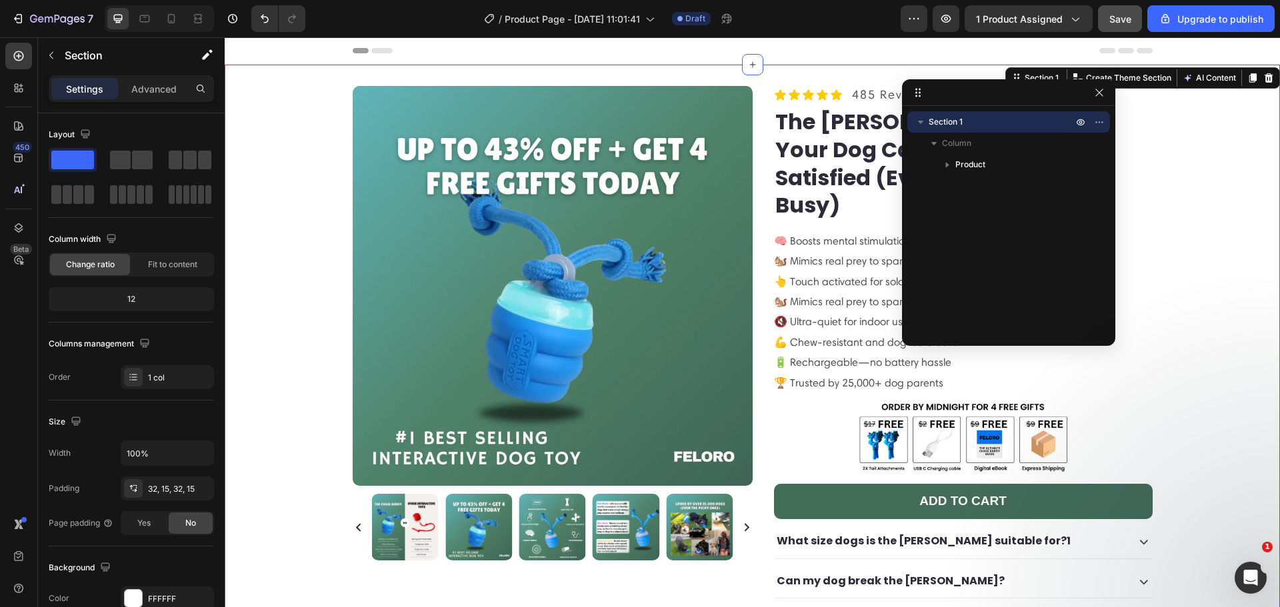
click at [941, 125] on span "Section 1" at bounding box center [946, 121] width 34 height 13
click at [944, 122] on span "Section 1" at bounding box center [946, 121] width 34 height 13
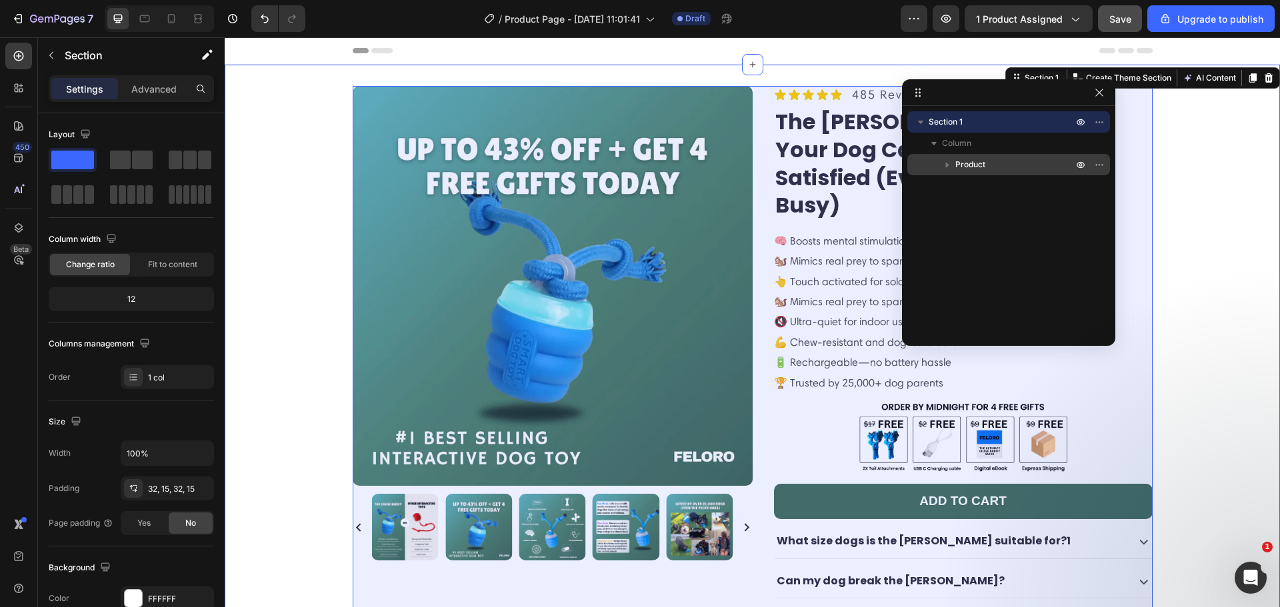
click at [966, 162] on span "Product" at bounding box center [970, 164] width 30 height 13
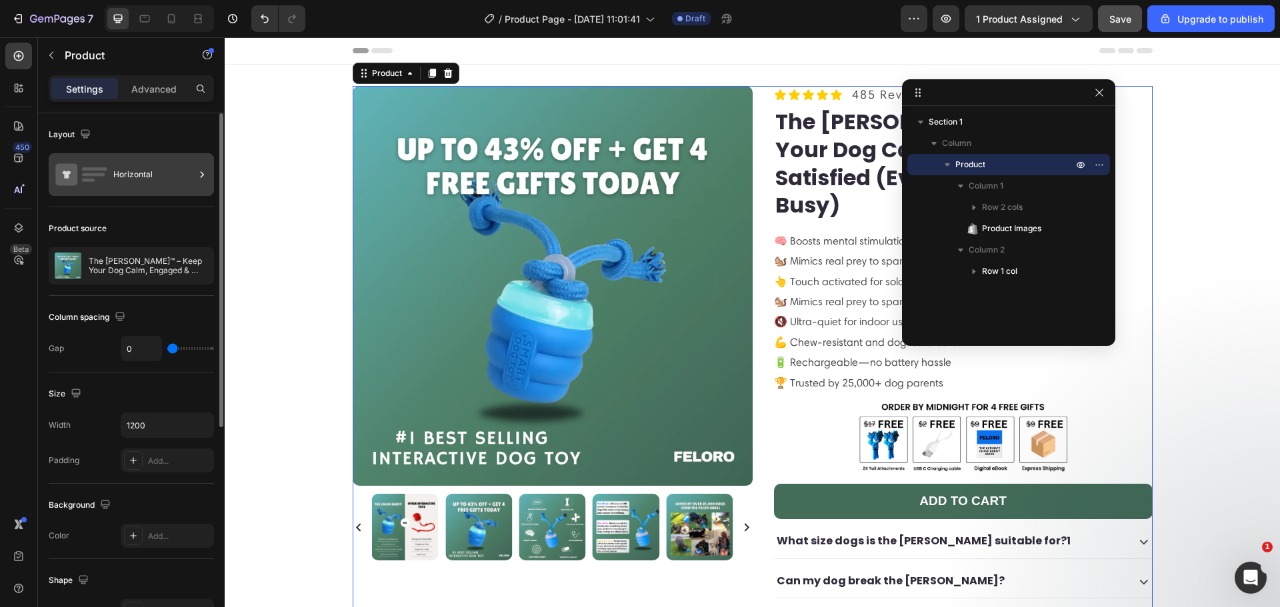
click at [125, 177] on div "Horizontal" at bounding box center [153, 174] width 81 height 31
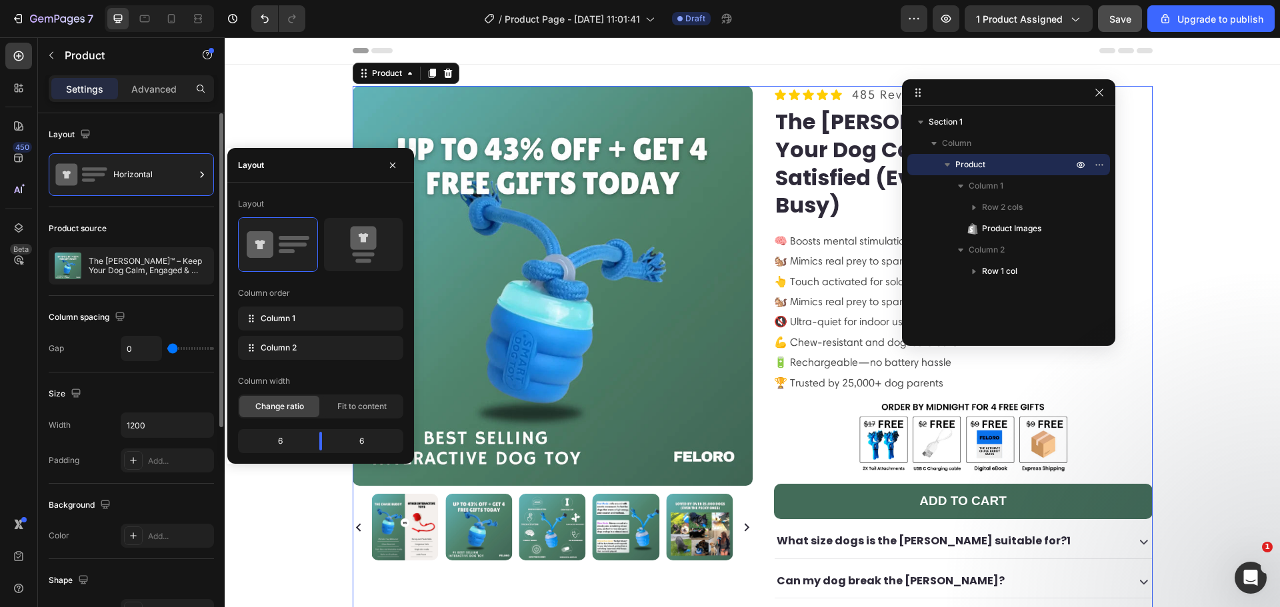
click at [166, 315] on div "Column spacing" at bounding box center [131, 317] width 165 height 21
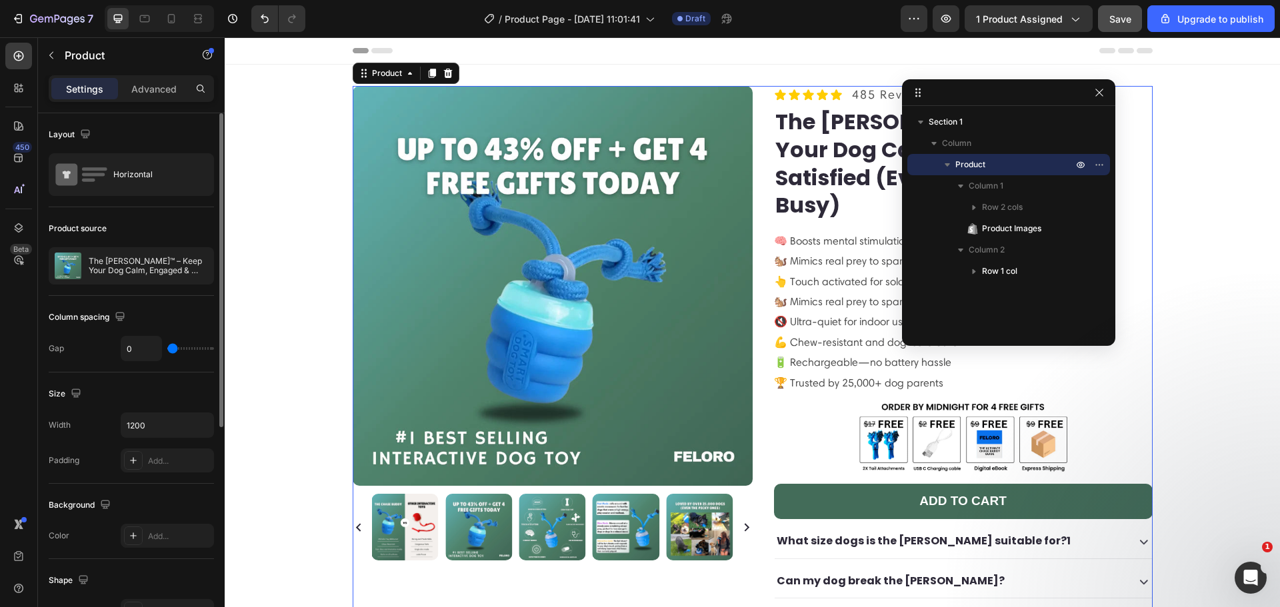
type input "25"
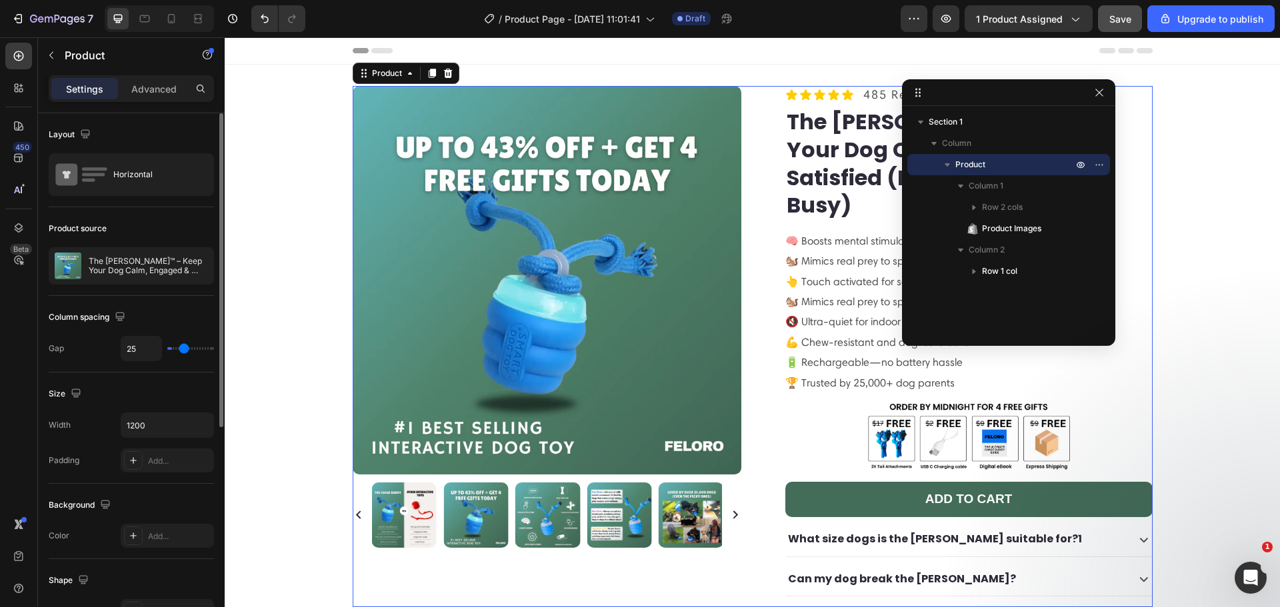
type input "34"
type input "43"
type input "46"
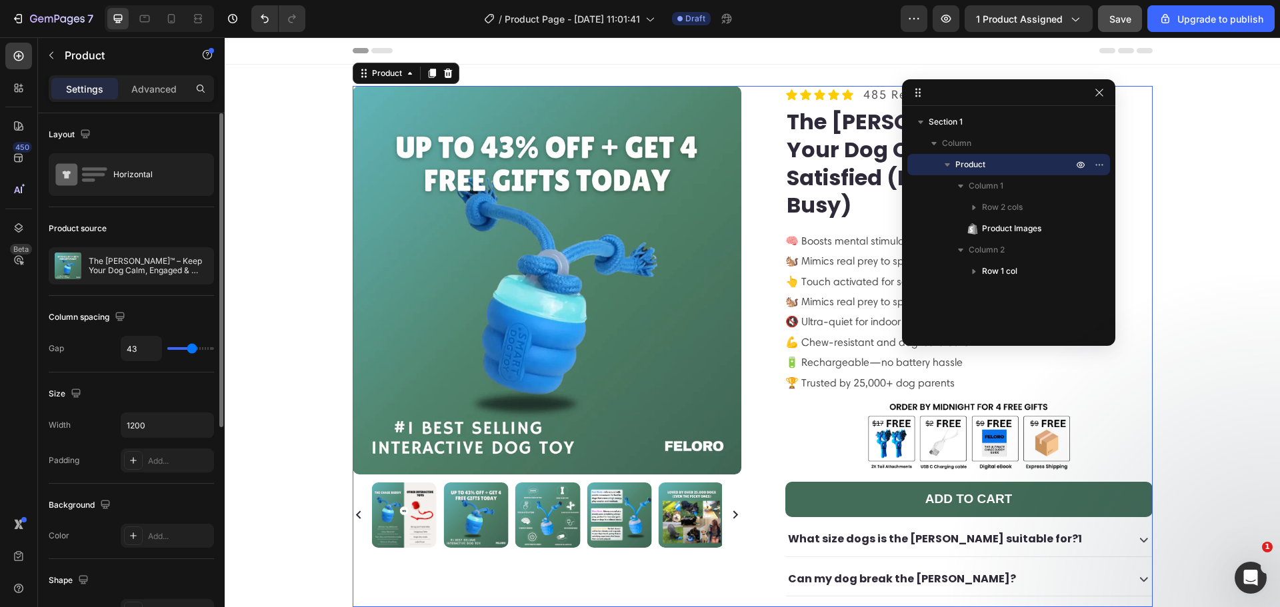
type input "46"
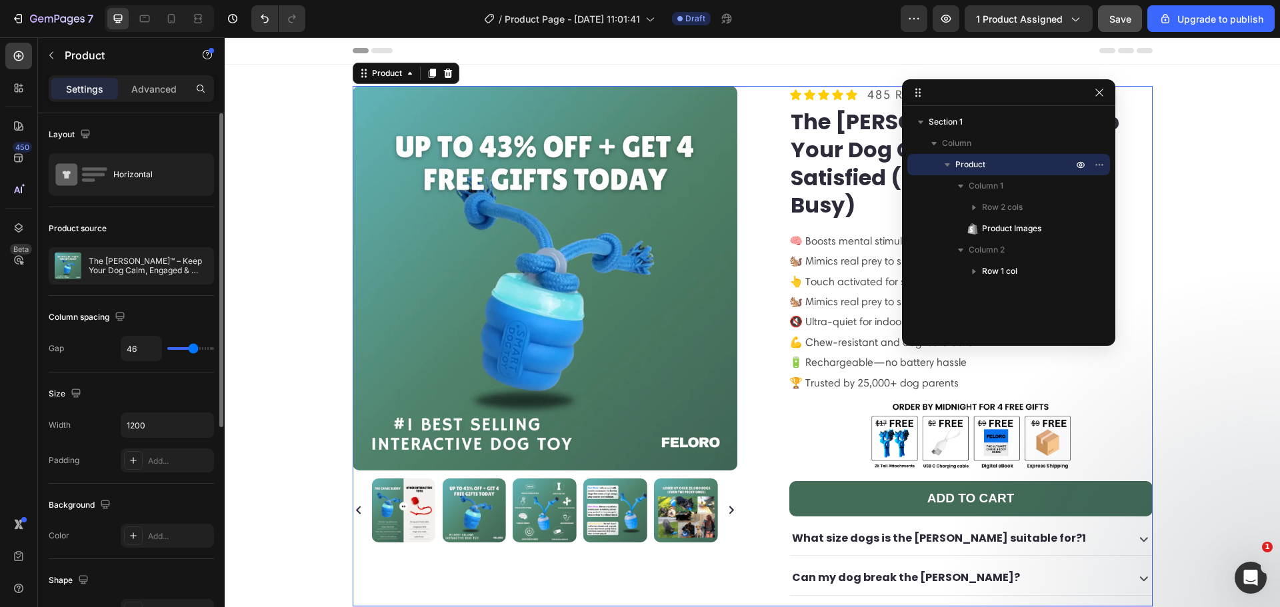
type input "34"
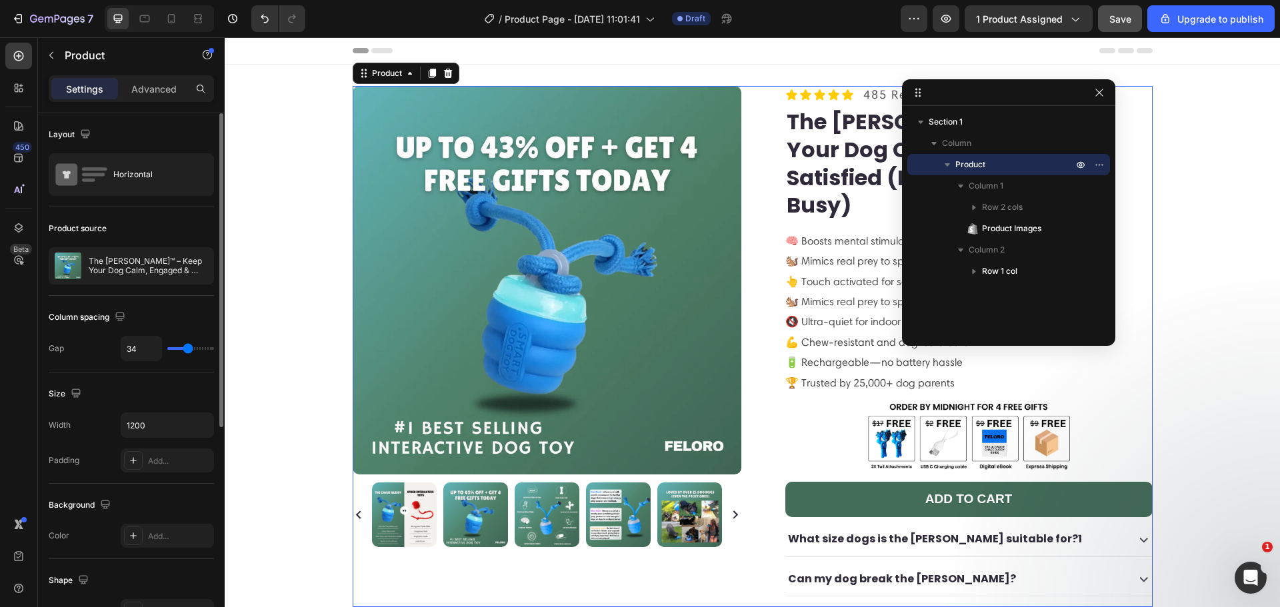
type input "28"
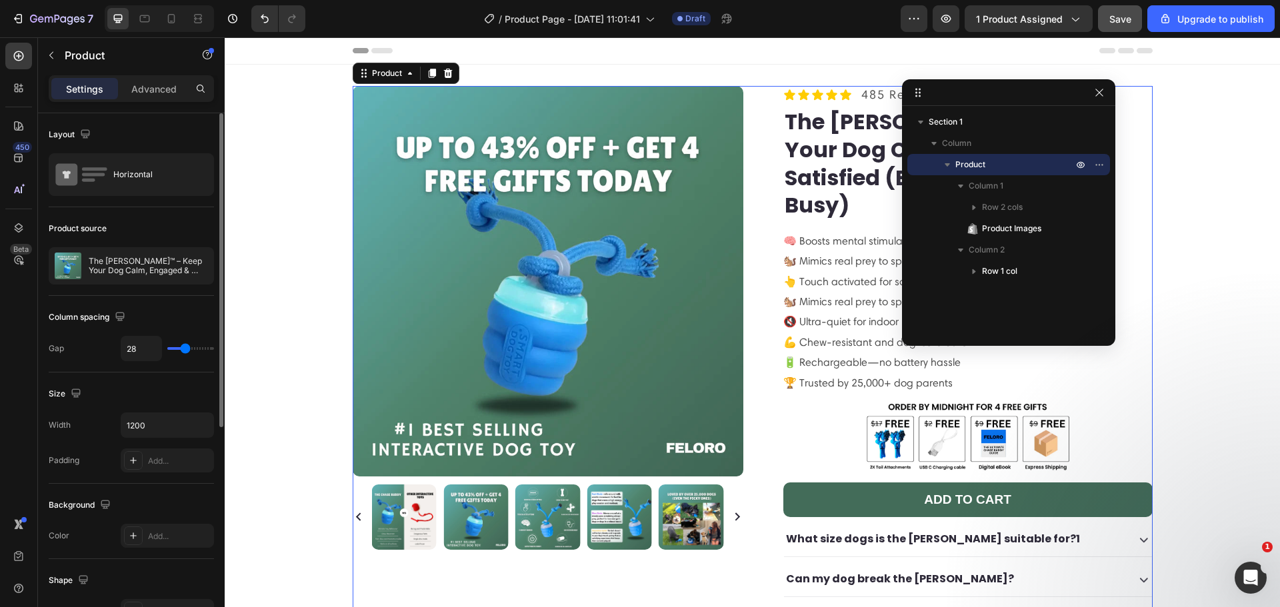
drag, startPoint x: 176, startPoint y: 351, endPoint x: 185, endPoint y: 351, distance: 9.4
type input "28"
click at [185, 350] on input "range" at bounding box center [190, 348] width 47 height 3
click at [126, 353] on input "28" at bounding box center [141, 349] width 40 height 24
type input "29"
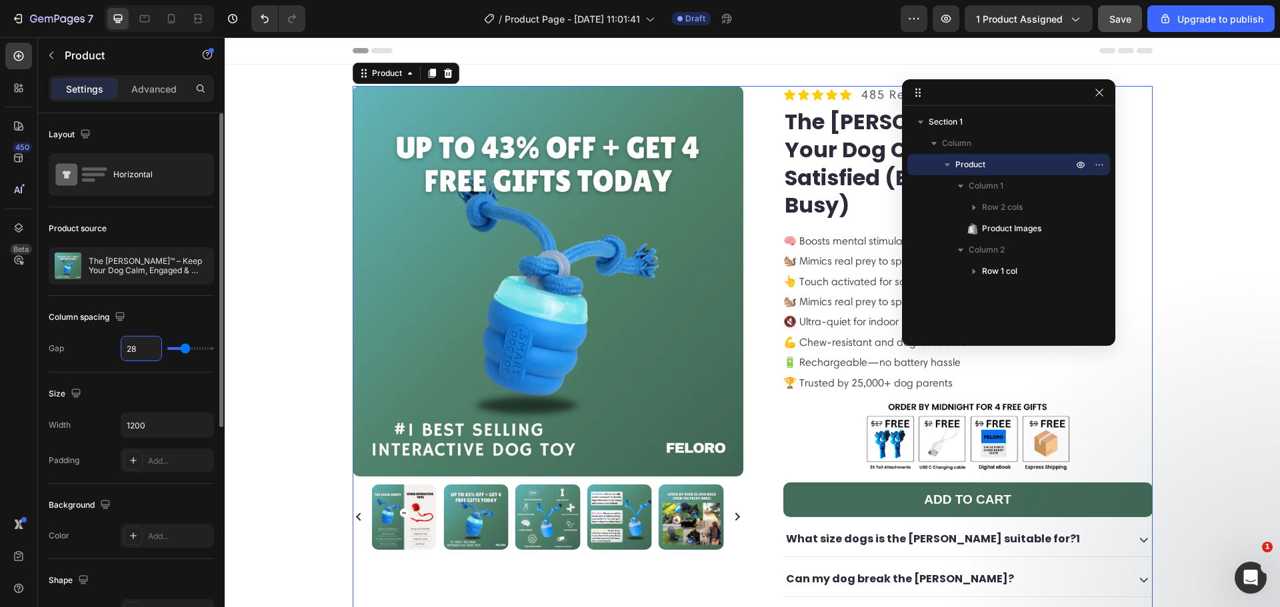
type input "29"
type input "30"
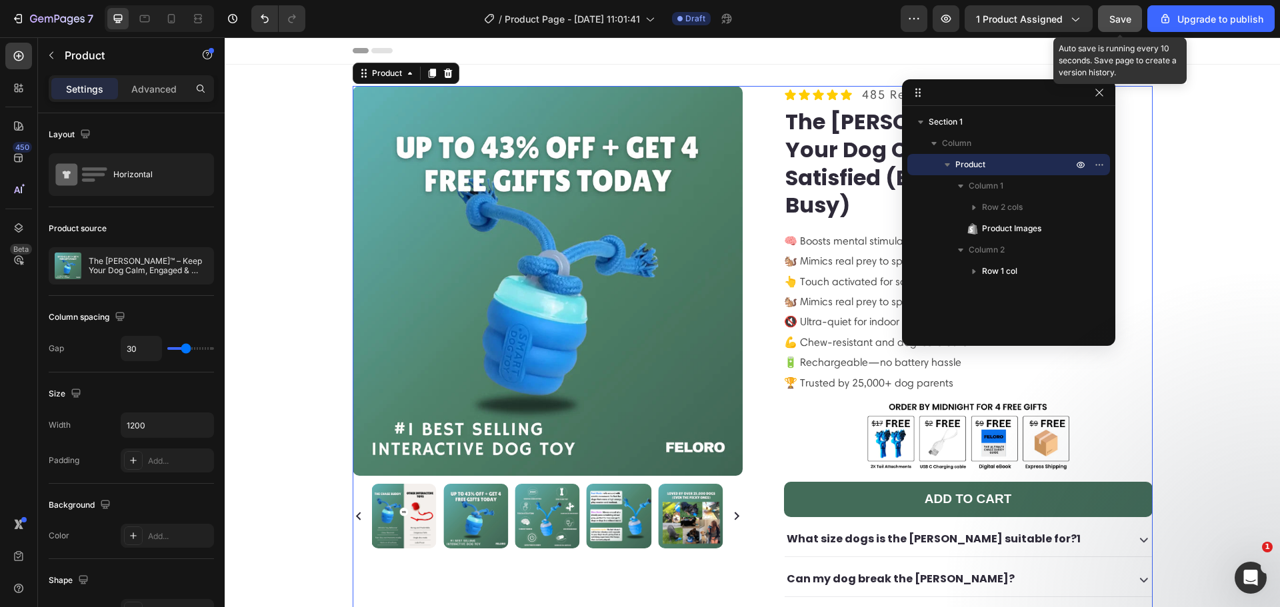
click at [1127, 14] on span "Save" at bounding box center [1120, 18] width 22 height 11
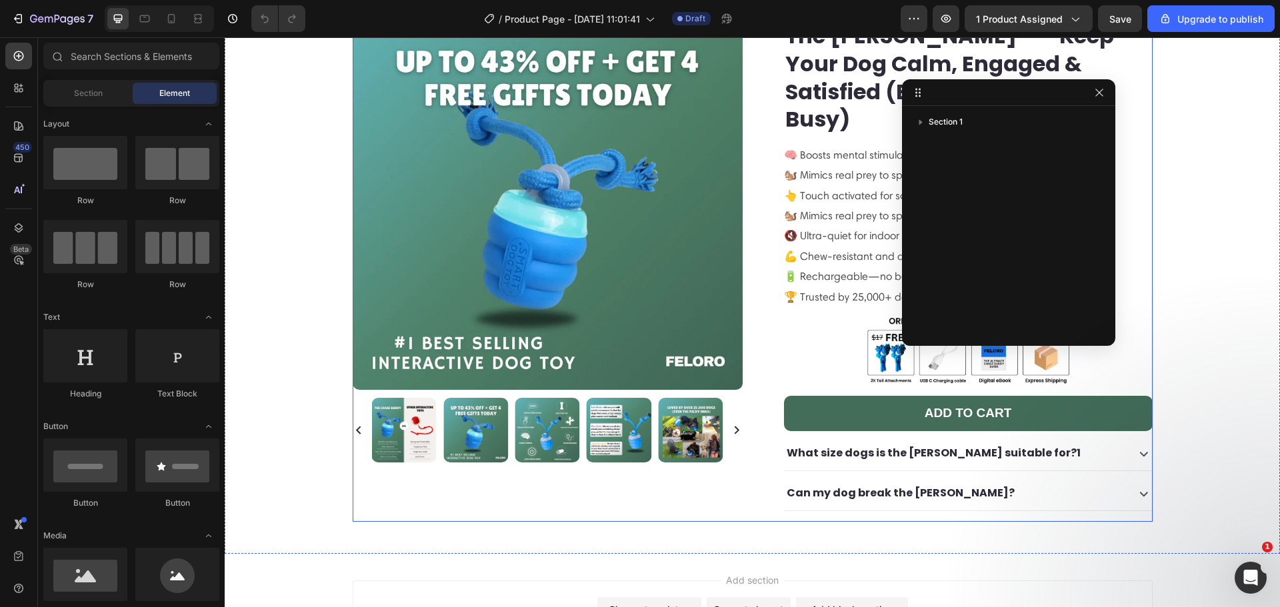
scroll to position [155, 0]
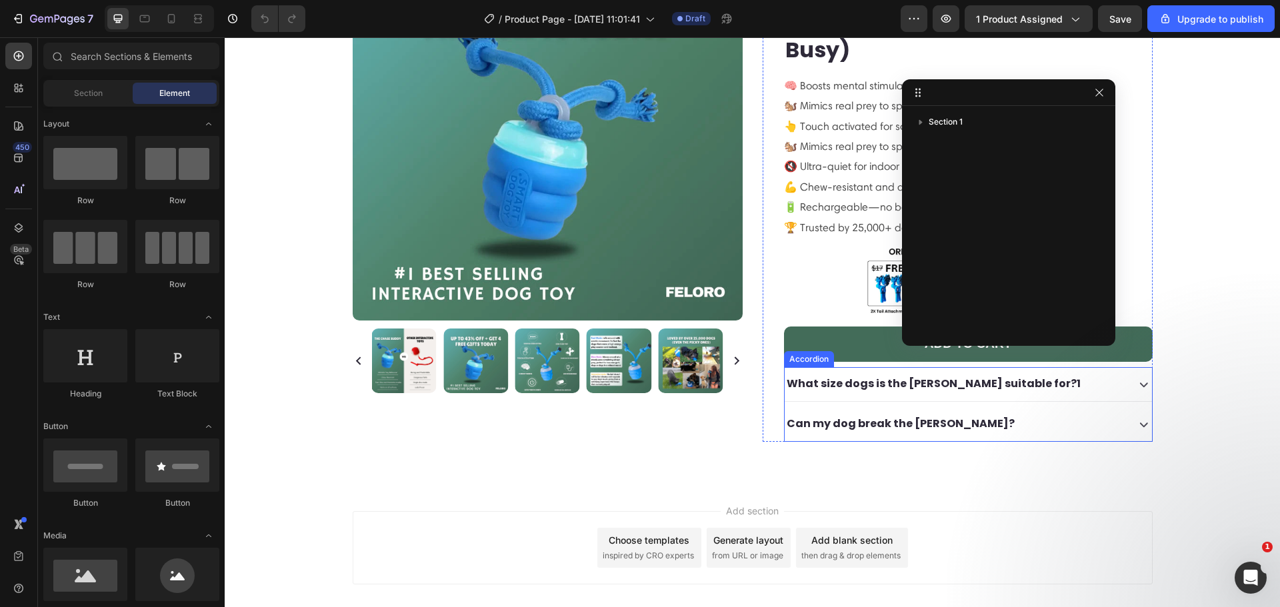
click at [857, 415] on p "Can my dog break the [PERSON_NAME]?" at bounding box center [901, 424] width 228 height 19
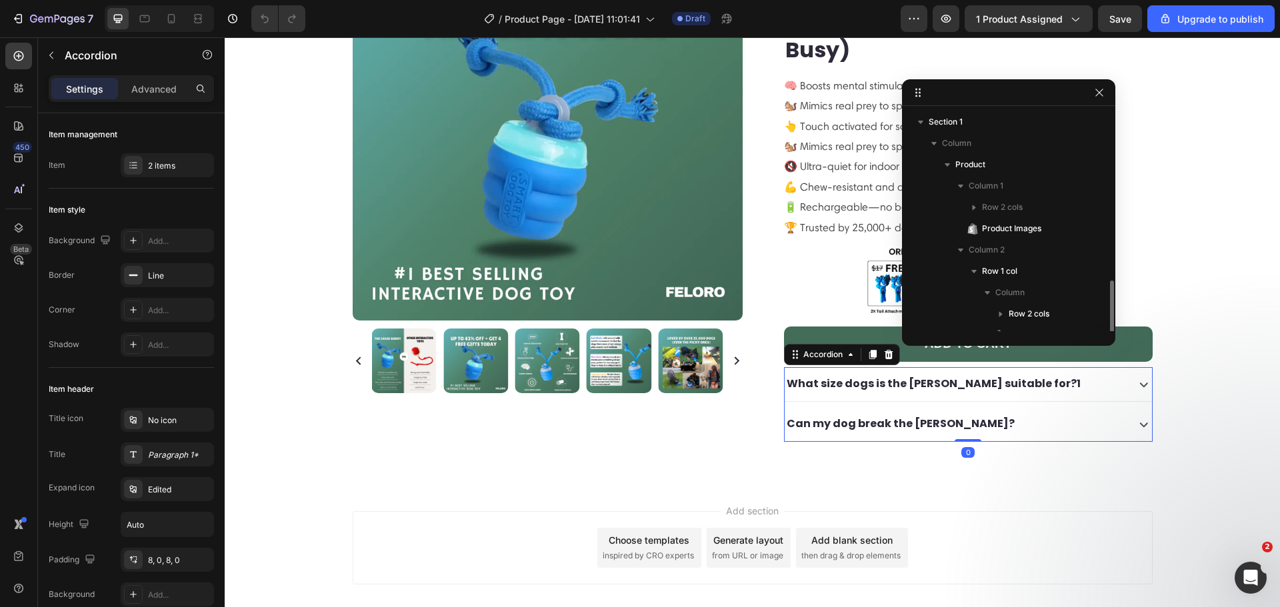
scroll to position [100, 0]
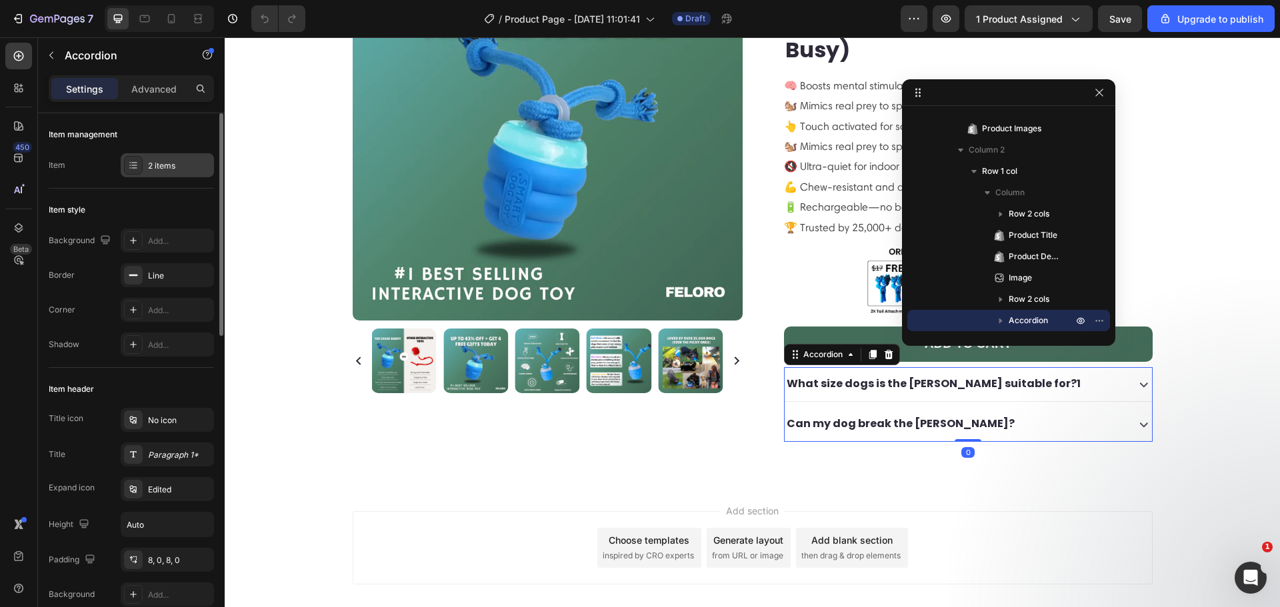
click at [185, 162] on div "2 items" at bounding box center [179, 166] width 63 height 12
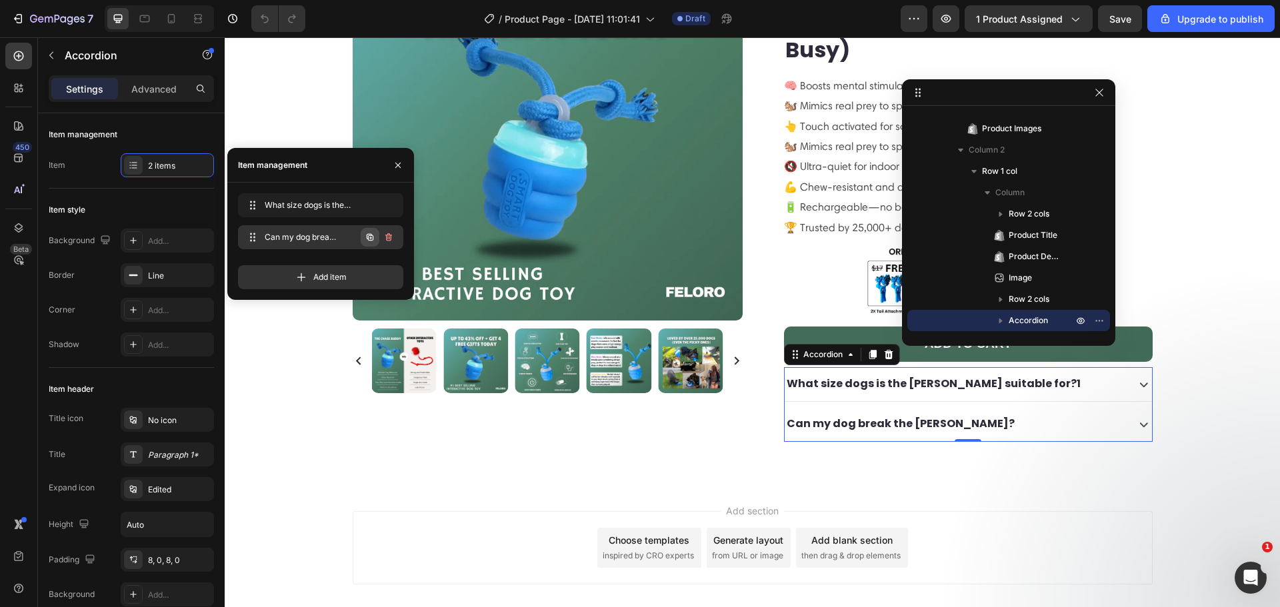
click at [374, 237] on icon "button" at bounding box center [370, 237] width 11 height 11
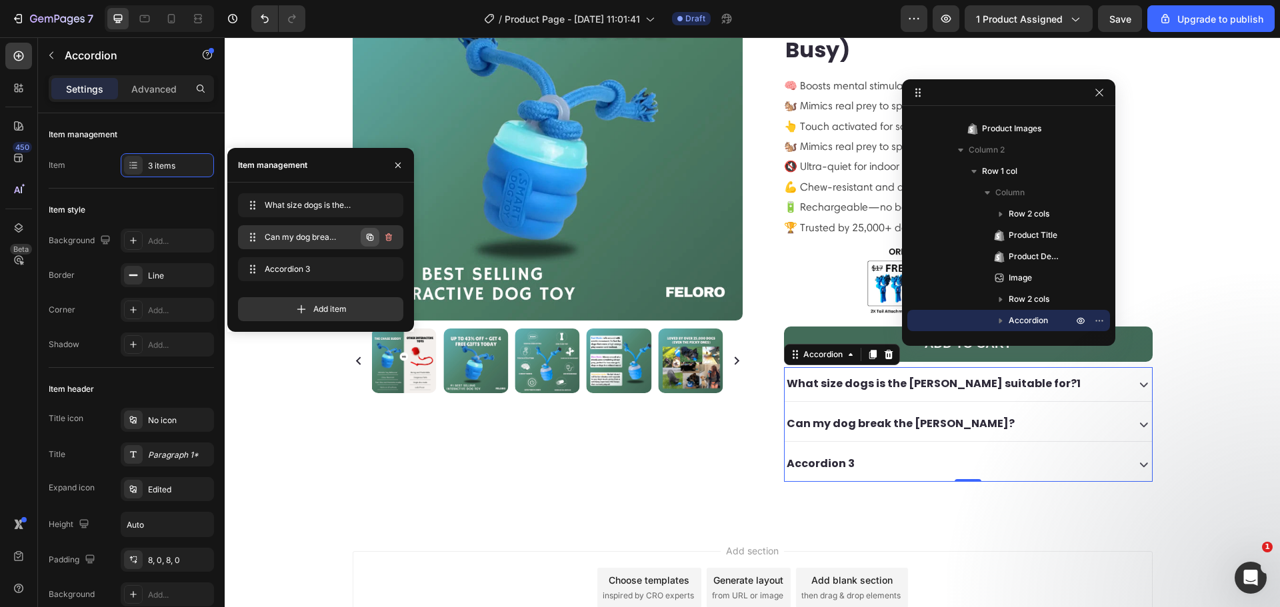
click at [373, 239] on icon "button" at bounding box center [370, 237] width 7 height 7
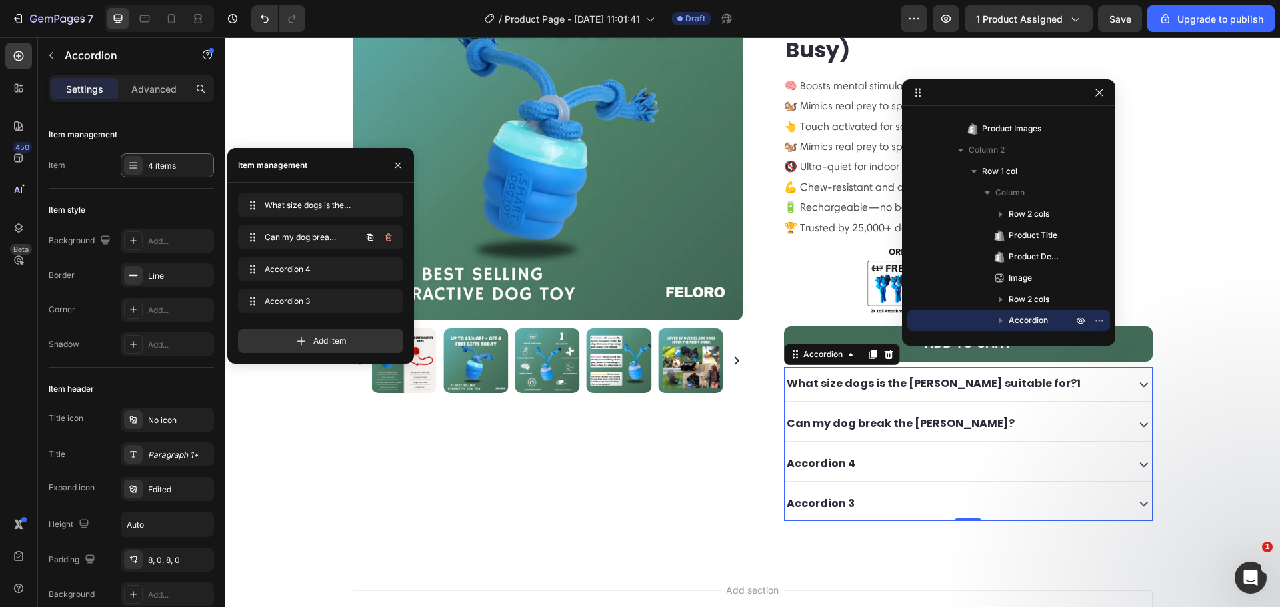
click at [373, 239] on icon "button" at bounding box center [370, 237] width 7 height 7
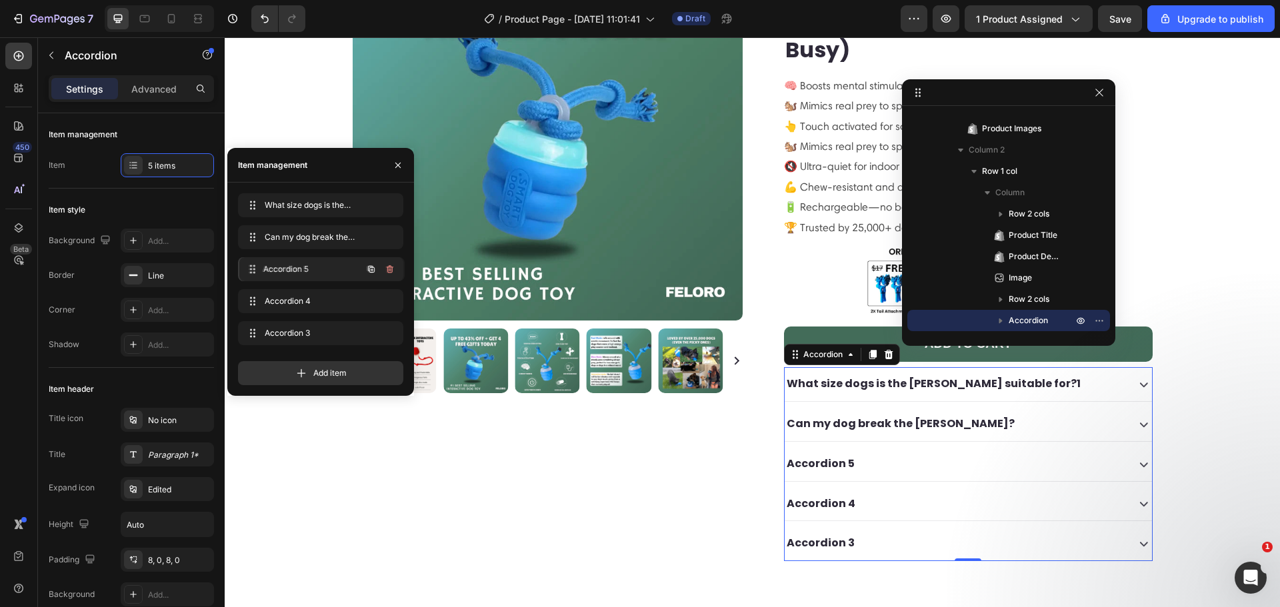
click at [301, 270] on span "Accordion 5" at bounding box center [311, 269] width 99 height 12
click at [290, 269] on span "Accordion 5" at bounding box center [311, 269] width 99 height 12
click at [290, 269] on span "Accordion 5" at bounding box center [302, 269] width 75 height 12
click at [844, 453] on div "Accordion 5" at bounding box center [821, 464] width 72 height 23
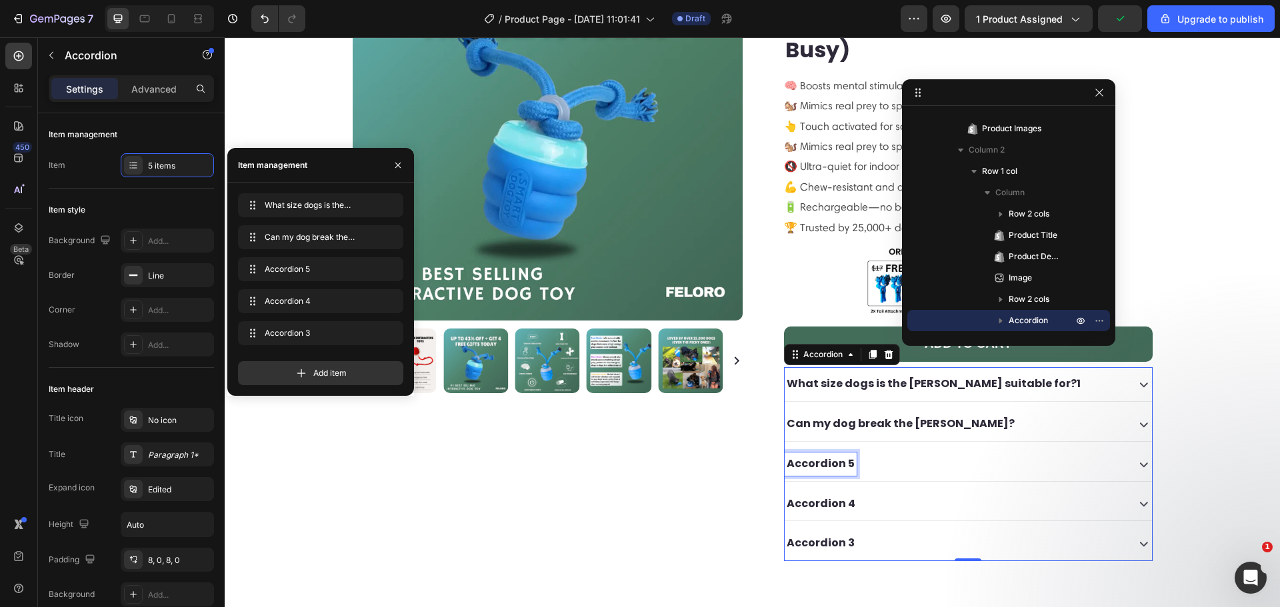
click at [844, 455] on p "Accordion 5" at bounding box center [821, 464] width 68 height 19
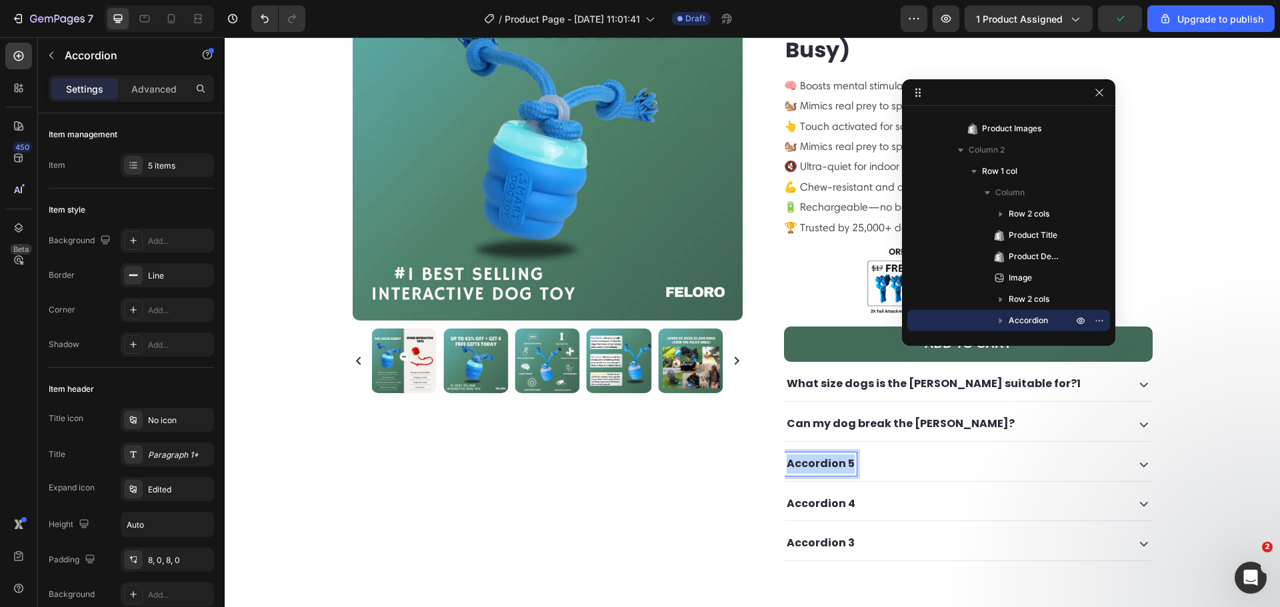
click at [844, 455] on p "Accordion 5" at bounding box center [821, 464] width 68 height 19
click at [1003, 453] on div "Is the Chase Buddy safe for my dog?" at bounding box center [955, 464] width 340 height 23
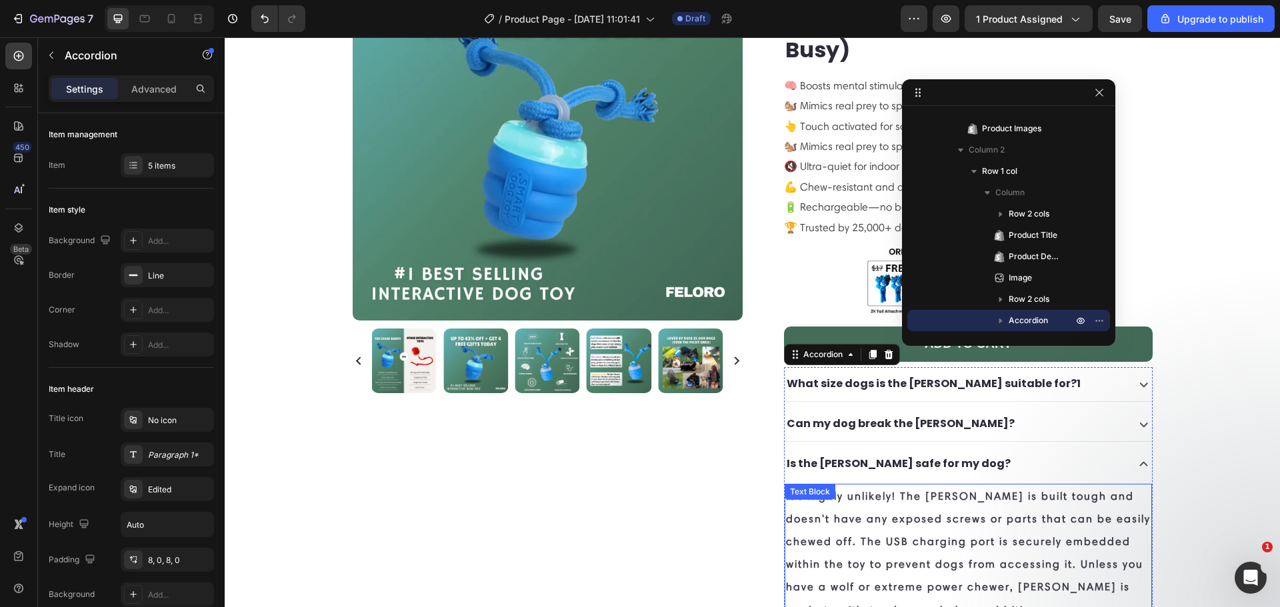
click at [837, 489] on p "It's highly unlikely! The [PERSON_NAME] is built tough and doesn't have any exp…" at bounding box center [968, 553] width 365 height 137
click at [836, 488] on p "It's highly unlikely! The [PERSON_NAME] is built tough and doesn't have any exp…" at bounding box center [968, 553] width 365 height 137
click at [835, 486] on p "It's highly unlikely! The [PERSON_NAME] is built tough and doesn't have any exp…" at bounding box center [968, 553] width 365 height 137
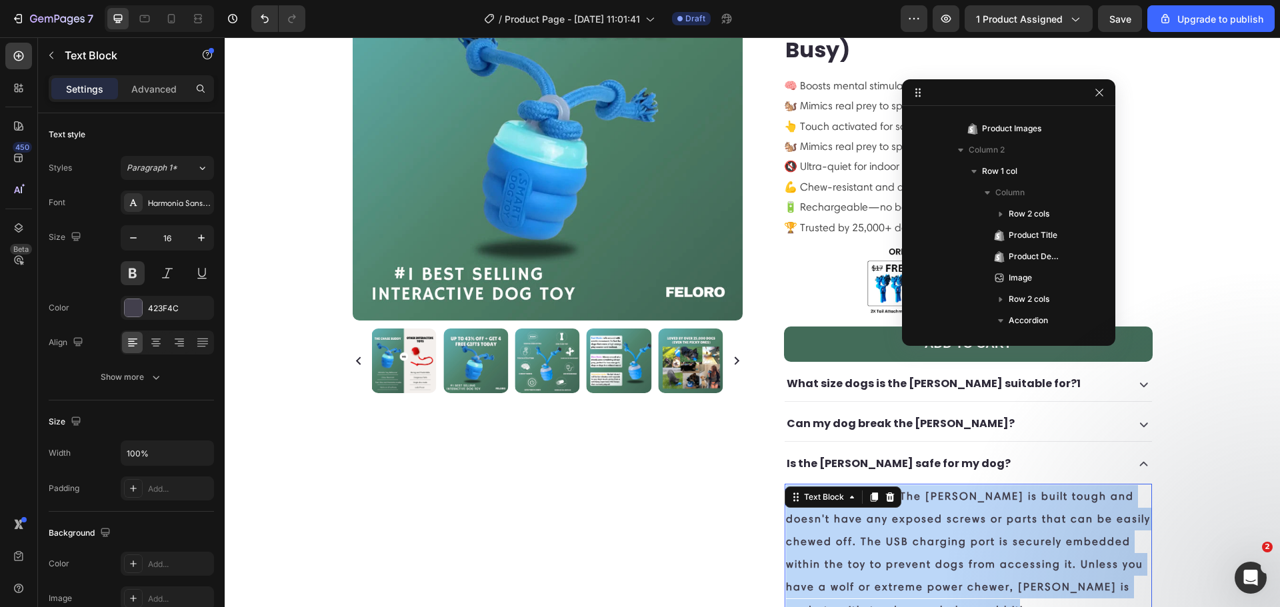
click at [835, 486] on p "It's highly unlikely! The [PERSON_NAME] is built tough and doesn't have any exp…" at bounding box center [968, 553] width 365 height 137
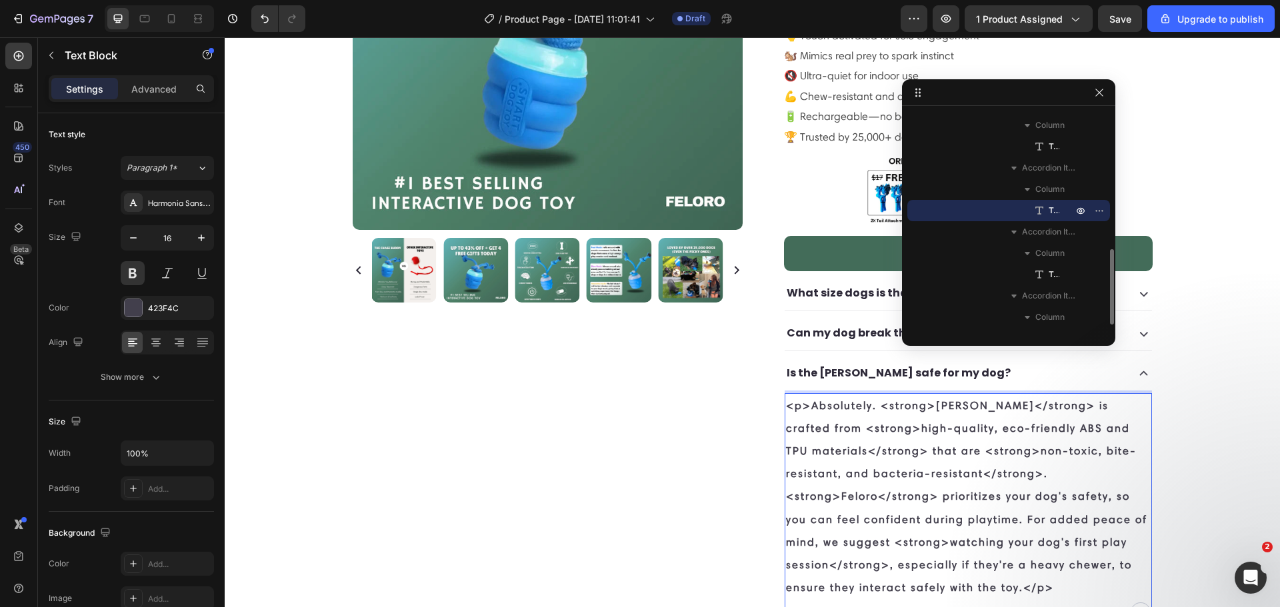
scroll to position [247, 0]
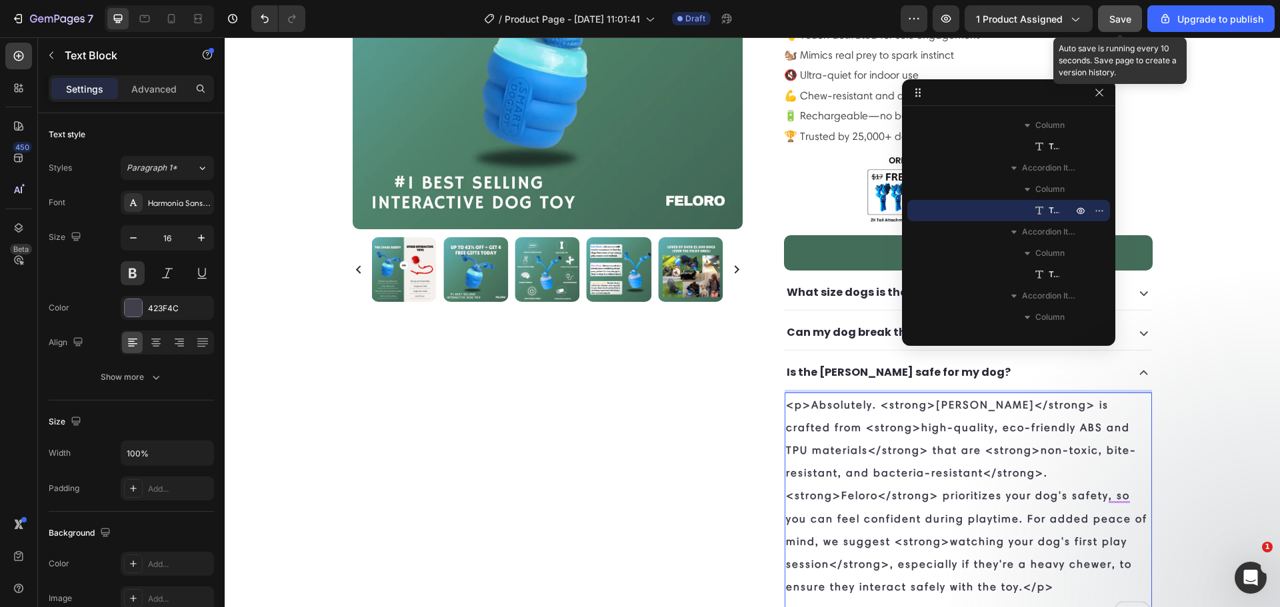
click at [1111, 17] on span "Save" at bounding box center [1120, 18] width 22 height 11
click at [1115, 24] on span "Save" at bounding box center [1120, 18] width 22 height 11
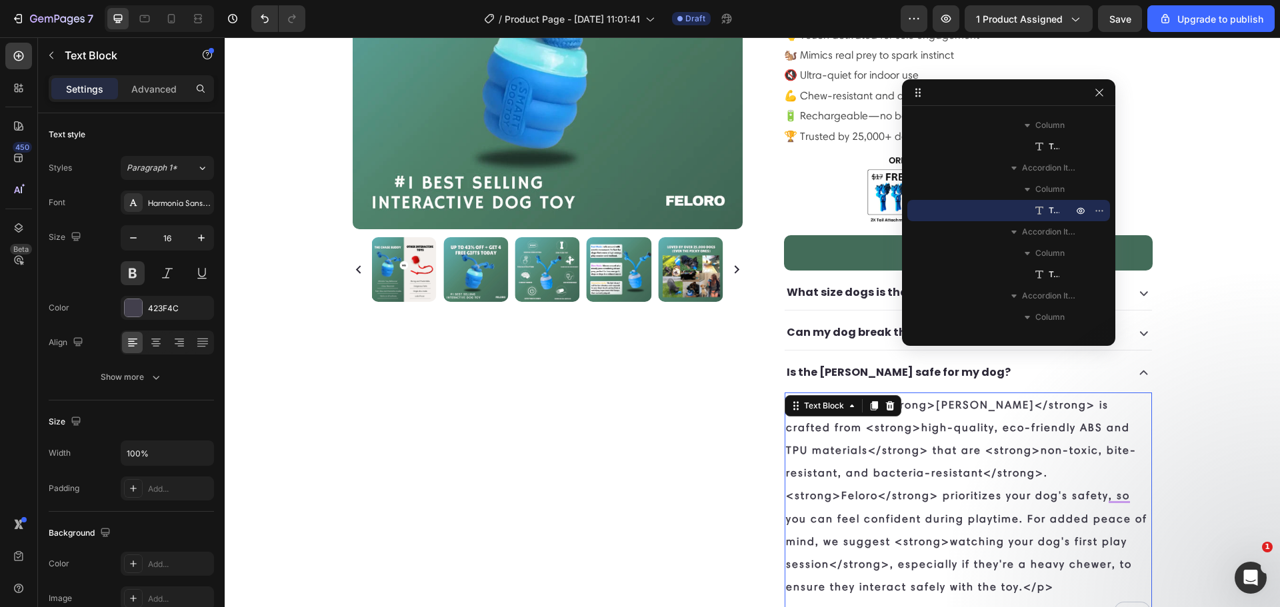
click at [888, 407] on p "<p>Absolutely. <strong>Chase Buddy</strong> is crafted from <strong>high-qualit…" at bounding box center [968, 496] width 365 height 205
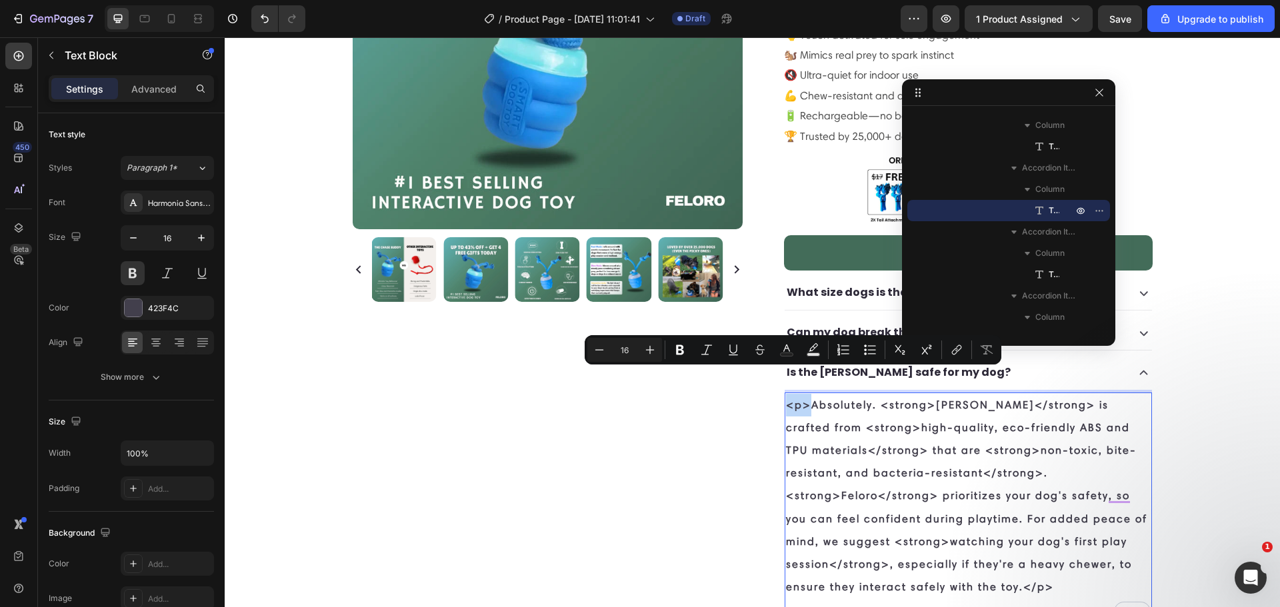
drag, startPoint x: 806, startPoint y: 380, endPoint x: 783, endPoint y: 377, distance: 23.5
click at [786, 394] on p "<p>Absolutely. <strong>Chase Buddy</strong> is crafted from <strong>high-qualit…" at bounding box center [968, 496] width 365 height 205
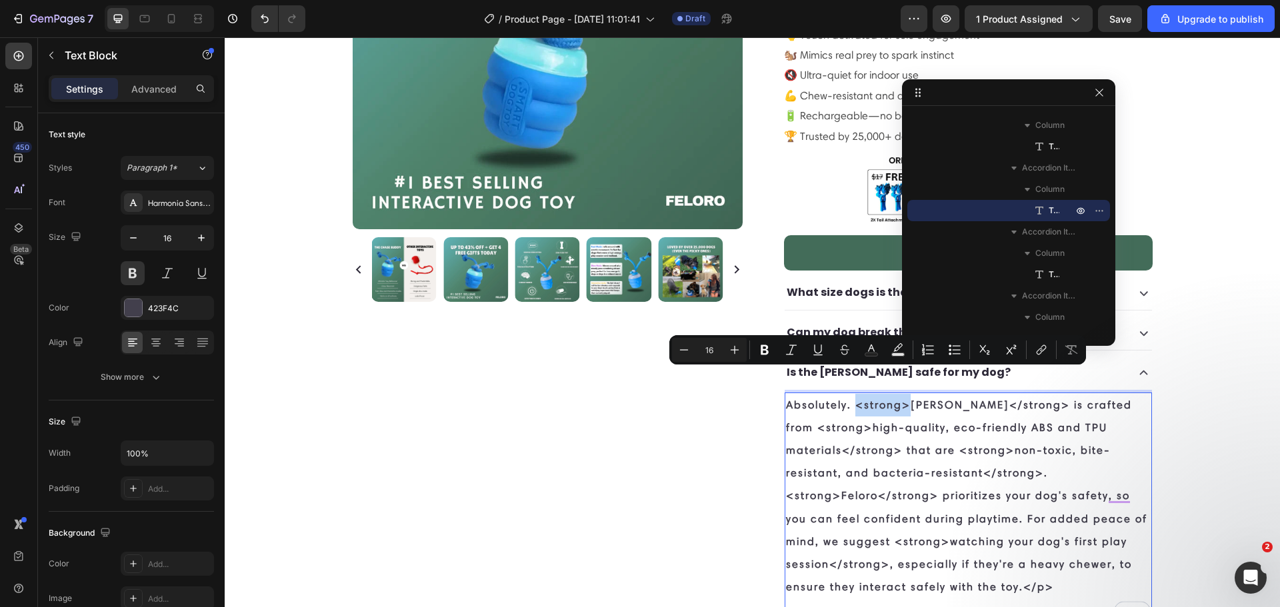
drag, startPoint x: 903, startPoint y: 381, endPoint x: 853, endPoint y: 376, distance: 49.6
click at [853, 394] on p "Absolutely. <strong>Chase Buddy</strong> is crafted from <strong>high-quality, …" at bounding box center [968, 496] width 365 height 205
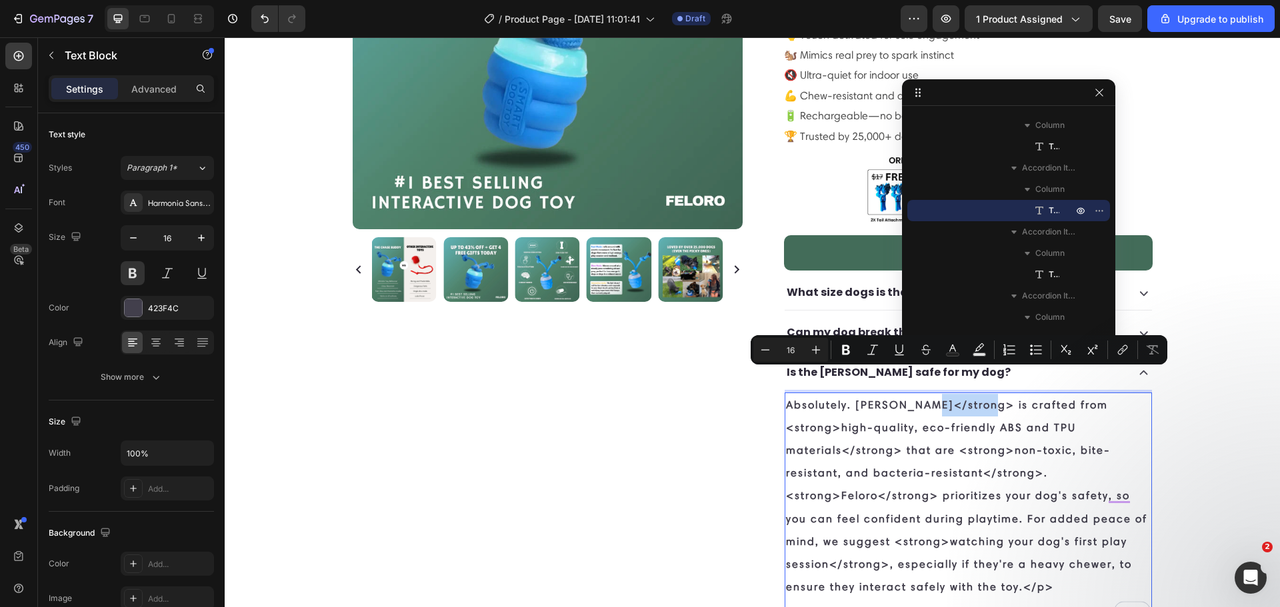
drag, startPoint x: 927, startPoint y: 379, endPoint x: 985, endPoint y: 381, distance: 58.0
click at [985, 394] on p "Absolutely. Chase Buddy</strong> is crafted from <strong>high-quality, eco-frie…" at bounding box center [968, 496] width 365 height 205
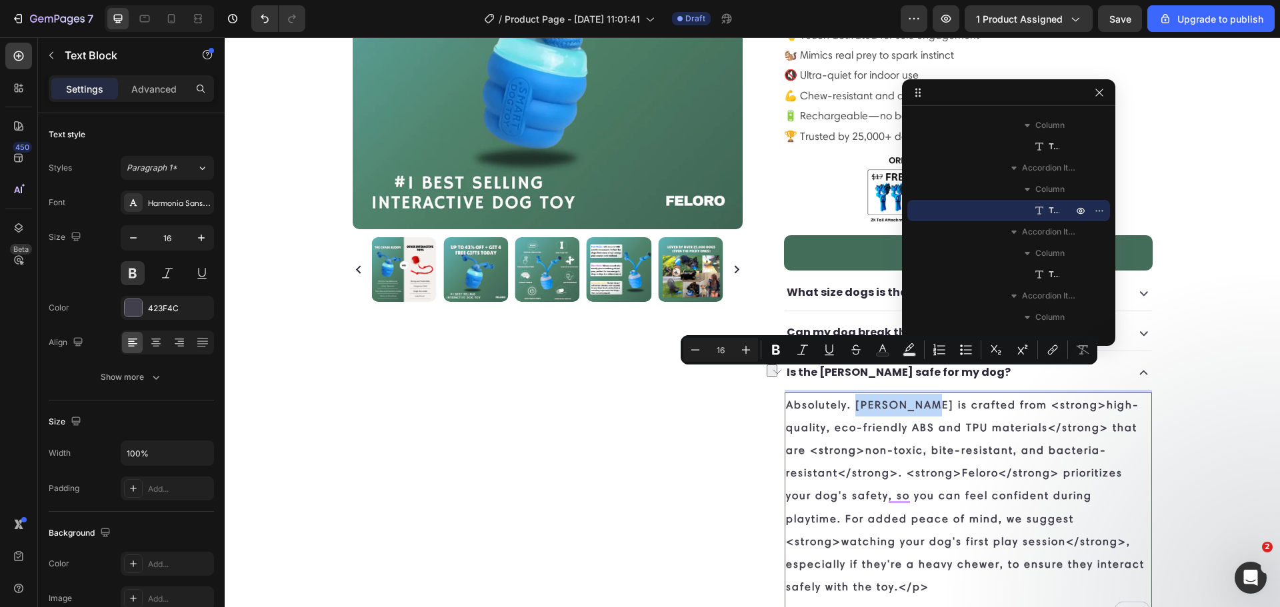
drag, startPoint x: 928, startPoint y: 381, endPoint x: 853, endPoint y: 373, distance: 75.0
click at [853, 394] on p "Absolutely. Chase Buddy is crafted from <strong>high-quality, eco-friendly ABS …" at bounding box center [968, 496] width 365 height 205
click at [779, 349] on icon "Editor contextual toolbar" at bounding box center [775, 349] width 13 height 13
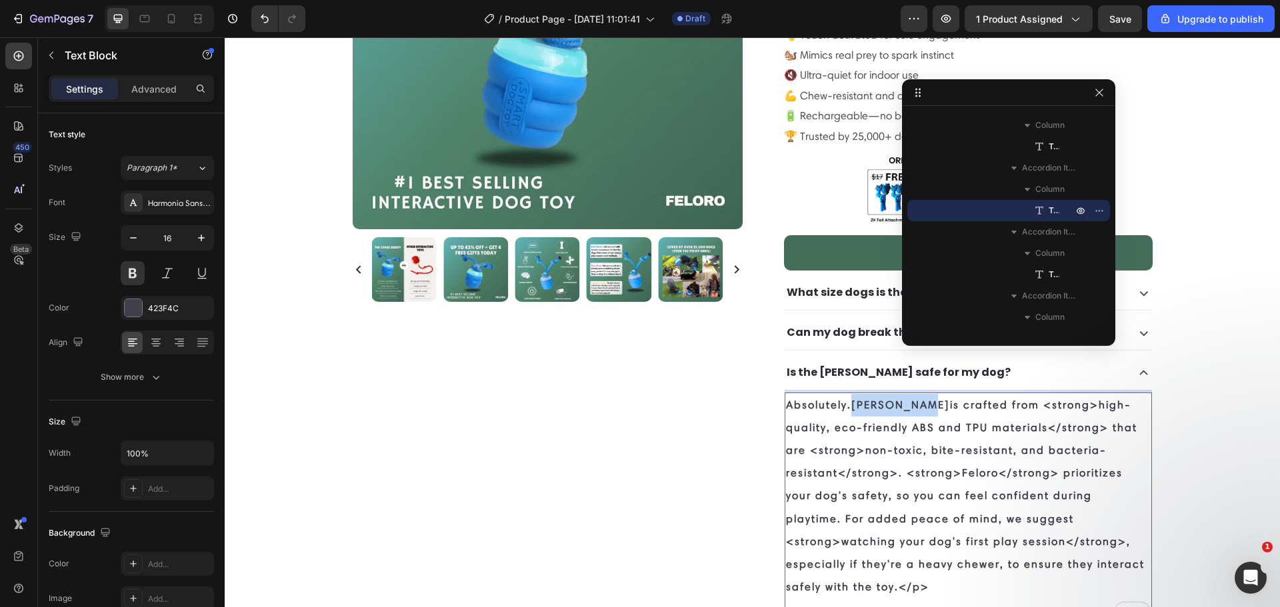
drag, startPoint x: 926, startPoint y: 381, endPoint x: 849, endPoint y: 377, distance: 76.7
click at [849, 394] on p "Absolutely. Chase Buddy is crafted from <strong>high-quality, eco-friendly ABS …" at bounding box center [968, 496] width 365 height 205
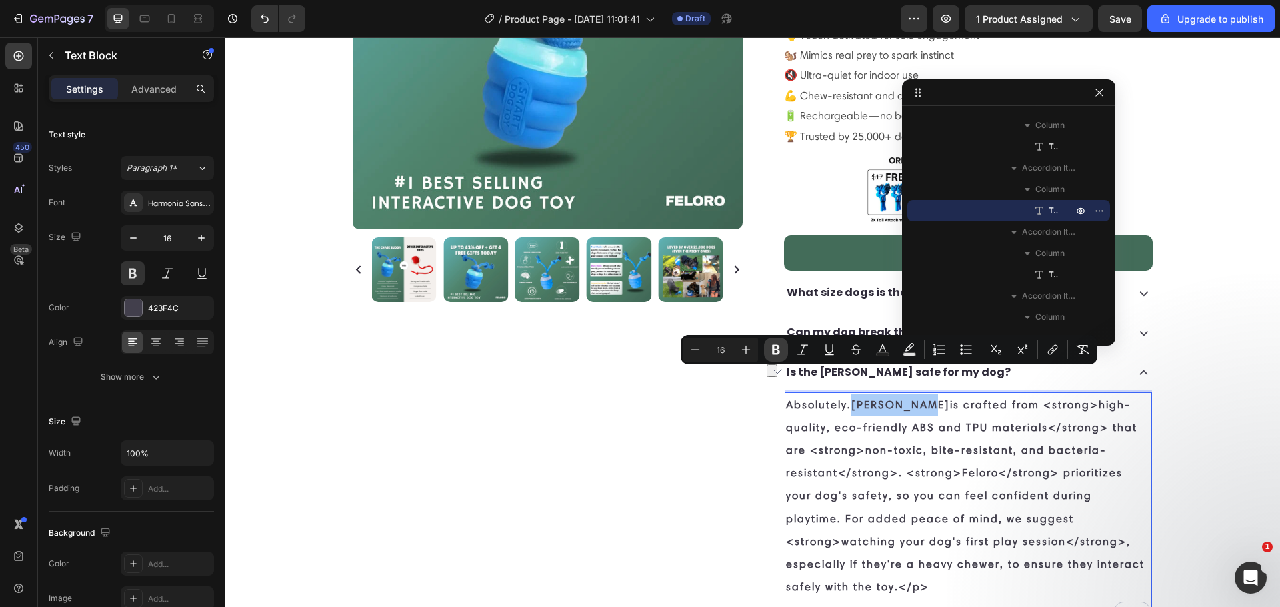
click at [777, 353] on icon "Editor contextual toolbar" at bounding box center [775, 349] width 13 height 13
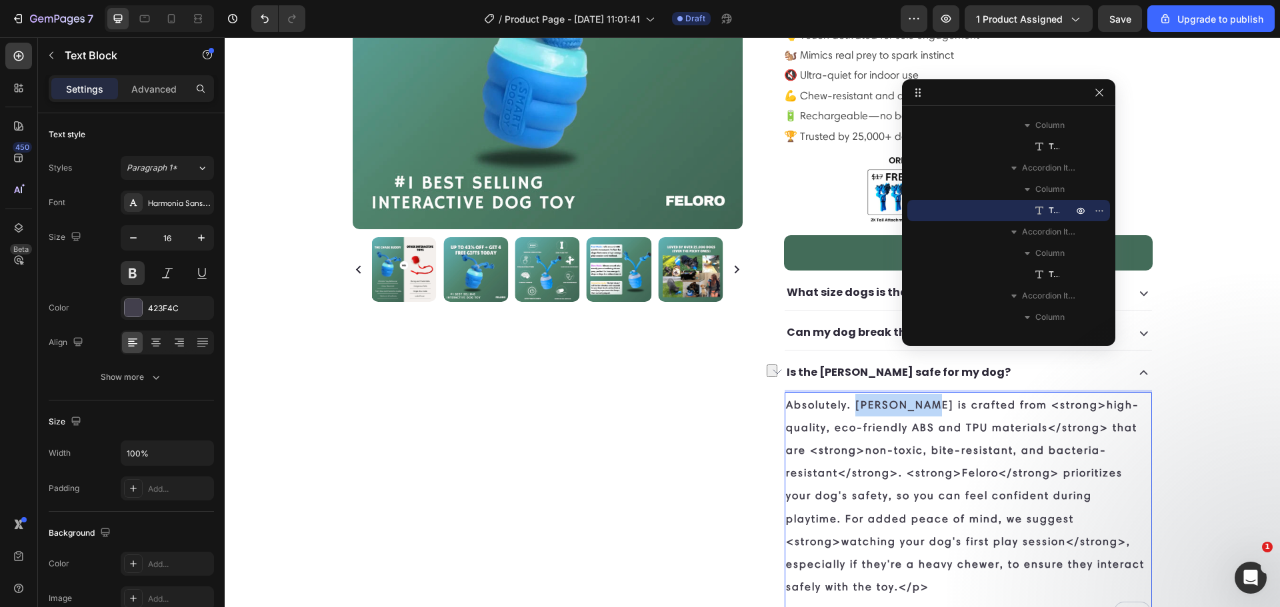
drag, startPoint x: 852, startPoint y: 379, endPoint x: 929, endPoint y: 383, distance: 77.4
click at [929, 394] on p "Absolutely. Chase Buddy is crafted from <strong>high-quality, eco-friendly ABS …" at bounding box center [968, 496] width 365 height 205
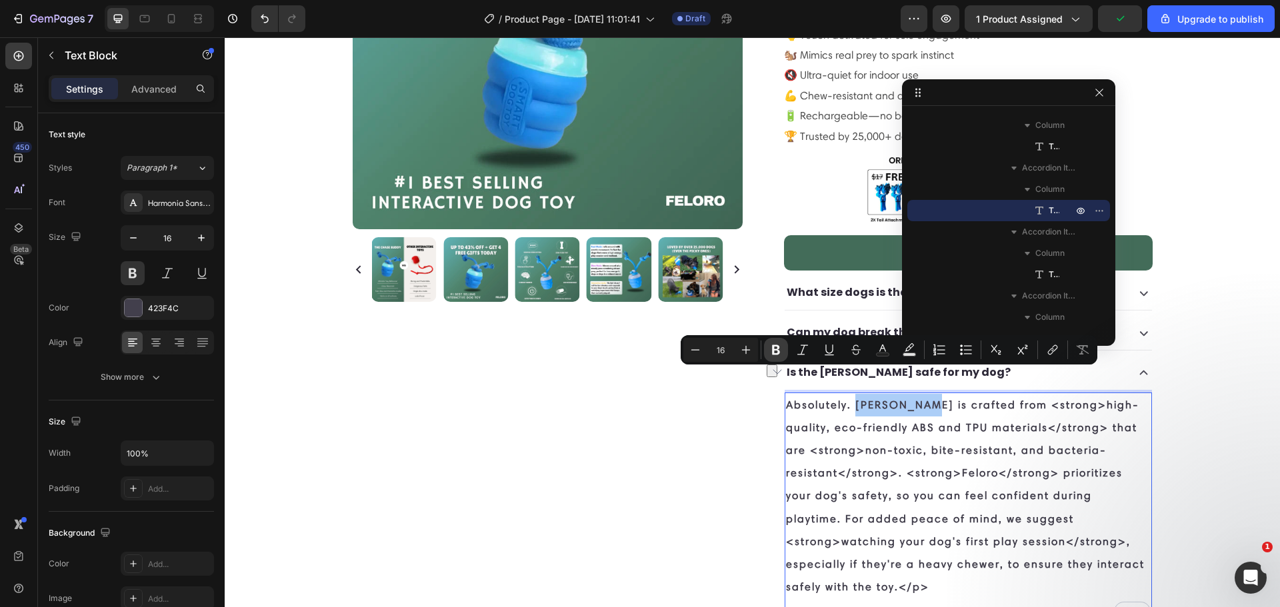
click at [775, 354] on icon "Editor contextual toolbar" at bounding box center [775, 349] width 13 height 13
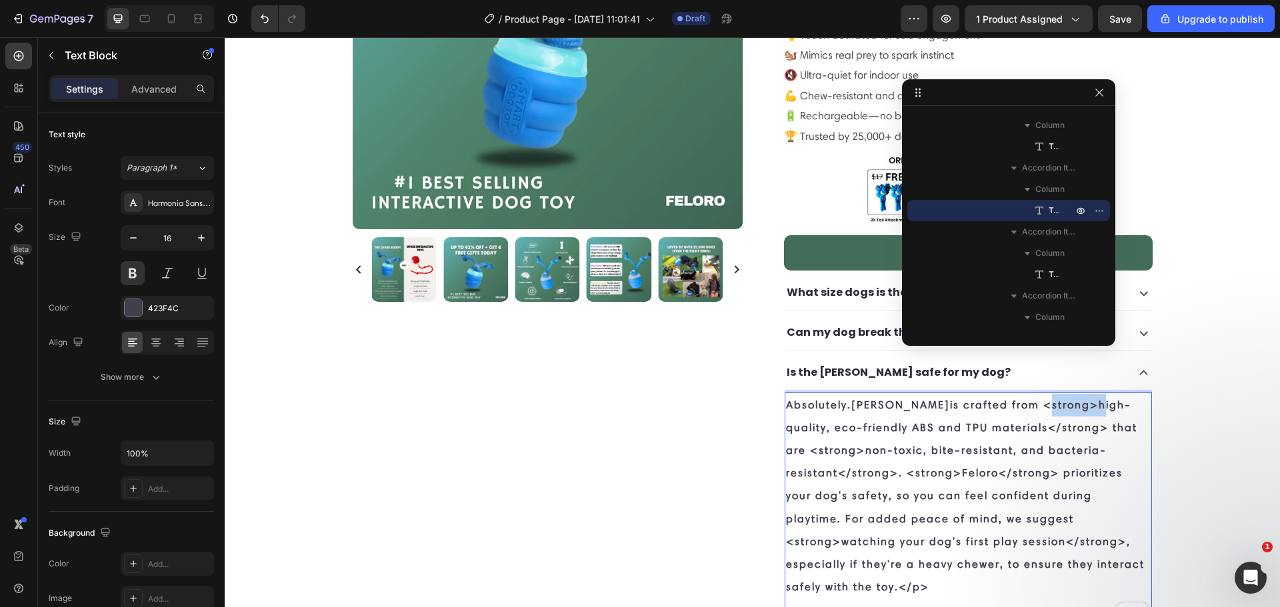
drag, startPoint x: 1078, startPoint y: 381, endPoint x: 1027, endPoint y: 381, distance: 50.7
click at [1027, 394] on p "Absolutely. Chase Buddy is crafted from <strong>high-quality, eco-friendly ABS …" at bounding box center [968, 496] width 365 height 205
drag, startPoint x: 965, startPoint y: 403, endPoint x: 1030, endPoint y: 409, distance: 65.6
click at [1030, 409] on p "Absolutely. Chase Buddy is crafted from high-quality, eco-friendly ABS and TPU …" at bounding box center [968, 496] width 365 height 205
click at [945, 468] on p "Absolutely. Chase Buddy is crafted from <strong>high-quality, eco-friendly ABS …" at bounding box center [968, 496] width 365 height 205
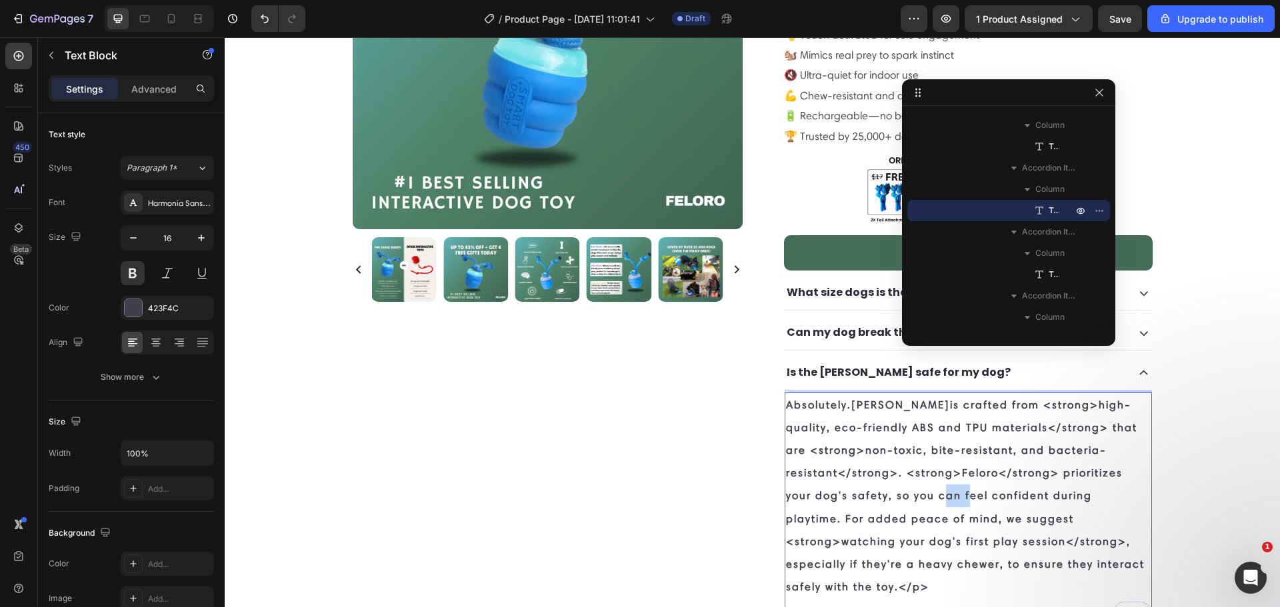
click at [945, 468] on p "Absolutely. Chase Buddy is crafted from <strong>high-quality, eco-friendly ABS …" at bounding box center [968, 496] width 365 height 205
click at [943, 465] on p "Absolutely. Chase Buddy is crafted from <strong>high-quality, eco-friendly ABS …" at bounding box center [968, 496] width 365 height 205
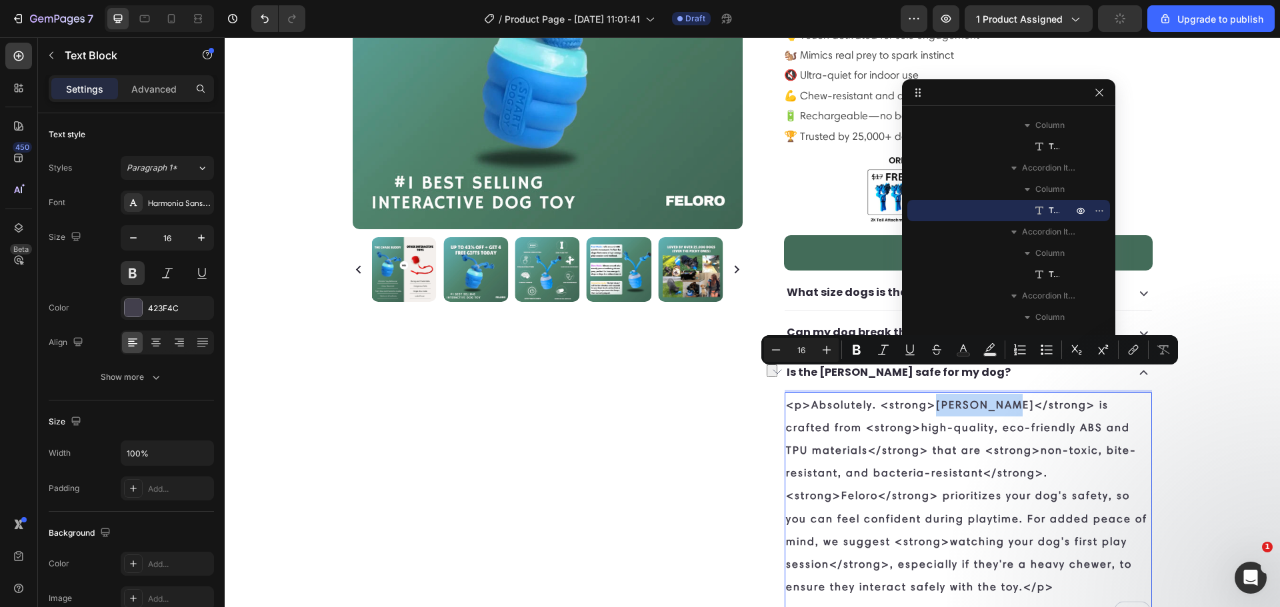
drag, startPoint x: 931, startPoint y: 379, endPoint x: 1007, endPoint y: 385, distance: 76.3
click at [1007, 394] on p "<p>Absolutely. <strong>Chase Buddy</strong> is crafted from <strong>high-qualit…" at bounding box center [968, 496] width 365 height 205
click at [865, 353] on button "Bold" at bounding box center [857, 350] width 24 height 24
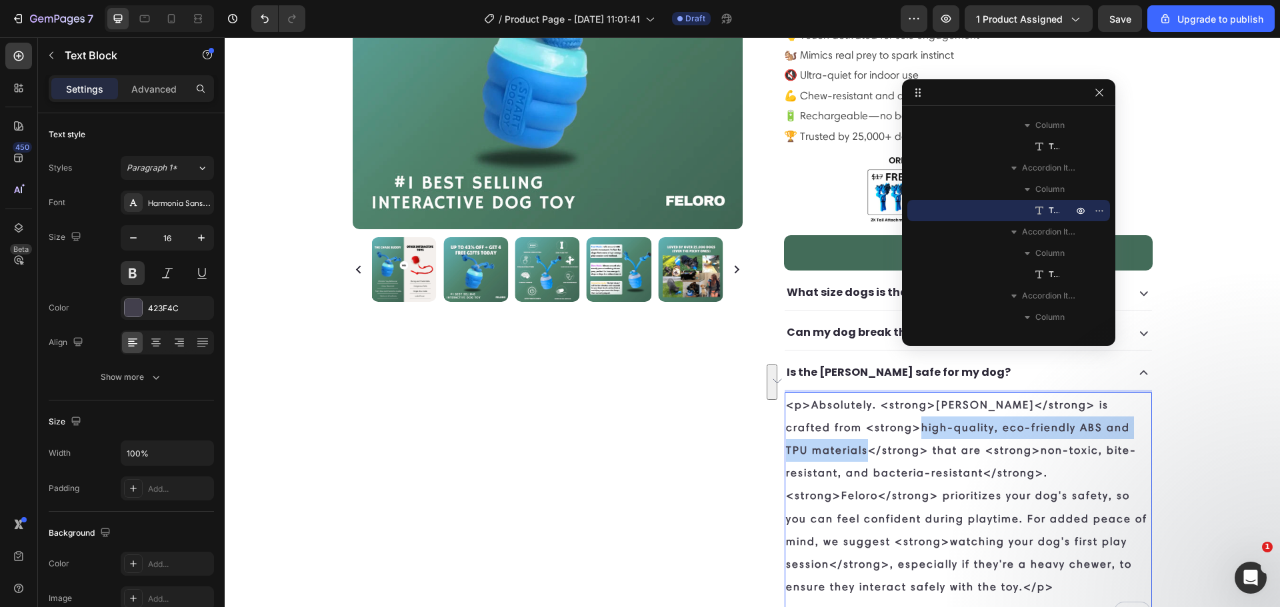
drag, startPoint x: 871, startPoint y: 404, endPoint x: 835, endPoint y: 421, distance: 40.0
click at [835, 421] on p "<p>Absolutely. <strong> Chase Buddy </strong> is crafted from <strong>high-qual…" at bounding box center [968, 496] width 365 height 205
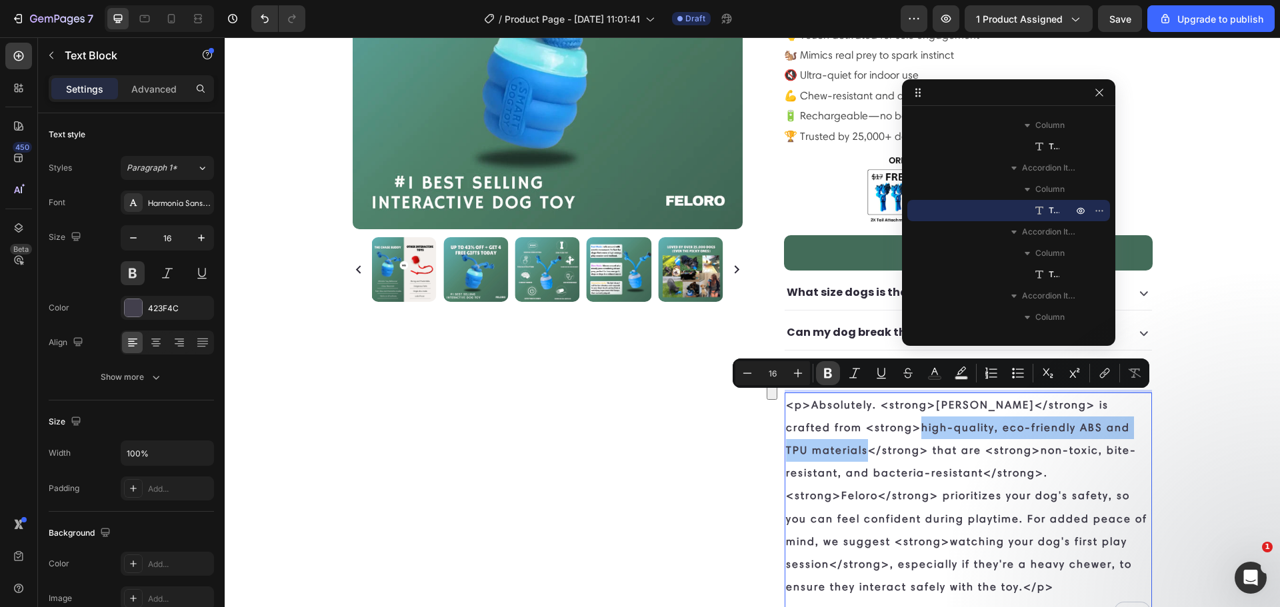
click at [825, 372] on icon "Editor contextual toolbar" at bounding box center [827, 373] width 13 height 13
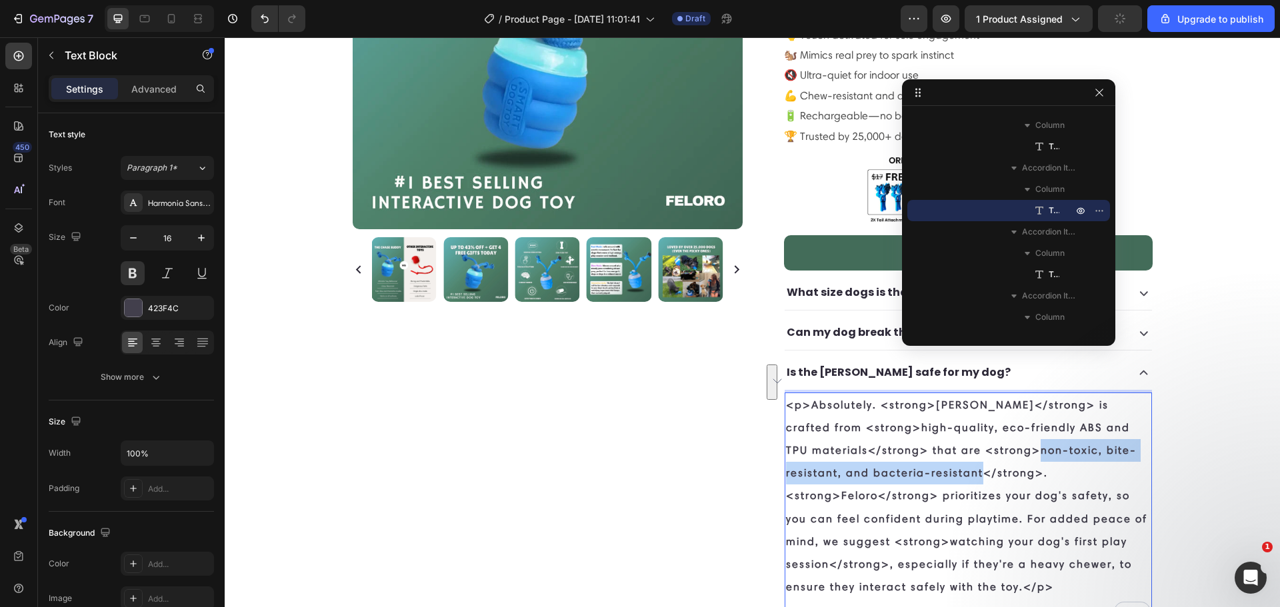
drag, startPoint x: 1009, startPoint y: 424, endPoint x: 979, endPoint y: 448, distance: 38.4
click at [979, 448] on p "<p>Absolutely. <strong> Chase Buddy </strong> is crafted from <strong> high-qua…" at bounding box center [968, 496] width 365 height 205
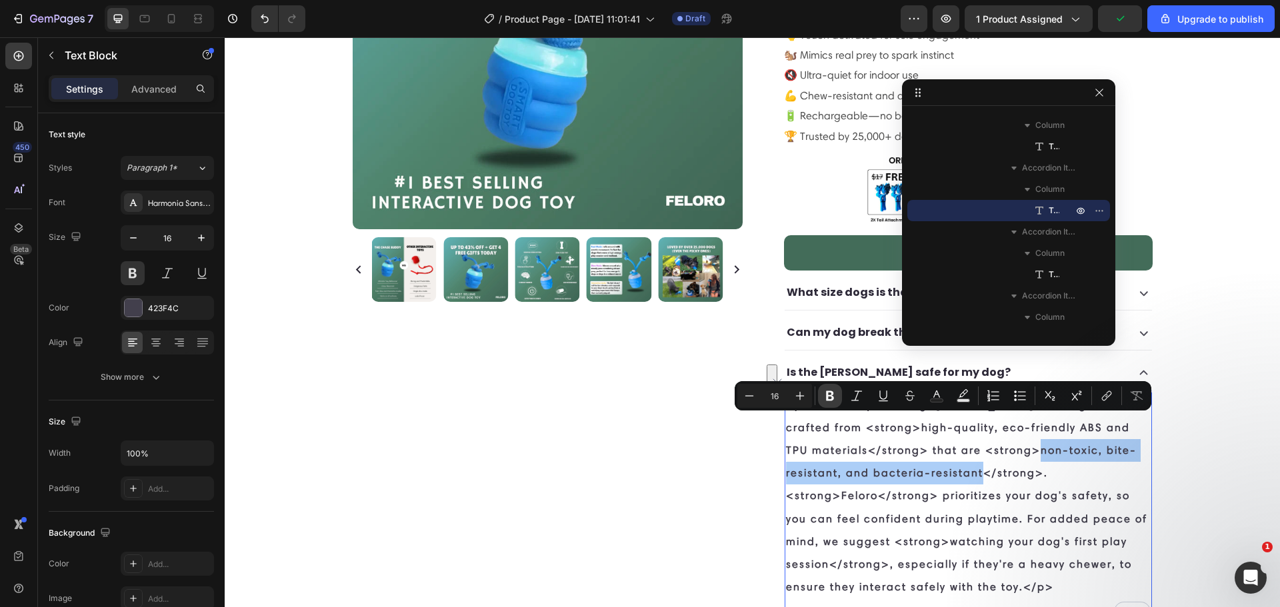
click at [824, 402] on icon "Editor contextual toolbar" at bounding box center [829, 395] width 13 height 13
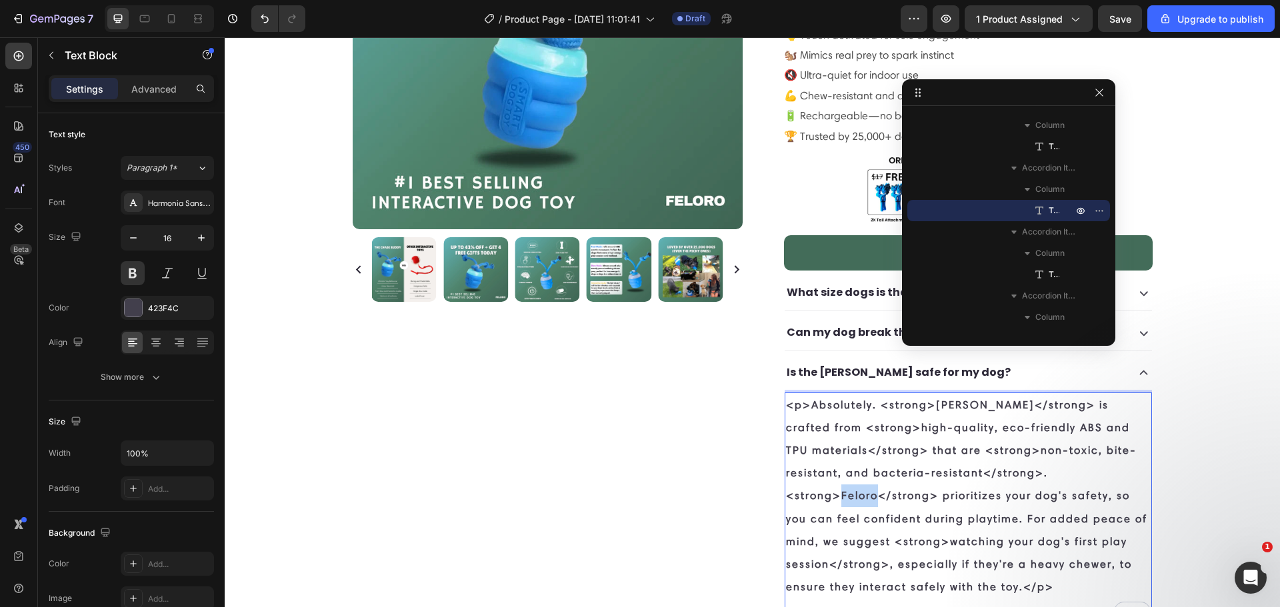
drag, startPoint x: 837, startPoint y: 469, endPoint x: 869, endPoint y: 471, distance: 32.1
click at [869, 471] on p "<p>Absolutely. <strong> Chase Buddy </strong> is crafted from <strong> high-qua…" at bounding box center [968, 496] width 365 height 205
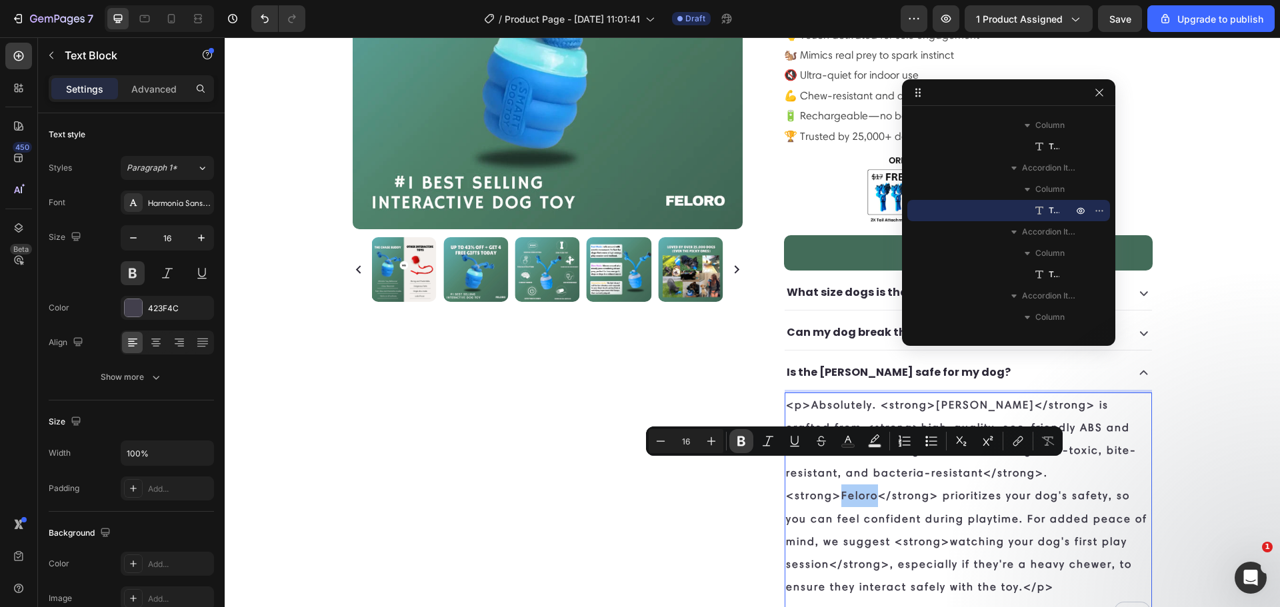
click at [741, 449] on button "Bold" at bounding box center [741, 441] width 24 height 24
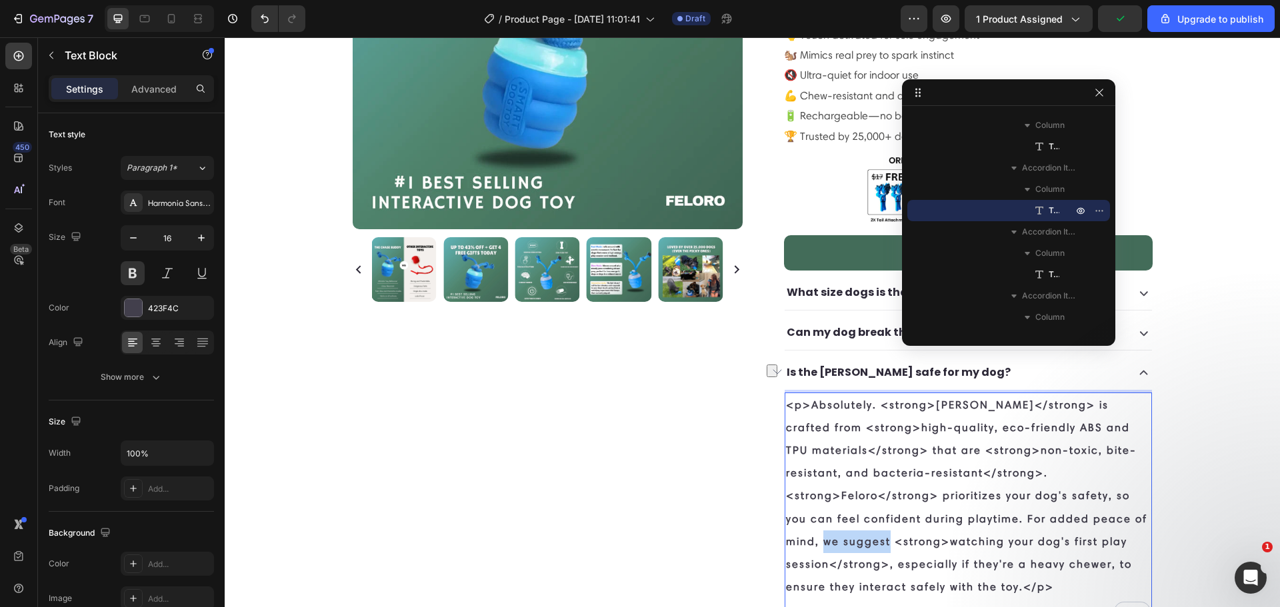
drag, startPoint x: 885, startPoint y: 515, endPoint x: 817, endPoint y: 505, distance: 68.1
click at [817, 505] on p "<p>Absolutely. <strong> Chase Buddy </strong> is crafted from <strong> high-qua…" at bounding box center [968, 496] width 365 height 205
drag, startPoint x: 826, startPoint y: 535, endPoint x: 949, endPoint y: 519, distance: 123.8
click at [949, 519] on p "<p>Absolutely. <strong> Chase Buddy </strong> is crafted from <strong> high-qua…" at bounding box center [968, 496] width 365 height 205
click at [946, 518] on p "<p>Absolutely. <strong> Chase Buddy </strong> is crafted from <strong> high-qua…" at bounding box center [968, 496] width 365 height 205
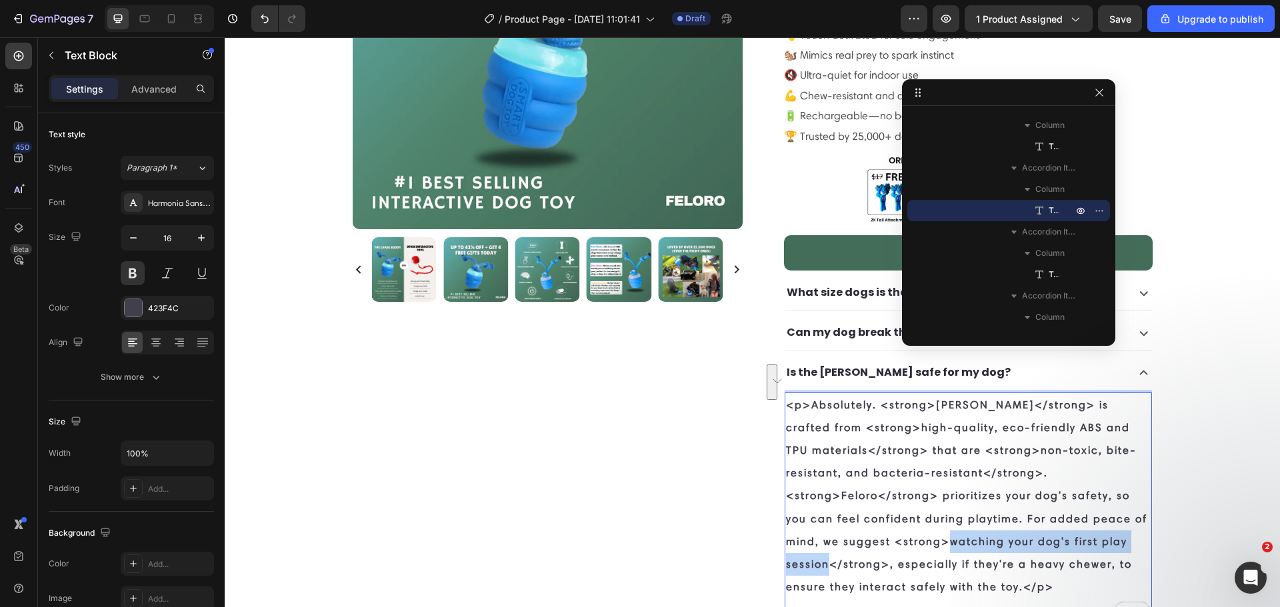
drag, startPoint x: 946, startPoint y: 518, endPoint x: 818, endPoint y: 536, distance: 129.3
click at [818, 536] on p "<p>Absolutely. <strong> Chase Buddy </strong> is crafted from <strong> high-qua…" at bounding box center [968, 496] width 365 height 205
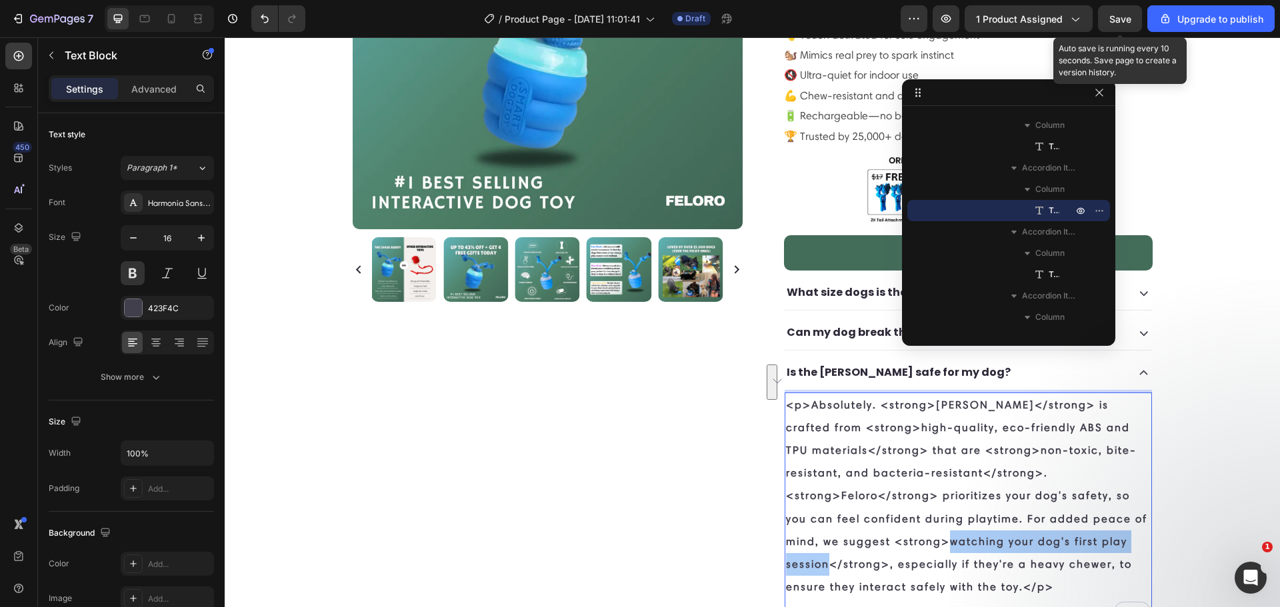
click at [1111, 21] on span "Save" at bounding box center [1120, 18] width 22 height 11
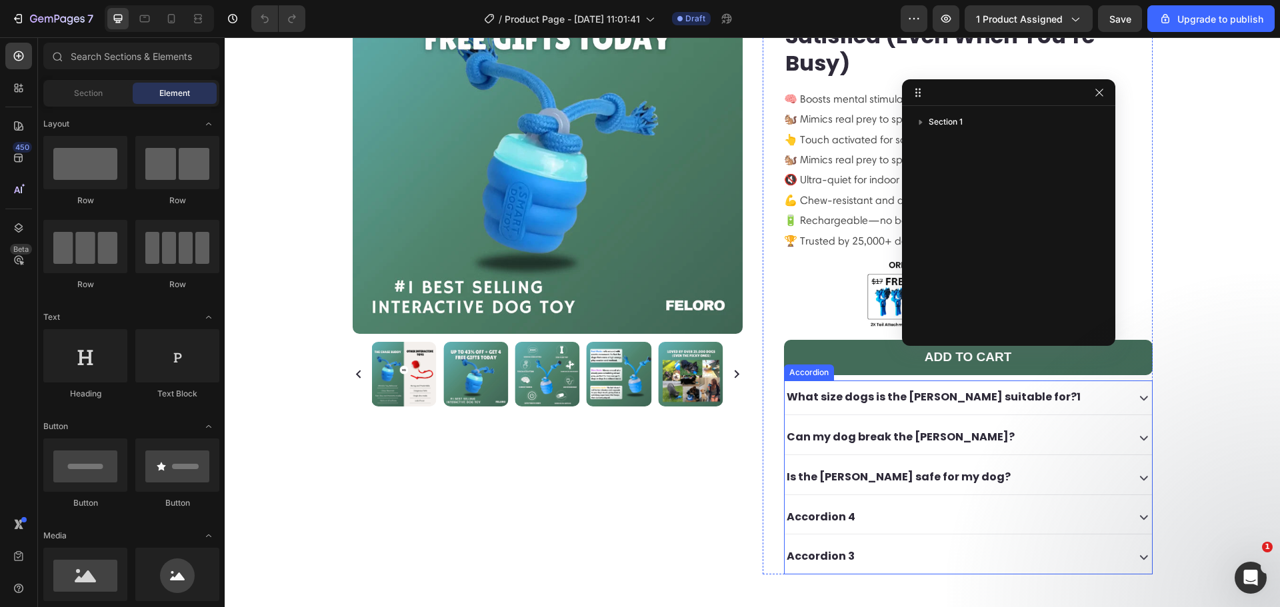
scroll to position [155, 0]
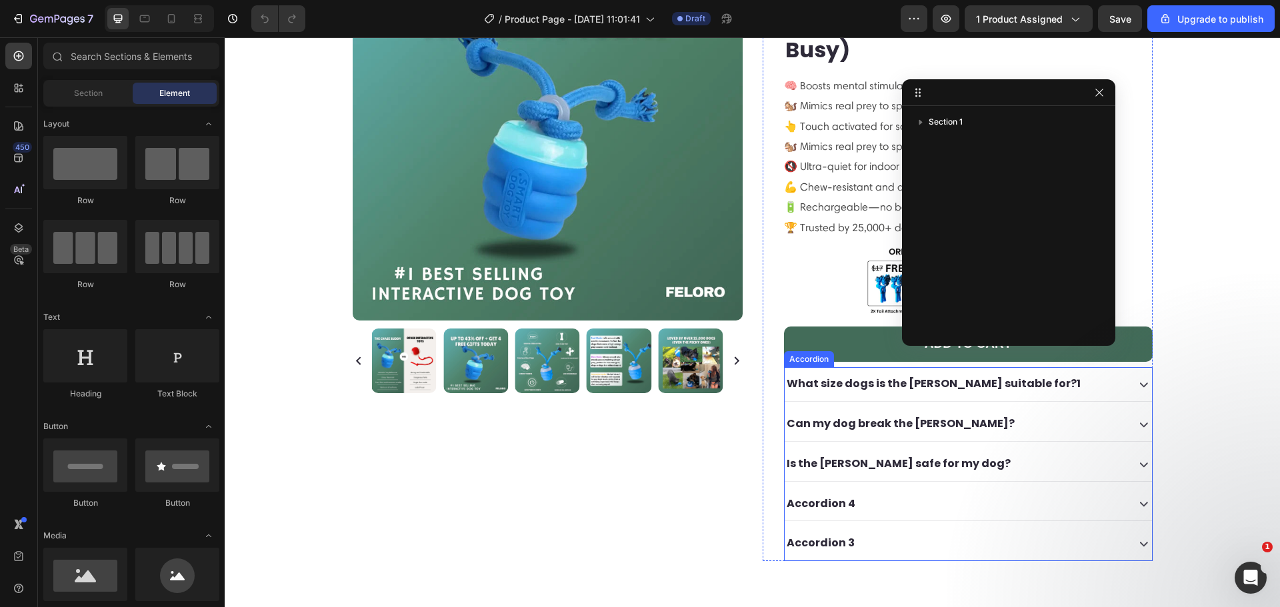
drag, startPoint x: 873, startPoint y: 390, endPoint x: 995, endPoint y: 406, distance: 123.0
click at [874, 415] on p "Can my dog break the [PERSON_NAME]?" at bounding box center [901, 424] width 228 height 19
click at [995, 413] on div "Can my dog break the [PERSON_NAME]?" at bounding box center [955, 424] width 340 height 23
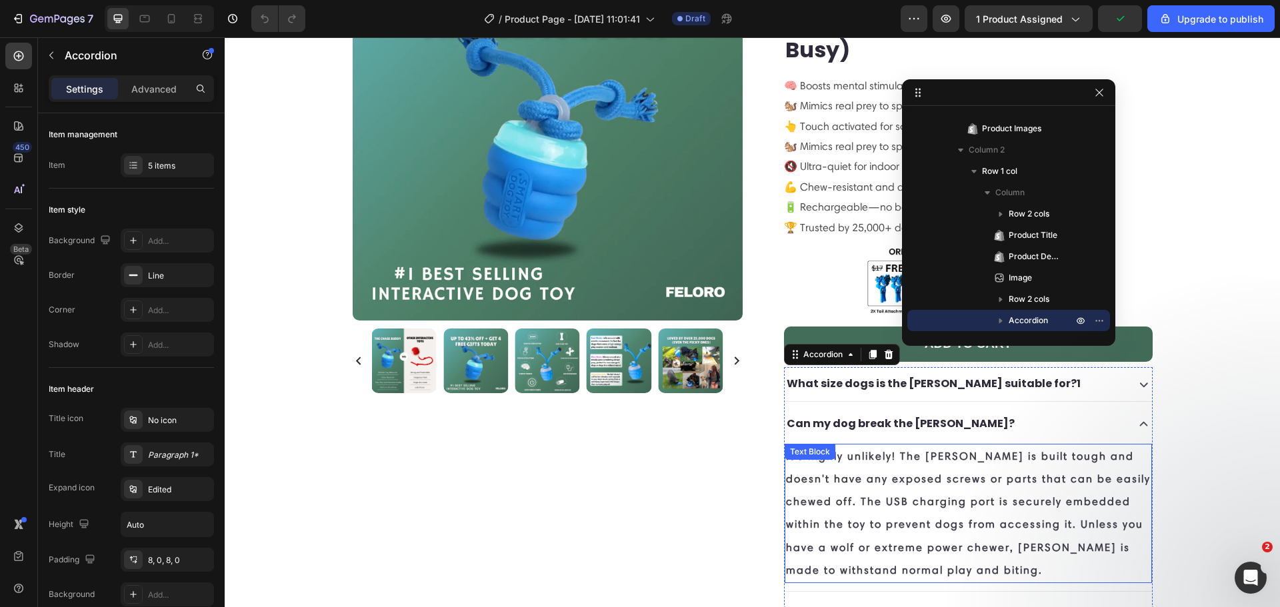
scroll to position [311, 0]
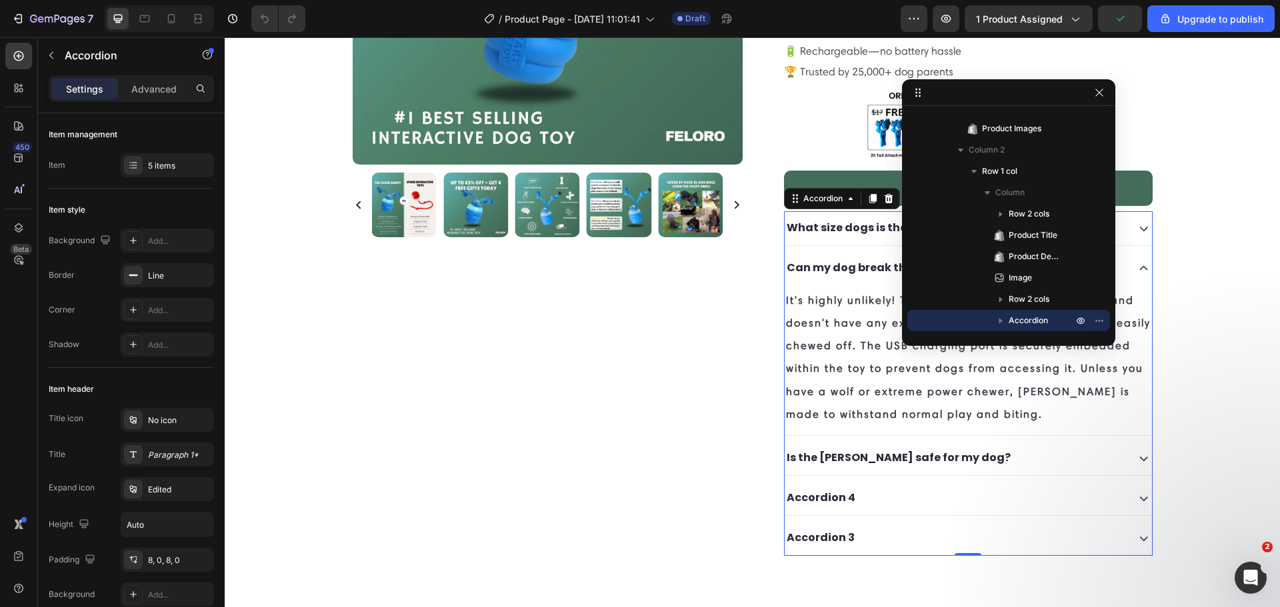
click at [1007, 447] on div "Is the Chase Buddy safe for my dog?" at bounding box center [955, 458] width 340 height 23
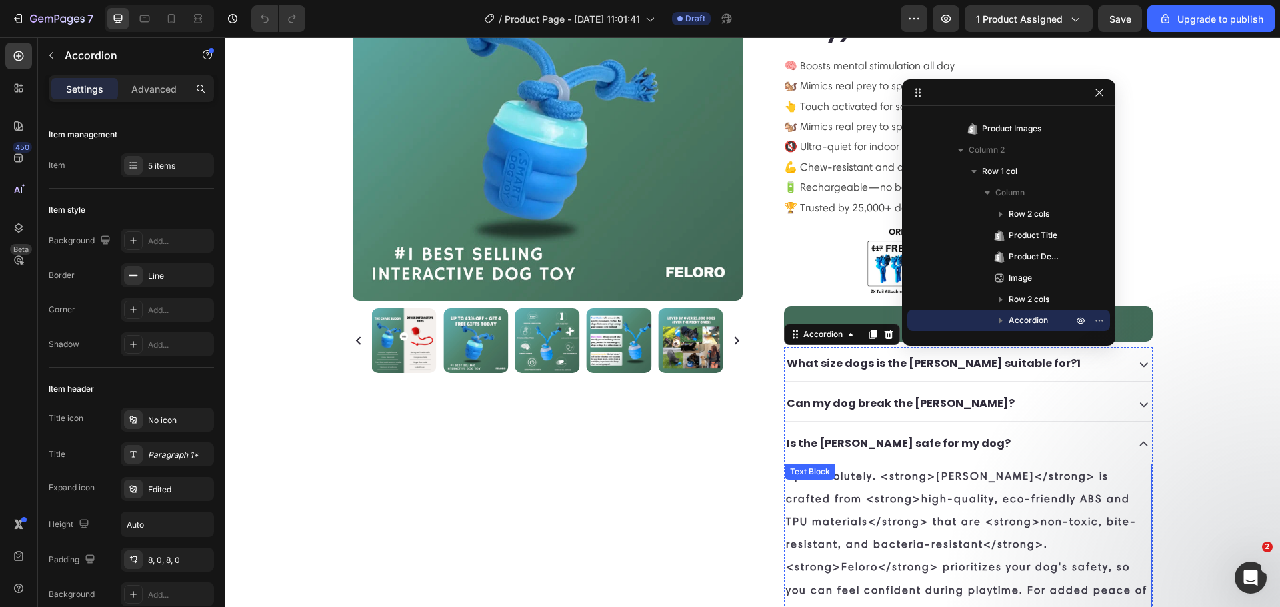
scroll to position [155, 0]
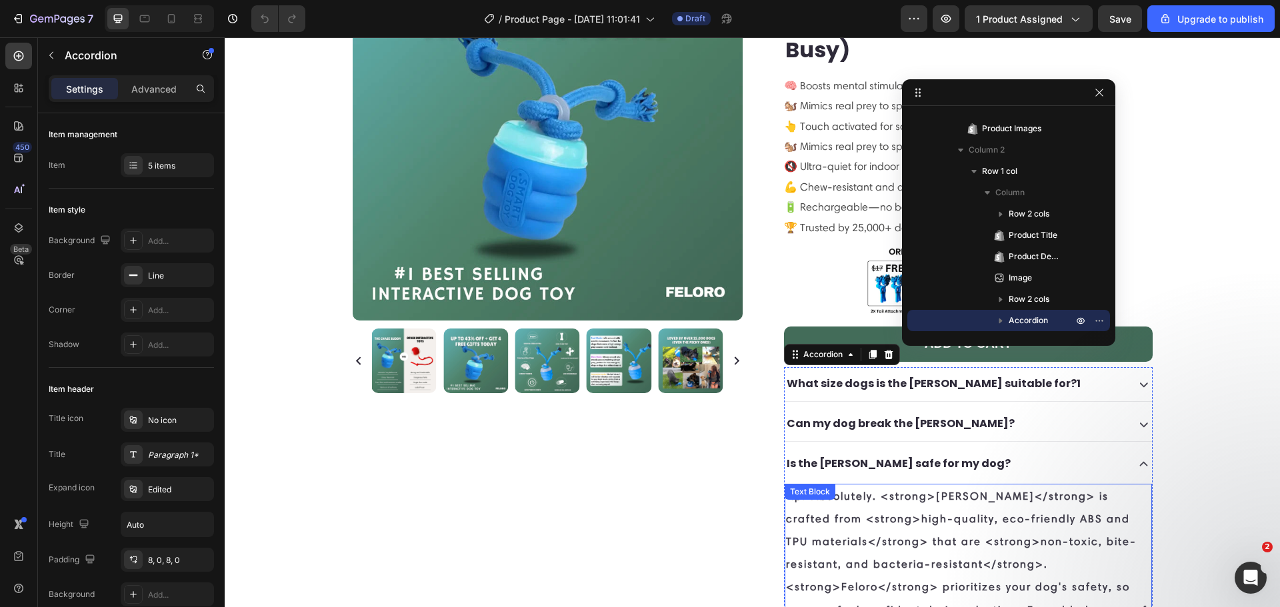
click at [865, 493] on p "<p>Absolutely. <strong> Chase Buddy </strong> is crafted from <strong> high-qua…" at bounding box center [968, 587] width 365 height 205
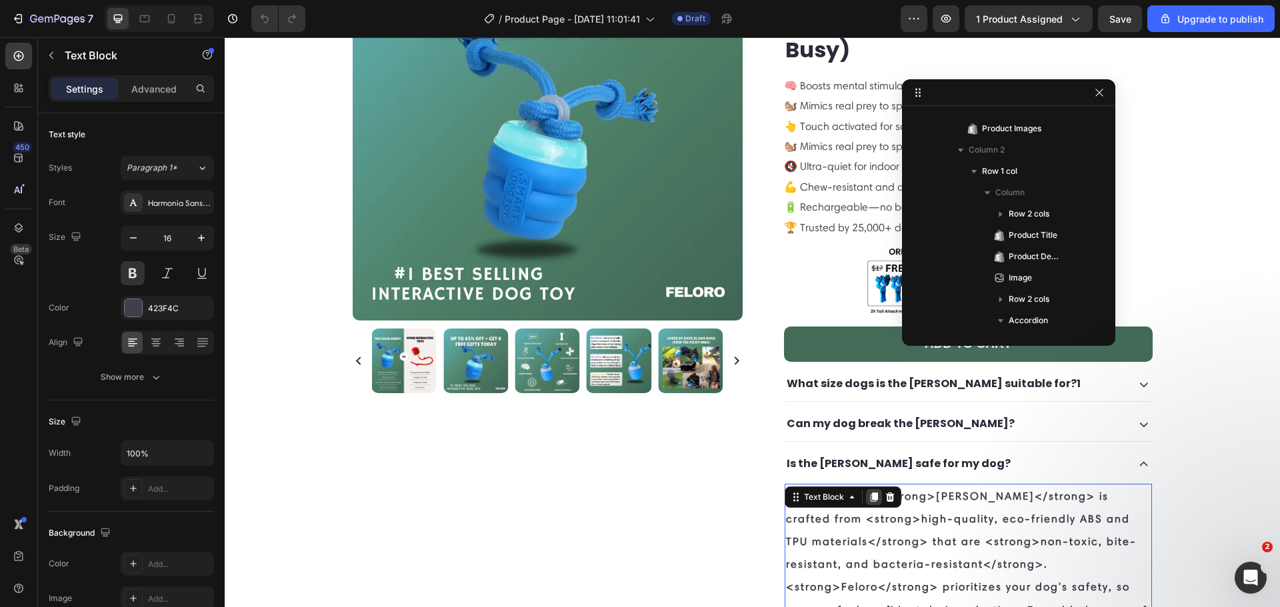
scroll to position [402, 0]
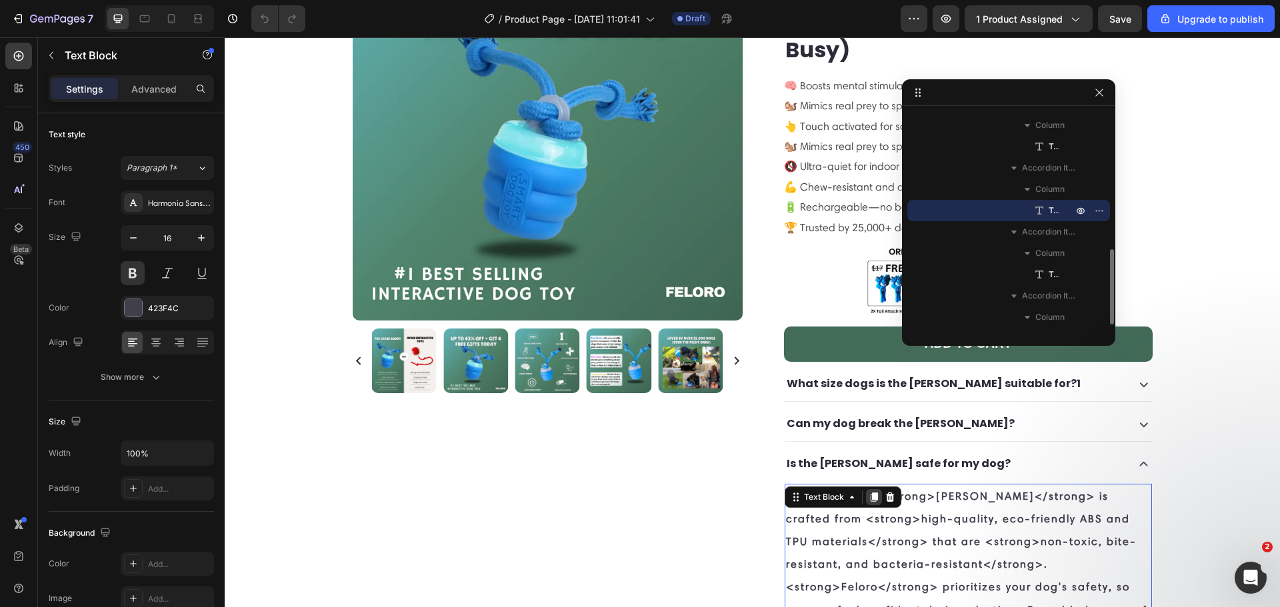
click at [866, 489] on div at bounding box center [874, 497] width 16 height 16
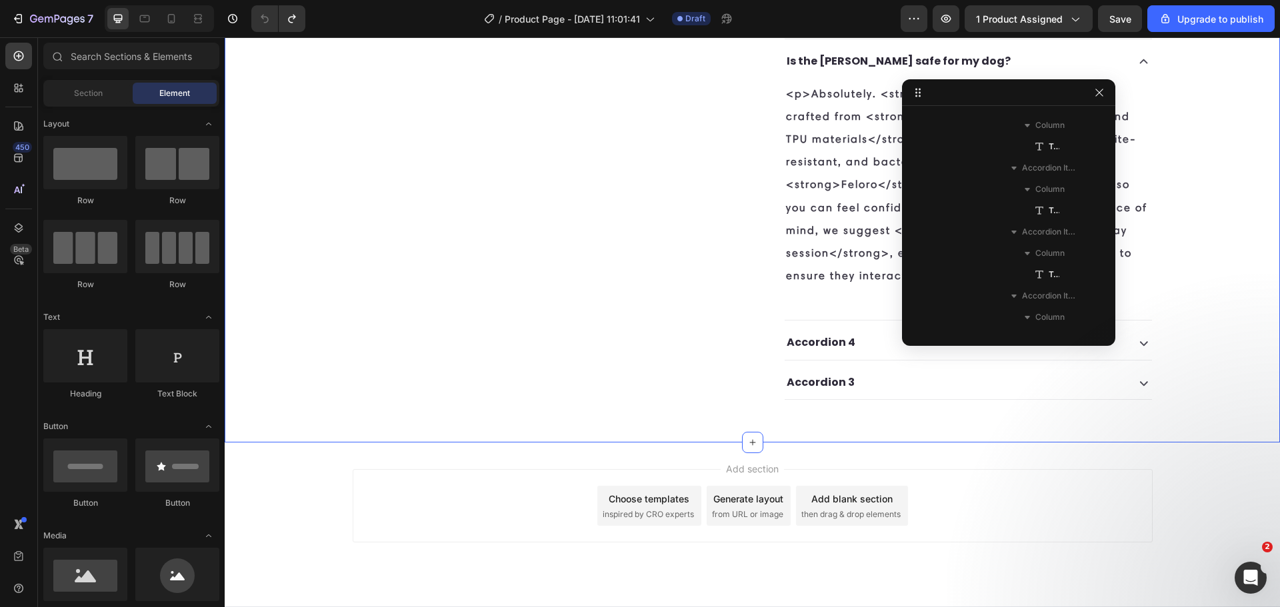
scroll to position [403, 0]
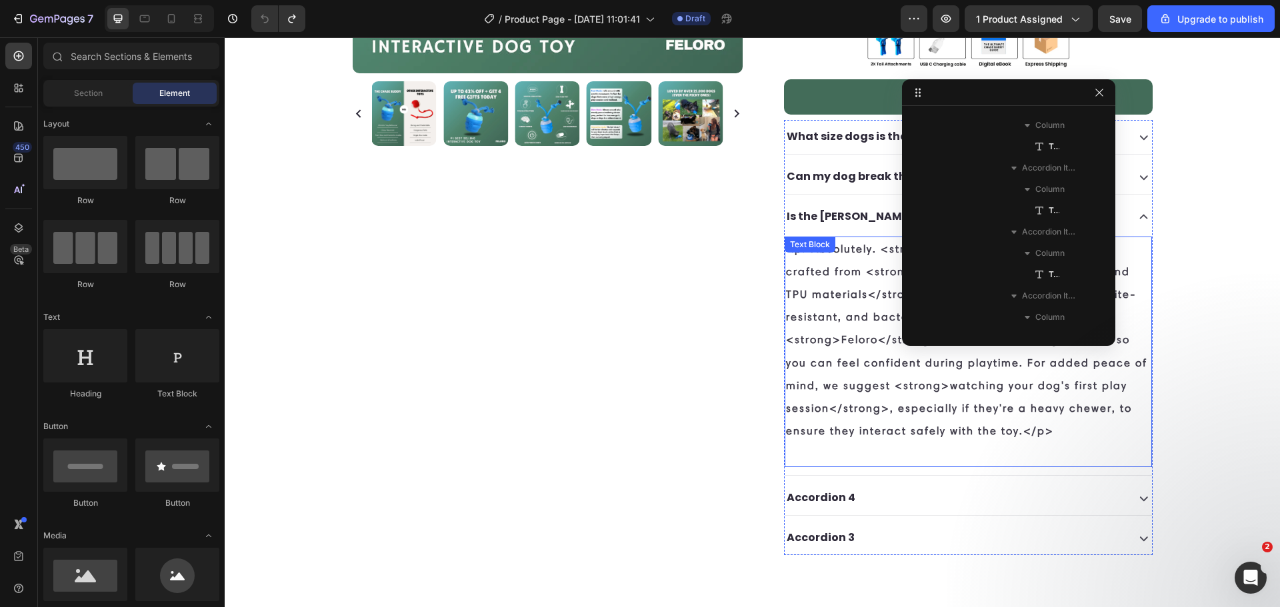
click at [835, 365] on p "<p>Absolutely. <strong> Chase Buddy </strong> is crafted from <strong> high-qua…" at bounding box center [968, 340] width 365 height 205
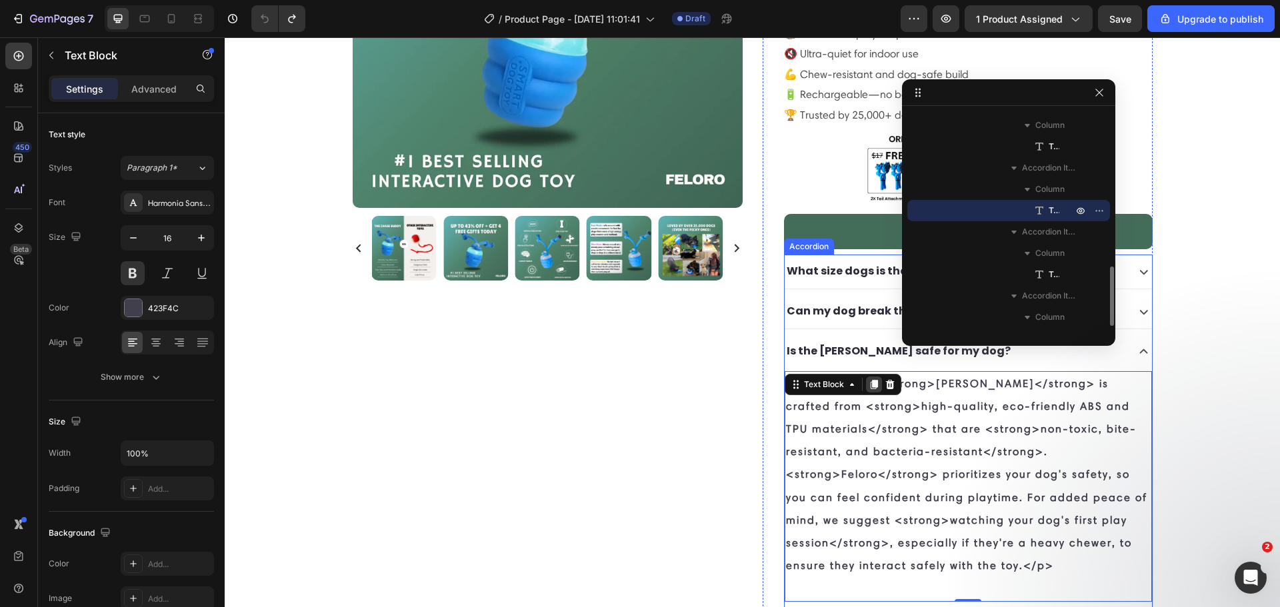
scroll to position [247, 0]
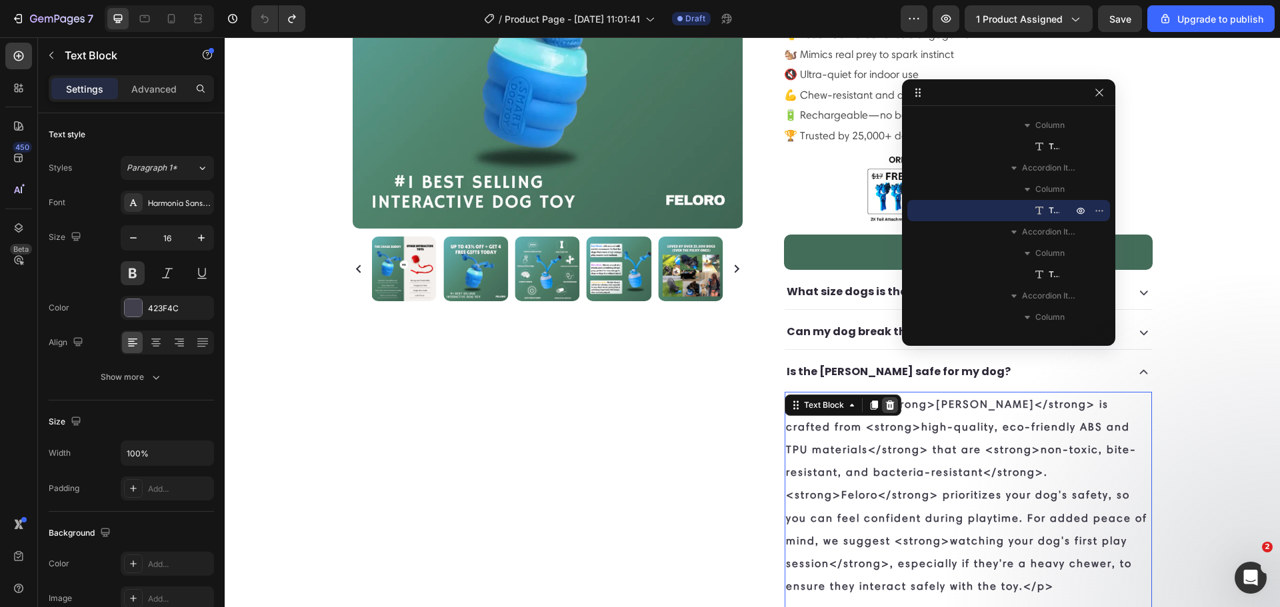
click at [890, 397] on div at bounding box center [890, 405] width 16 height 16
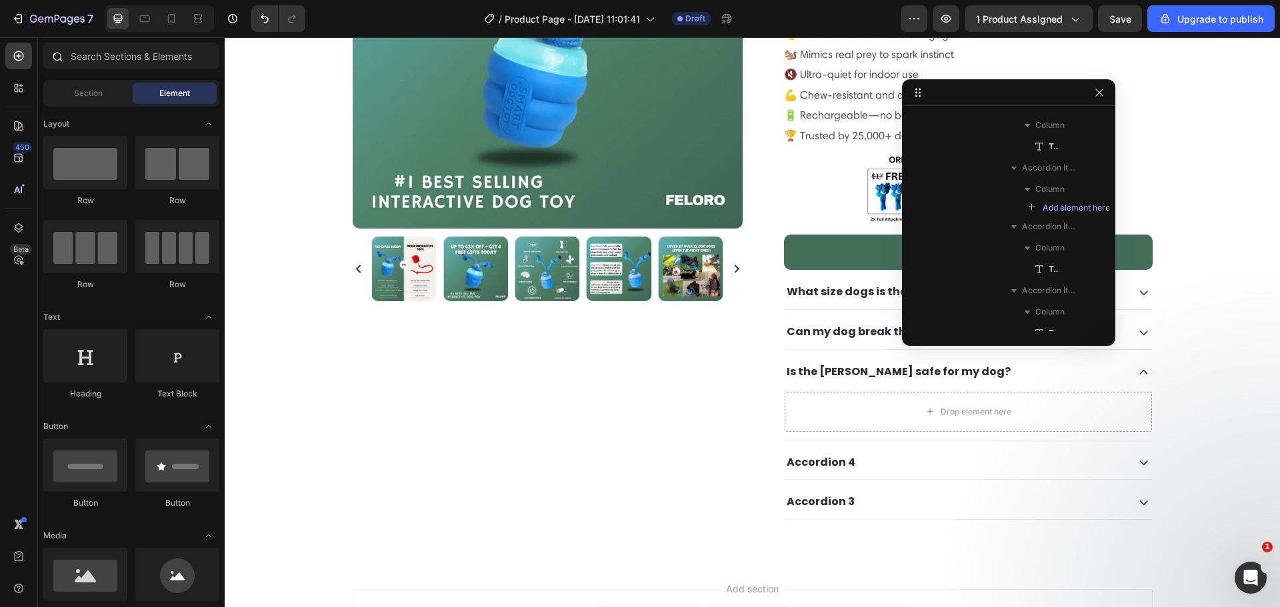
click at [68, 63] on div at bounding box center [56, 56] width 27 height 27
click at [73, 57] on input "text" at bounding box center [131, 56] width 176 height 27
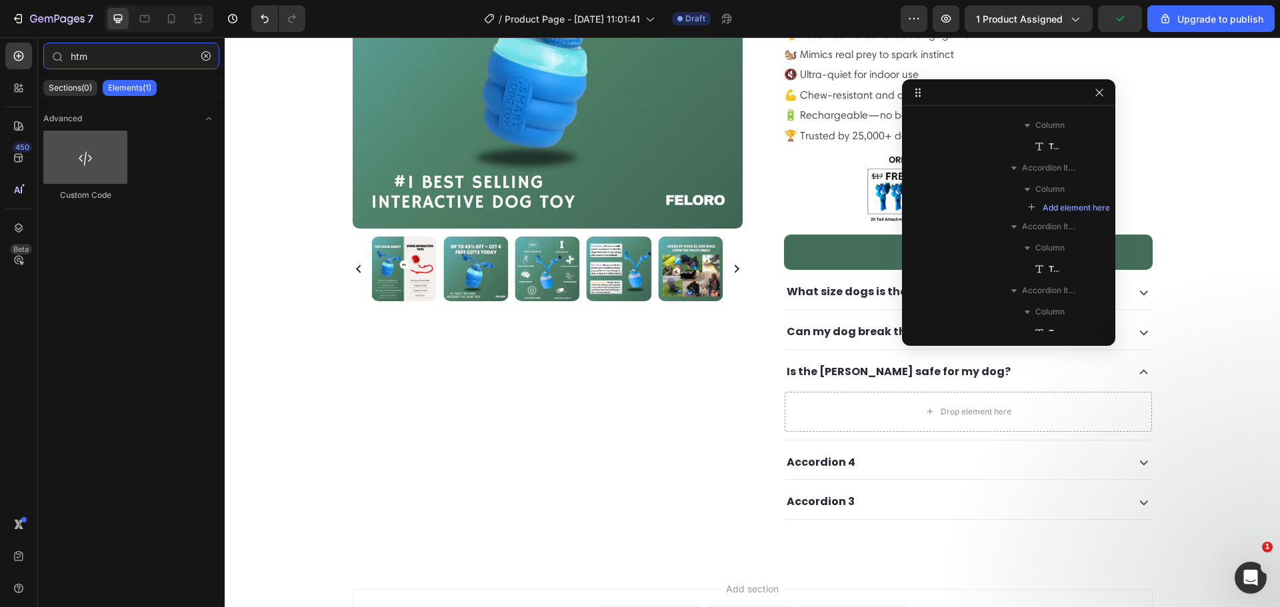
type input "htm"
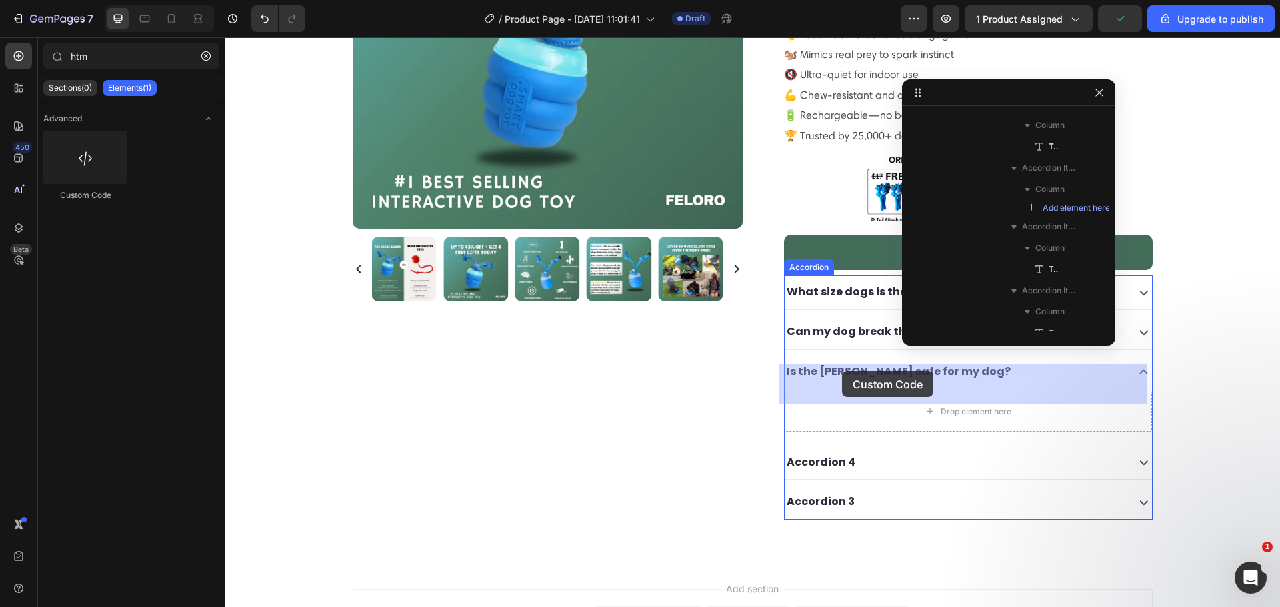
drag, startPoint x: 317, startPoint y: 204, endPoint x: 842, endPoint y: 371, distance: 551.4
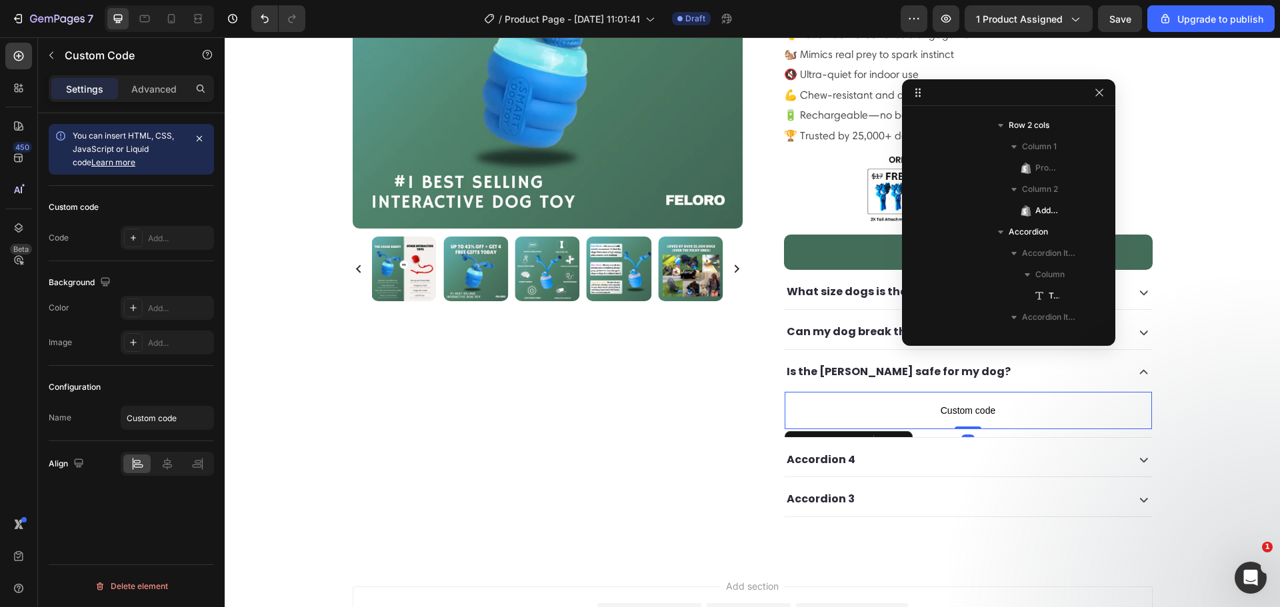
scroll to position [786, 0]
click at [939, 403] on span "Custom code" at bounding box center [968, 411] width 367 height 16
click at [199, 141] on icon "button" at bounding box center [199, 138] width 11 height 11
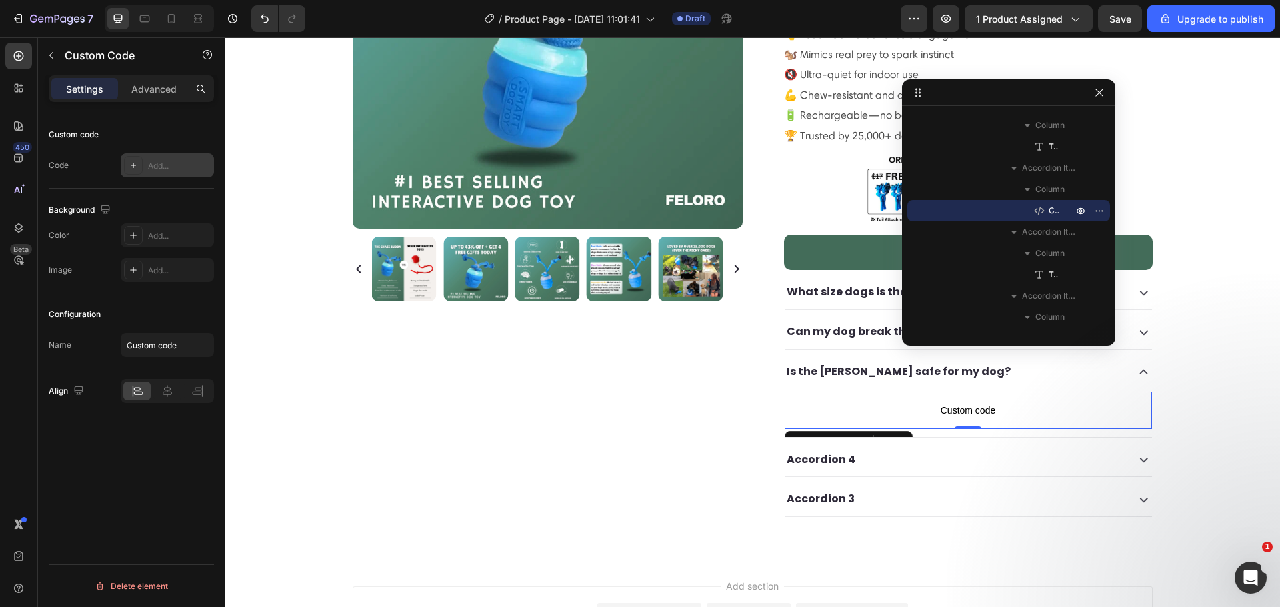
click at [157, 168] on div "Add..." at bounding box center [179, 166] width 63 height 12
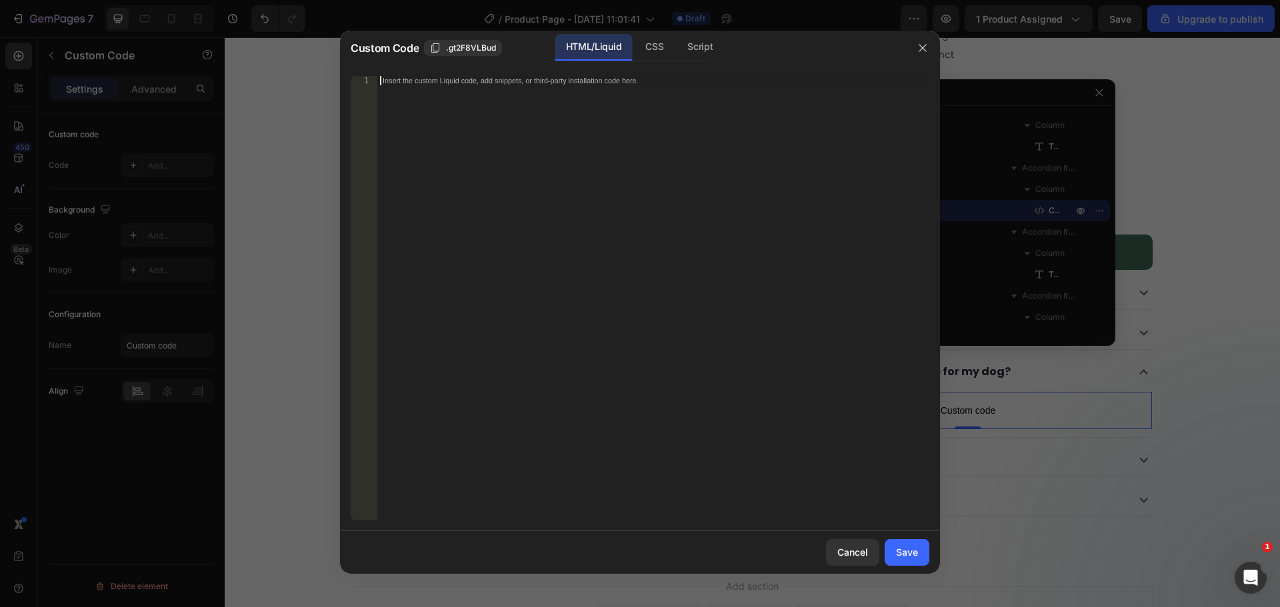
click at [517, 204] on div "Insert the custom Liquid code, add snippets, or third-party installation code h…" at bounding box center [653, 307] width 552 height 463
click at [453, 137] on div "Insert the custom Liquid code, add snippets, or third-party installation code h…" at bounding box center [653, 307] width 552 height 463
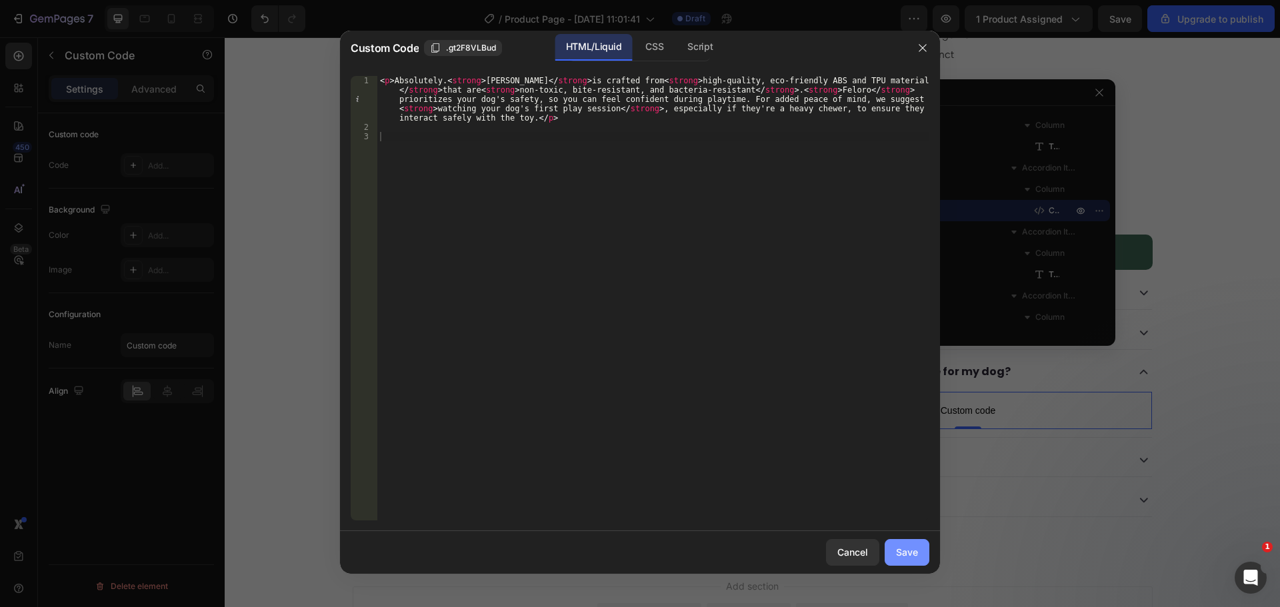
click at [896, 552] on div "Save" at bounding box center [907, 552] width 22 height 14
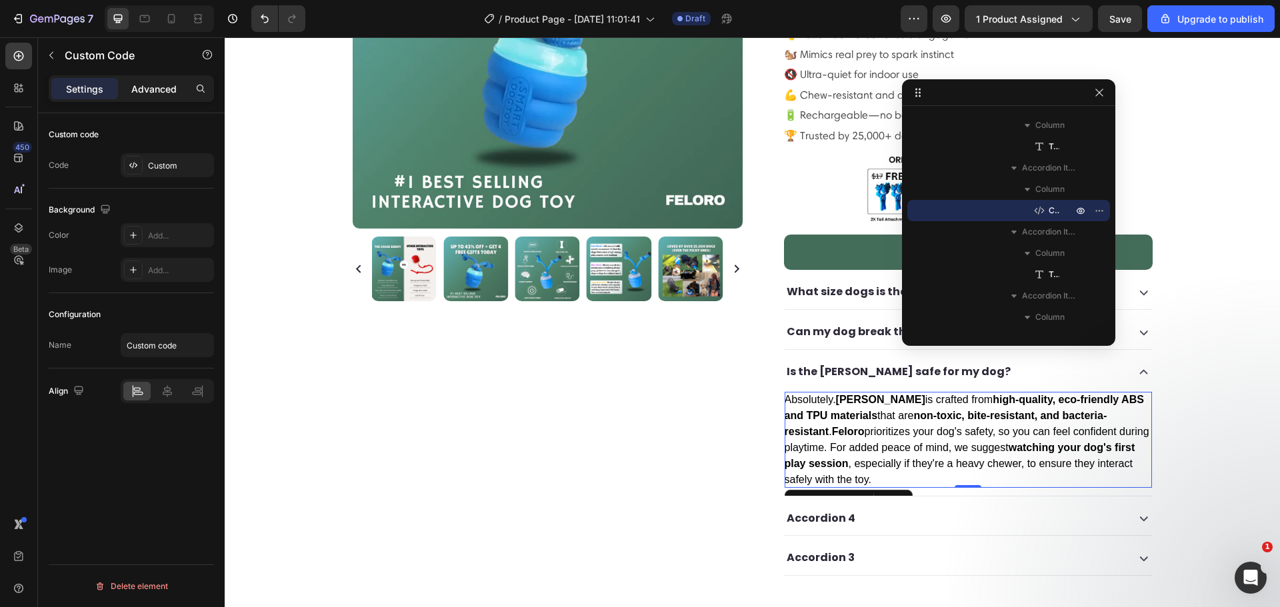
click at [145, 94] on p "Advanced" at bounding box center [153, 89] width 45 height 14
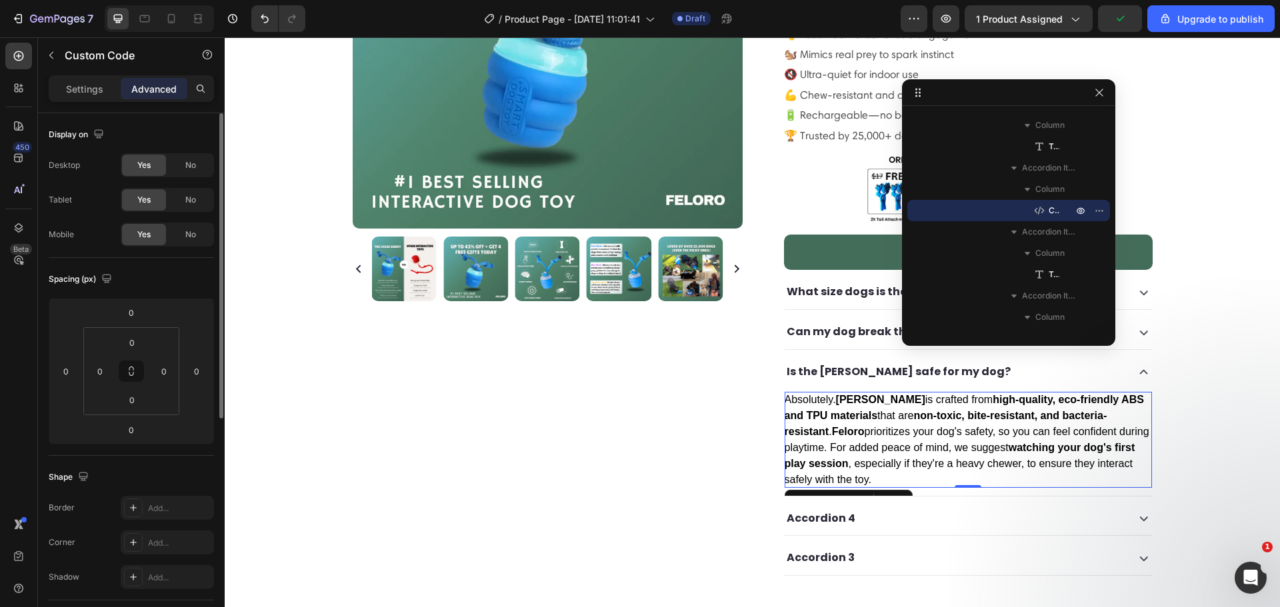
scroll to position [0, 0]
click at [92, 96] on div "Settings" at bounding box center [84, 88] width 67 height 21
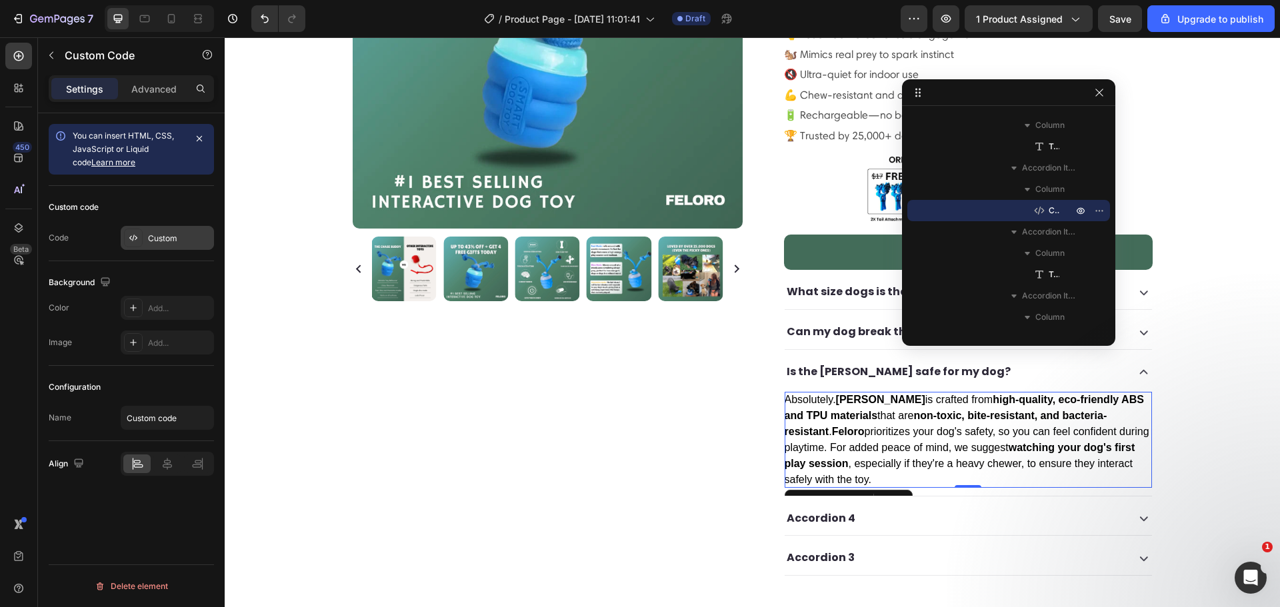
click at [155, 239] on div "Custom" at bounding box center [179, 239] width 63 height 12
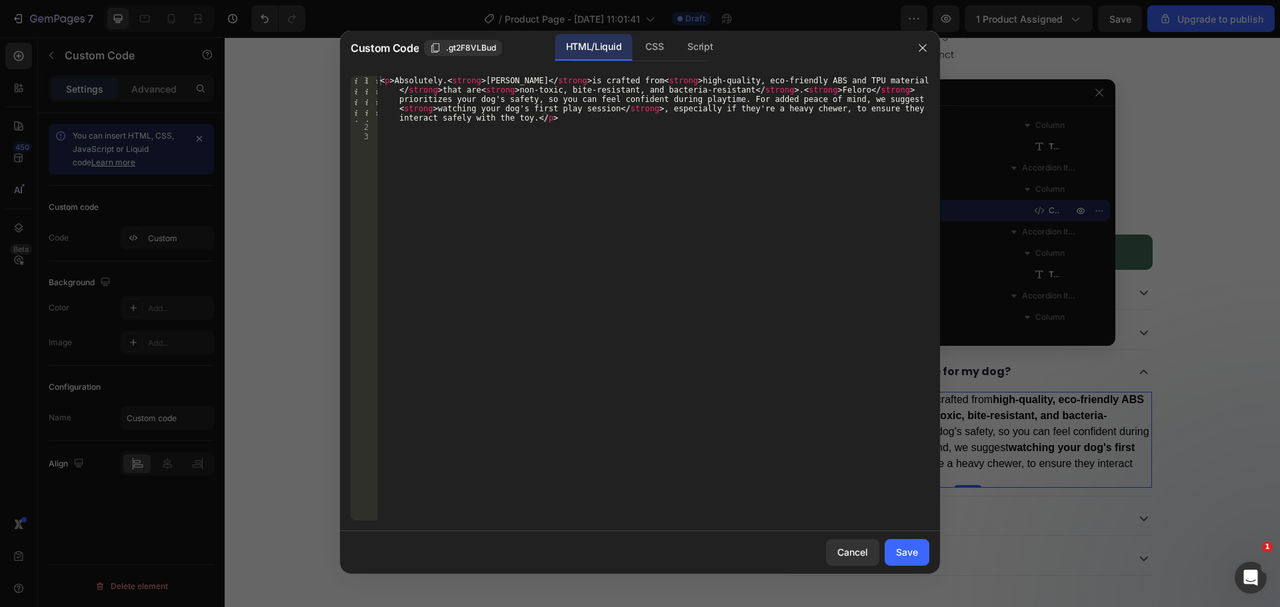
click at [489, 137] on div "< p > Absolutely. < strong > Chase Buddy </ strong > is crafted from < strong >…" at bounding box center [653, 326] width 552 height 501
click at [556, 119] on div "< p > Absolutely. < strong > Chase Buddy </ strong > is crafted from < strong >…" at bounding box center [653, 326] width 552 height 501
click at [927, 41] on button "button" at bounding box center [922, 47] width 21 height 21
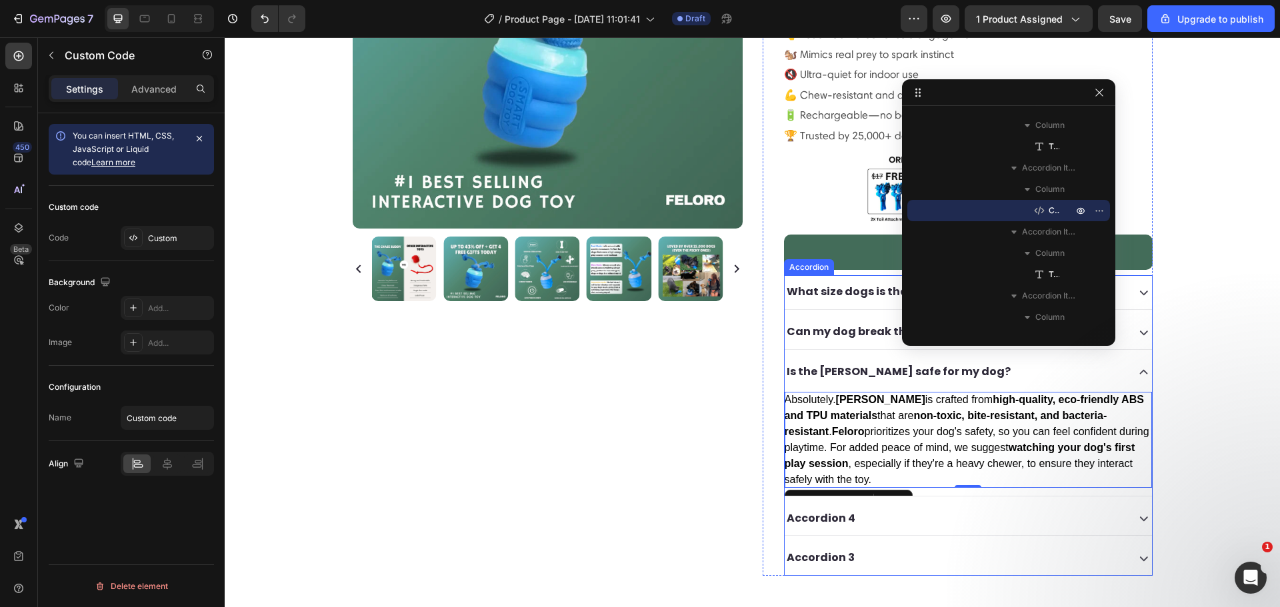
click at [927, 507] on div "Accordion 4" at bounding box center [955, 518] width 340 height 23
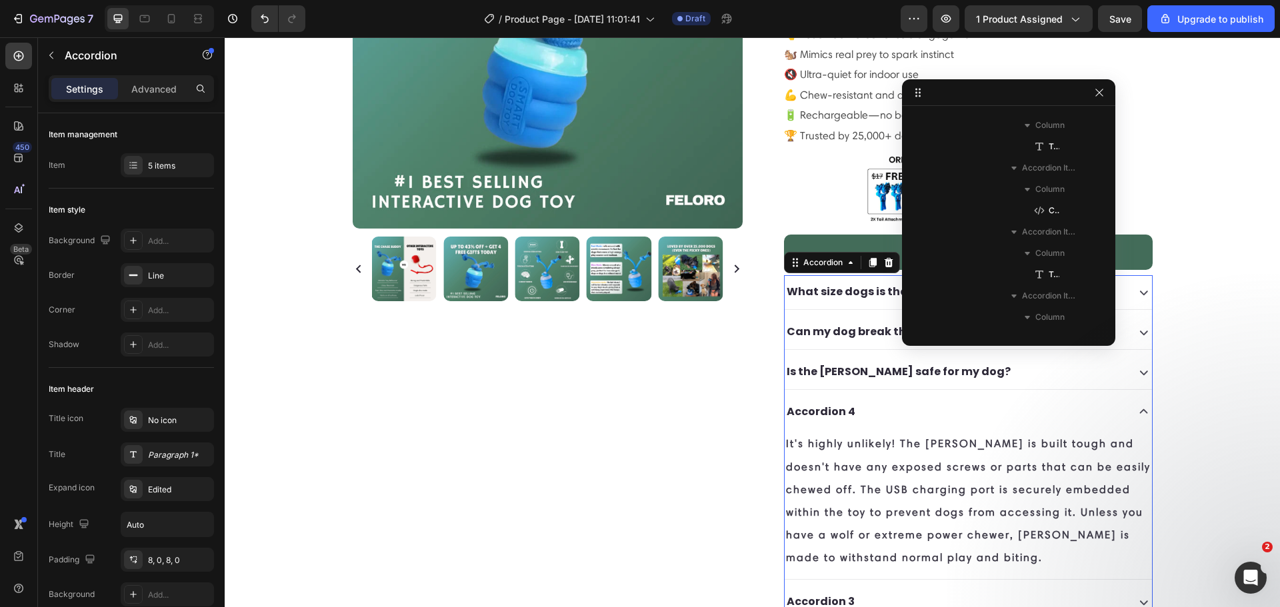
scroll to position [594, 0]
drag, startPoint x: 883, startPoint y: 390, endPoint x: 851, endPoint y: 389, distance: 32.0
click at [883, 401] on div "Accordion 4" at bounding box center [955, 412] width 340 height 23
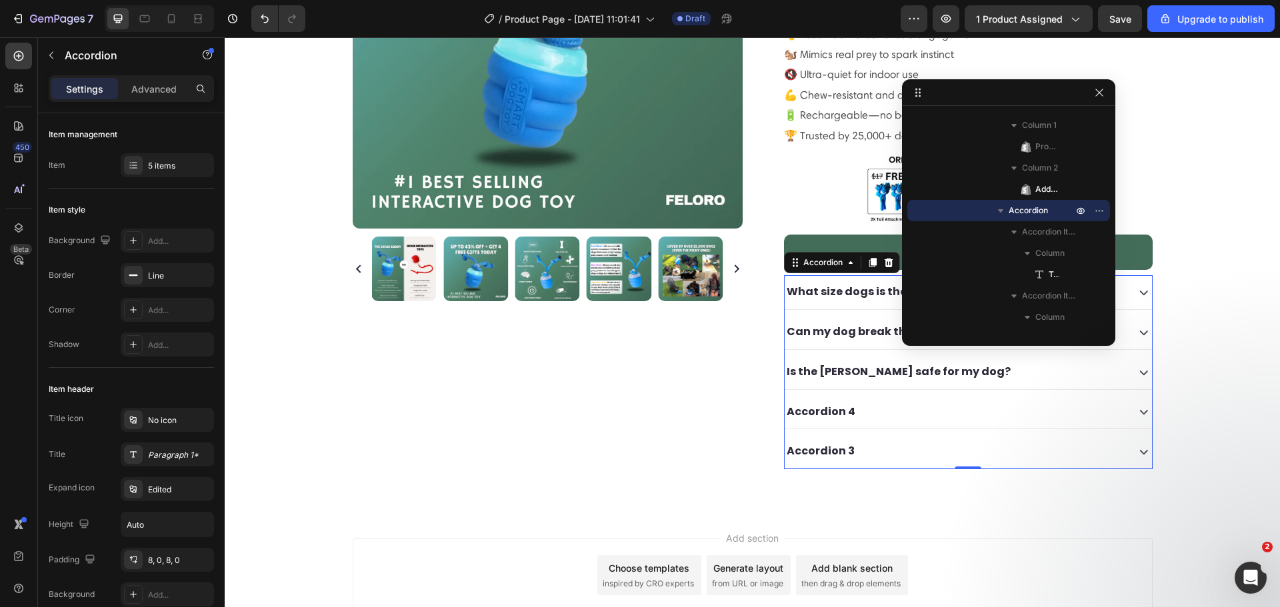
click at [830, 403] on p "Accordion 4" at bounding box center [821, 412] width 69 height 19
click at [829, 403] on p "Accordion 4" at bounding box center [821, 412] width 69 height 19
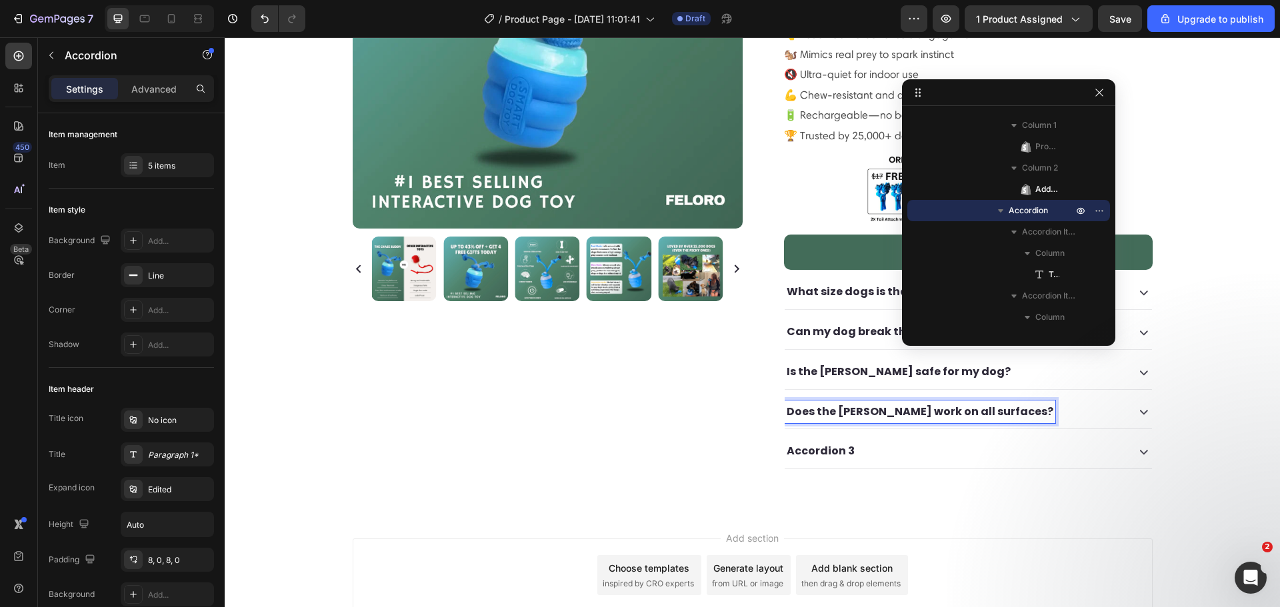
click at [1036, 401] on div "Does the Chase Buddy work on all surfaces?" at bounding box center [955, 412] width 340 height 23
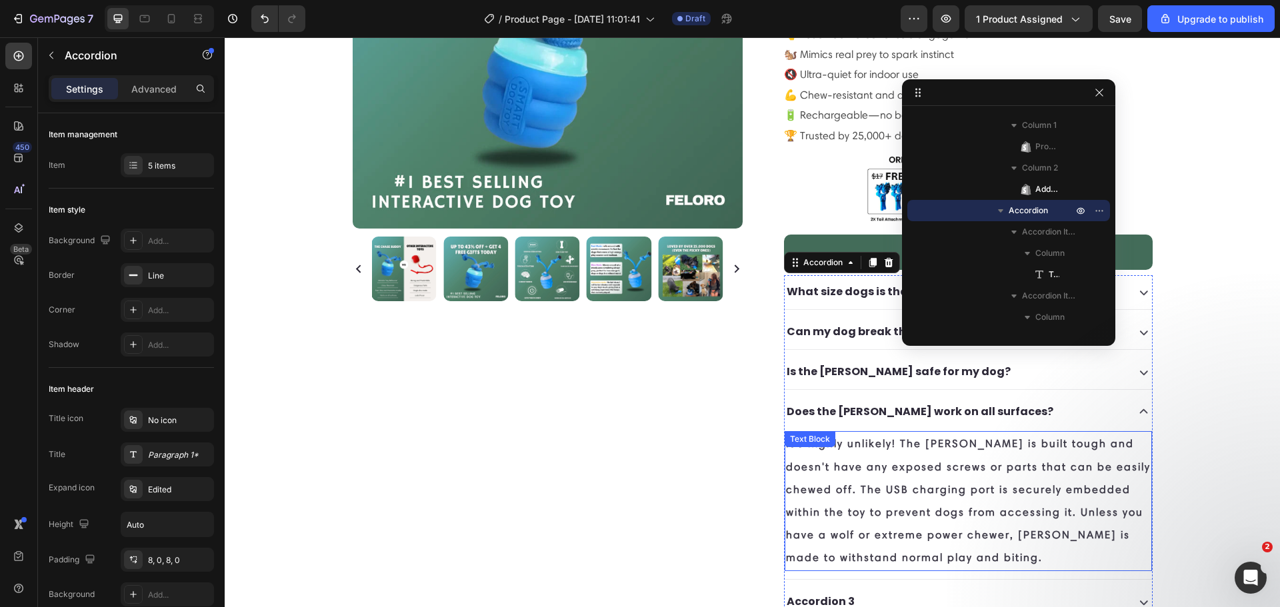
click at [941, 433] on p "It's highly unlikely! The [PERSON_NAME] is built tough and doesn't have any exp…" at bounding box center [968, 501] width 365 height 137
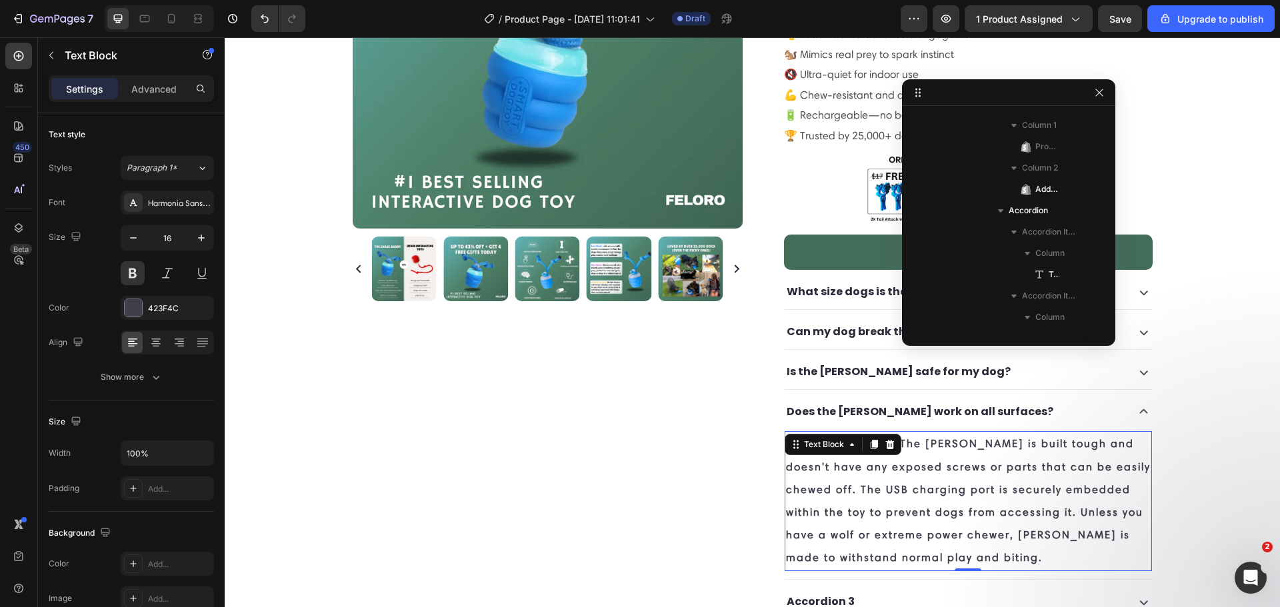
scroll to position [804, 0]
click at [941, 433] on p "It's highly unlikely! The [PERSON_NAME] is built tough and doesn't have any exp…" at bounding box center [968, 501] width 365 height 137
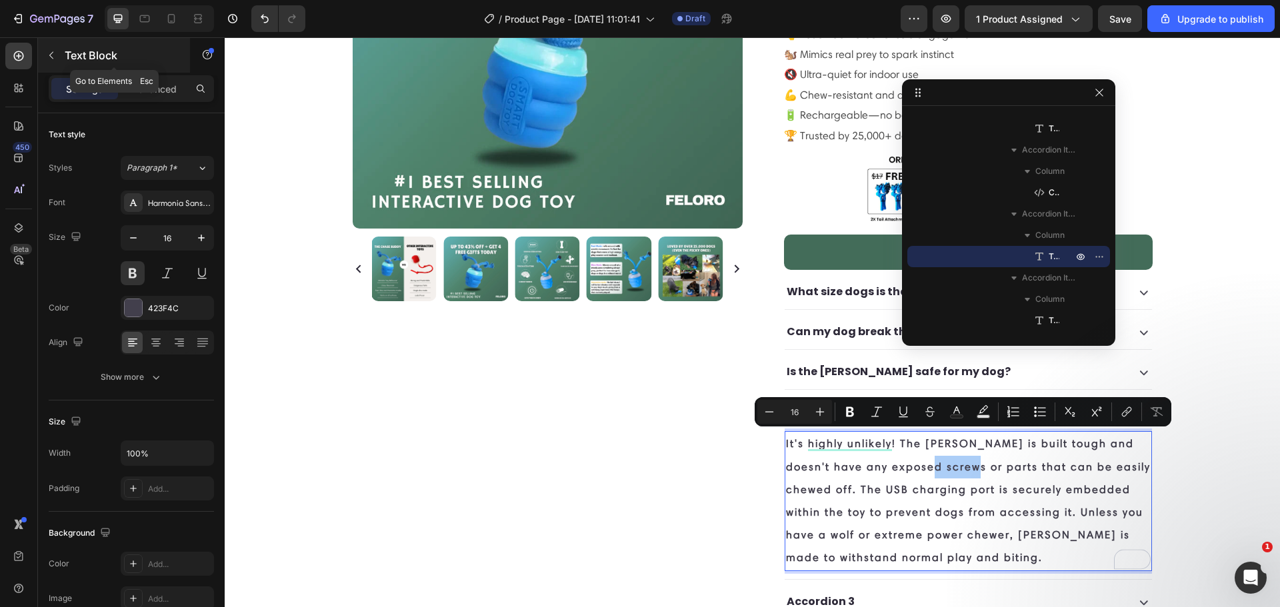
click at [52, 59] on icon "button" at bounding box center [51, 55] width 11 height 11
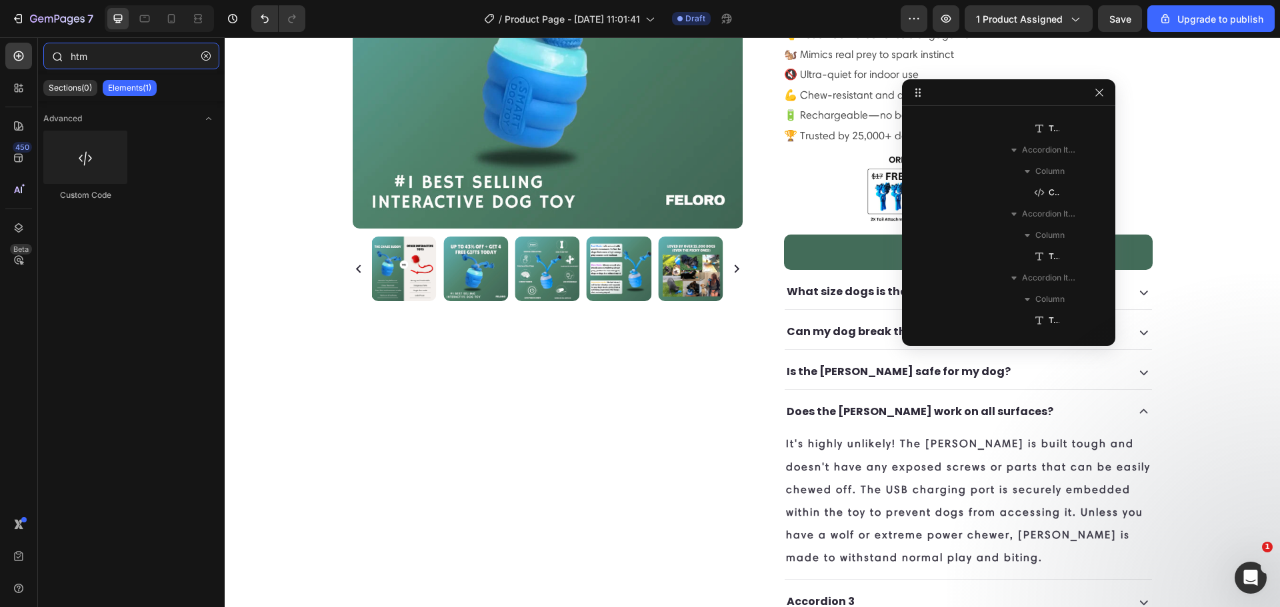
drag, startPoint x: 95, startPoint y: 55, endPoint x: 60, endPoint y: 48, distance: 35.4
click at [60, 48] on div "htm" at bounding box center [131, 59] width 187 height 32
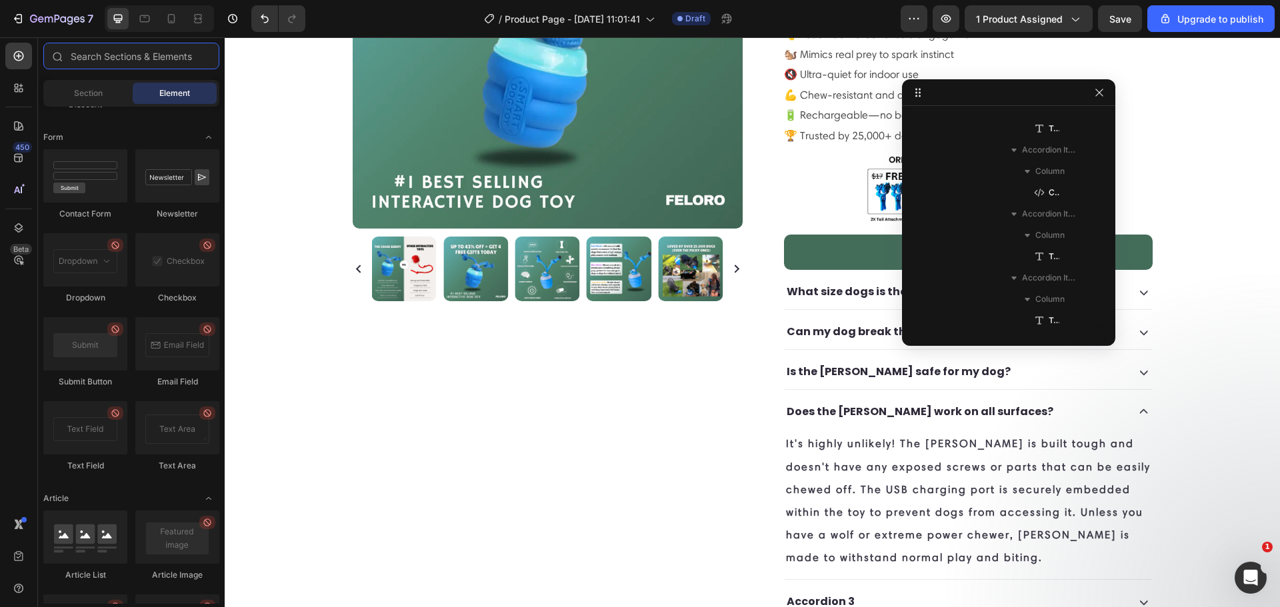
scroll to position [3541, 0]
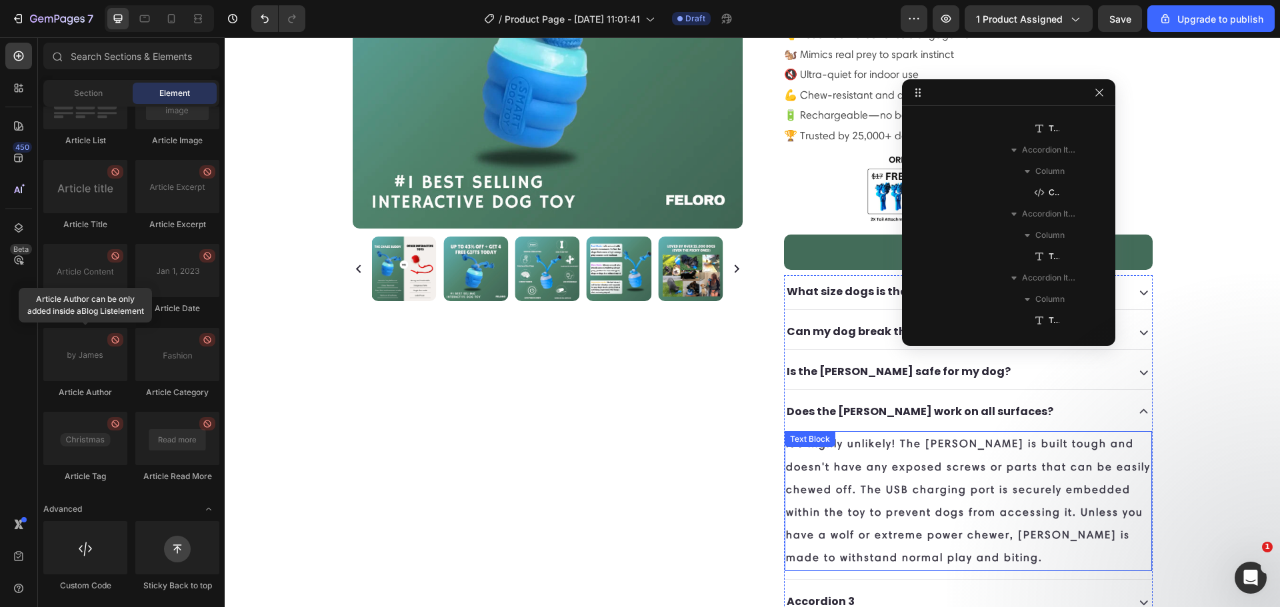
drag, startPoint x: 880, startPoint y: 450, endPoint x: 755, endPoint y: 388, distance: 139.8
click at [880, 451] on p "It's highly unlikely! The [PERSON_NAME] is built tough and doesn't have any exp…" at bounding box center [968, 501] width 365 height 137
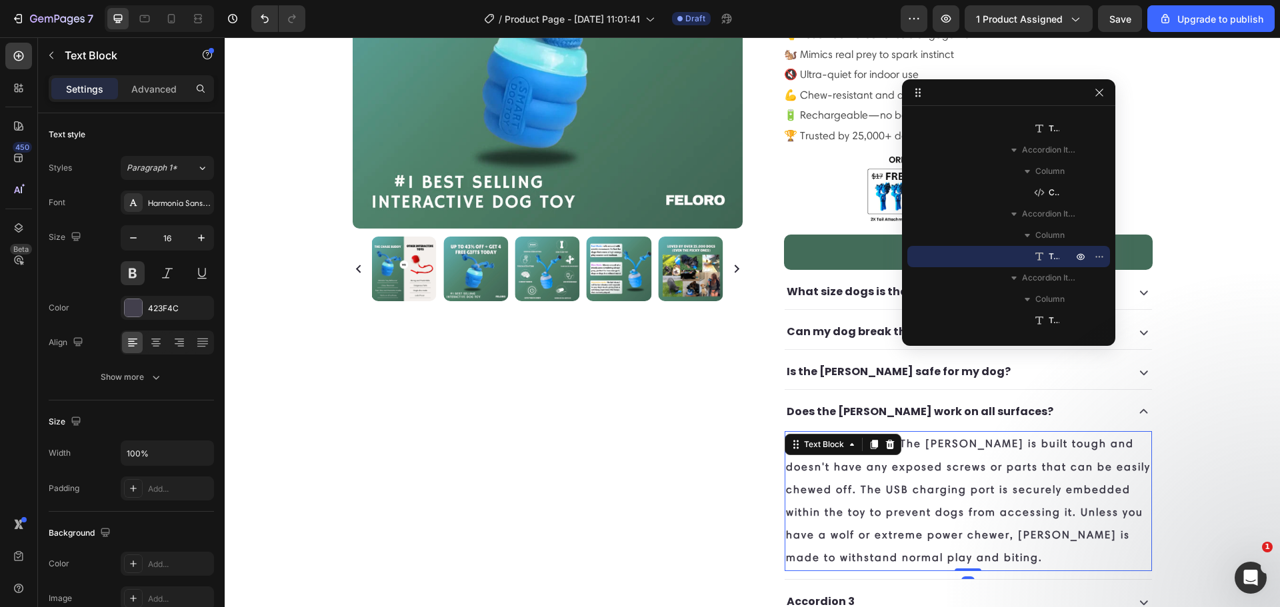
drag, startPoint x: 22, startPoint y: 50, endPoint x: 49, endPoint y: 56, distance: 28.0
click at [21, 55] on icon at bounding box center [18, 55] width 13 height 13
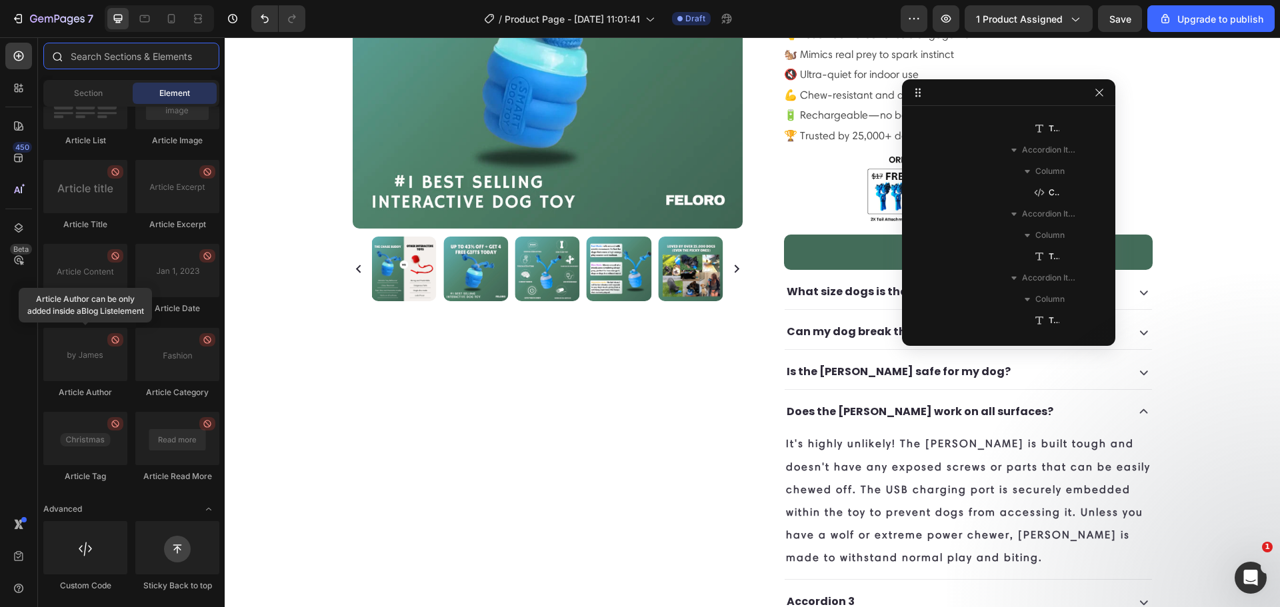
click at [108, 57] on input "text" at bounding box center [131, 56] width 176 height 27
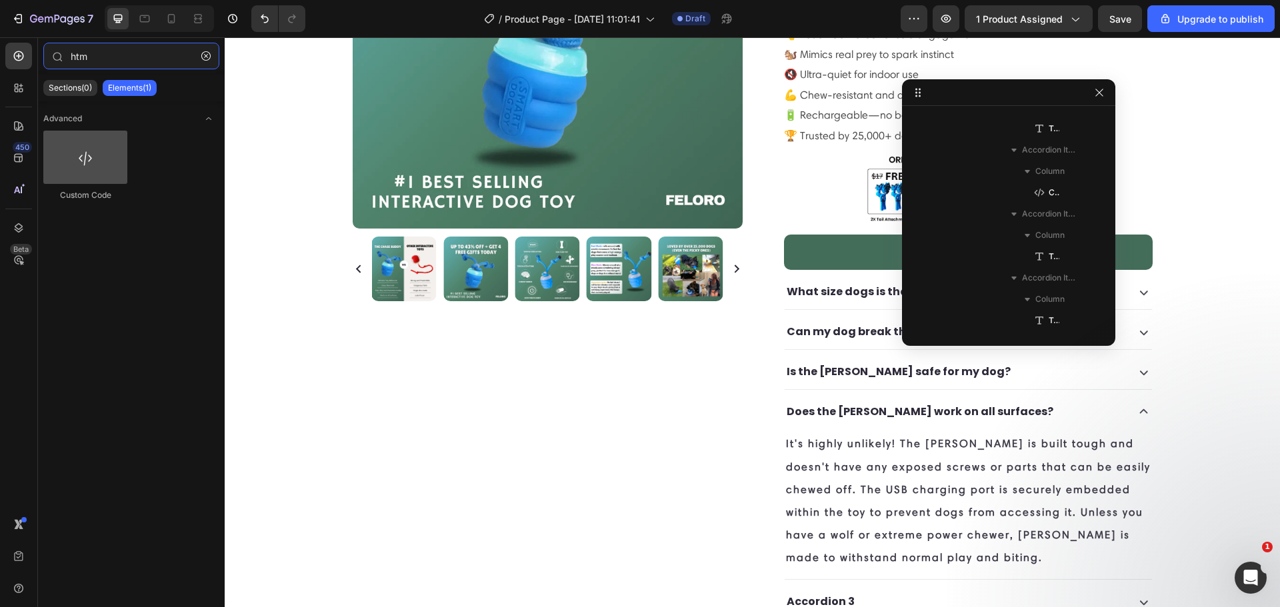
type input "htm"
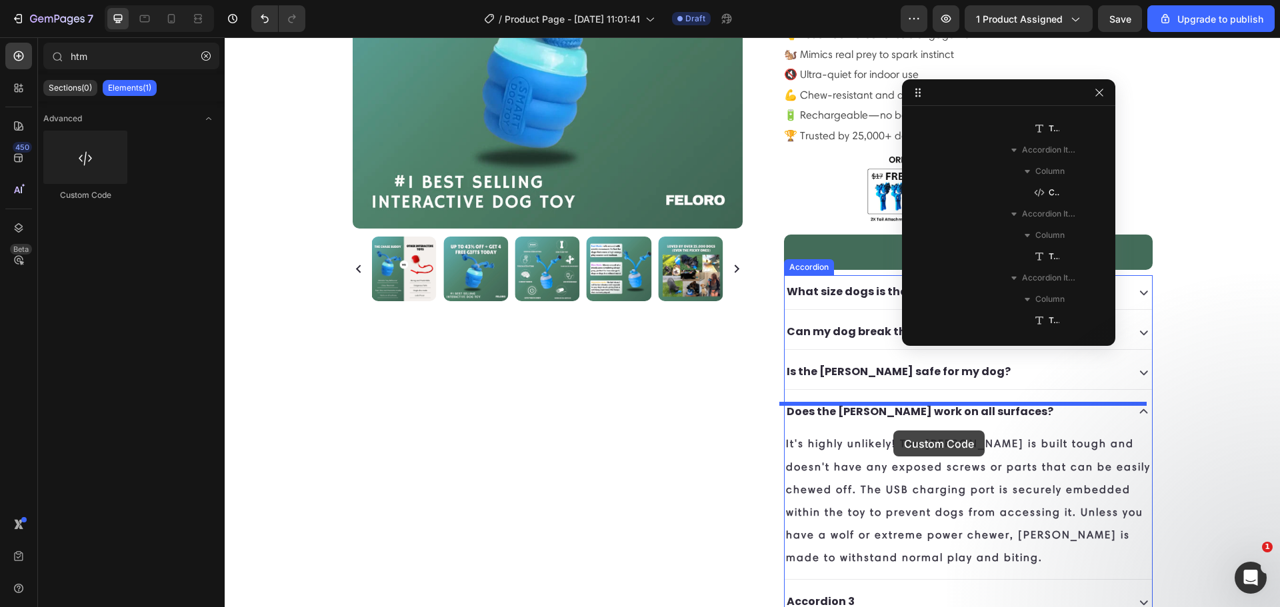
drag, startPoint x: 467, startPoint y: 355, endPoint x: 892, endPoint y: 429, distance: 431.7
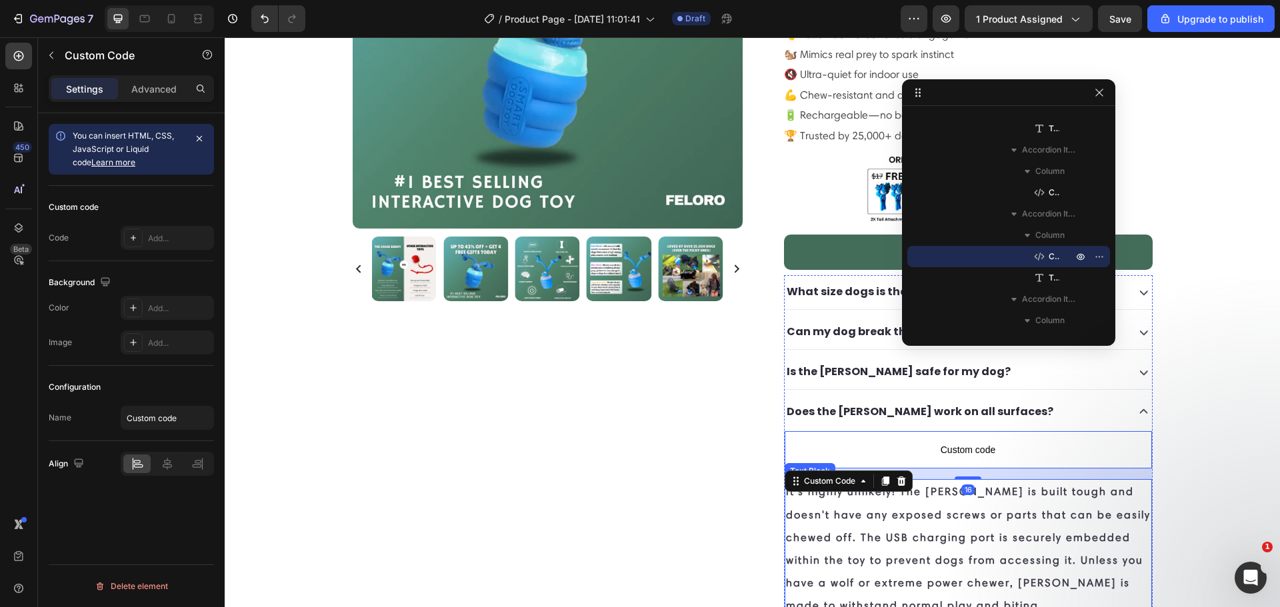
click at [886, 487] on p "It's highly unlikely! The [PERSON_NAME] is built tough and doesn't have any exp…" at bounding box center [968, 549] width 365 height 137
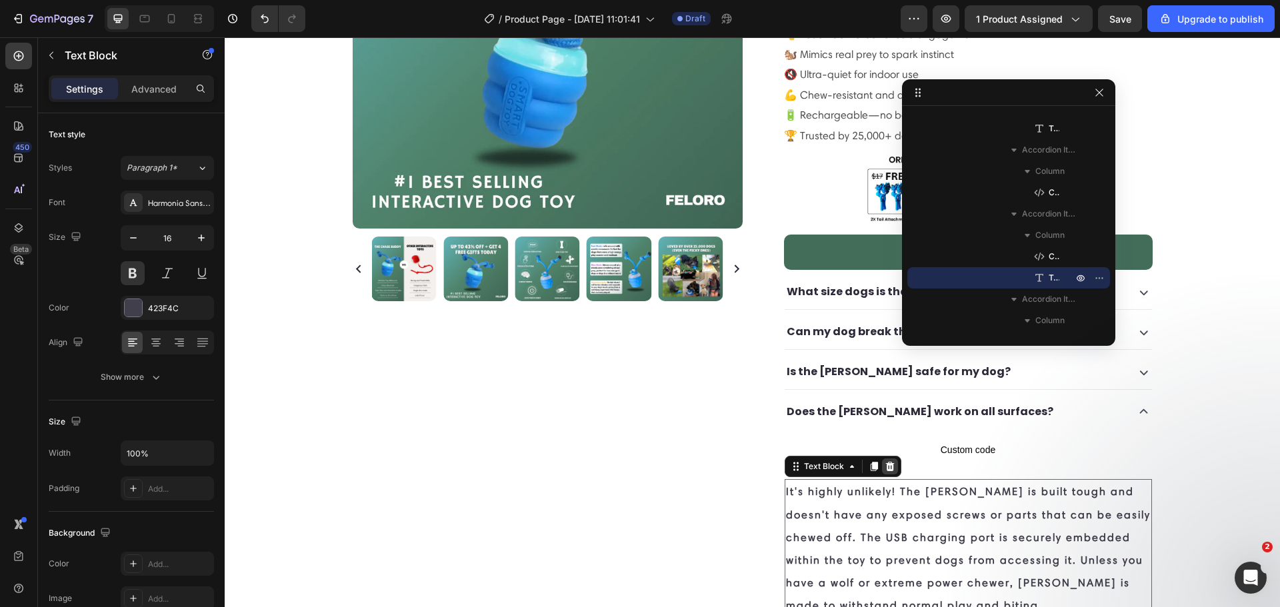
click at [885, 462] on icon at bounding box center [889, 466] width 9 height 9
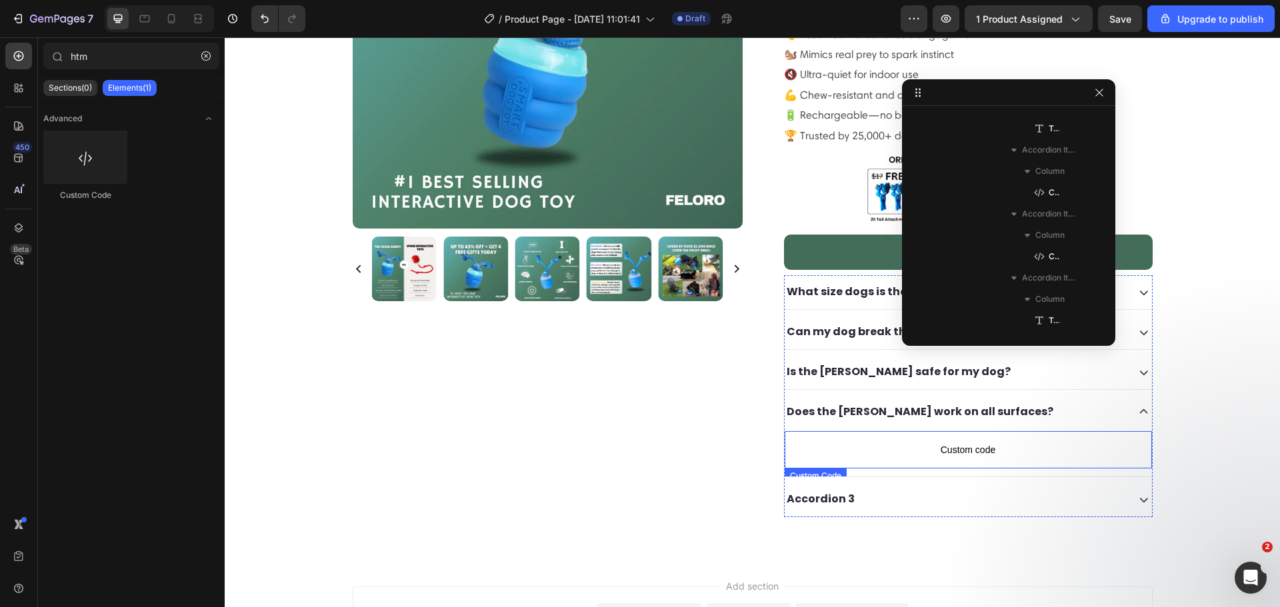
click at [921, 442] on span "Custom code" at bounding box center [968, 450] width 367 height 16
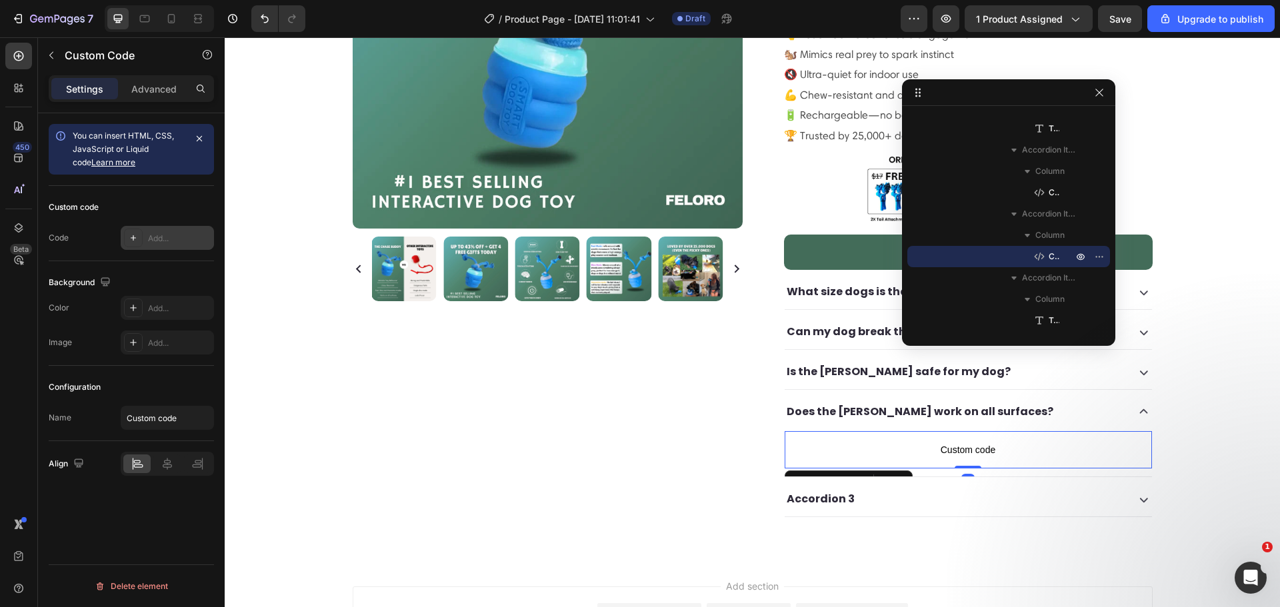
click at [153, 237] on div "Add..." at bounding box center [179, 239] width 63 height 12
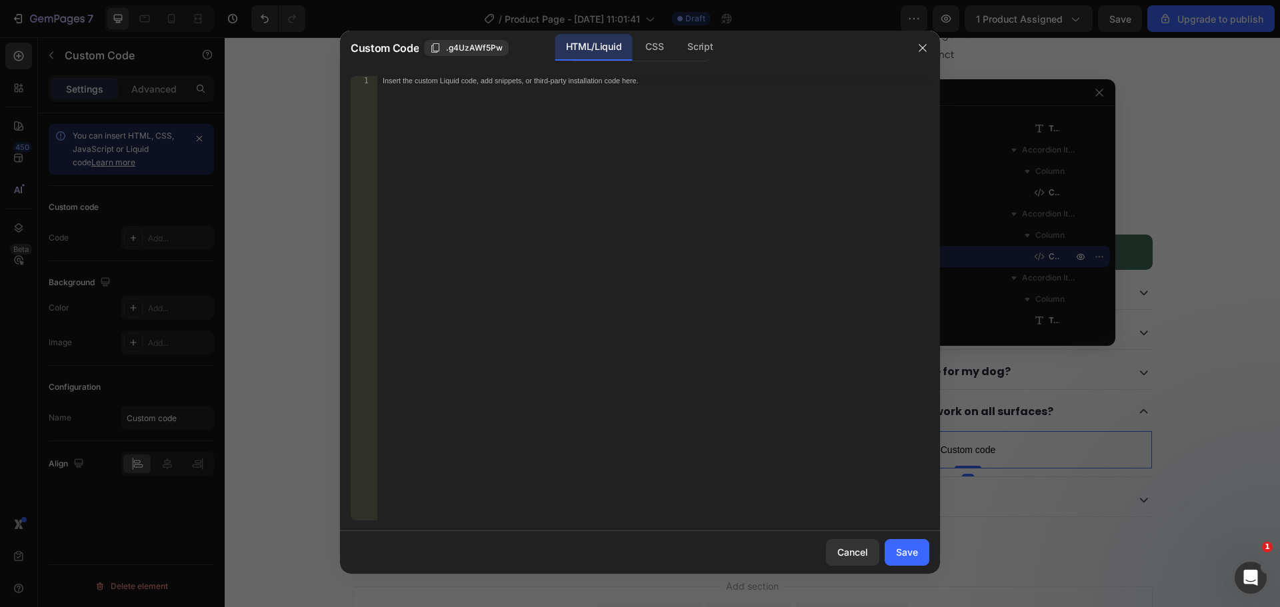
click at [439, 153] on div "Insert the custom Liquid code, add snippets, or third-party installation code h…" at bounding box center [653, 307] width 552 height 463
click at [436, 197] on div "Insert the custom Liquid code, add snippets, or third-party installation code h…" at bounding box center [653, 307] width 552 height 463
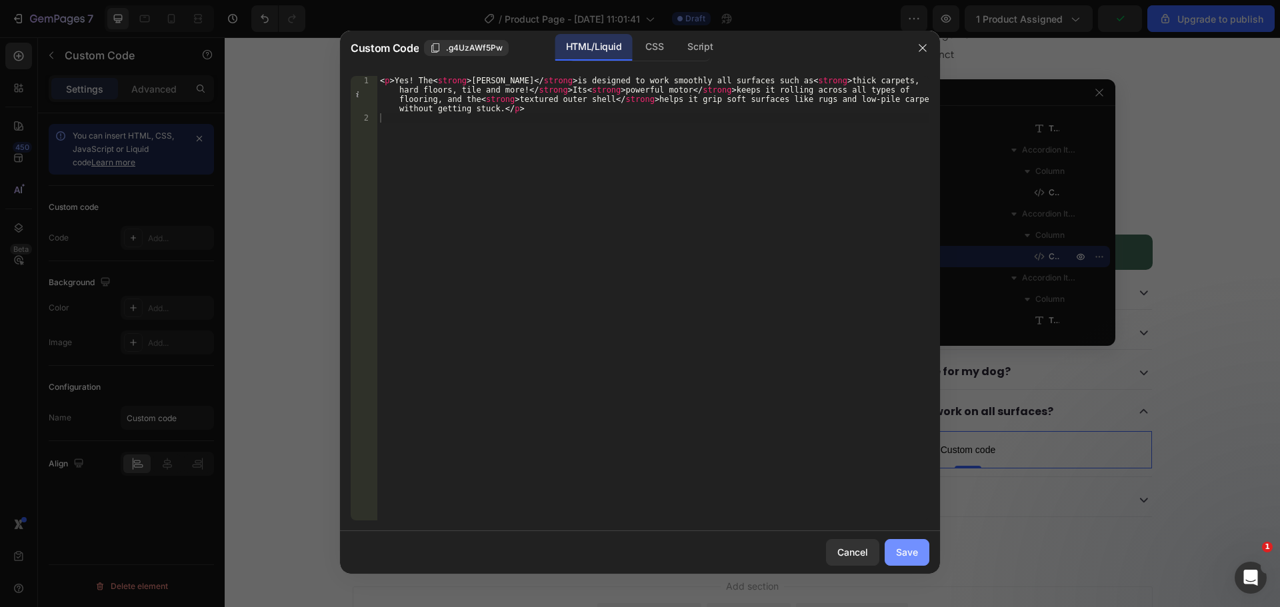
click at [907, 551] on div "Save" at bounding box center [907, 552] width 22 height 14
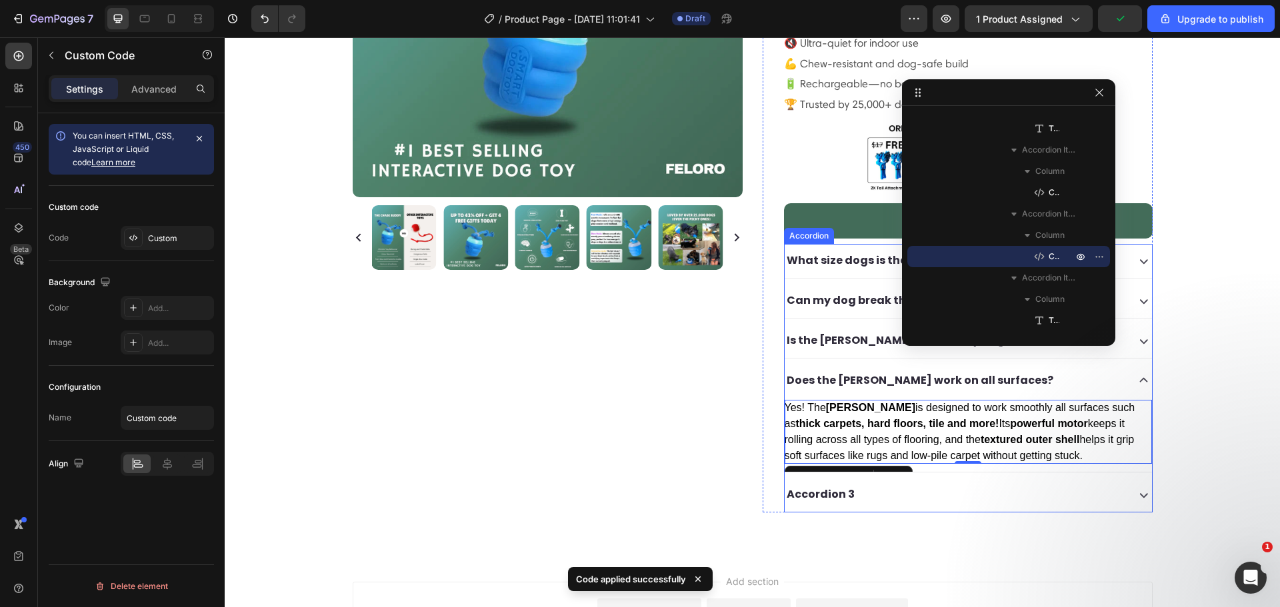
scroll to position [393, 0]
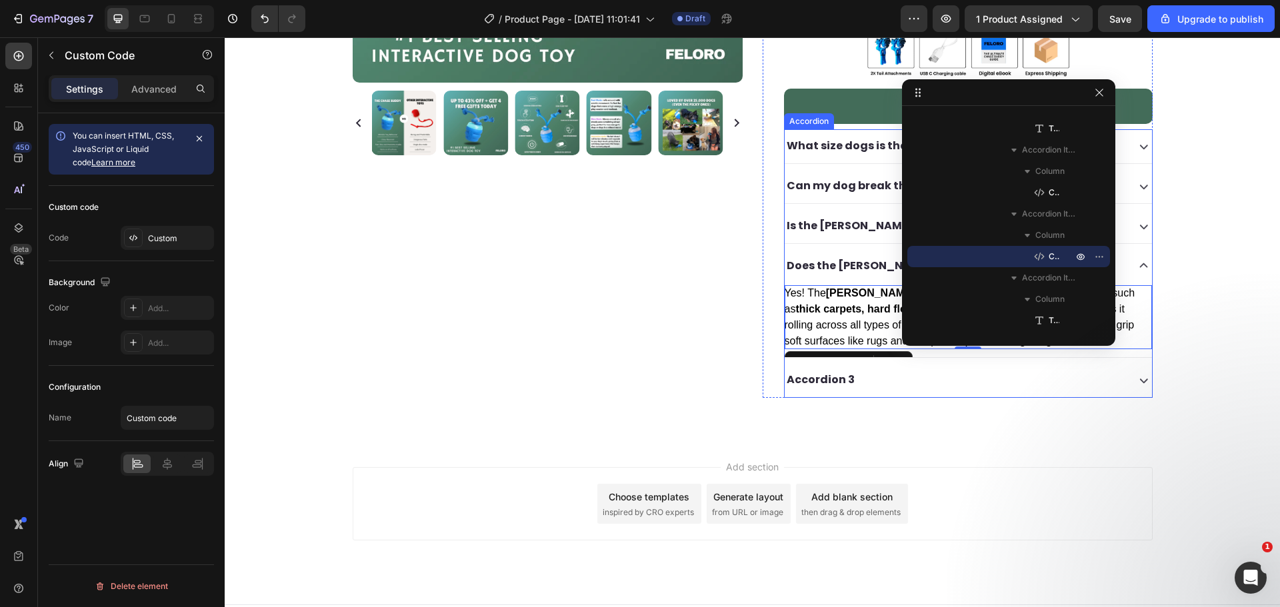
click at [835, 371] on p "Accordion 3" at bounding box center [821, 380] width 68 height 19
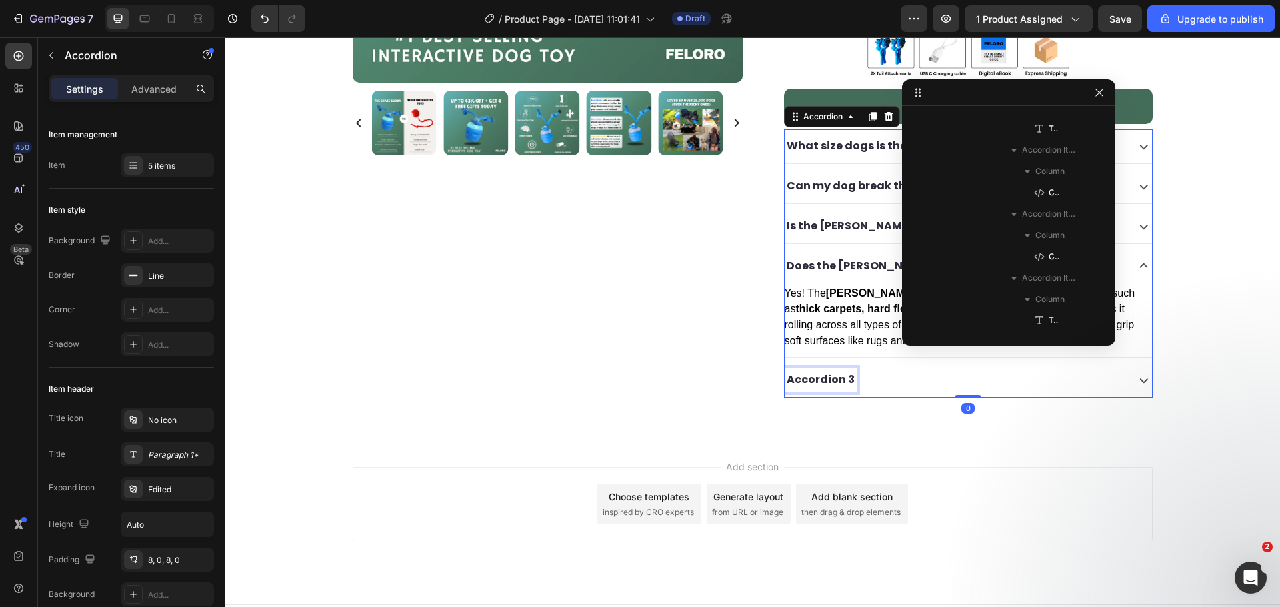
click at [833, 371] on p "Accordion 3" at bounding box center [821, 380] width 68 height 19
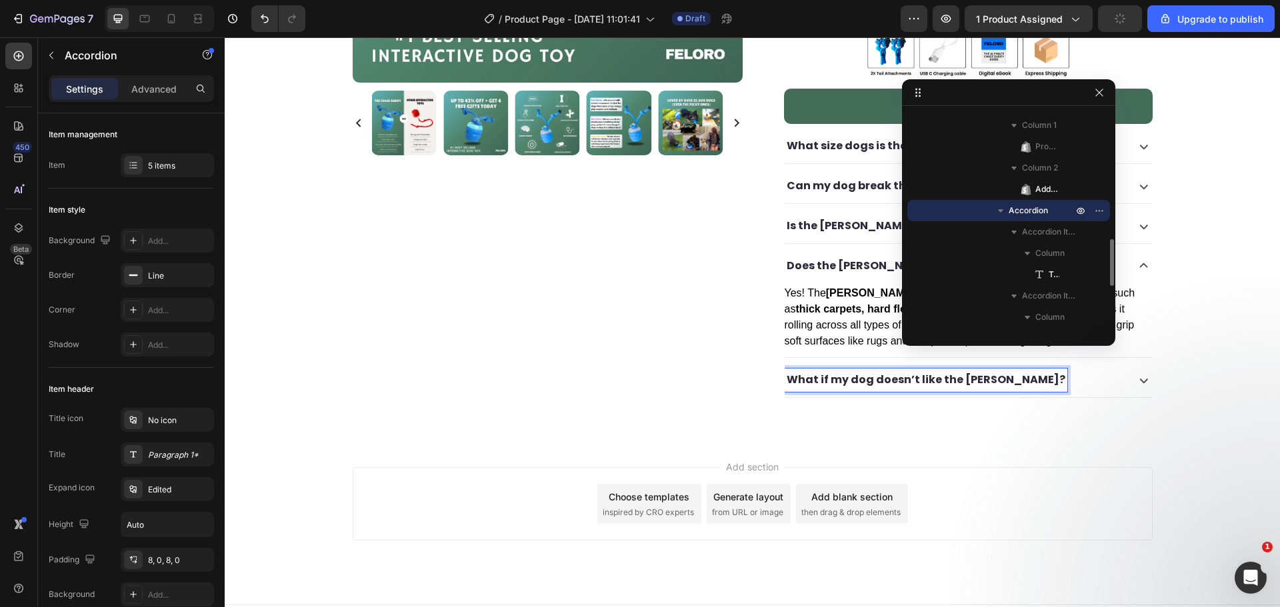
click at [1059, 369] on div "What if my dog doesn’t like the Chase Buddy?" at bounding box center [955, 380] width 340 height 23
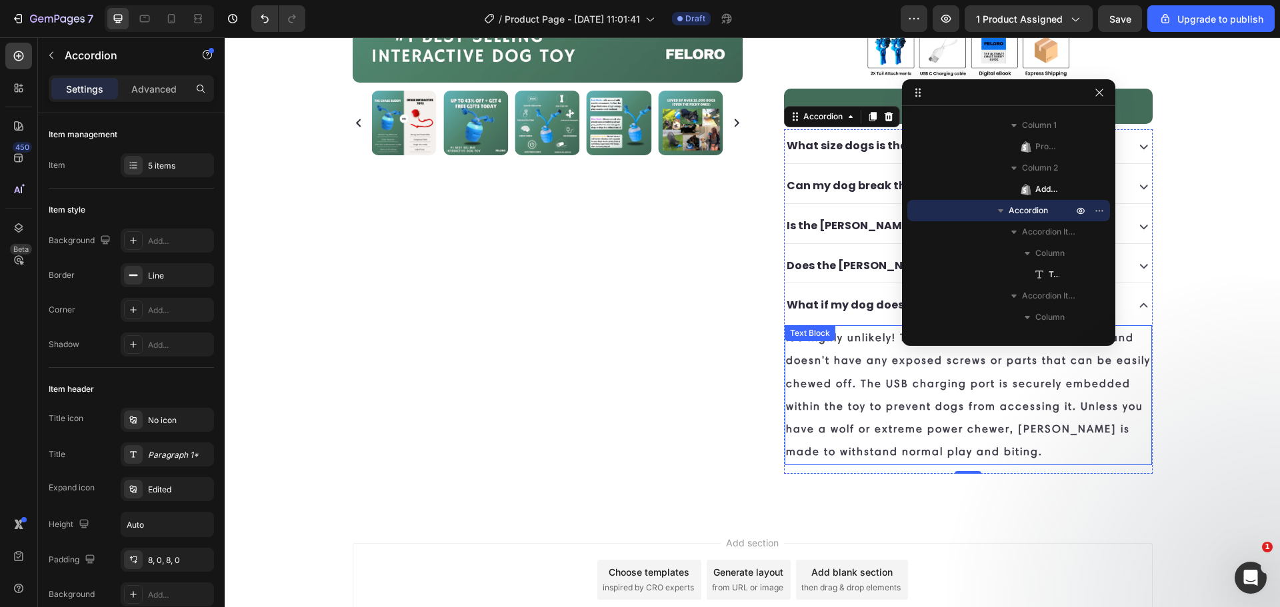
click at [887, 367] on p "It's highly unlikely! The [PERSON_NAME] is built tough and doesn't have any exp…" at bounding box center [968, 395] width 365 height 137
click at [886, 365] on p "It's highly unlikely! The [PERSON_NAME] is built tough and doesn't have any exp…" at bounding box center [968, 395] width 365 height 137
click at [885, 364] on p "It's highly unlikely! The [PERSON_NAME] is built tough and doesn't have any exp…" at bounding box center [968, 395] width 365 height 137
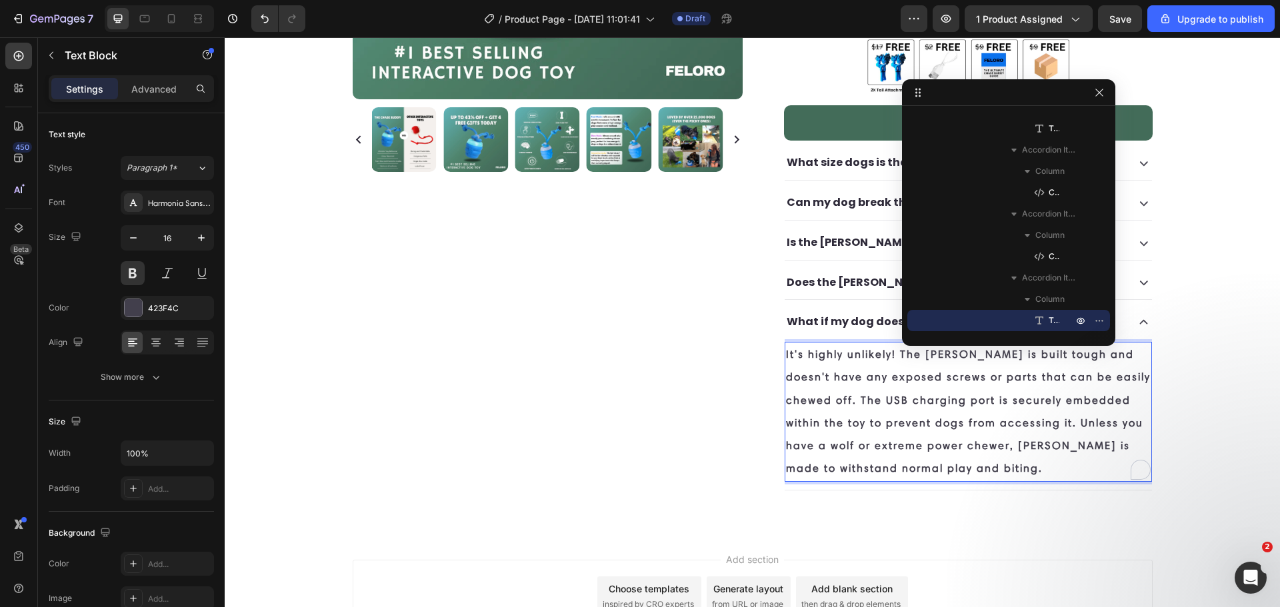
scroll to position [393, 0]
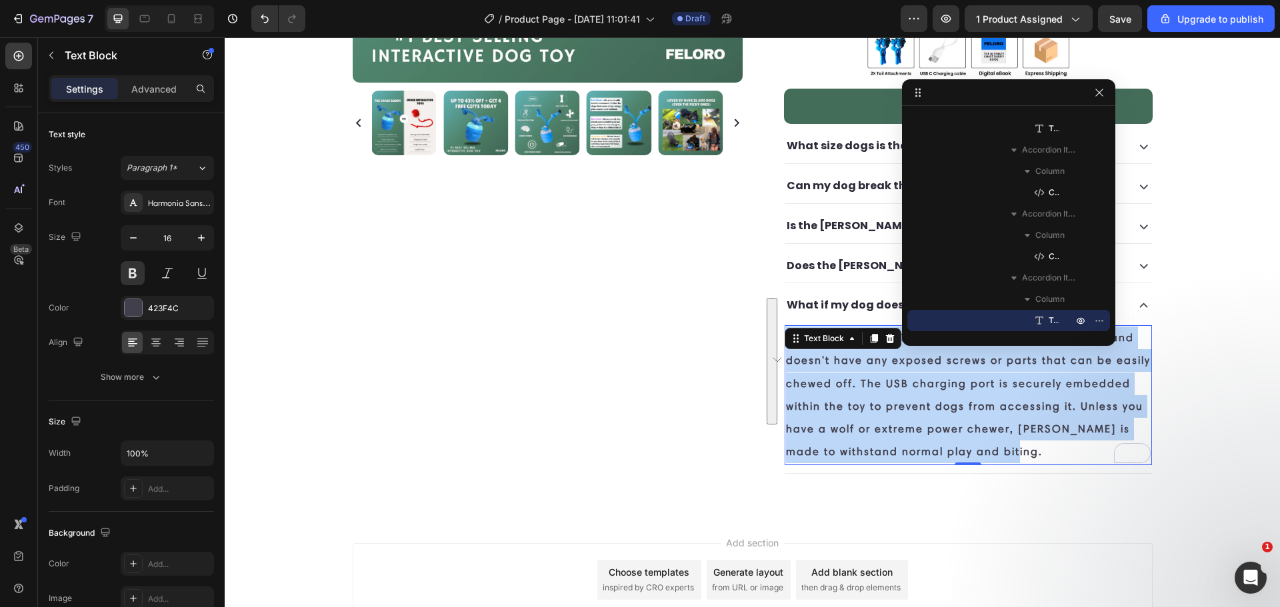
click at [887, 419] on p "It's highly unlikely! The [PERSON_NAME] is built tough and doesn't have any exp…" at bounding box center [968, 395] width 365 height 137
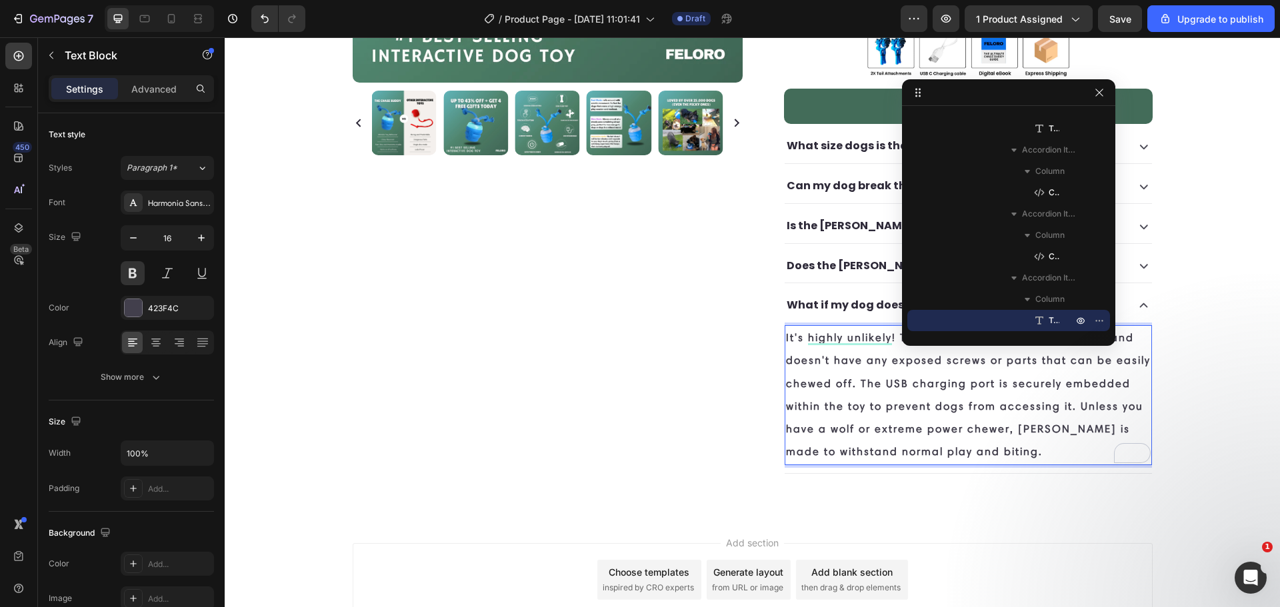
click at [886, 395] on p "It's highly unlikely! The [PERSON_NAME] is built tough and doesn't have any exp…" at bounding box center [968, 395] width 365 height 137
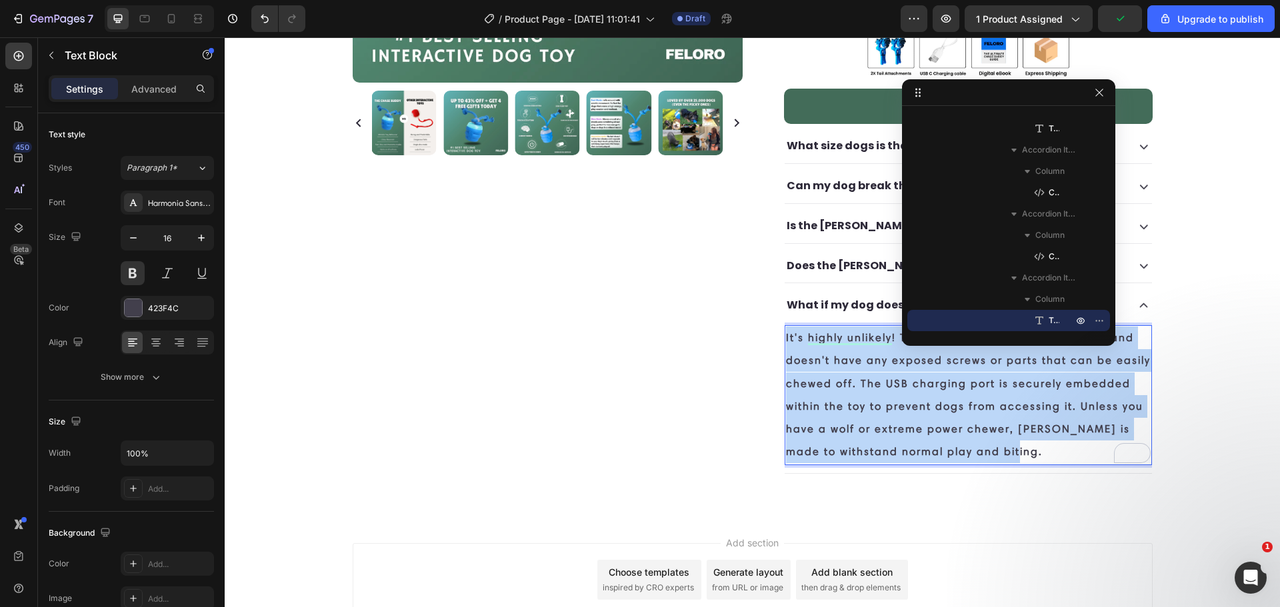
click at [885, 395] on p "It's highly unlikely! The [PERSON_NAME] is built tough and doesn't have any exp…" at bounding box center [968, 395] width 365 height 137
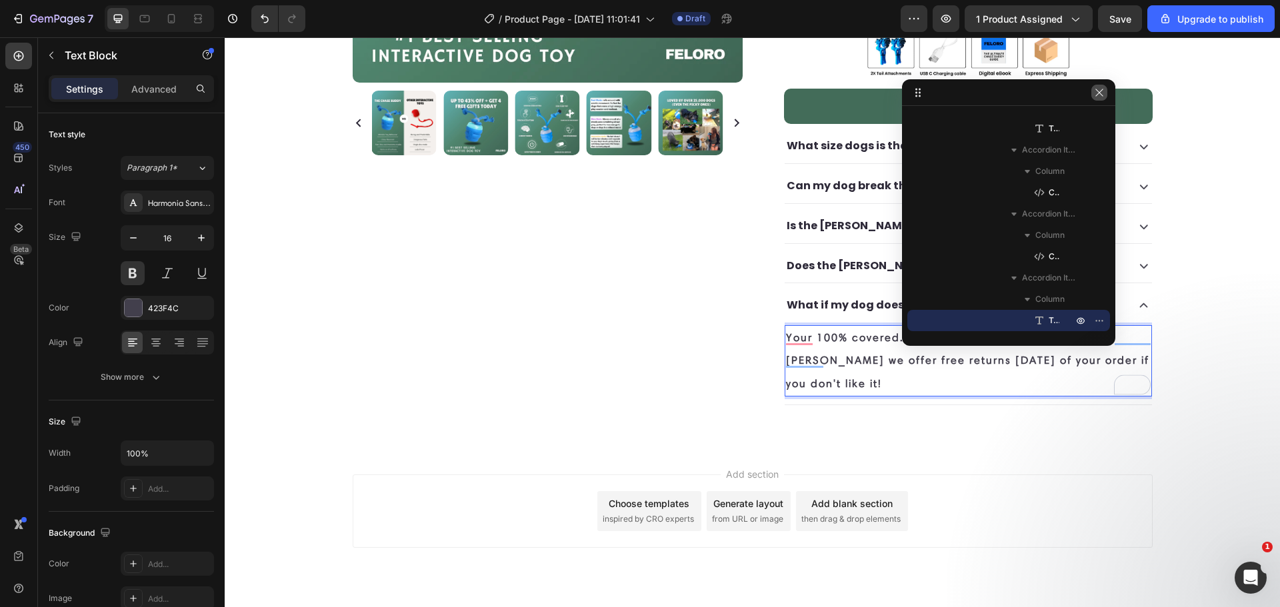
click at [1101, 96] on icon "button" at bounding box center [1099, 92] width 11 height 11
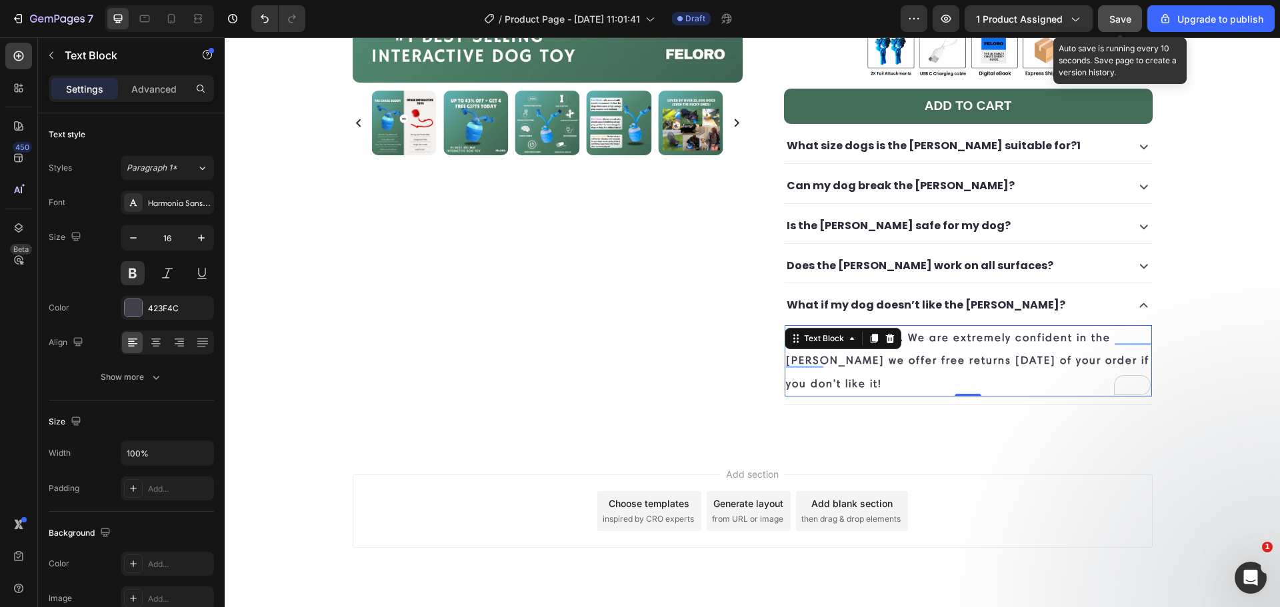
click at [1131, 13] on button "Save" at bounding box center [1120, 18] width 44 height 27
click at [973, 341] on p "Your 100% covered. We are extremely confident in the chase buddy we offer free …" at bounding box center [968, 361] width 365 height 69
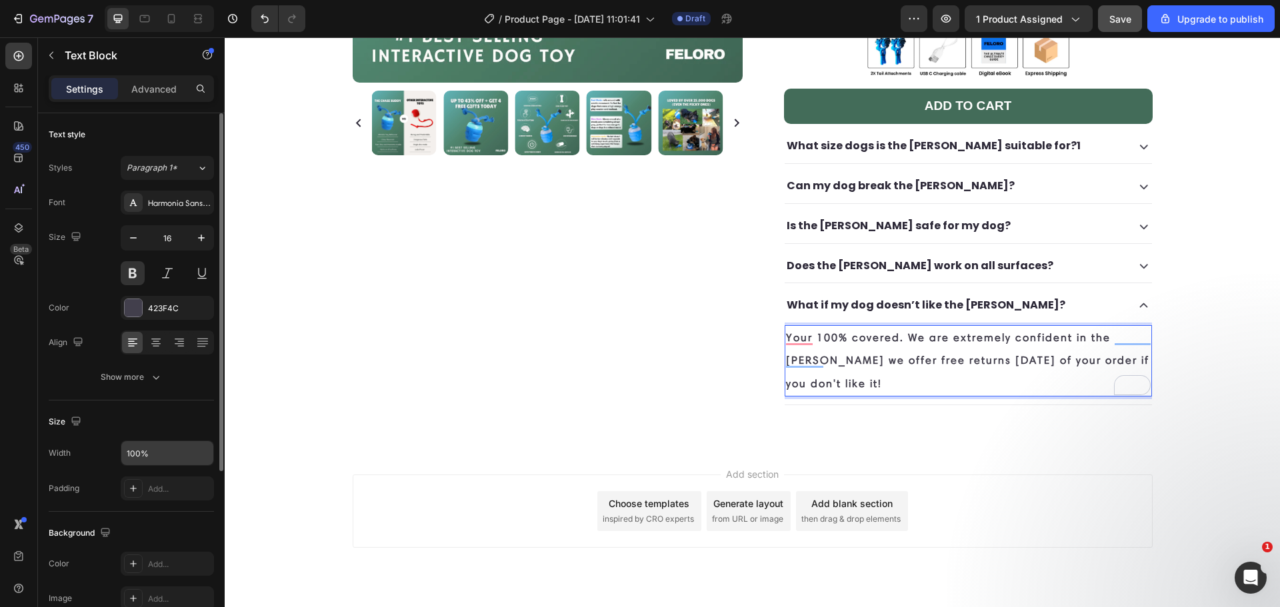
scroll to position [155, 0]
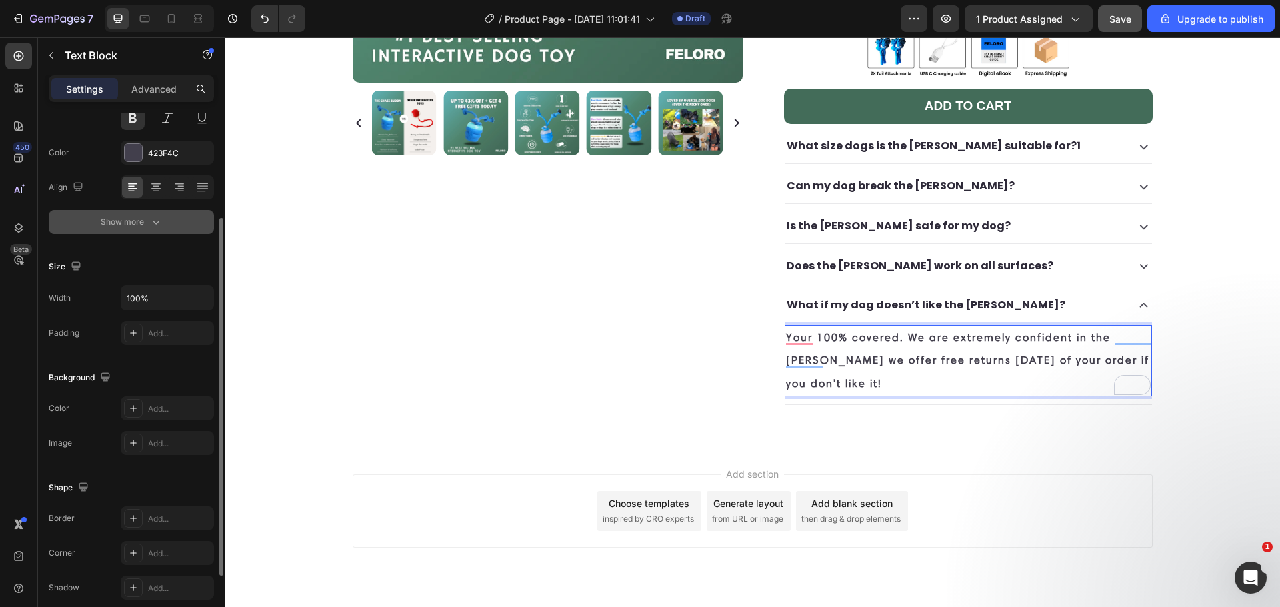
click at [148, 227] on div "Show more" at bounding box center [132, 221] width 62 height 13
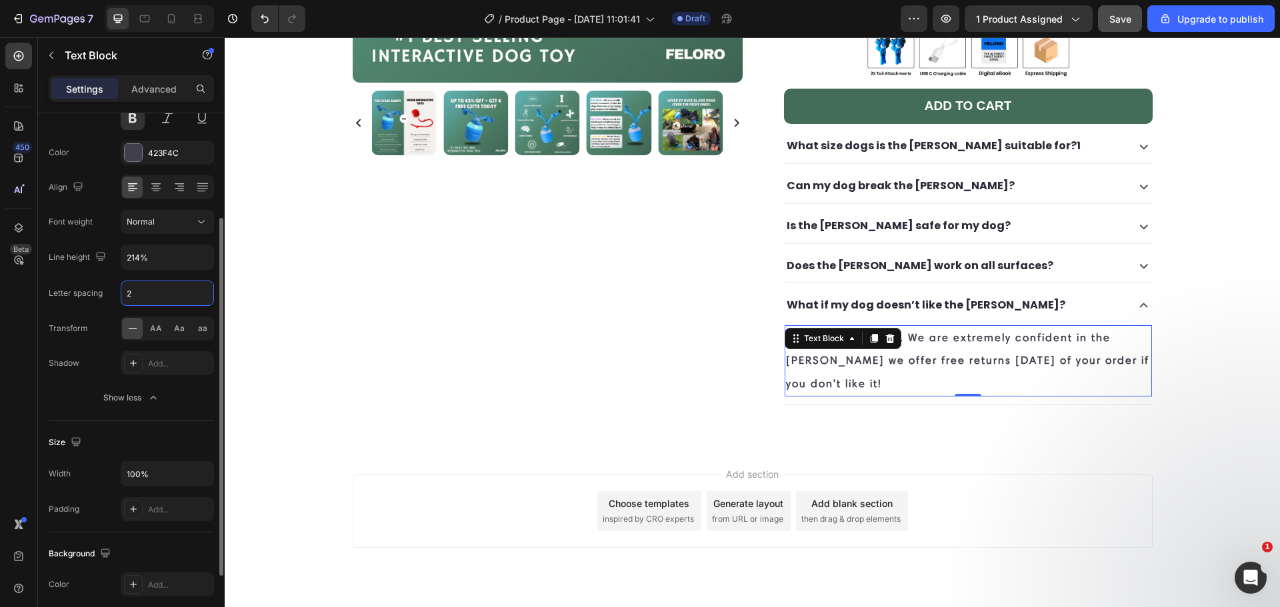
click at [143, 289] on input "2" at bounding box center [167, 293] width 92 height 24
type input "1"
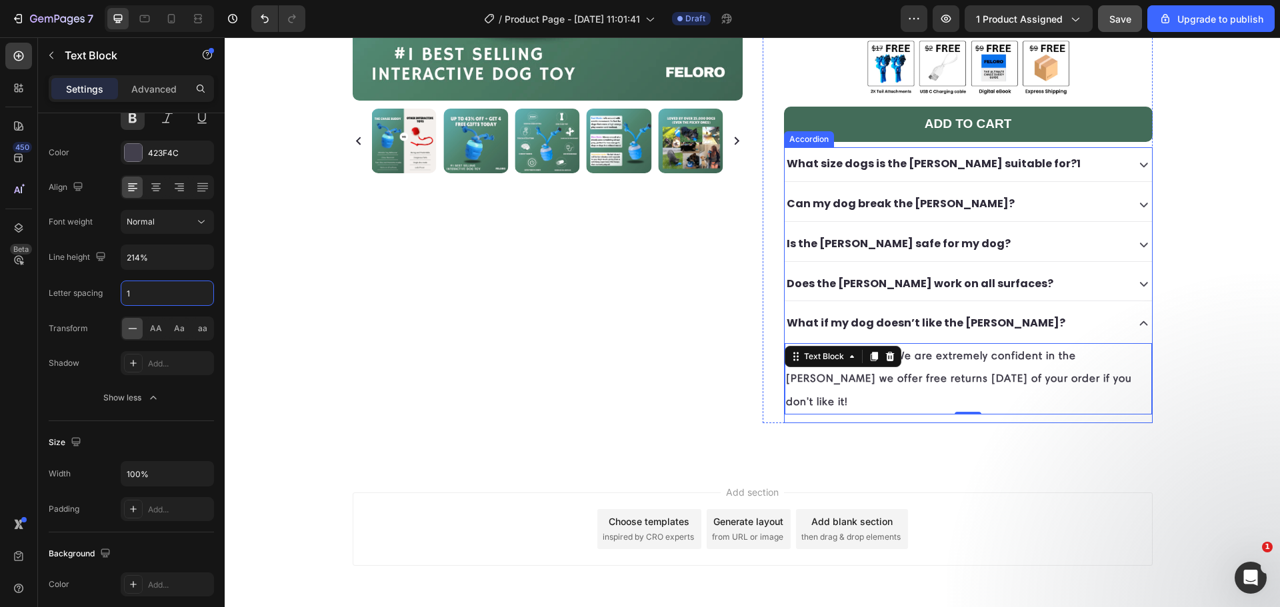
click at [805, 314] on p "What if my dog doesn’t like the Chase Buddy?" at bounding box center [926, 323] width 279 height 19
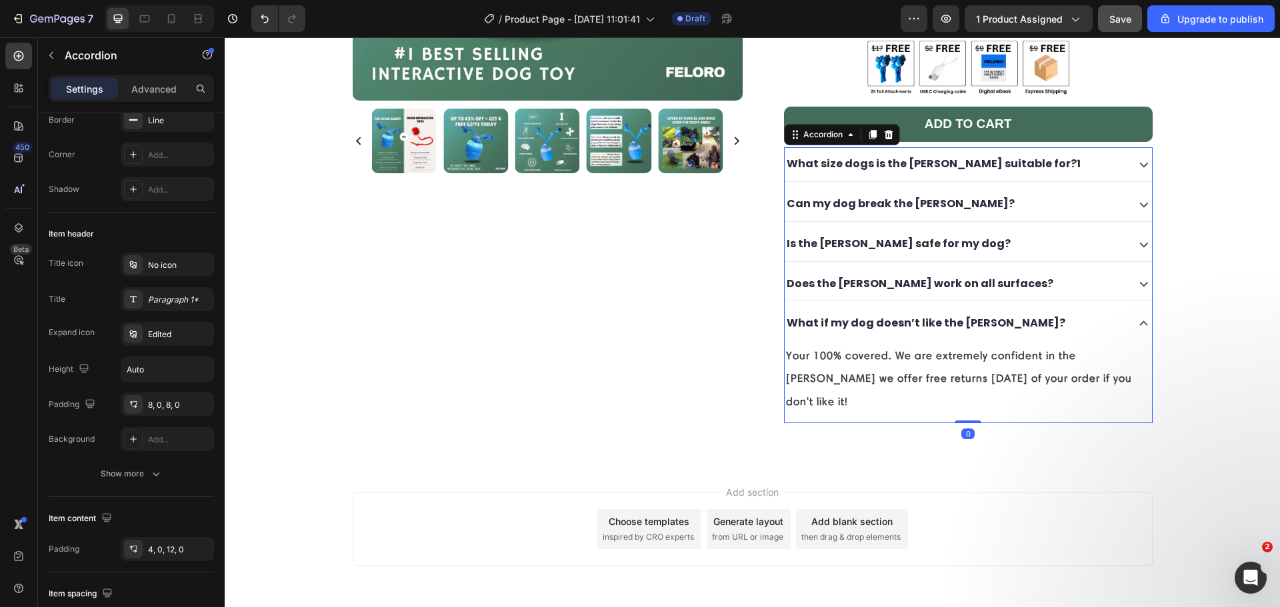
scroll to position [0, 0]
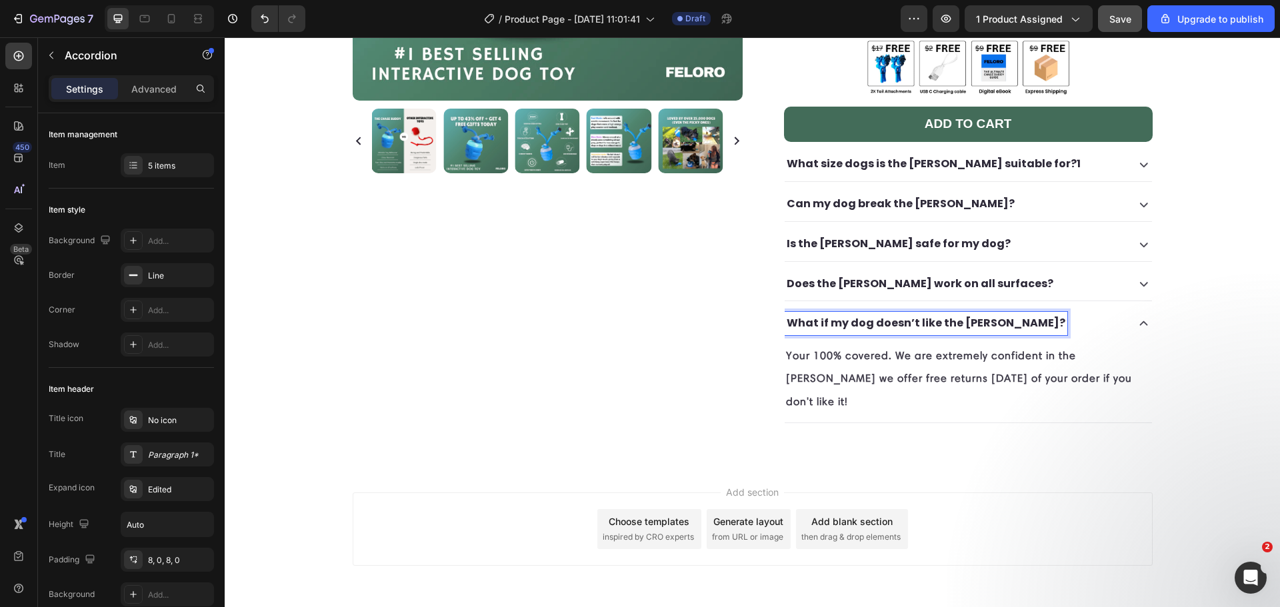
click at [1047, 312] on div "What if my dog doesn’t like the Chase Buddy?" at bounding box center [955, 323] width 340 height 23
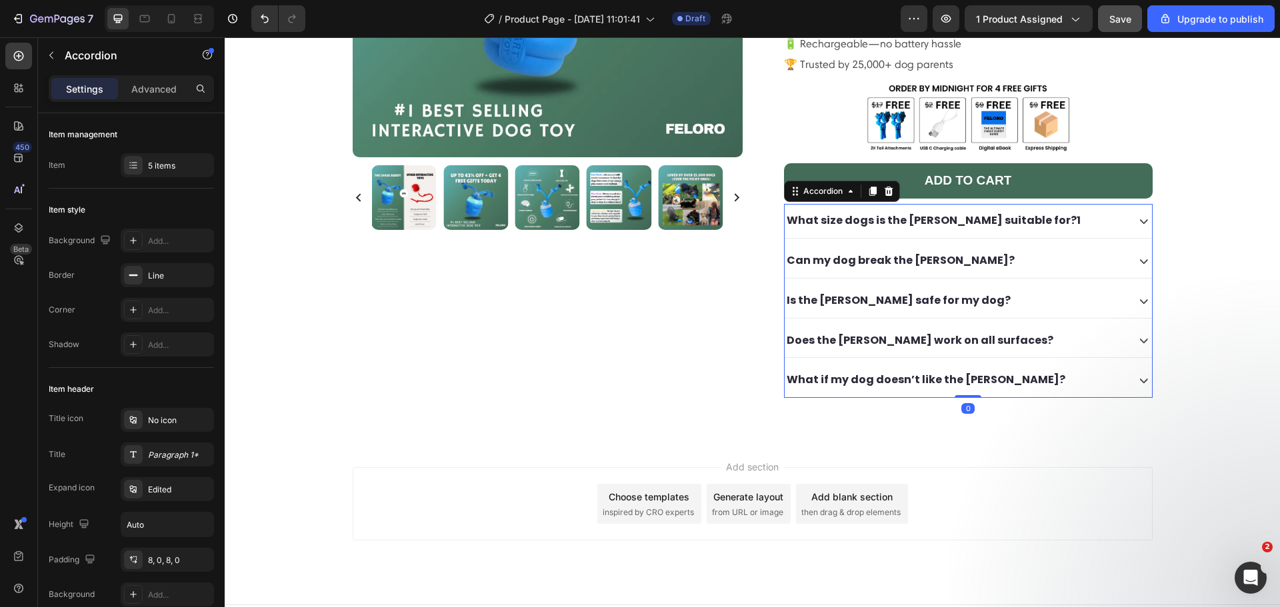
scroll to position [317, 0]
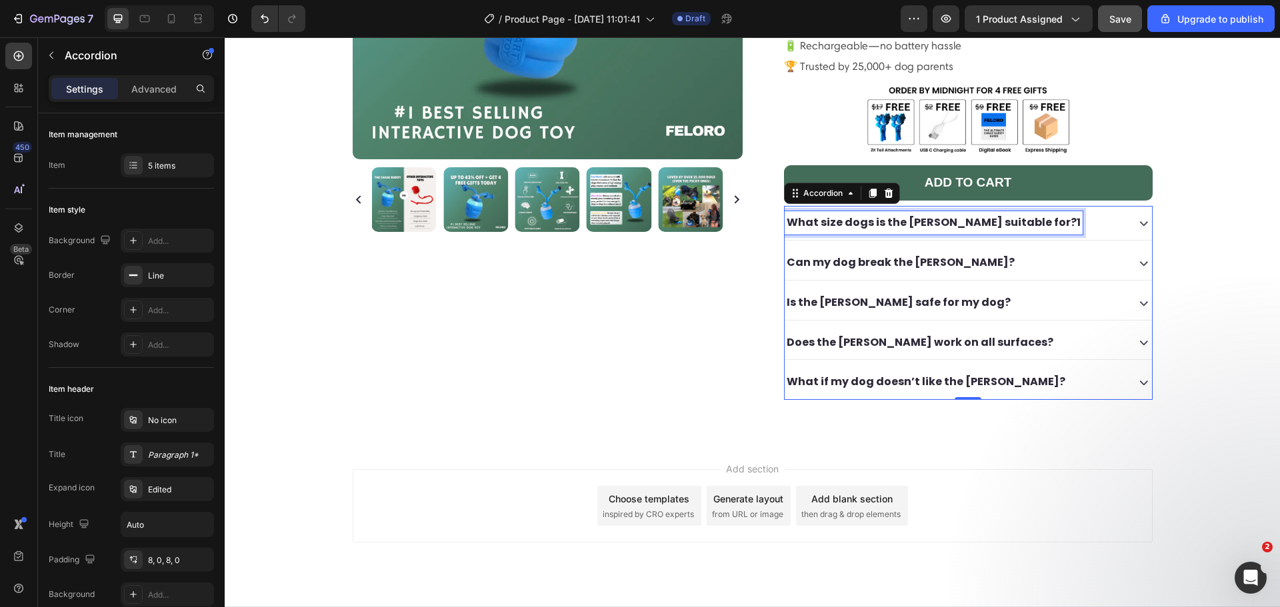
click at [1015, 213] on p "What size dogs is the [PERSON_NAME] suitable for?1" at bounding box center [934, 222] width 294 height 19
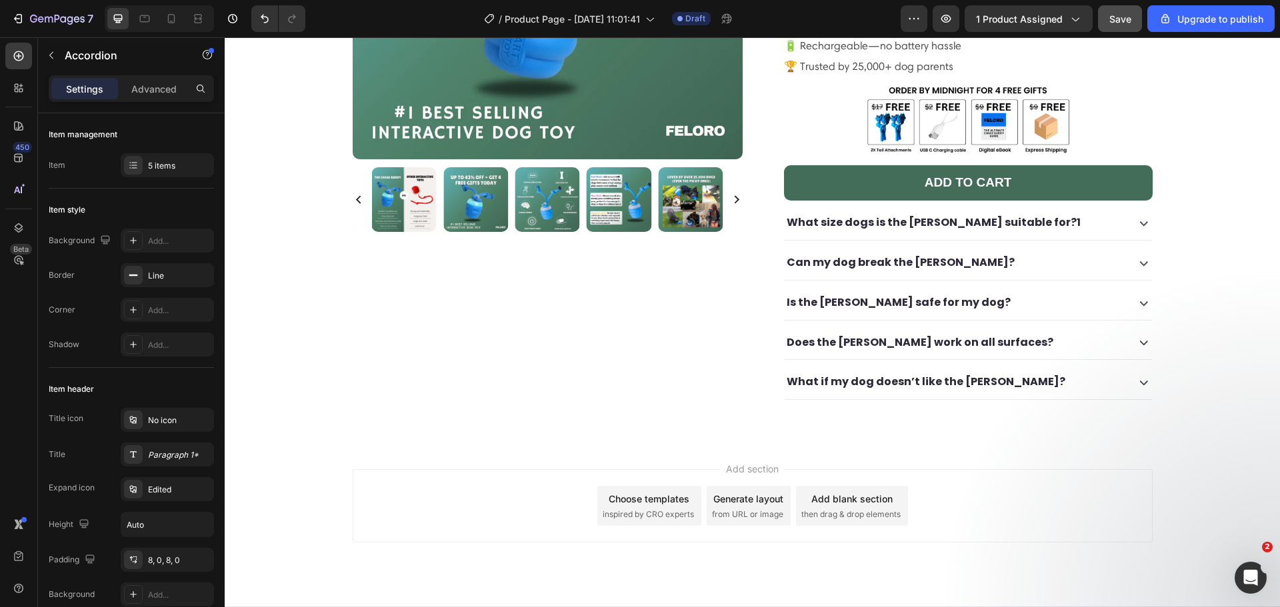
click at [1092, 211] on div "What size dogs is the [PERSON_NAME] suitable for?1" at bounding box center [955, 222] width 340 height 23
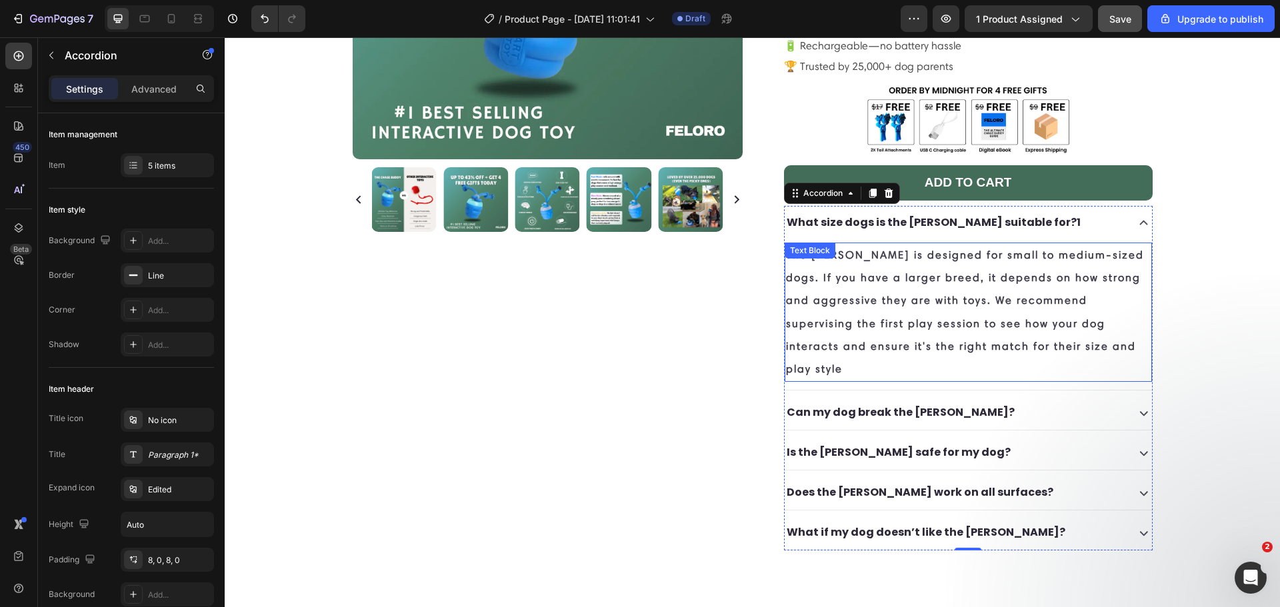
click at [1005, 250] on p "The [PERSON_NAME] is designed for small to medium-sized dogs. If you have a lar…" at bounding box center [968, 312] width 365 height 137
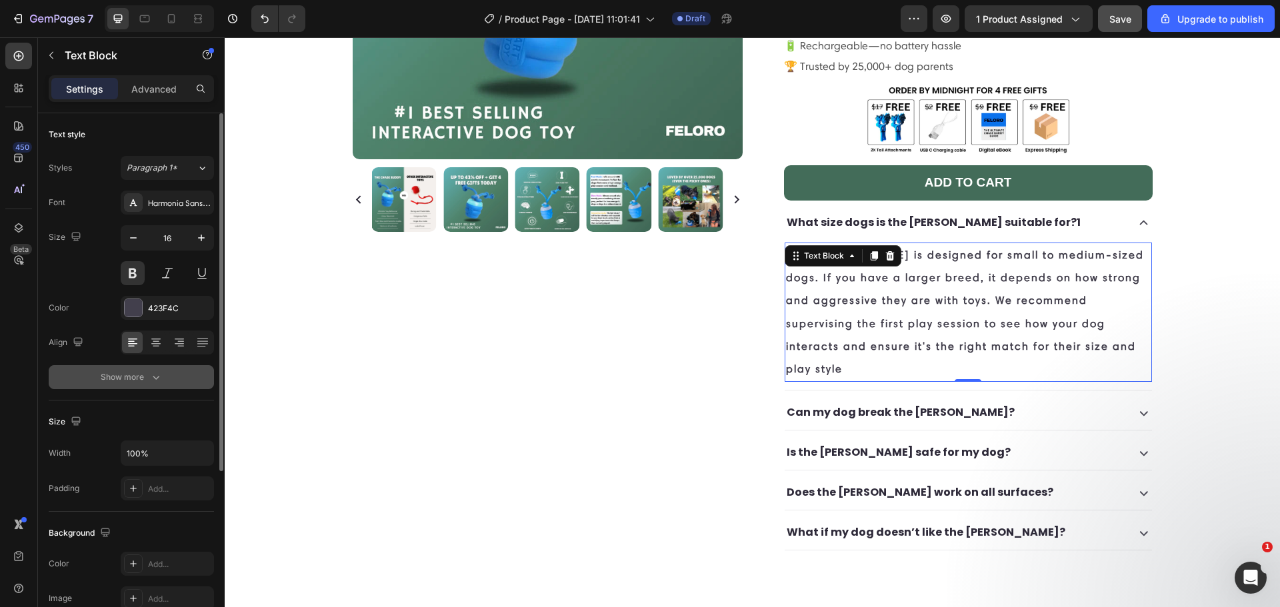
click at [153, 369] on button "Show more" at bounding box center [131, 377] width 165 height 24
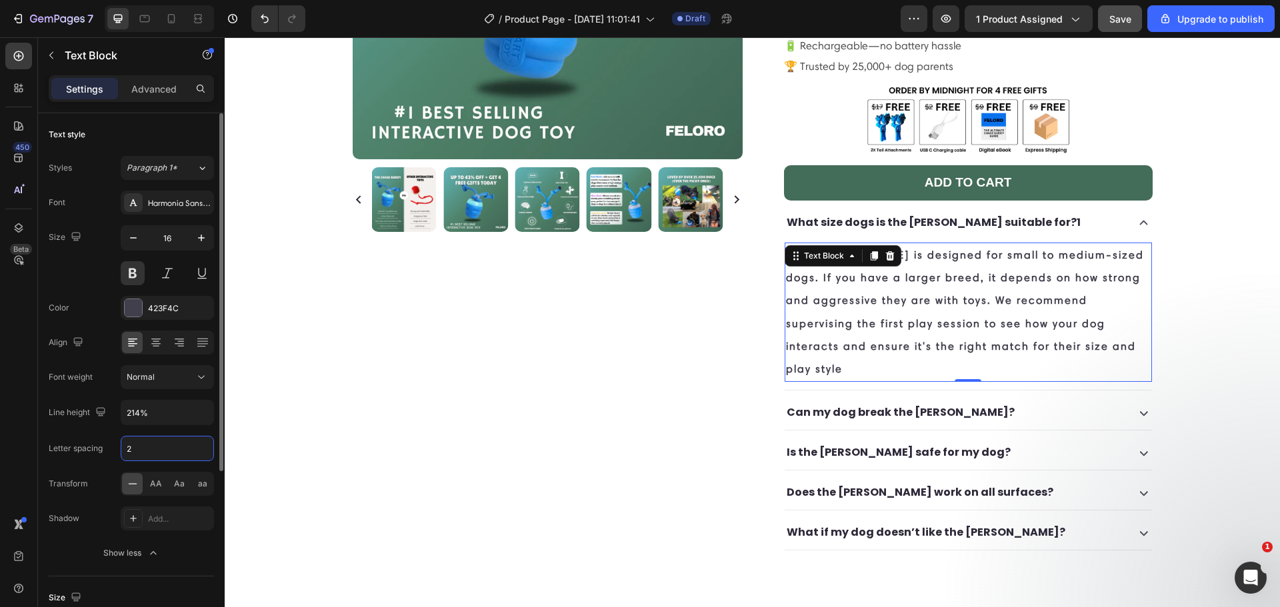
click at [129, 455] on input "2" at bounding box center [167, 449] width 92 height 24
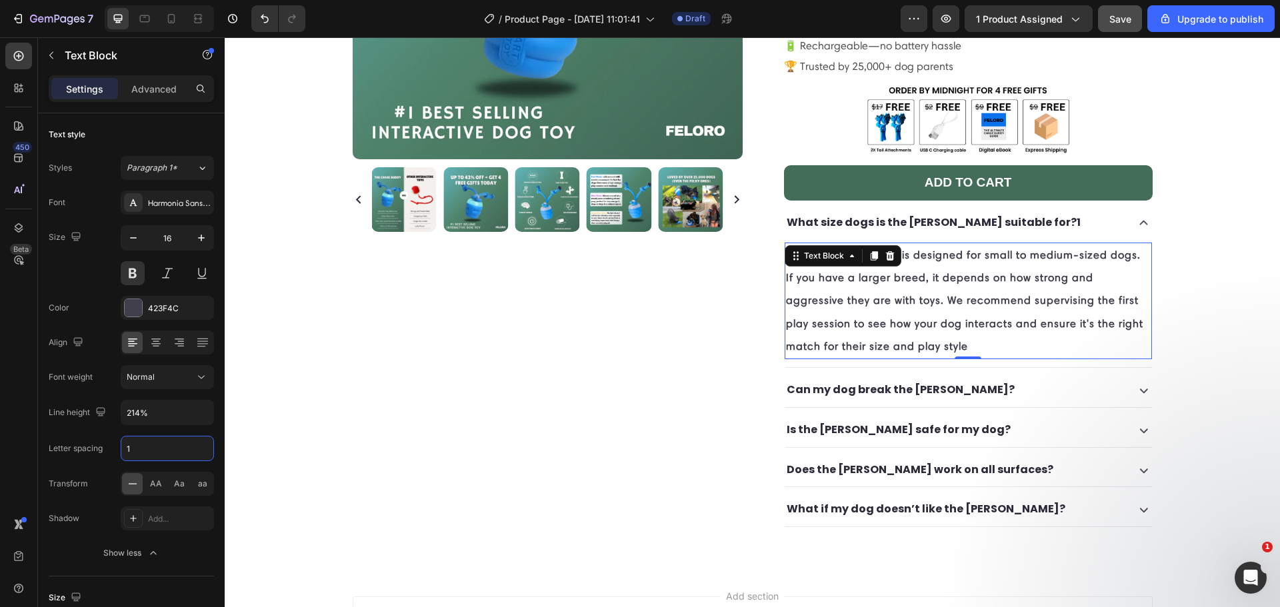
type input "2"
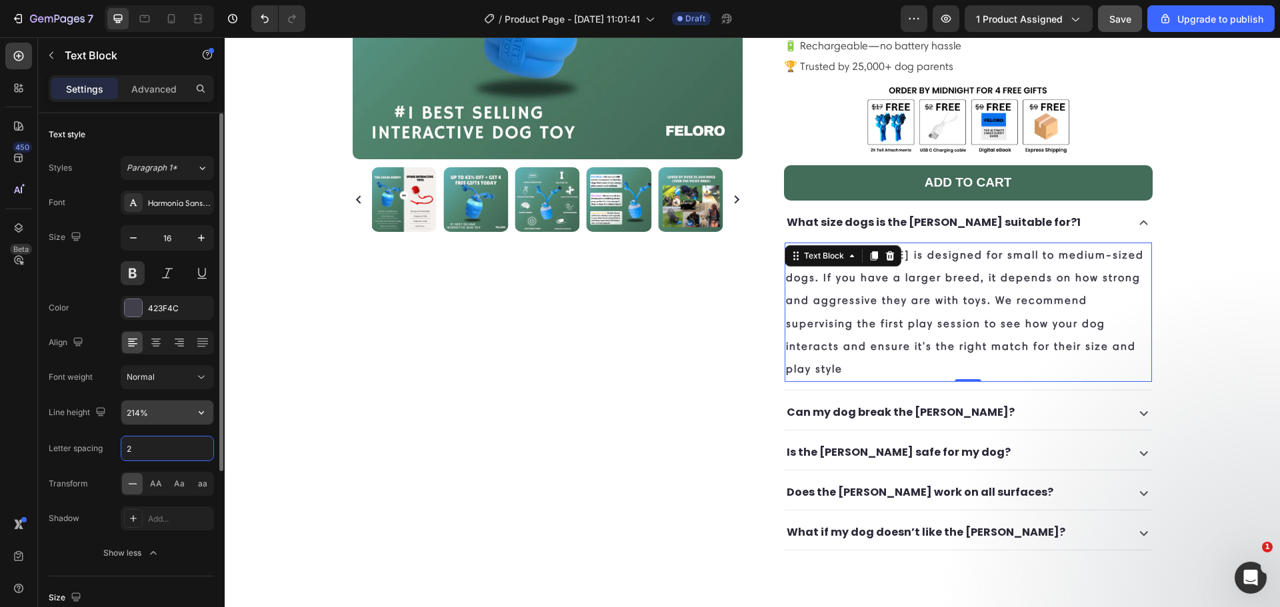
click at [147, 414] on input "214%" at bounding box center [167, 413] width 92 height 24
click at [199, 416] on icon "button" at bounding box center [201, 412] width 13 height 13
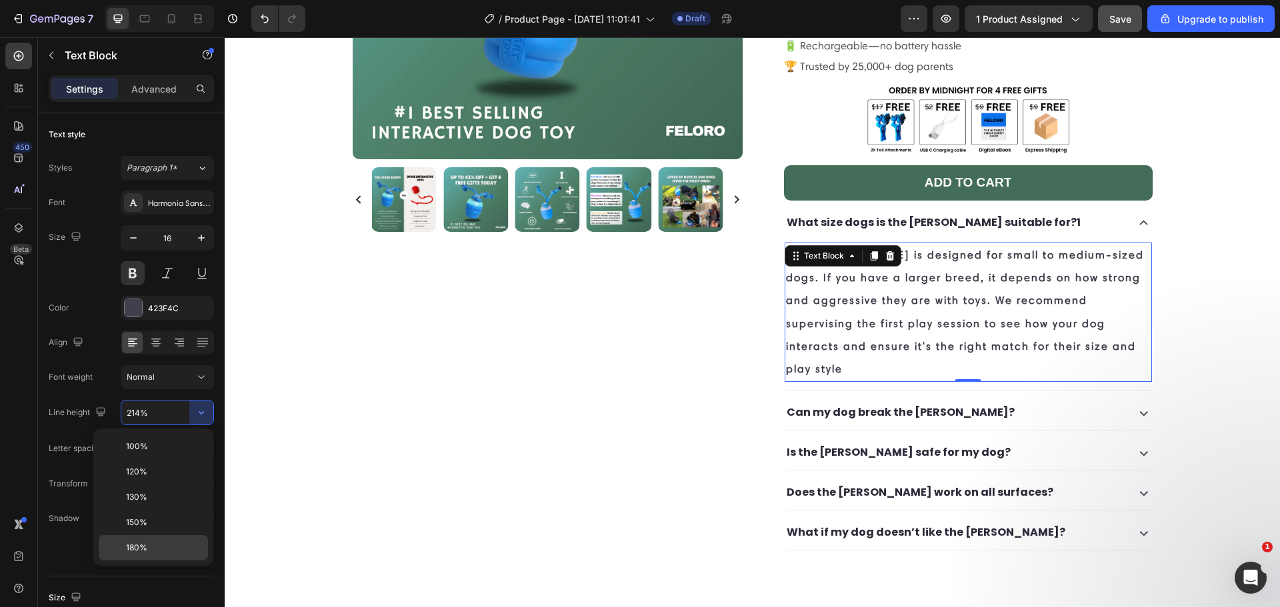
click at [164, 541] on div "180%" at bounding box center [153, 547] width 109 height 25
type input "180%"
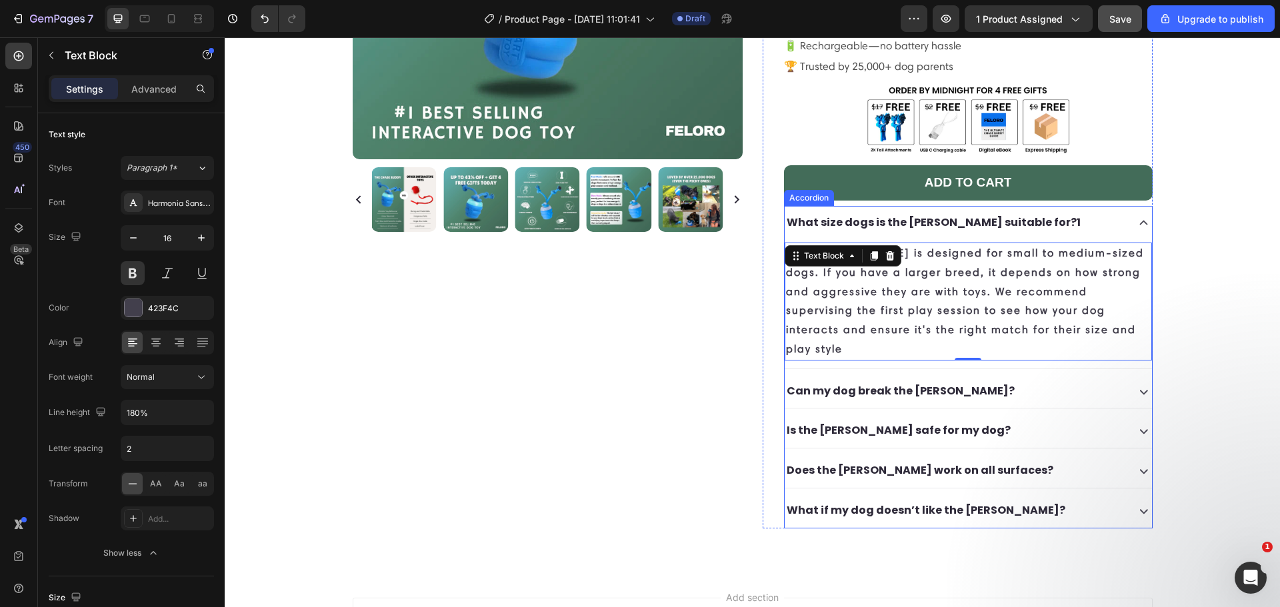
click at [1050, 380] on div "Can my dog break the [PERSON_NAME]?" at bounding box center [955, 391] width 340 height 23
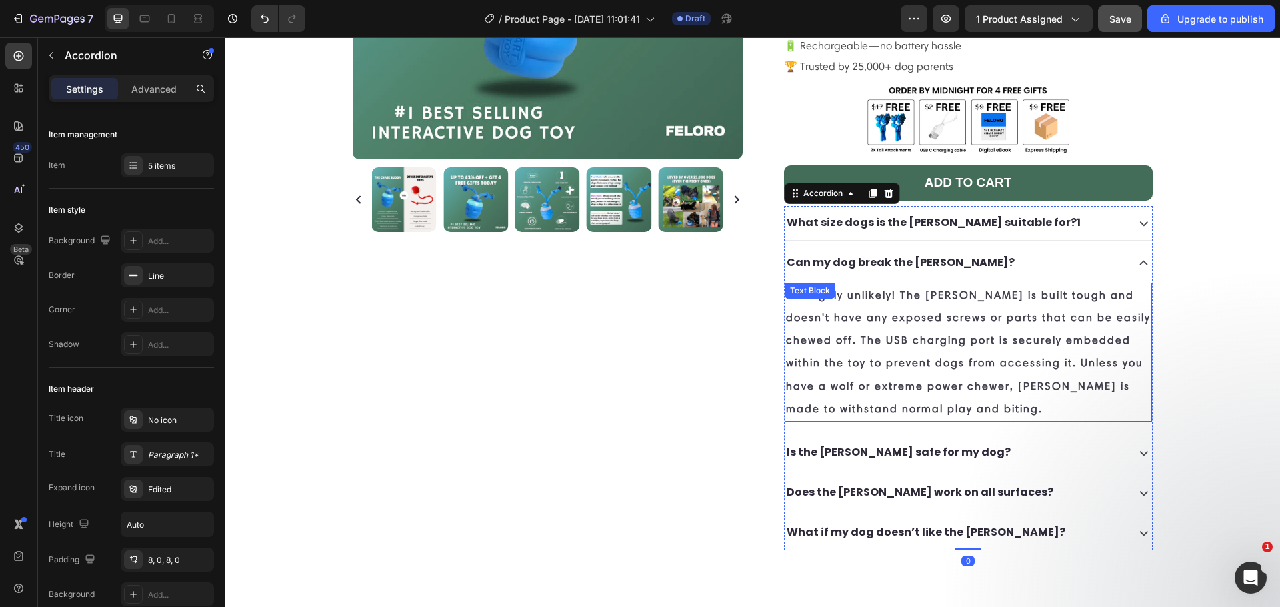
click at [1013, 342] on p "It's highly unlikely! The [PERSON_NAME] is built tough and doesn't have any exp…" at bounding box center [968, 352] width 365 height 137
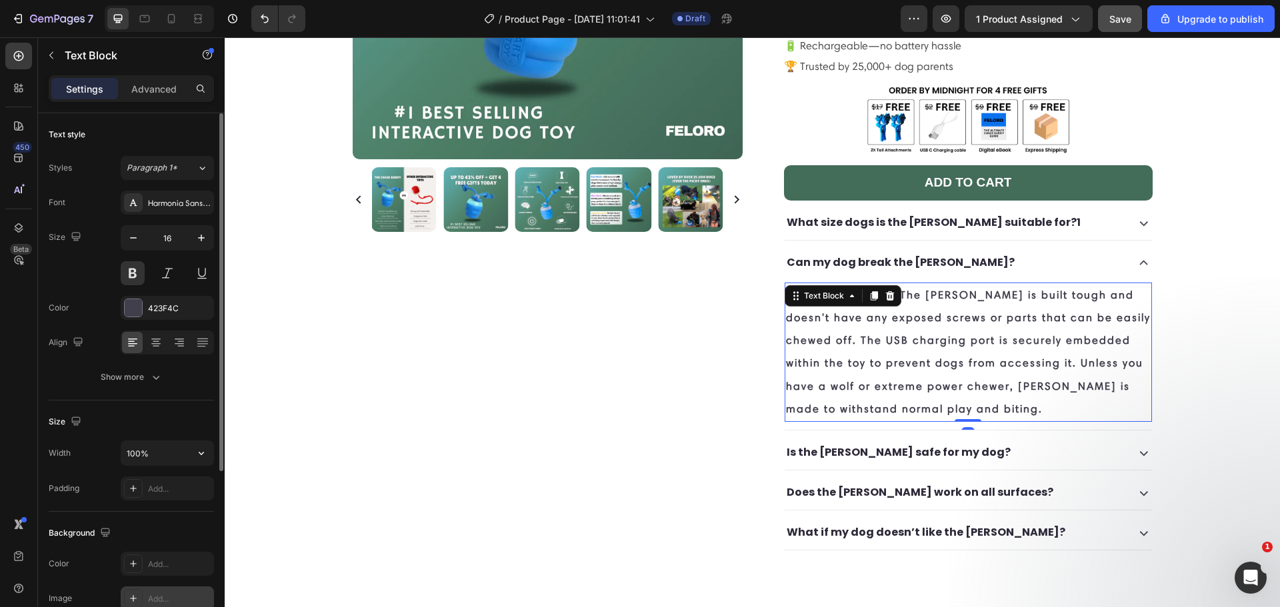
scroll to position [155, 0]
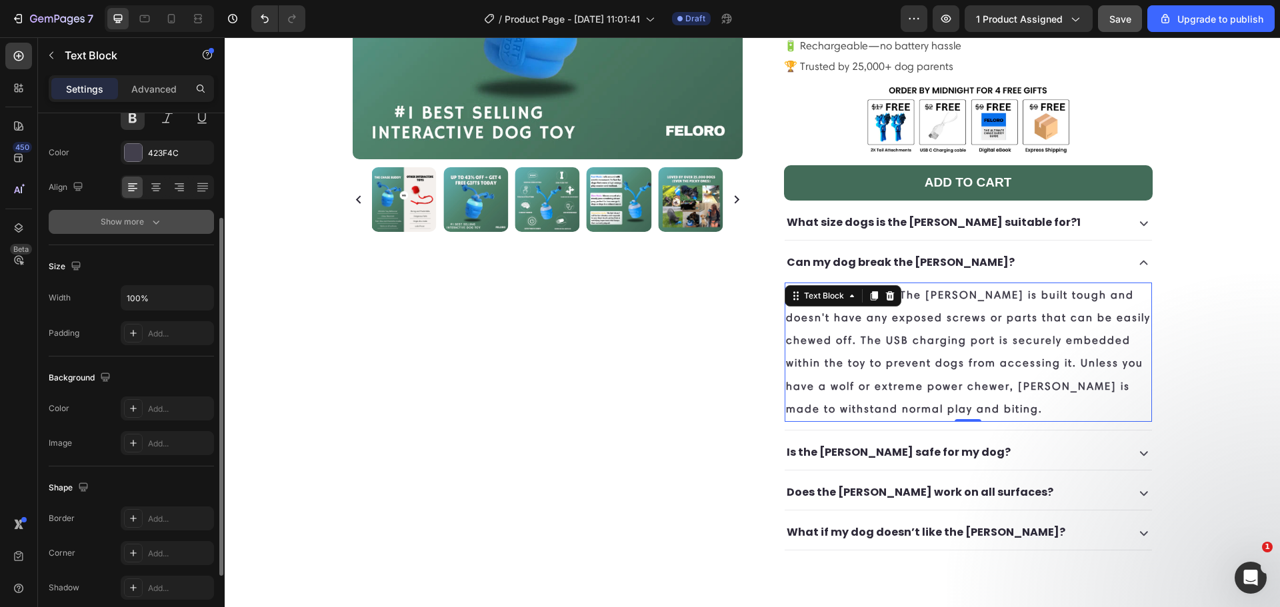
click at [131, 231] on button "Show more" at bounding box center [131, 222] width 165 height 24
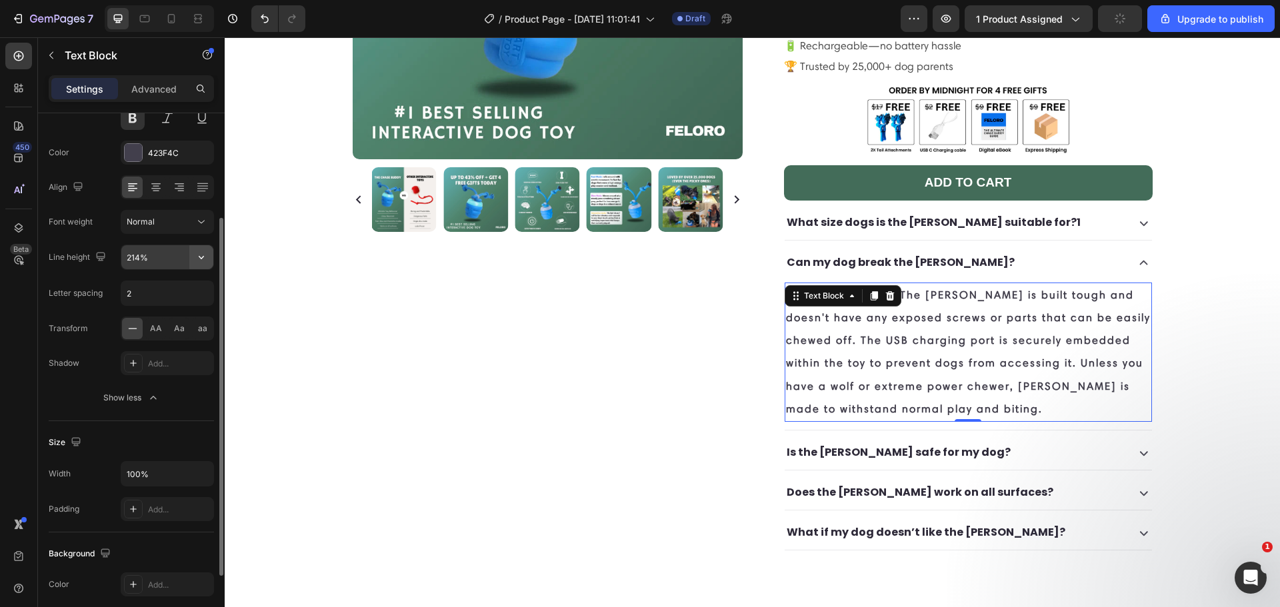
click at [195, 261] on icon "button" at bounding box center [201, 257] width 13 height 13
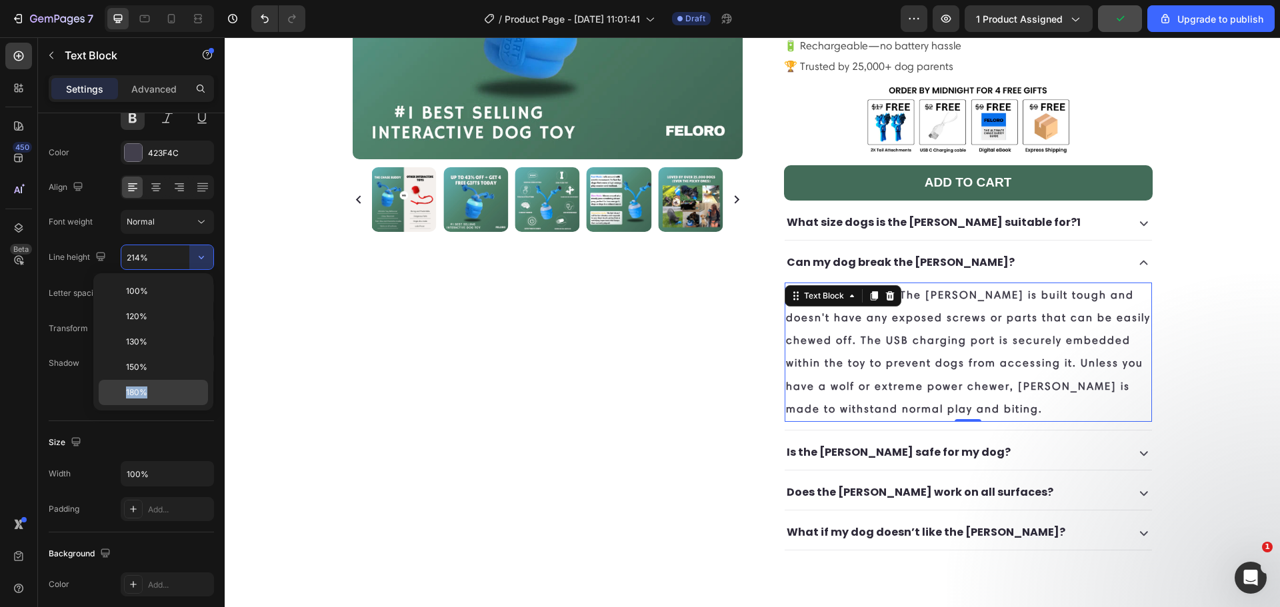
drag, startPoint x: 171, startPoint y: 379, endPoint x: 171, endPoint y: 386, distance: 6.7
click at [171, 386] on div "100% 120% 130% 150% 180%" at bounding box center [153, 342] width 109 height 127
click at [169, 385] on div "180%" at bounding box center [153, 392] width 109 height 25
type input "180%"
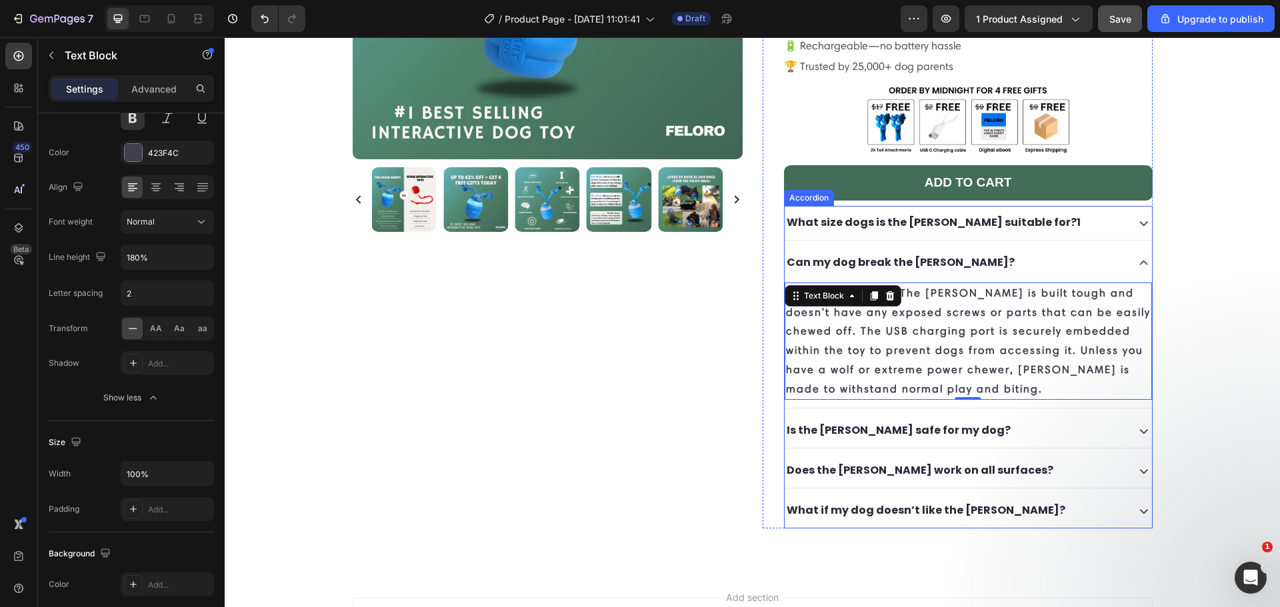
click at [1128, 414] on div "Is the [PERSON_NAME] safe for my dog?" at bounding box center [968, 431] width 367 height 34
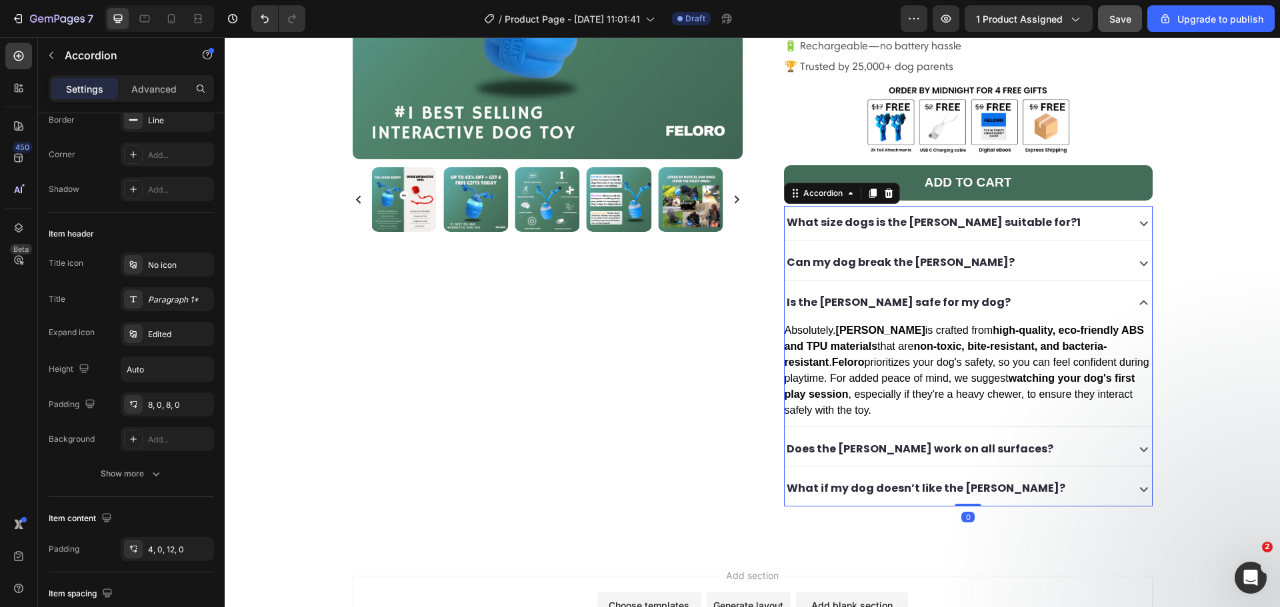
scroll to position [0, 0]
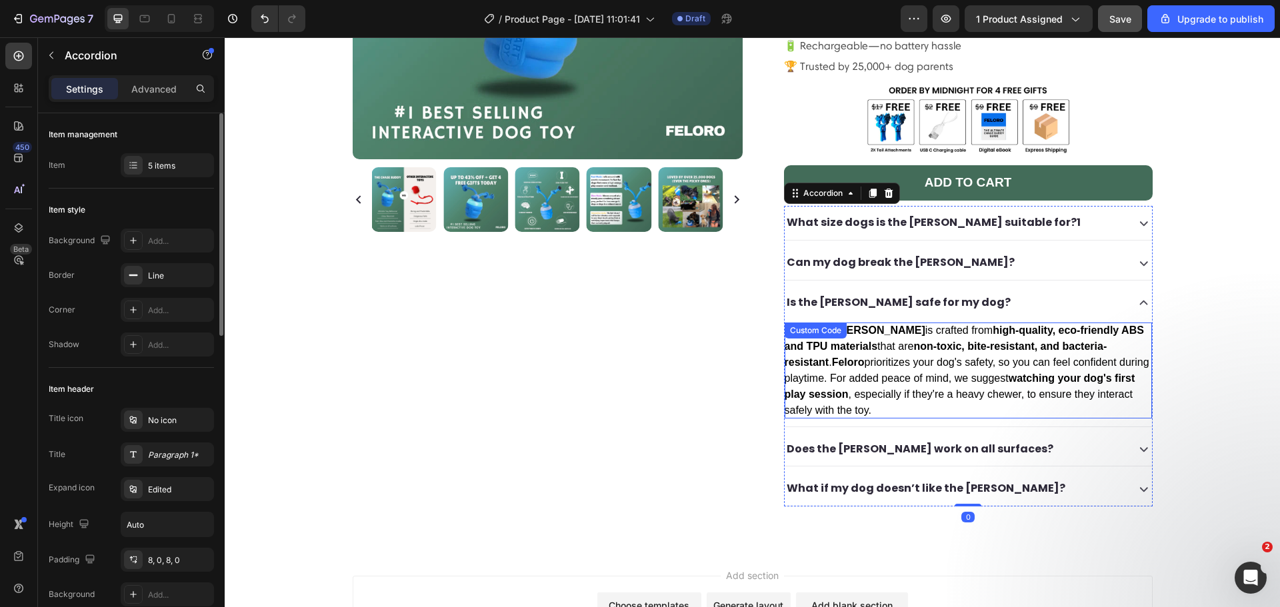
click at [1017, 373] on strong "watching your dog's first play session" at bounding box center [960, 386] width 351 height 27
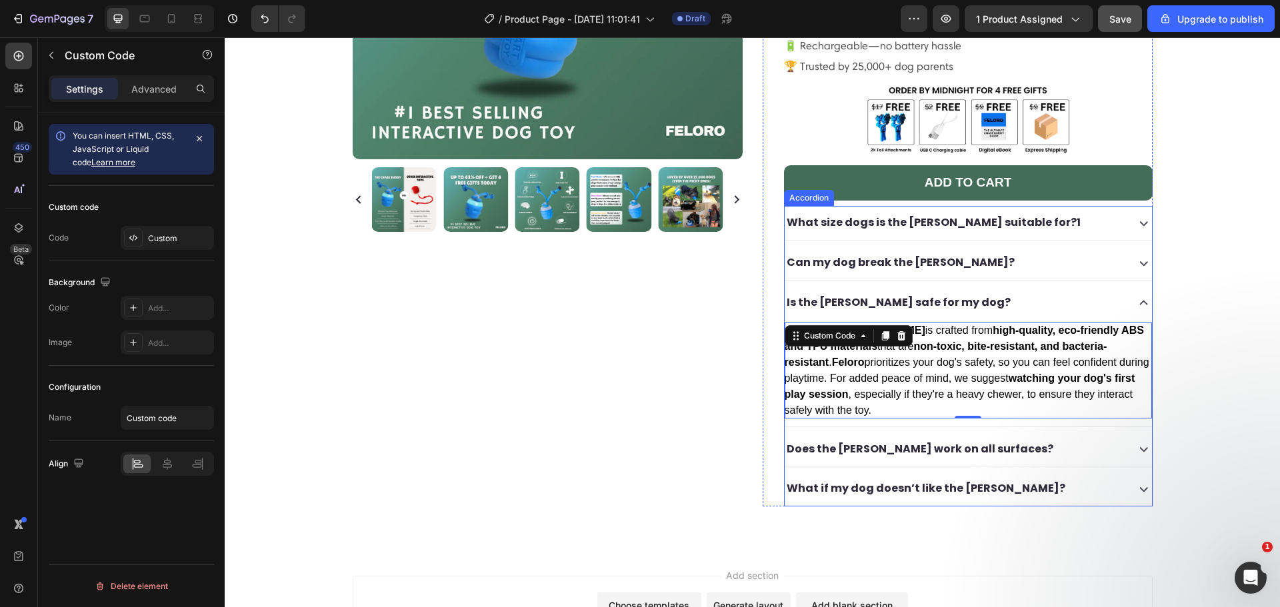
click at [1074, 437] on div "Does the [PERSON_NAME] work on all surfaces?" at bounding box center [968, 450] width 367 height 34
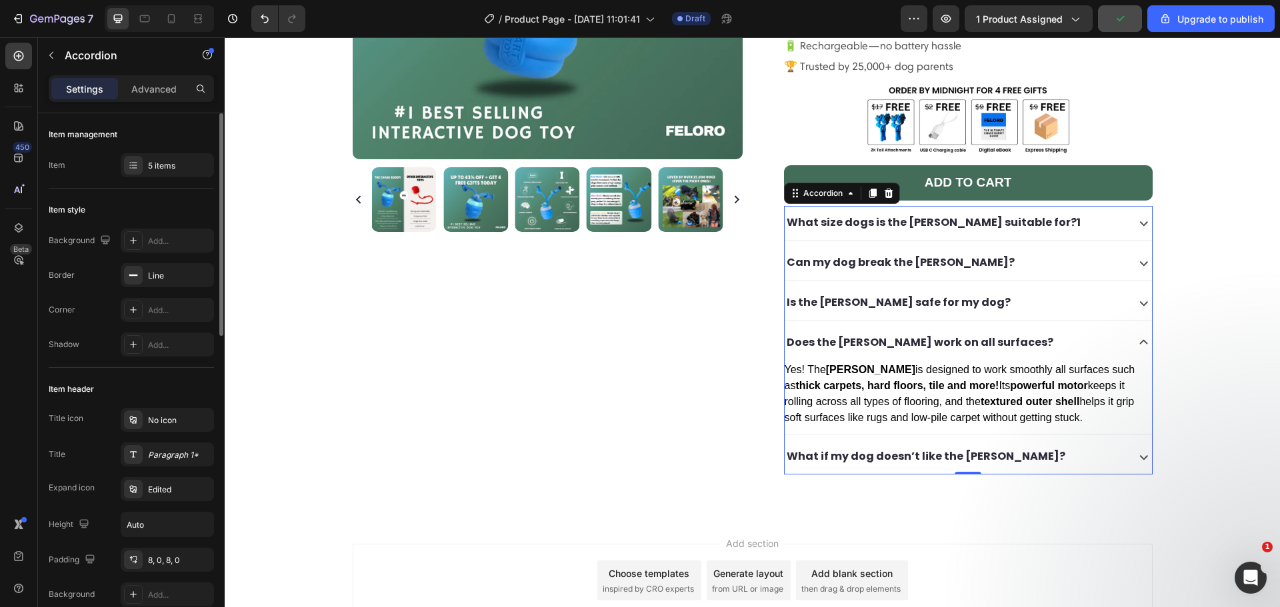
scroll to position [155, 0]
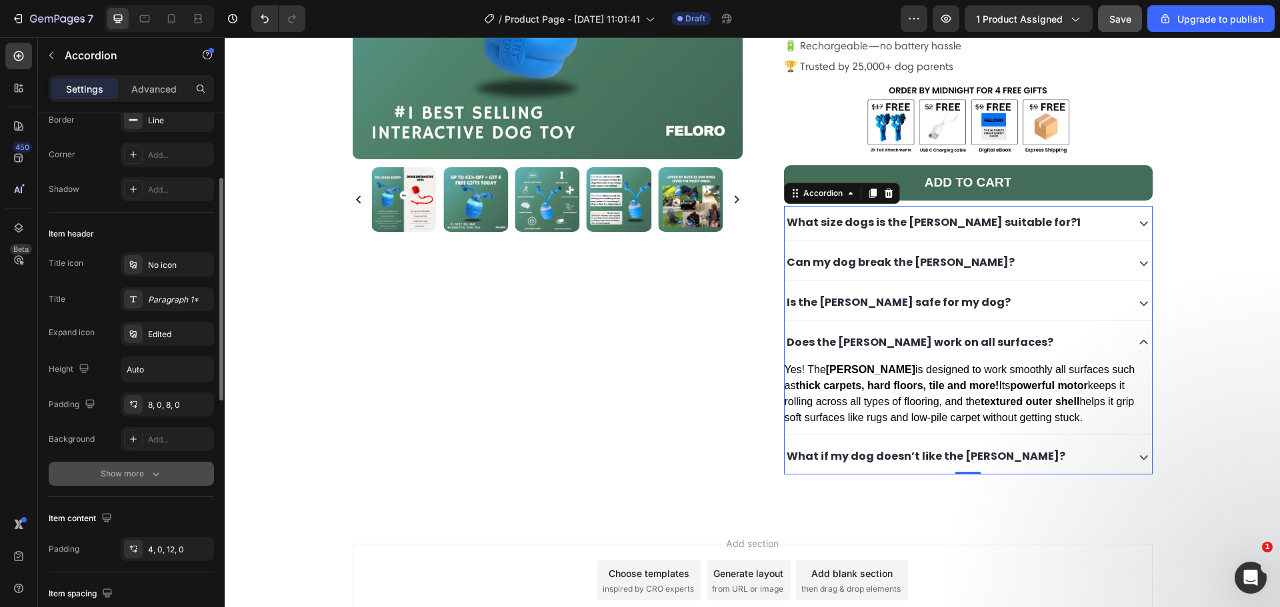
click at [145, 473] on div "Show more" at bounding box center [132, 473] width 62 height 13
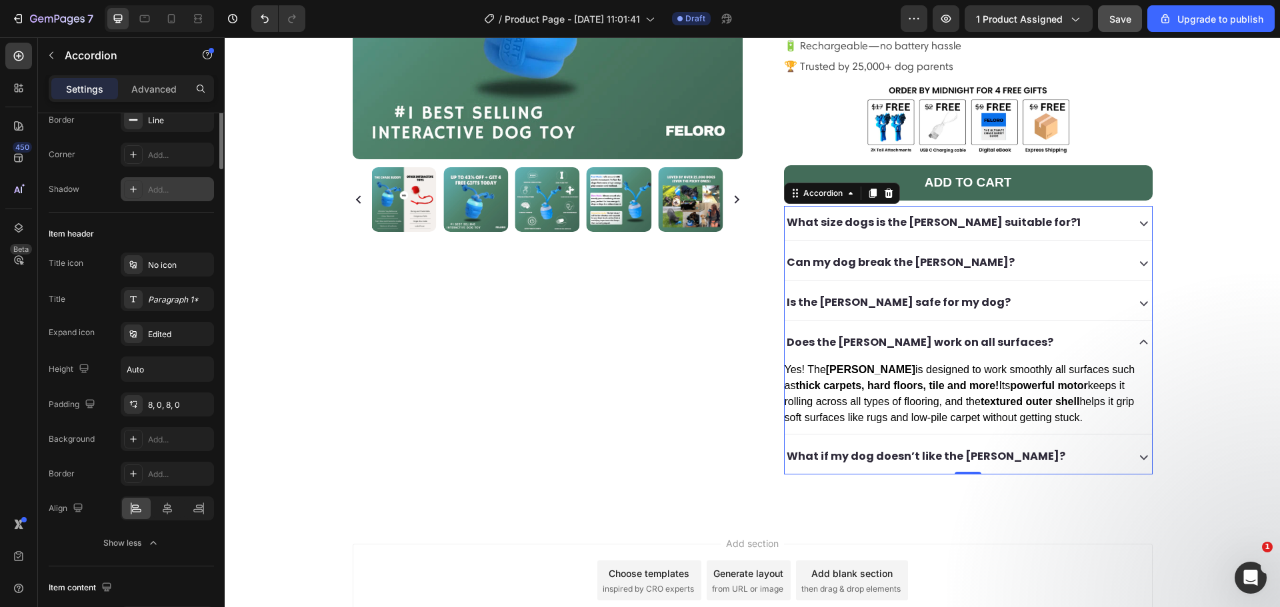
scroll to position [0, 0]
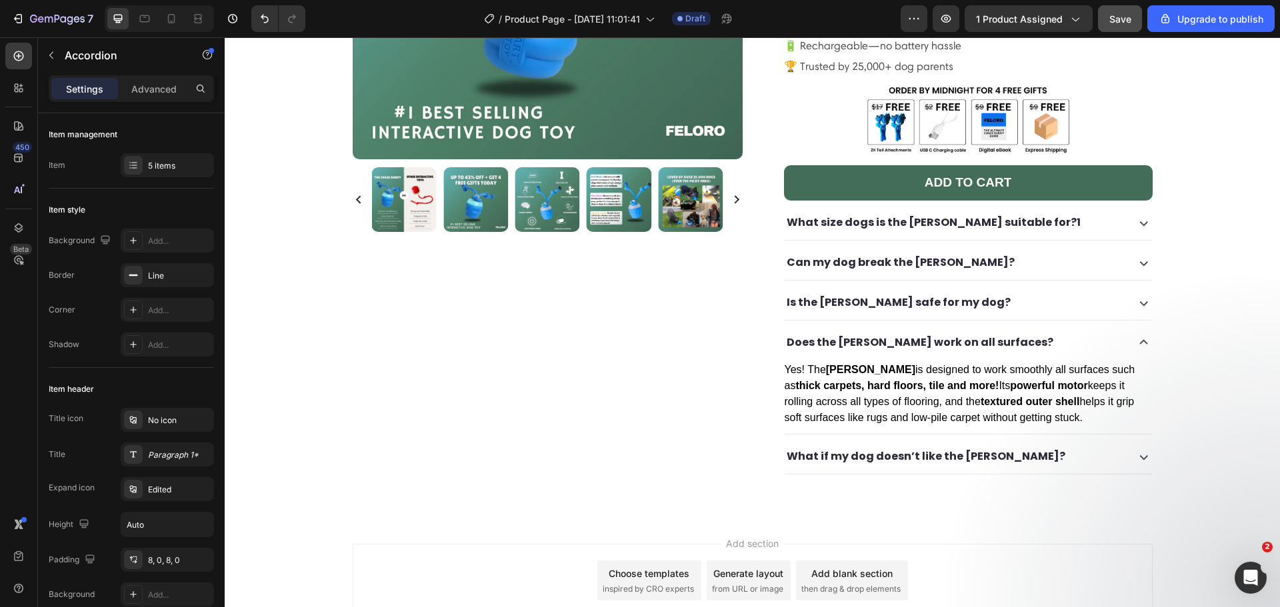
click at [1043, 445] on div "What if my dog doesn’t like the [PERSON_NAME]?" at bounding box center [955, 456] width 340 height 23
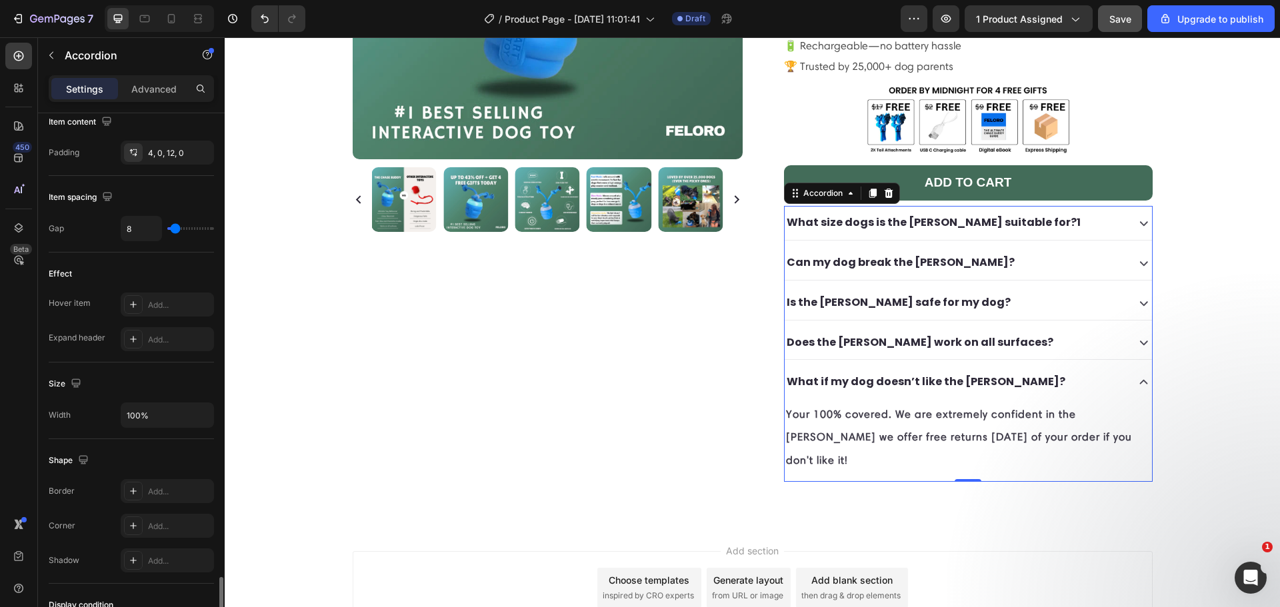
scroll to position [777, 0]
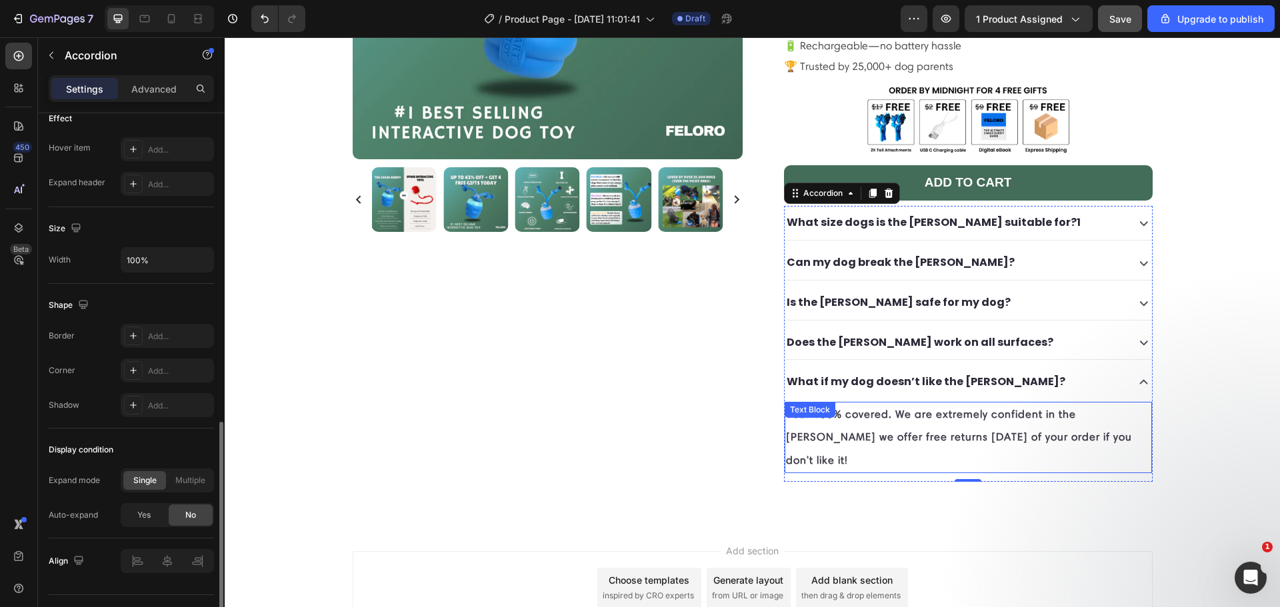
click at [951, 403] on p "Your 100% covered. We are extremely confident in the chase buddy we offer free …" at bounding box center [968, 437] width 365 height 69
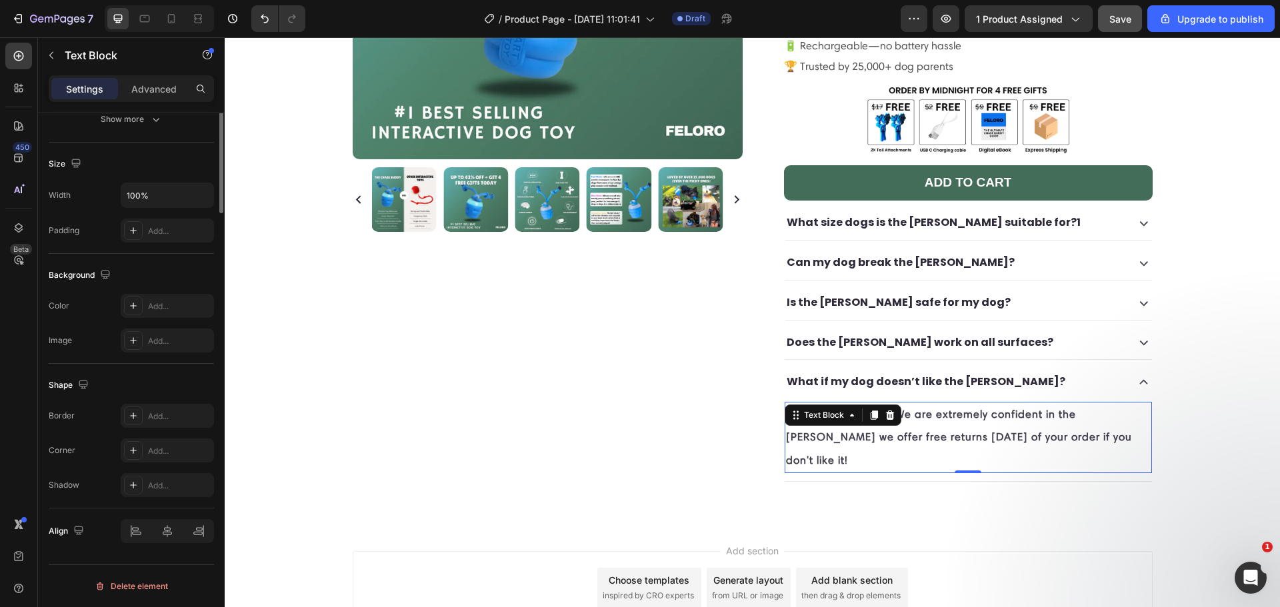
scroll to position [0, 0]
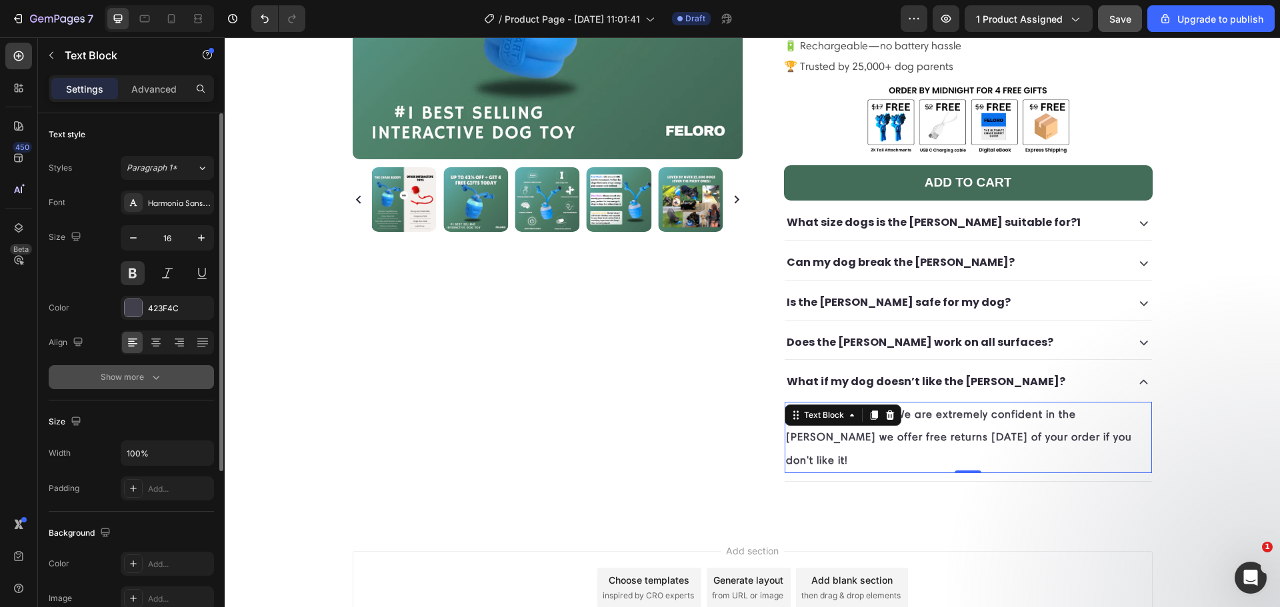
click at [150, 385] on button "Show more" at bounding box center [131, 377] width 165 height 24
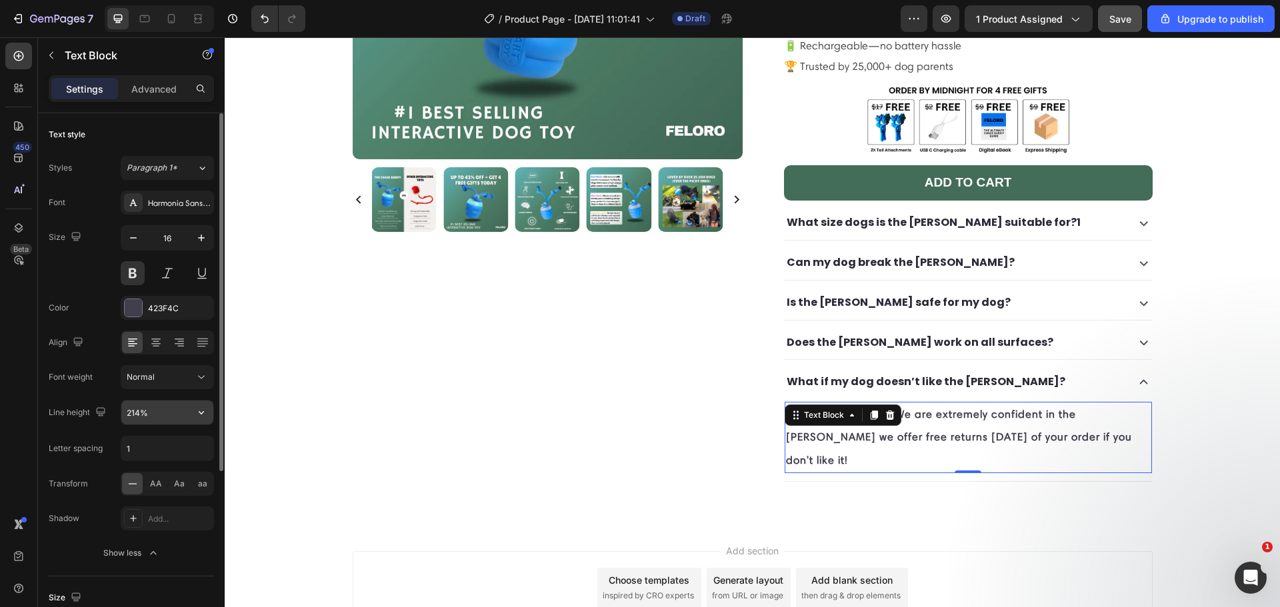
click at [204, 413] on icon "button" at bounding box center [201, 412] width 13 height 13
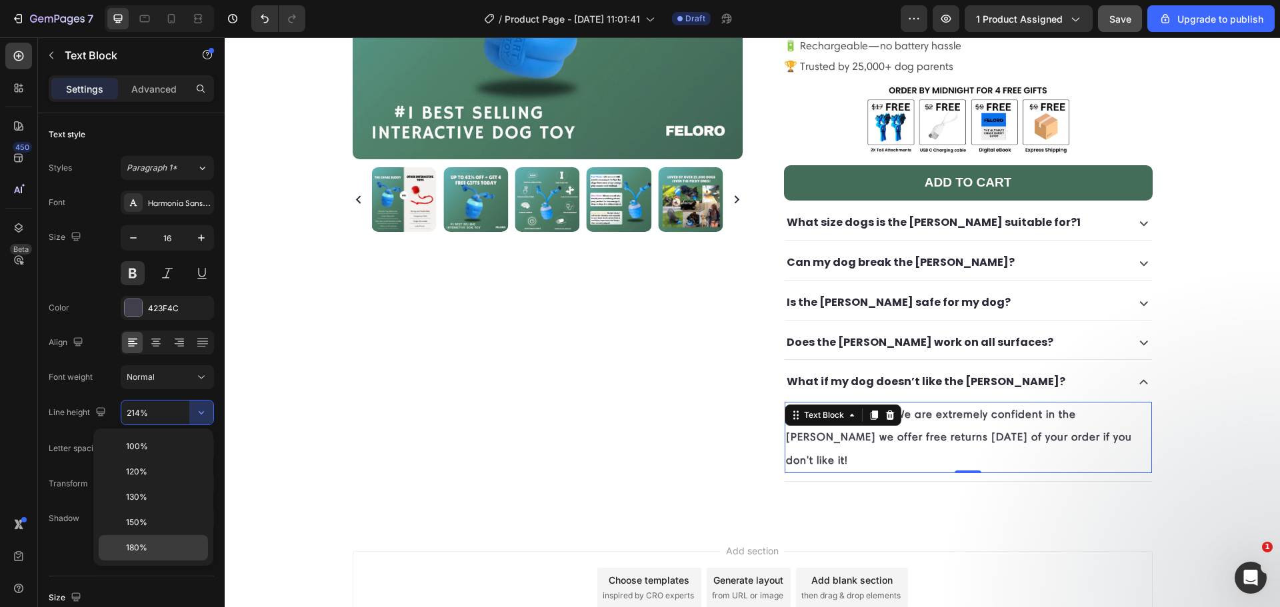
click at [158, 537] on div "180%" at bounding box center [153, 547] width 109 height 25
type input "180%"
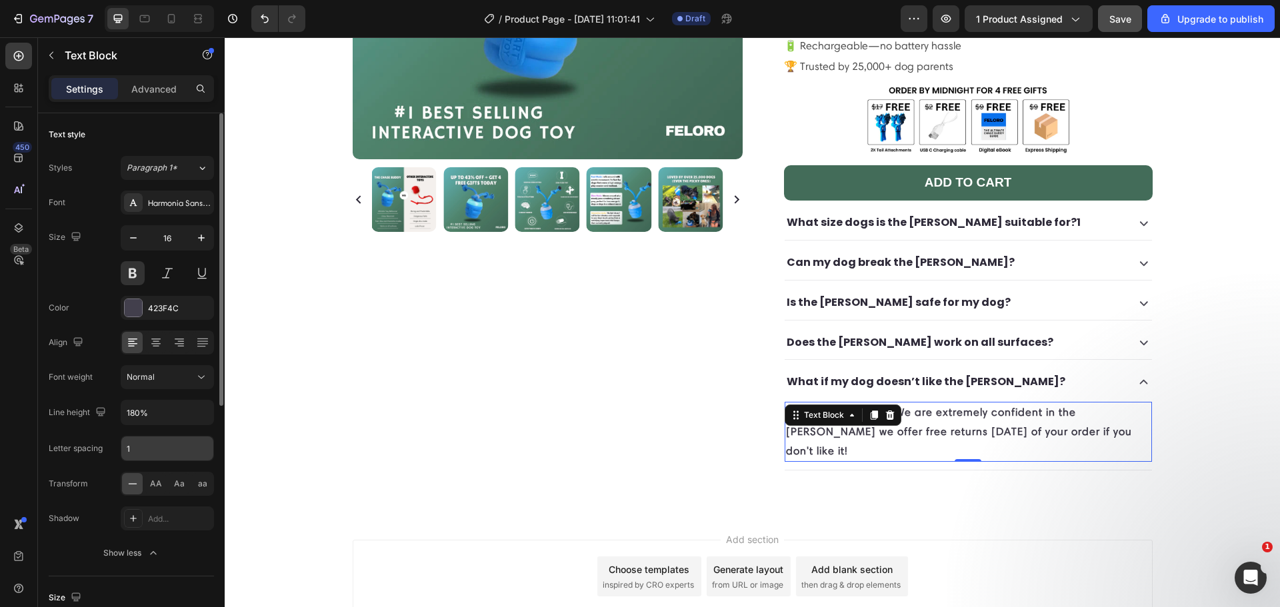
click at [152, 439] on input "1" at bounding box center [167, 449] width 92 height 24
type input "2"
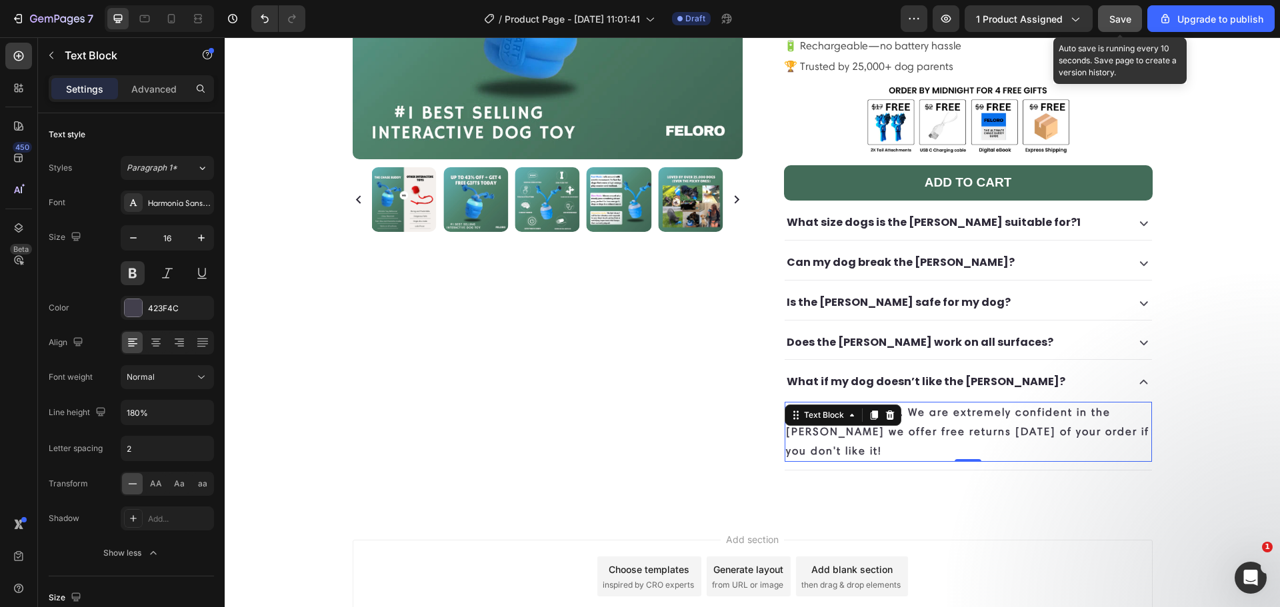
drag, startPoint x: 1126, startPoint y: 21, endPoint x: 1125, endPoint y: 27, distance: 6.8
click at [1125, 20] on span "Save" at bounding box center [1120, 18] width 22 height 11
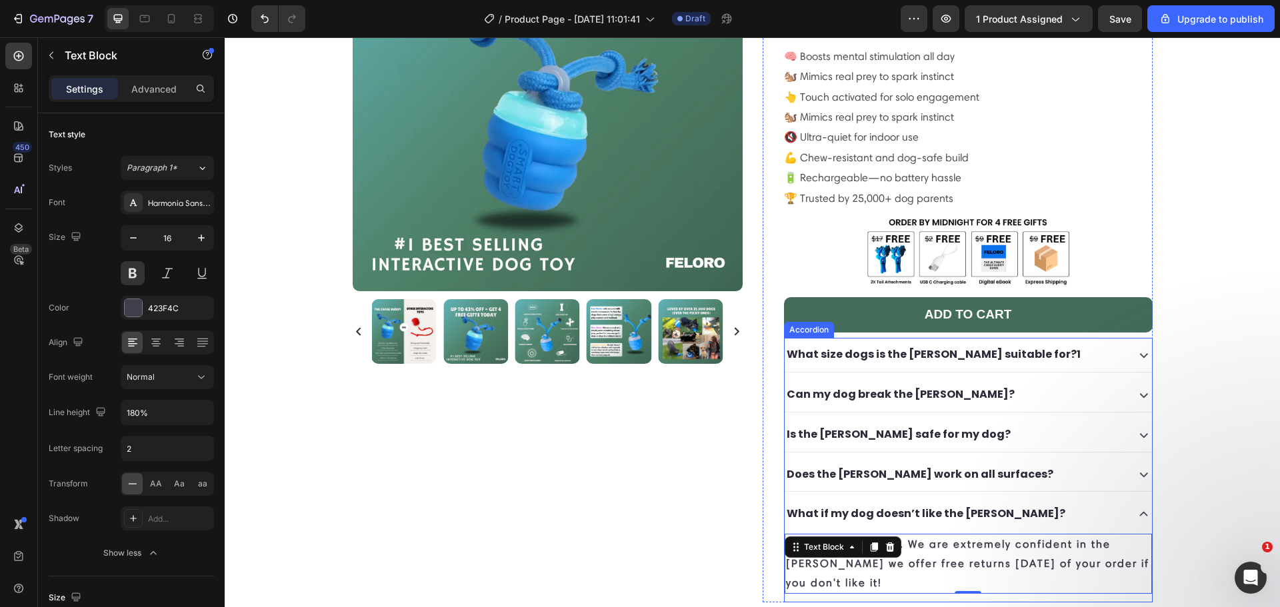
scroll to position [161, 0]
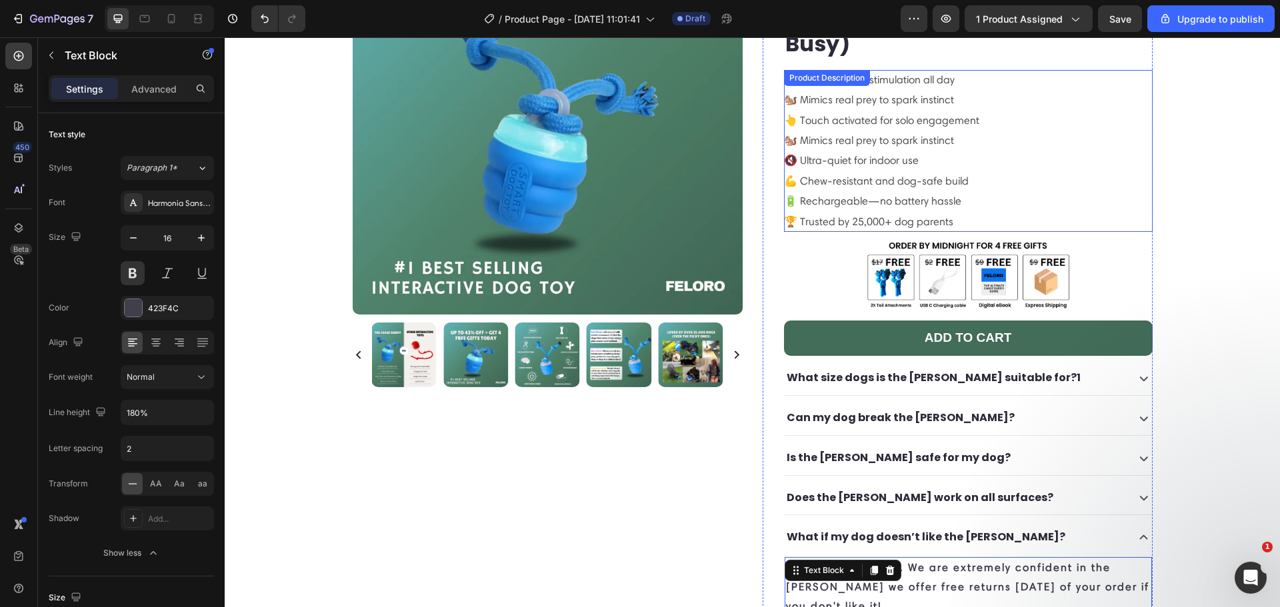
click at [890, 154] on p "🧠 Boosts mental stimulation all day 🐿️ Mimics real prey to spark instinct 👆 Tou…" at bounding box center [881, 150] width 195 height 155
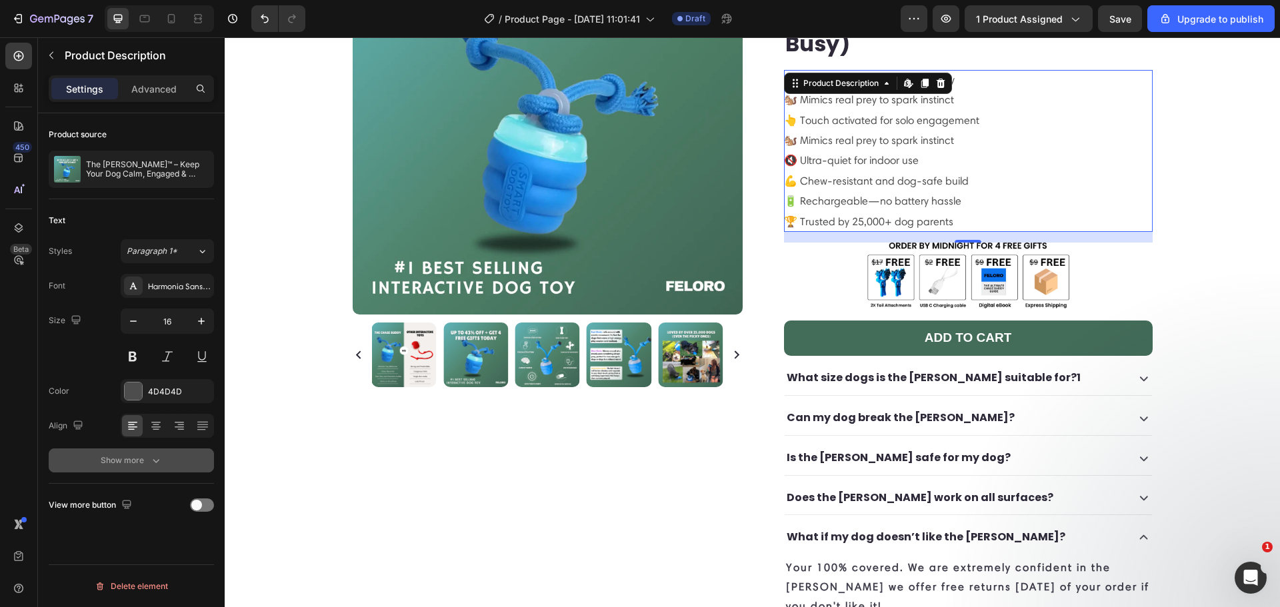
click at [153, 468] on button "Show more" at bounding box center [131, 461] width 165 height 24
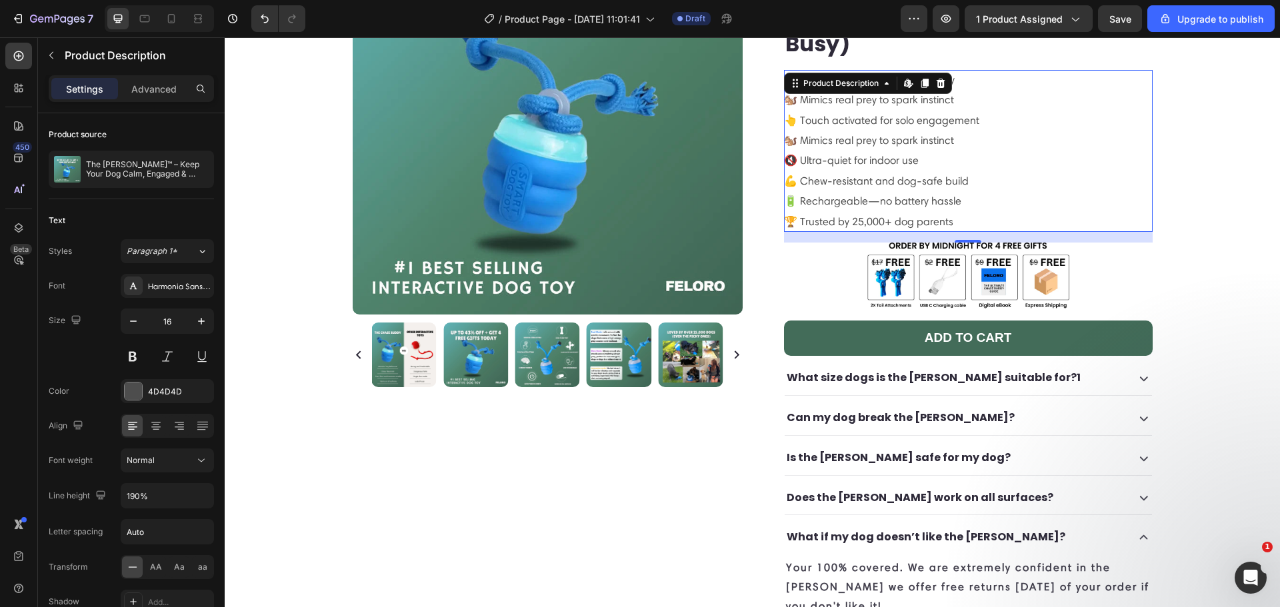
scroll to position [149, 0]
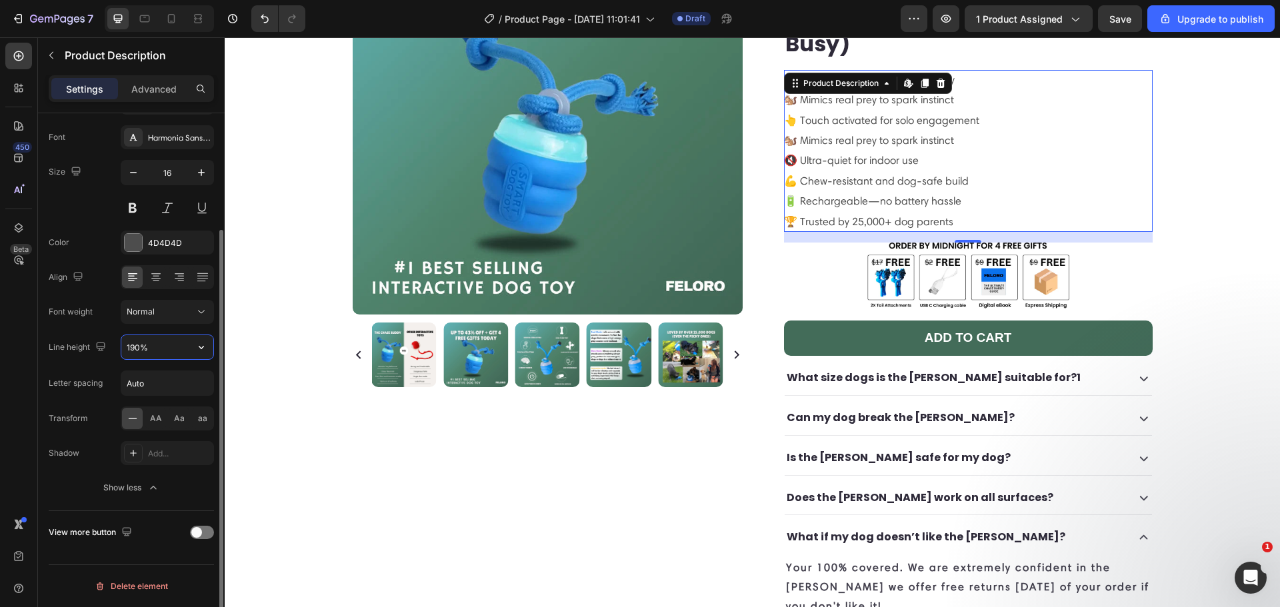
click at [133, 349] on input "190%" at bounding box center [167, 347] width 92 height 24
click at [199, 349] on icon "button" at bounding box center [201, 347] width 13 height 13
click at [126, 331] on div "Font Harmonia Sans W01 Regular Size 16 Color 4D4D4D Align Font weight Normal Li…" at bounding box center [131, 312] width 165 height 375
click at [131, 375] on input "Auto" at bounding box center [167, 383] width 92 height 24
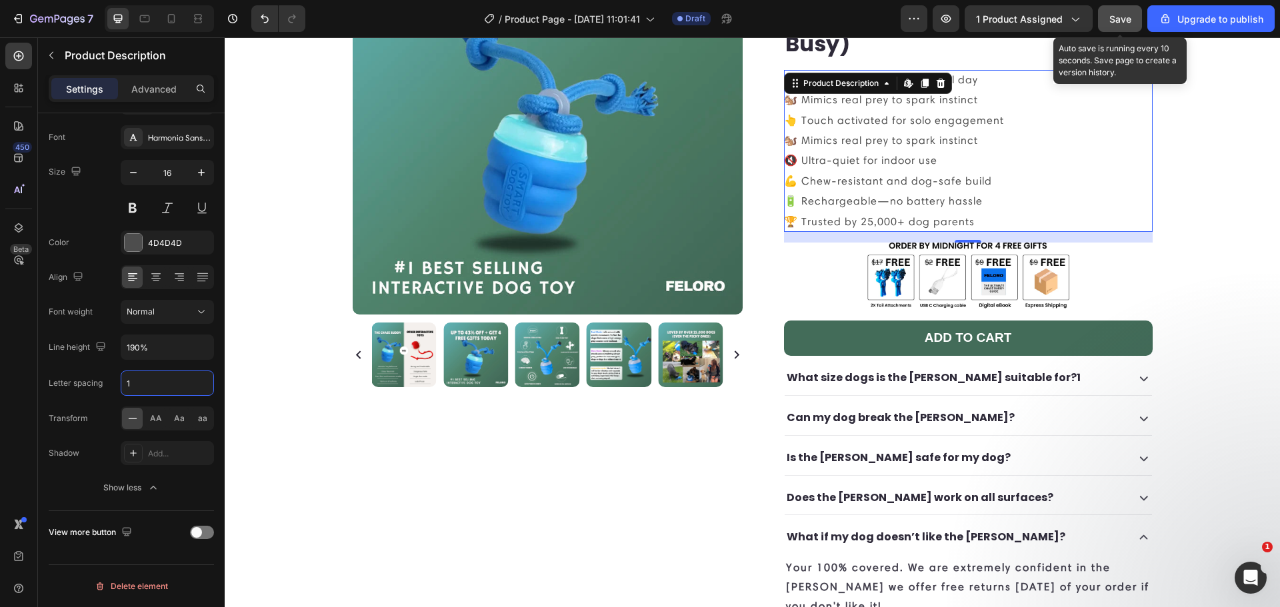
type input "1"
click at [1127, 10] on button "Save" at bounding box center [1120, 18] width 44 height 27
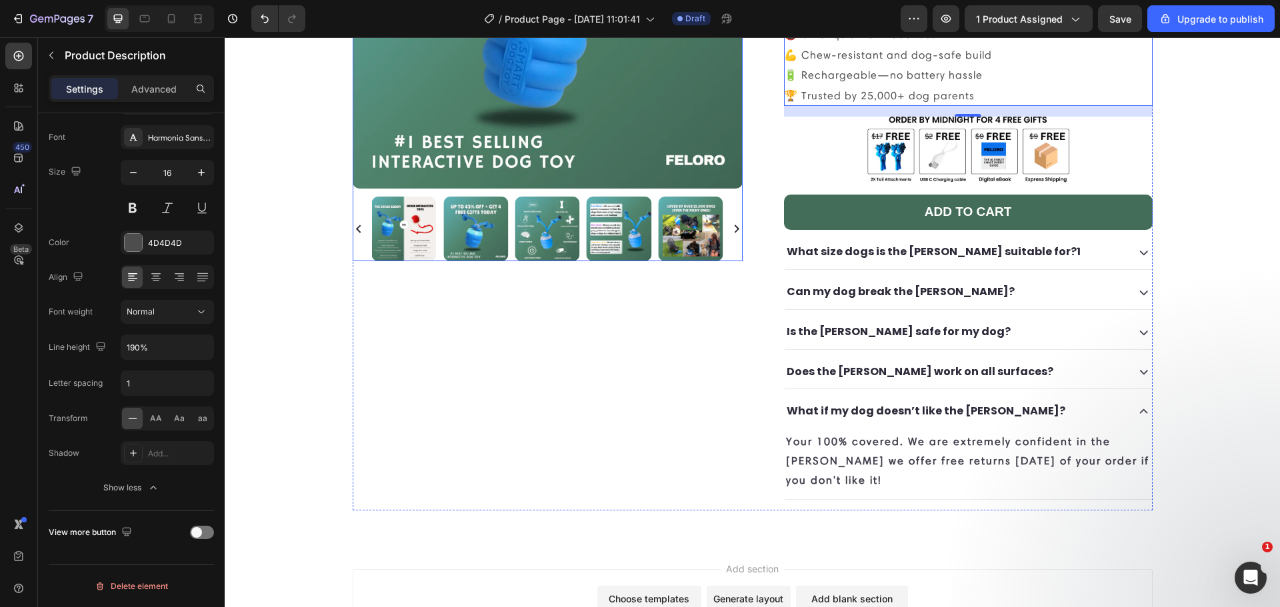
scroll to position [387, 0]
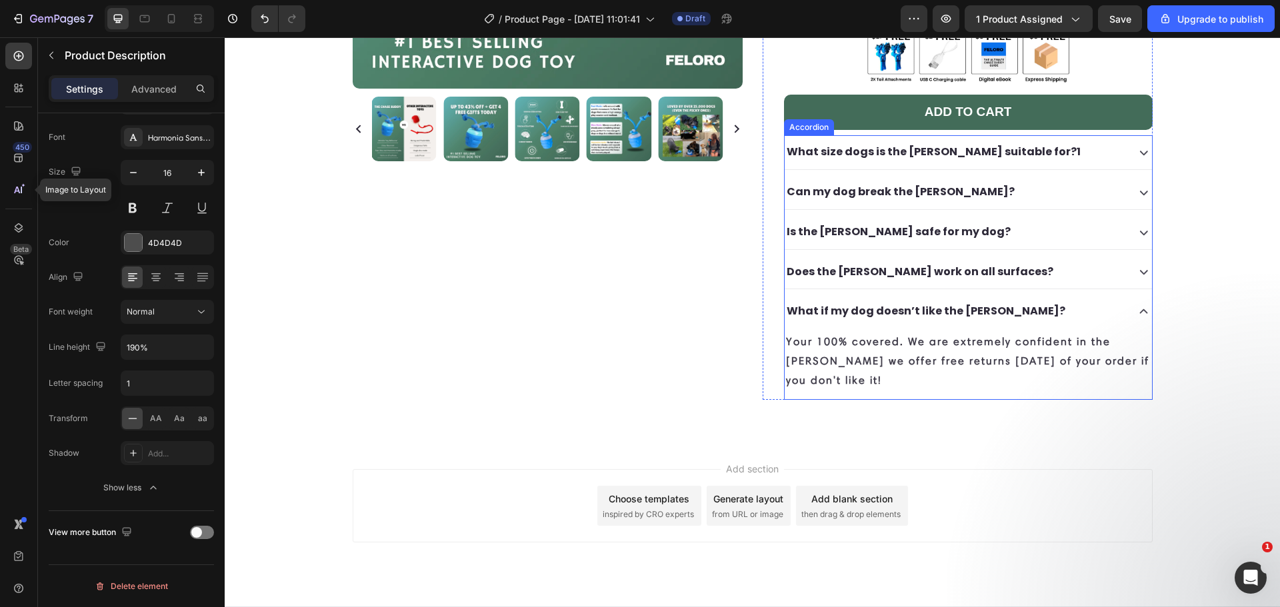
drag, startPoint x: 963, startPoint y: 284, endPoint x: 1058, endPoint y: 288, distance: 94.8
click at [963, 302] on p "What if my dog doesn’t like the [PERSON_NAME]?" at bounding box center [926, 311] width 279 height 19
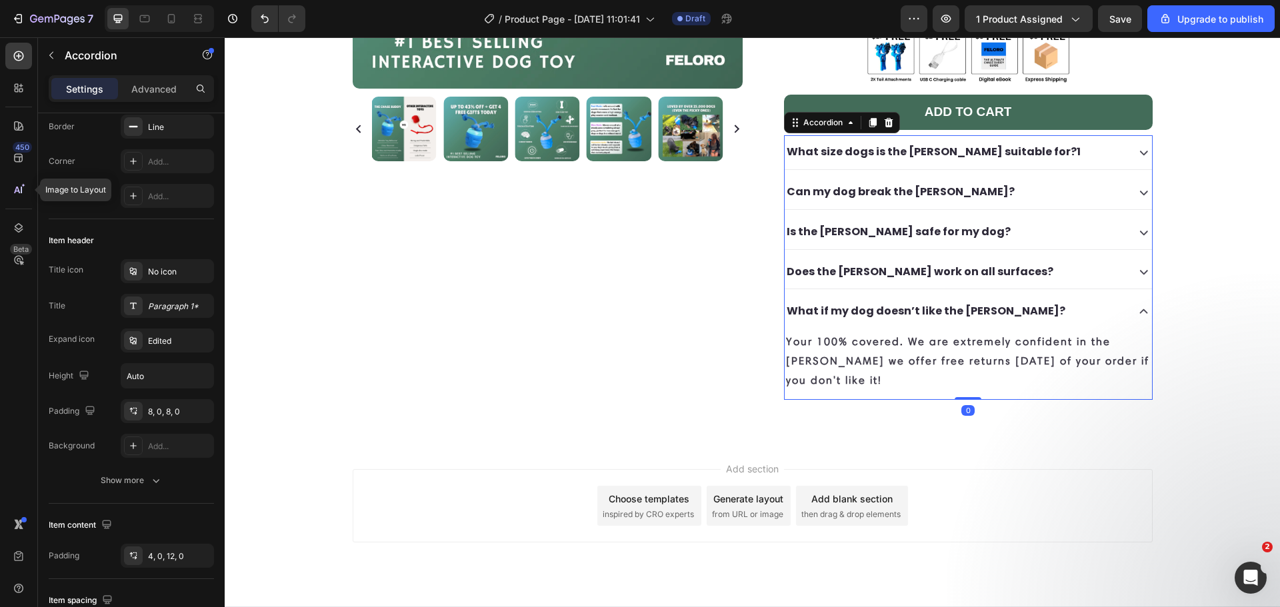
click at [1058, 300] on div "What if my dog doesn’t like the [PERSON_NAME]?" at bounding box center [955, 311] width 340 height 23
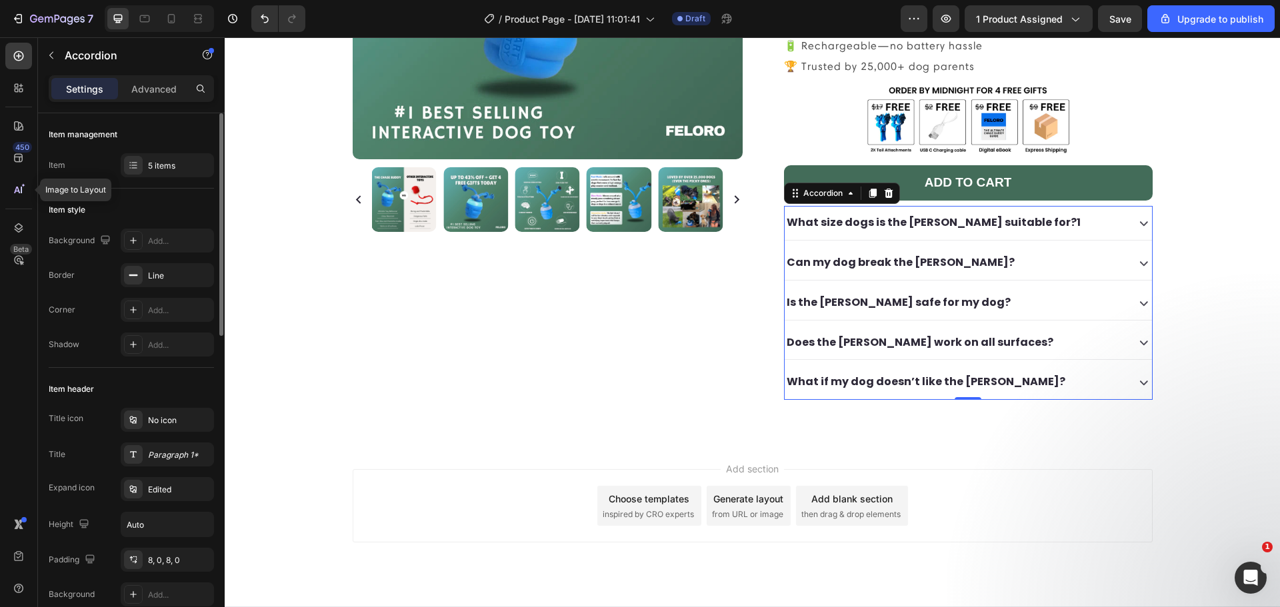
scroll to position [0, 0]
click at [23, 55] on icon at bounding box center [19, 56] width 10 height 10
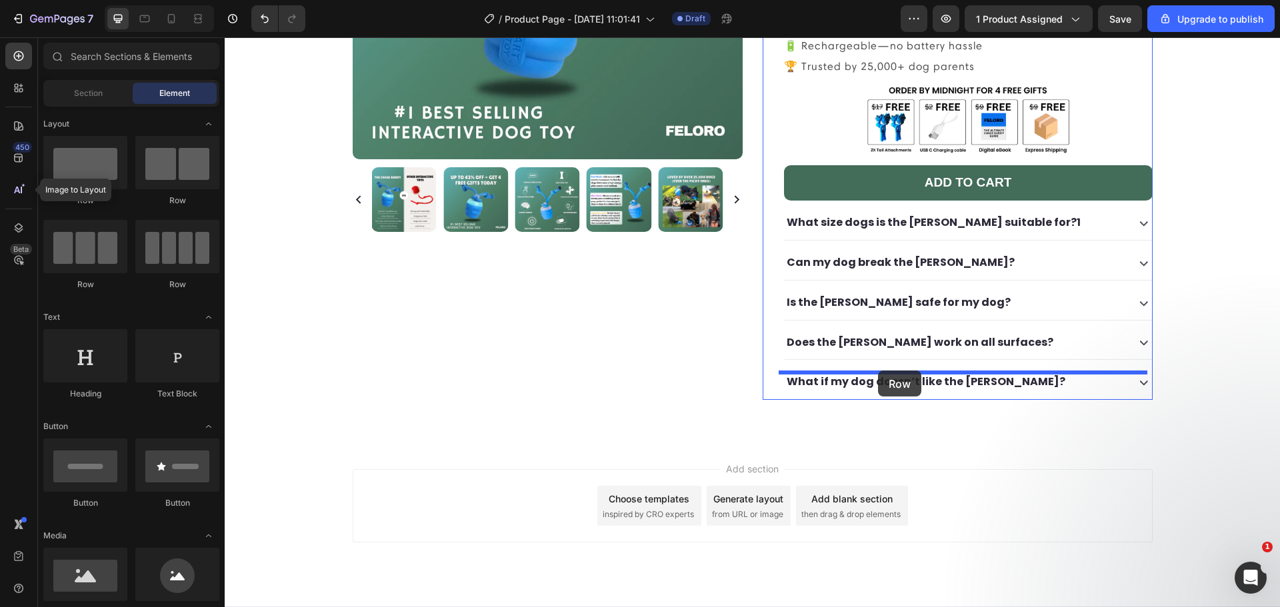
drag, startPoint x: 440, startPoint y: 321, endPoint x: 878, endPoint y: 371, distance: 440.9
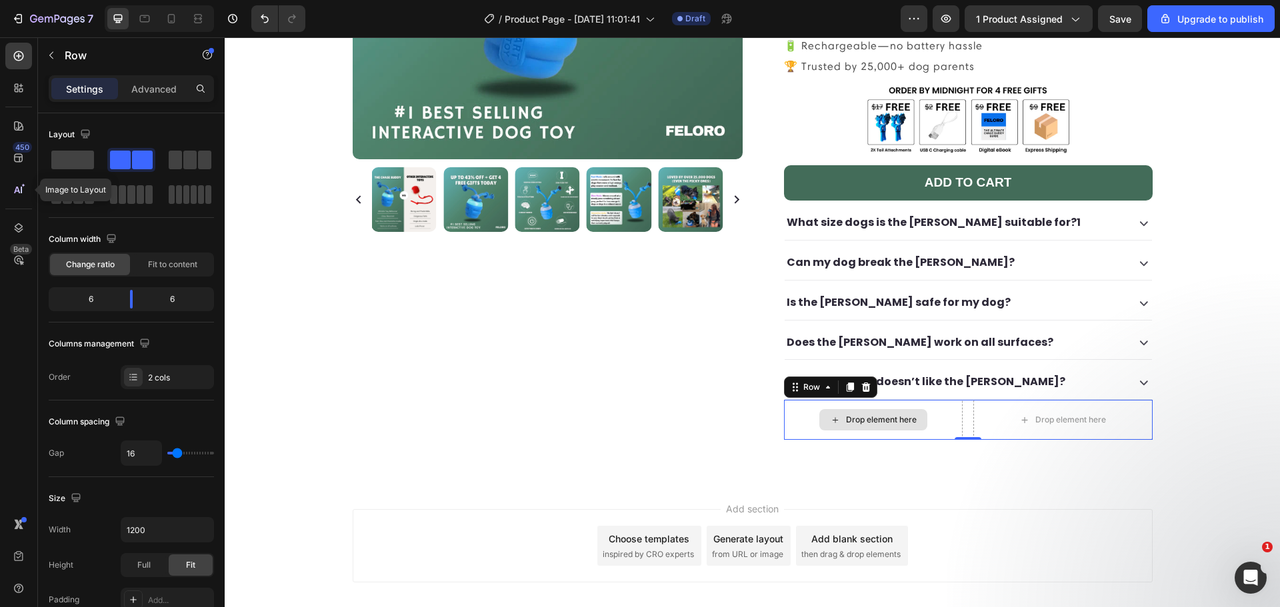
scroll to position [357, 0]
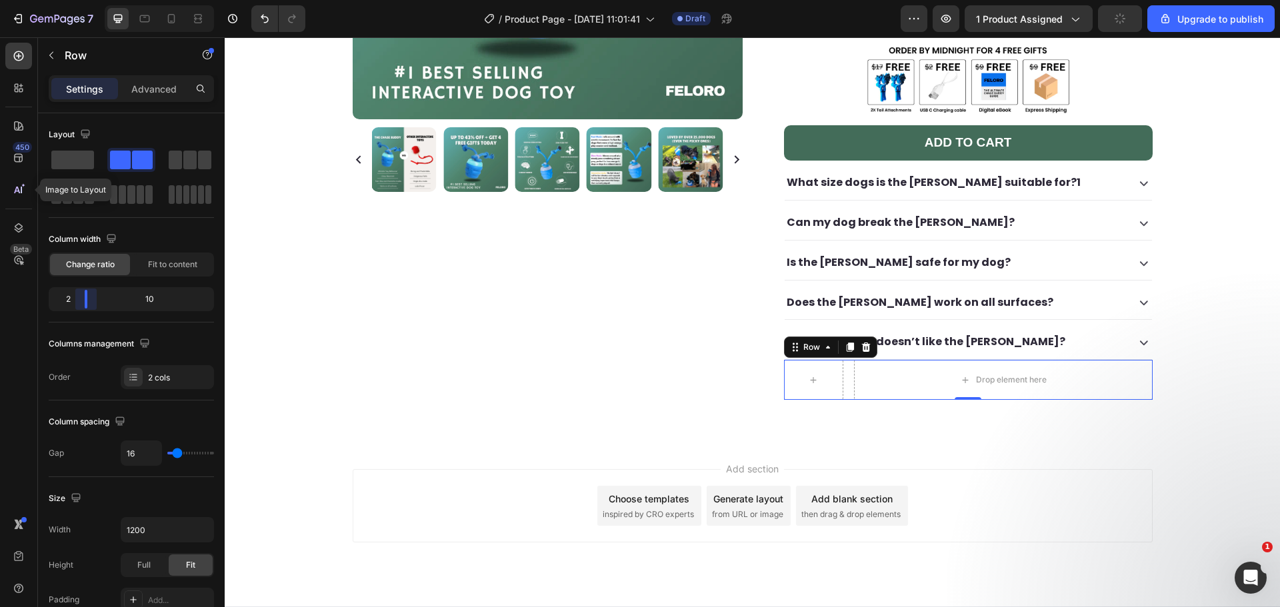
drag, startPoint x: 137, startPoint y: 301, endPoint x: 80, endPoint y: 299, distance: 57.3
click at [80, 0] on body "7 / Product Page - Aug 25, 11:01:41 Draft Preview 1 product assigned Upgrade to…" at bounding box center [640, 0] width 1280 height 0
click at [17, 65] on div at bounding box center [18, 56] width 27 height 27
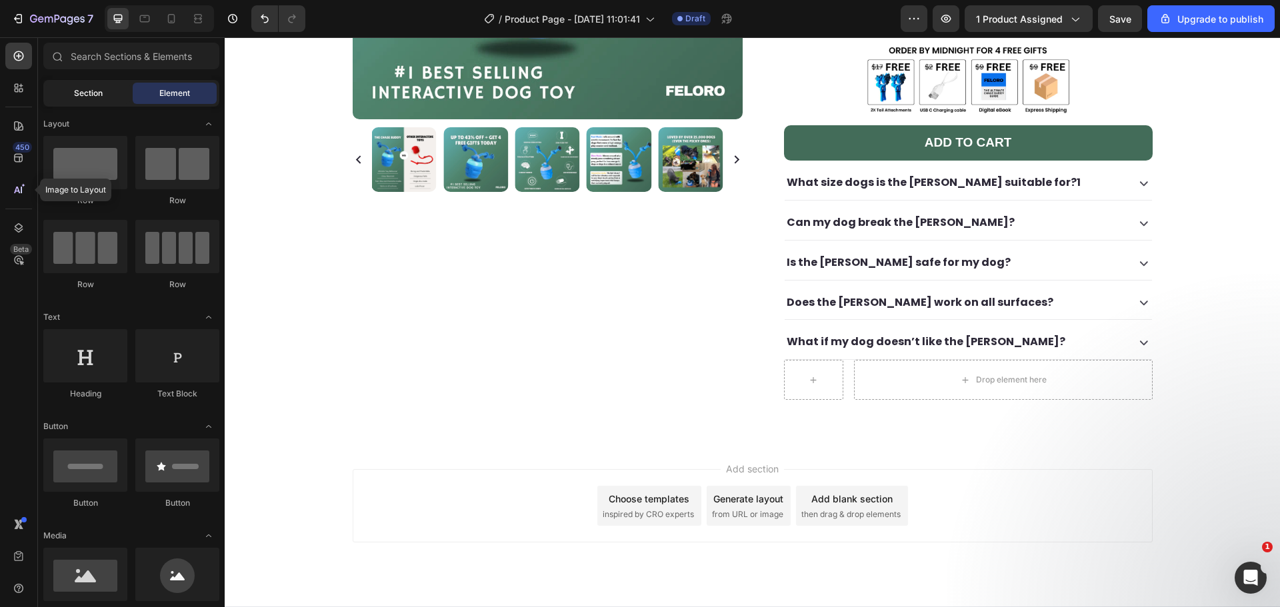
click at [94, 88] on span "Section" at bounding box center [88, 93] width 29 height 12
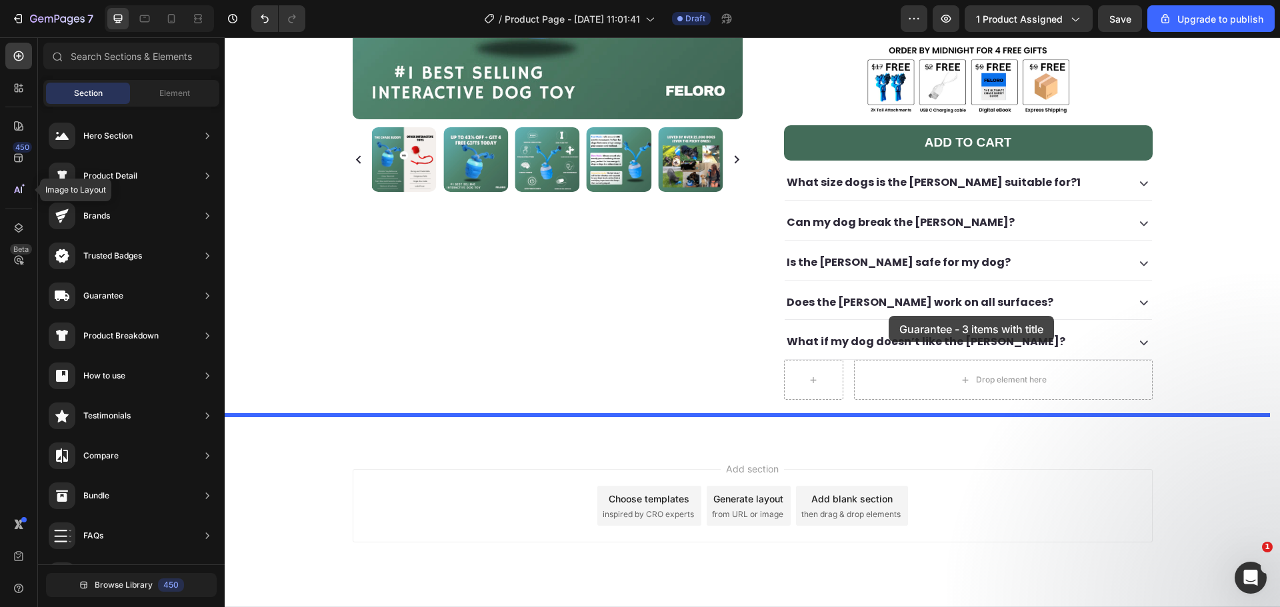
drag, startPoint x: 535, startPoint y: 187, endPoint x: 889, endPoint y: 316, distance: 376.0
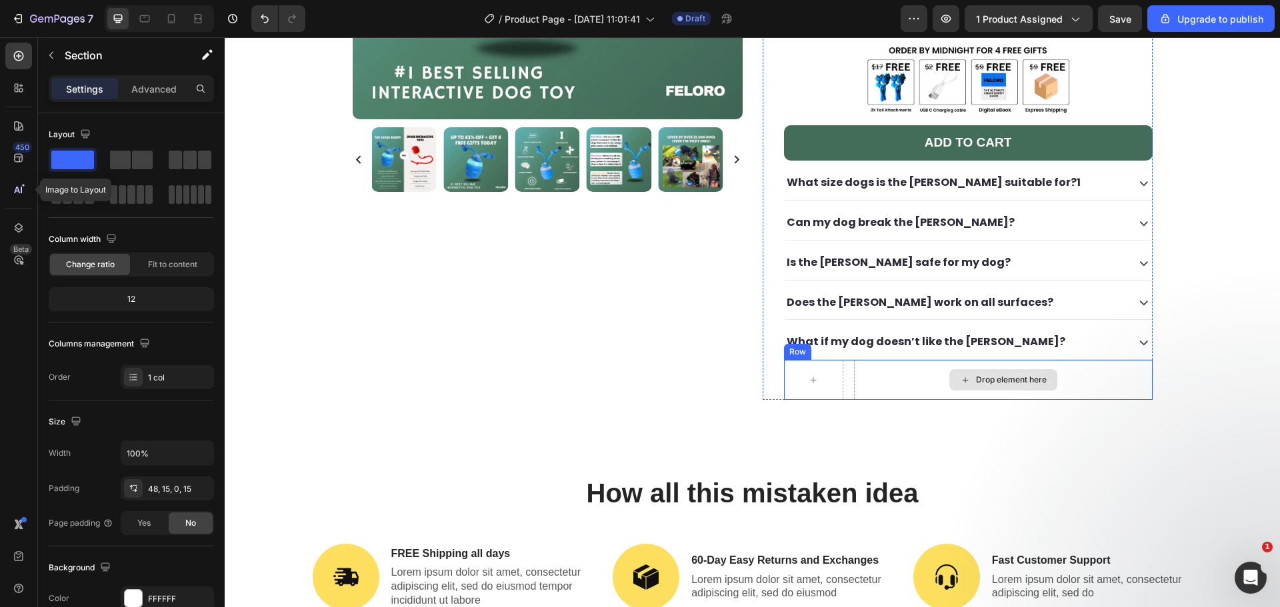
scroll to position [387, 0]
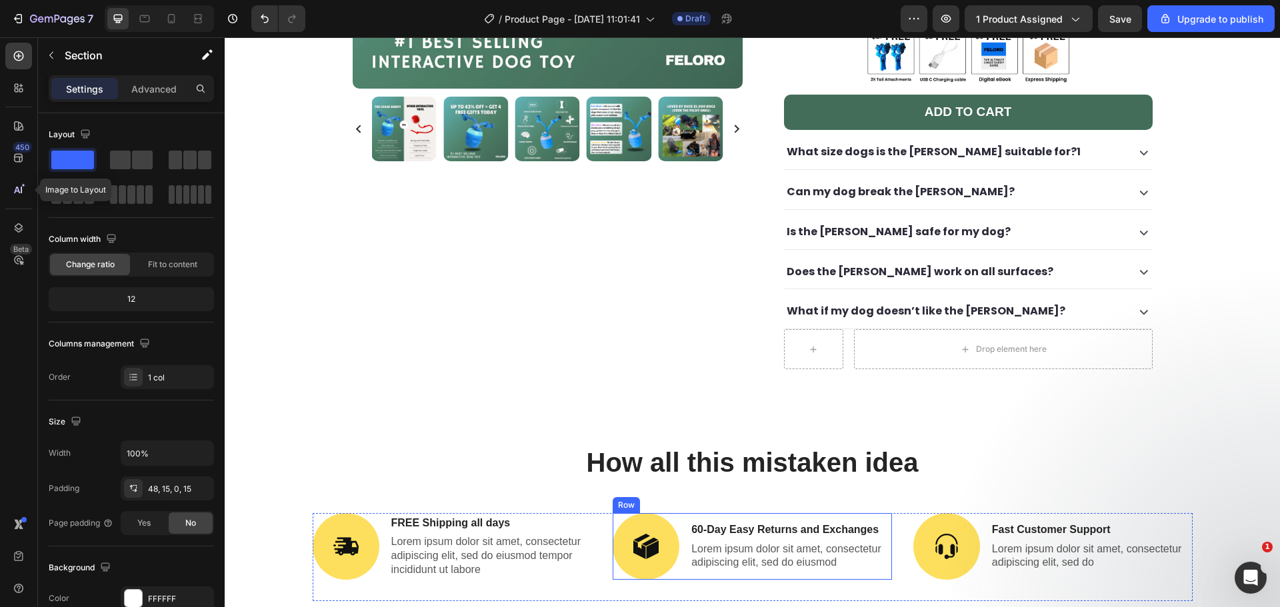
click at [682, 513] on div "Image 60-Day Easy Returns and Exchanges Text Block Lorem ipsum dolor sit amet, …" at bounding box center [752, 546] width 279 height 67
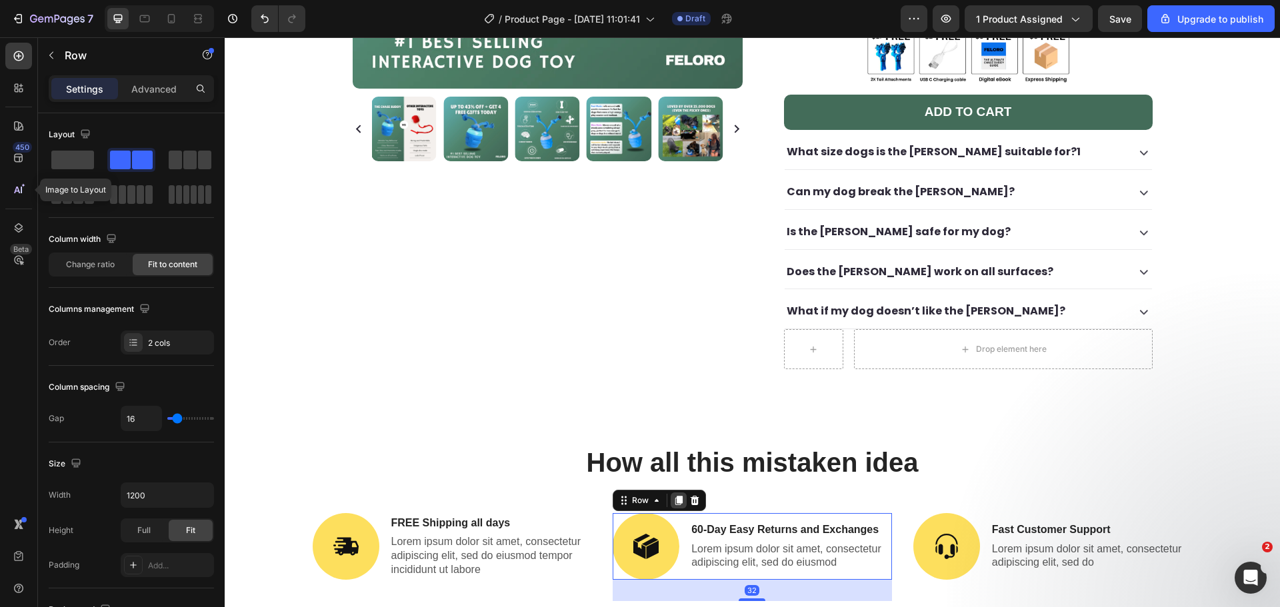
click at [675, 496] on icon at bounding box center [678, 500] width 7 height 9
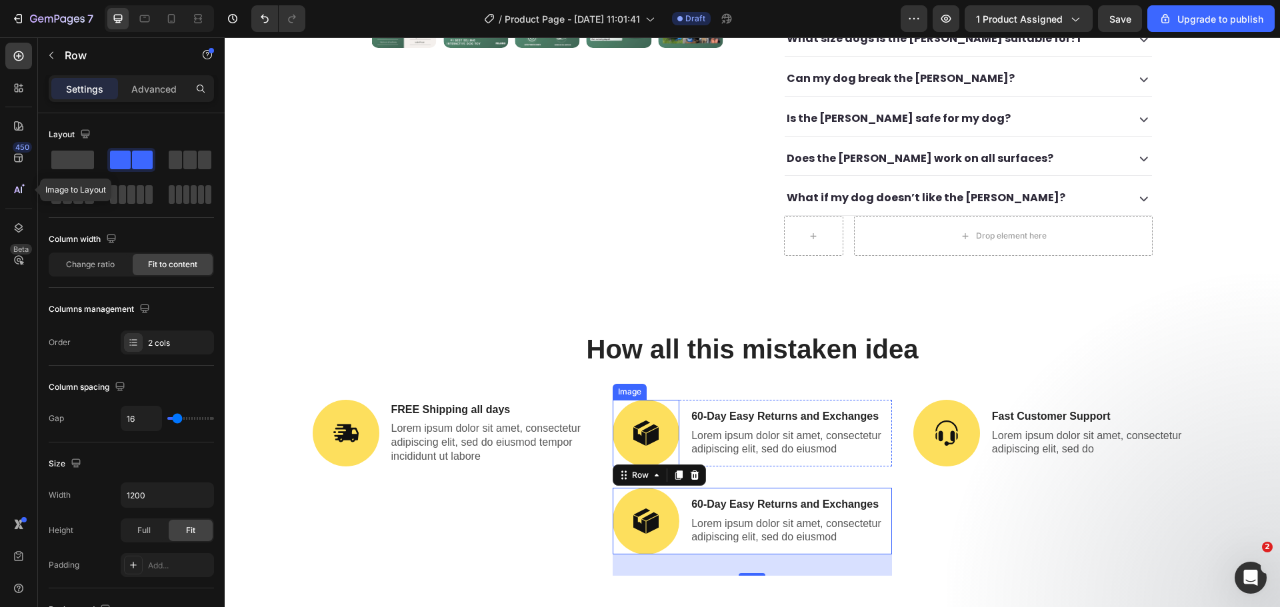
scroll to position [489, 0]
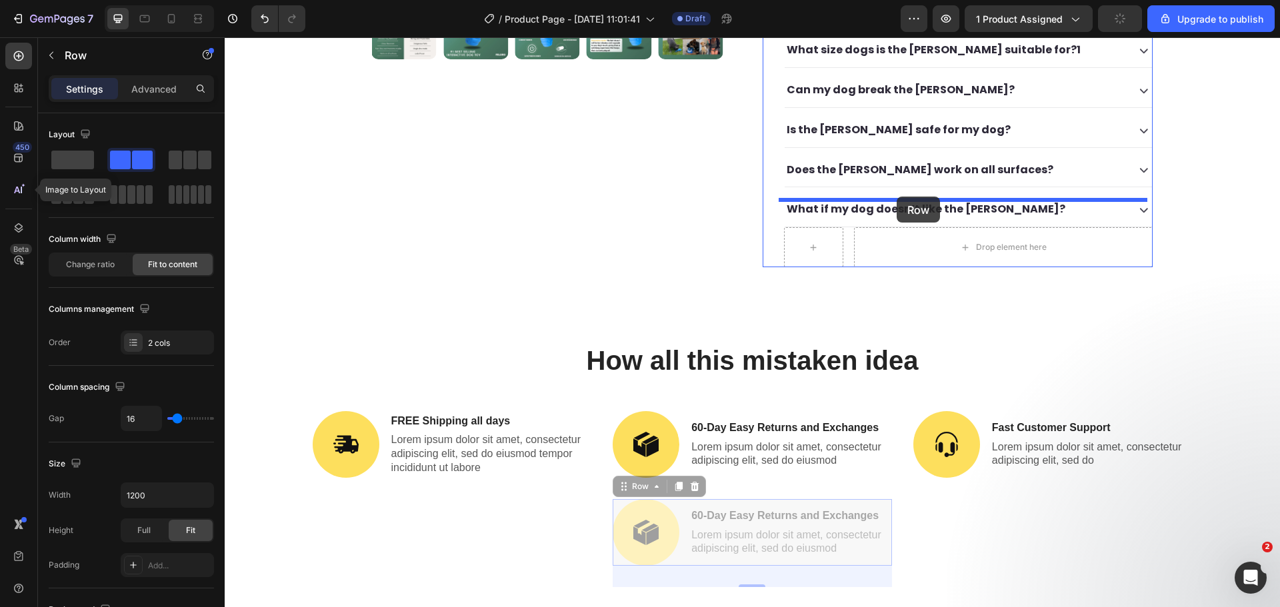
drag, startPoint x: 620, startPoint y: 461, endPoint x: 897, endPoint y: 197, distance: 382.4
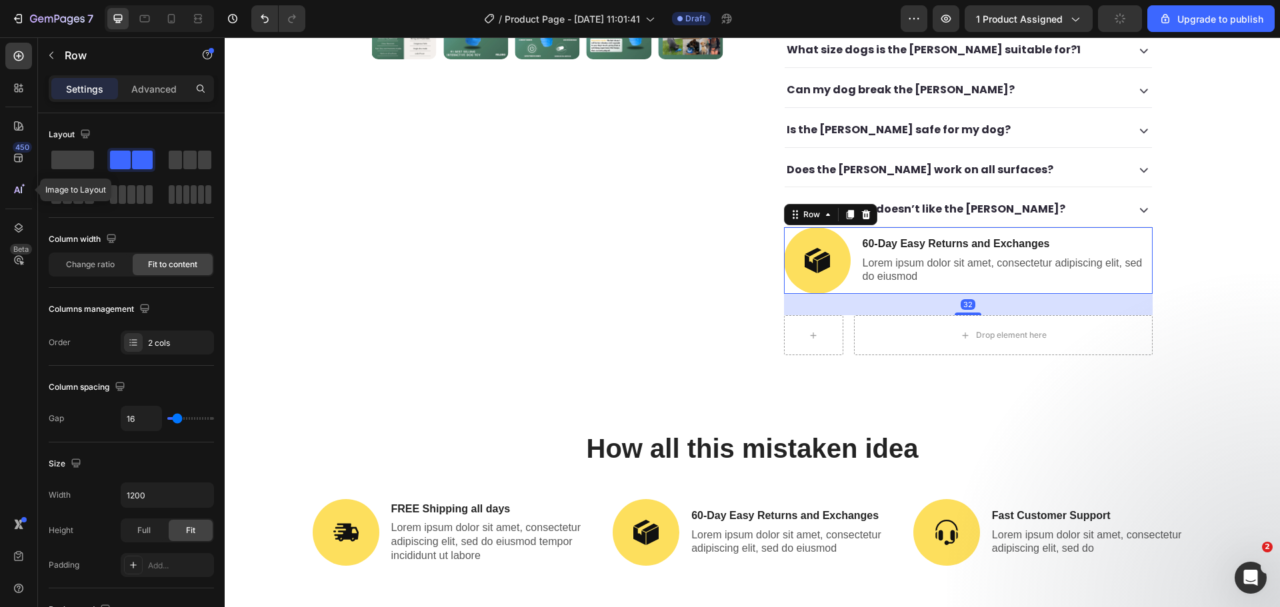
click at [985, 294] on div "32" at bounding box center [968, 304] width 369 height 21
click at [1016, 330] on div "Drop element here" at bounding box center [1011, 335] width 71 height 11
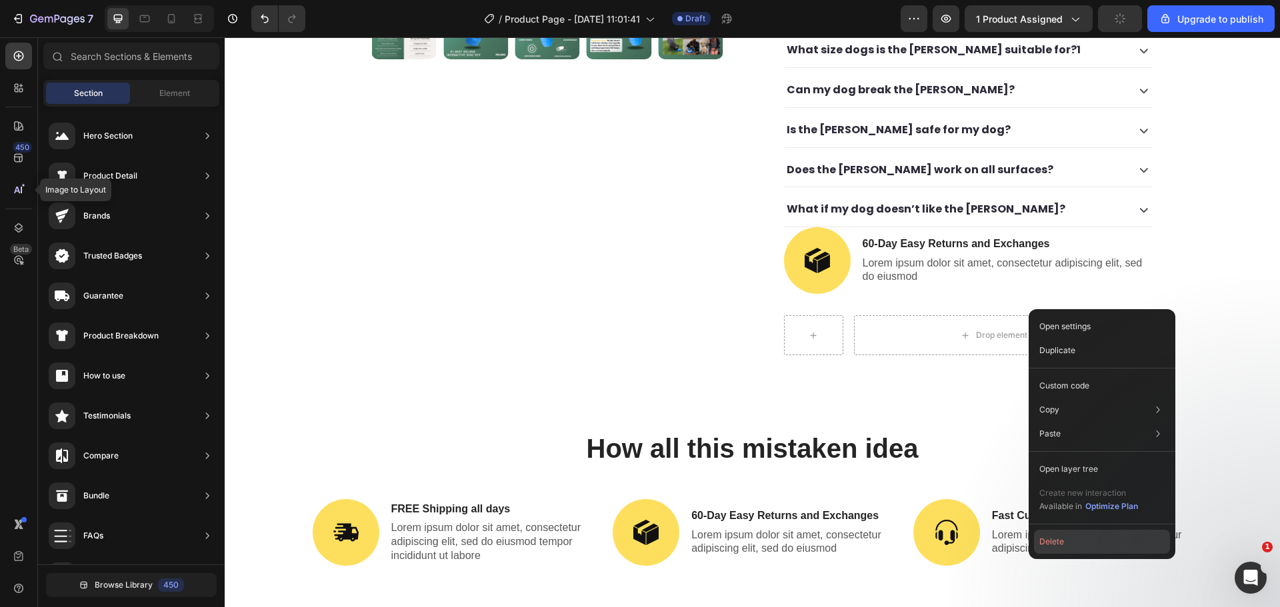
click at [1058, 536] on button "Delete" at bounding box center [1102, 542] width 136 height 24
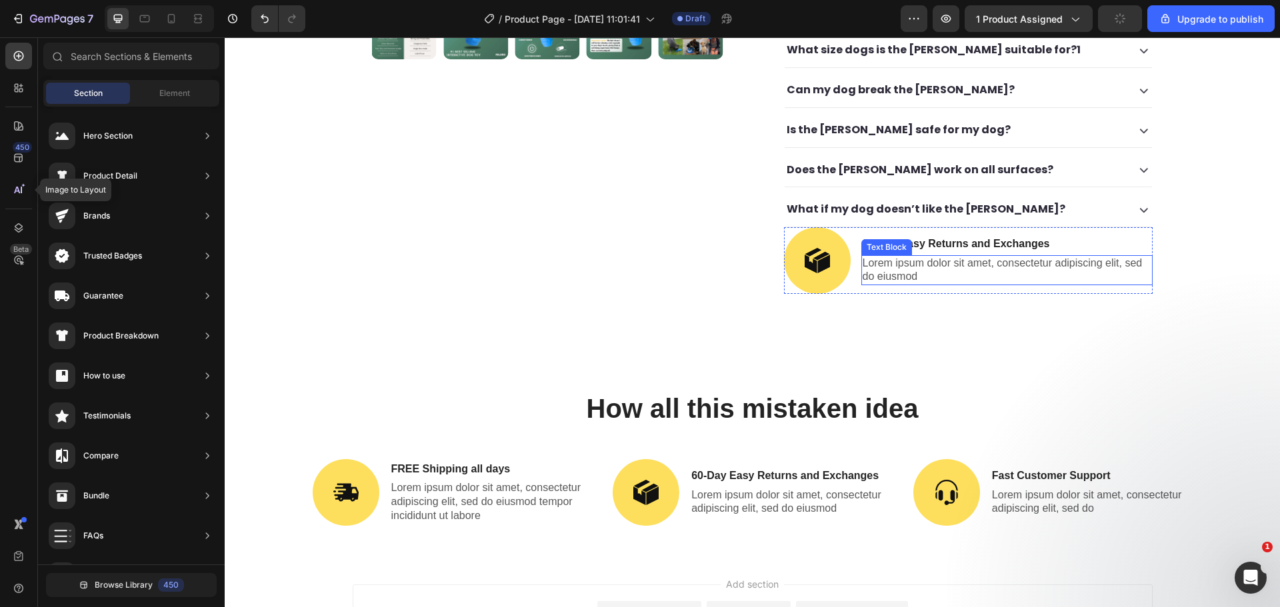
click at [833, 236] on img at bounding box center [817, 260] width 67 height 67
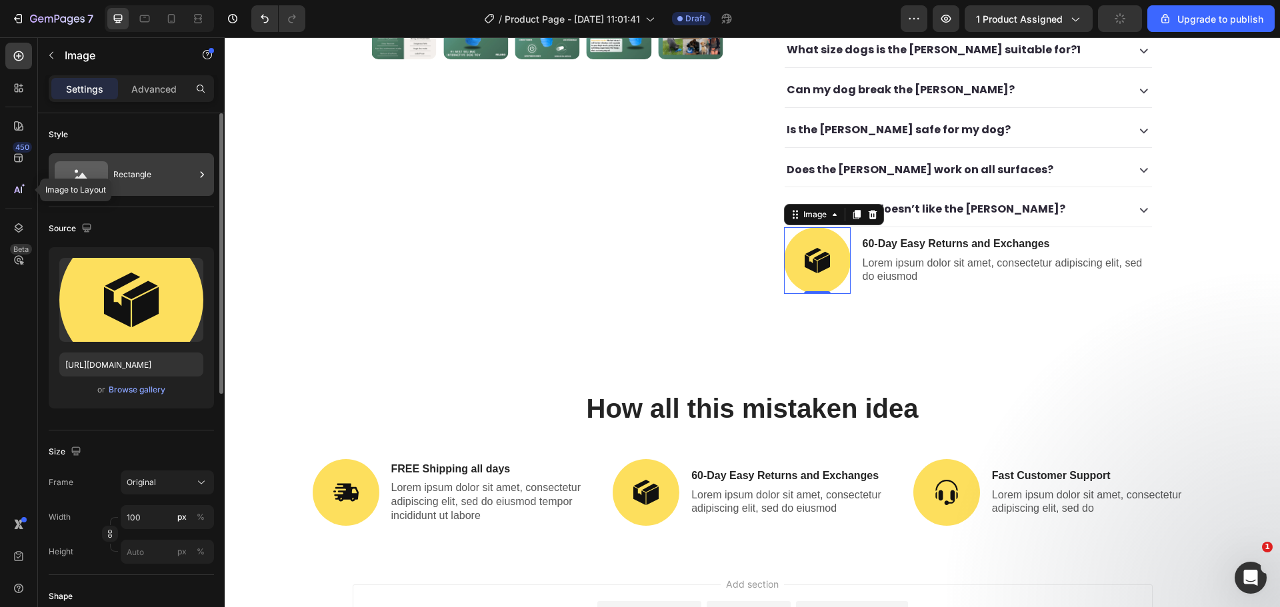
click at [151, 172] on div "Rectangle" at bounding box center [153, 174] width 81 height 31
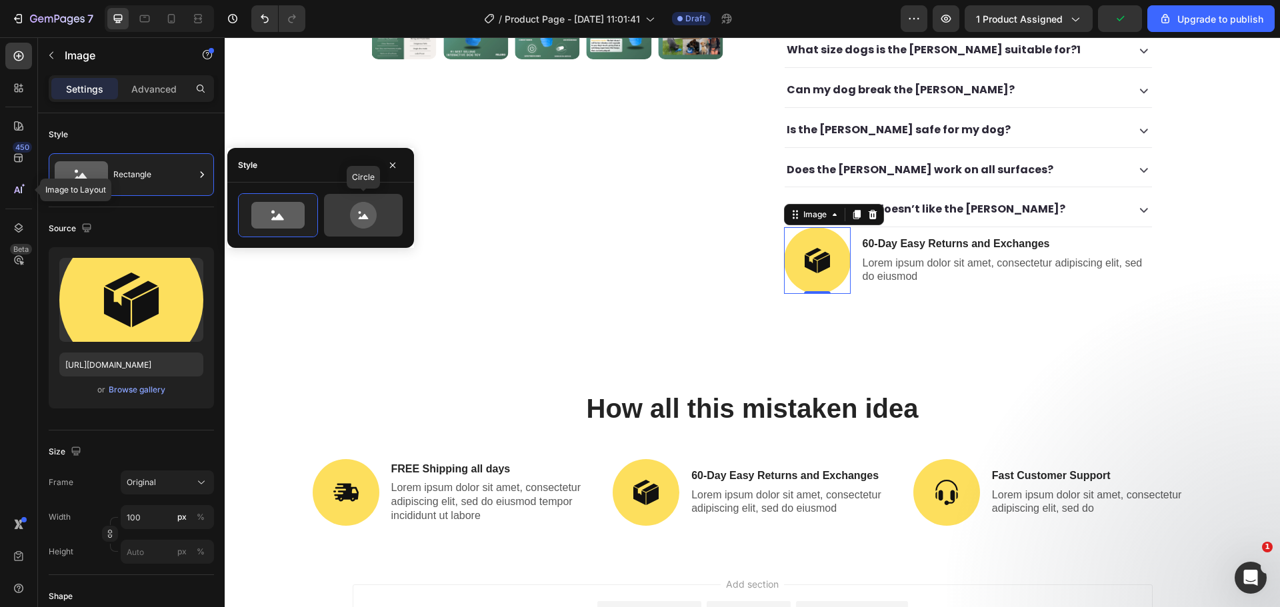
click at [346, 218] on icon at bounding box center [363, 215] width 63 height 27
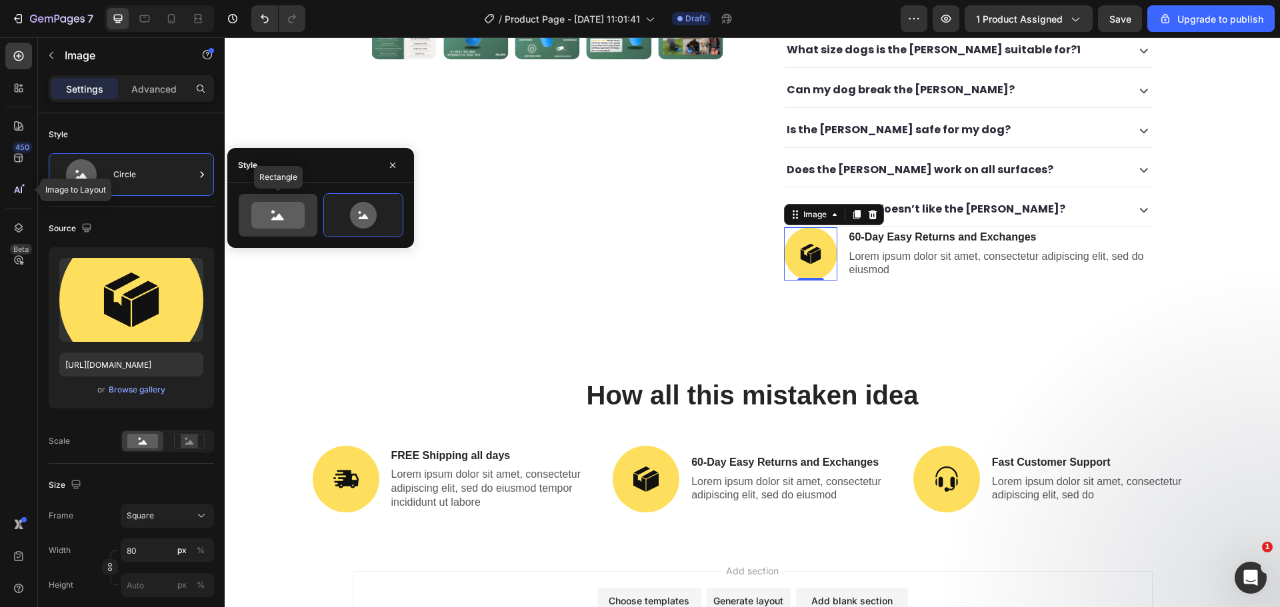
click at [293, 213] on icon at bounding box center [277, 215] width 53 height 27
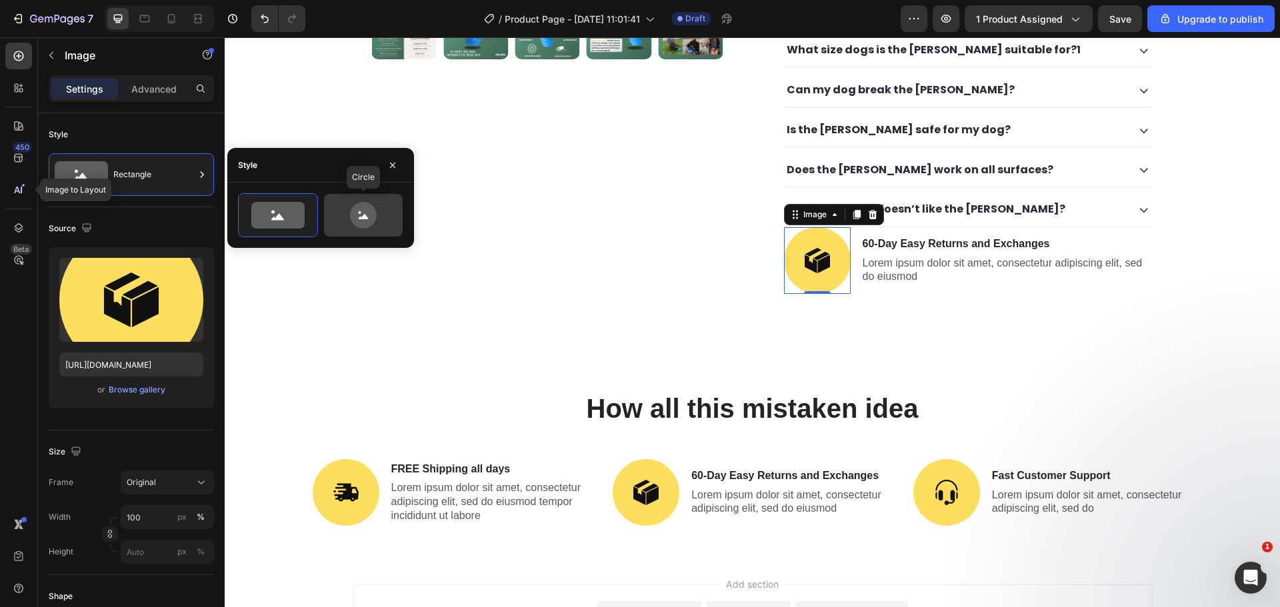
click at [349, 214] on icon at bounding box center [363, 215] width 63 height 27
type input "80"
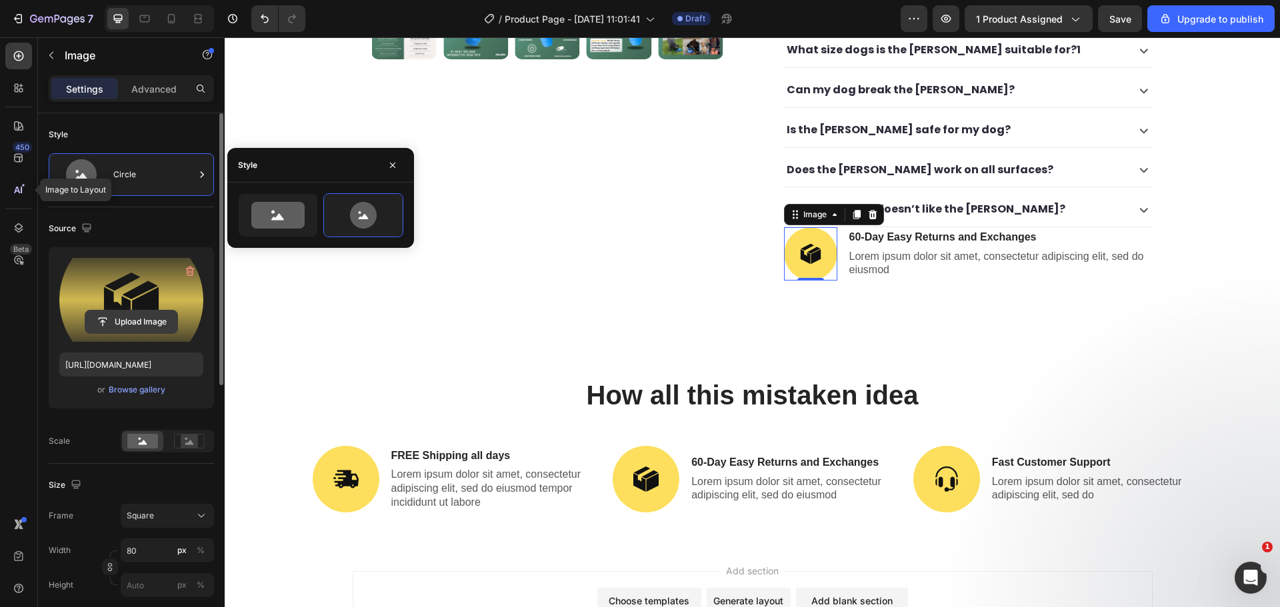
click at [146, 320] on input "file" at bounding box center [131, 322] width 92 height 23
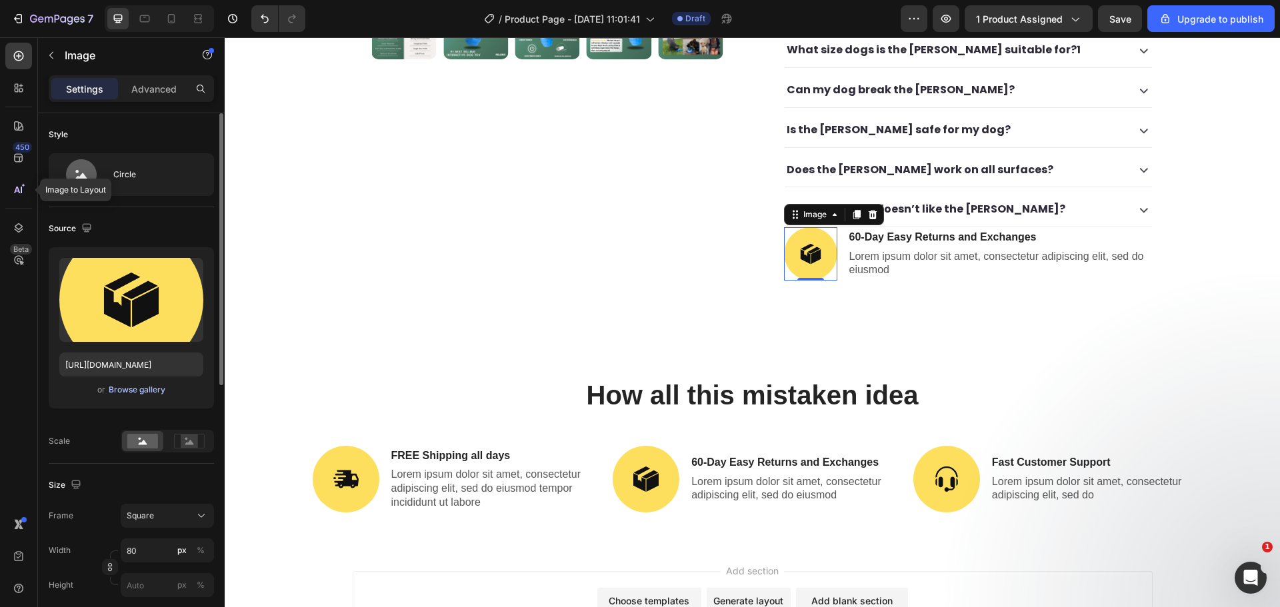
click at [147, 385] on div "Browse gallery" at bounding box center [137, 390] width 57 height 12
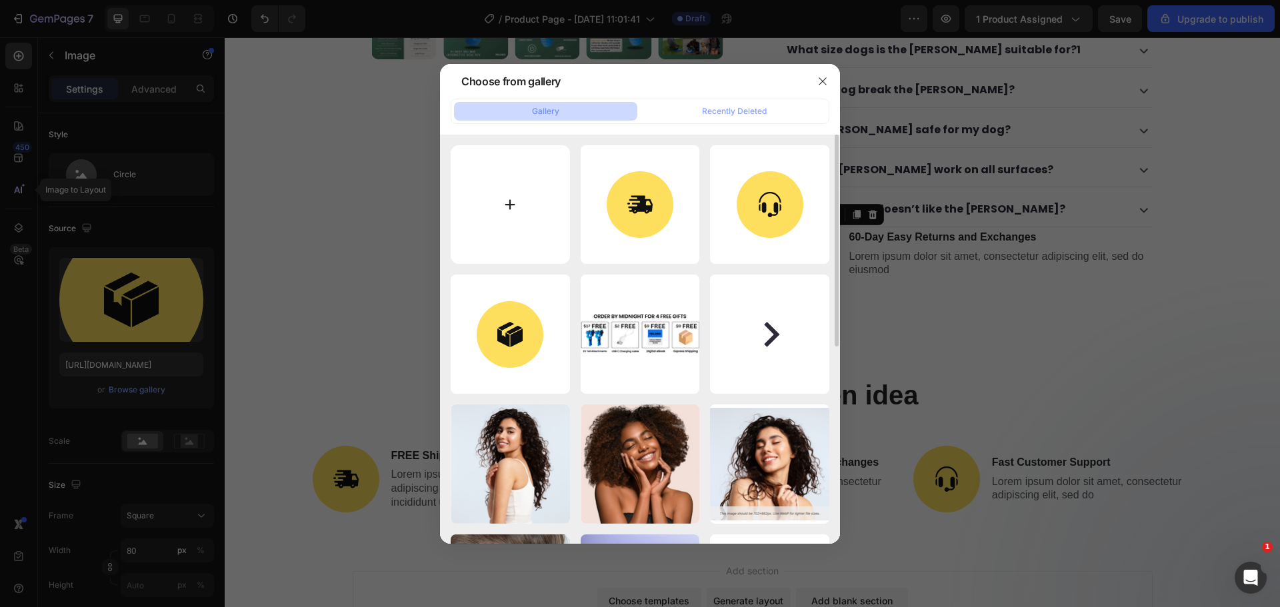
click at [499, 205] on input "file" at bounding box center [510, 204] width 119 height 119
type input "C:\fakepath\Screenshot_2025-05-10_at_13.17.29.webp"
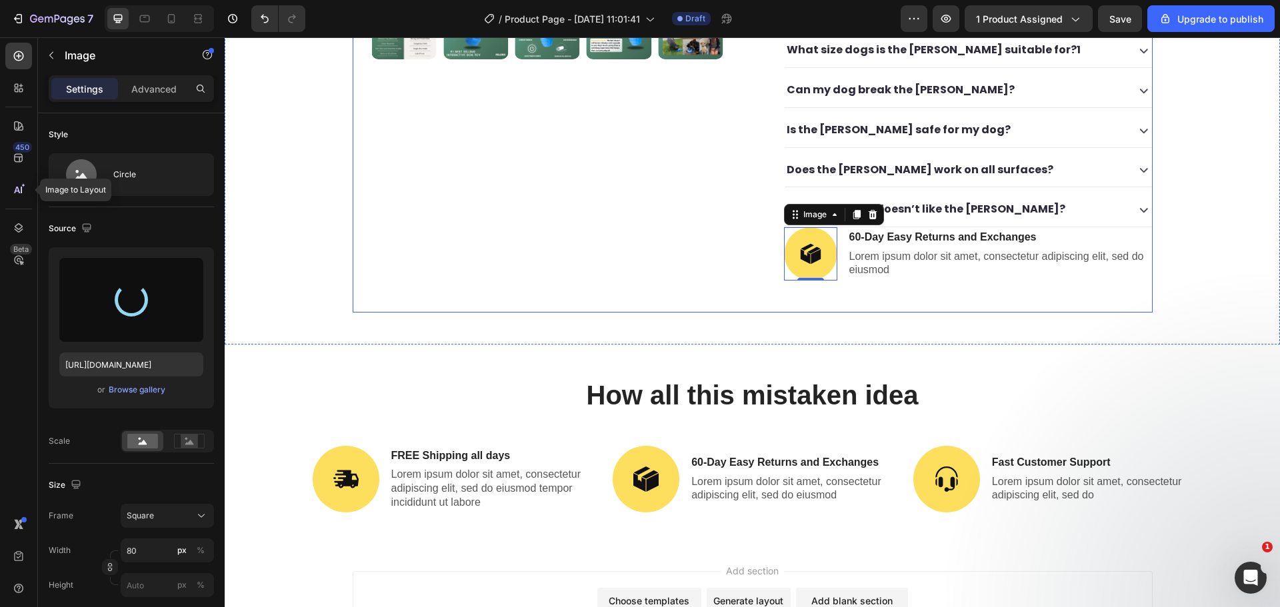
type input "https://cdn.shopify.com/s/files/1/0909/2261/5117/files/gempages_577322349100008…"
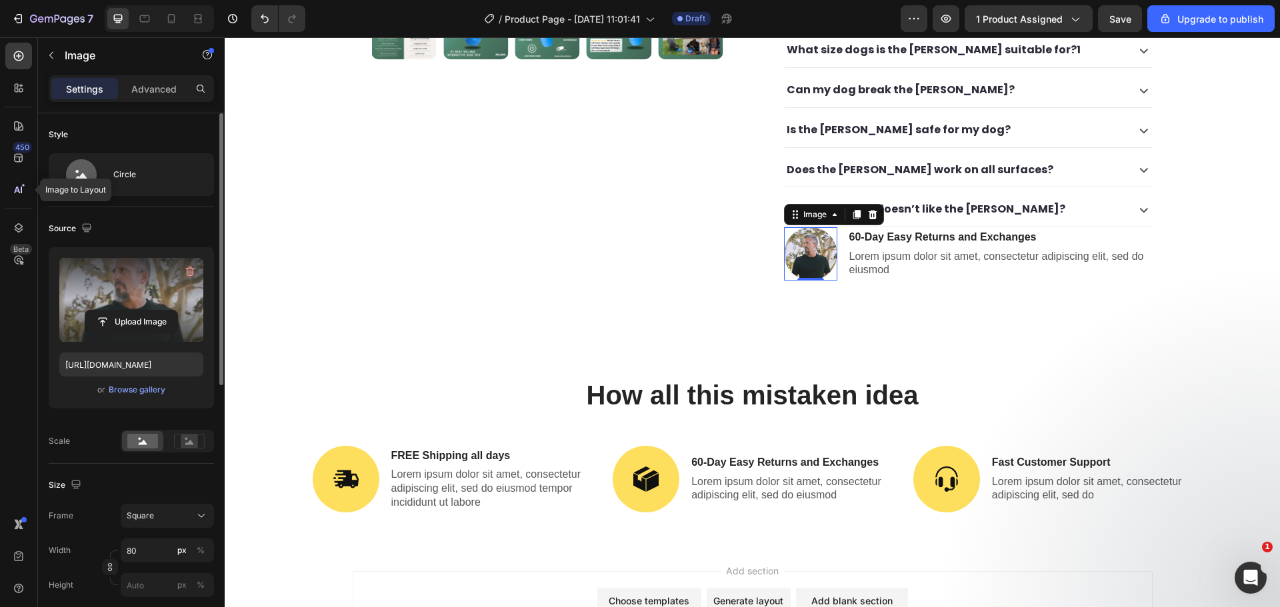
click at [140, 301] on label at bounding box center [131, 300] width 144 height 84
click at [140, 311] on input "file" at bounding box center [131, 322] width 92 height 23
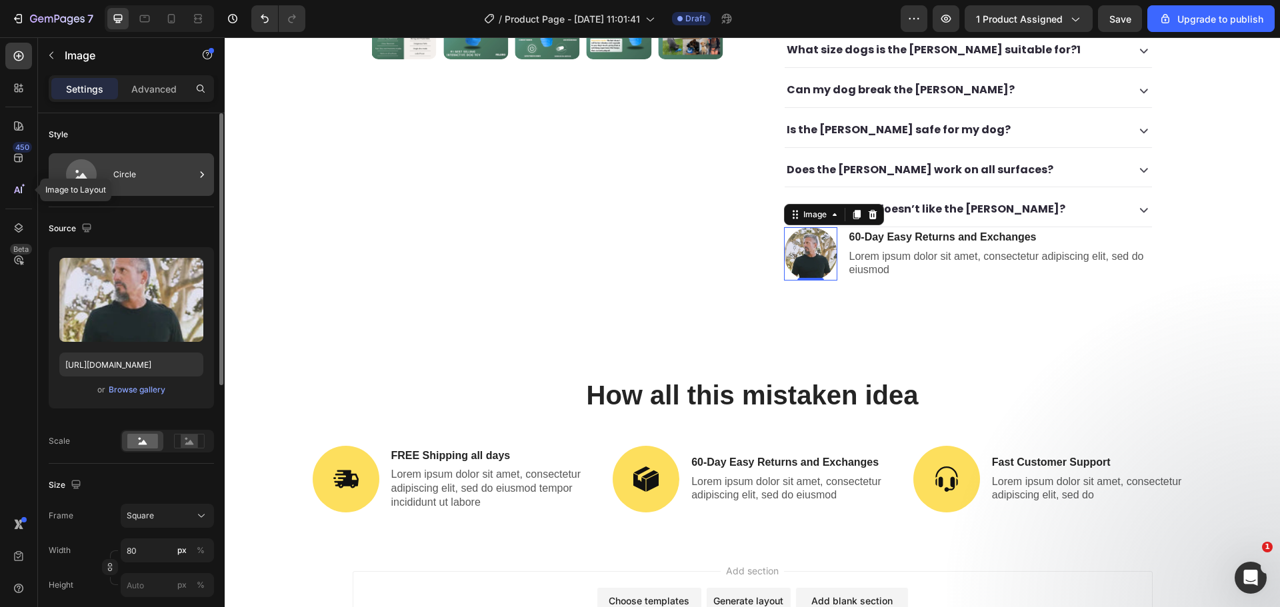
click at [127, 183] on div "Circle" at bounding box center [153, 174] width 81 height 31
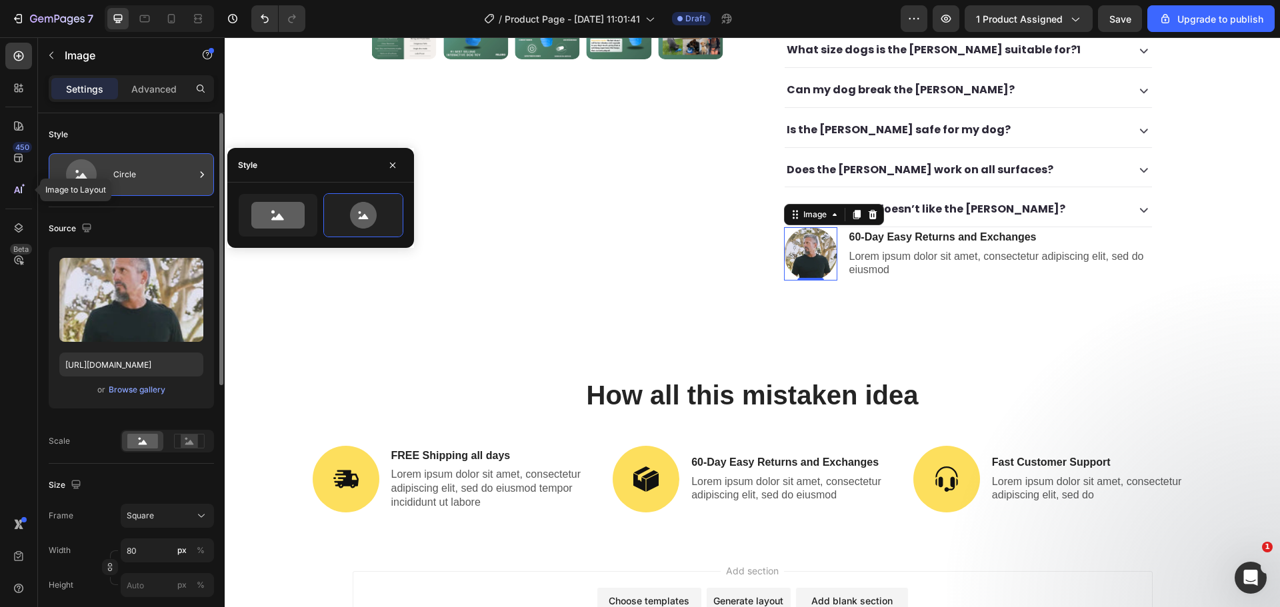
click at [127, 183] on div "Circle" at bounding box center [153, 174] width 81 height 31
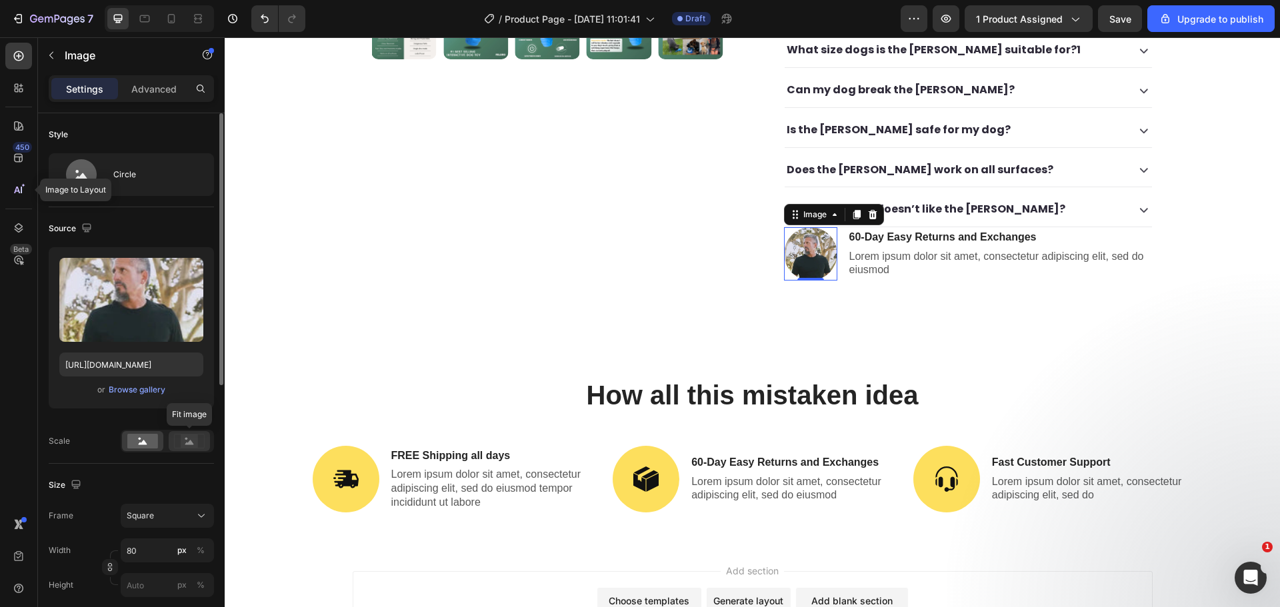
click at [189, 447] on rect at bounding box center [189, 441] width 17 height 13
click at [154, 521] on div "Square" at bounding box center [159, 516] width 65 height 12
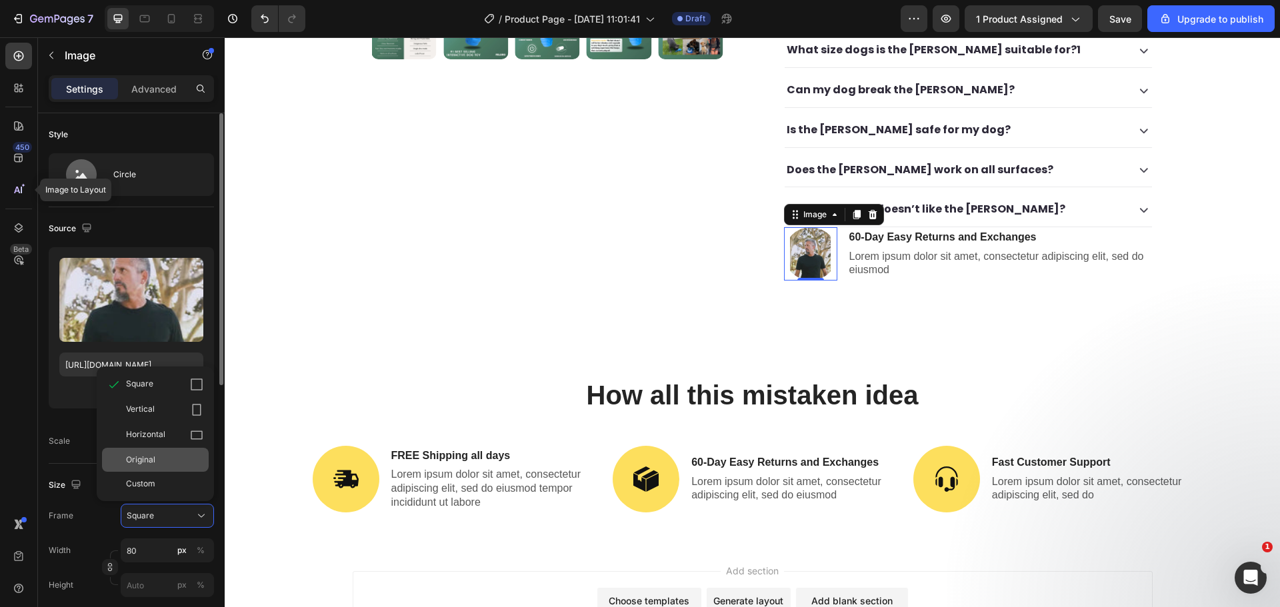
click at [153, 463] on span "Original" at bounding box center [140, 460] width 29 height 12
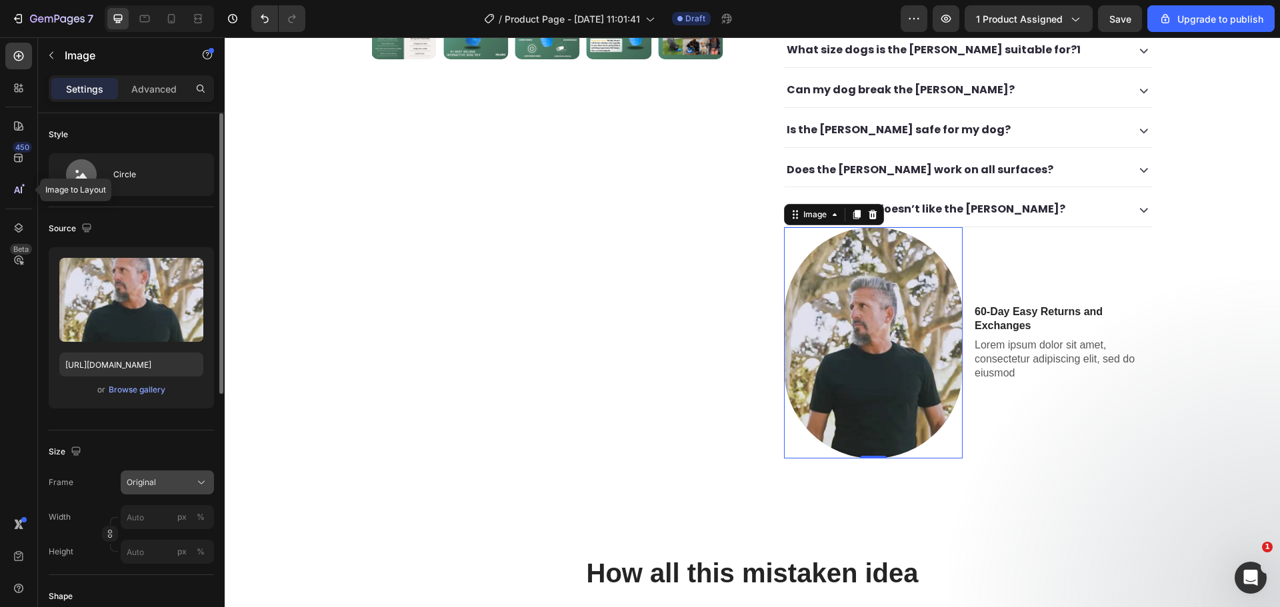
click at [155, 483] on span "Original" at bounding box center [141, 483] width 29 height 12
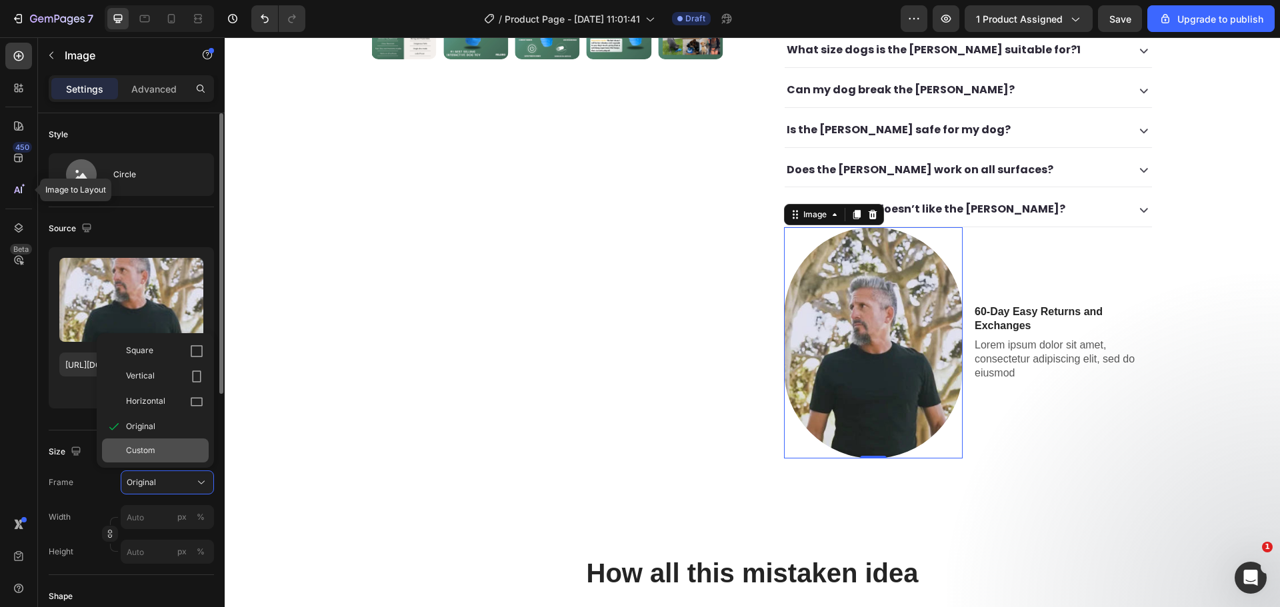
click at [164, 443] on div "Custom" at bounding box center [155, 451] width 107 height 24
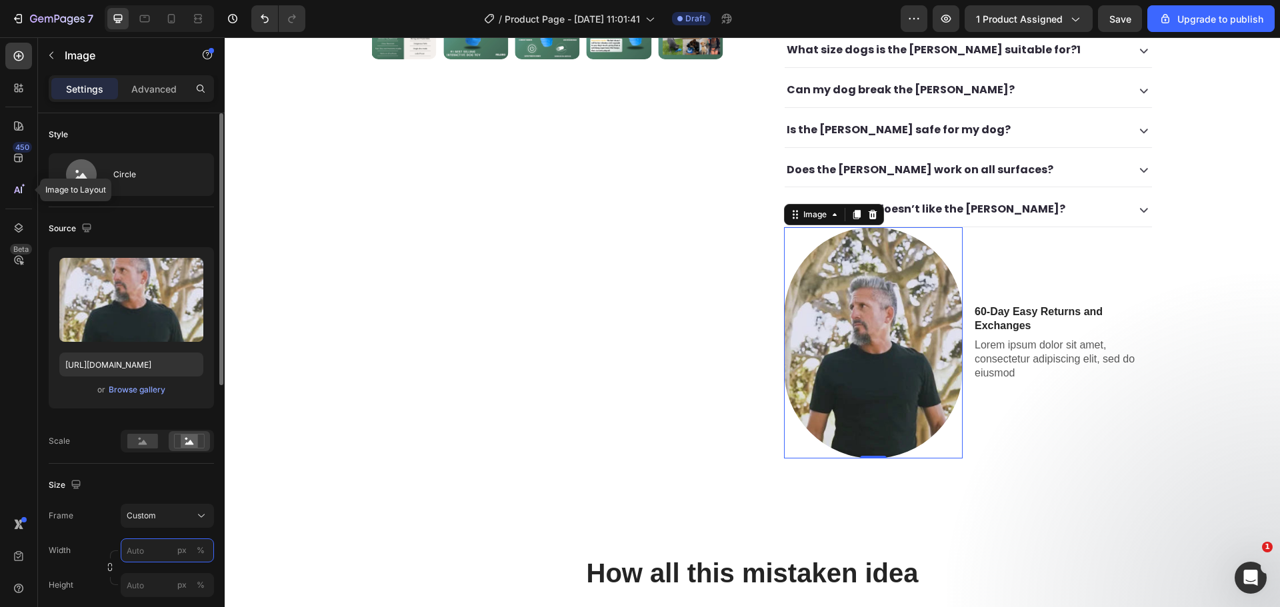
click at [140, 547] on input "px %" at bounding box center [167, 551] width 93 height 24
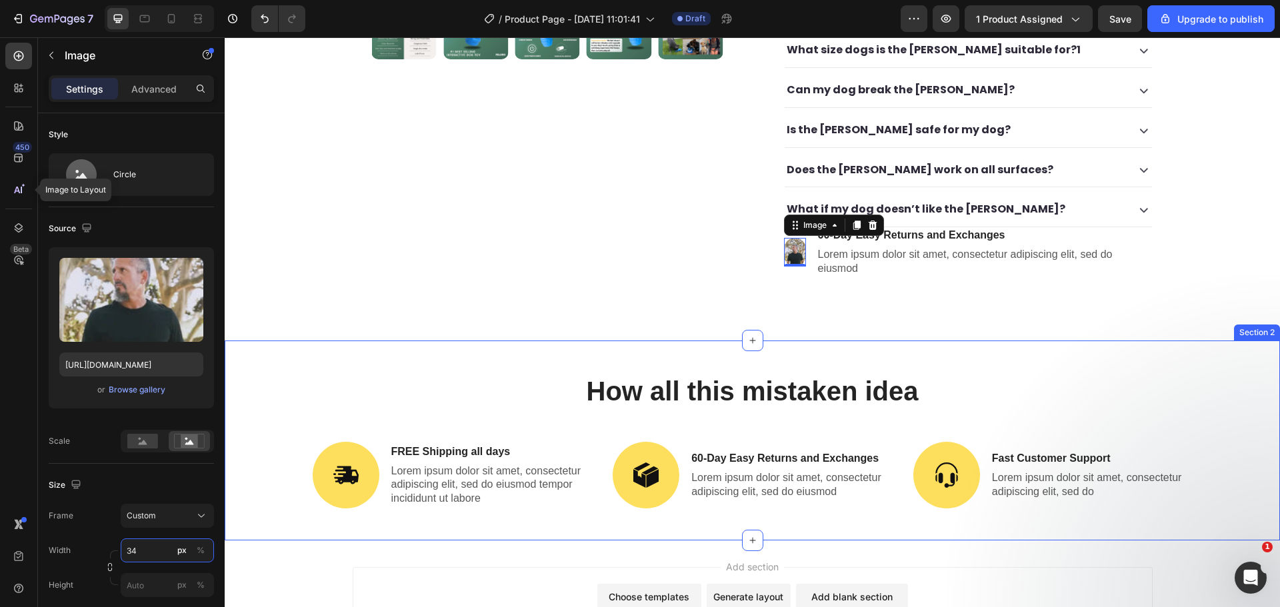
type input "35"
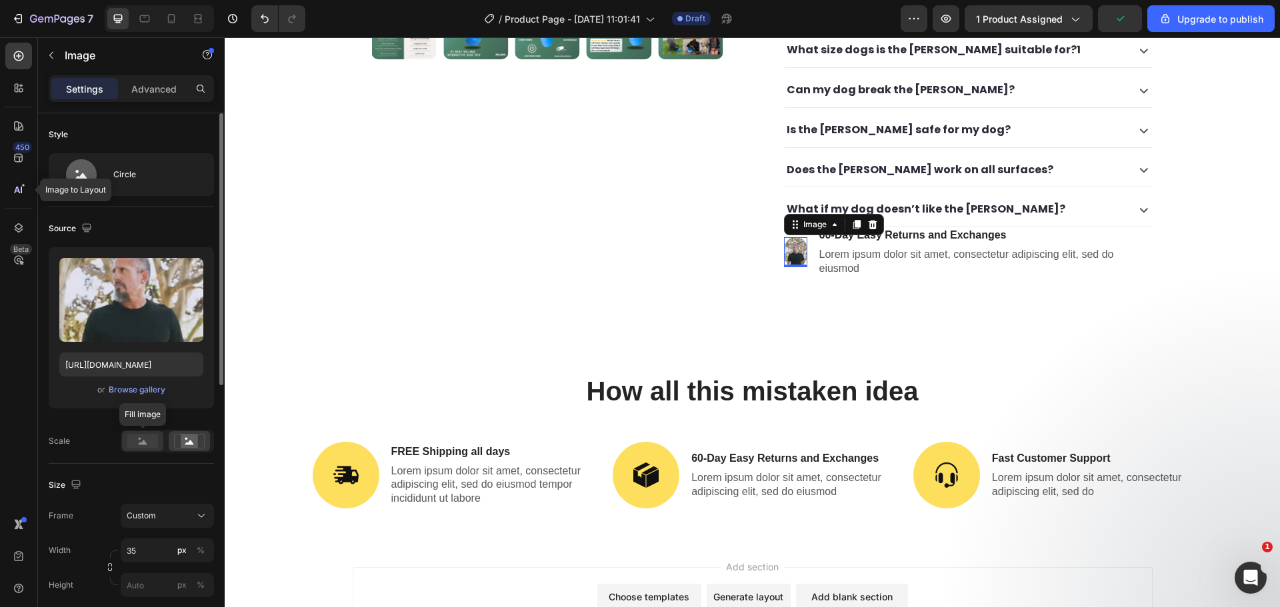
click at [144, 438] on rect at bounding box center [142, 441] width 31 height 15
click at [177, 439] on icon at bounding box center [189, 441] width 31 height 15
click at [821, 227] on div "60-Day Easy Returns and Exchanges Text Block Lorem ipsum dolor sit amet, consec…" at bounding box center [985, 251] width 335 height 49
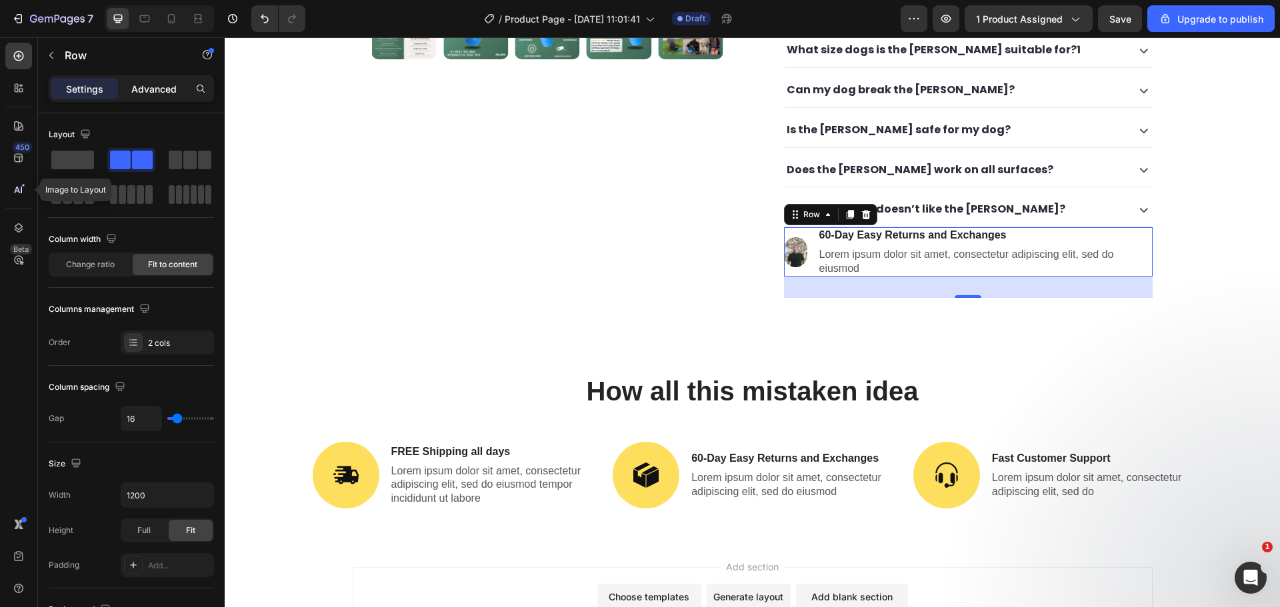
click at [161, 91] on p "Advanced" at bounding box center [153, 89] width 45 height 14
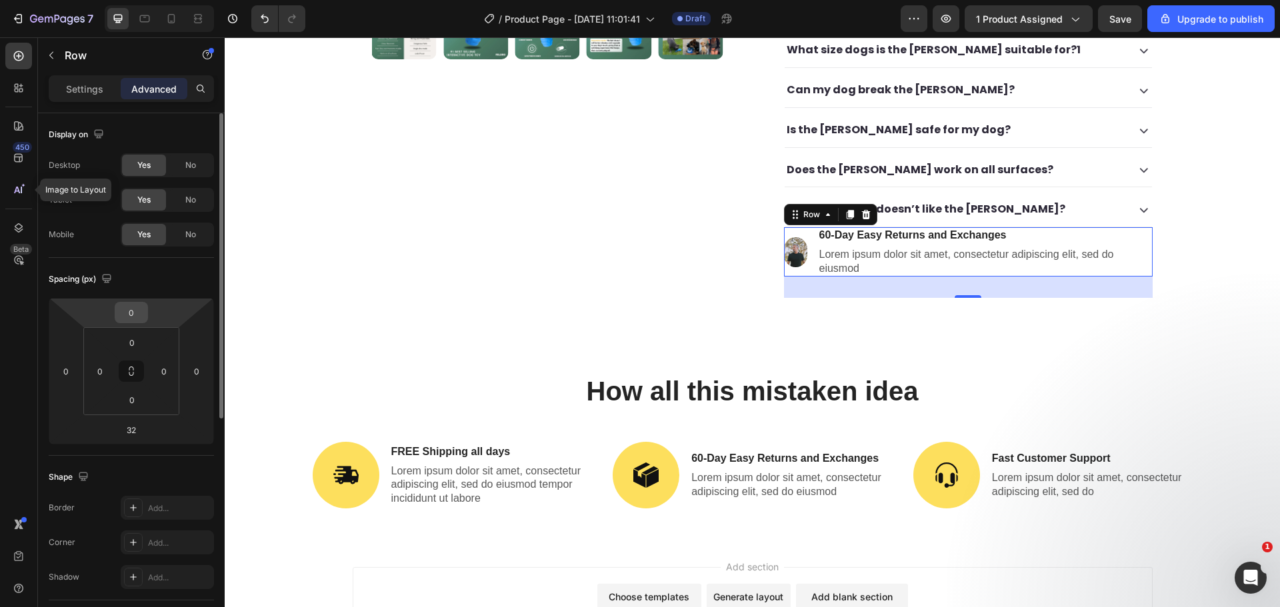
click at [141, 308] on input "0" at bounding box center [131, 313] width 27 height 20
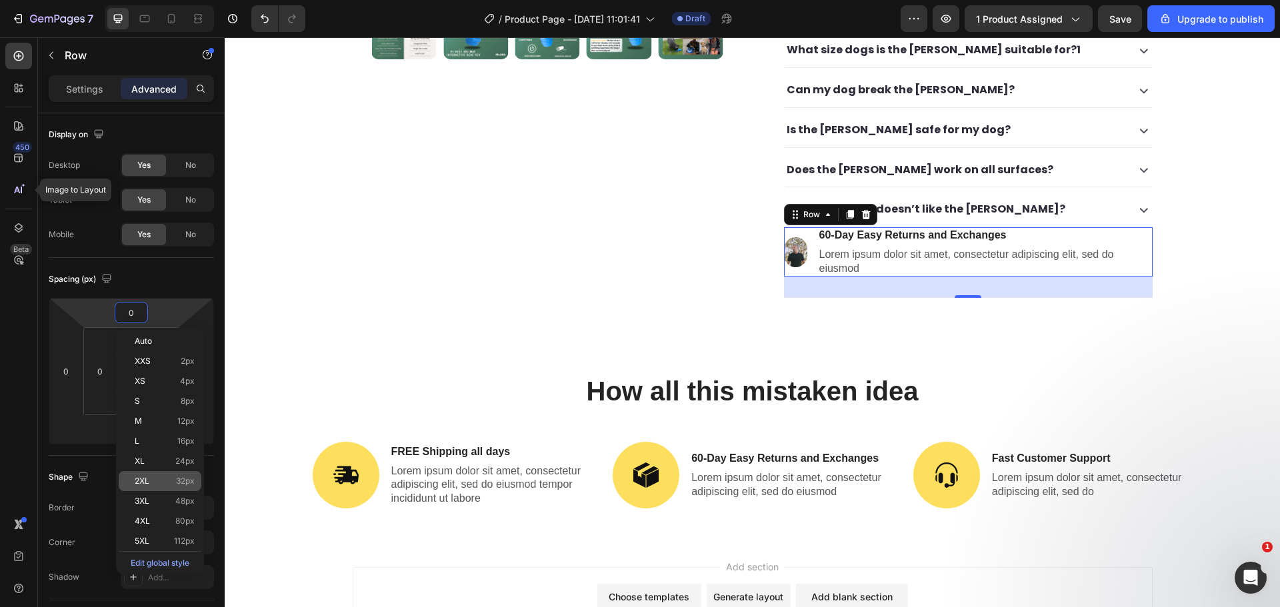
click at [193, 490] on div "2XL 32px" at bounding box center [160, 481] width 83 height 20
type input "32"
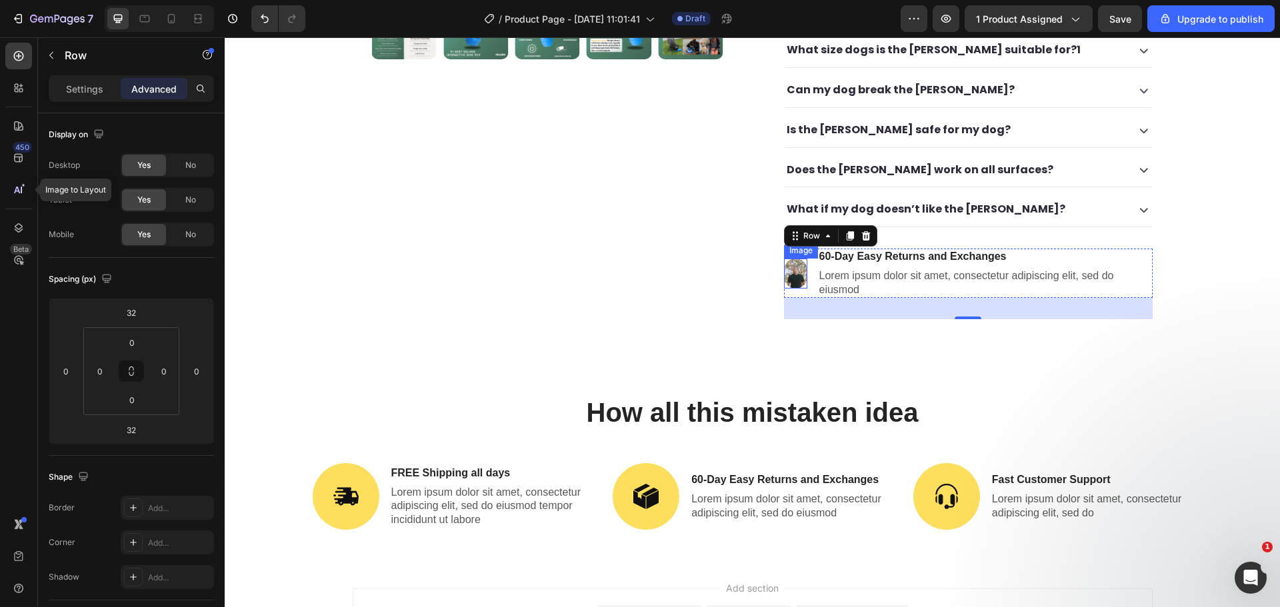
click at [789, 259] on img at bounding box center [795, 274] width 23 height 30
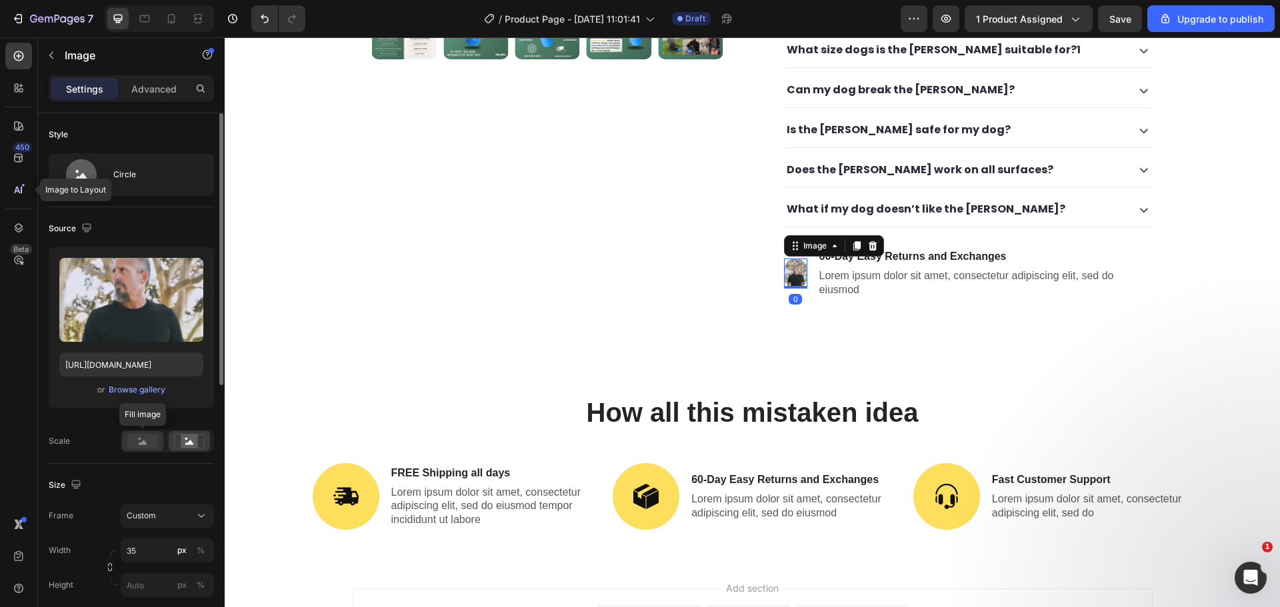
click at [147, 441] on rect at bounding box center [142, 441] width 31 height 15
click at [184, 443] on rect at bounding box center [189, 441] width 17 height 13
click at [193, 513] on div "Custom" at bounding box center [167, 515] width 81 height 13
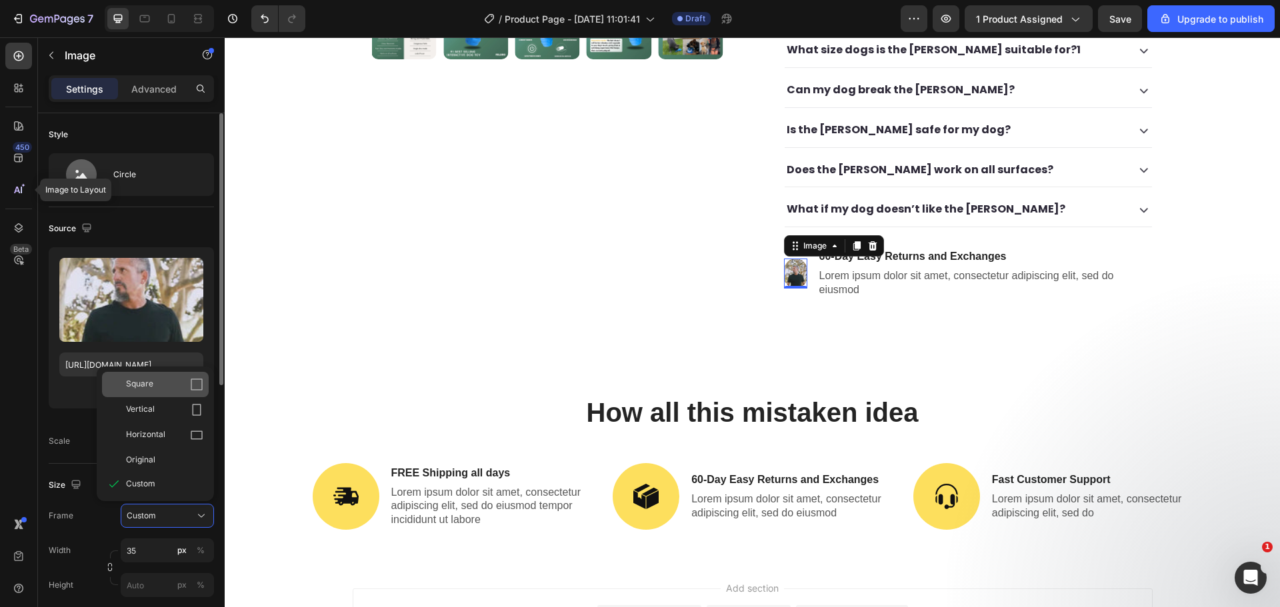
click at [169, 387] on div "Square" at bounding box center [164, 384] width 77 height 13
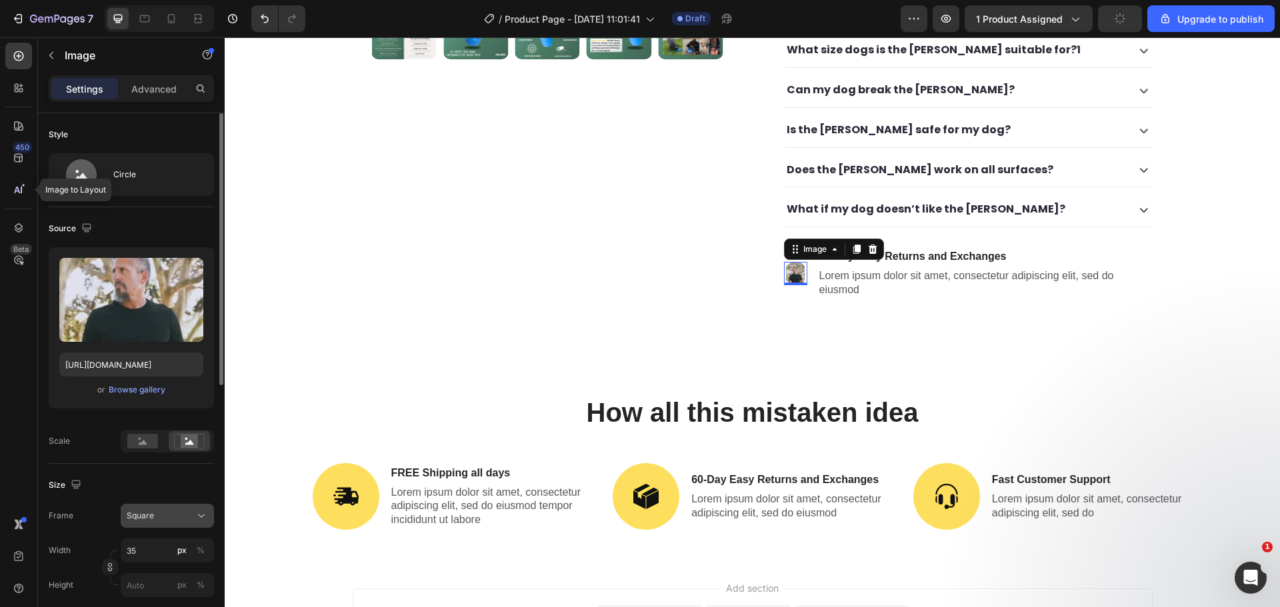
click at [189, 525] on button "Square" at bounding box center [167, 516] width 93 height 24
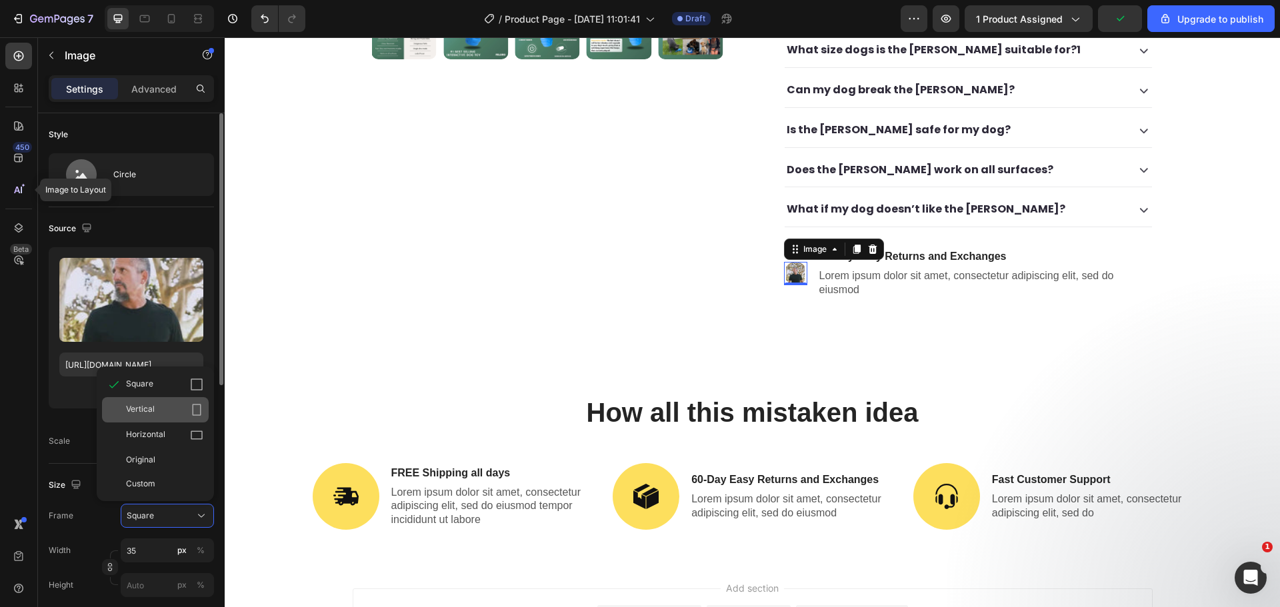
click at [174, 408] on div "Vertical" at bounding box center [164, 409] width 77 height 13
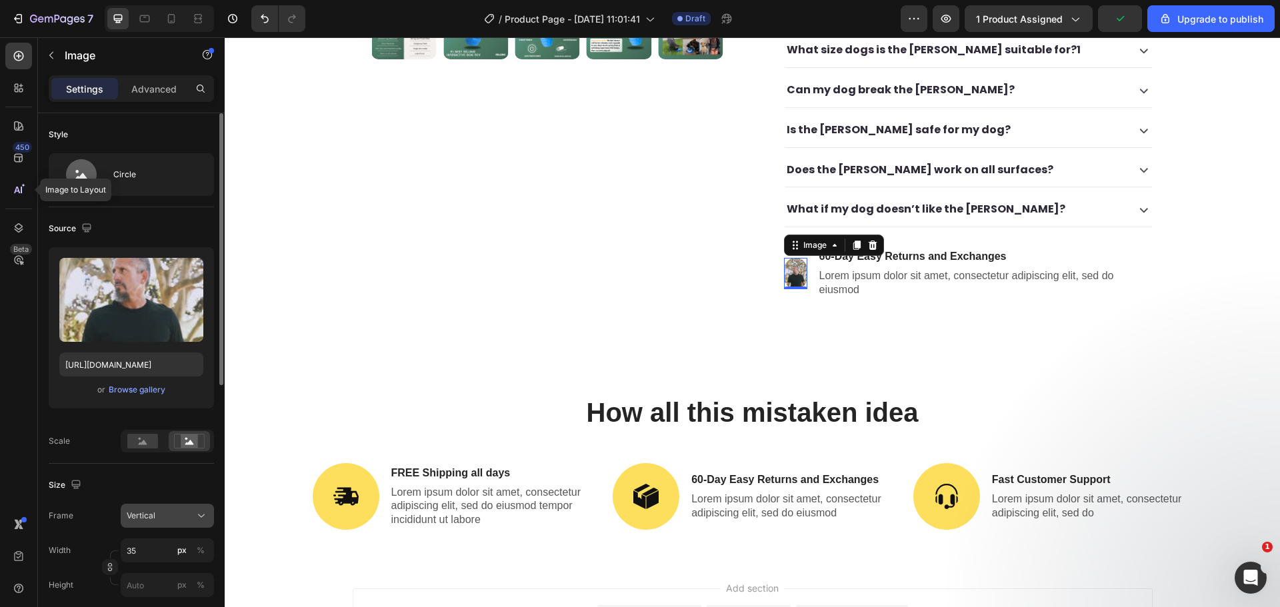
click at [197, 515] on icon at bounding box center [201, 515] width 13 height 13
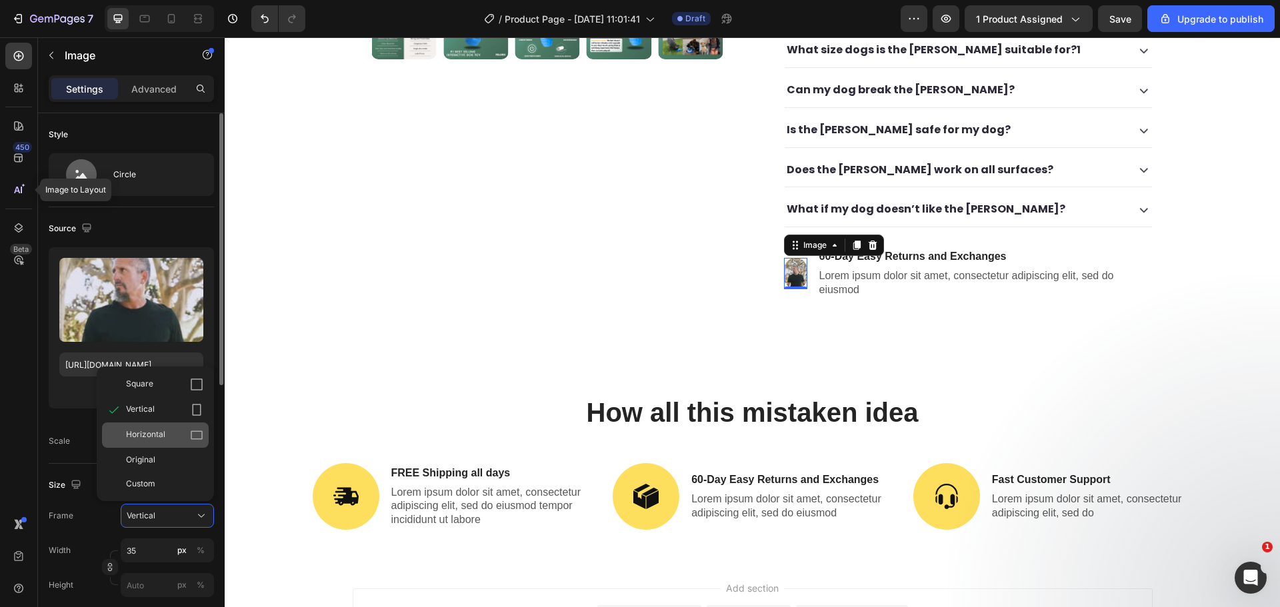
click at [180, 425] on div "Horizontal" at bounding box center [155, 435] width 107 height 25
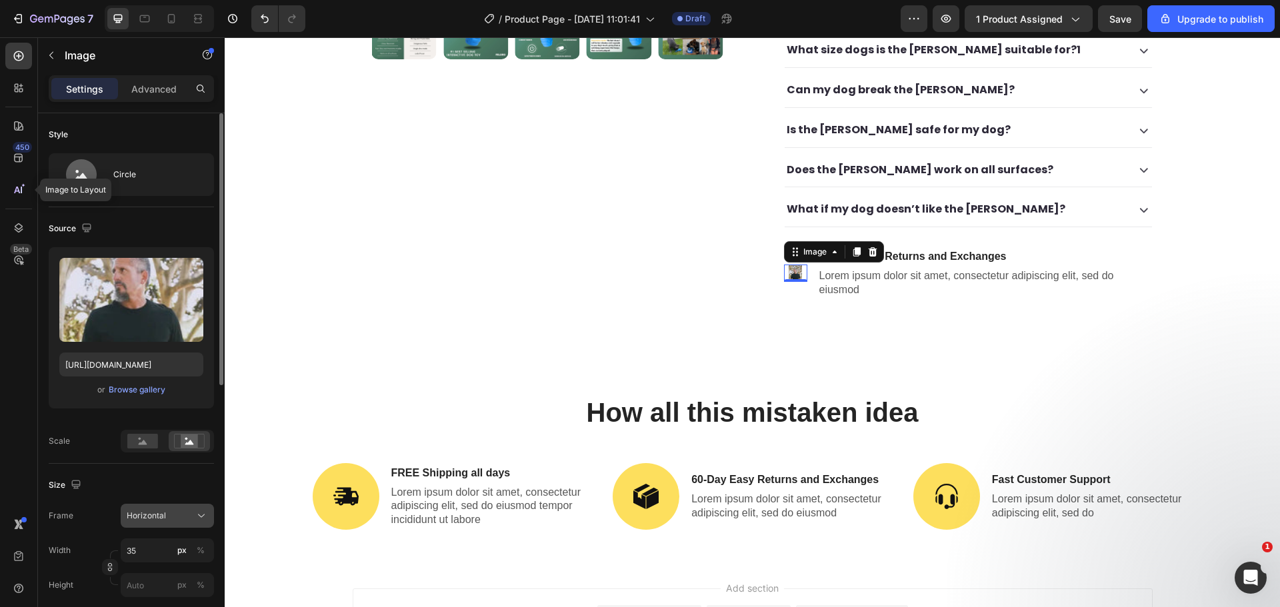
click at [201, 519] on icon at bounding box center [201, 515] width 13 height 13
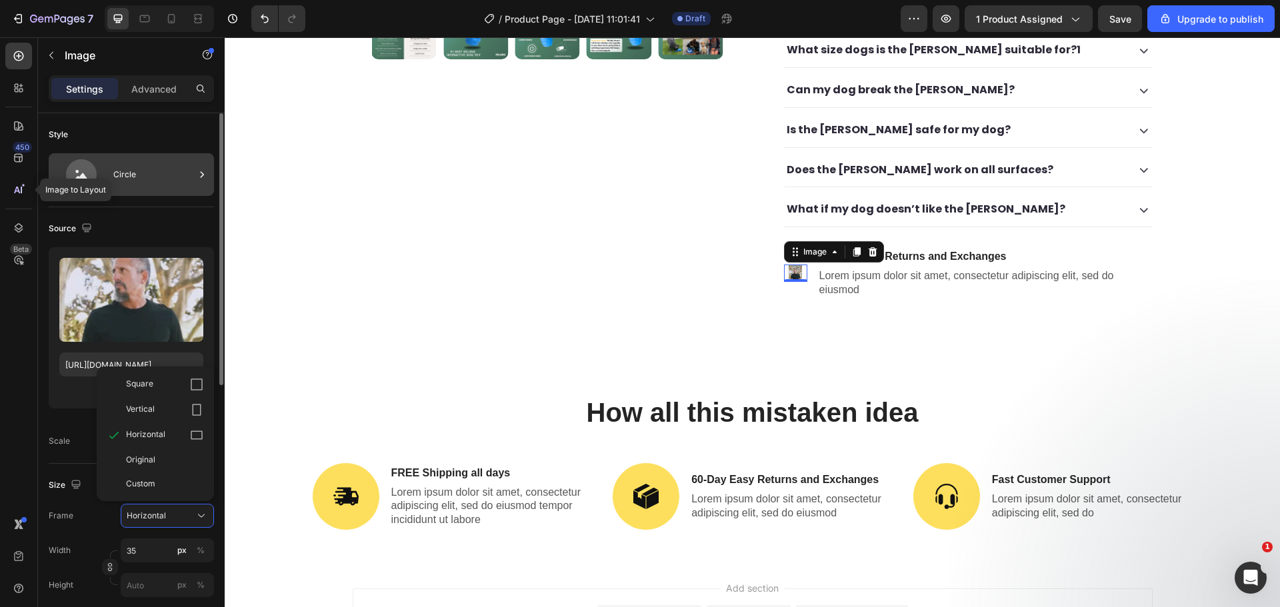
click at [139, 157] on div "Circle" at bounding box center [131, 174] width 165 height 43
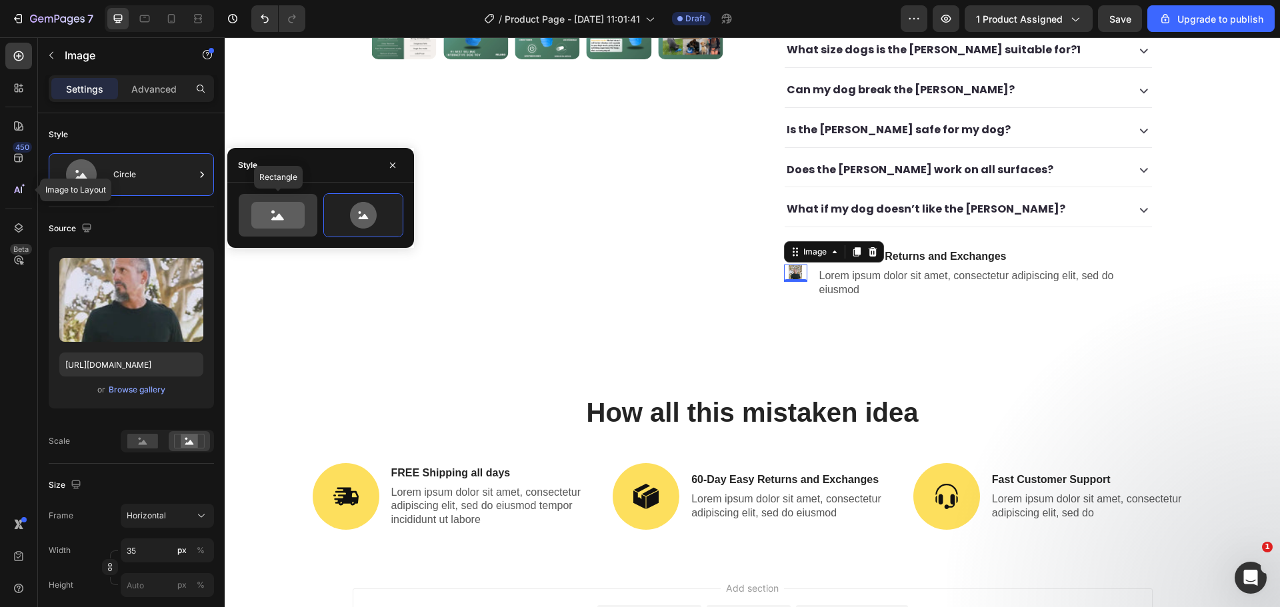
click at [245, 211] on div at bounding box center [278, 215] width 79 height 43
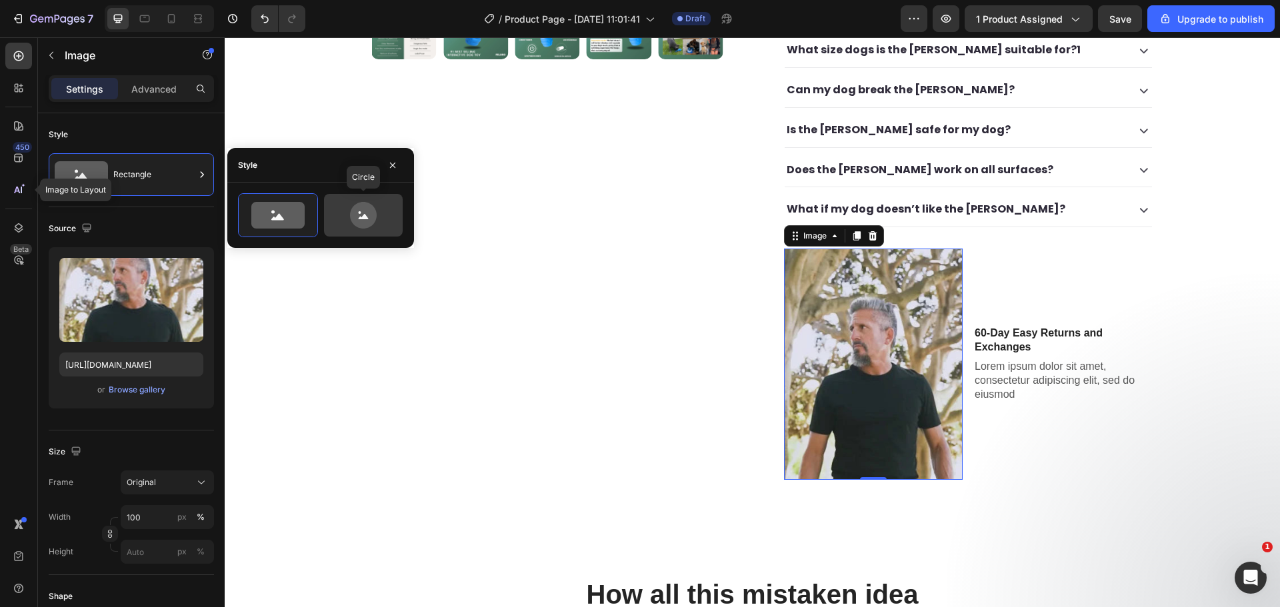
click at [354, 219] on icon at bounding box center [363, 215] width 27 height 27
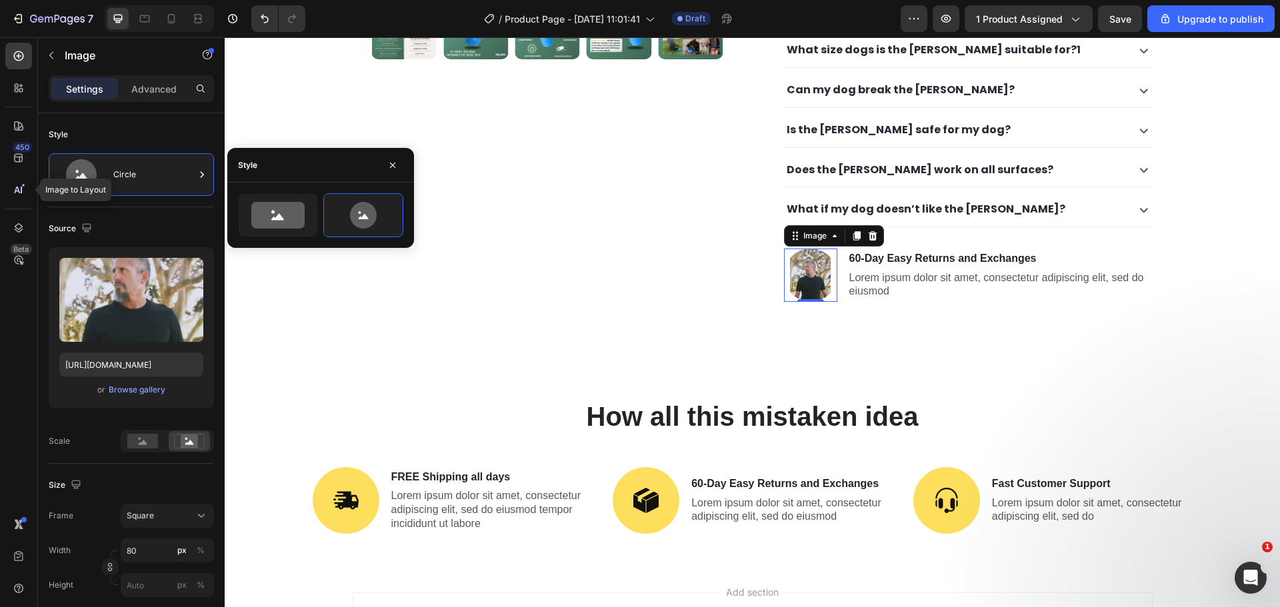
click at [367, 181] on div "Style" at bounding box center [320, 165] width 187 height 35
click at [108, 135] on div "Style" at bounding box center [131, 134] width 165 height 21
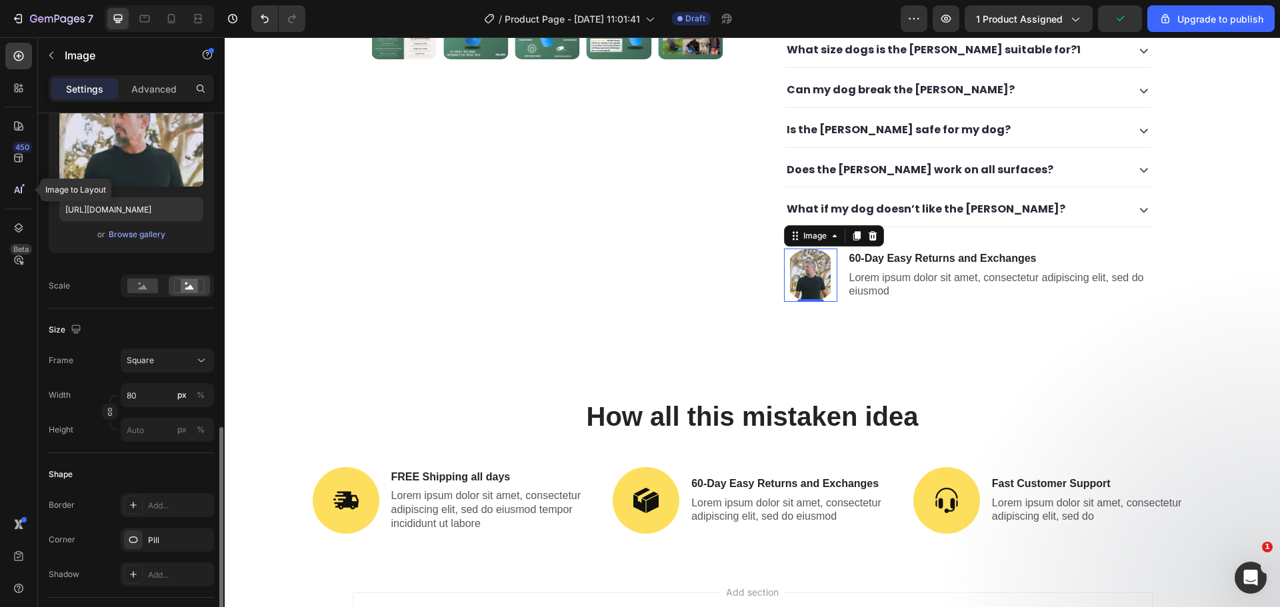
scroll to position [311, 0]
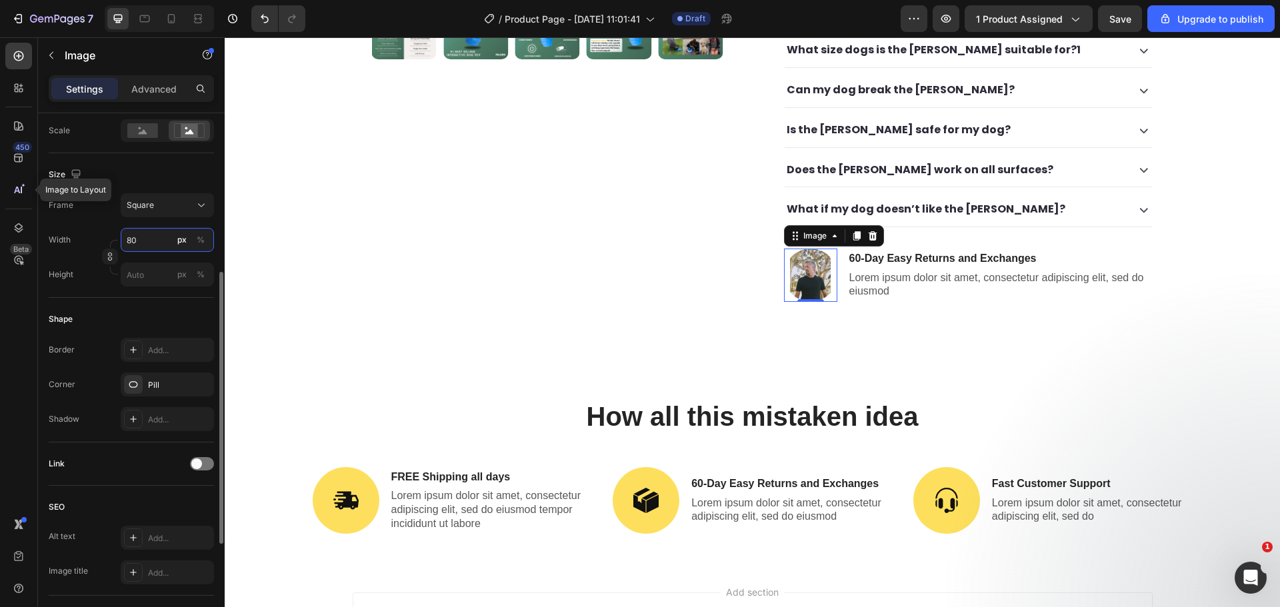
click at [141, 245] on input "80" at bounding box center [167, 240] width 93 height 24
click at [197, 240] on div "%" at bounding box center [201, 240] width 8 height 12
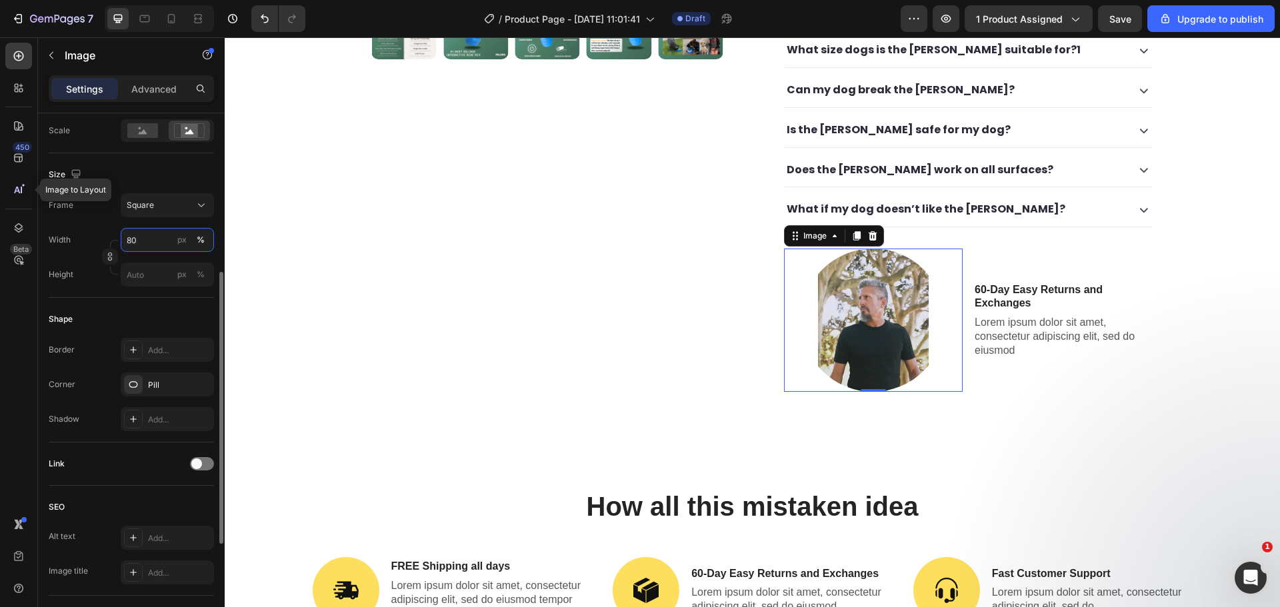
click at [149, 242] on input "80" at bounding box center [167, 240] width 93 height 24
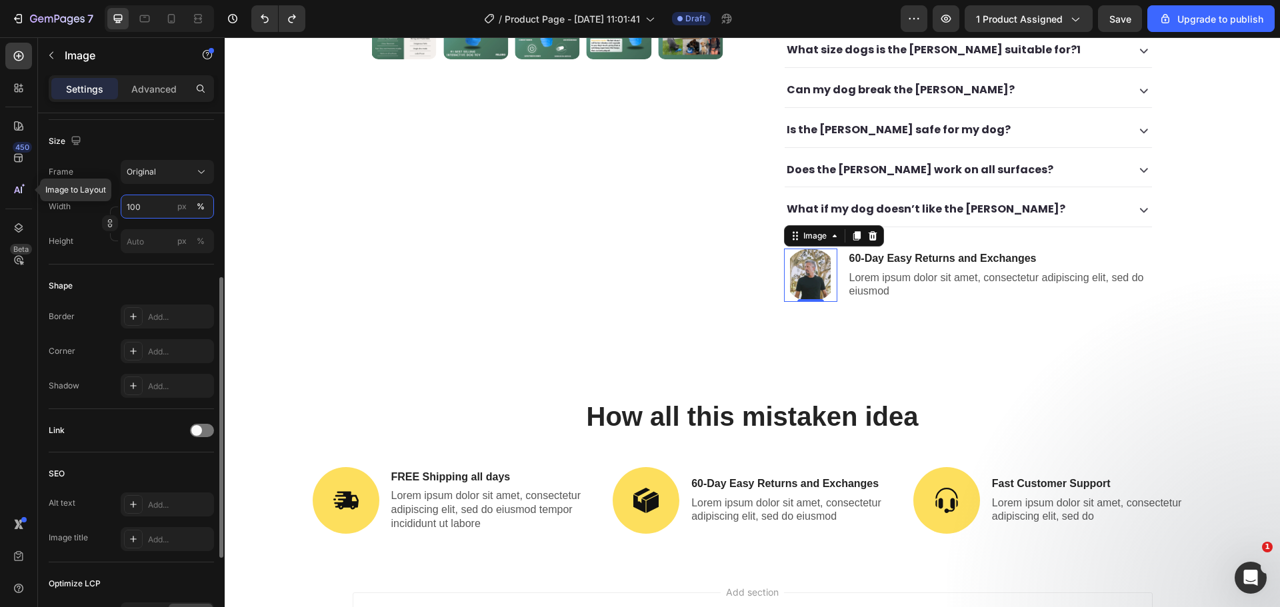
type input "35"
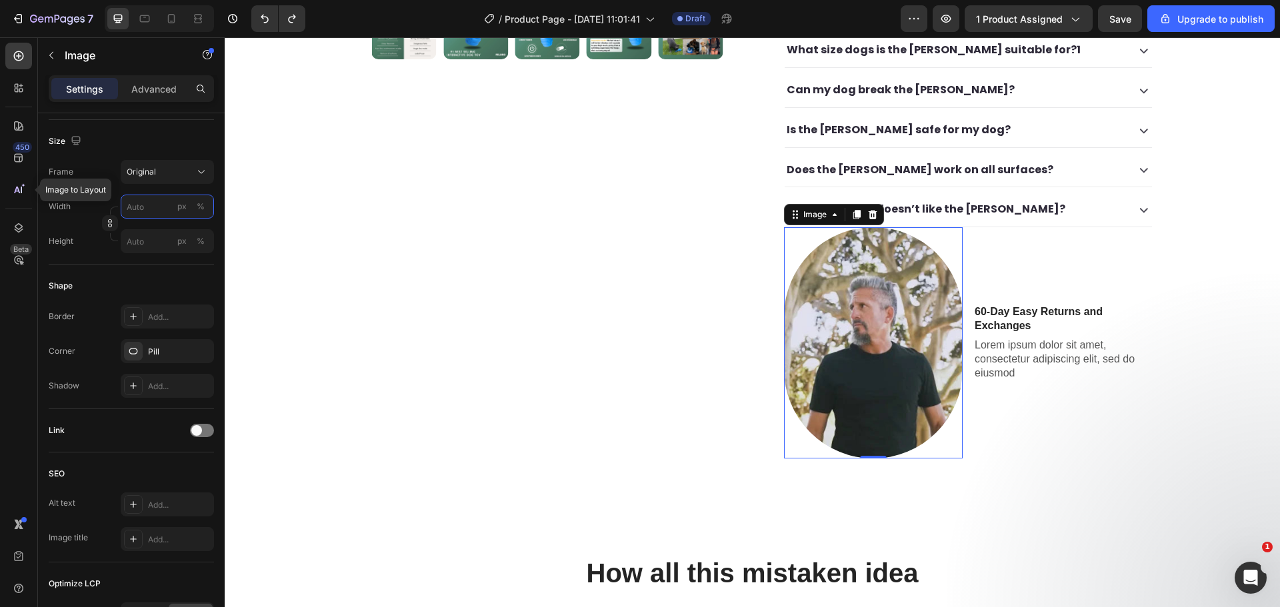
type input "80"
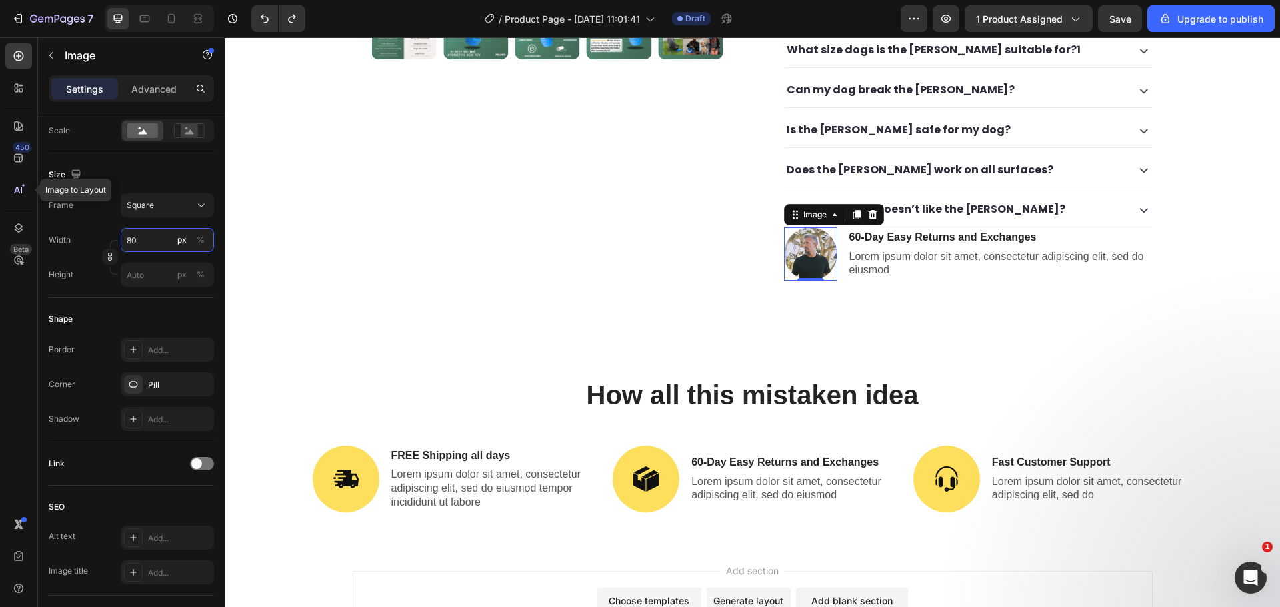
type input "https://cdn.shopify.com/s/files/1/0909/2261/5117/files/gempages_577322349100008…"
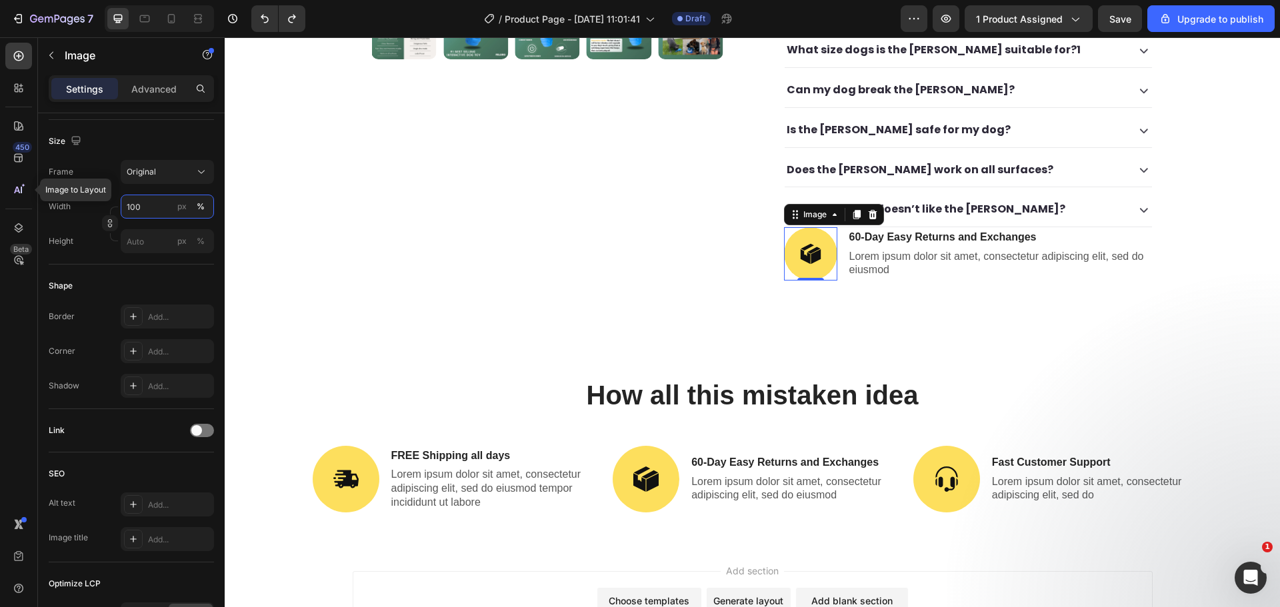
type input "80"
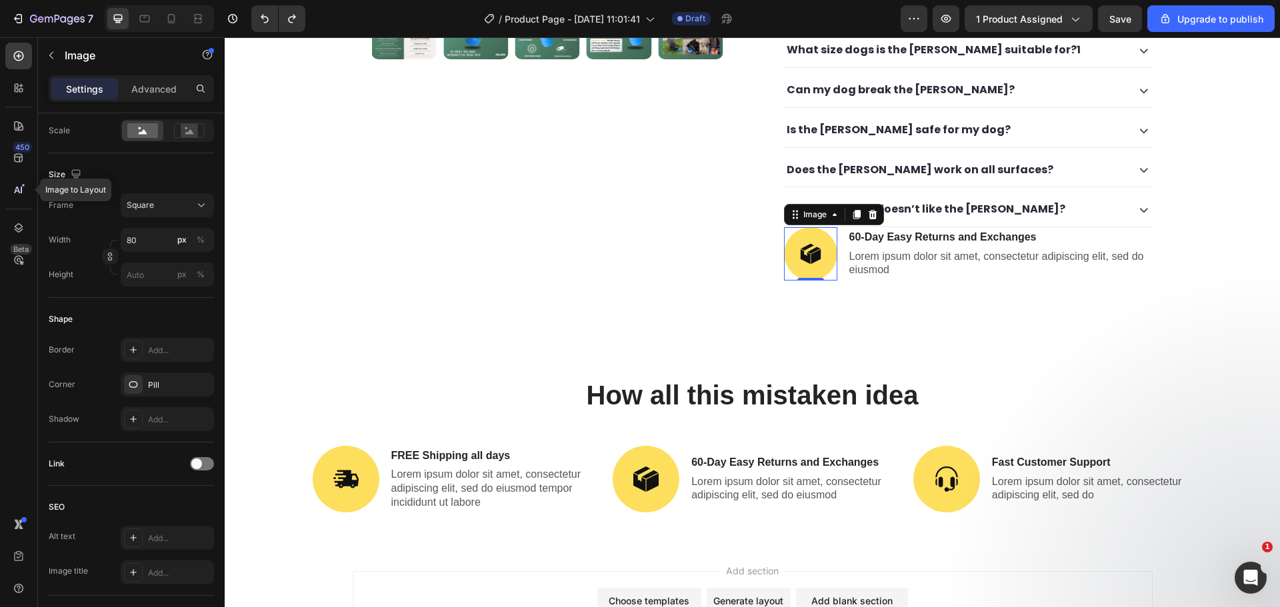
click at [815, 238] on img at bounding box center [810, 253] width 53 height 53
type input "80"
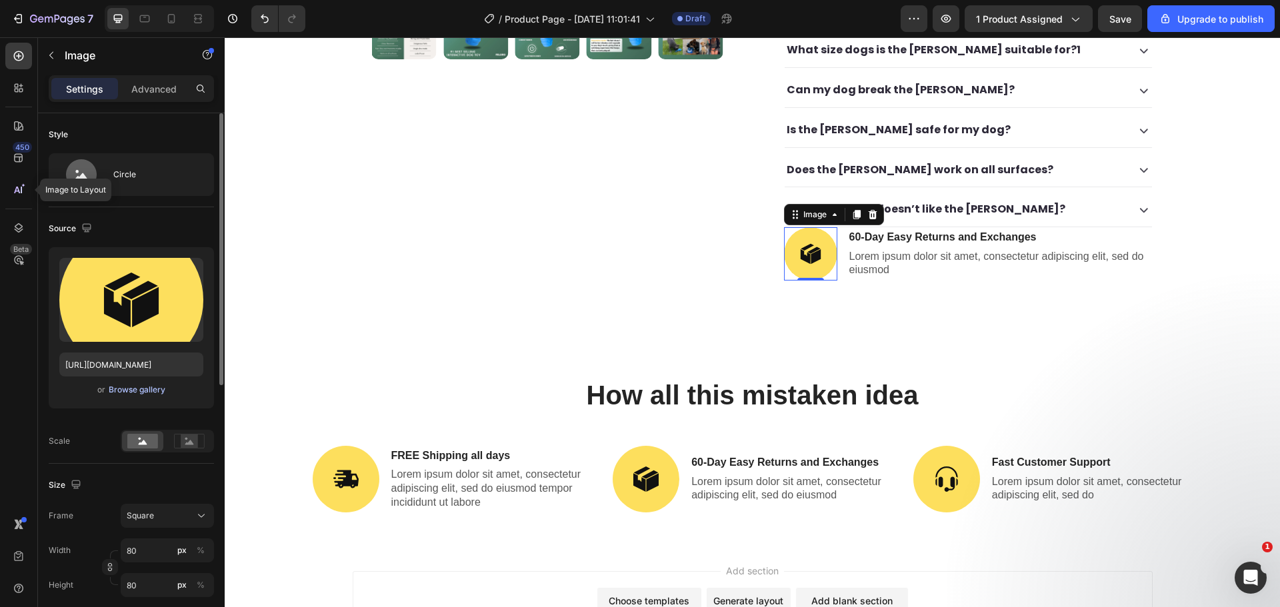
click at [144, 389] on div "Browse gallery" at bounding box center [137, 390] width 57 height 12
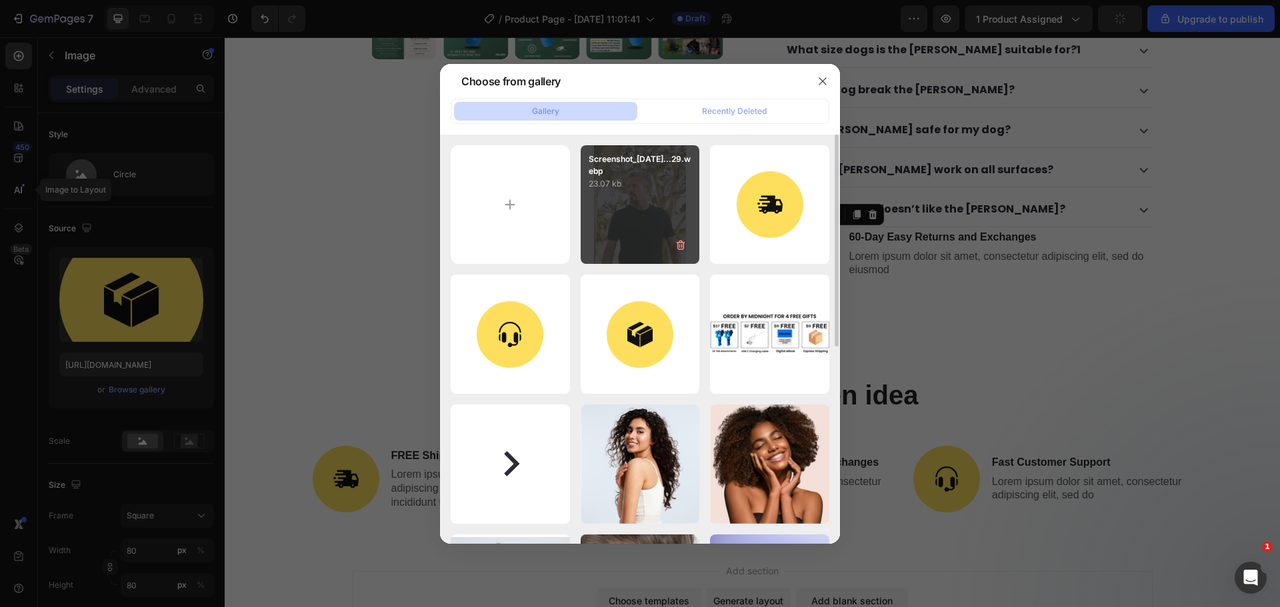
click at [629, 238] on div "Screenshot_2025-05-1...29.webp 23.07 kb" at bounding box center [640, 204] width 119 height 119
type input "https://cdn.shopify.com/s/files/1/0909/2261/5117/files/gempages_577322349100008…"
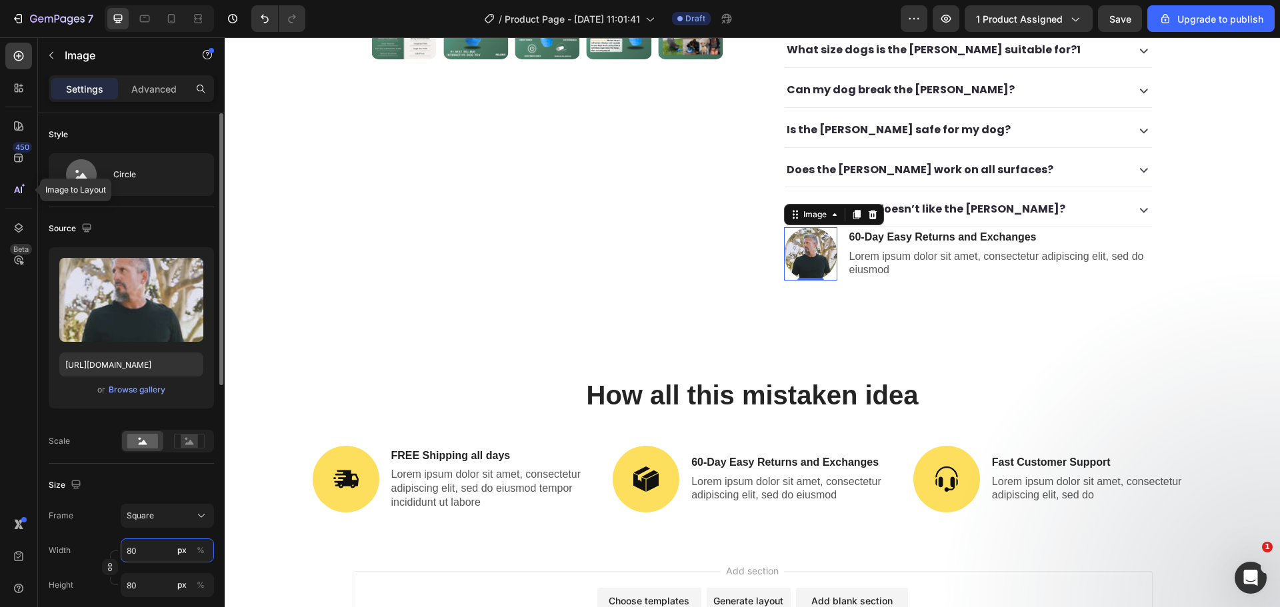
click at [149, 559] on input "80" at bounding box center [167, 551] width 93 height 24
type input "79"
type input "77"
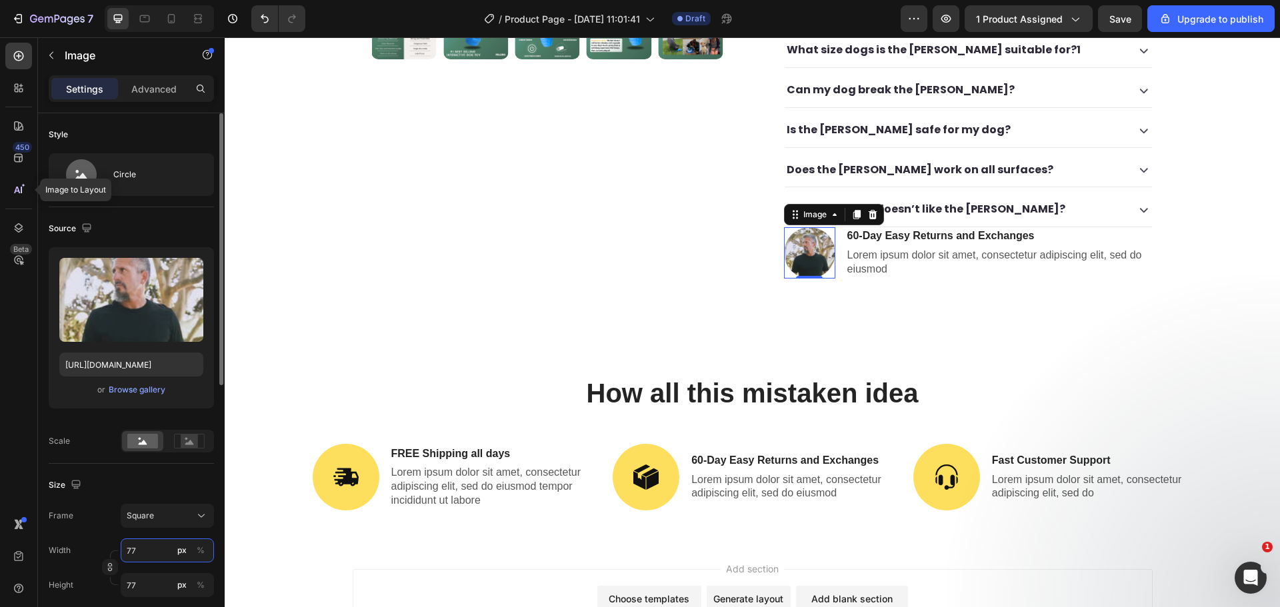
type input "76"
type input "73"
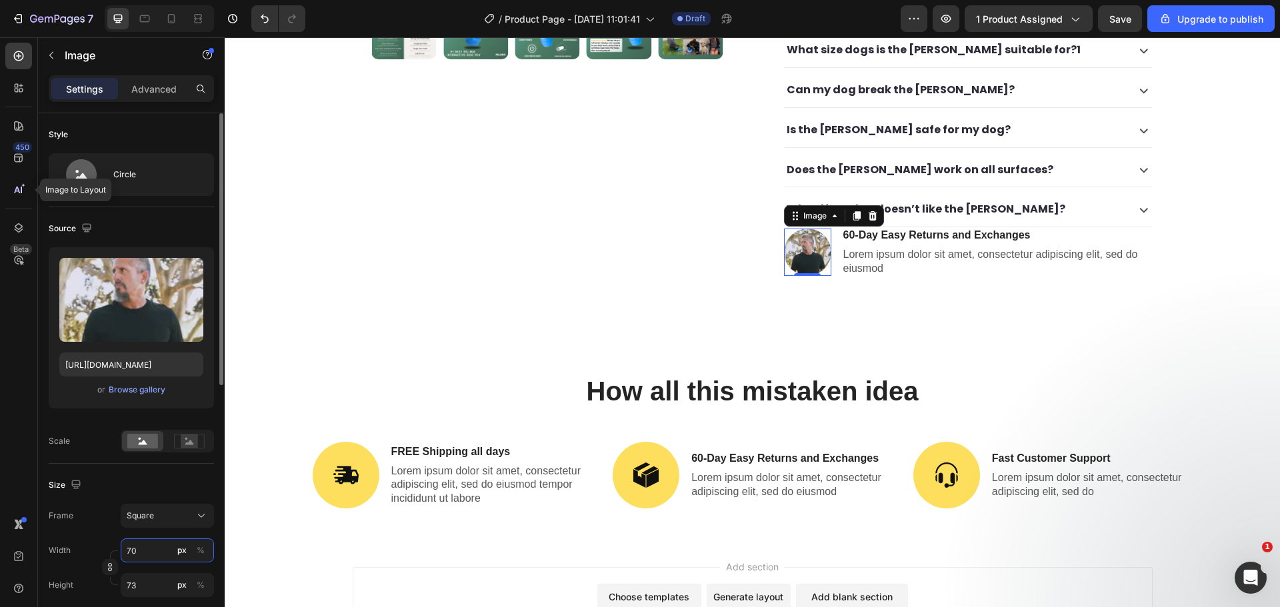
type input "69"
type input "65"
type input "60"
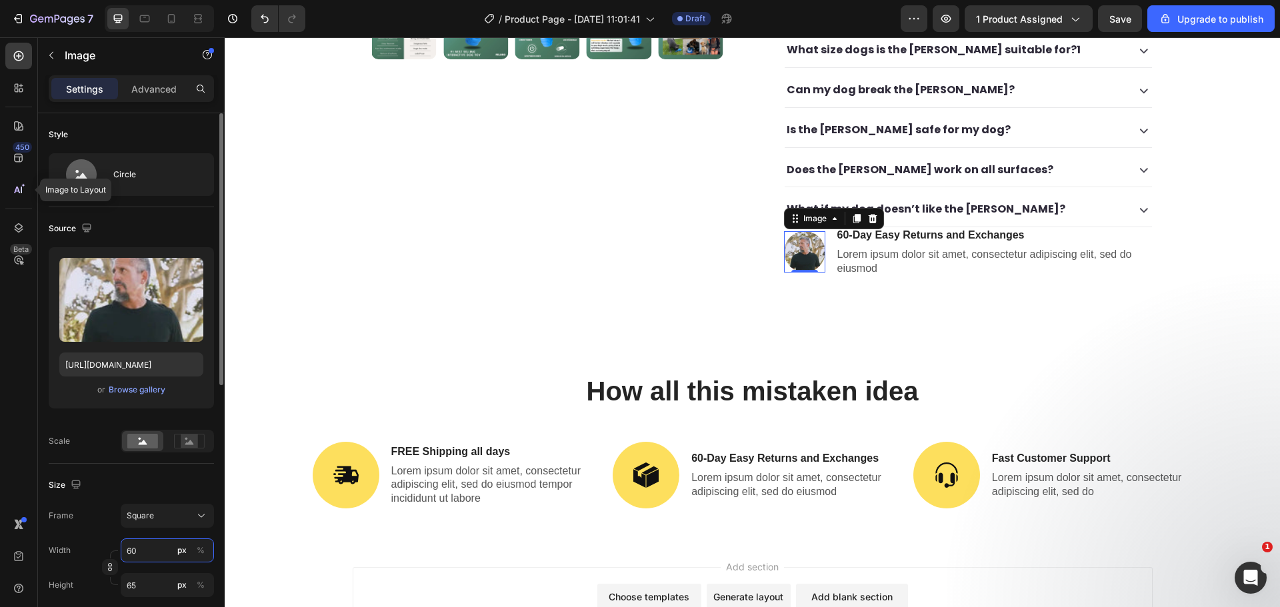
type input "60"
type input "59"
type input "58"
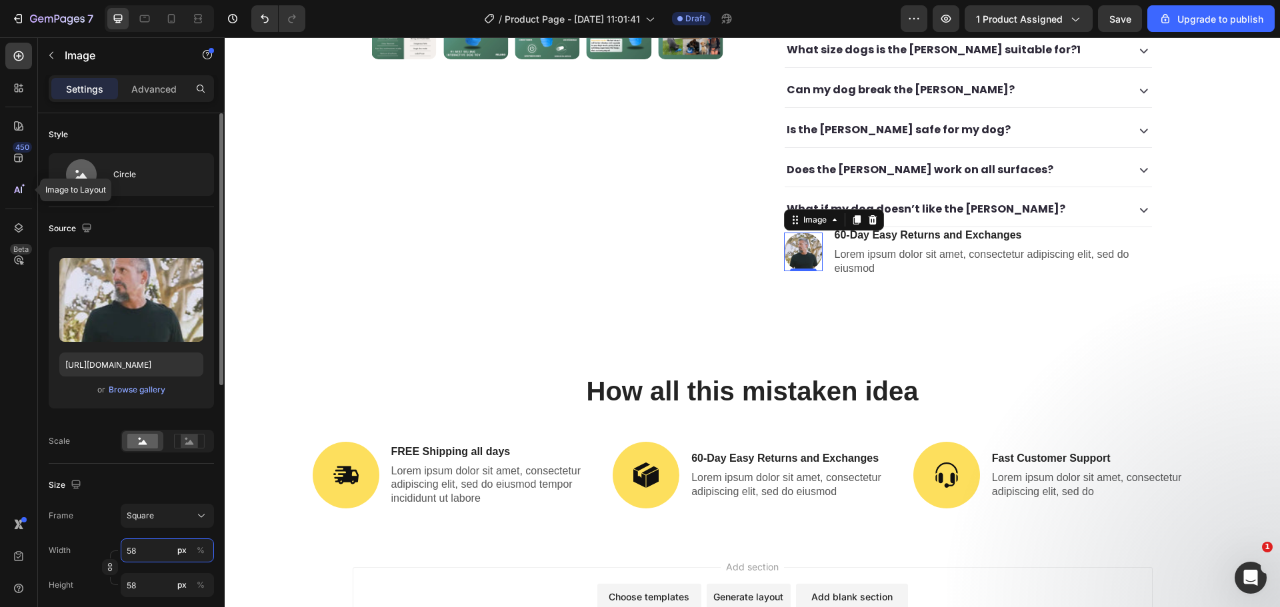
type input "57"
type input "56"
click at [189, 439] on rect at bounding box center [189, 441] width 17 height 13
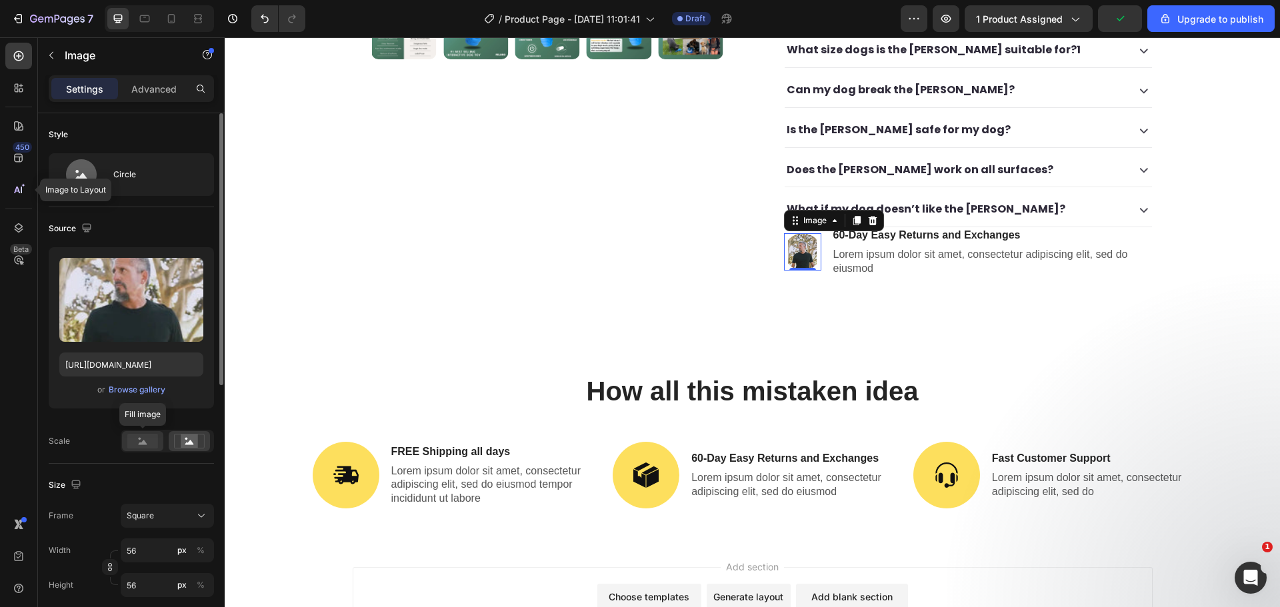
click at [146, 439] on rect at bounding box center [142, 441] width 31 height 15
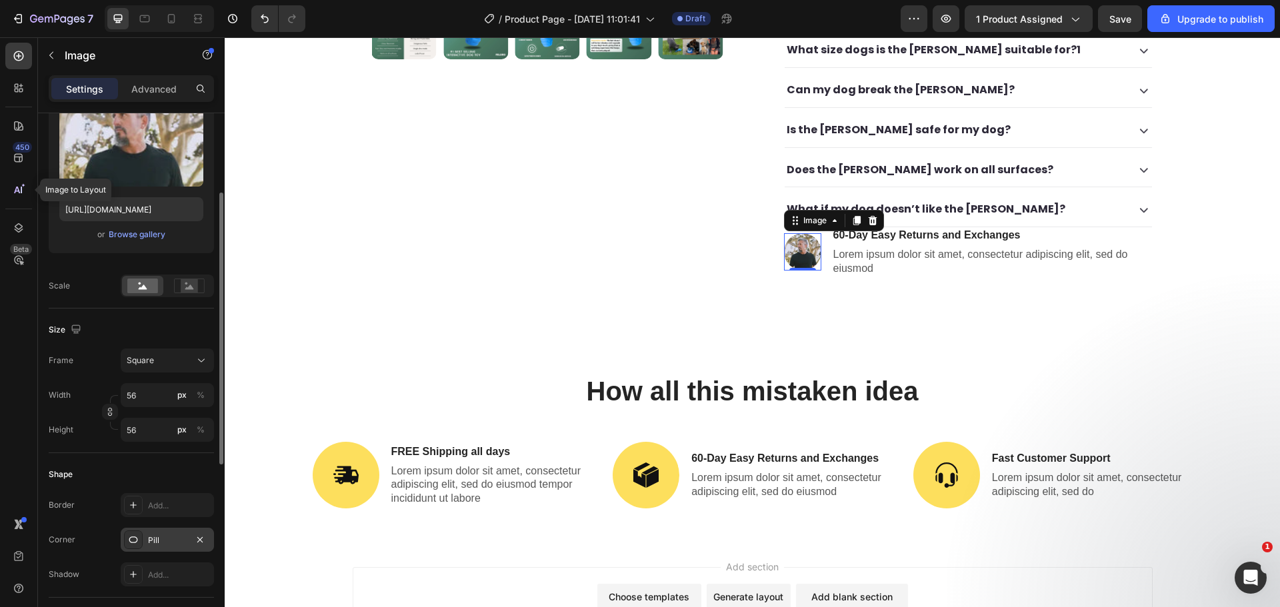
click at [160, 538] on div "Pill" at bounding box center [167, 541] width 39 height 12
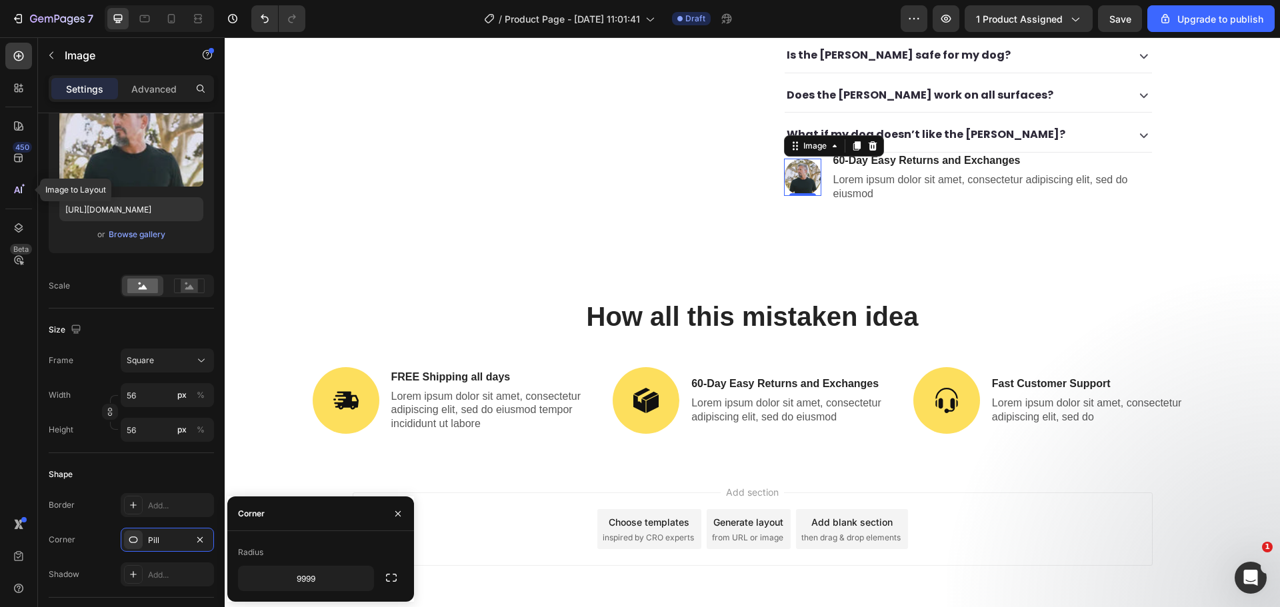
scroll to position [587, 0]
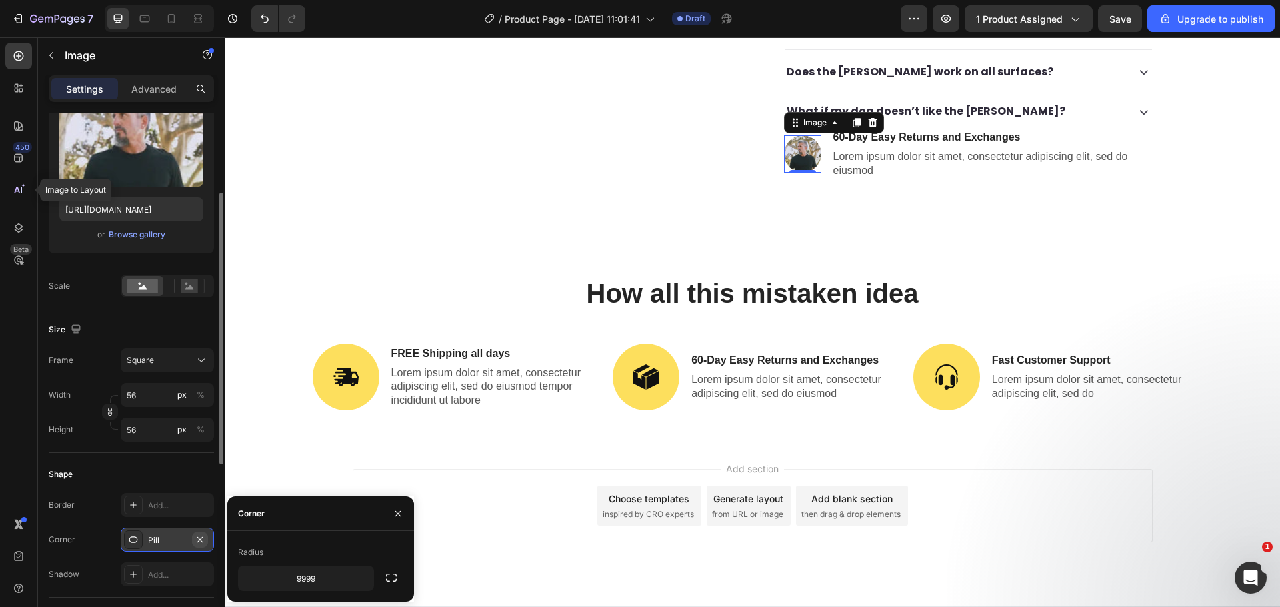
click at [194, 539] on button "button" at bounding box center [200, 540] width 16 height 16
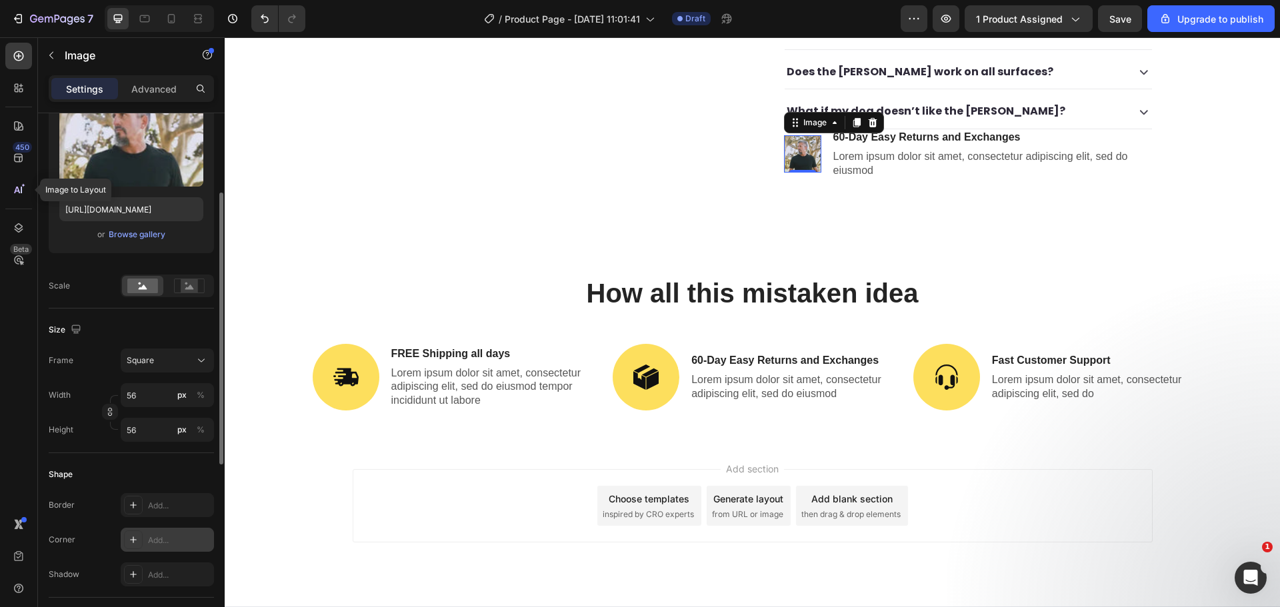
click at [156, 538] on div "Add..." at bounding box center [179, 541] width 63 height 12
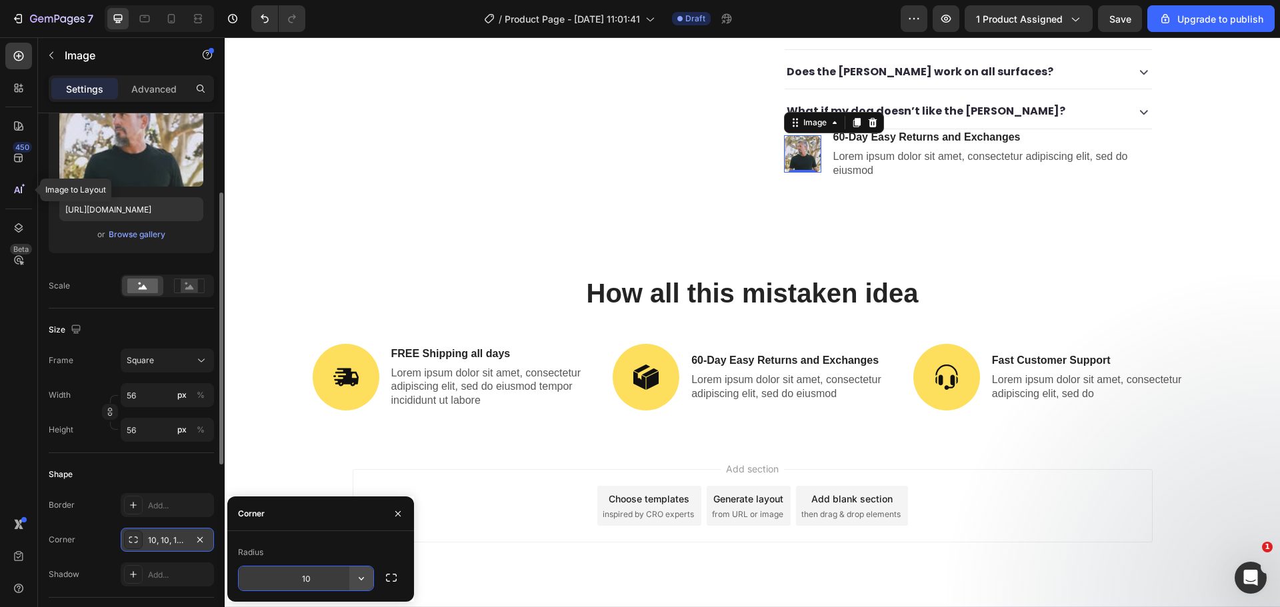
click at [355, 579] on icon "button" at bounding box center [361, 578] width 13 height 13
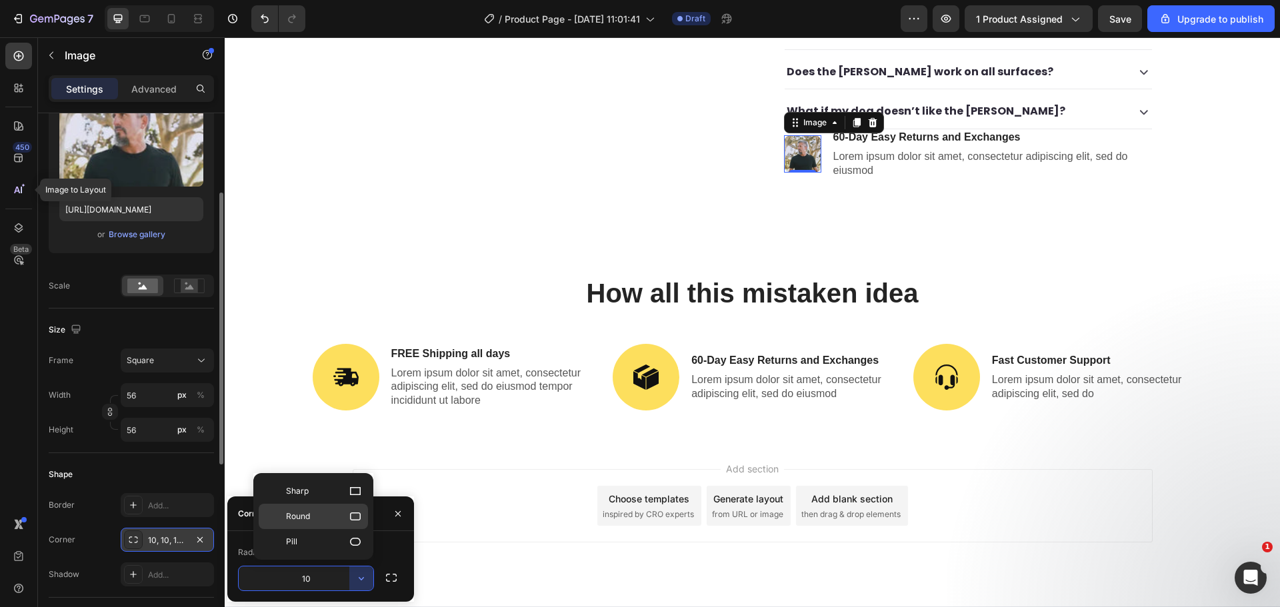
click at [339, 522] on p "Round" at bounding box center [324, 516] width 76 height 13
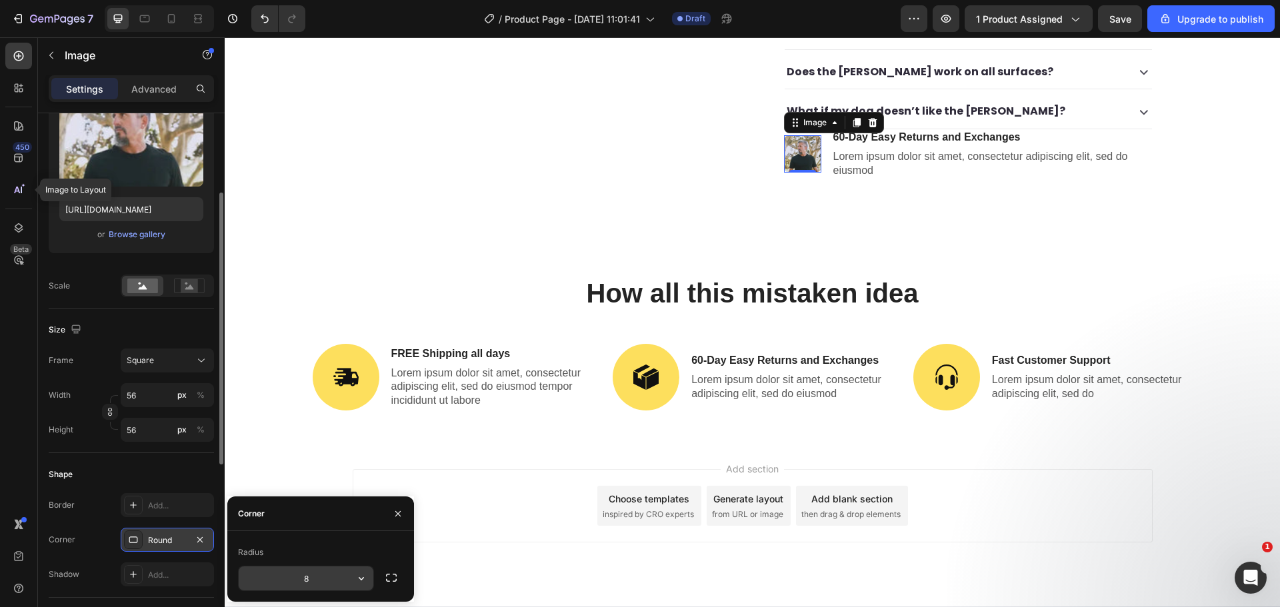
click at [331, 585] on input "8" at bounding box center [306, 579] width 135 height 24
type input "102"
click at [822, 141] on div "Image 0 60-Day Easy Returns and Exchanges Text Block Lorem ipsum dolor sit amet…" at bounding box center [968, 153] width 369 height 49
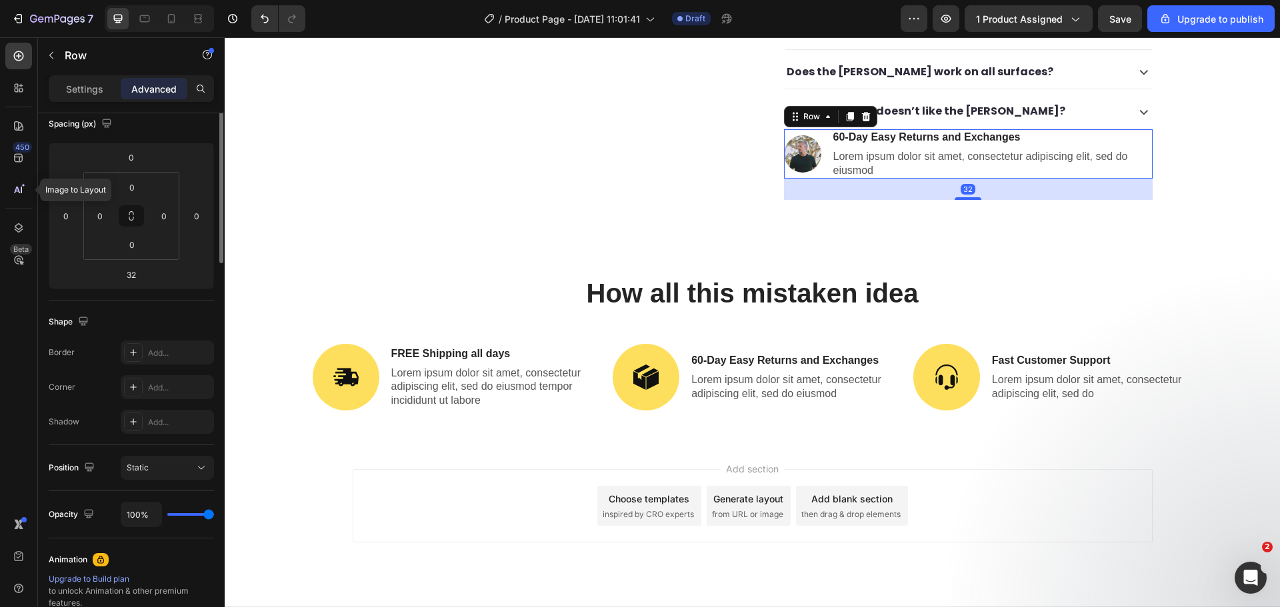
scroll to position [0, 0]
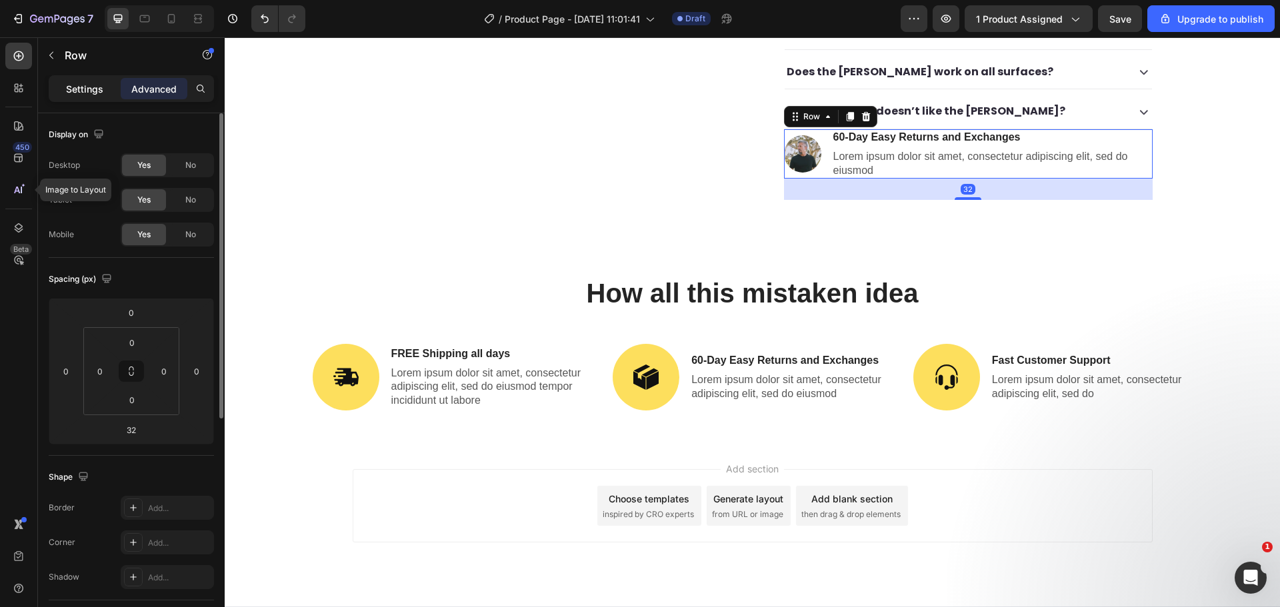
click at [87, 96] on div "Settings" at bounding box center [84, 88] width 67 height 21
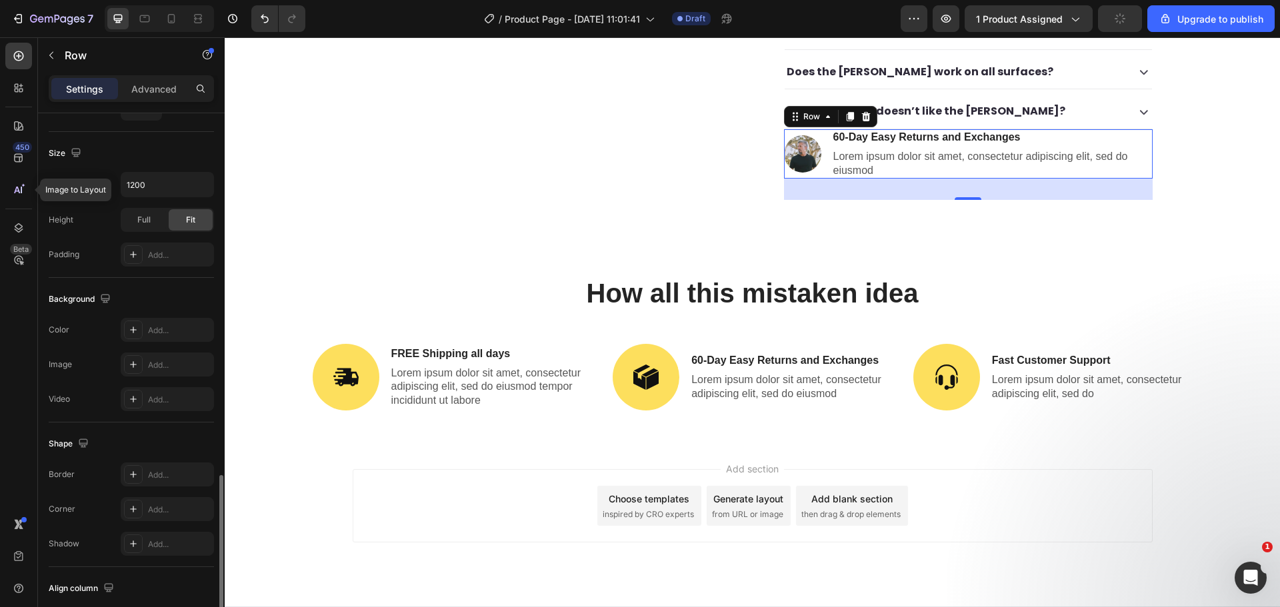
scroll to position [433, 0]
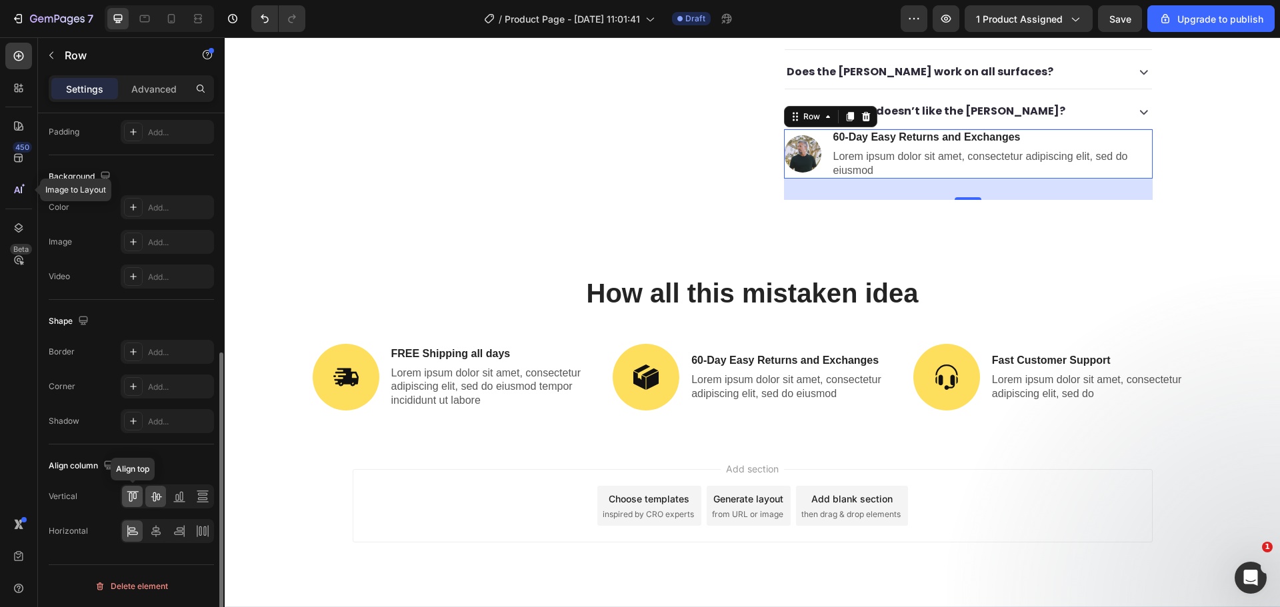
click at [137, 493] on icon at bounding box center [132, 496] width 13 height 13
click at [953, 129] on div "60-Day Easy Returns and Exchanges" at bounding box center [992, 137] width 321 height 17
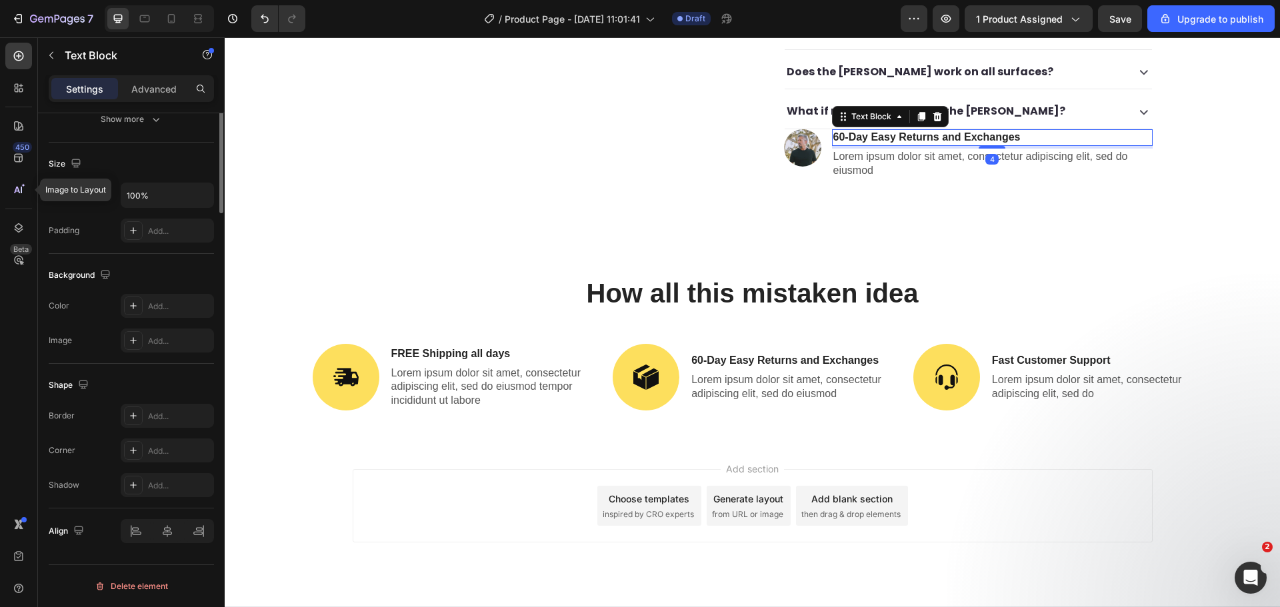
scroll to position [0, 0]
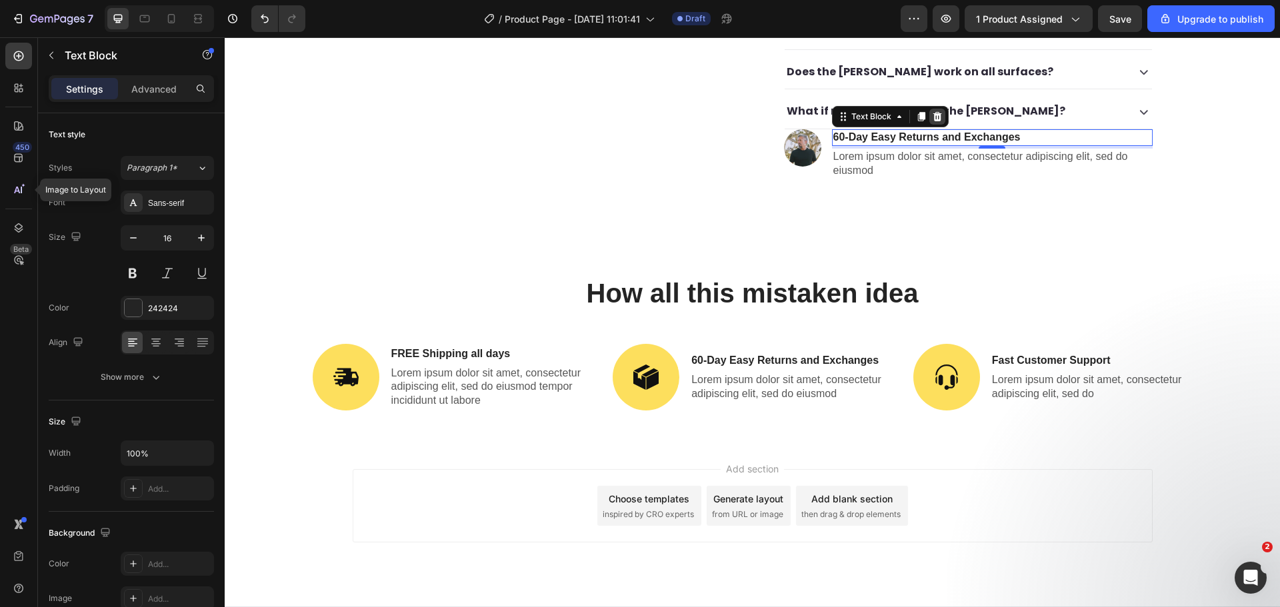
click at [937, 109] on div at bounding box center [937, 117] width 16 height 16
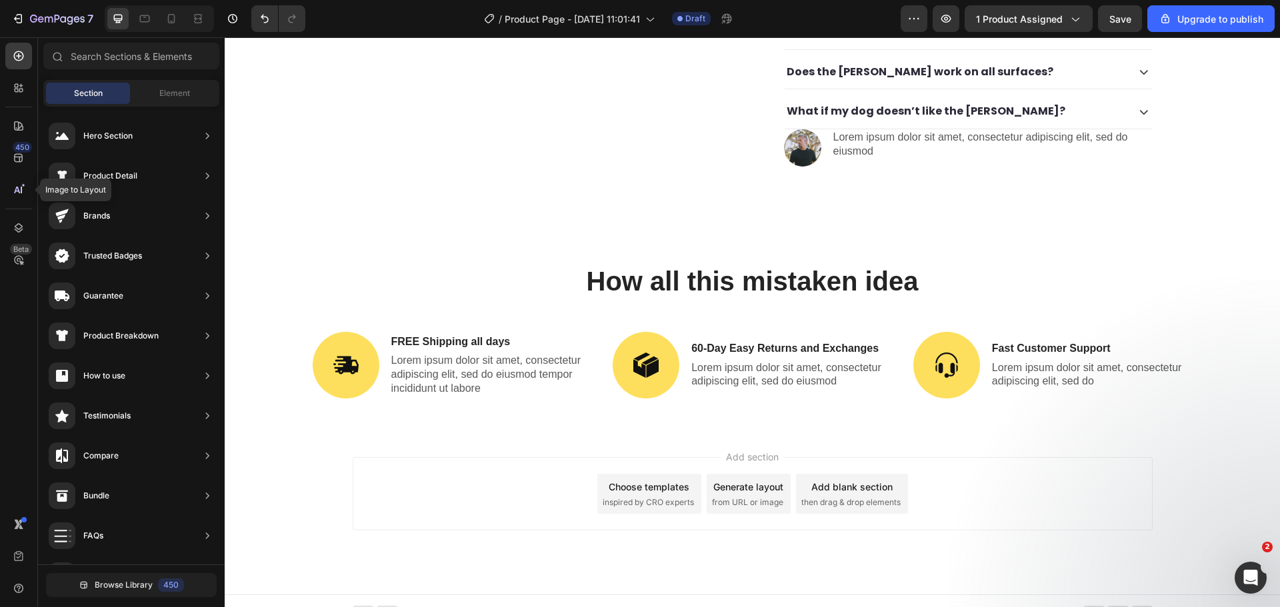
scroll to position [575, 0]
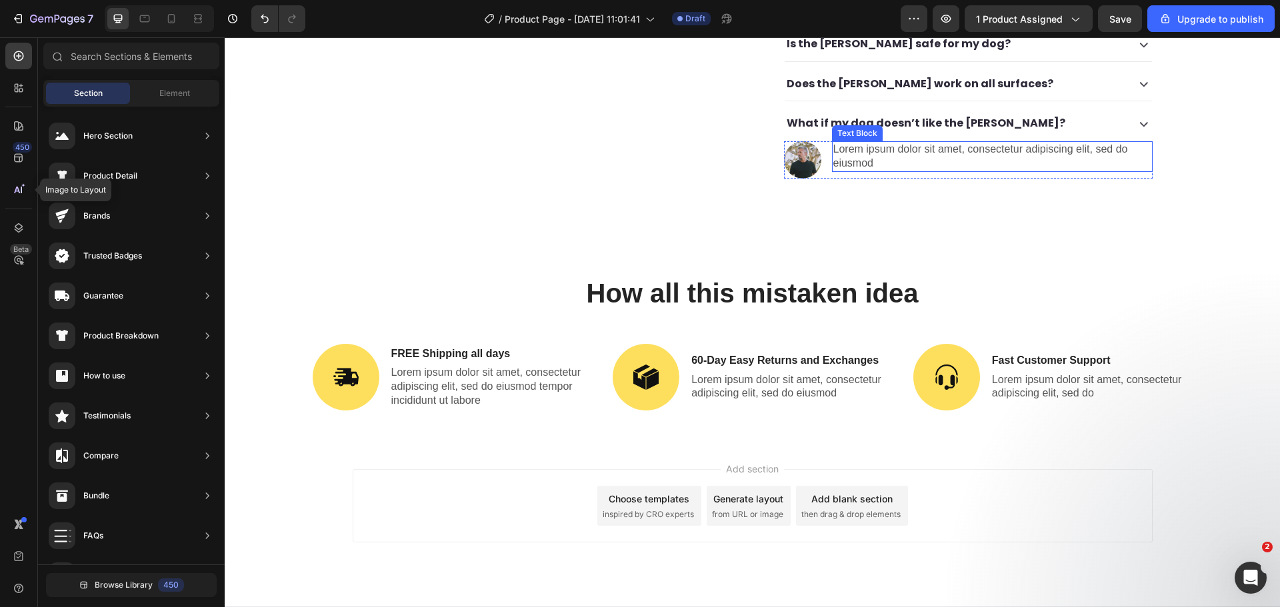
click at [938, 143] on p "Lorem ipsum dolor sit amet, consectetur adipiscing elit, sed do eiusmod" at bounding box center [992, 157] width 318 height 28
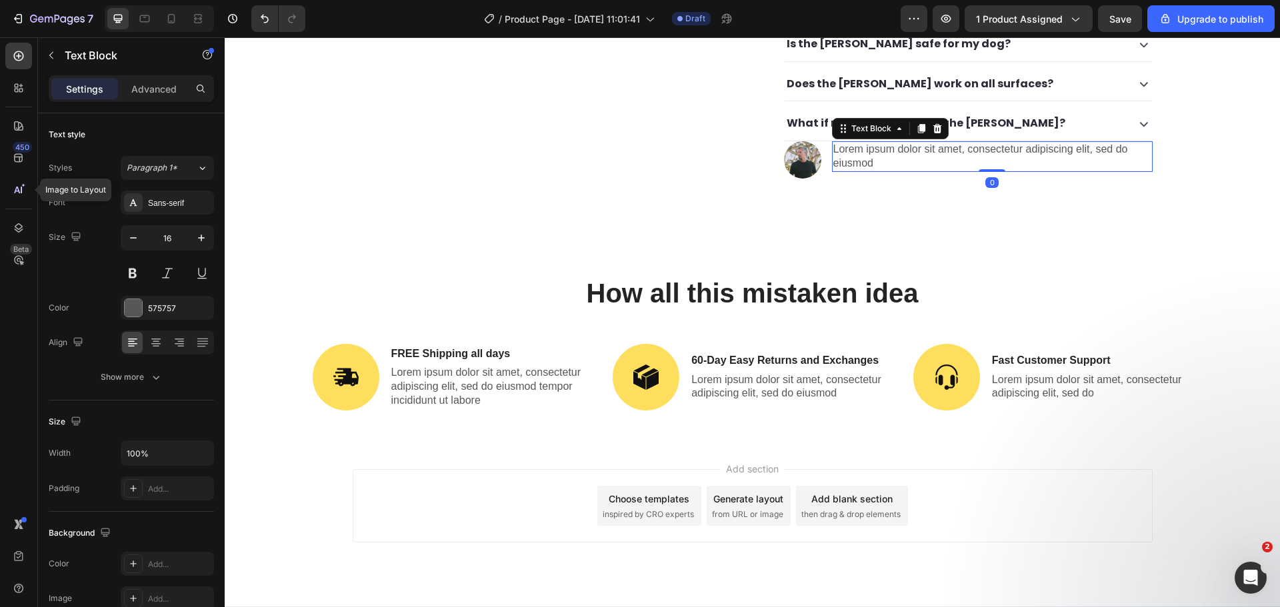
click at [938, 143] on p "Lorem ipsum dolor sit amet, consectetur adipiscing elit, sed do eiusmod" at bounding box center [992, 157] width 318 height 28
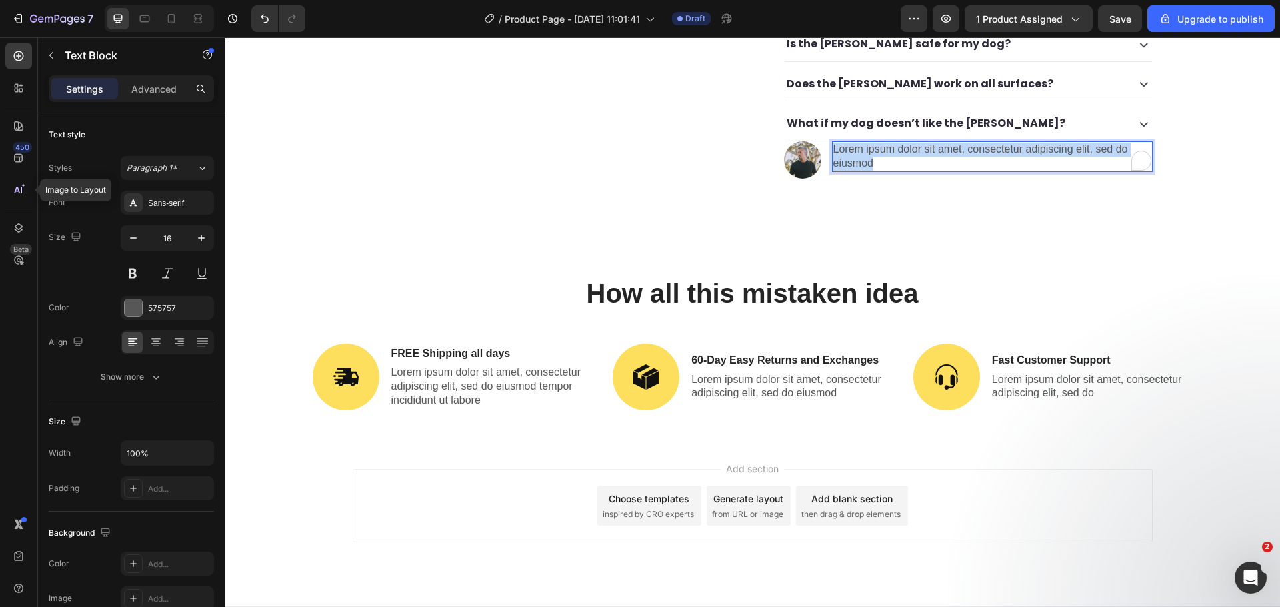
click at [938, 143] on p "Lorem ipsum dolor sit amet, consectetur adipiscing elit, sed do eiusmod" at bounding box center [992, 157] width 318 height 28
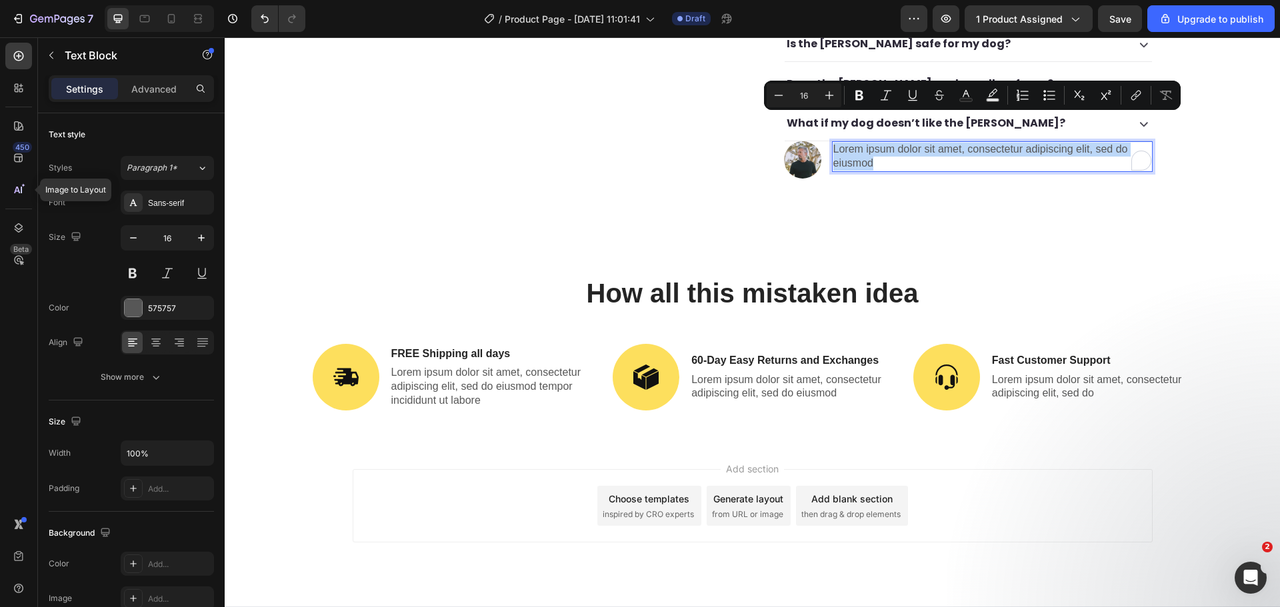
click at [937, 143] on p "Lorem ipsum dolor sit amet, consectetur adipiscing elit, sed do eiusmod" at bounding box center [992, 157] width 318 height 28
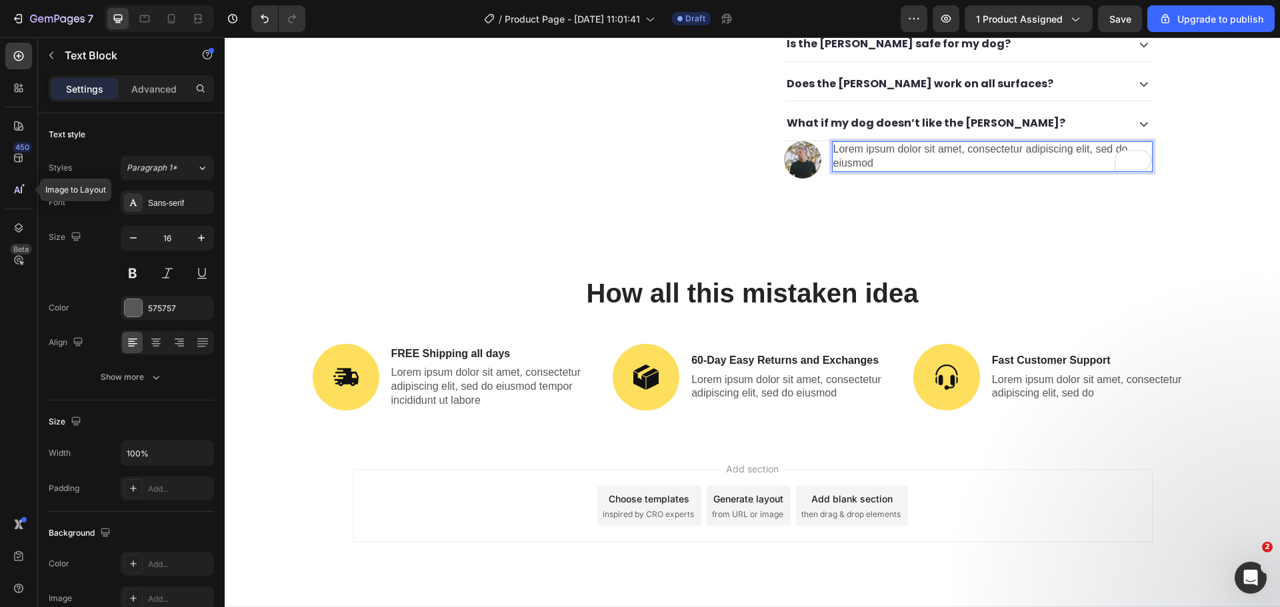
click at [937, 143] on p "Lorem ipsum dolor sit amet, consectetur adipiscing elit, sed do eiusmod" at bounding box center [992, 157] width 318 height 28
click at [927, 145] on span "Dogs need mental and physical stimulation to stay emotionally balanced. The Cha…" at bounding box center [969, 157] width 273 height 24
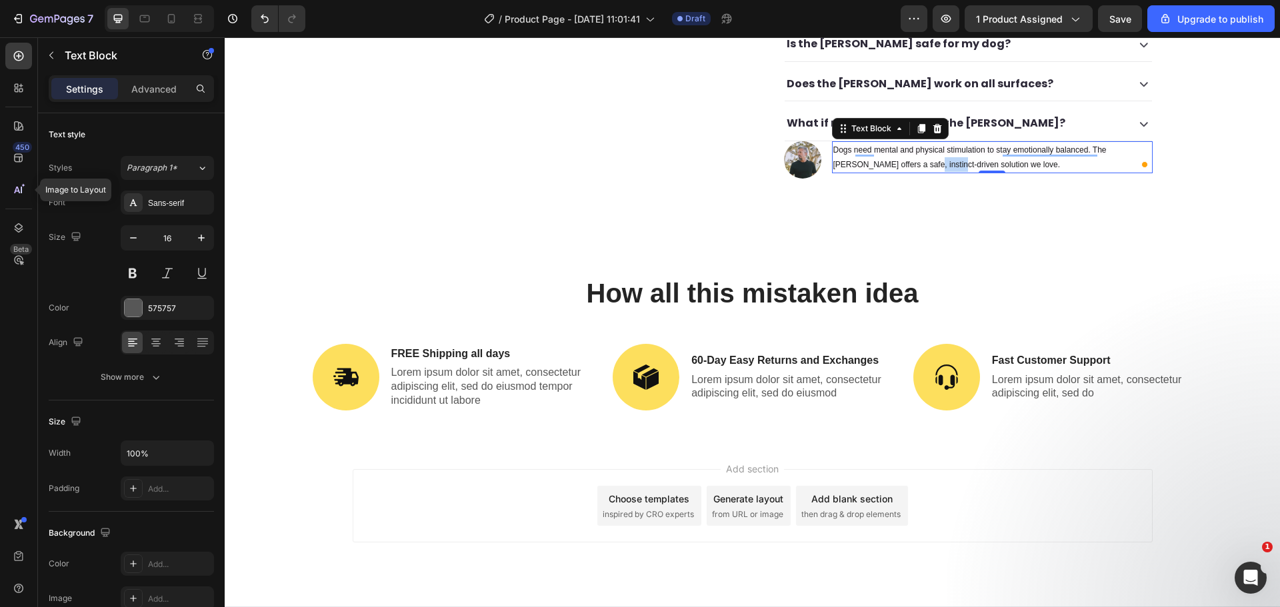
click at [927, 145] on span "Dogs need mental and physical stimulation to stay emotionally balanced. The Cha…" at bounding box center [969, 157] width 273 height 24
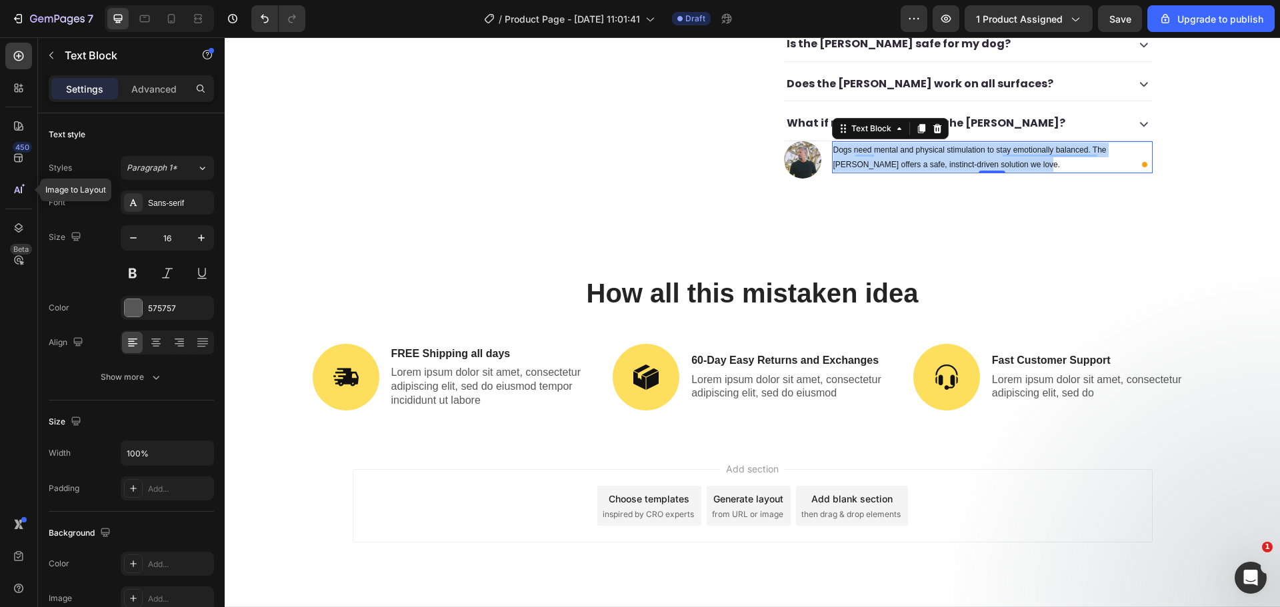
click at [927, 145] on span "Dogs need mental and physical stimulation to stay emotionally balanced. The Cha…" at bounding box center [969, 157] width 273 height 24
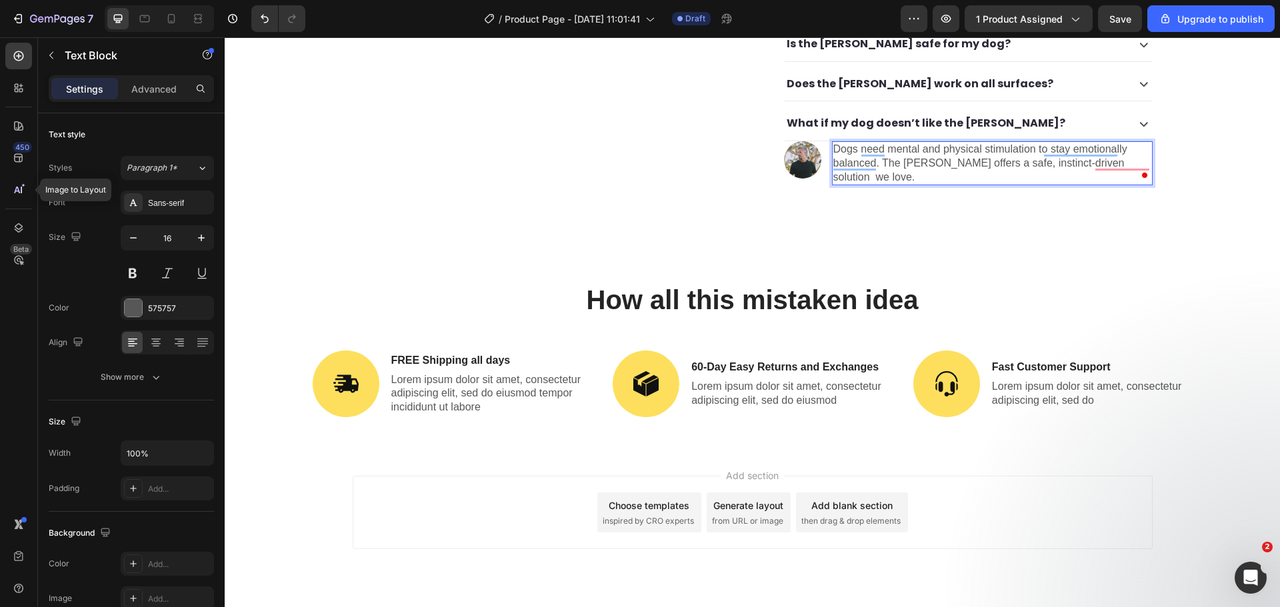
click at [916, 149] on p "Dogs need mental and physical stimulation to stay emotionally balanced. The [PE…" at bounding box center [992, 163] width 318 height 41
click at [55, 58] on icon "button" at bounding box center [51, 55] width 11 height 11
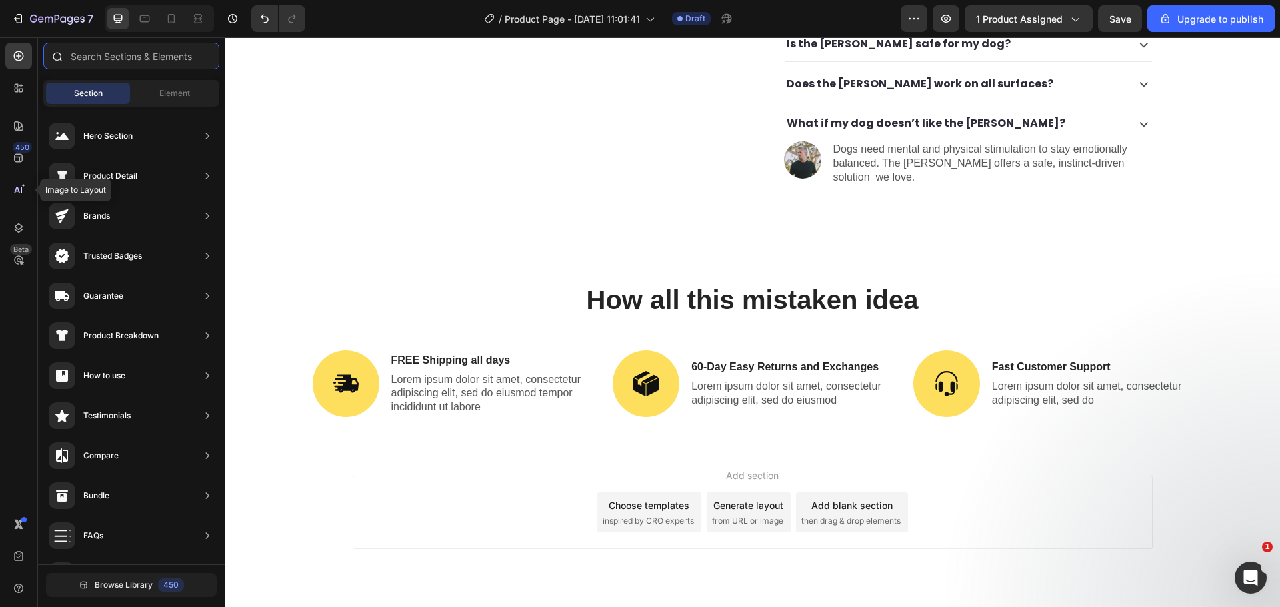
click at [76, 61] on input "text" at bounding box center [131, 56] width 176 height 27
click at [149, 94] on div "Element" at bounding box center [175, 93] width 84 height 21
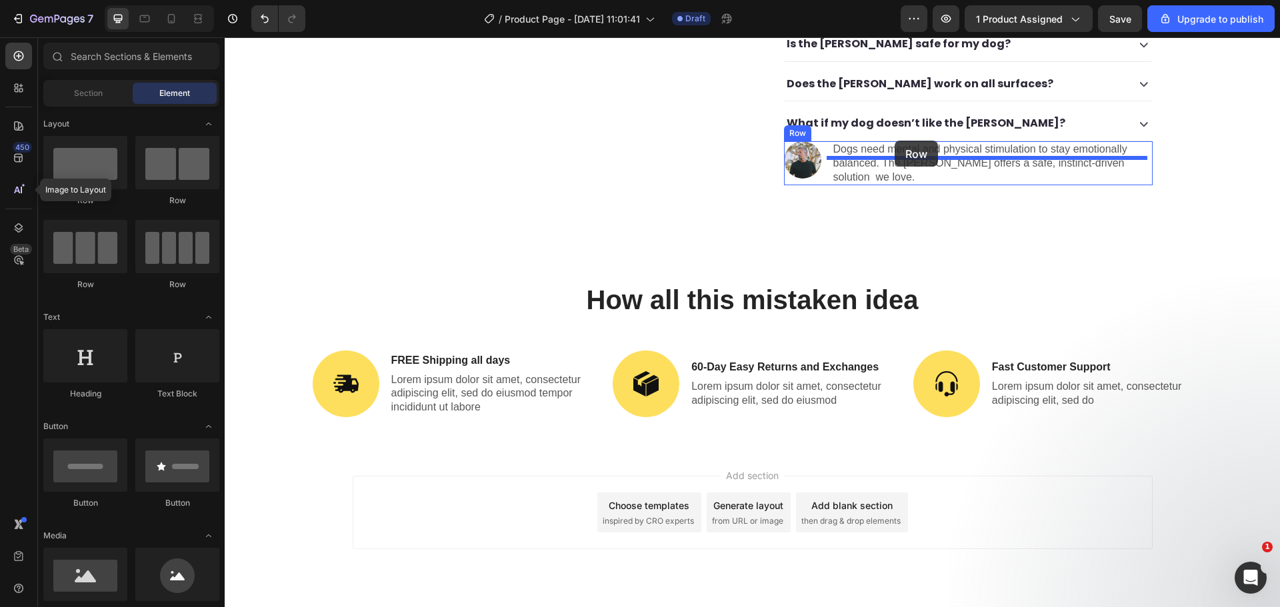
drag, startPoint x: 359, startPoint y: 265, endPoint x: 895, endPoint y: 141, distance: 550.2
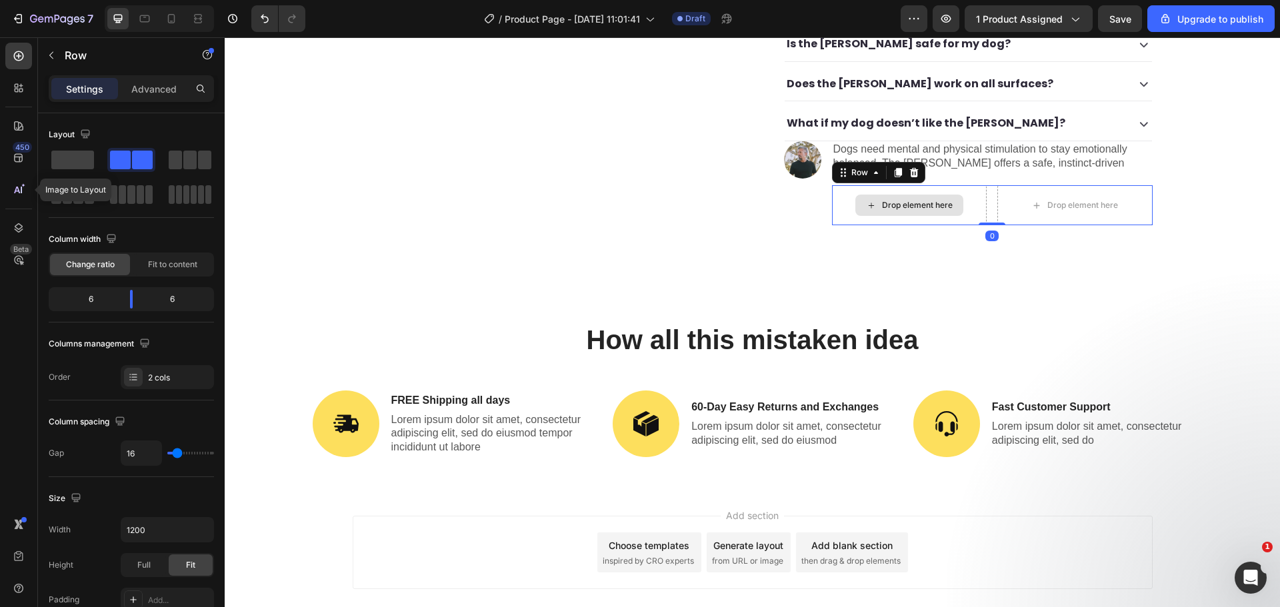
click at [912, 200] on div "Drop element here" at bounding box center [917, 205] width 71 height 11
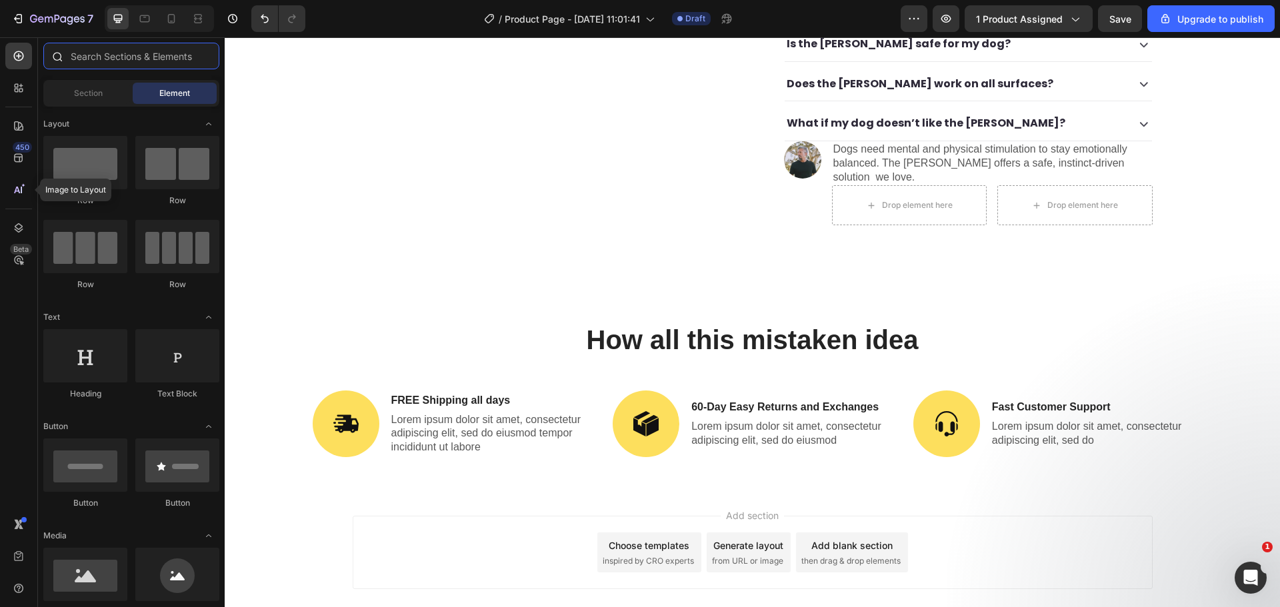
click at [109, 58] on input "text" at bounding box center [131, 56] width 176 height 27
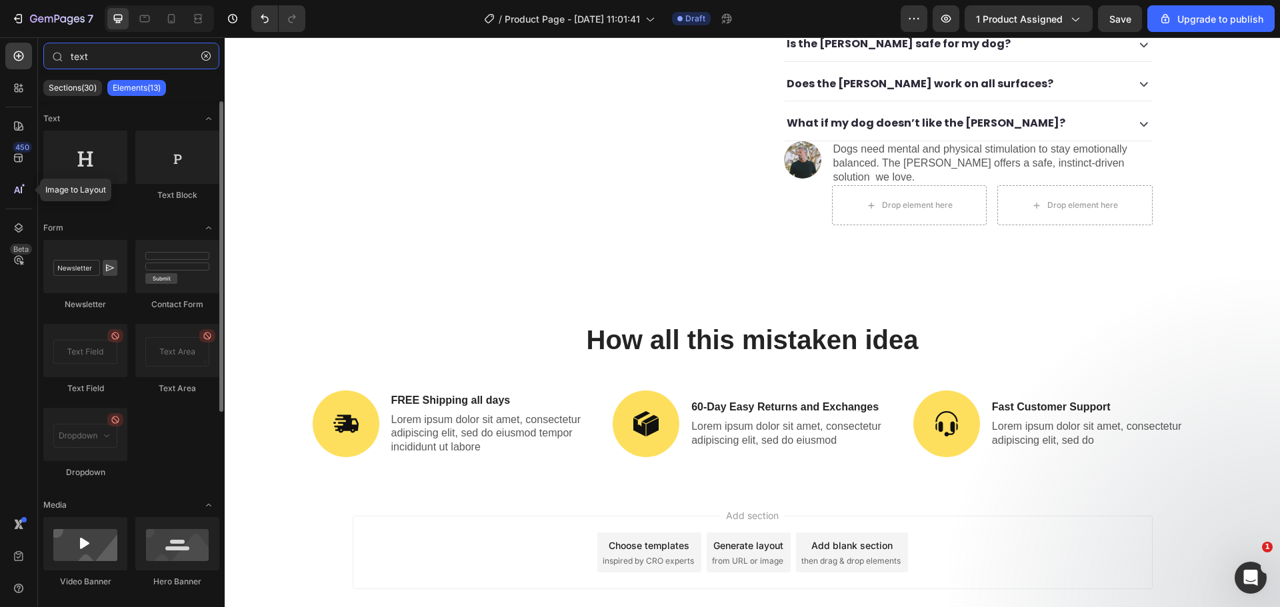
type input "text"
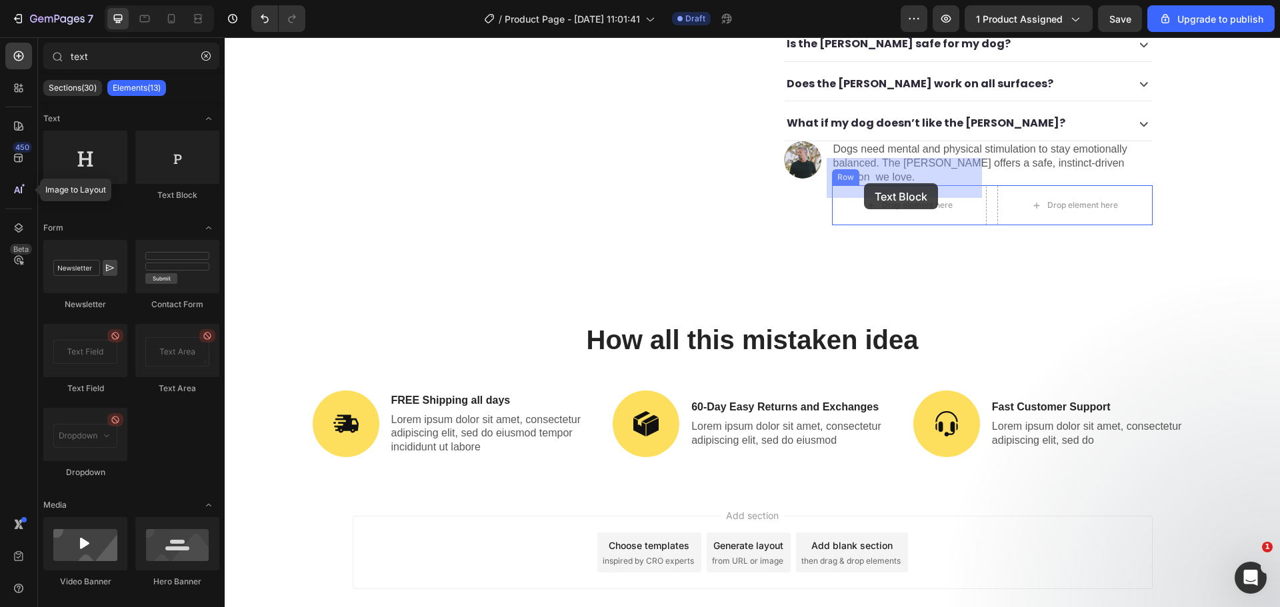
drag, startPoint x: 409, startPoint y: 225, endPoint x: 864, endPoint y: 183, distance: 456.6
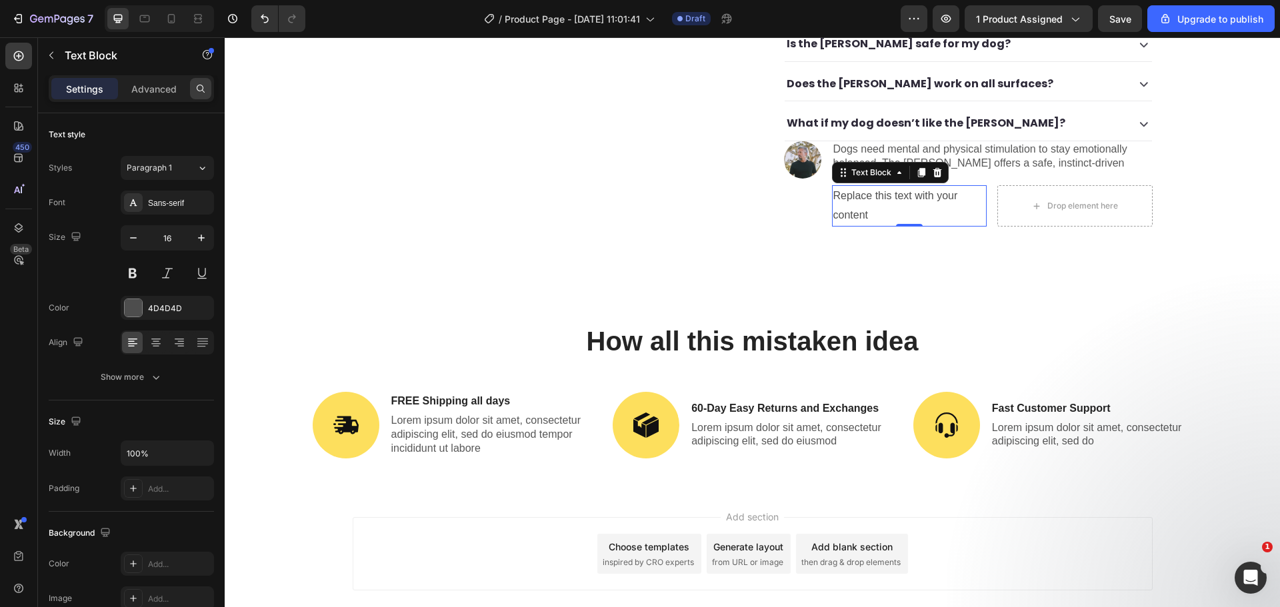
click at [195, 83] on div at bounding box center [200, 88] width 21 height 21
click at [167, 86] on input "text" at bounding box center [131, 88] width 165 height 27
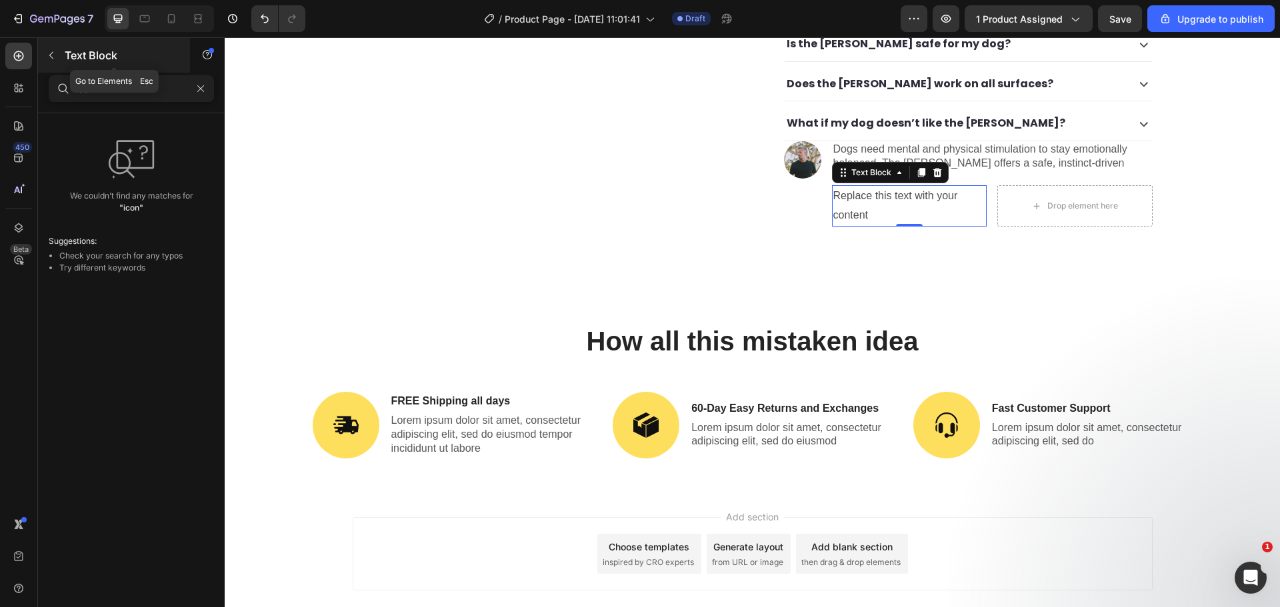
type input "icon"
click at [48, 58] on icon "button" at bounding box center [51, 55] width 11 height 11
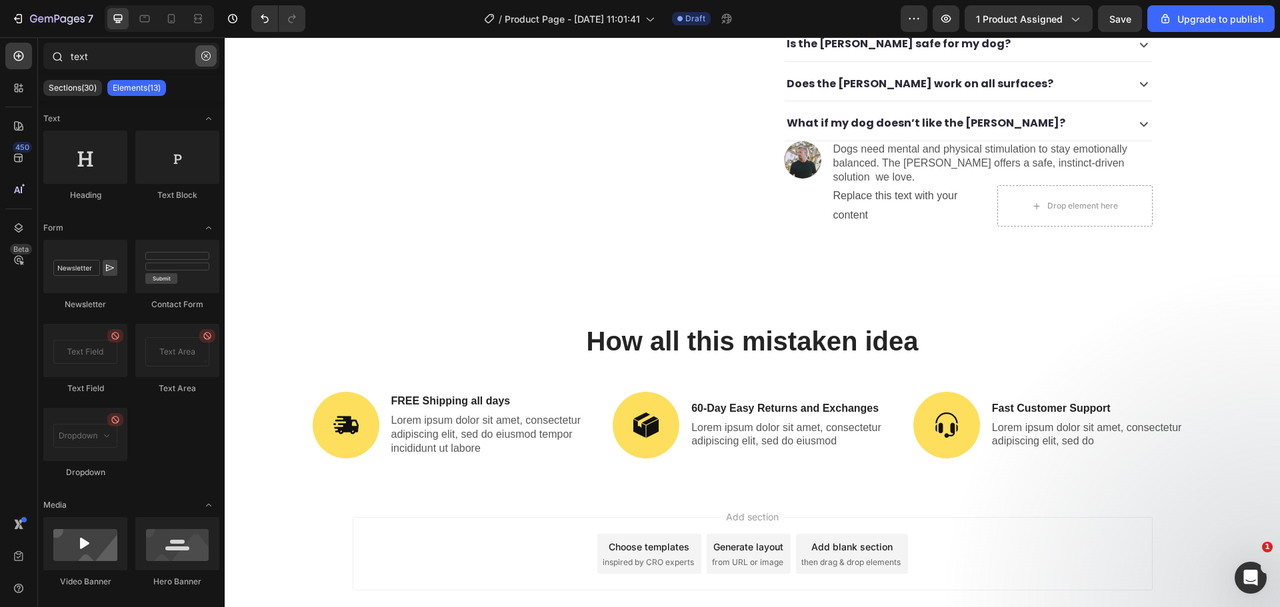
click at [198, 62] on button "button" at bounding box center [205, 55] width 21 height 21
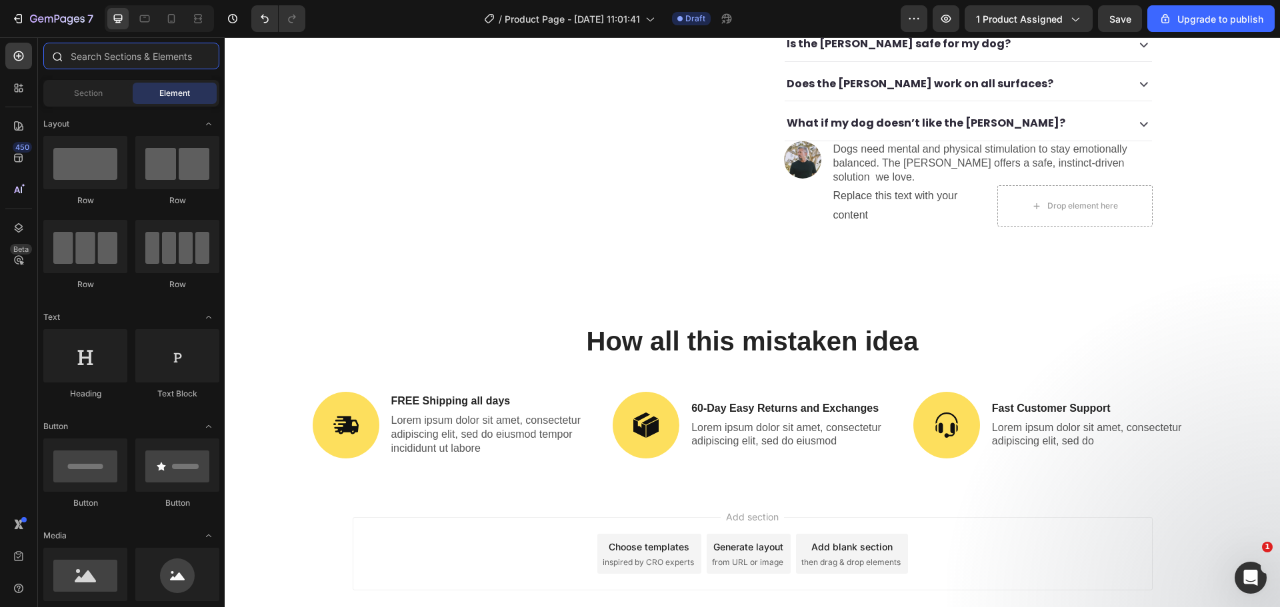
click at [157, 61] on input "text" at bounding box center [131, 56] width 176 height 27
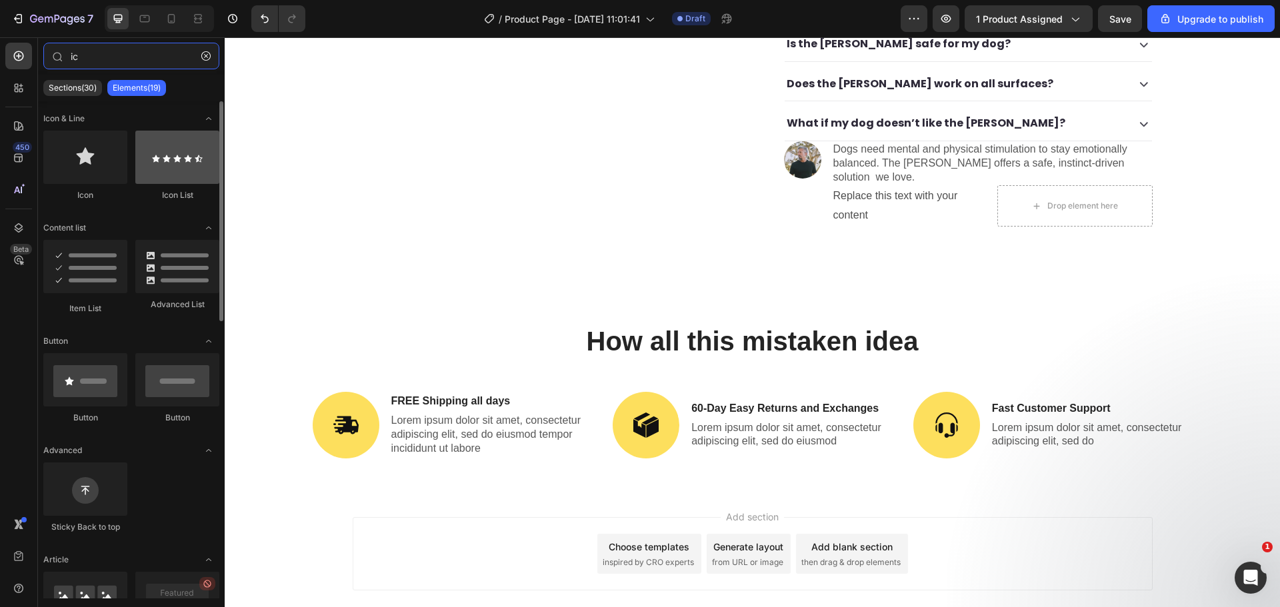
type input "ic"
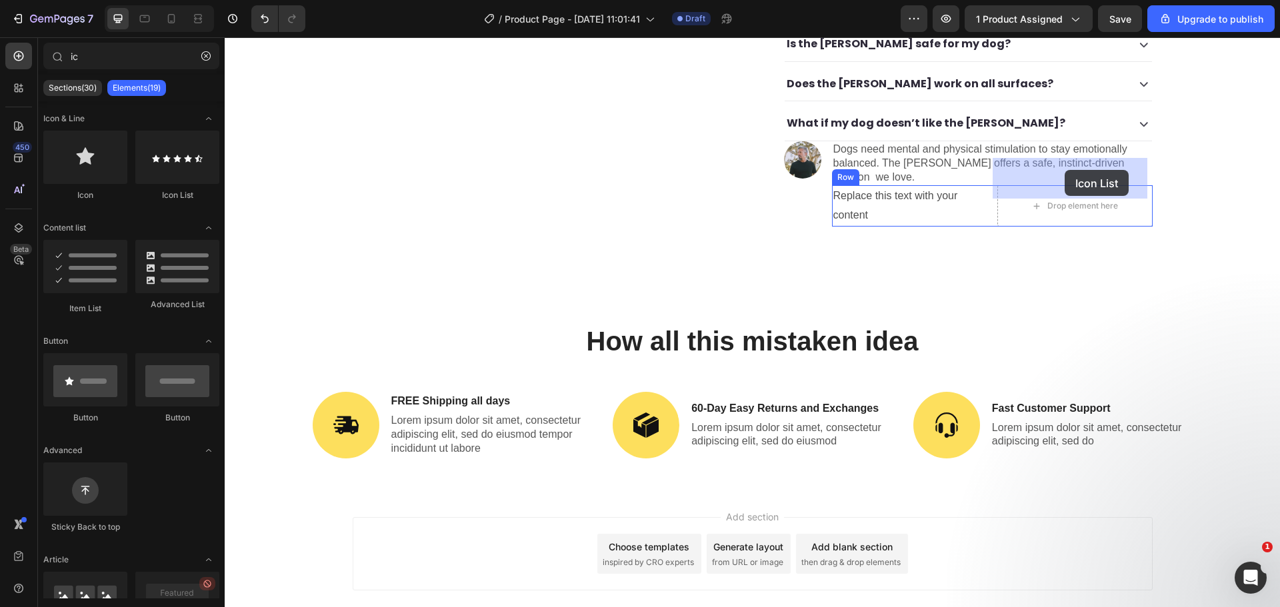
drag, startPoint x: 409, startPoint y: 219, endPoint x: 1065, endPoint y: 170, distance: 657.8
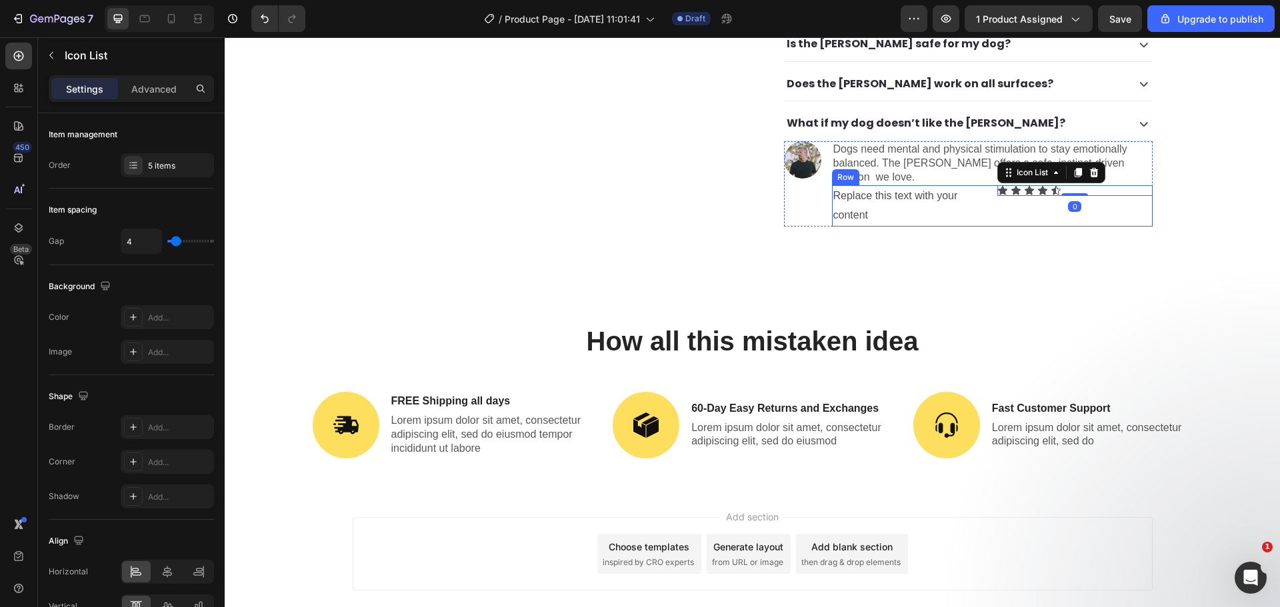
click at [1002, 185] on div "Icon Icon Icon Icon Icon Icon List 0" at bounding box center [1074, 205] width 155 height 41
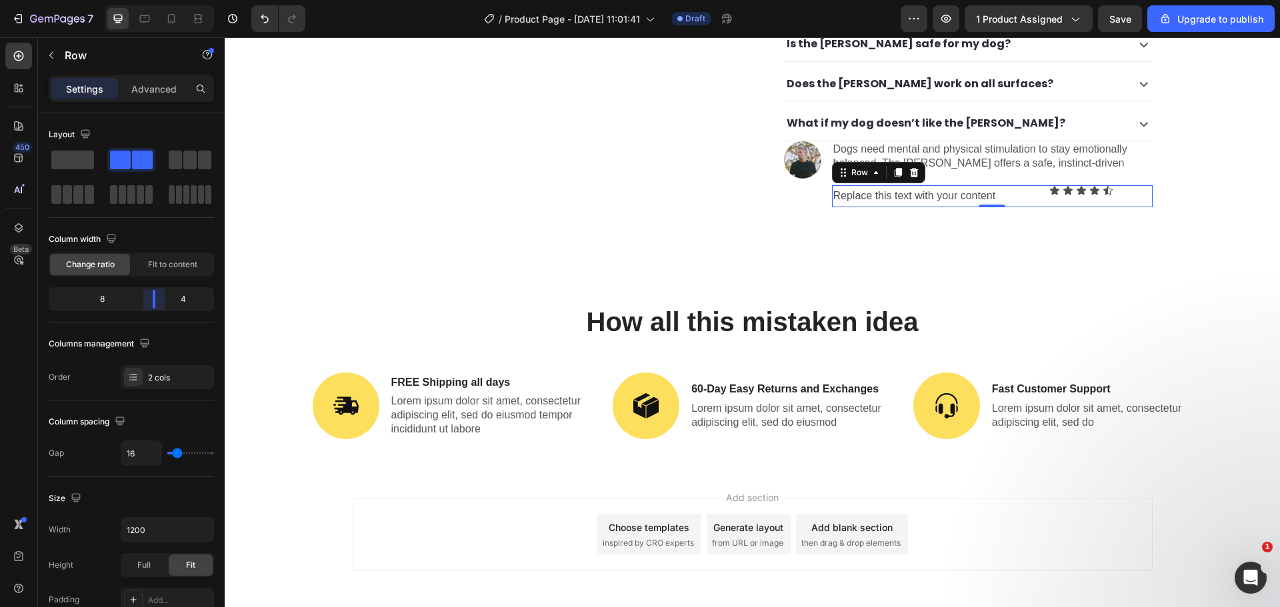
click at [158, 0] on body "7 / Product Page - [DATE] 11:01:41 Draft Preview 1 product assigned Save Upgrad…" at bounding box center [640, 0] width 1280 height 0
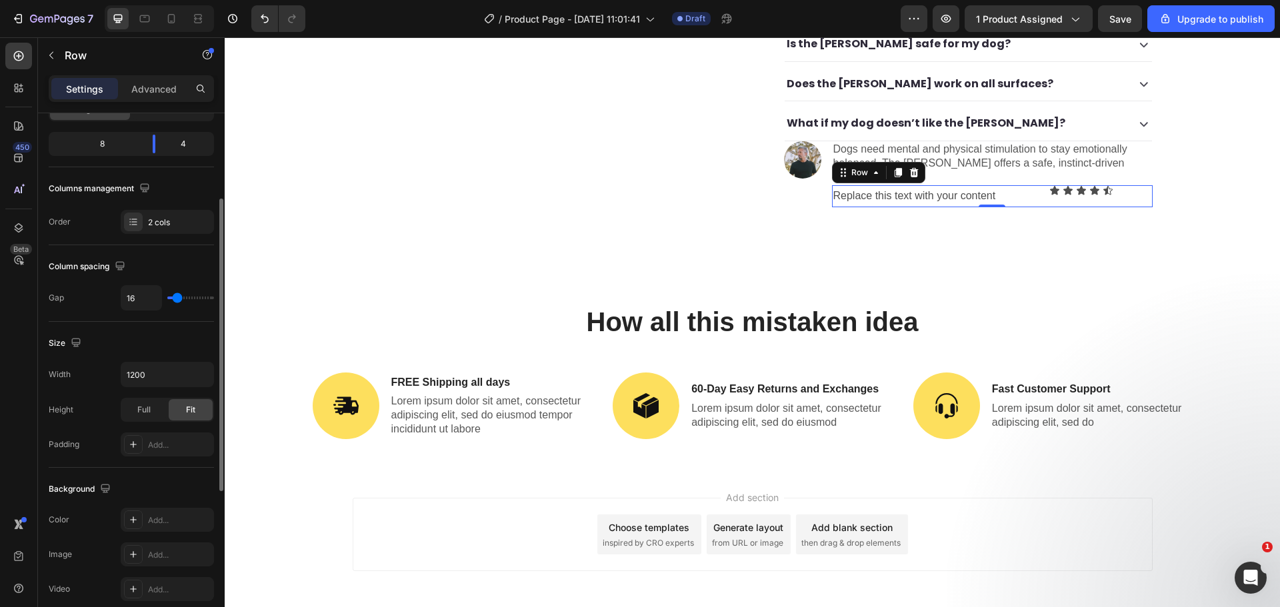
type input "18"
type input "13"
type input "11"
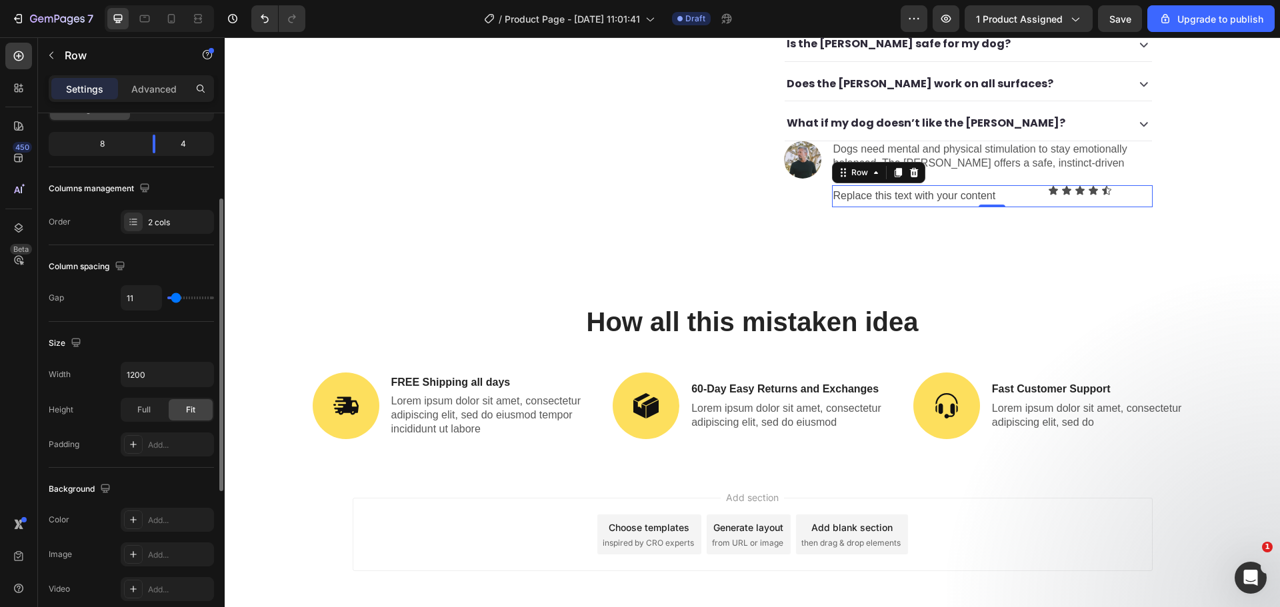
type input "11"
click at [176, 298] on input "range" at bounding box center [190, 298] width 47 height 3
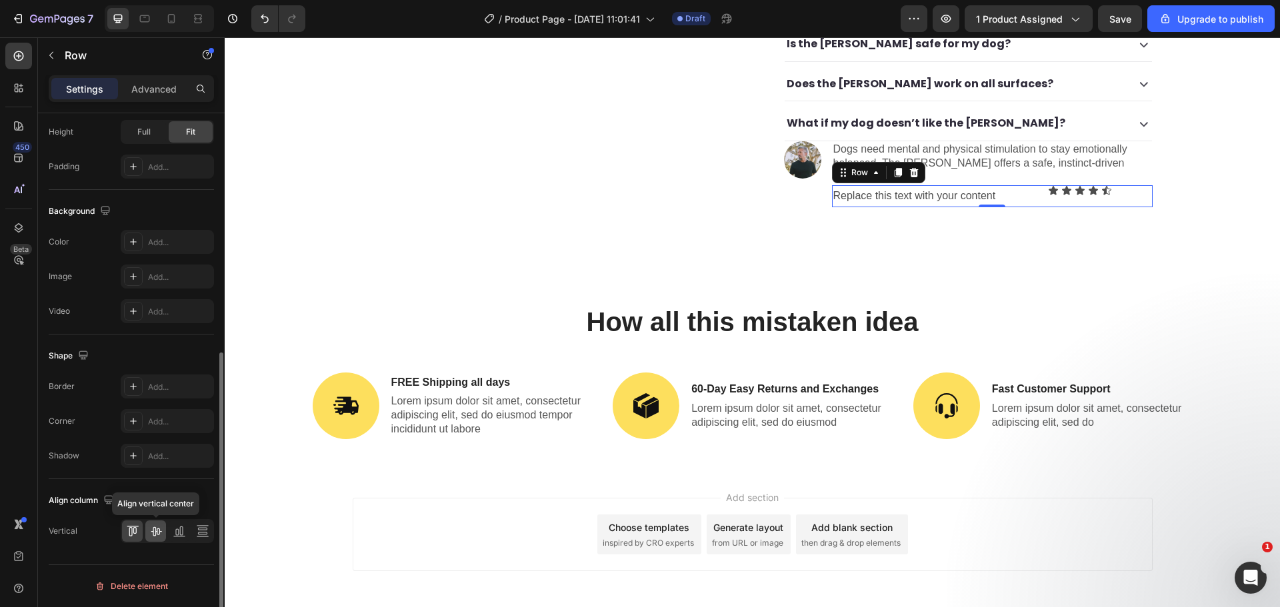
click at [160, 535] on icon at bounding box center [155, 531] width 13 height 13
click at [963, 185] on div "Replace this text with your content" at bounding box center [936, 196] width 209 height 22
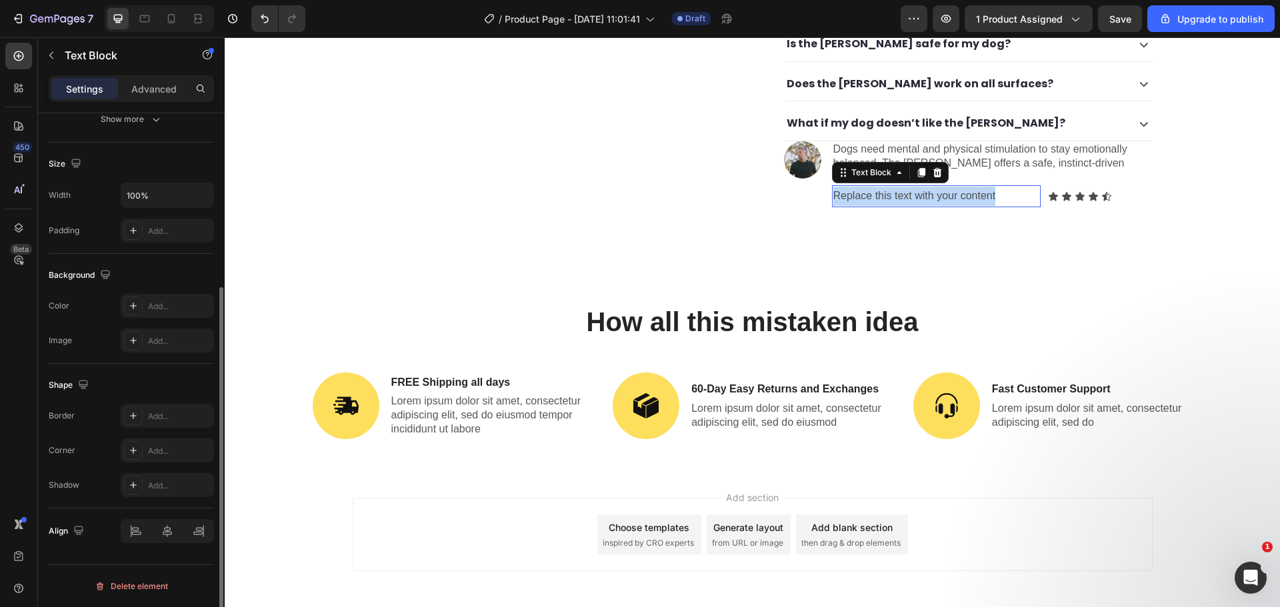
scroll to position [0, 0]
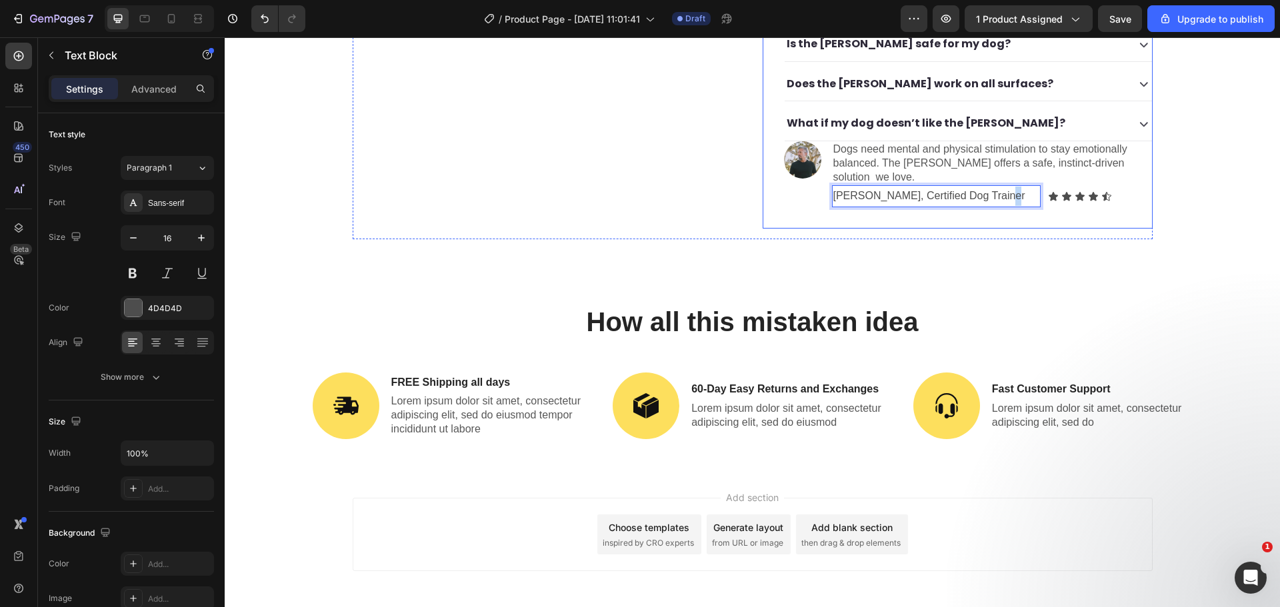
click at [986, 185] on div "[PERSON_NAME], Certified Dog Trainer" at bounding box center [936, 196] width 209 height 22
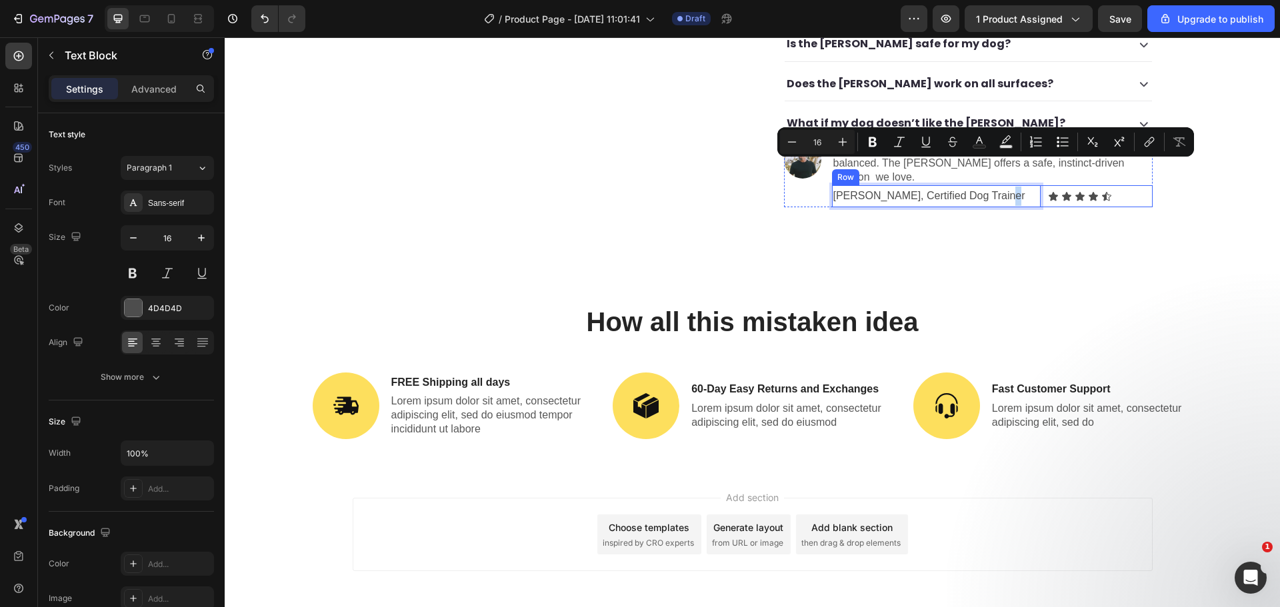
click at [1039, 185] on div "[PERSON_NAME], Certified Dog Trainer Text Block 0 Icon Icon Icon Icon Icon Icon…" at bounding box center [992, 196] width 321 height 22
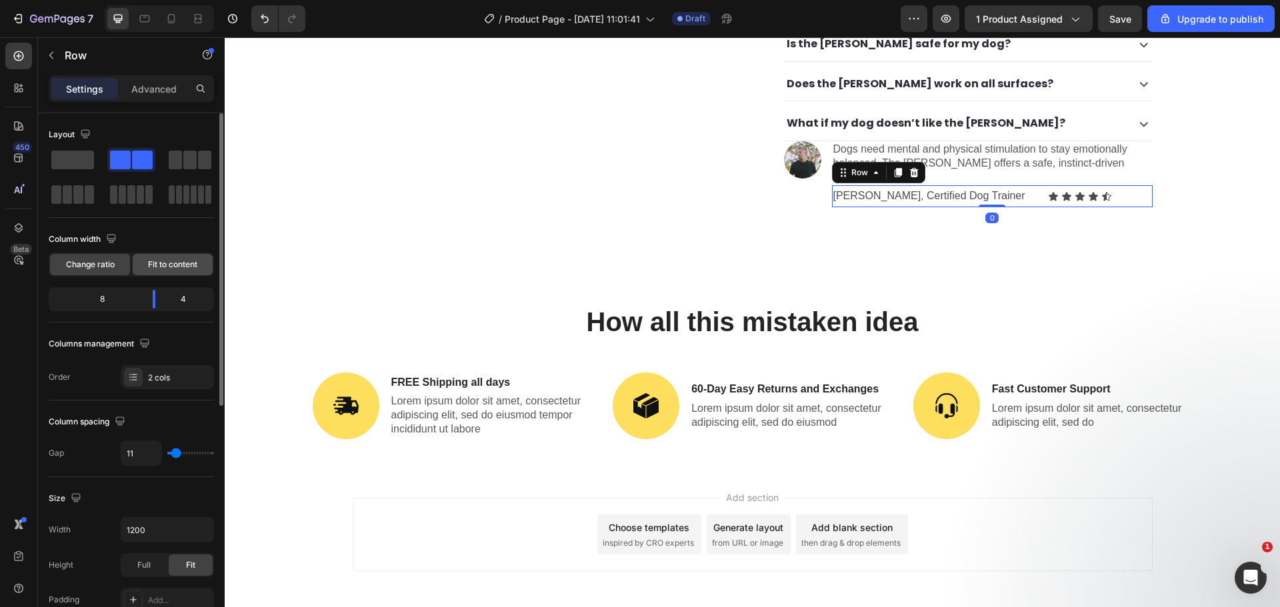
click at [177, 264] on span "Fit to content" at bounding box center [172, 265] width 49 height 12
